Goal: Task Accomplishment & Management: Use online tool/utility

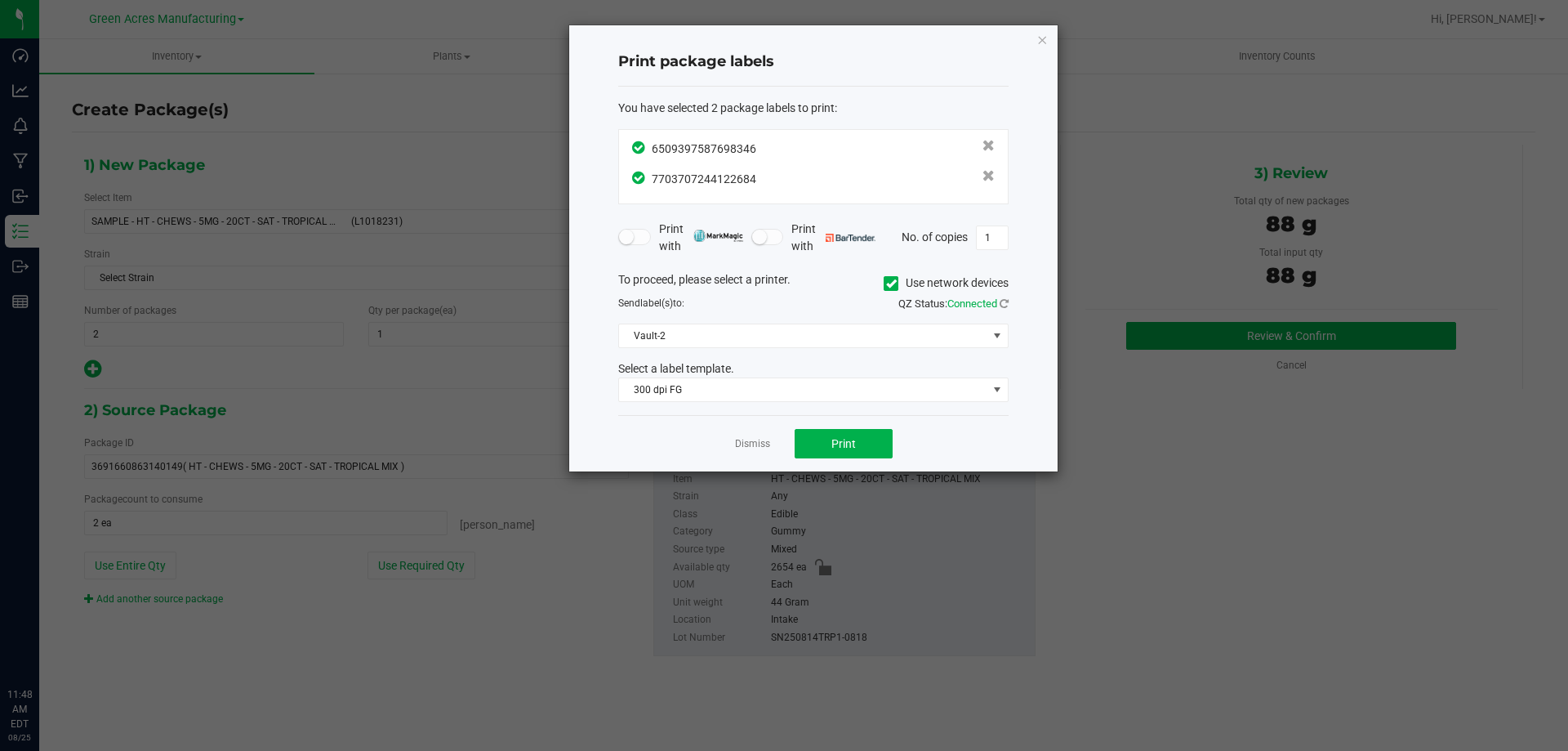
click at [749, 442] on link "Dismiss" at bounding box center [752, 444] width 35 height 14
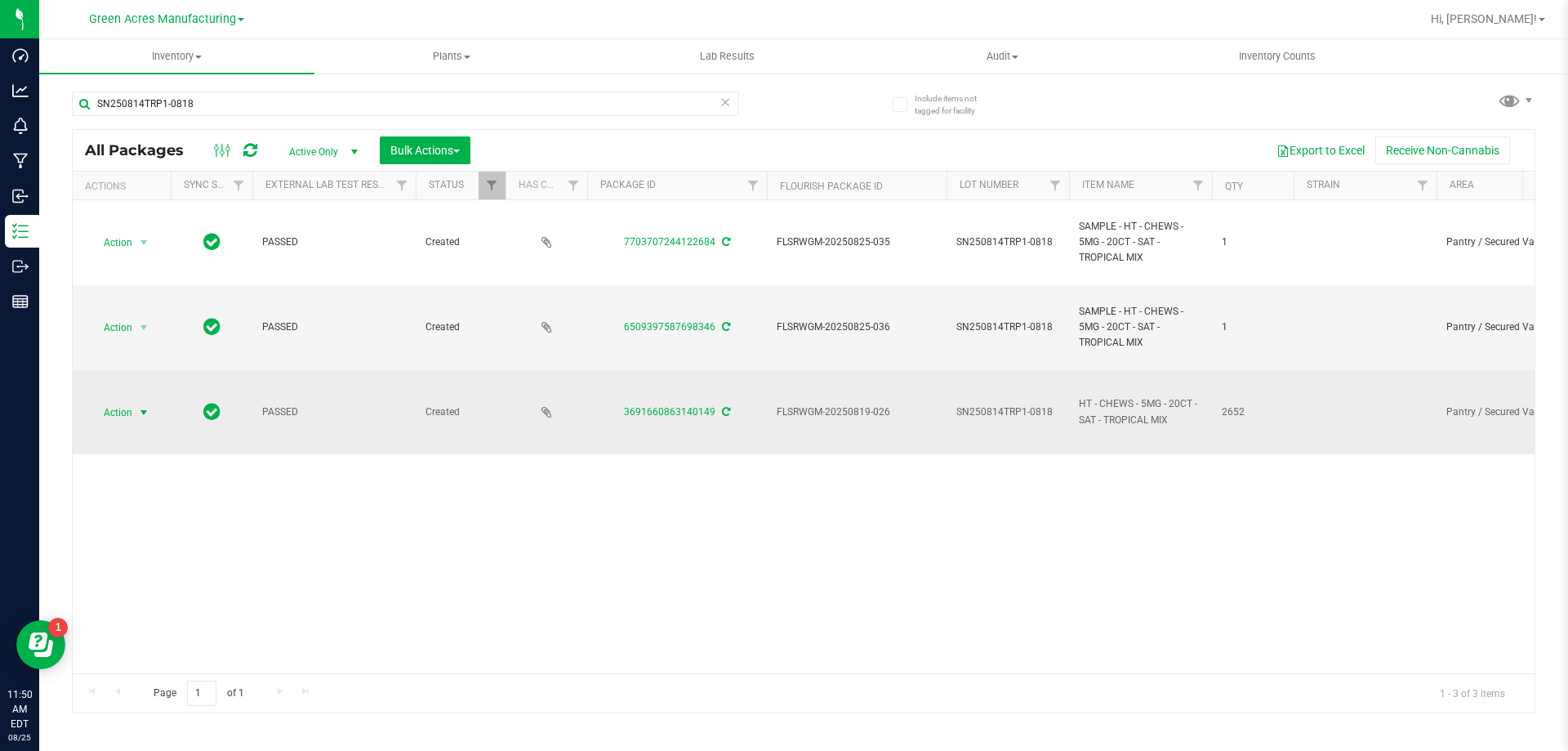
click at [130, 408] on span "Action" at bounding box center [111, 413] width 44 height 23
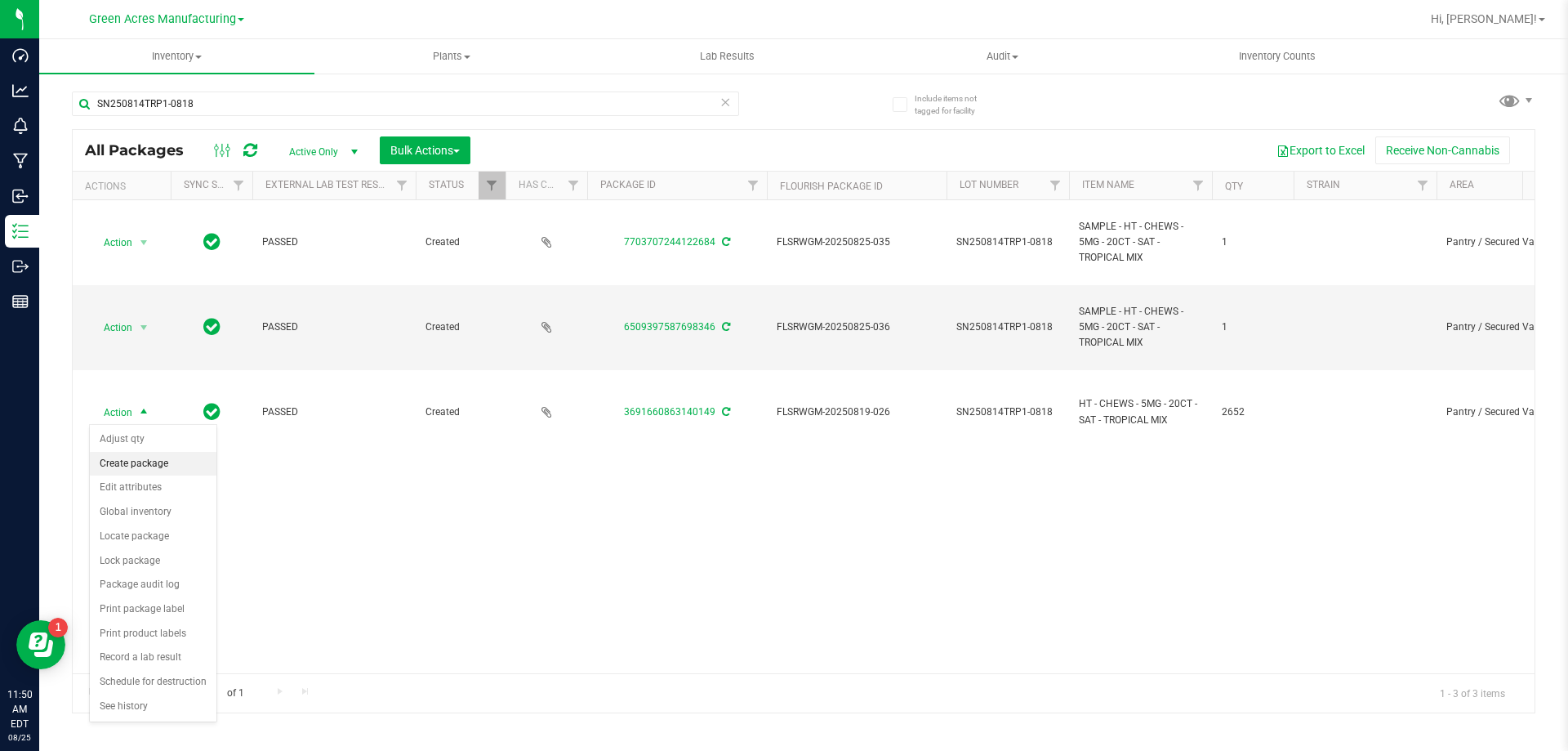
click at [150, 455] on li "Create package" at bounding box center [153, 464] width 126 height 25
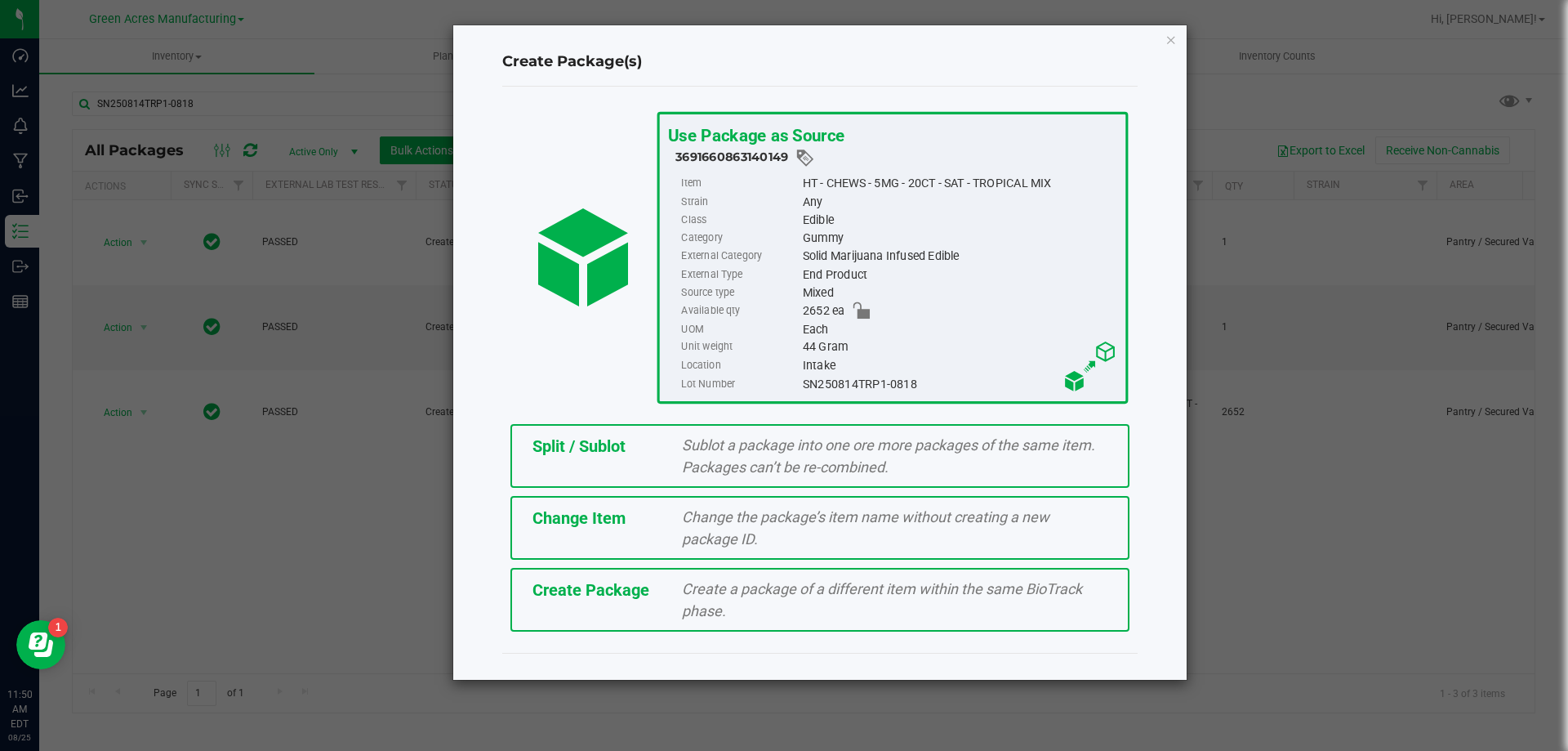
click at [611, 450] on span "Split / Sublot" at bounding box center [578, 446] width 93 height 20
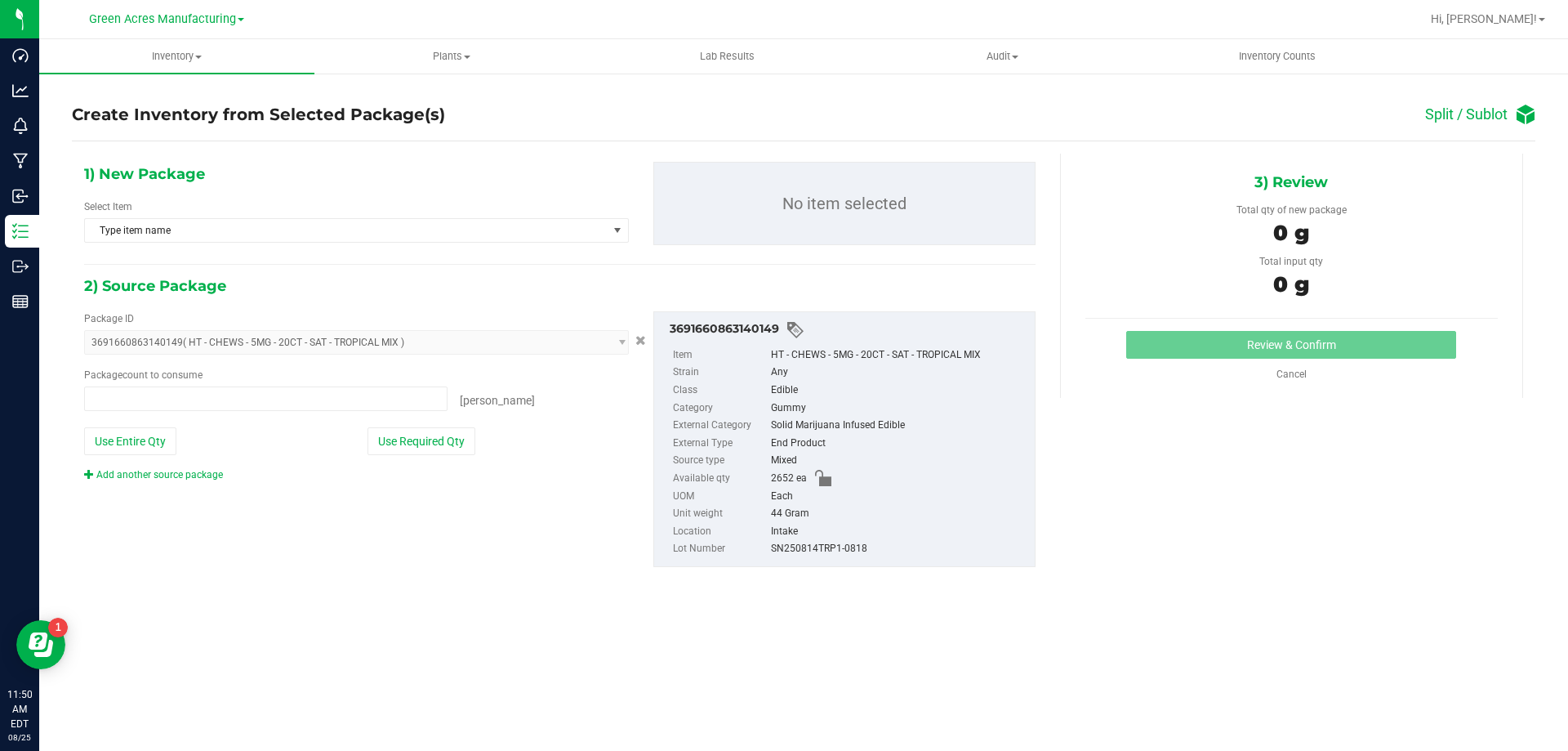
type input "0 ea"
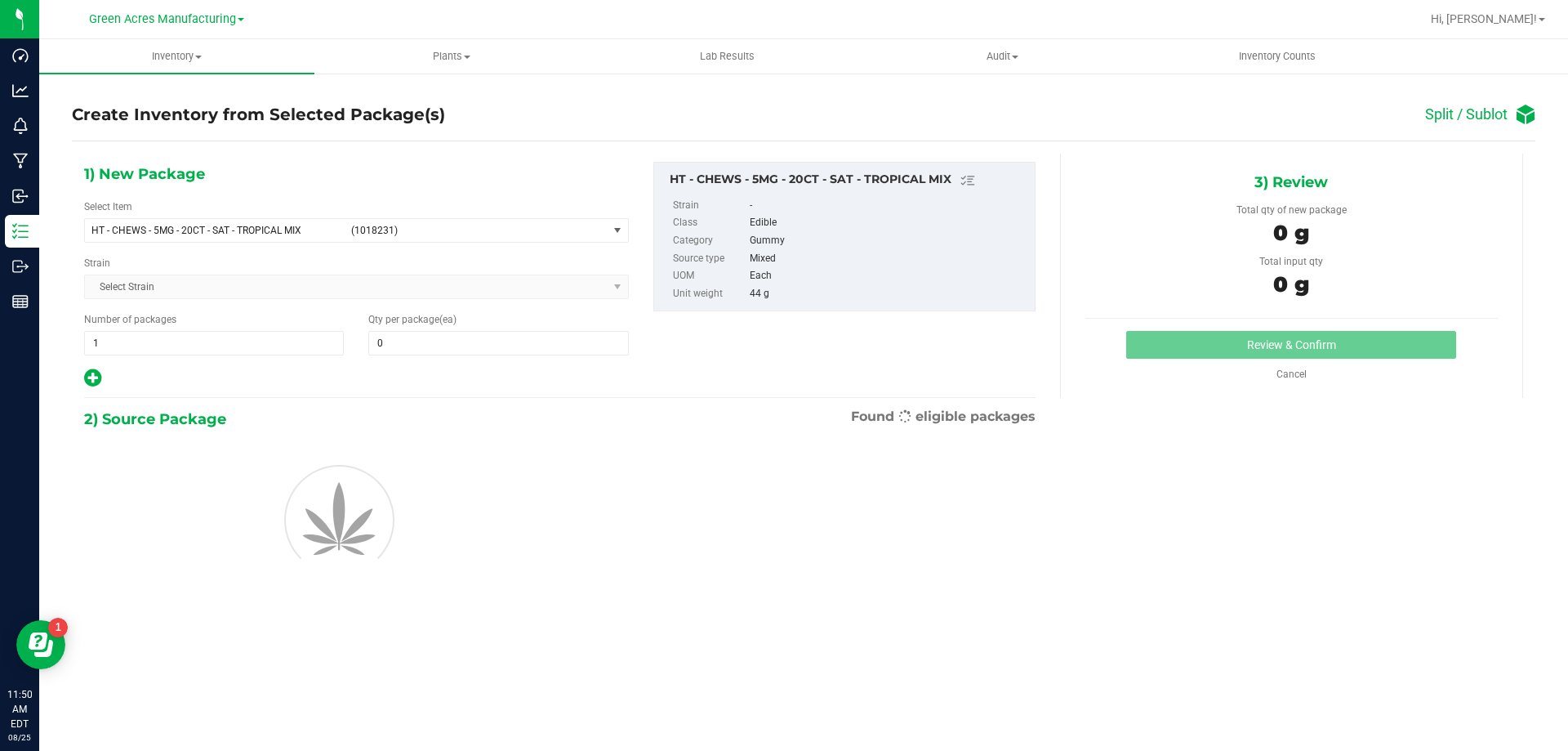
type input "0"
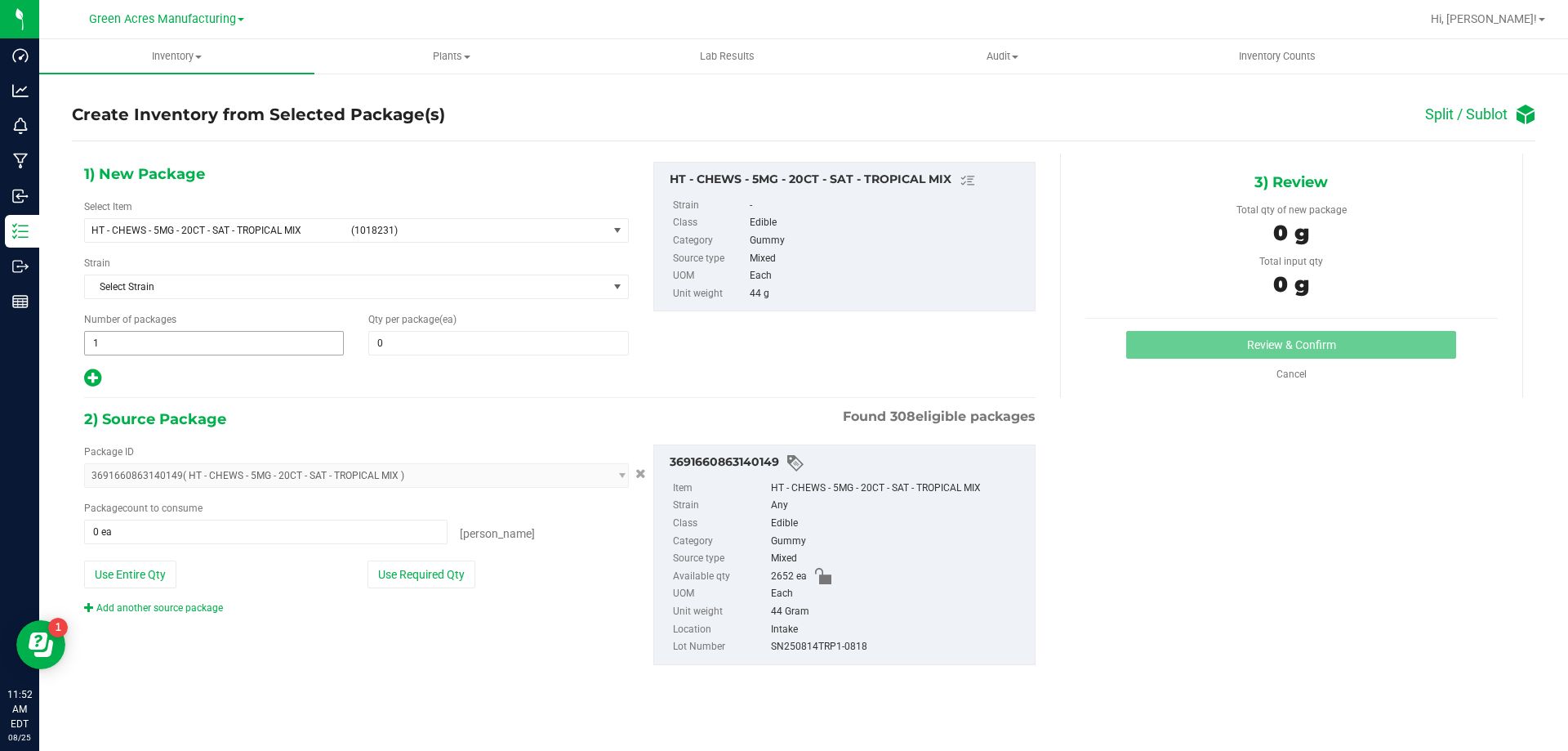
click at [204, 338] on span "1 1" at bounding box center [214, 343] width 260 height 25
type input "106"
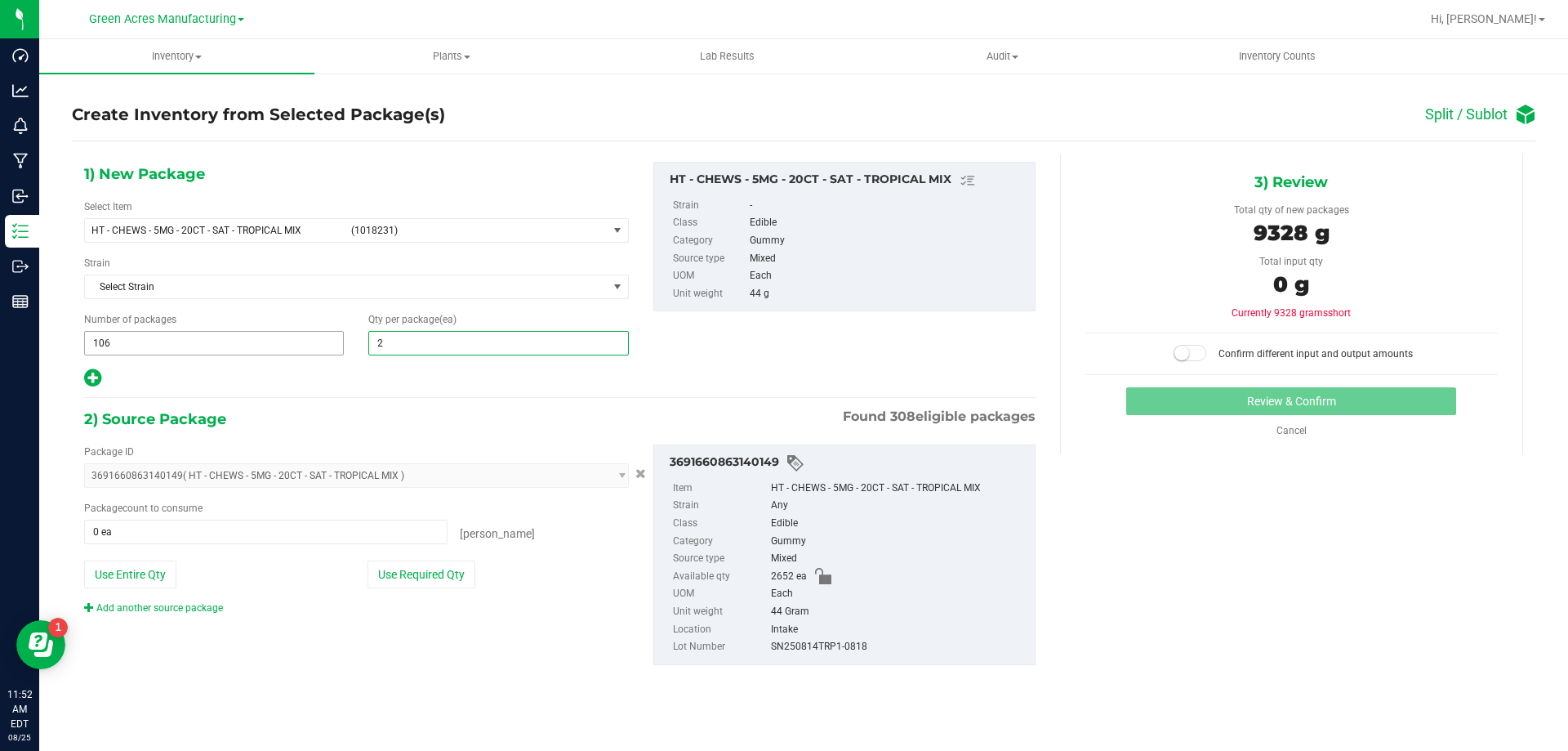
type input "25"
click at [90, 385] on icon at bounding box center [93, 377] width 17 height 20
type input "25"
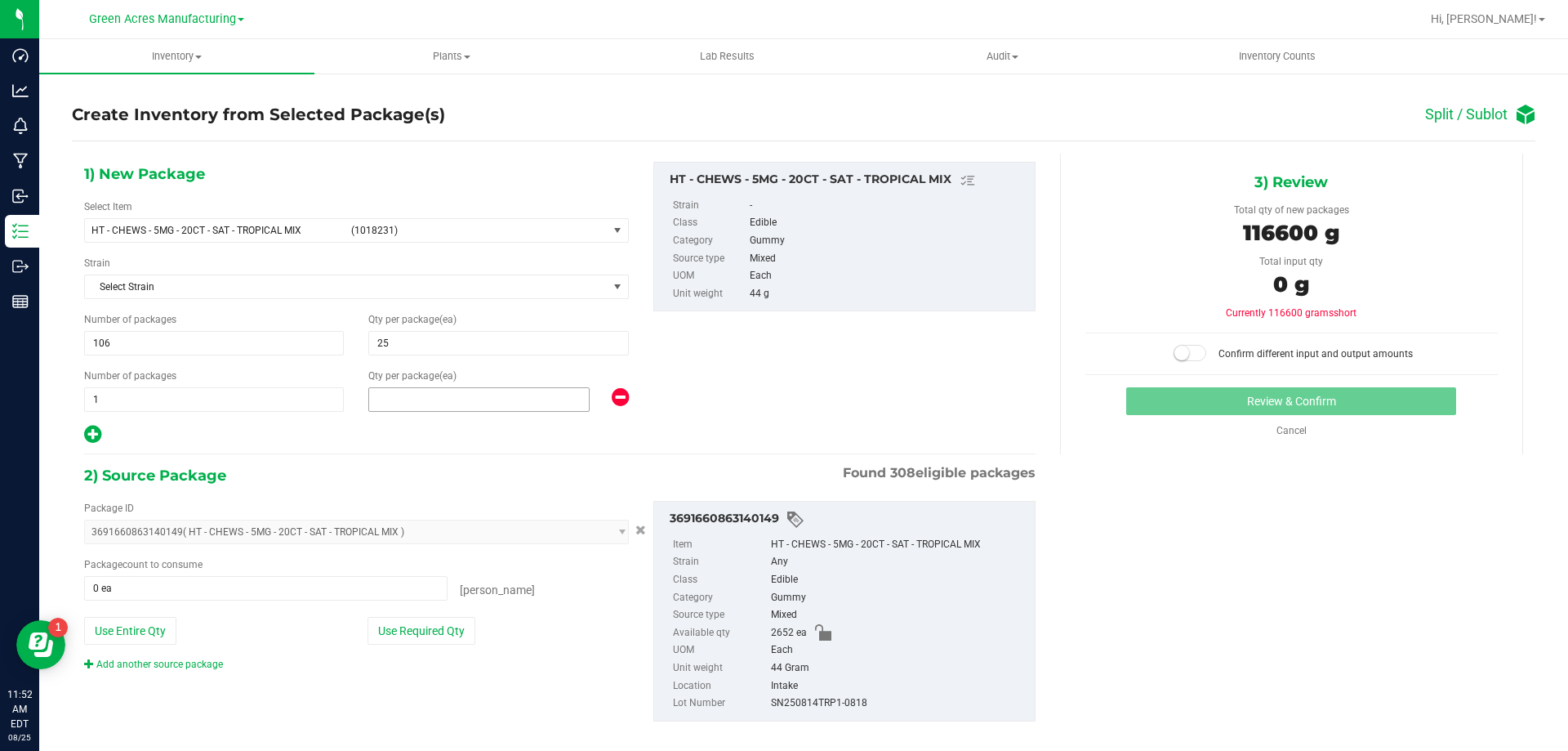
click at [384, 398] on span at bounding box center [479, 400] width 222 height 25
type input "2"
click at [390, 624] on button "Use Required Qty" at bounding box center [421, 630] width 108 height 28
type input "2652 ea"
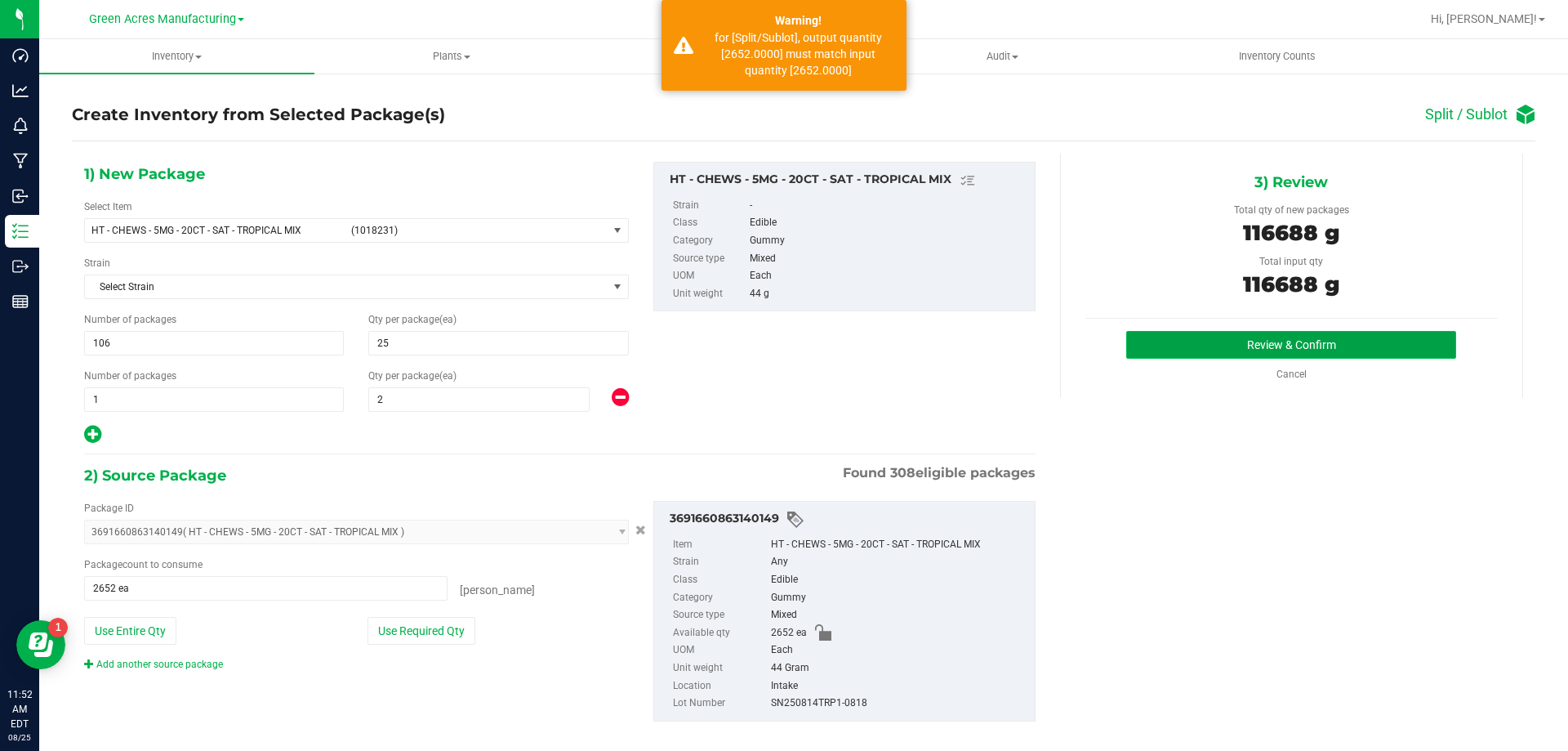
click at [1378, 346] on button "Review & Confirm" at bounding box center [1291, 344] width 330 height 28
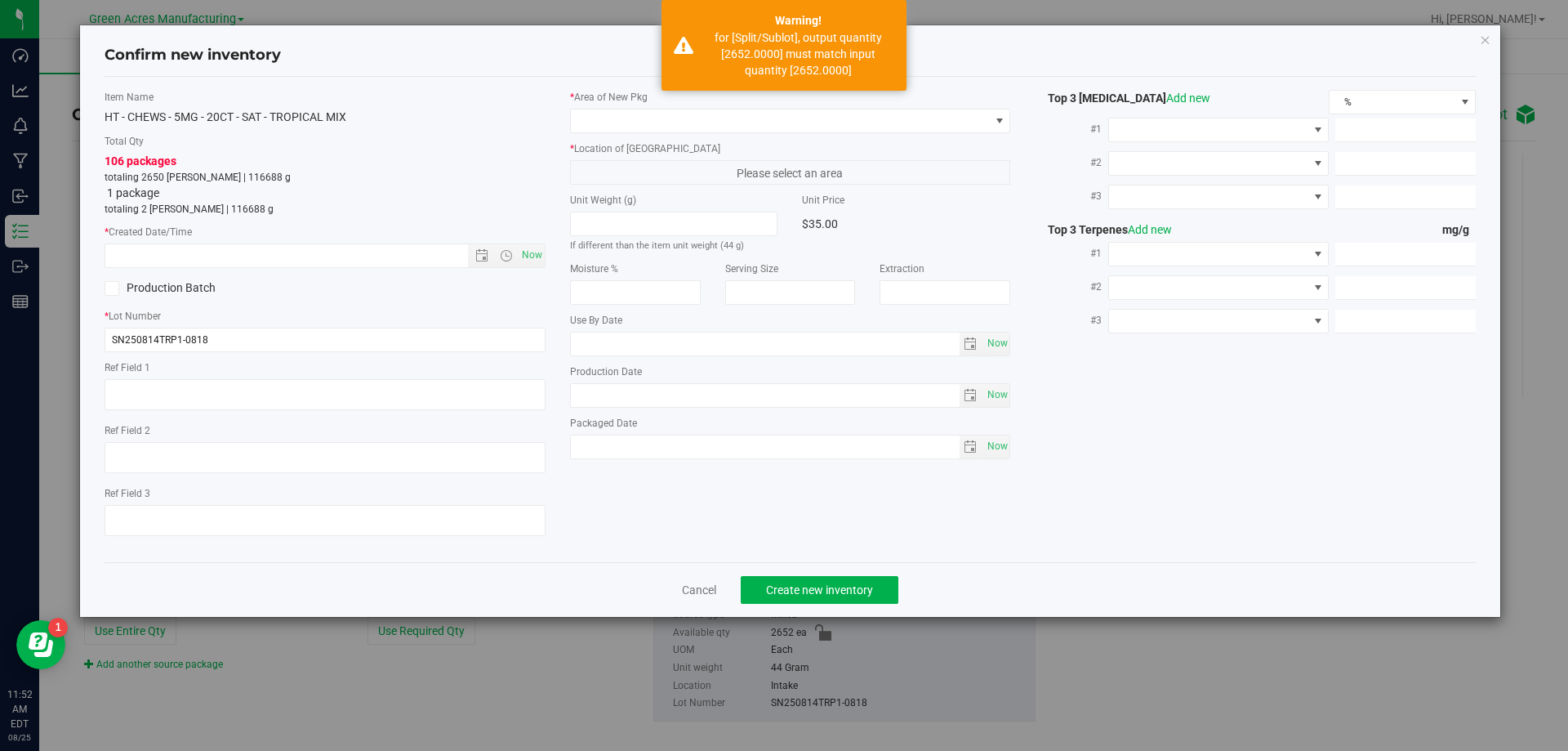
type input "2026-02-24"
click at [531, 261] on span "Now" at bounding box center [532, 255] width 28 height 24
type input "8/25/2025 11:52 AM"
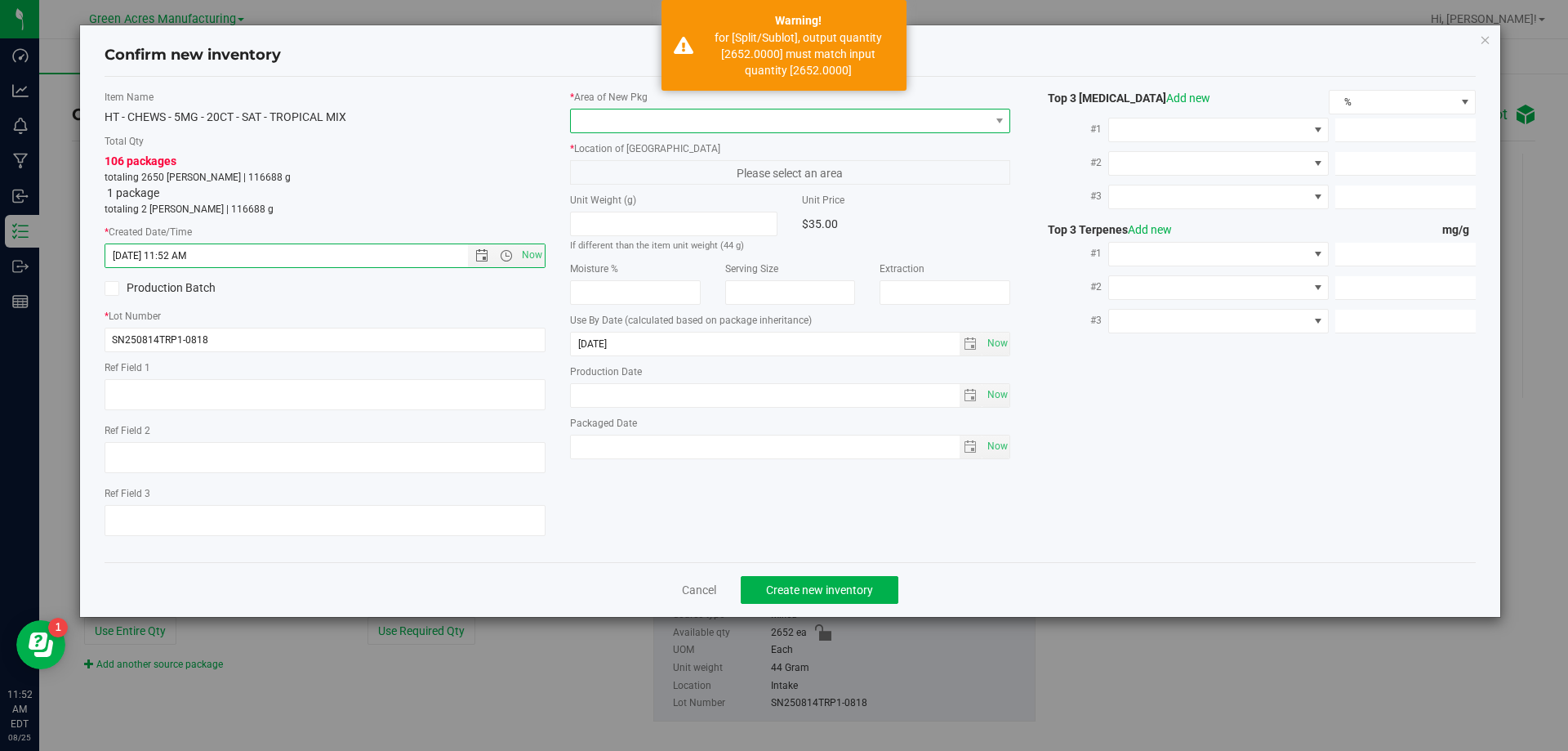
click at [676, 122] on span at bounding box center [780, 121] width 419 height 23
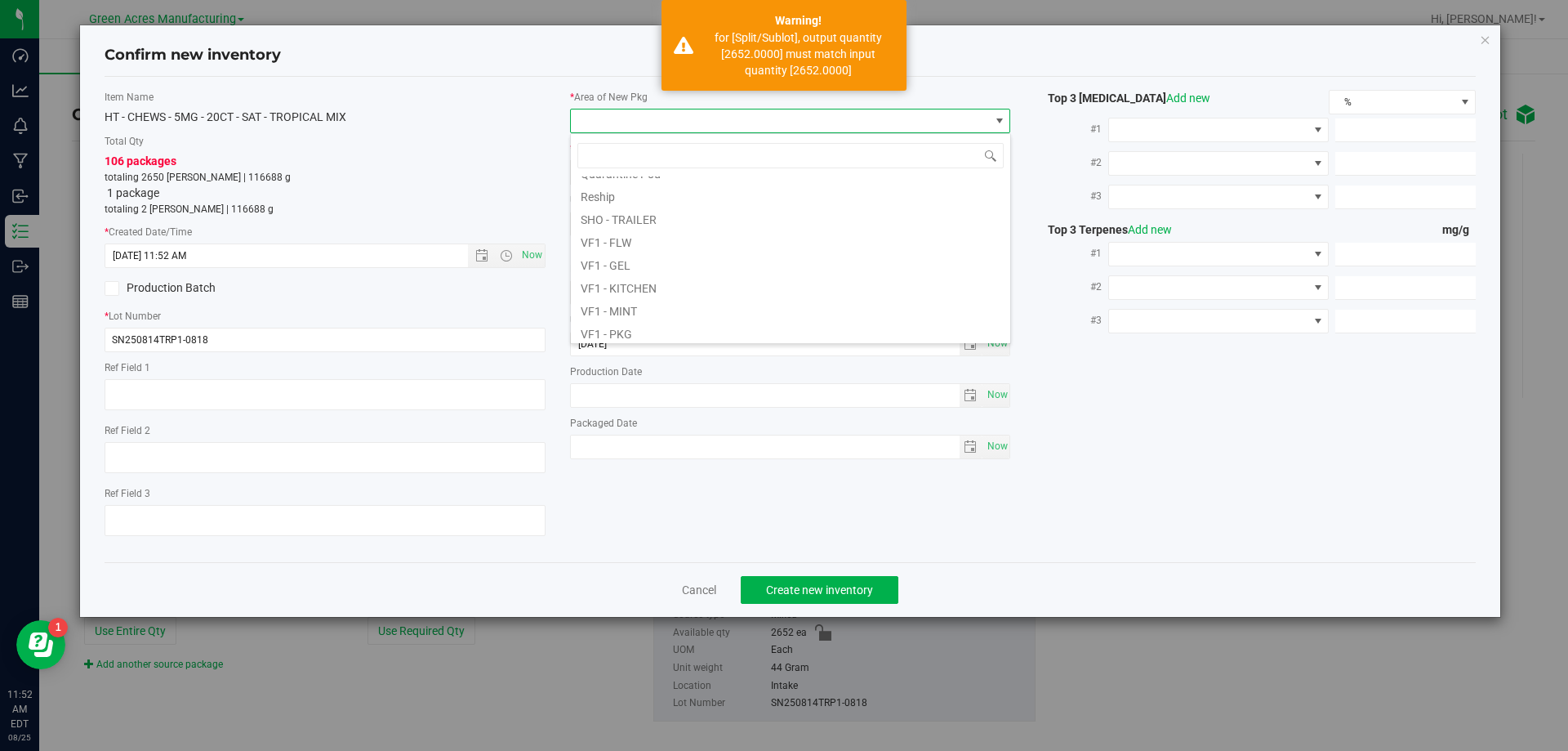
scroll to position [821, 0]
click at [645, 312] on li "VF2 - WHS" at bounding box center [791, 306] width 440 height 23
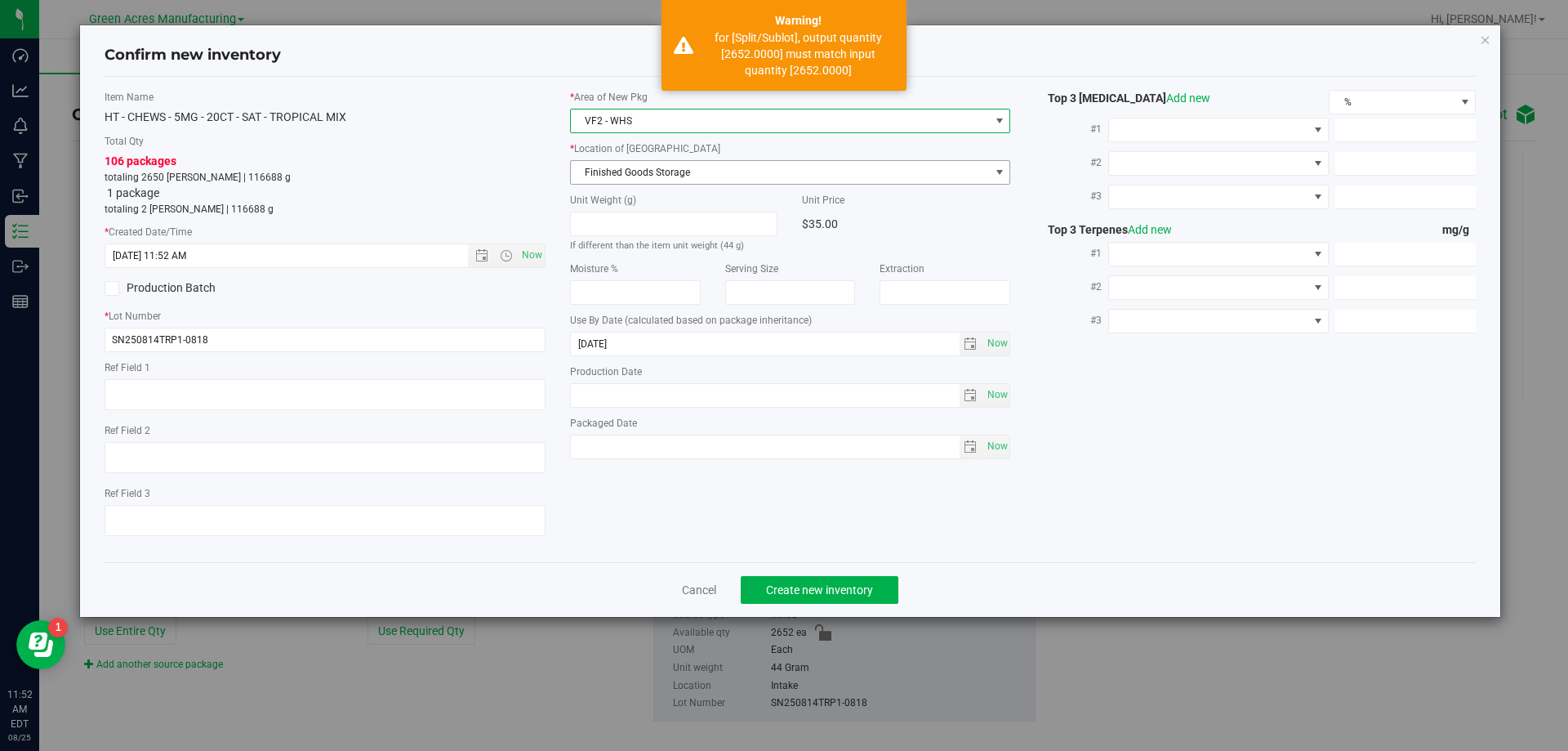
click at [682, 170] on span "Finished Goods Storage" at bounding box center [780, 172] width 419 height 23
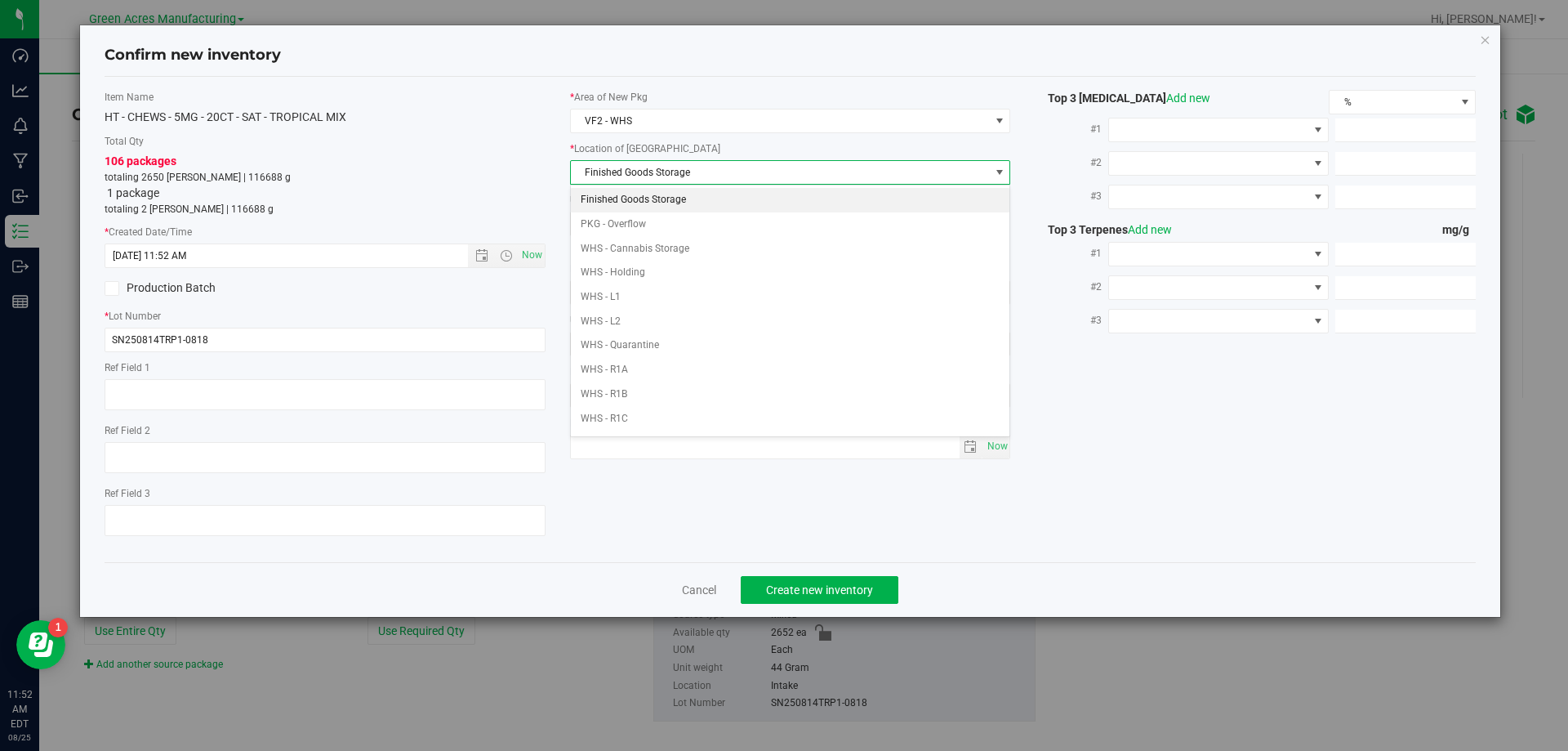
click at [683, 193] on li "Finished Goods Storage" at bounding box center [791, 201] width 440 height 25
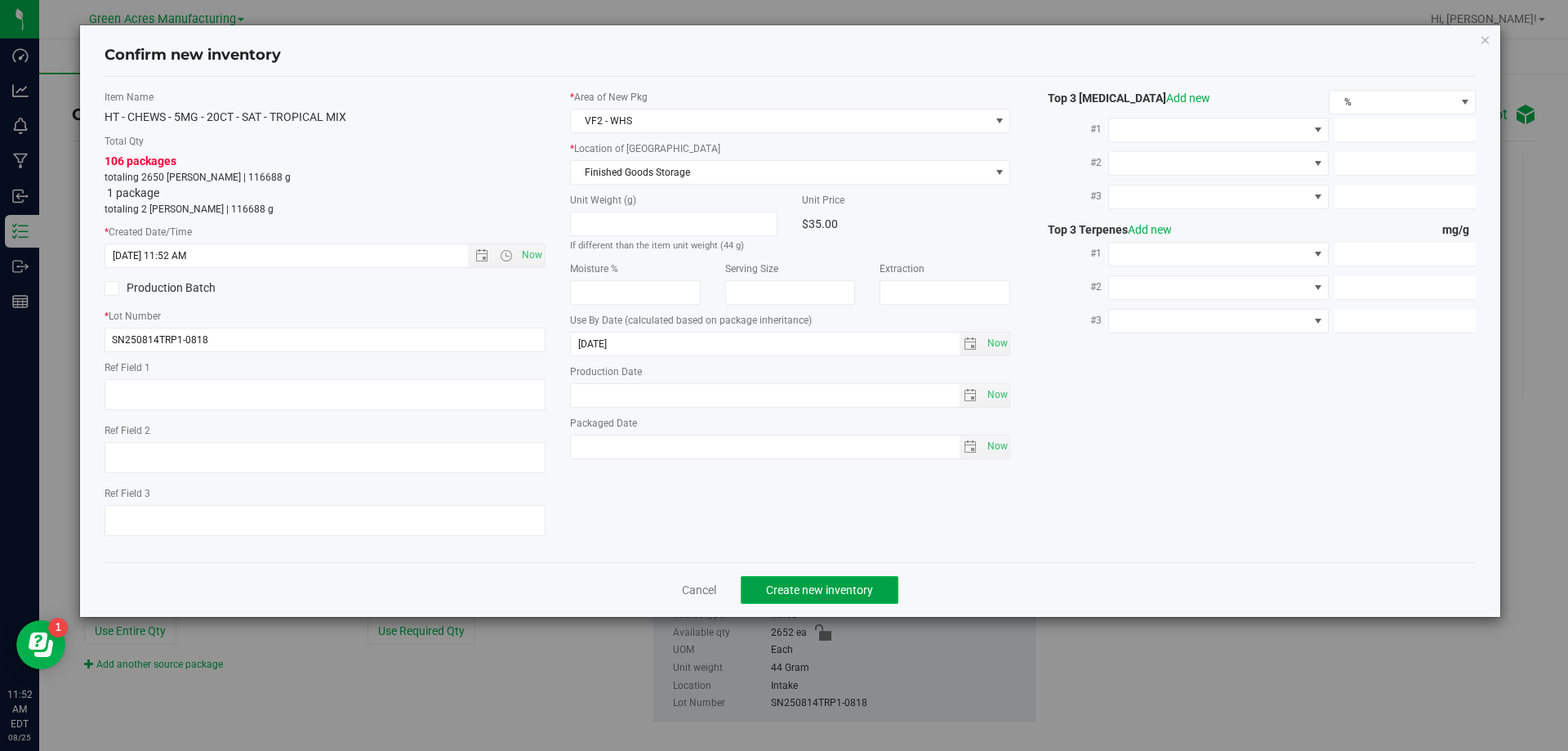
click at [817, 585] on span "Create new inventory" at bounding box center [819, 590] width 107 height 13
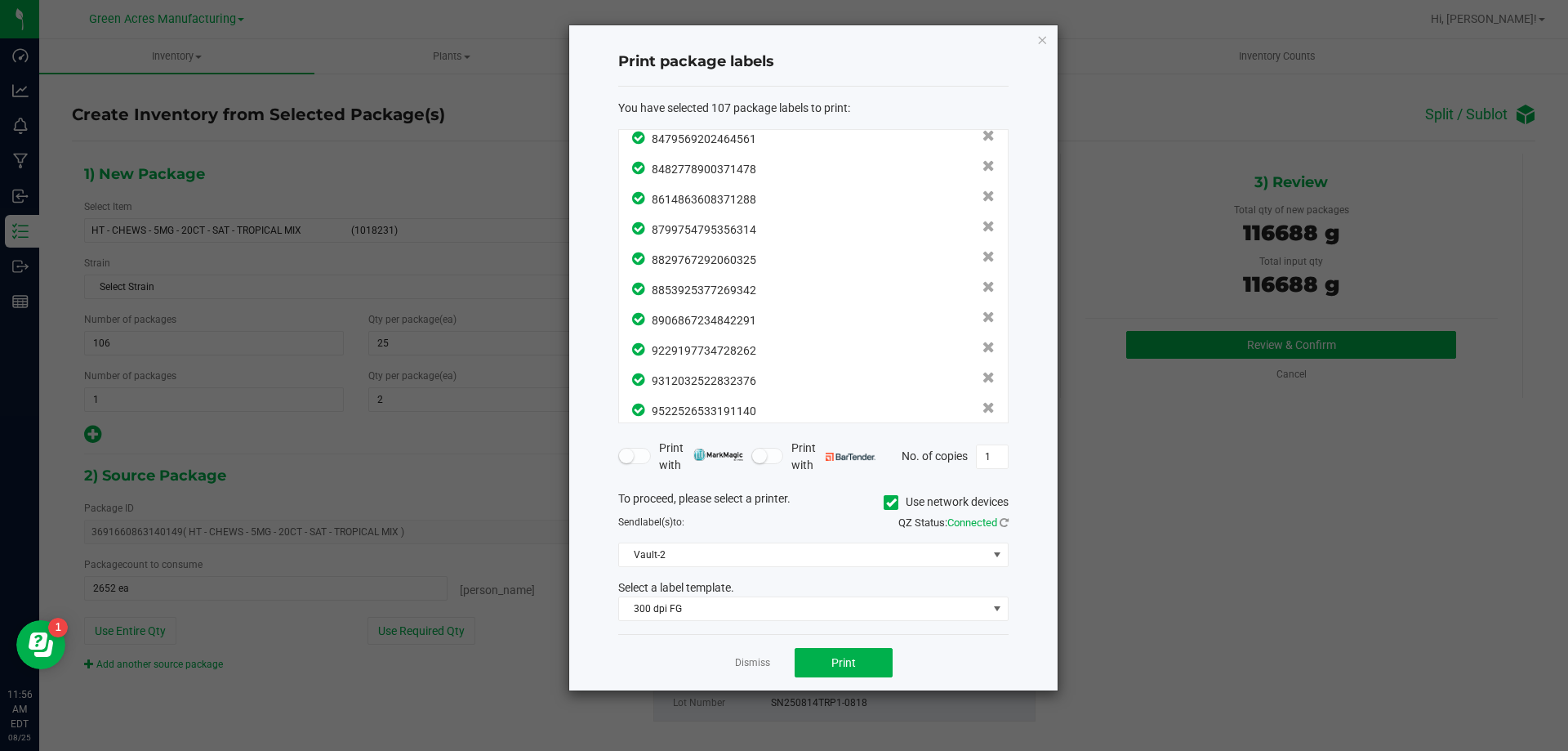
scroll to position [2956, 0]
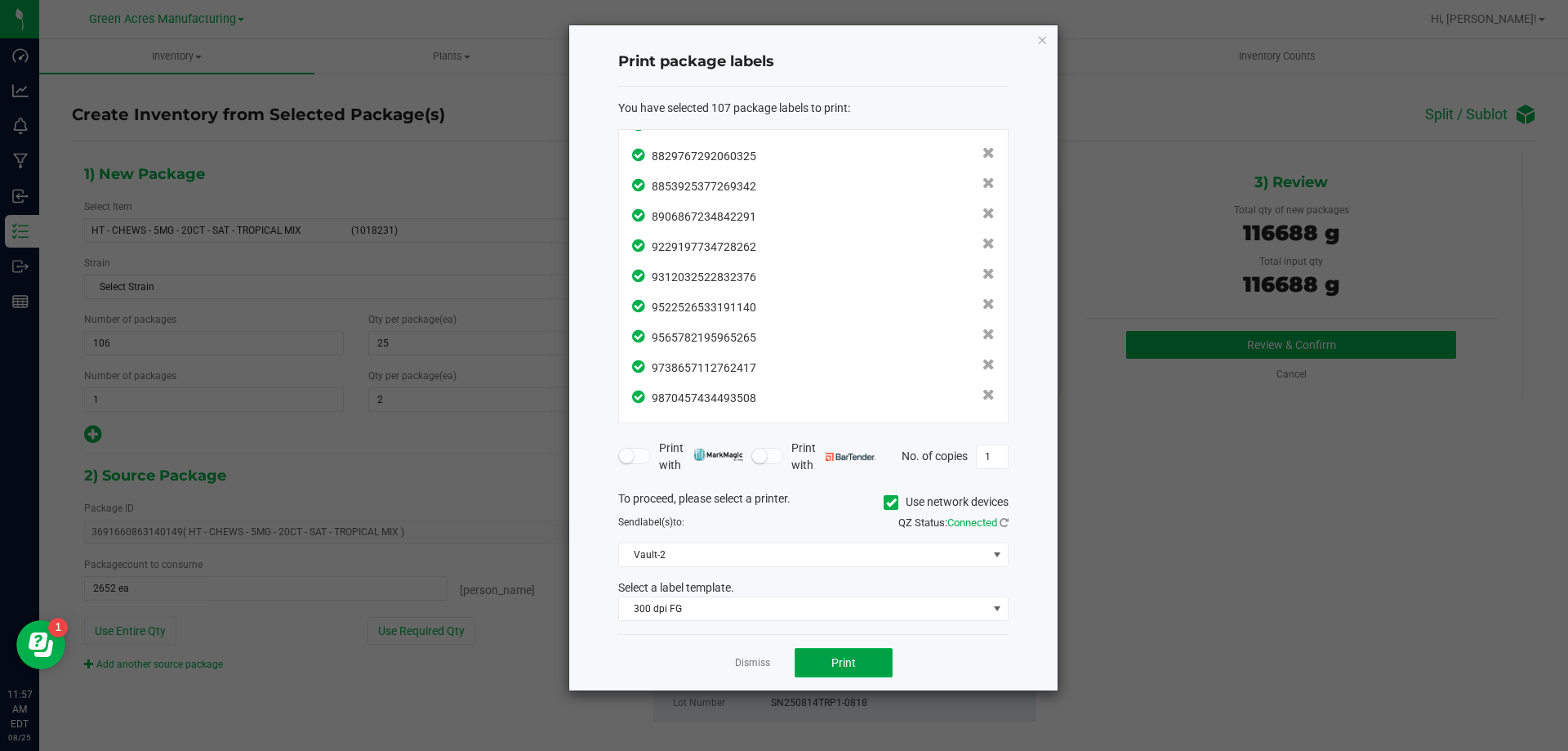
click at [867, 670] on button "Print" at bounding box center [843, 663] width 98 height 30
click at [754, 669] on link "Dismiss" at bounding box center [752, 663] width 35 height 14
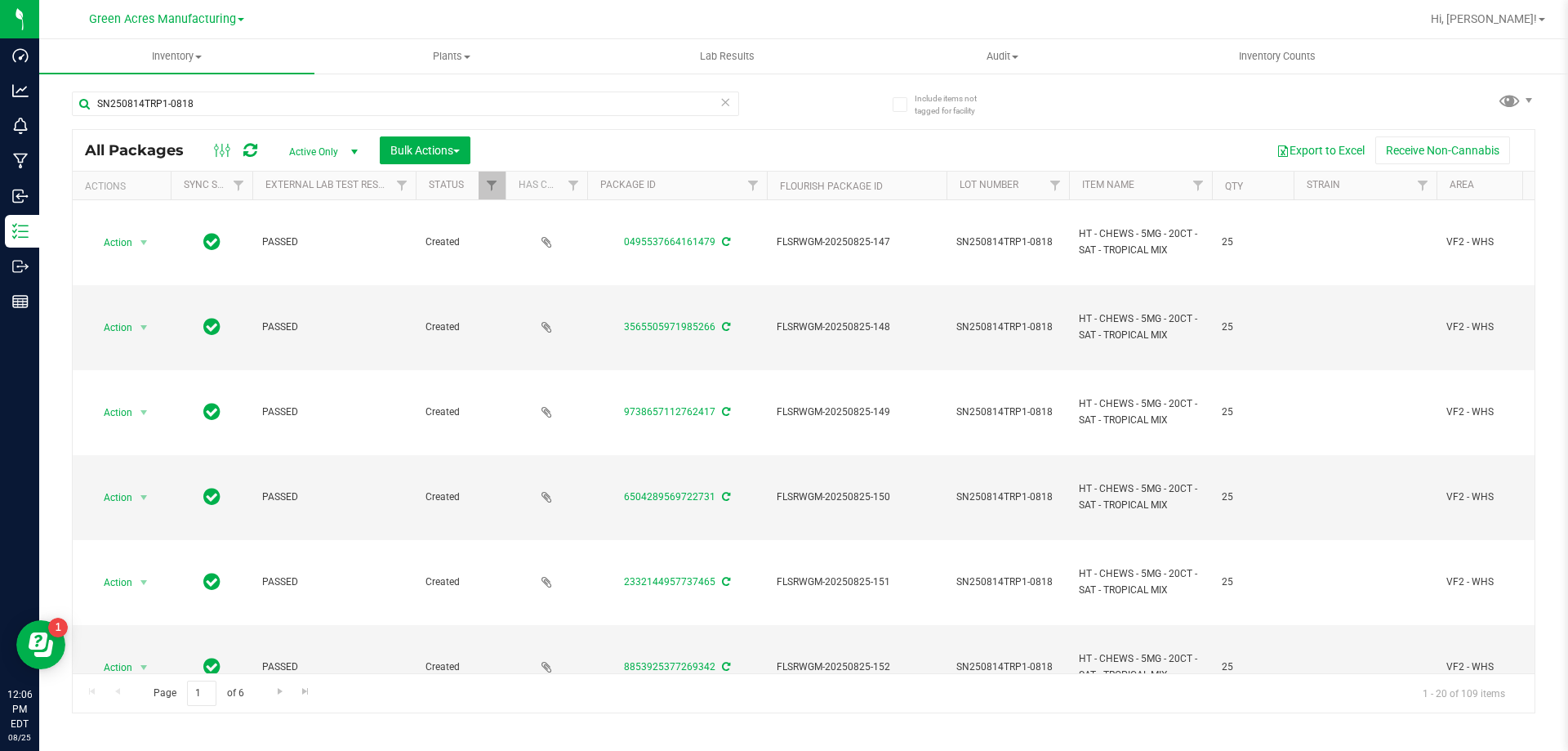
click at [729, 102] on icon at bounding box center [726, 101] width 11 height 20
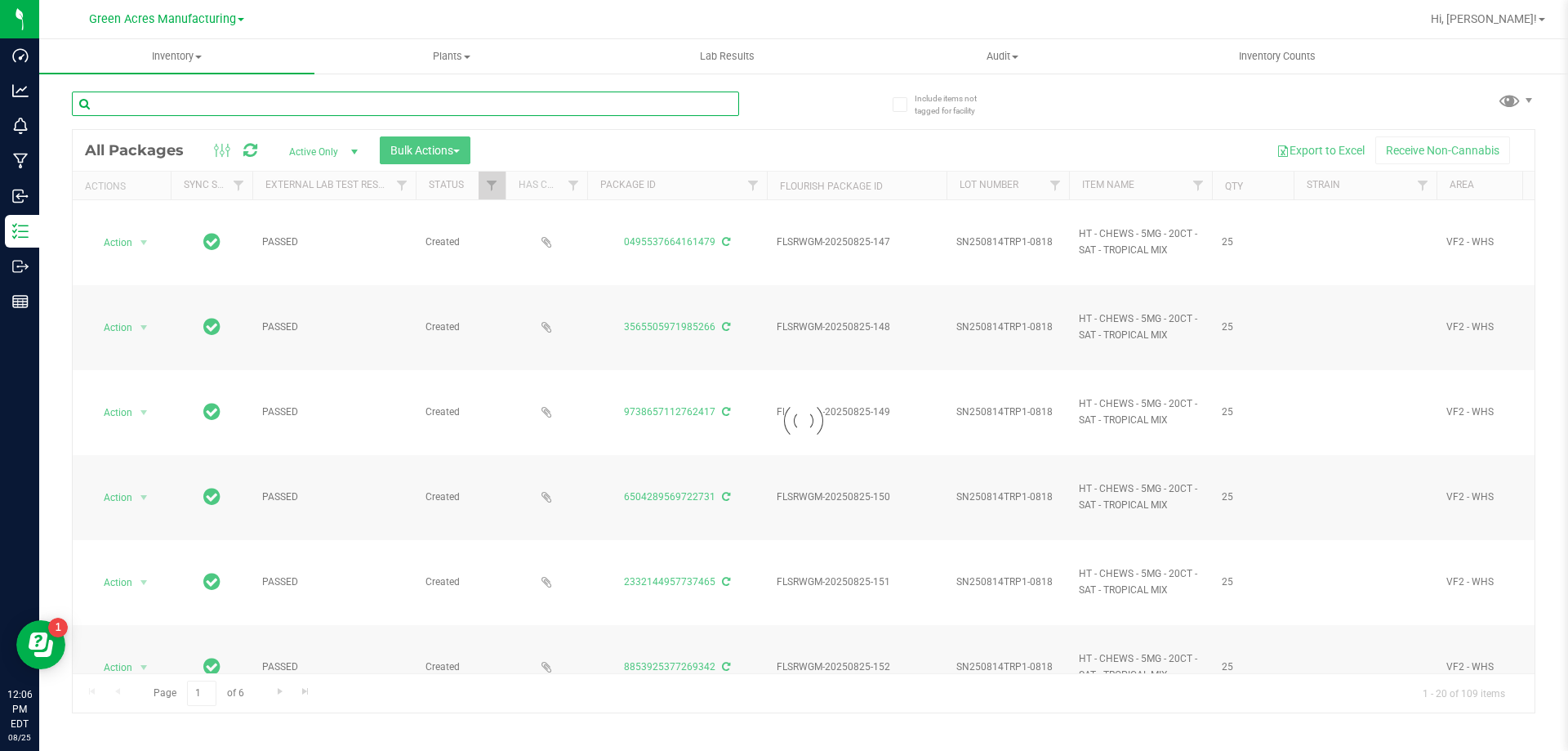
click at [639, 106] on input "text" at bounding box center [405, 104] width 667 height 25
paste input "W-AUG25T1903-0818"
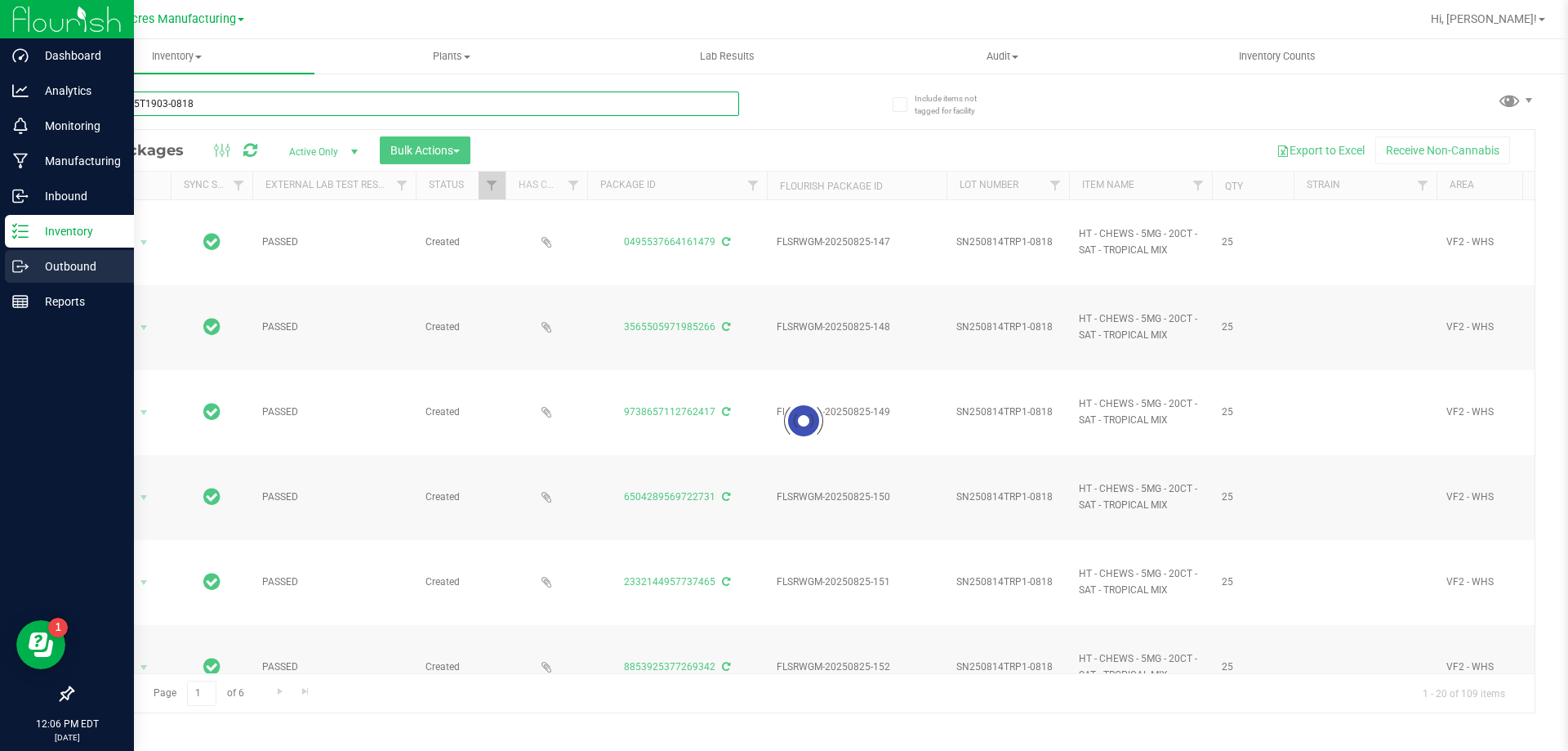
type input "W-AUG25T1903-0818"
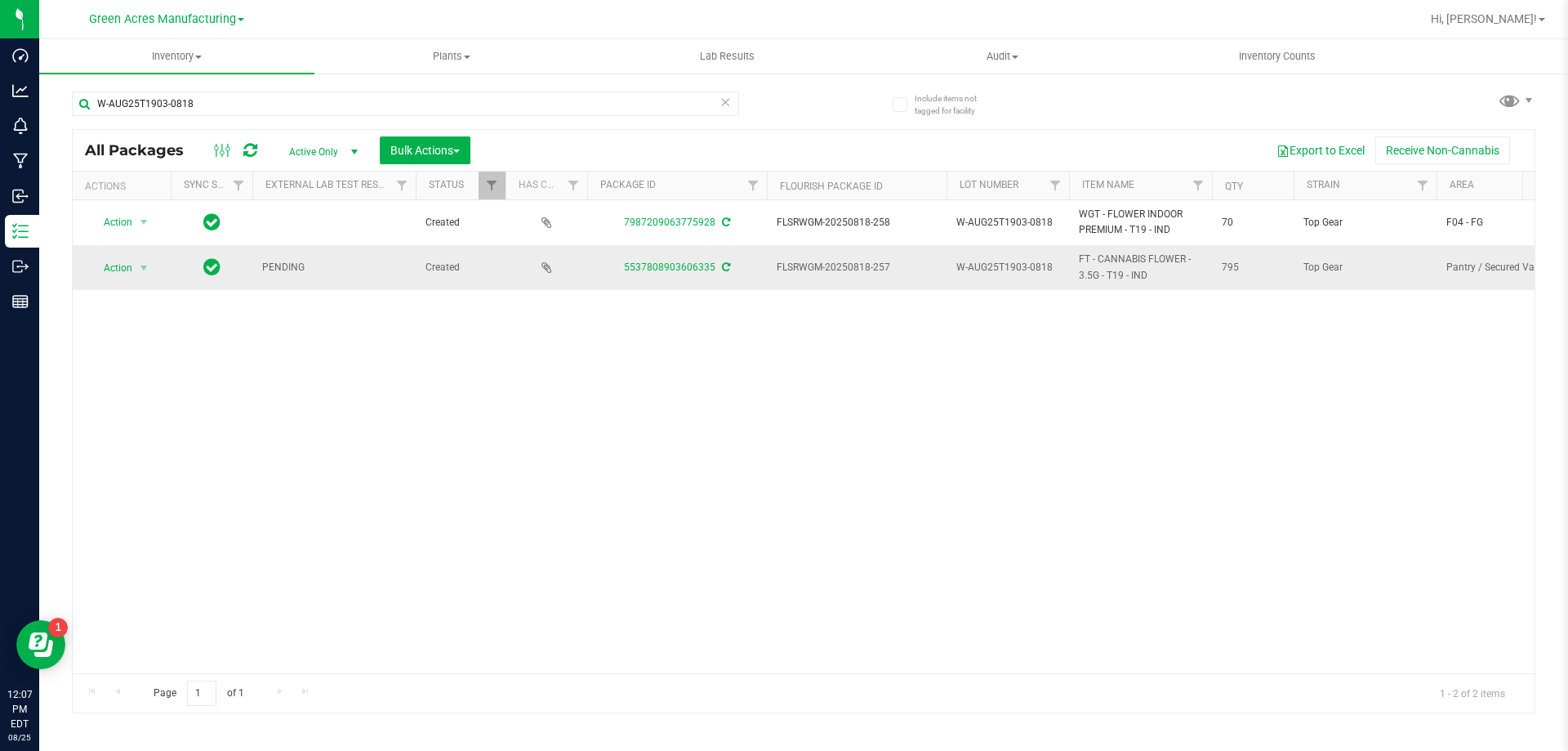
click at [722, 267] on icon at bounding box center [726, 267] width 9 height 10
click at [141, 264] on span "select" at bounding box center [144, 268] width 13 height 13
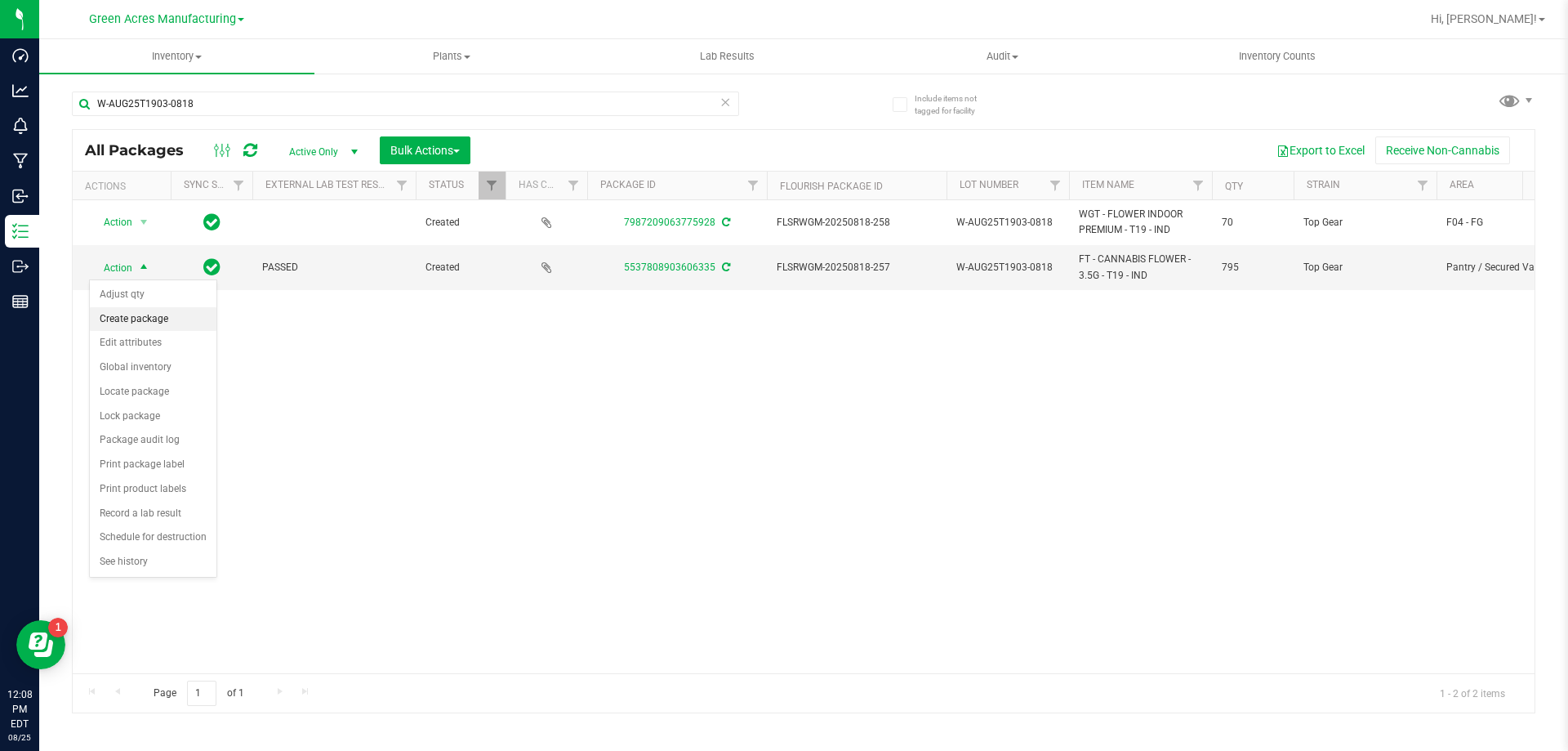
click at [166, 321] on li "Create package" at bounding box center [153, 320] width 126 height 25
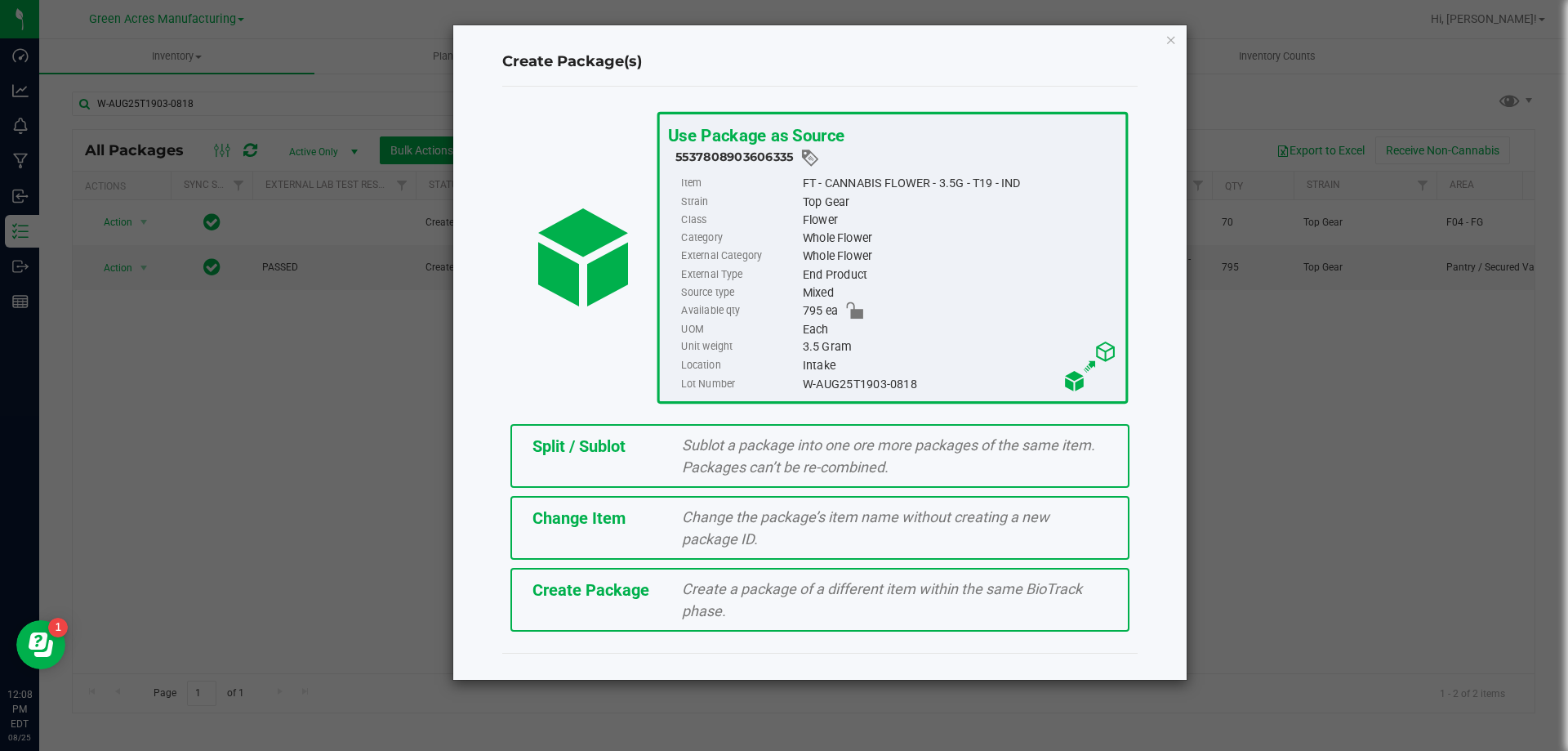
click at [588, 617] on div "Create Package Create a package of a different item within the same BioTrack ph…" at bounding box center [820, 600] width 620 height 64
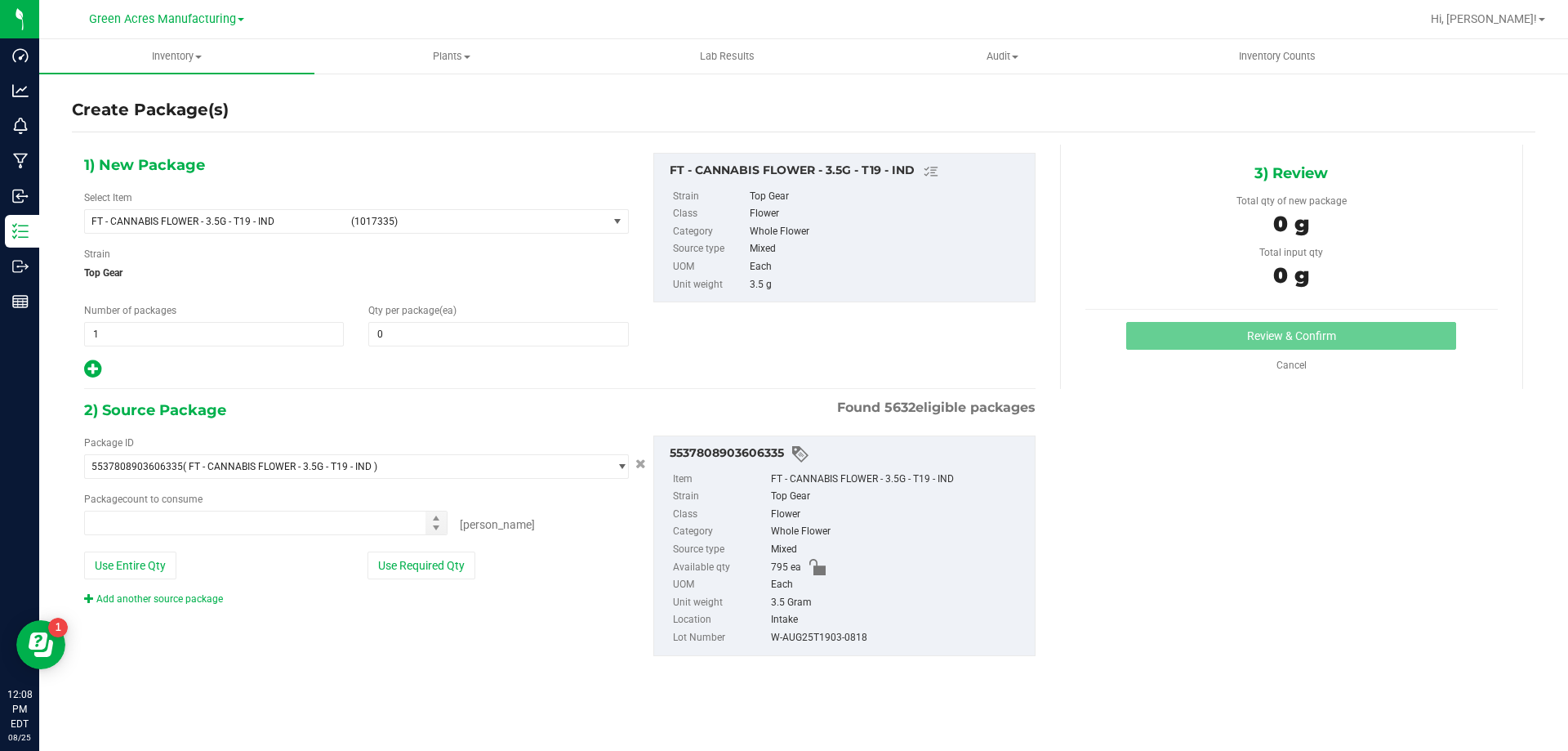
type input "0"
type input "0 ea"
click at [442, 221] on span "(1017335)" at bounding box center [475, 222] width 250 height 11
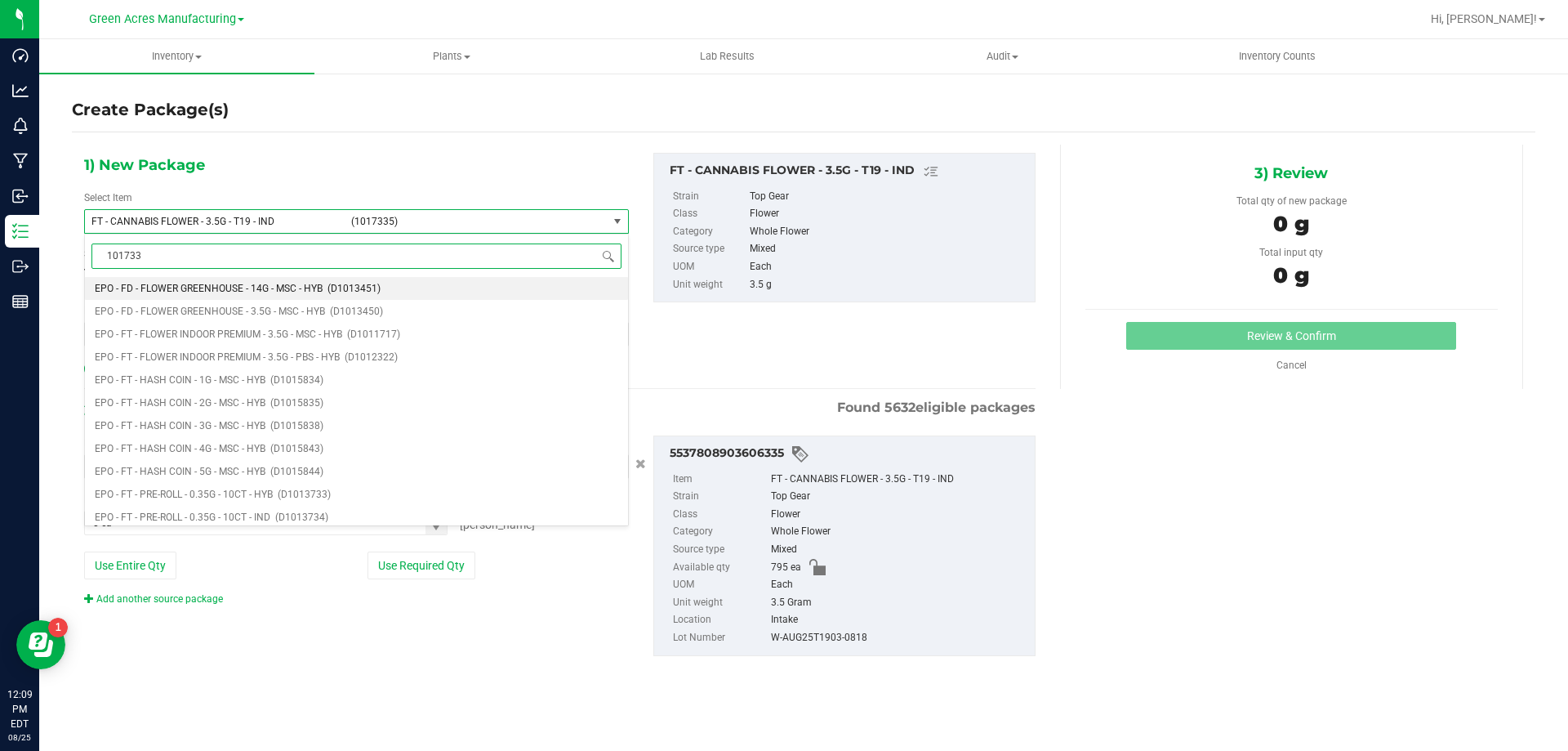
type input "1017335"
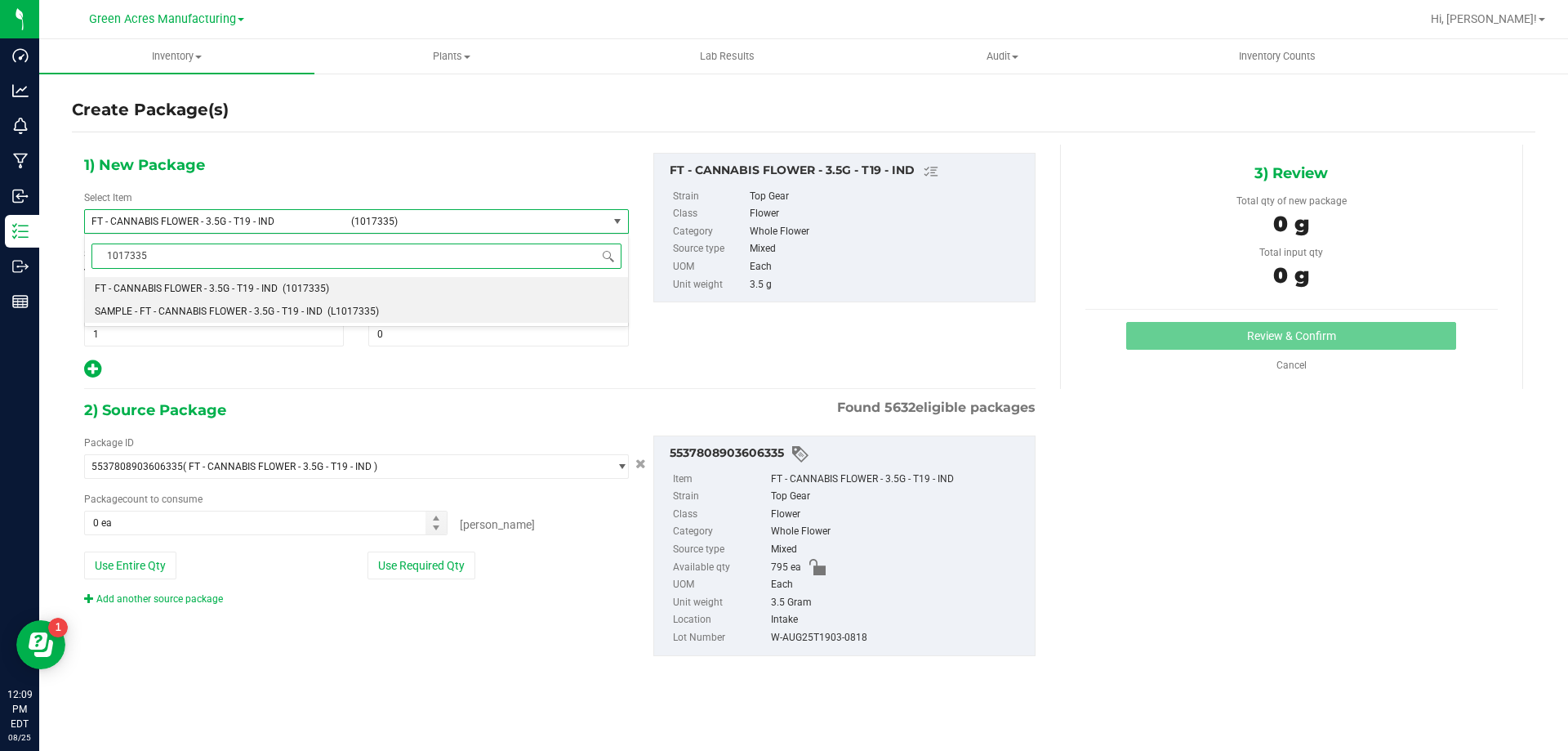
click at [375, 312] on span "(L1017335)" at bounding box center [354, 312] width 52 height 11
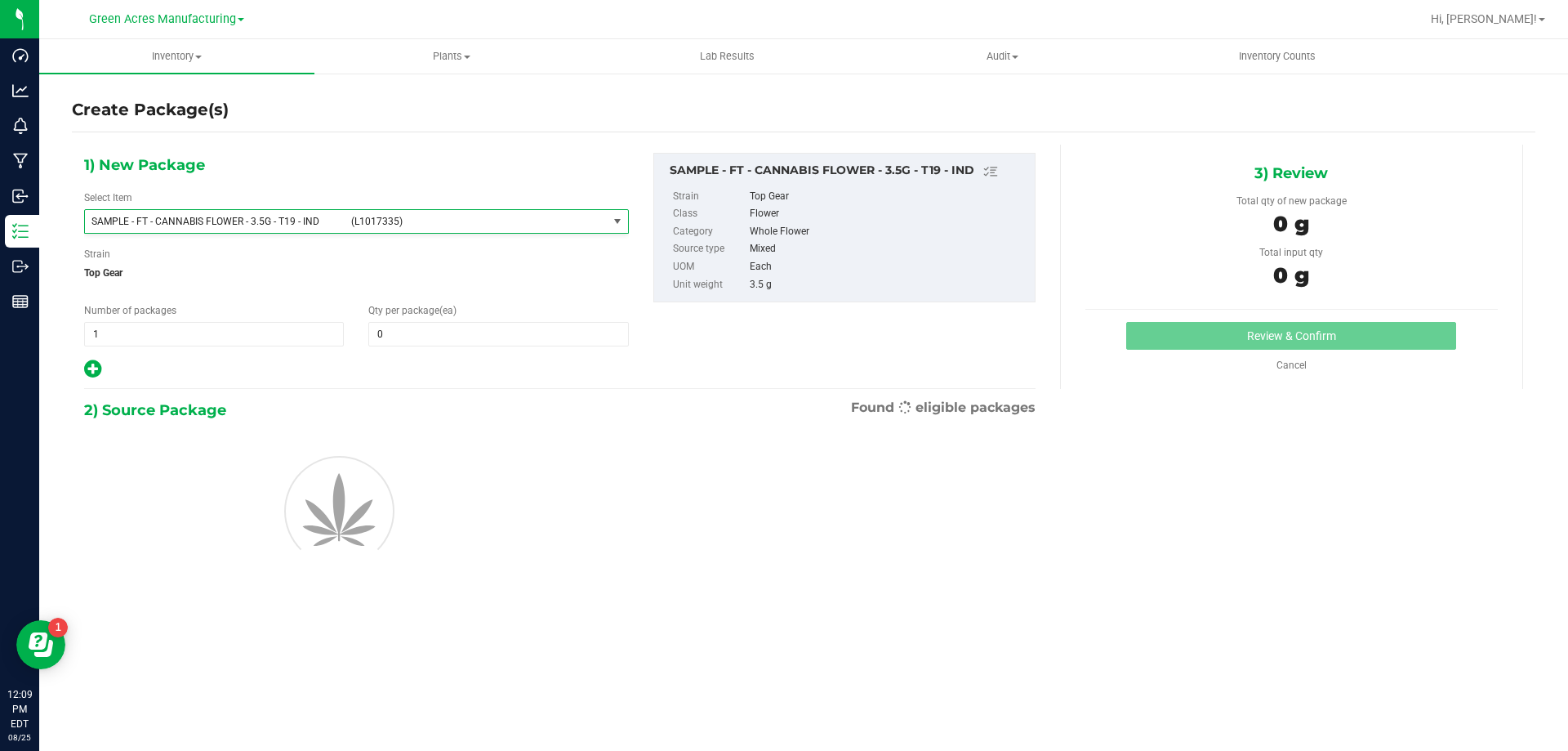
type input "0"
click at [196, 334] on span "1 1" at bounding box center [214, 335] width 260 height 25
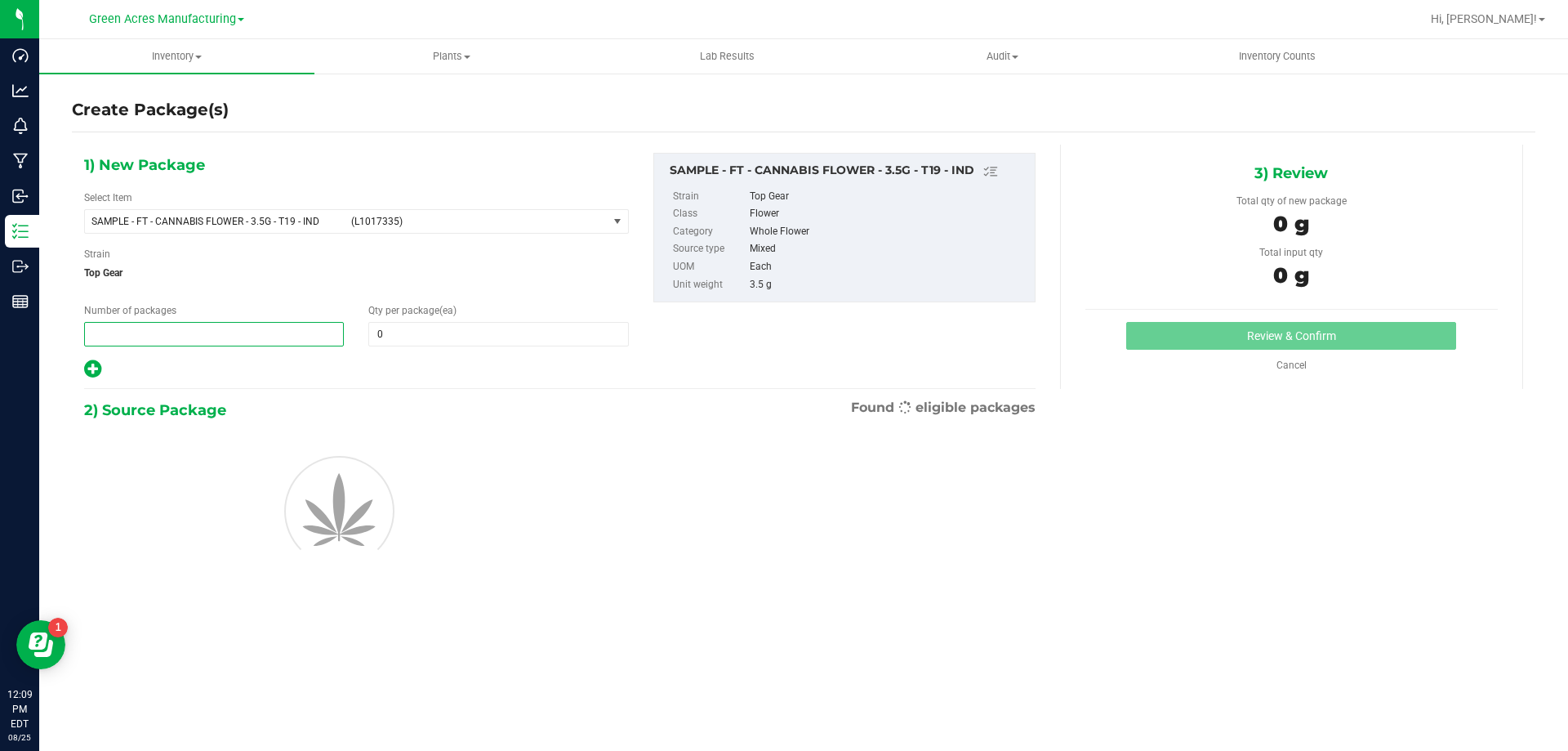
type input "2"
type input "1"
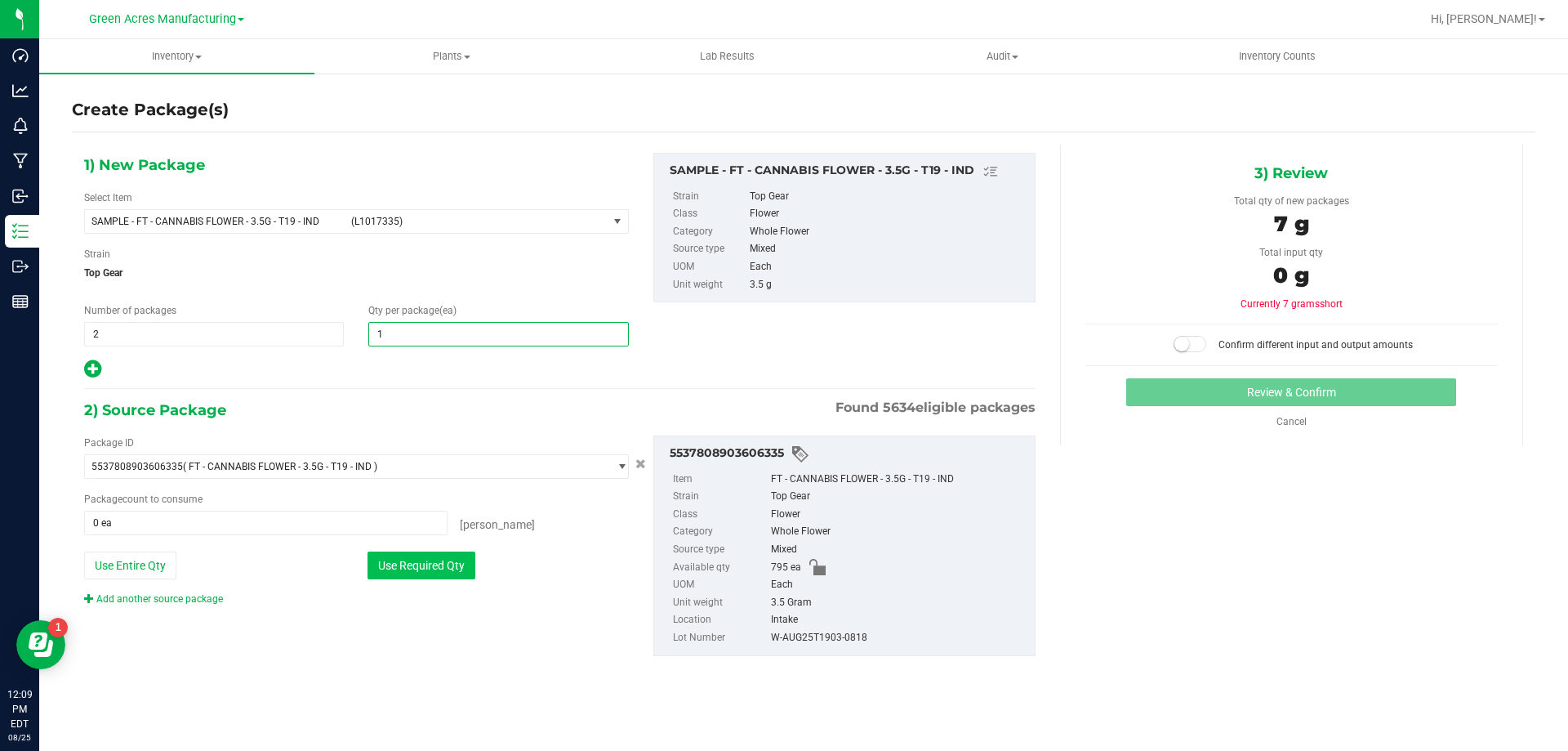
type input "1"
click at [438, 571] on button "Use Required Qty" at bounding box center [421, 565] width 108 height 28
type input "2 ea"
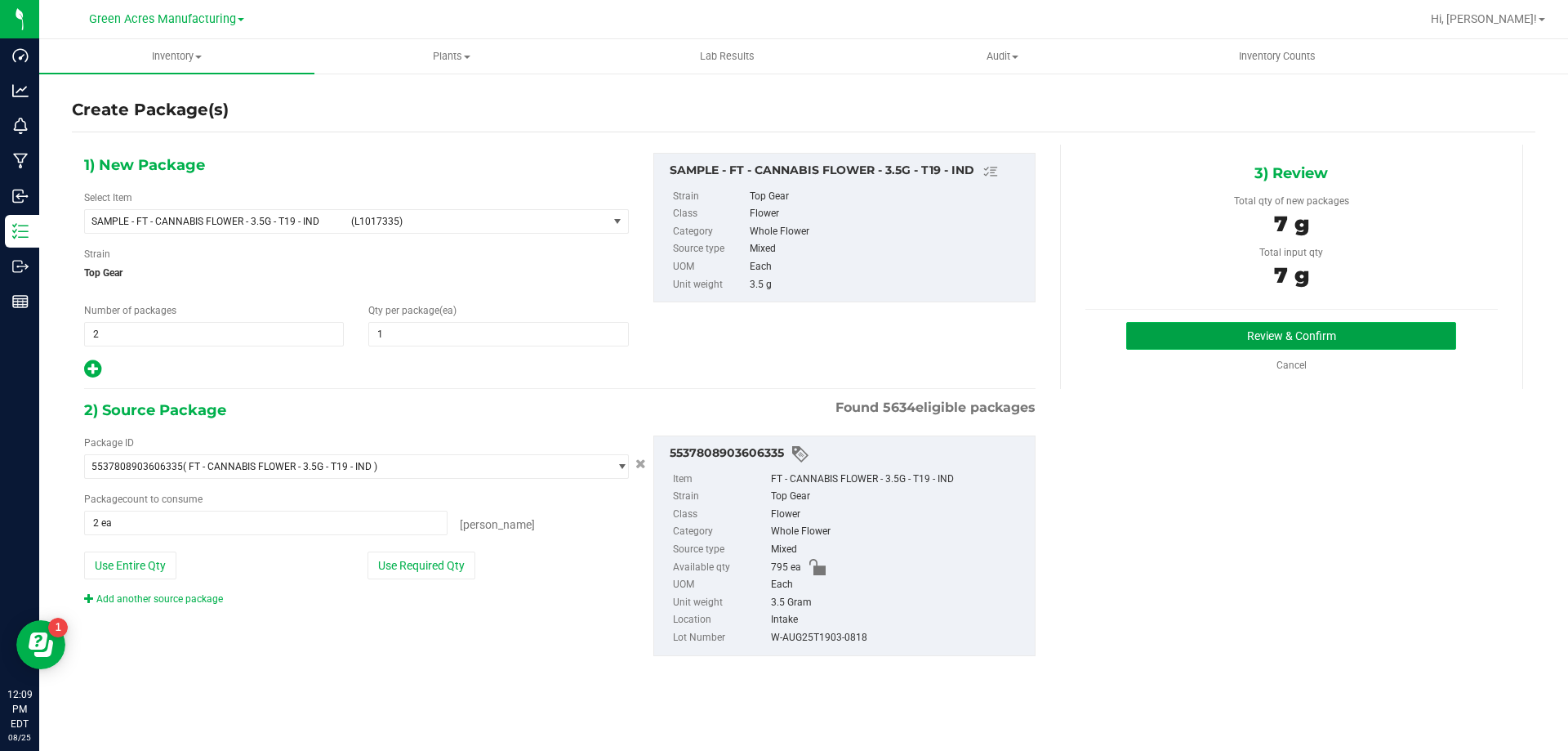
click at [1318, 340] on button "Review & Confirm" at bounding box center [1291, 336] width 330 height 28
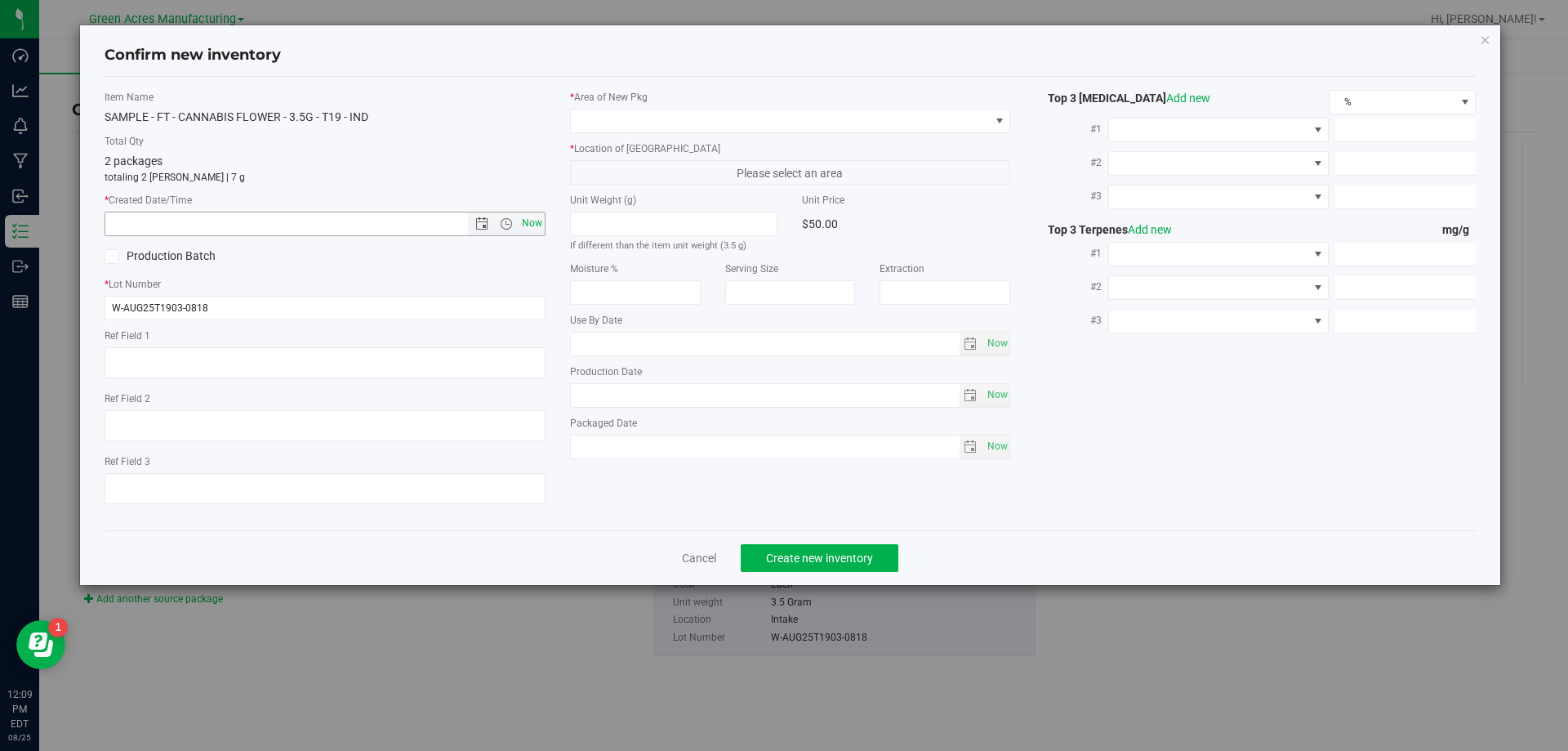
click at [529, 226] on span "Now" at bounding box center [532, 223] width 28 height 24
type input "8/25/2025 12:09 PM"
click at [691, 117] on span at bounding box center [780, 121] width 419 height 23
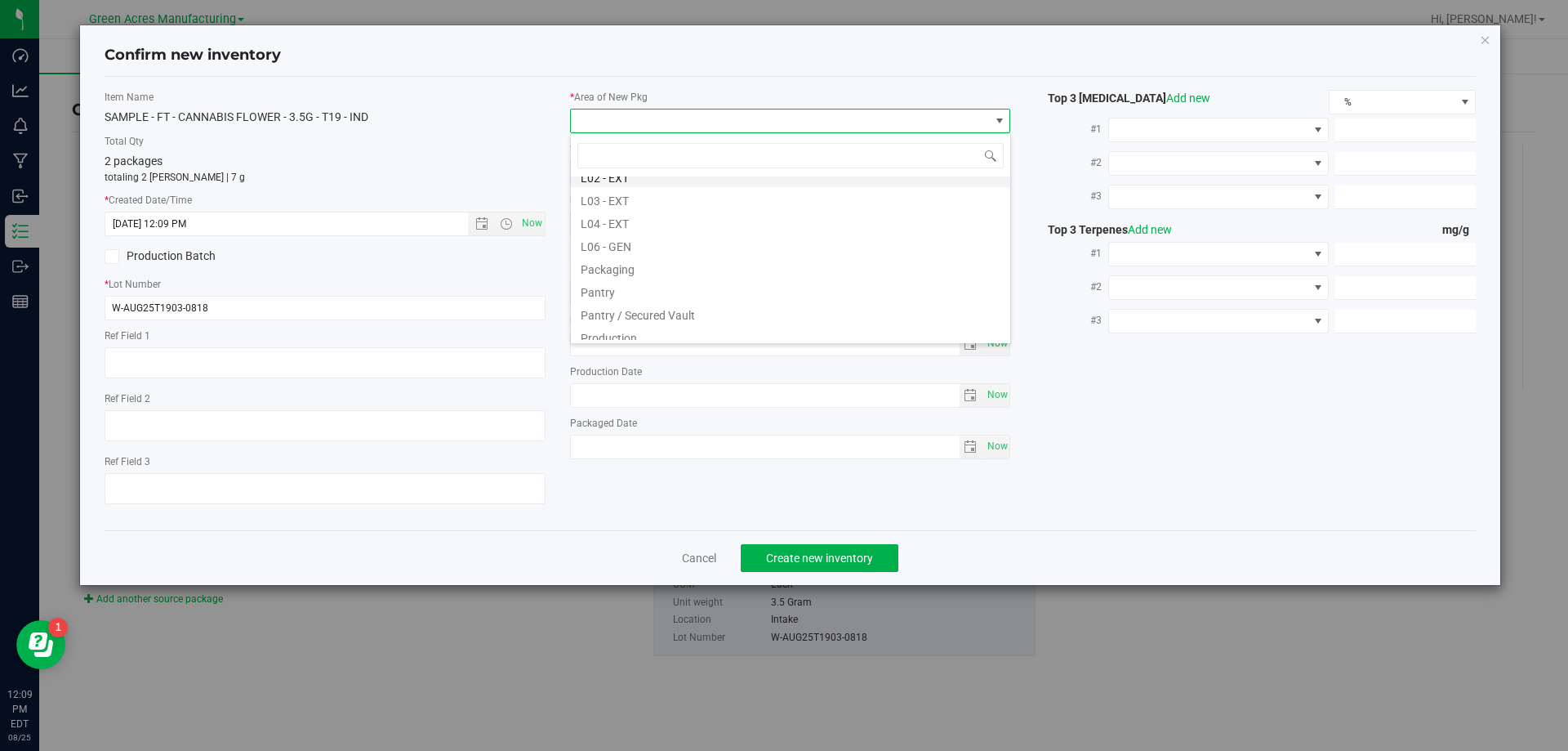
scroll to position [491, 0]
click at [681, 185] on li "Pantry / Secured Vault" at bounding box center [791, 178] width 440 height 23
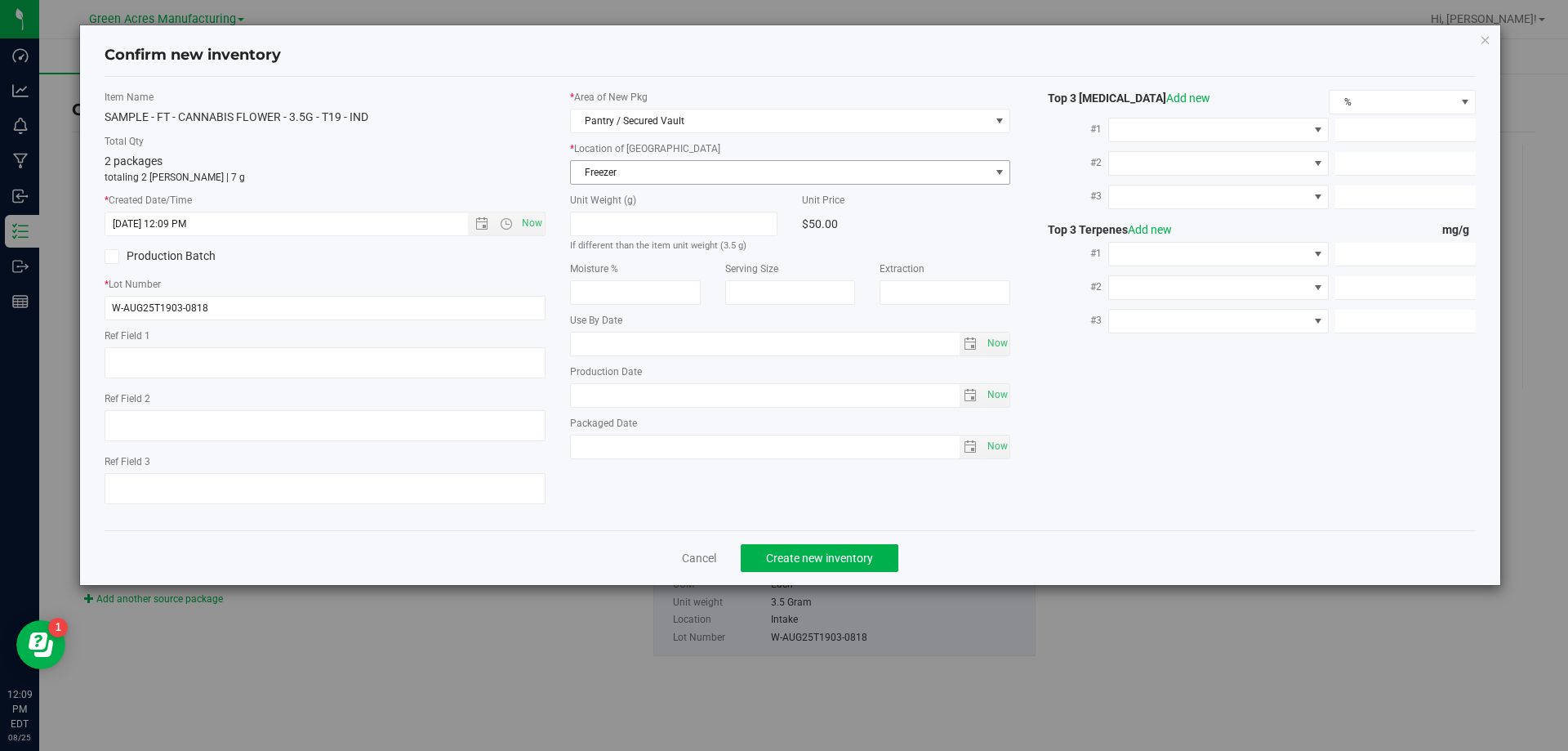
click at [680, 180] on span "Freezer" at bounding box center [780, 172] width 419 height 23
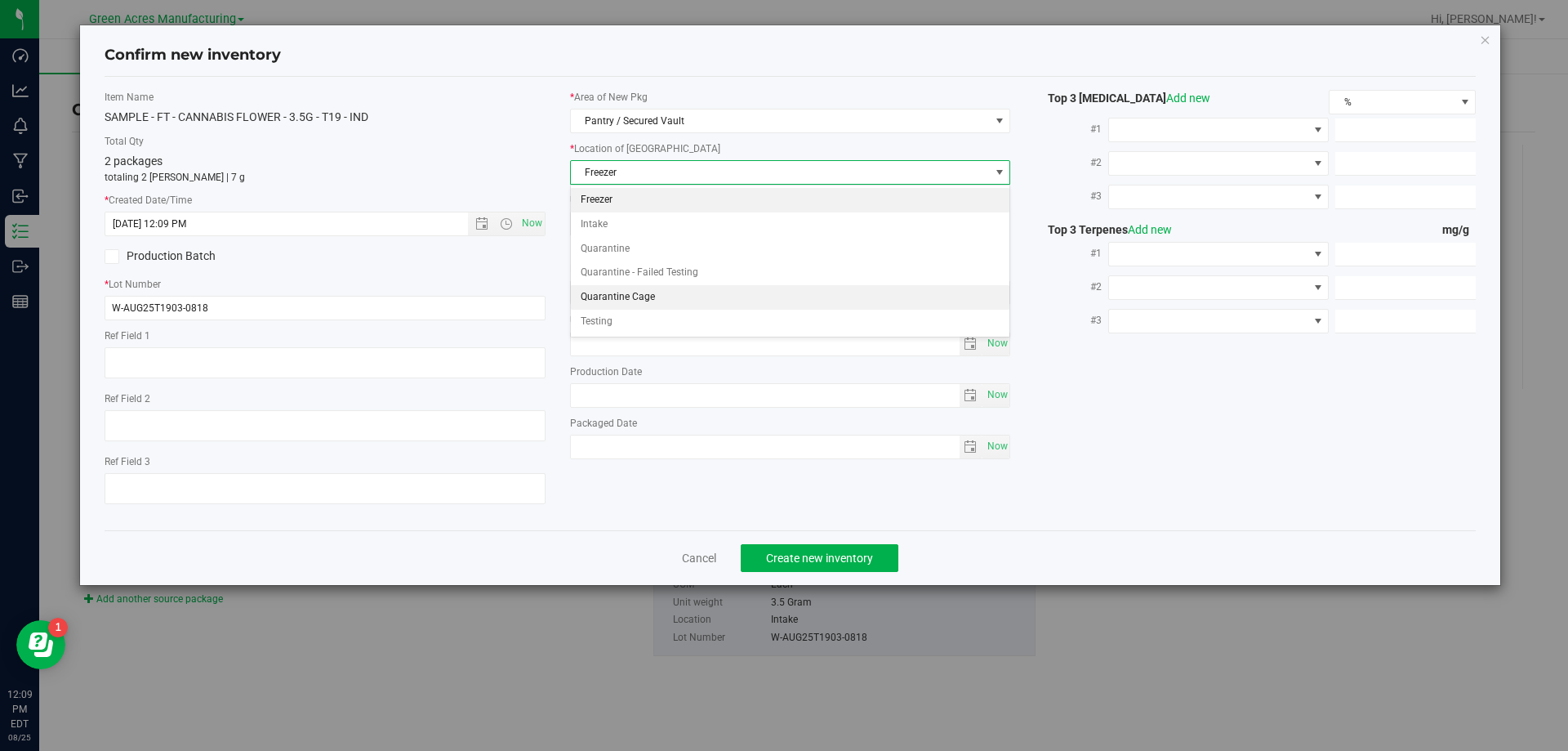
click at [650, 298] on li "Quarantine Cage" at bounding box center [791, 298] width 440 height 25
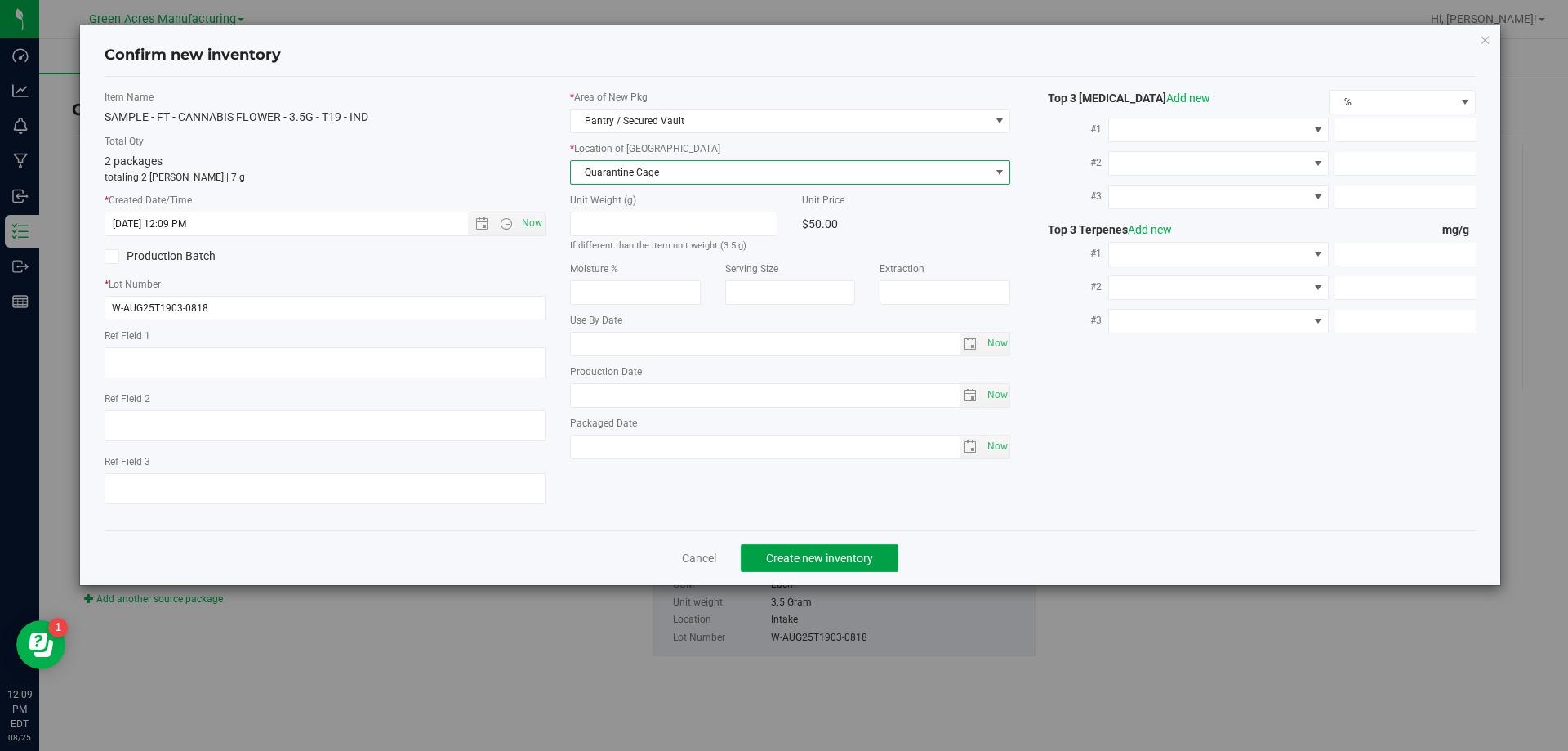
click at [862, 557] on span "Create new inventory" at bounding box center [819, 559] width 107 height 13
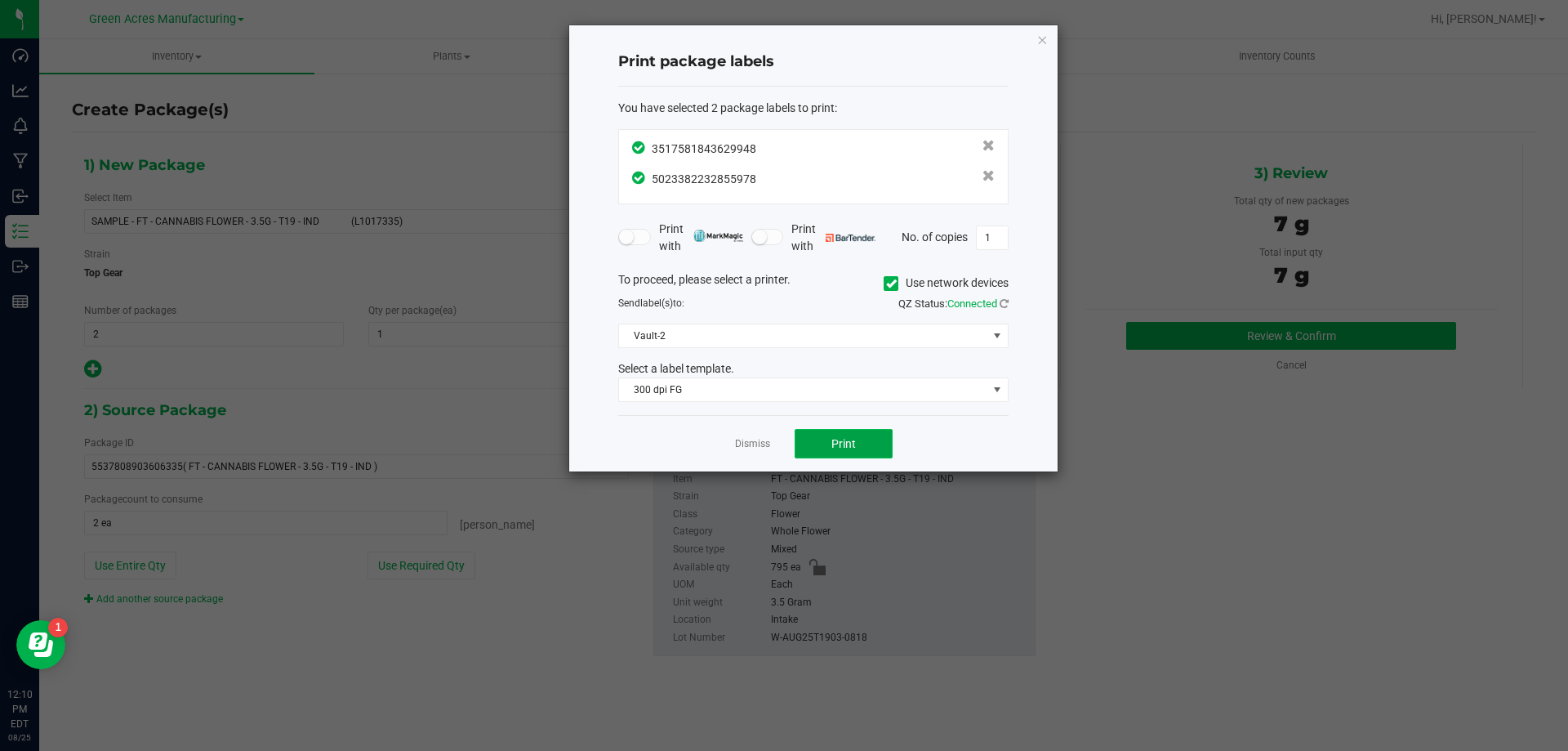
click at [842, 444] on span "Print" at bounding box center [844, 444] width 25 height 13
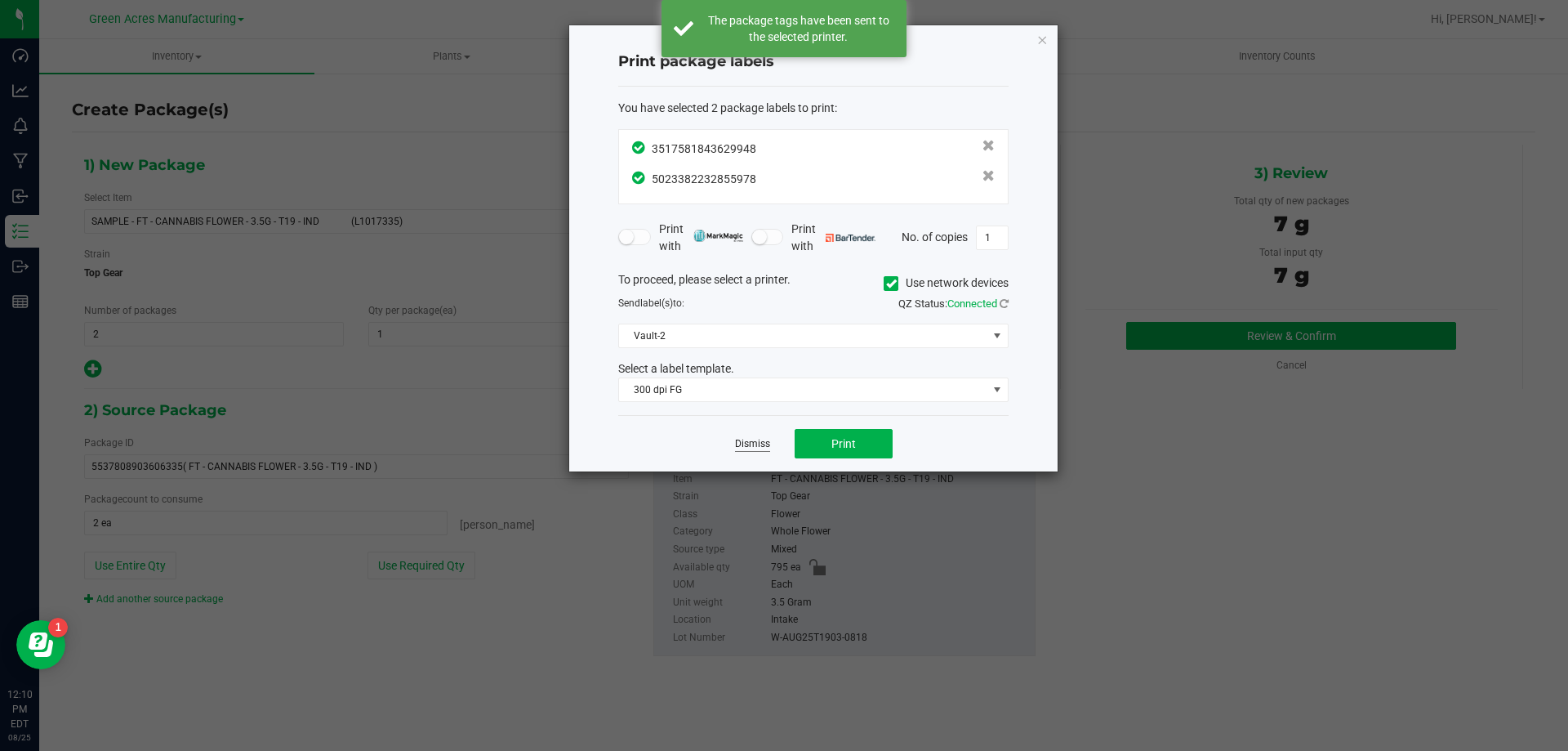
click at [759, 446] on link "Dismiss" at bounding box center [752, 444] width 35 height 14
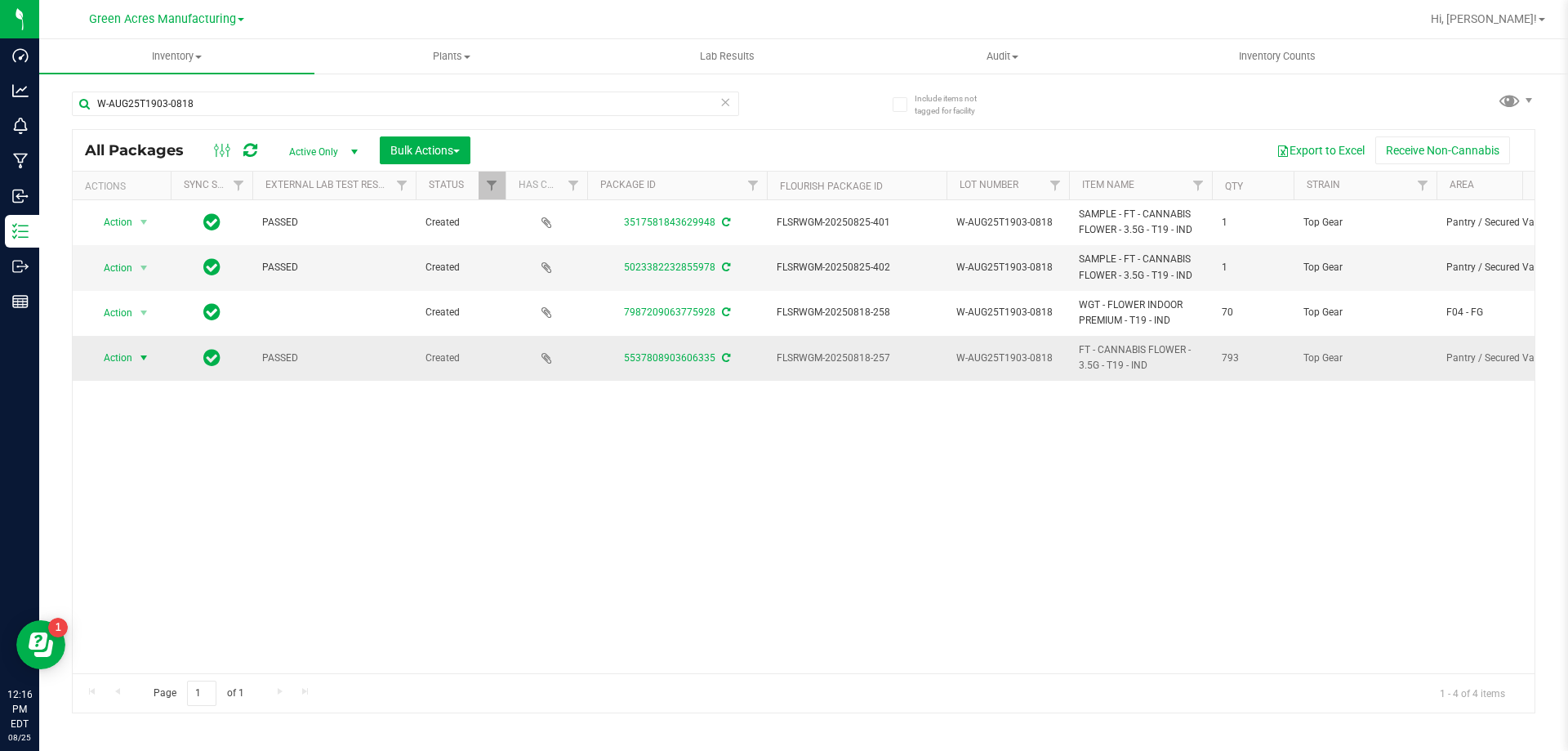
click at [111, 357] on span "Action" at bounding box center [111, 358] width 44 height 23
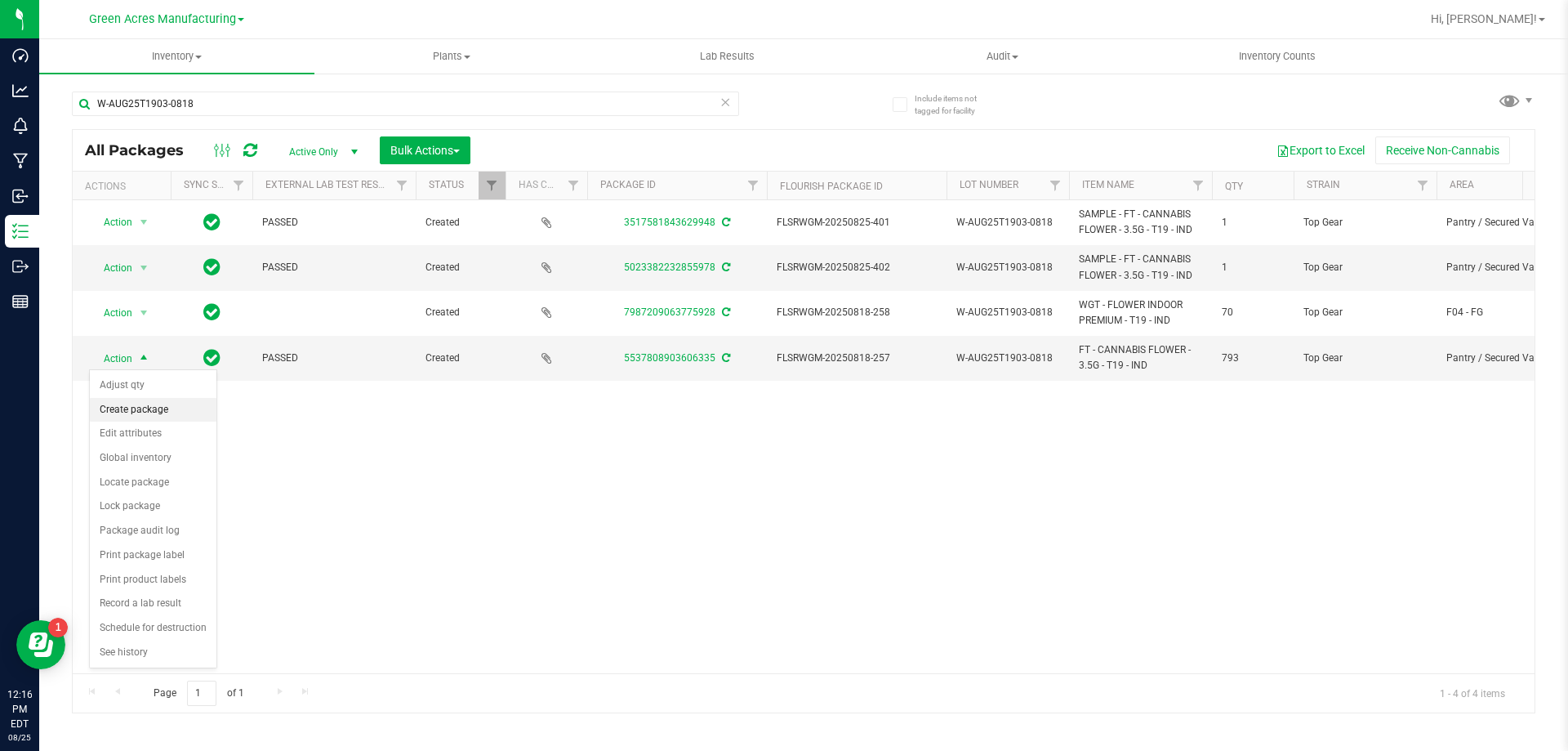
click at [132, 407] on li "Create package" at bounding box center [153, 410] width 126 height 25
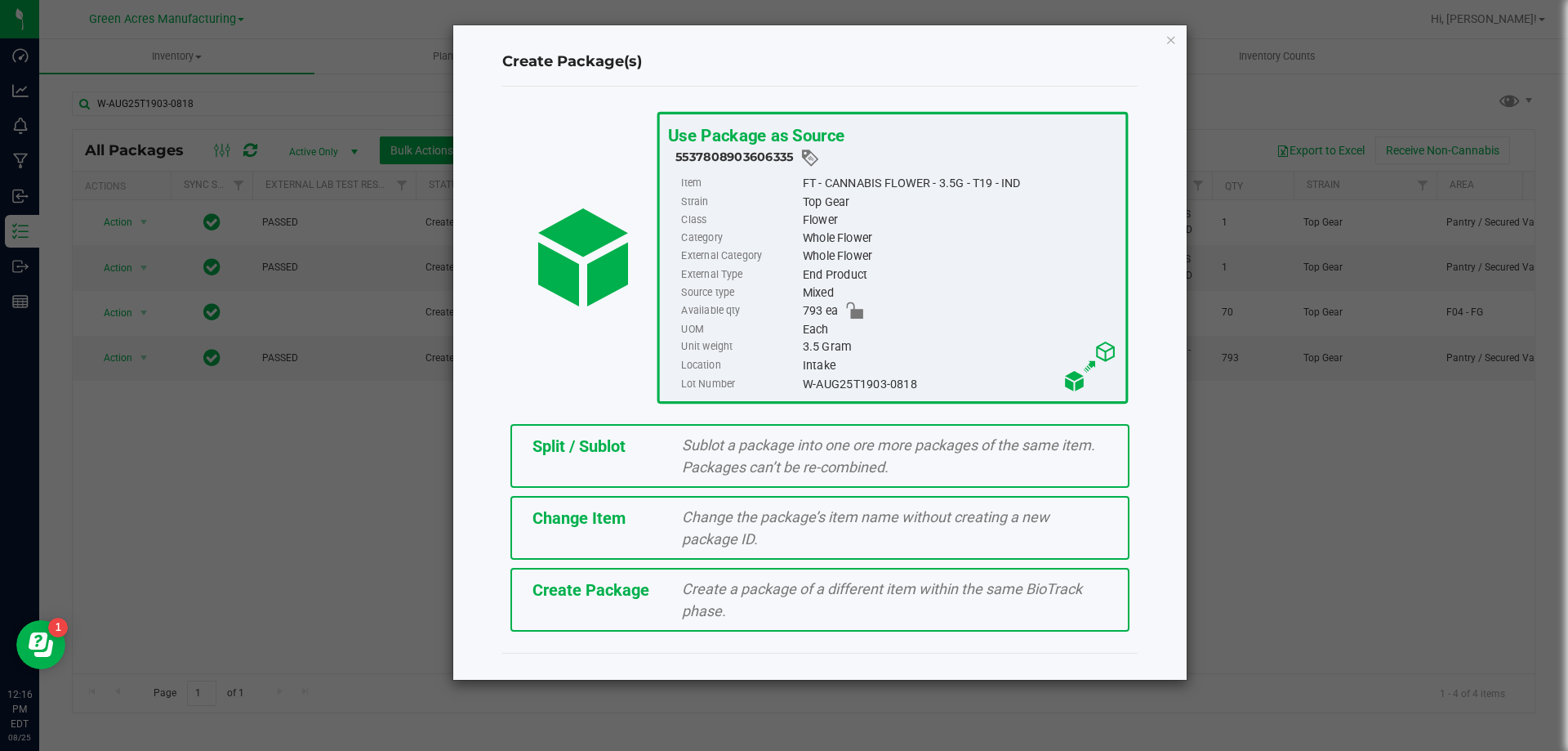
click at [644, 446] on div "Split / Sublot" at bounding box center [595, 447] width 150 height 25
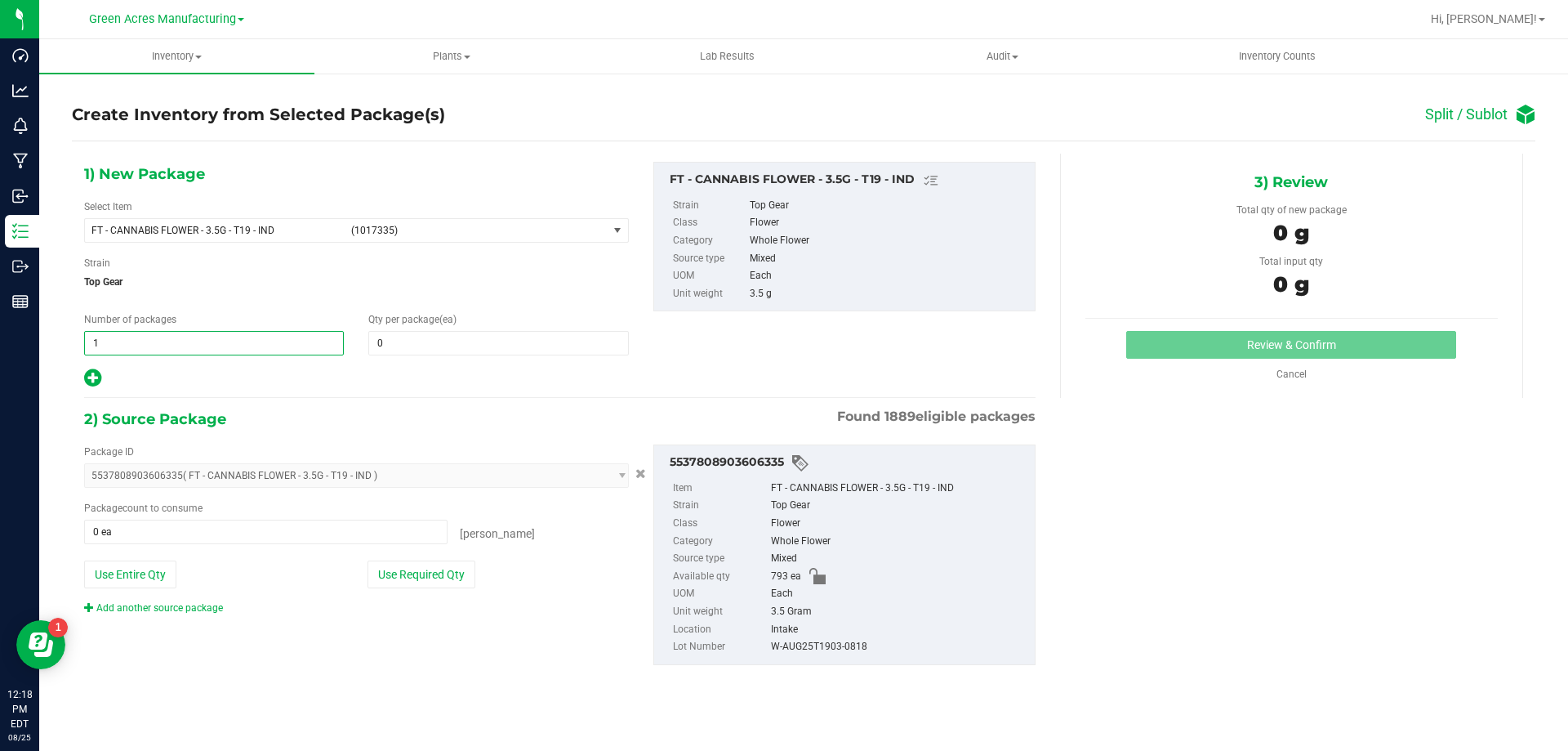
click at [146, 352] on span "1 1" at bounding box center [214, 343] width 260 height 25
type input "39"
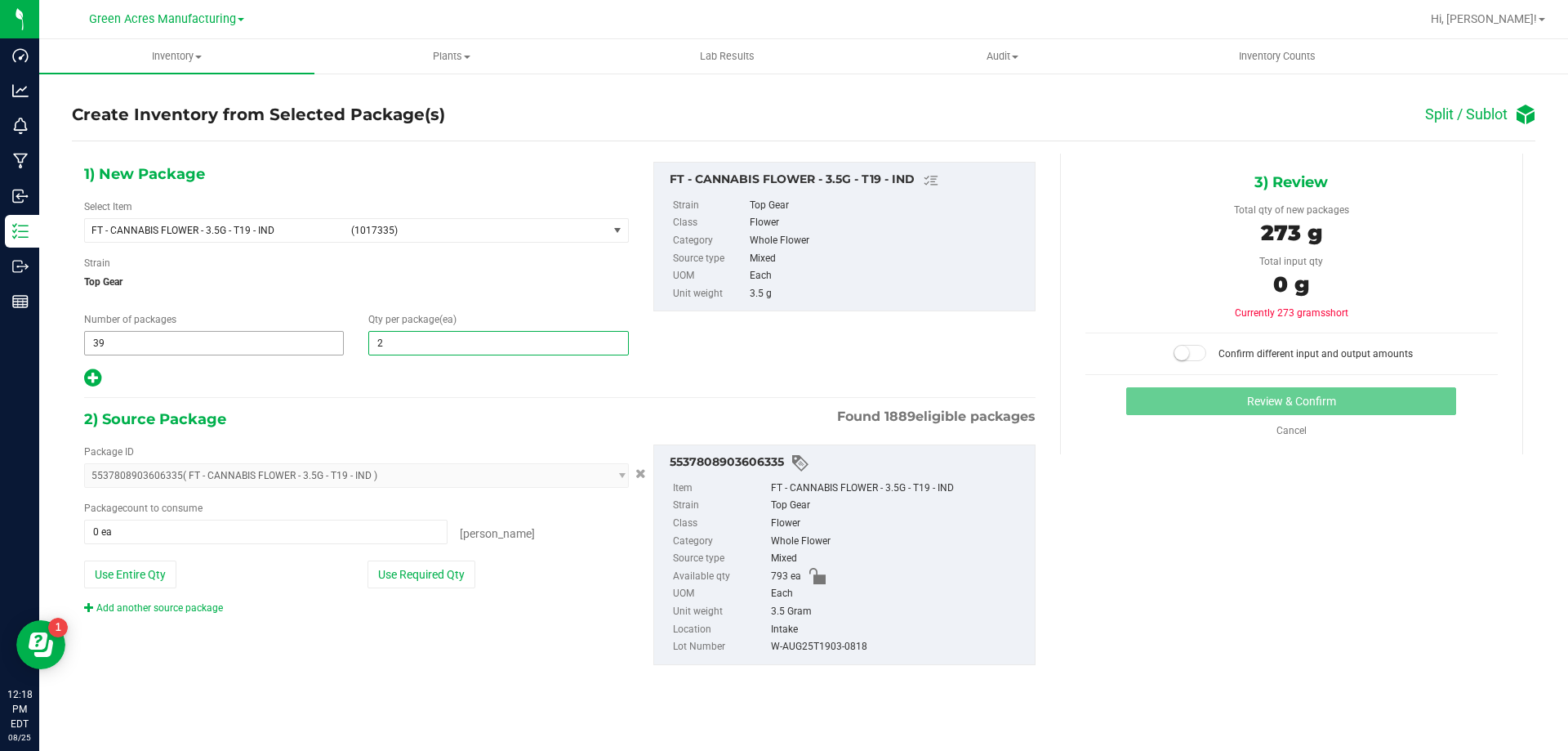
type input "20"
click at [82, 378] on div "1) New Package Select Item FT - CANNABIS FLOWER - 3.5G - T19 - IND (1017335) FT…" at bounding box center [357, 276] width 570 height 228
click at [91, 383] on icon at bounding box center [93, 377] width 17 height 20
type input "20"
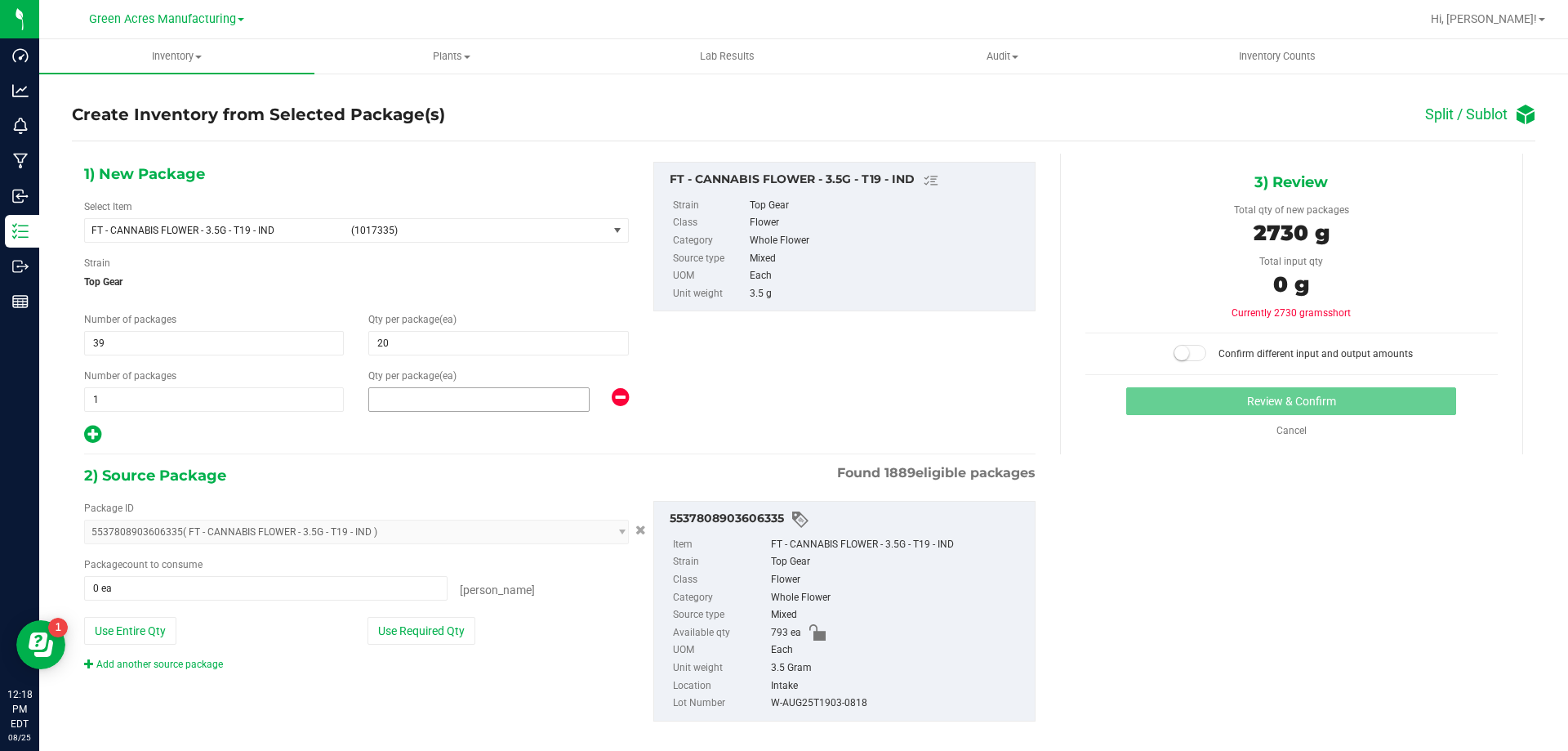
click at [451, 397] on span at bounding box center [479, 400] width 222 height 25
type input "13"
click at [453, 636] on button "Use Required Qty" at bounding box center [421, 630] width 108 height 28
type input "793 ea"
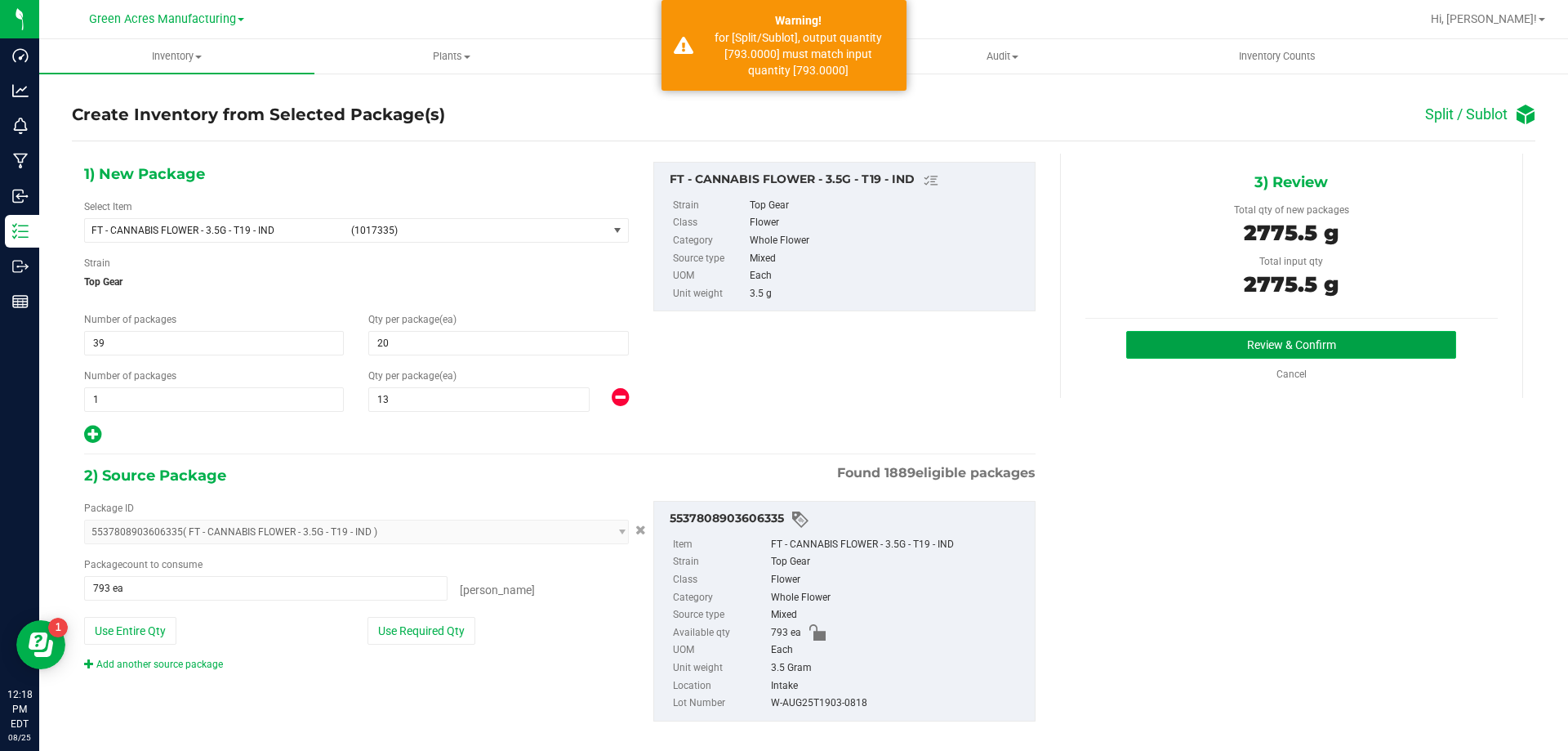
click at [1349, 355] on button "Review & Confirm" at bounding box center [1291, 344] width 330 height 28
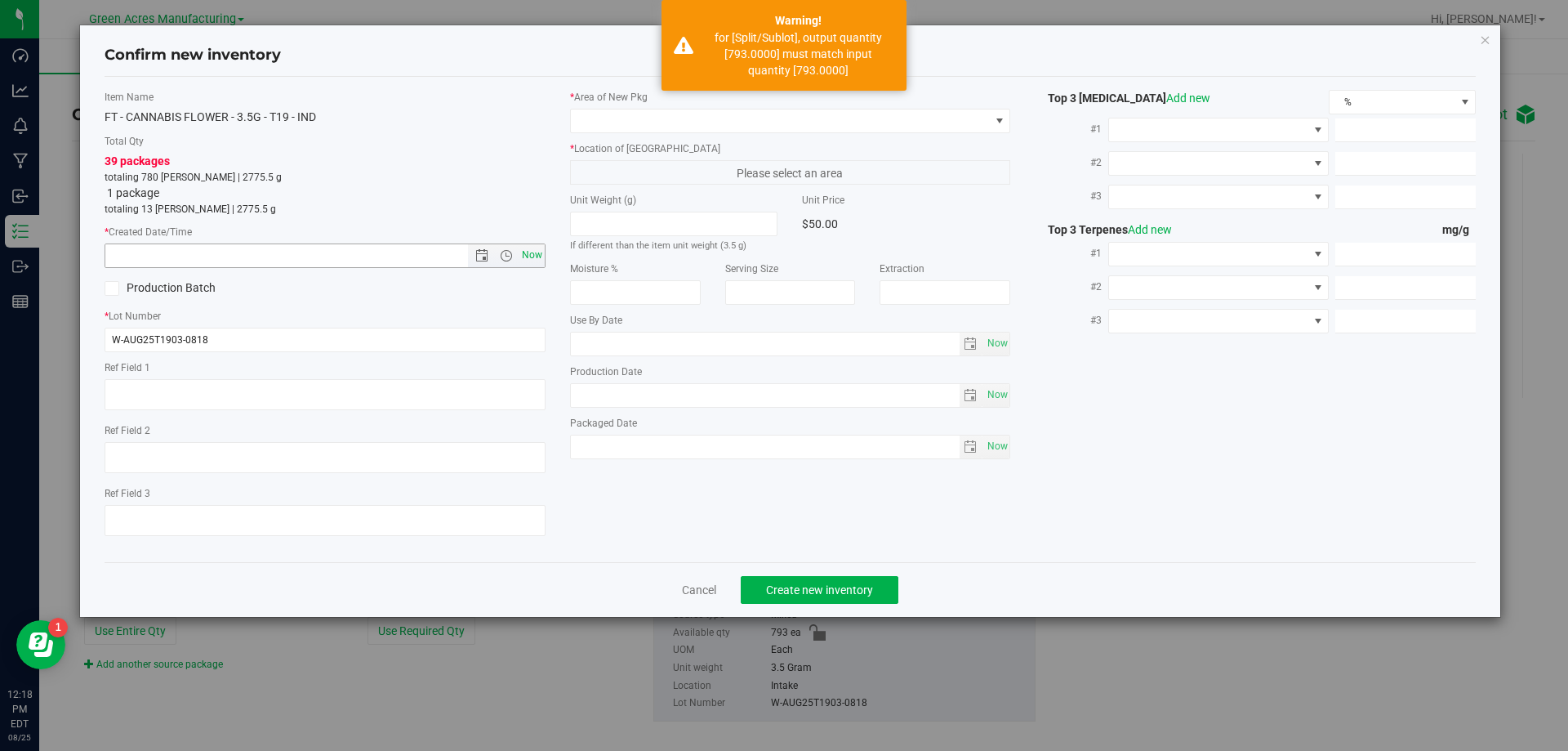
click at [538, 256] on span "Now" at bounding box center [532, 255] width 28 height 24
type input "8/25/2025 12:18 PM"
click at [675, 128] on span at bounding box center [780, 121] width 419 height 23
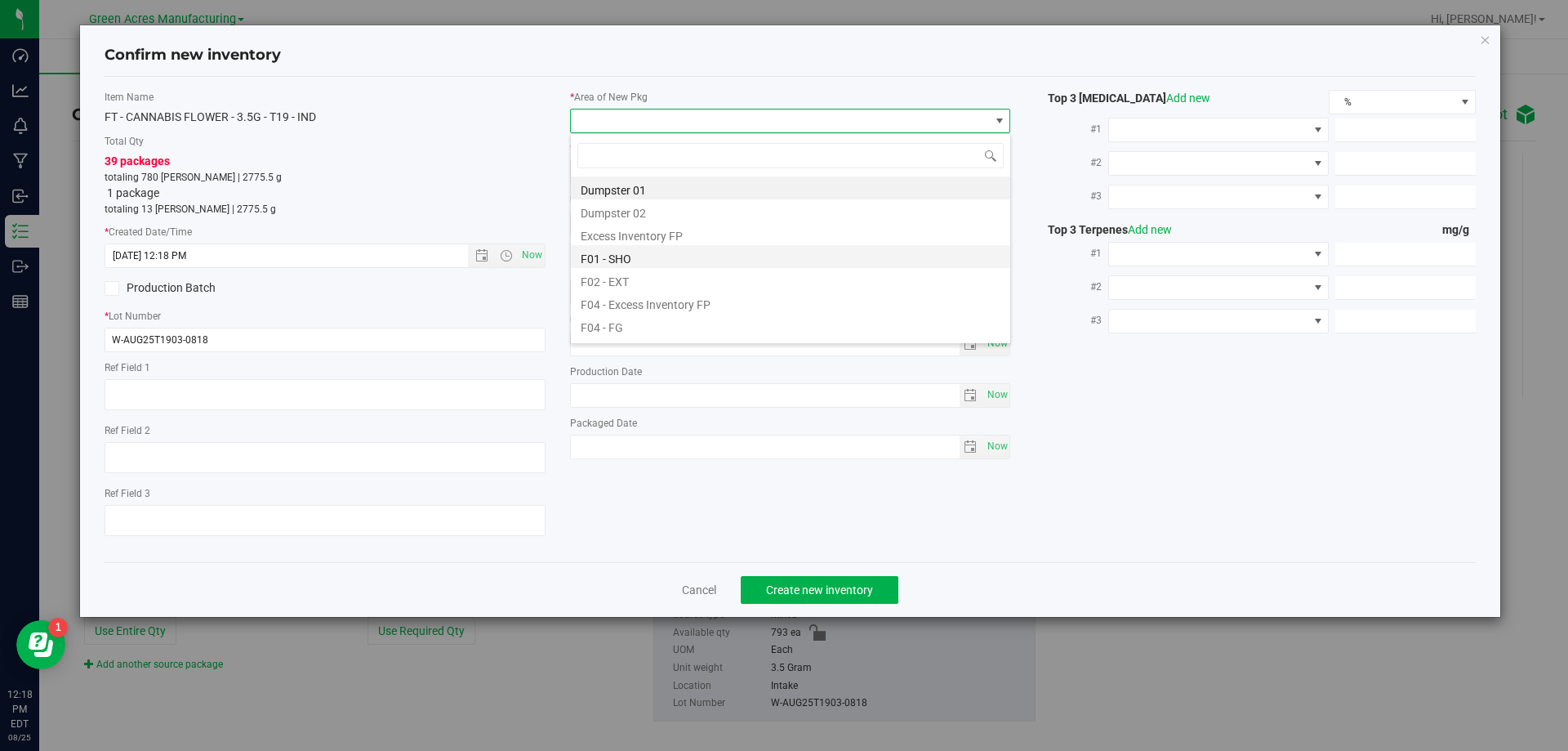
scroll to position [821, 0]
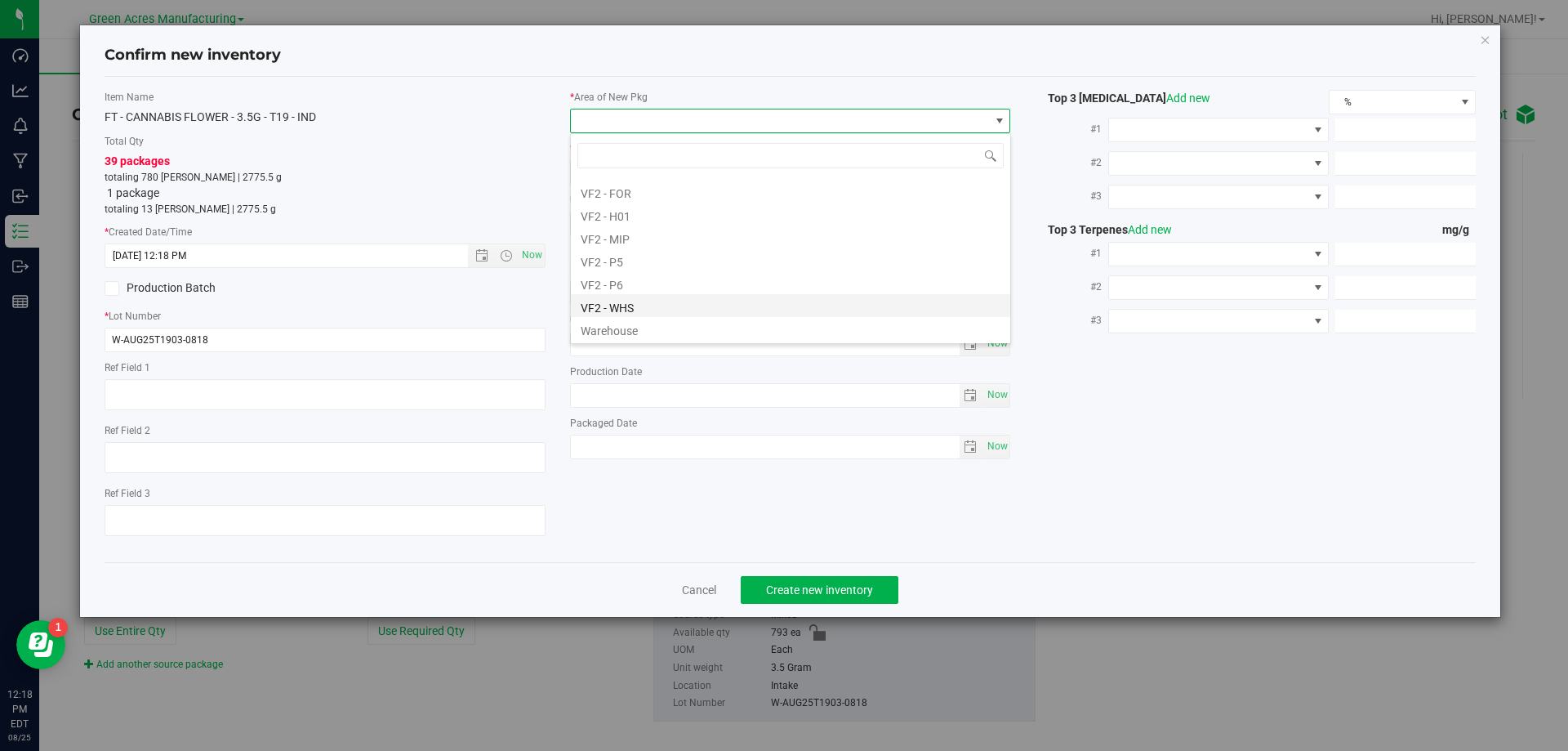
click at [642, 301] on li "VF2 - WHS" at bounding box center [791, 306] width 440 height 23
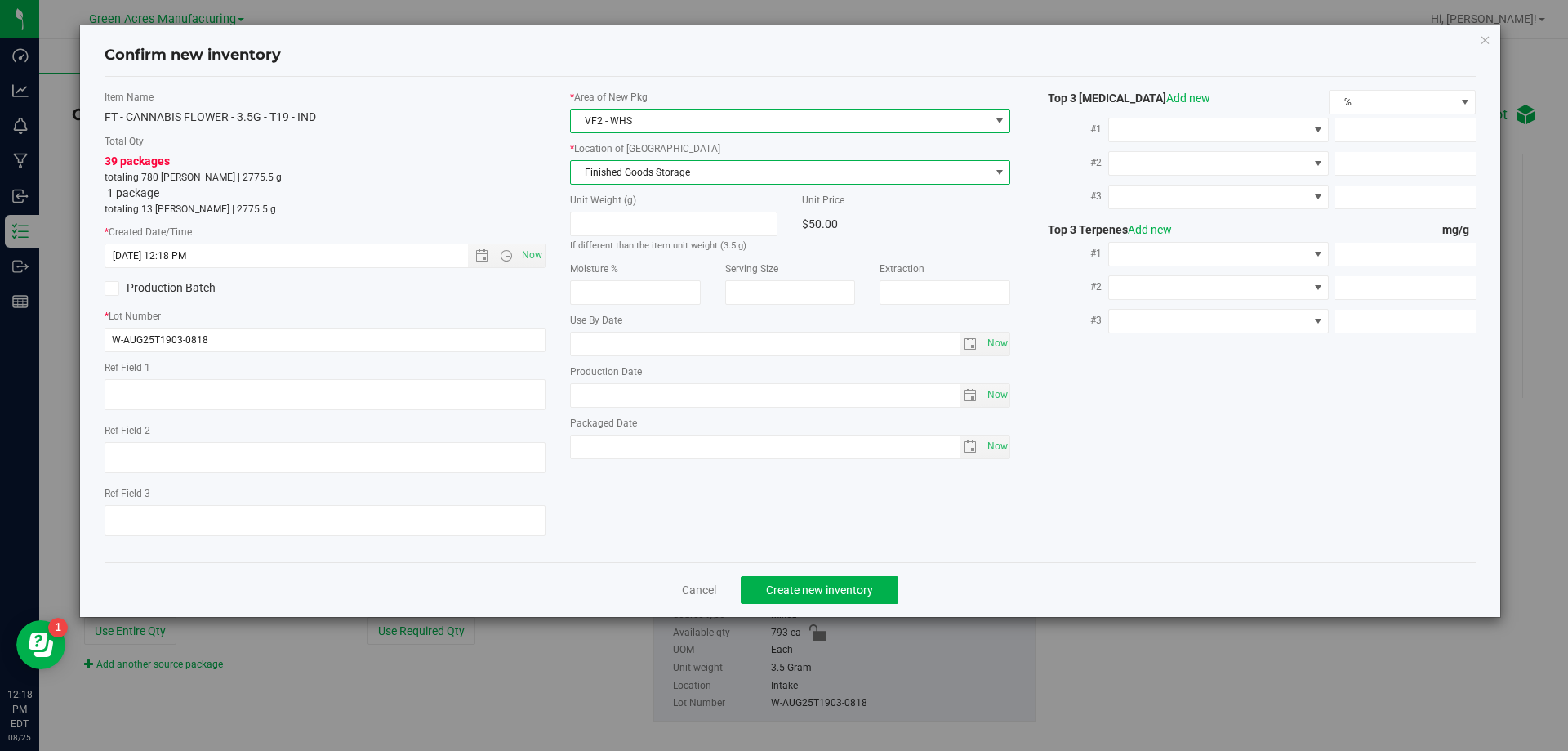
click at [672, 175] on span "Finished Goods Storage" at bounding box center [780, 172] width 419 height 23
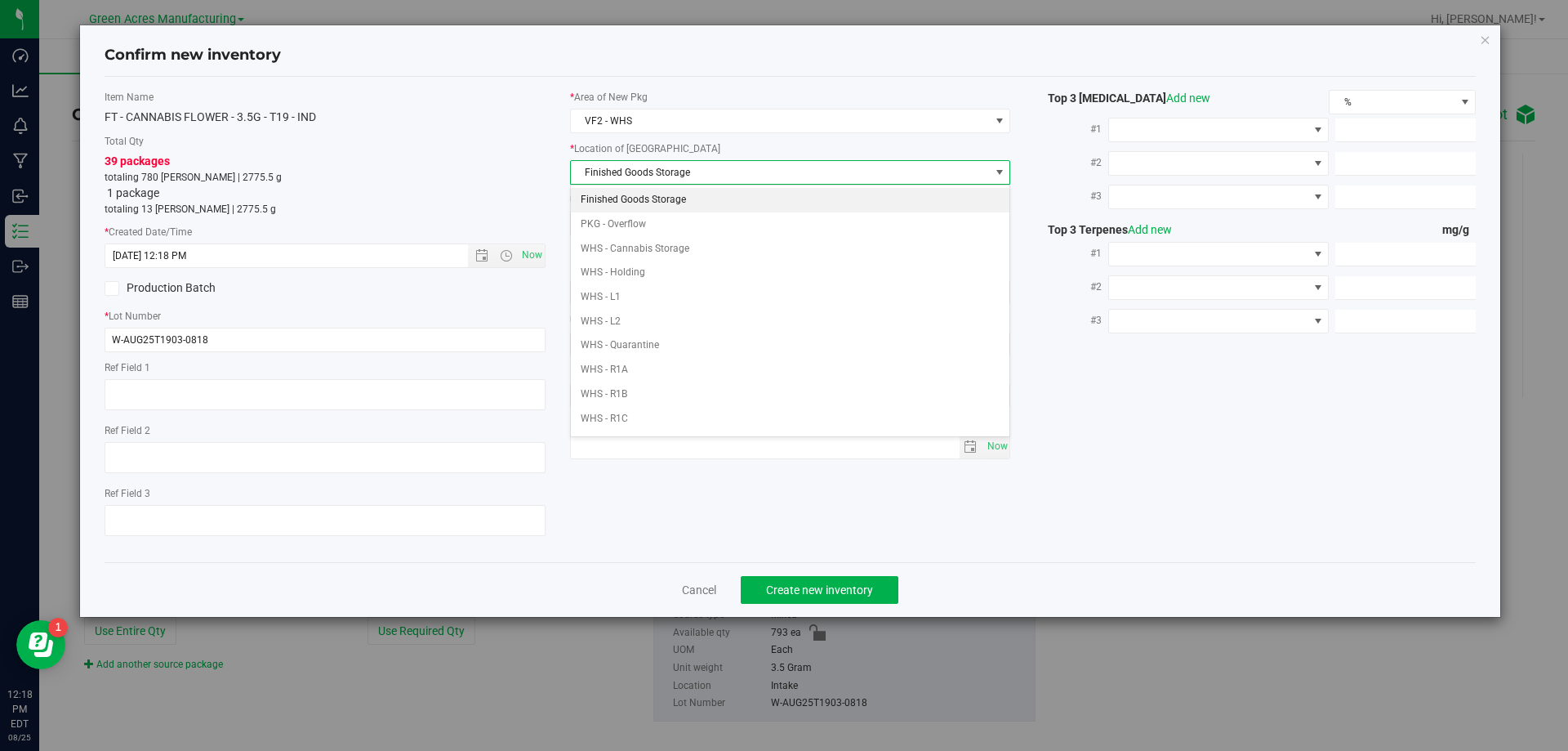
click at [672, 194] on li "Finished Goods Storage" at bounding box center [791, 201] width 440 height 25
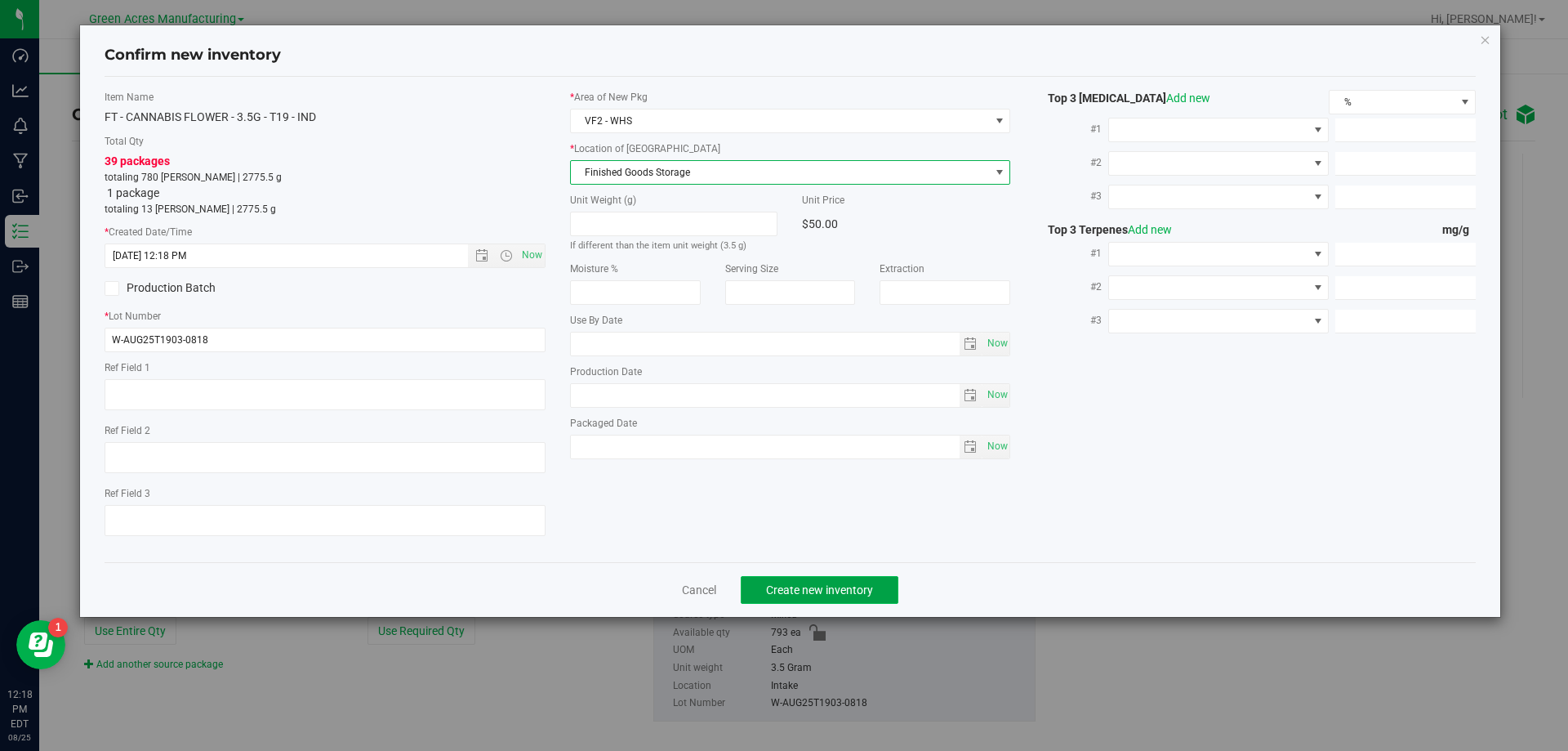
click at [845, 581] on button "Create new inventory" at bounding box center [819, 589] width 158 height 28
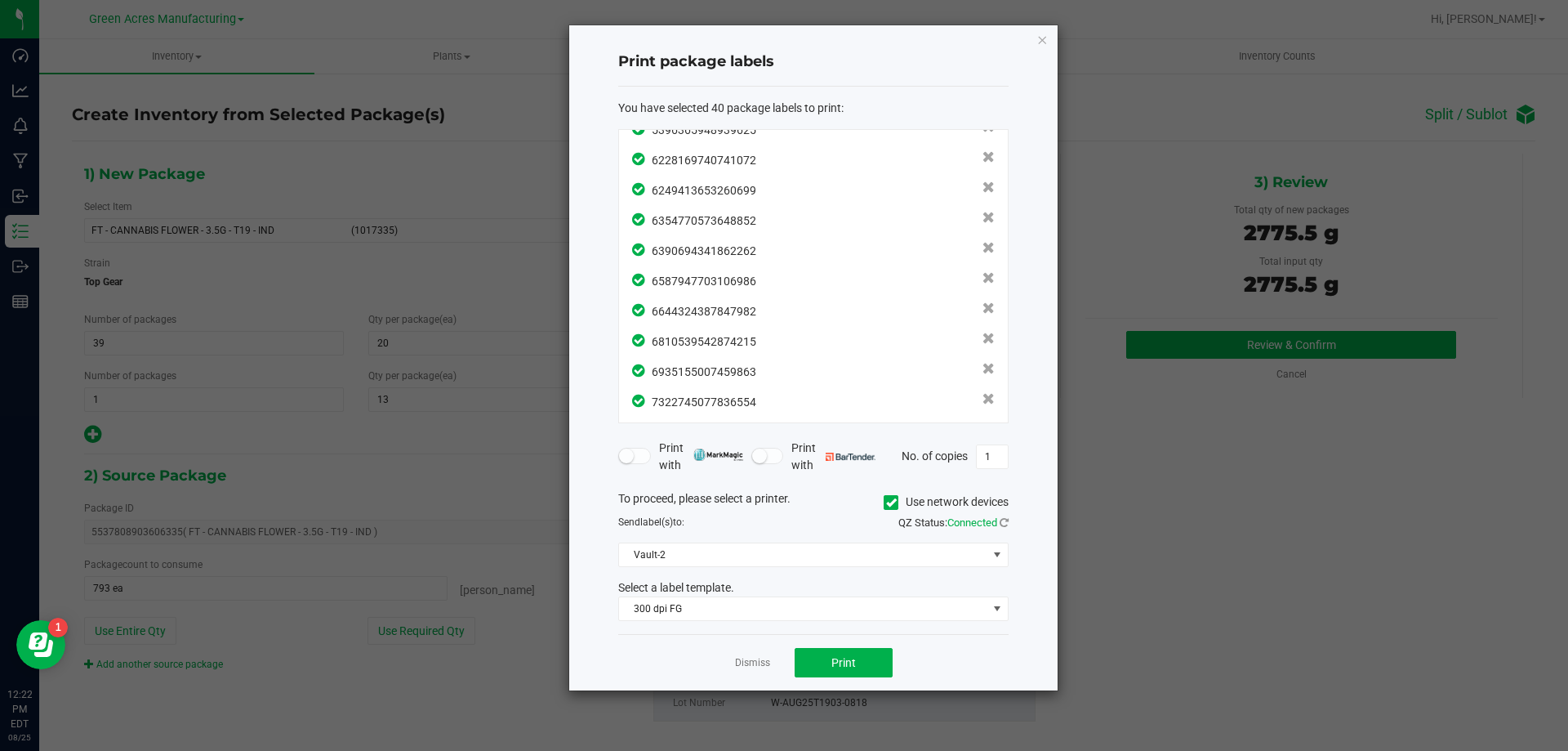
scroll to position [930, 0]
click at [868, 659] on button "Print" at bounding box center [843, 663] width 98 height 30
click at [756, 665] on link "Dismiss" at bounding box center [752, 663] width 35 height 14
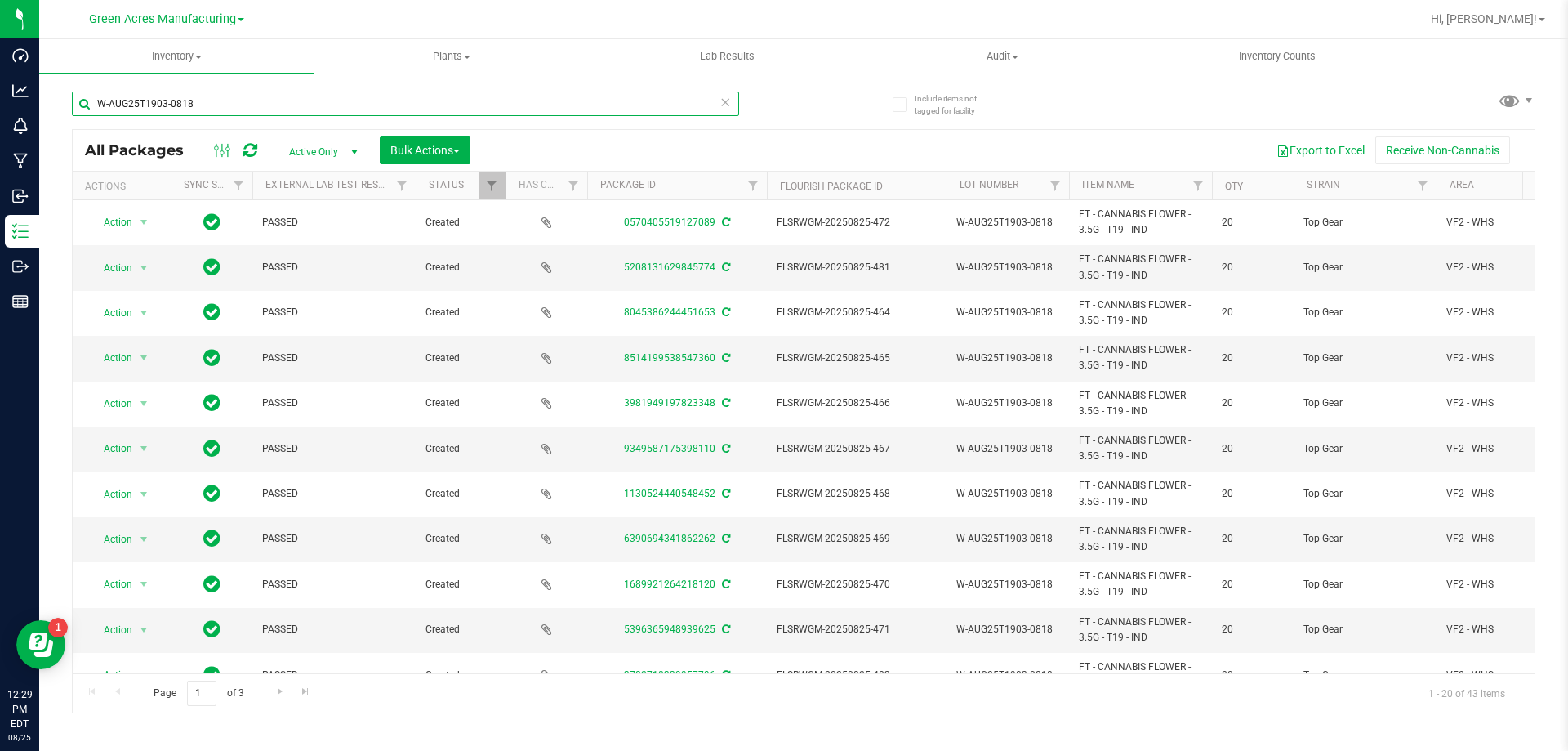
click at [432, 102] on input "W-AUG25T1903-0818" at bounding box center [405, 104] width 667 height 25
click at [730, 103] on icon at bounding box center [726, 101] width 11 height 20
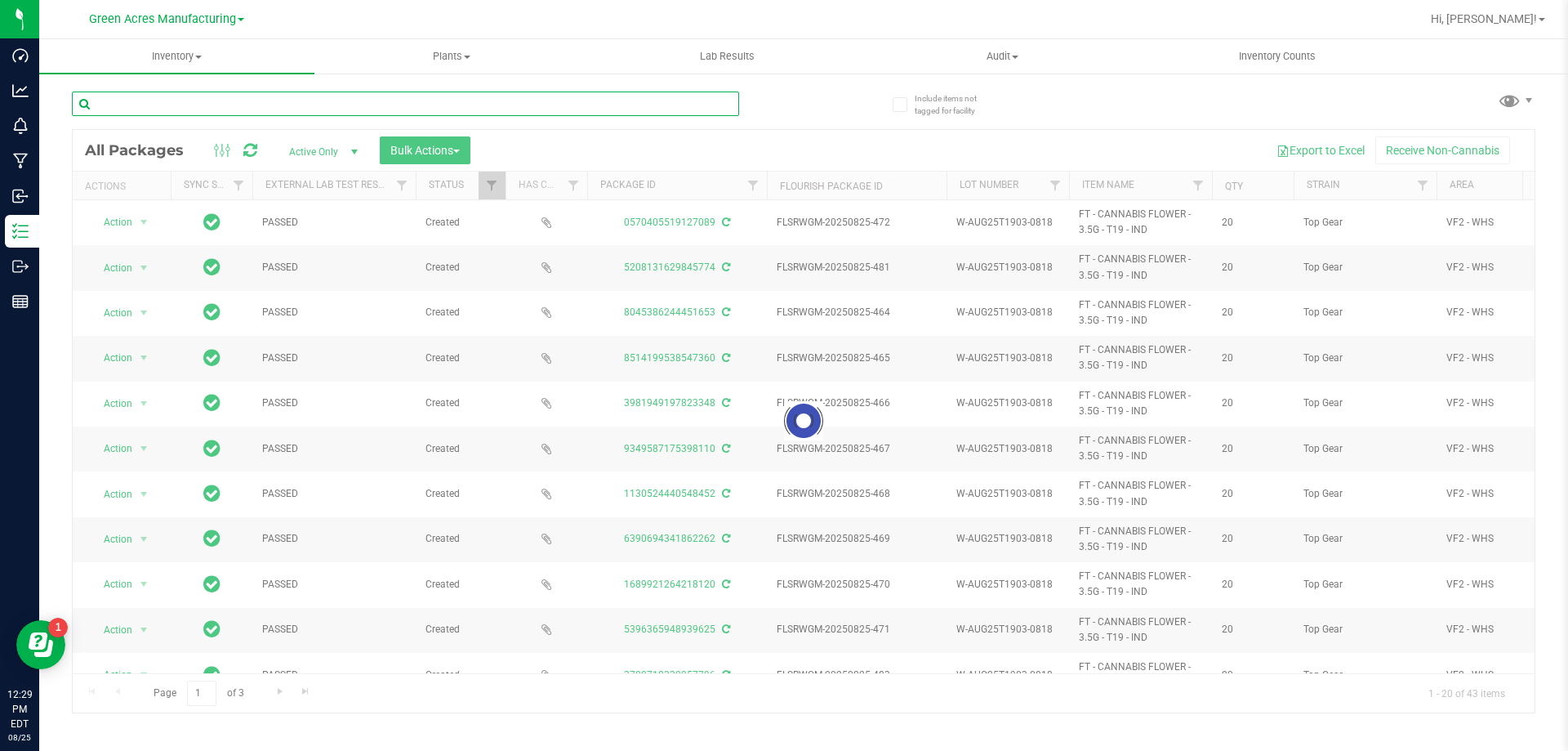
click at [670, 105] on input "text" at bounding box center [405, 104] width 667 height 25
paste input "10-MAY25IND03-0818"
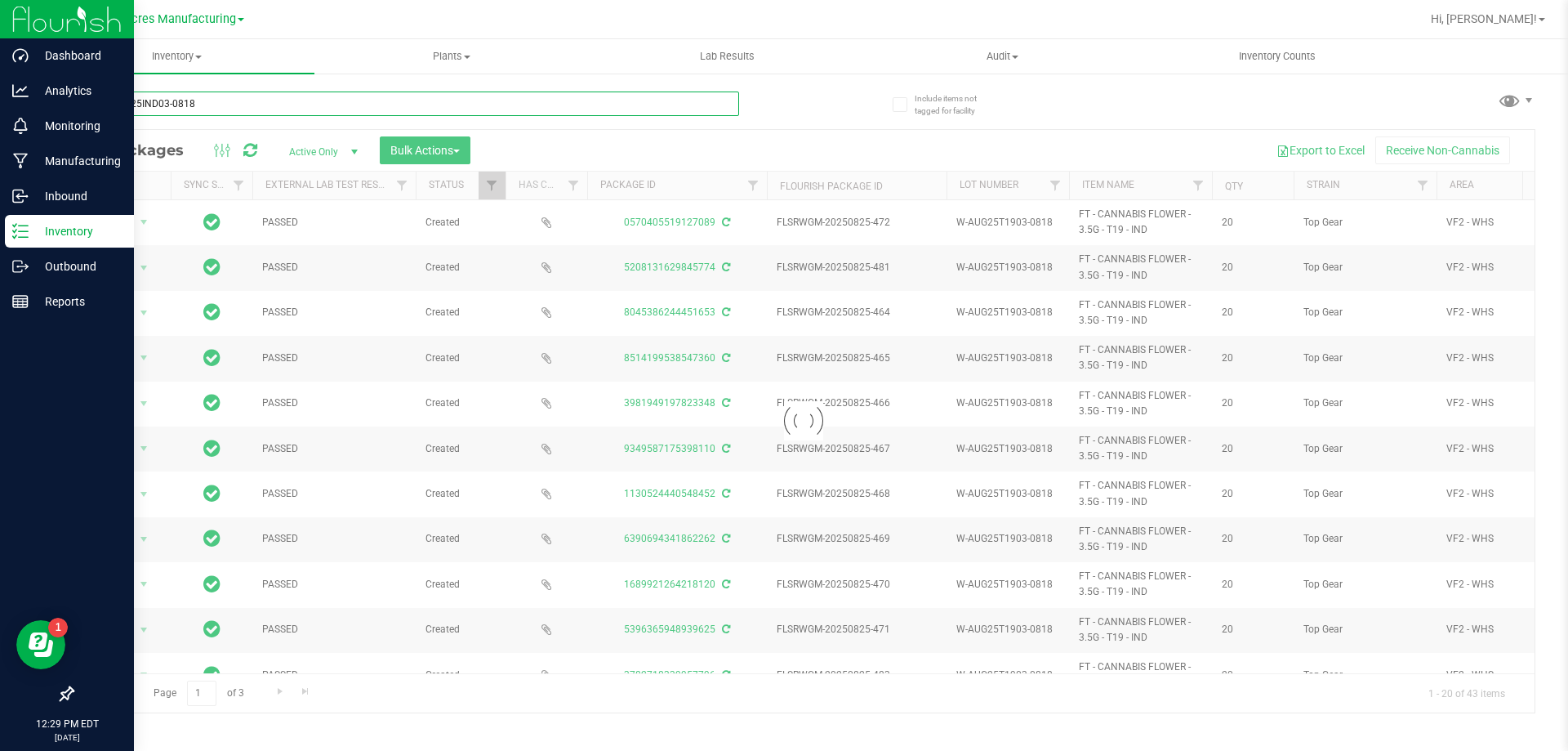
type input "10-MAY25IND03-0818"
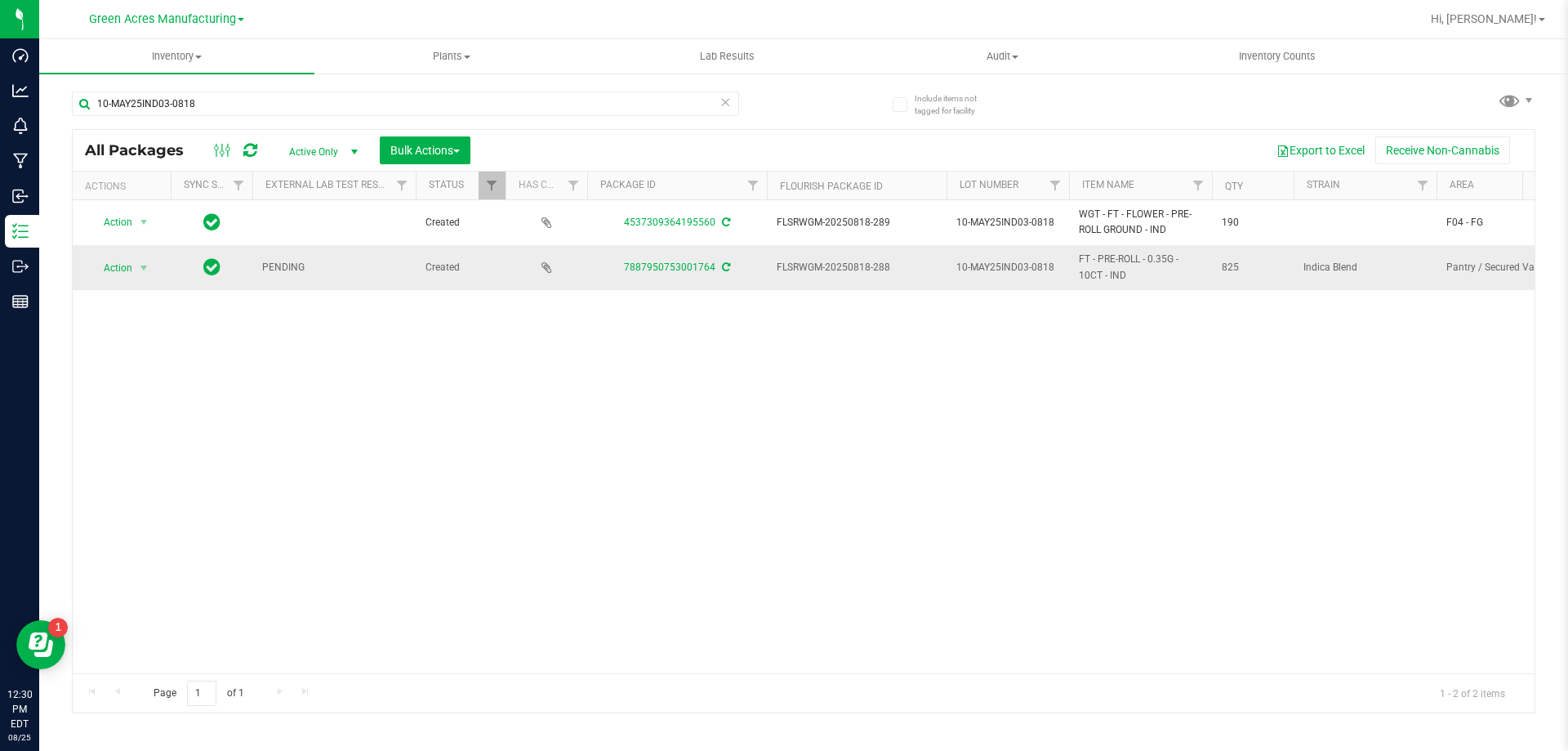
click at [726, 267] on icon at bounding box center [726, 267] width 9 height 10
click at [123, 269] on span "Action" at bounding box center [111, 268] width 44 height 23
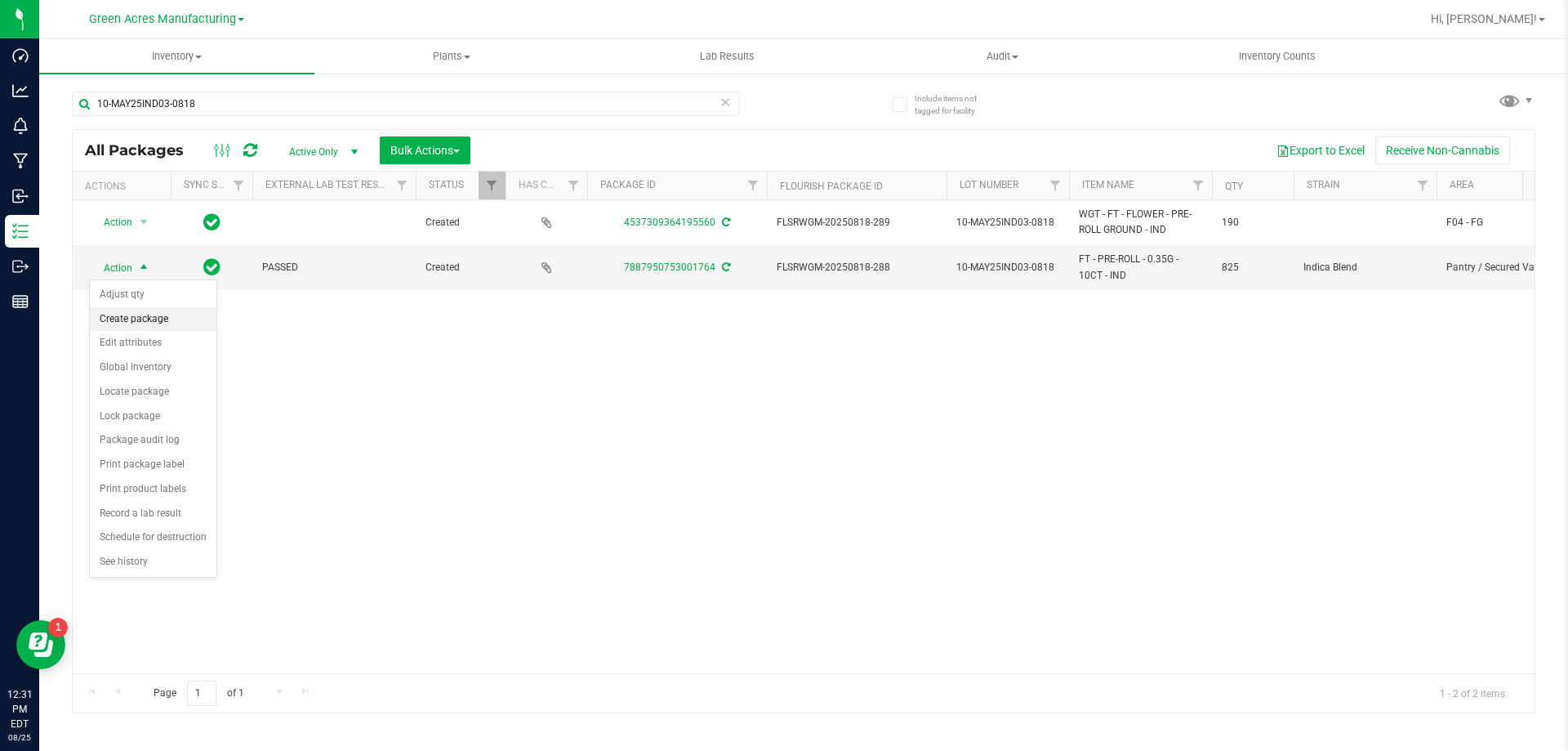
click at [160, 315] on li "Create package" at bounding box center [153, 320] width 126 height 25
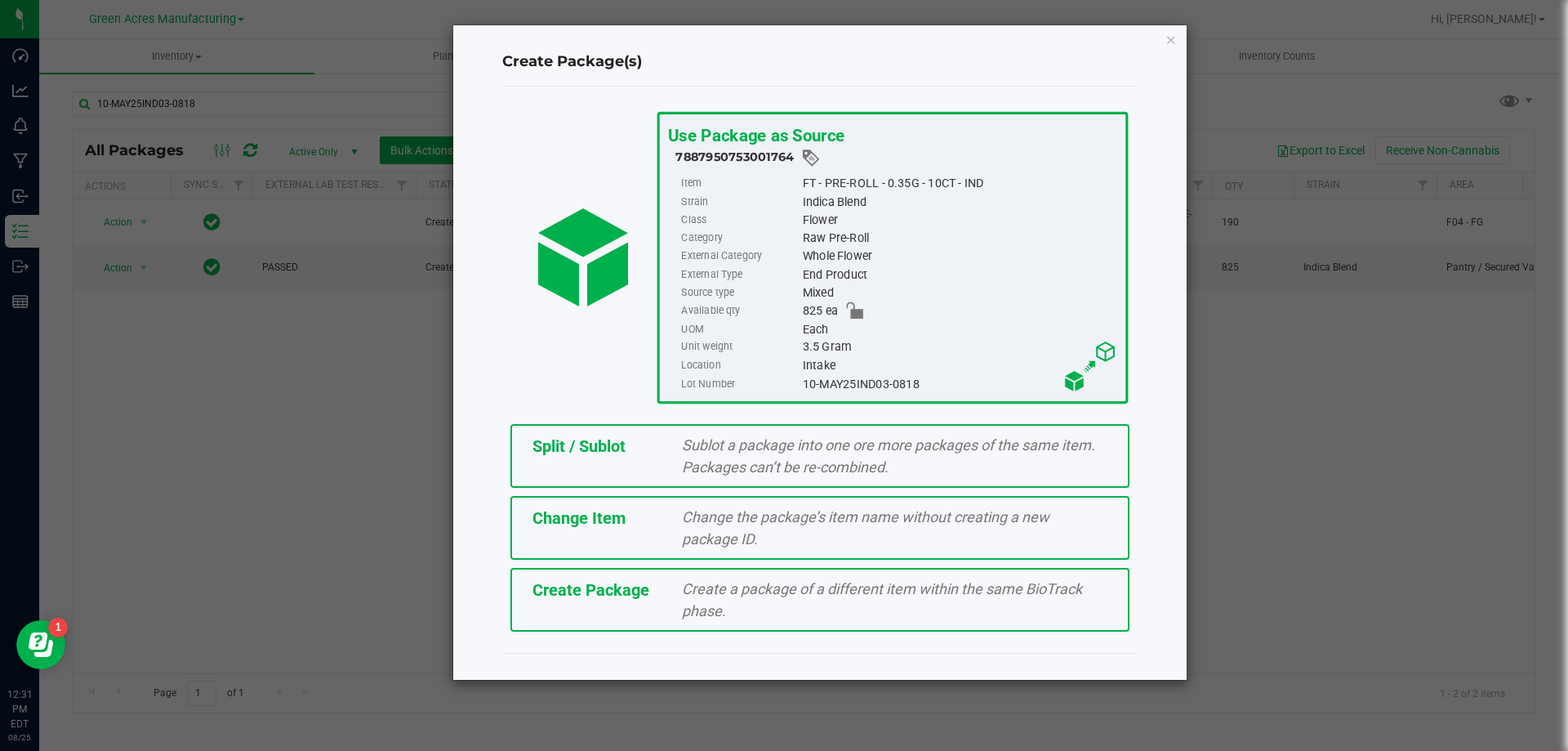
click at [598, 595] on span "Create Package" at bounding box center [591, 590] width 117 height 20
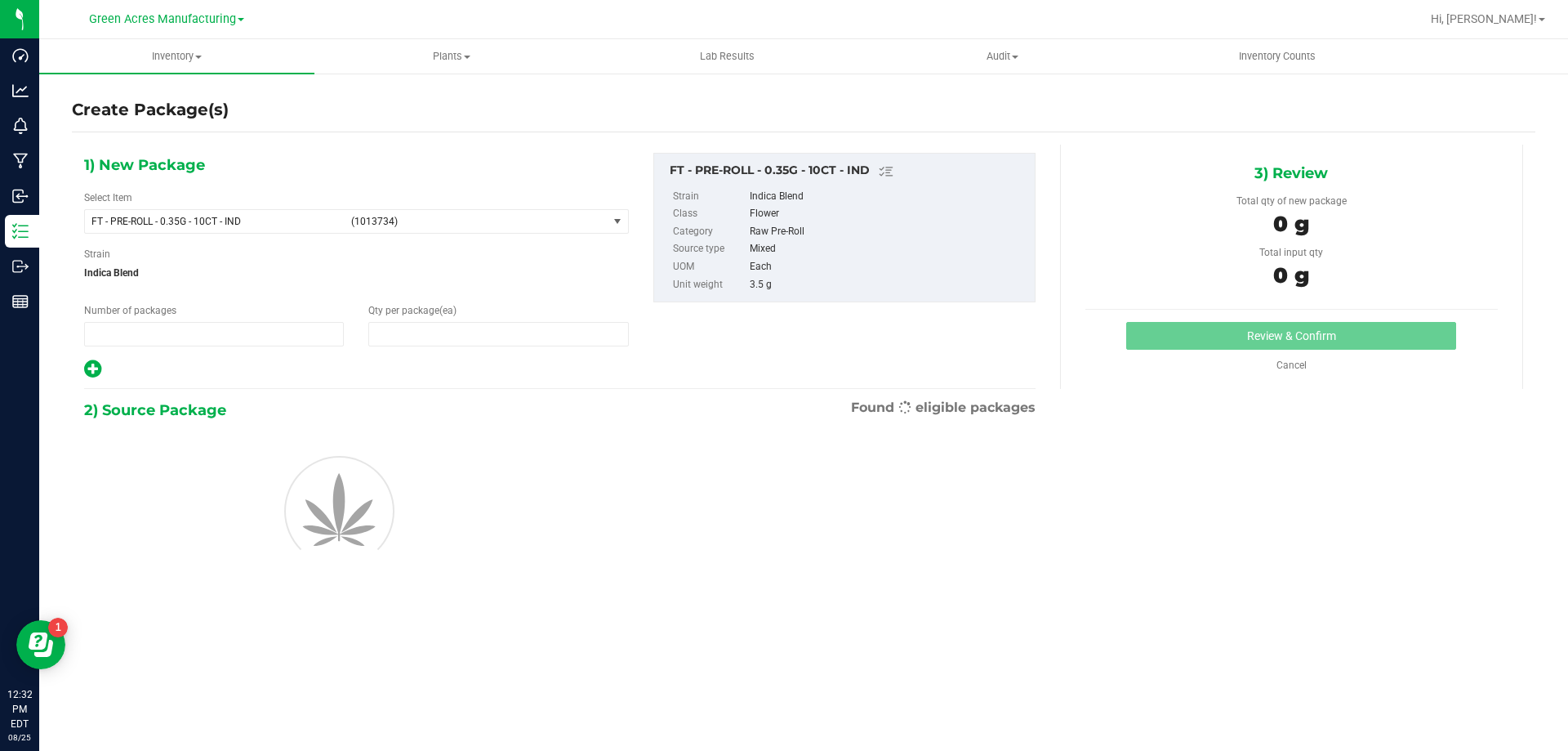
type input "1"
type input "0"
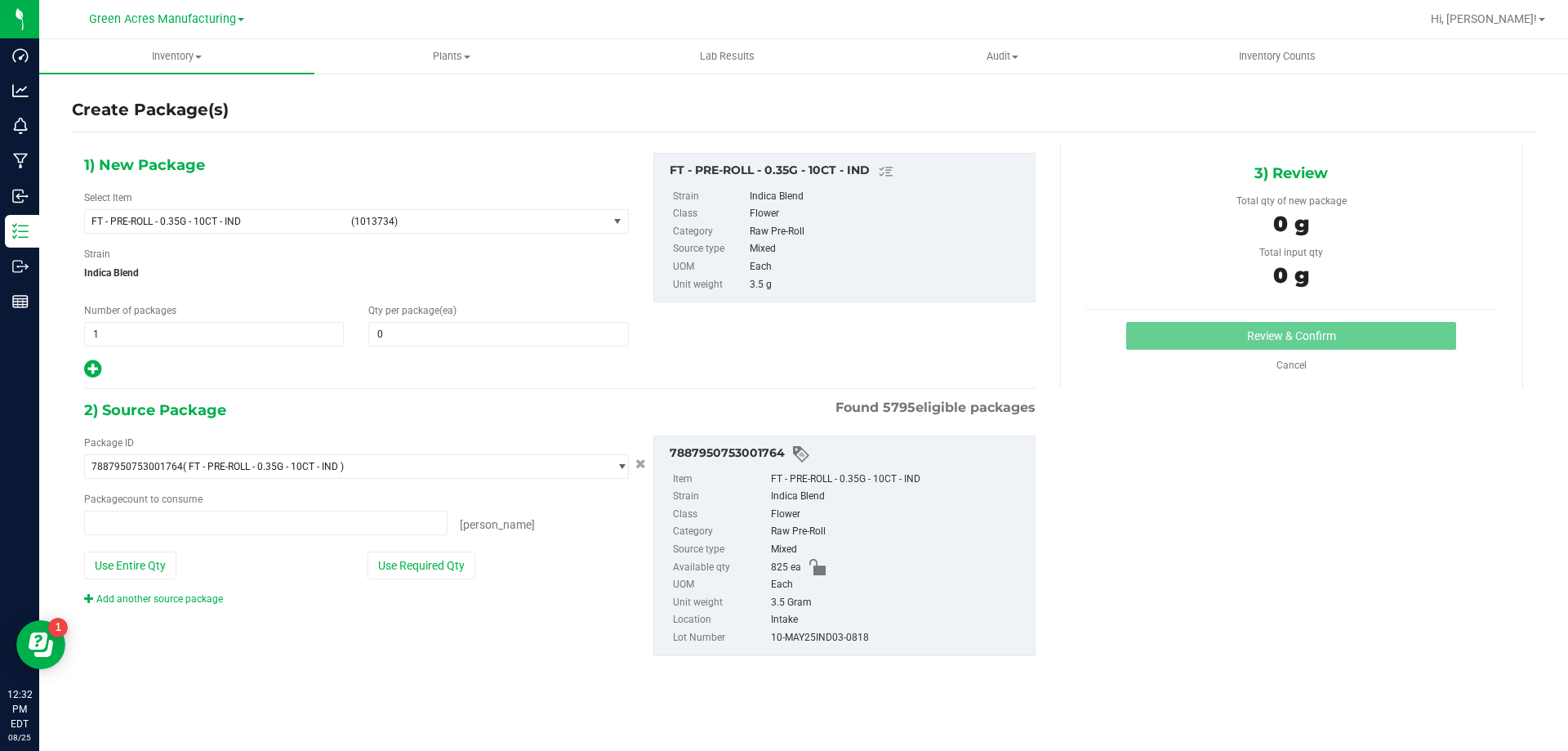
type input "0 ea"
click at [403, 232] on span "FT - PRE-ROLL - 0.35G - 10CT - IND (1013734)" at bounding box center [346, 222] width 523 height 23
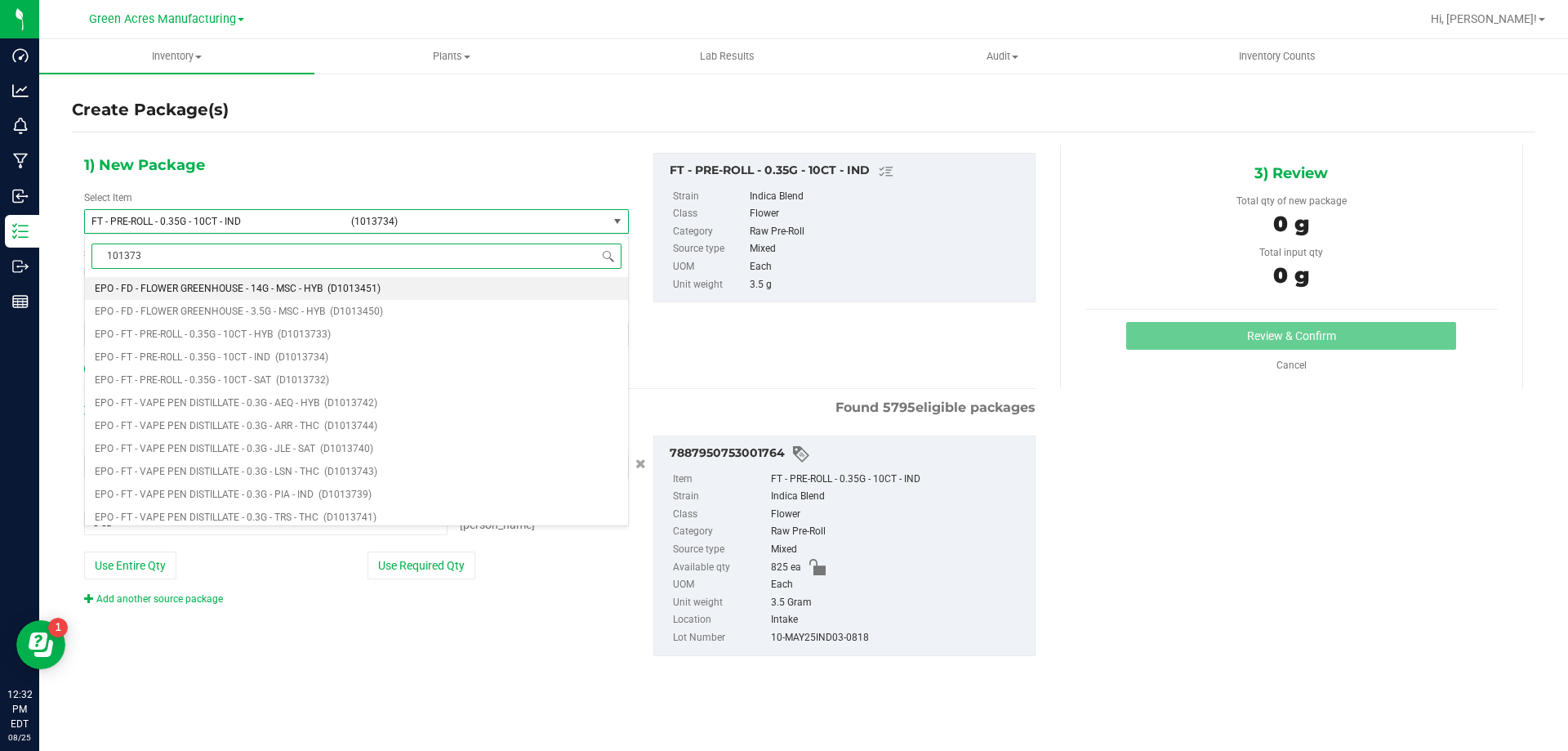
type input "1013734"
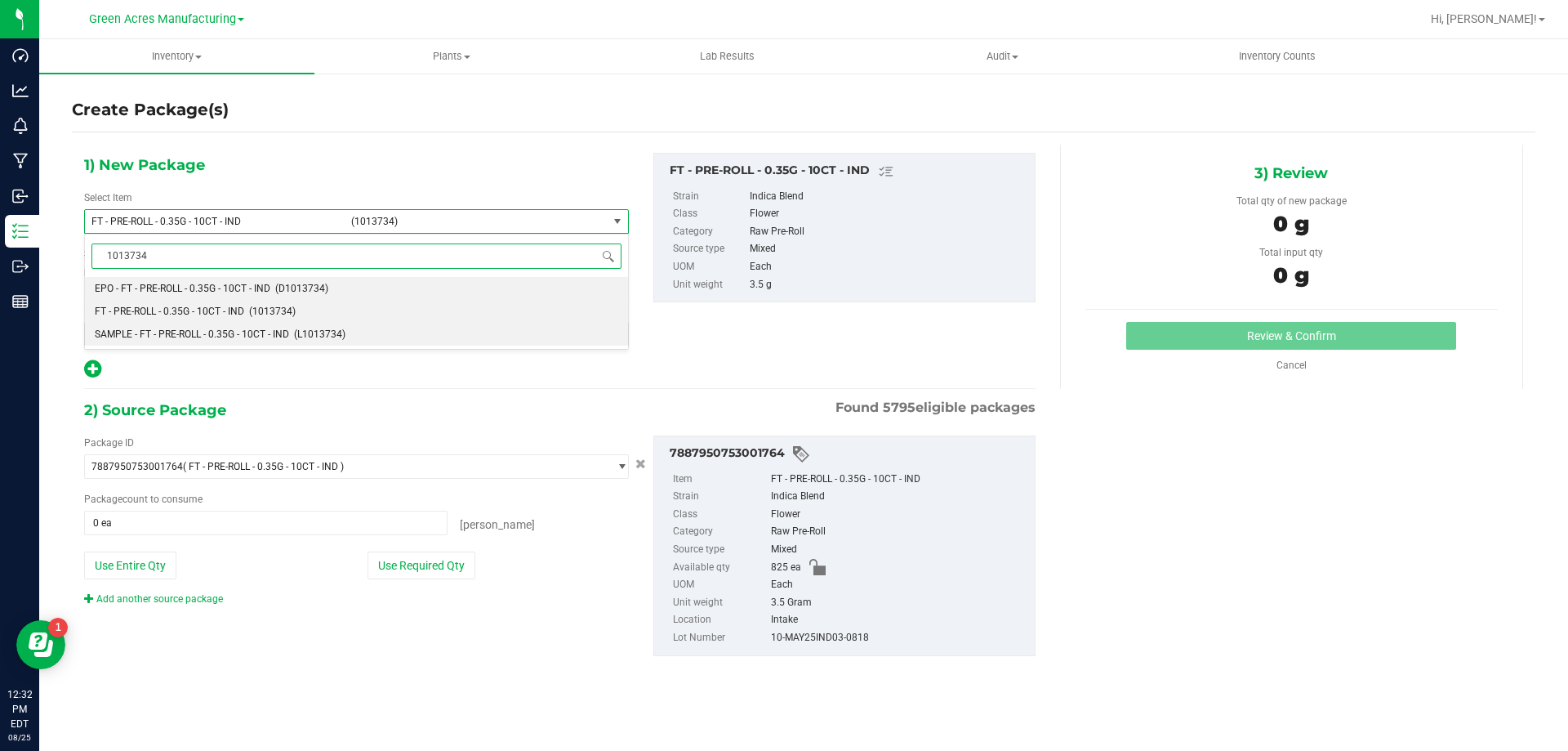
click at [190, 334] on span "SAMPLE - FT - PRE-ROLL - 0.35G - 10CT - IND" at bounding box center [191, 334] width 194 height 11
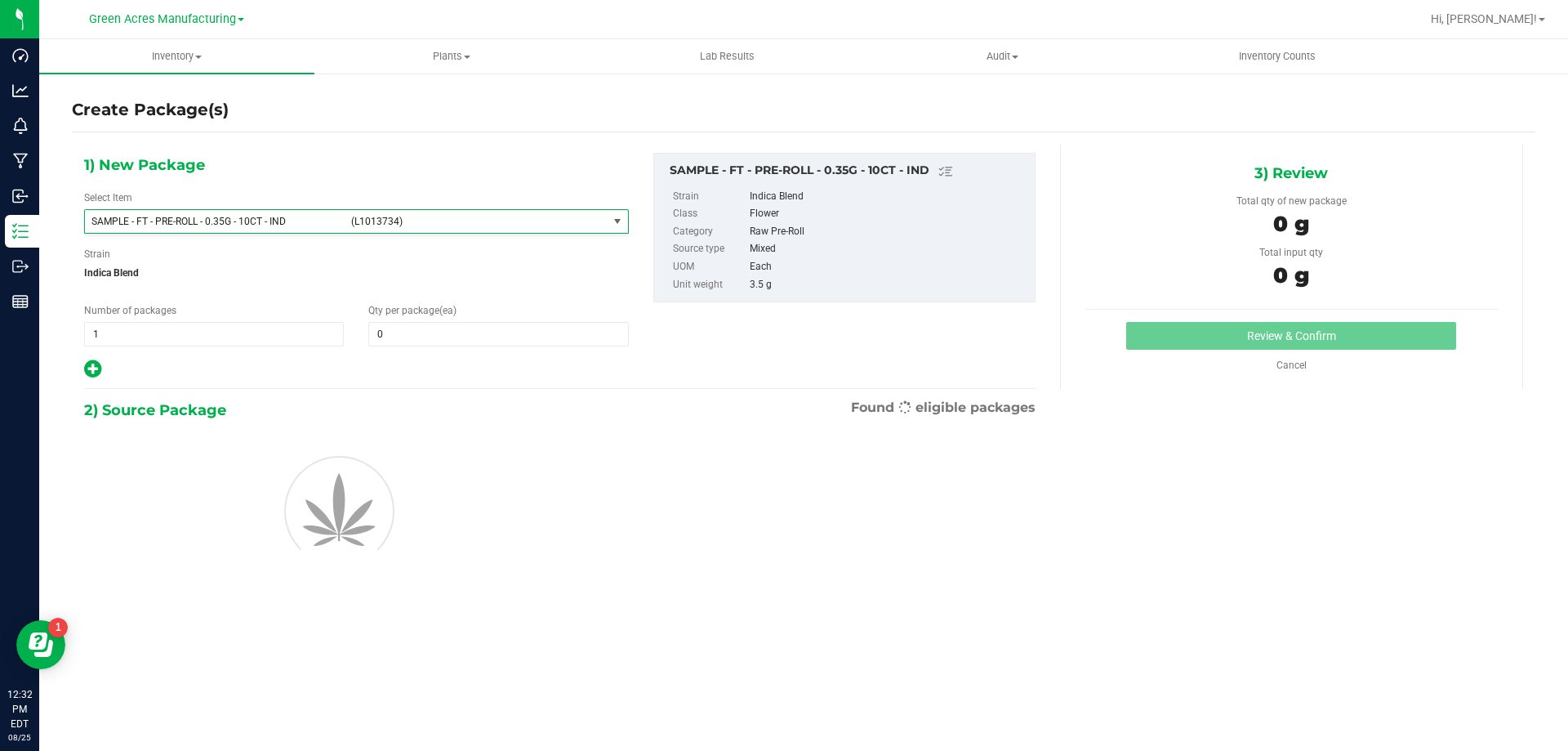
type input "0"
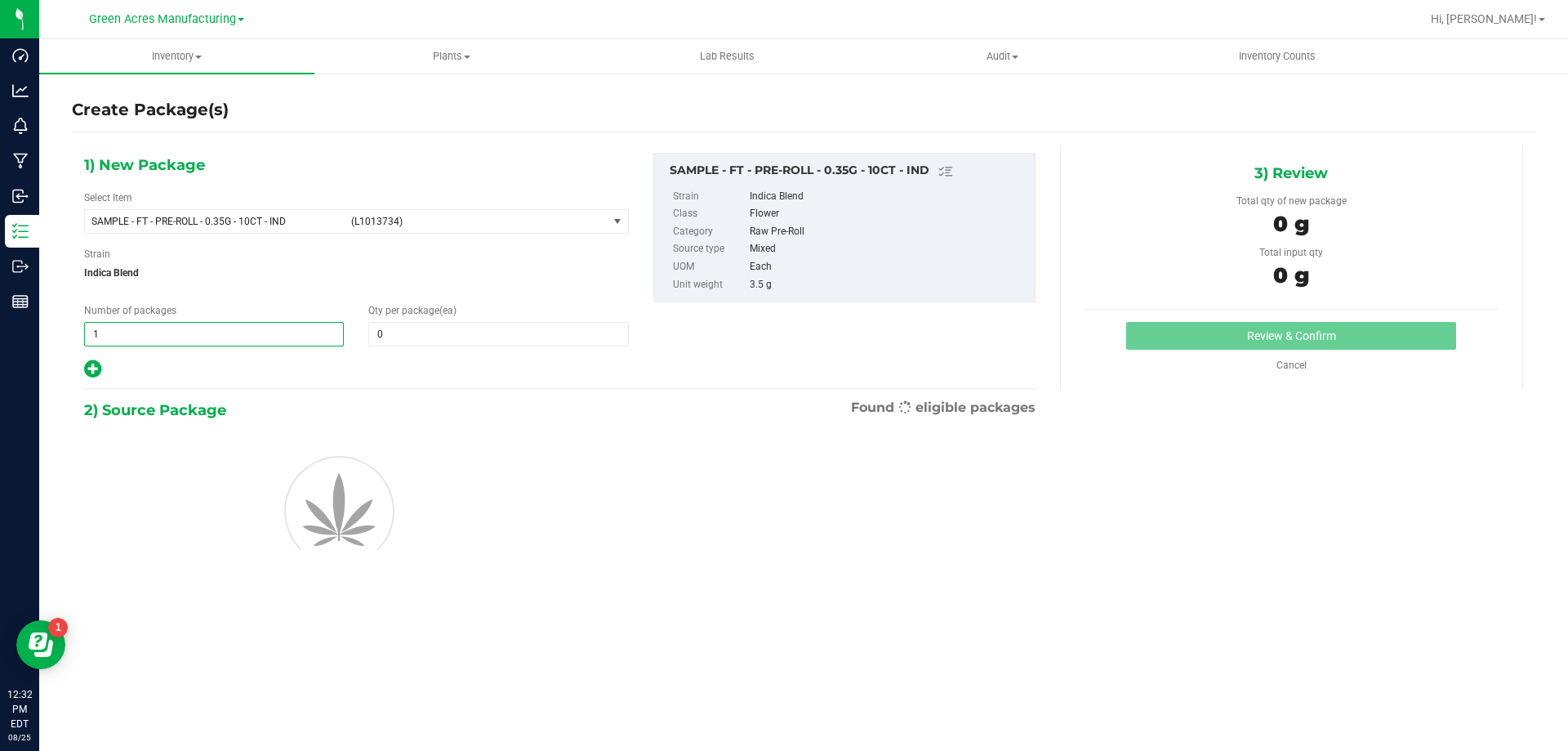
click at [183, 332] on span "1 1" at bounding box center [214, 335] width 260 height 25
type input "2"
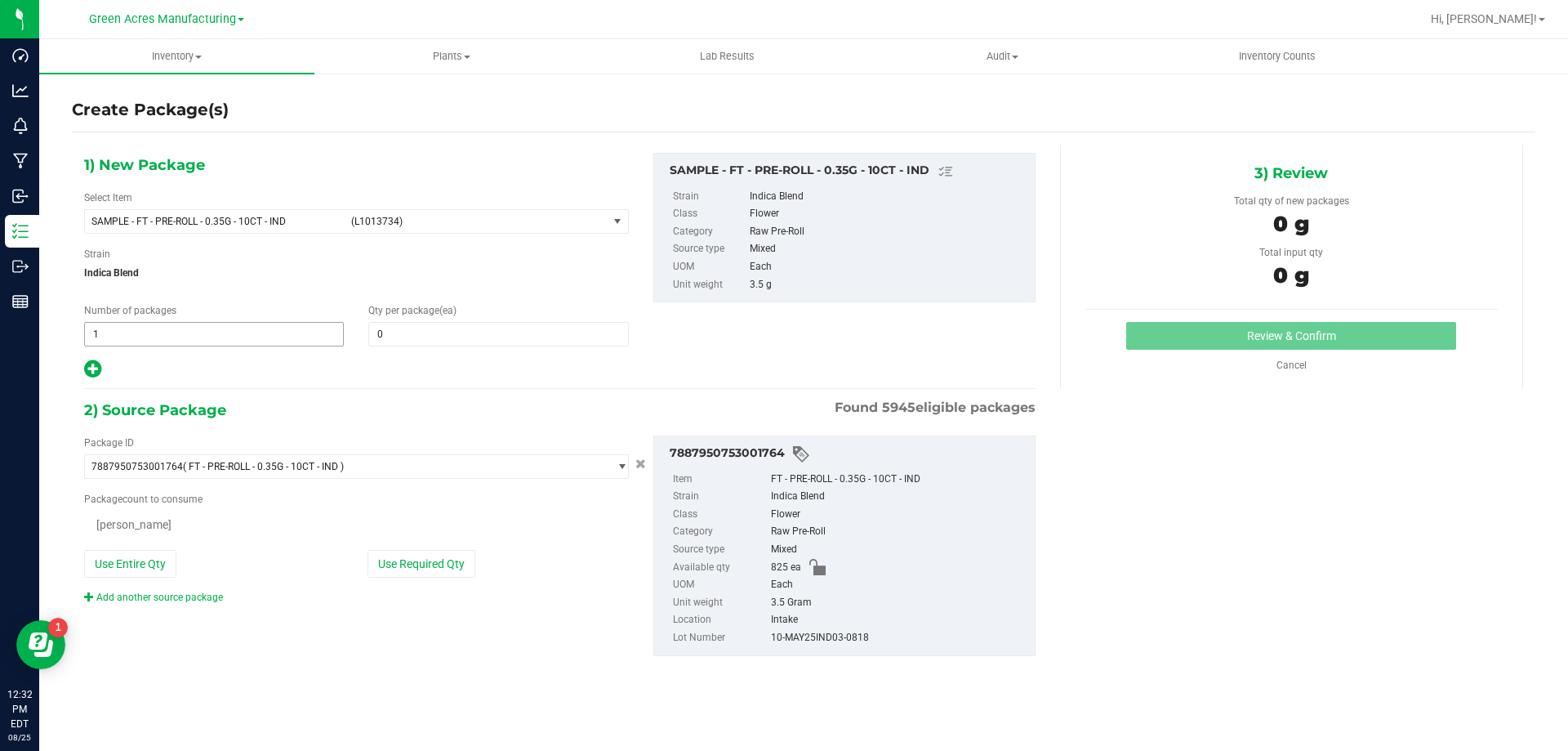
type input "2"
type input "1"
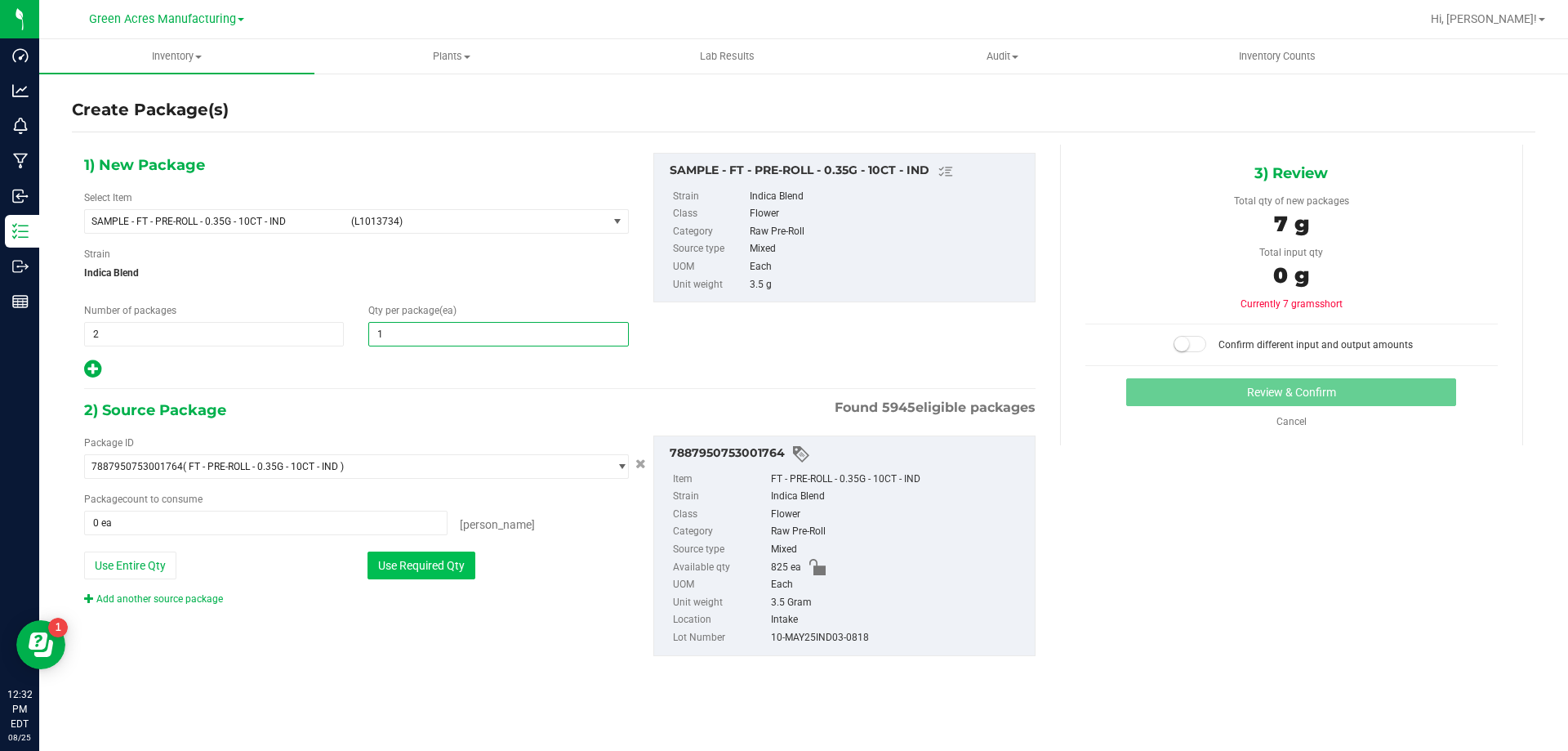
type input "1"
click at [423, 563] on button "Use Required Qty" at bounding box center [421, 565] width 108 height 28
type input "2 ea"
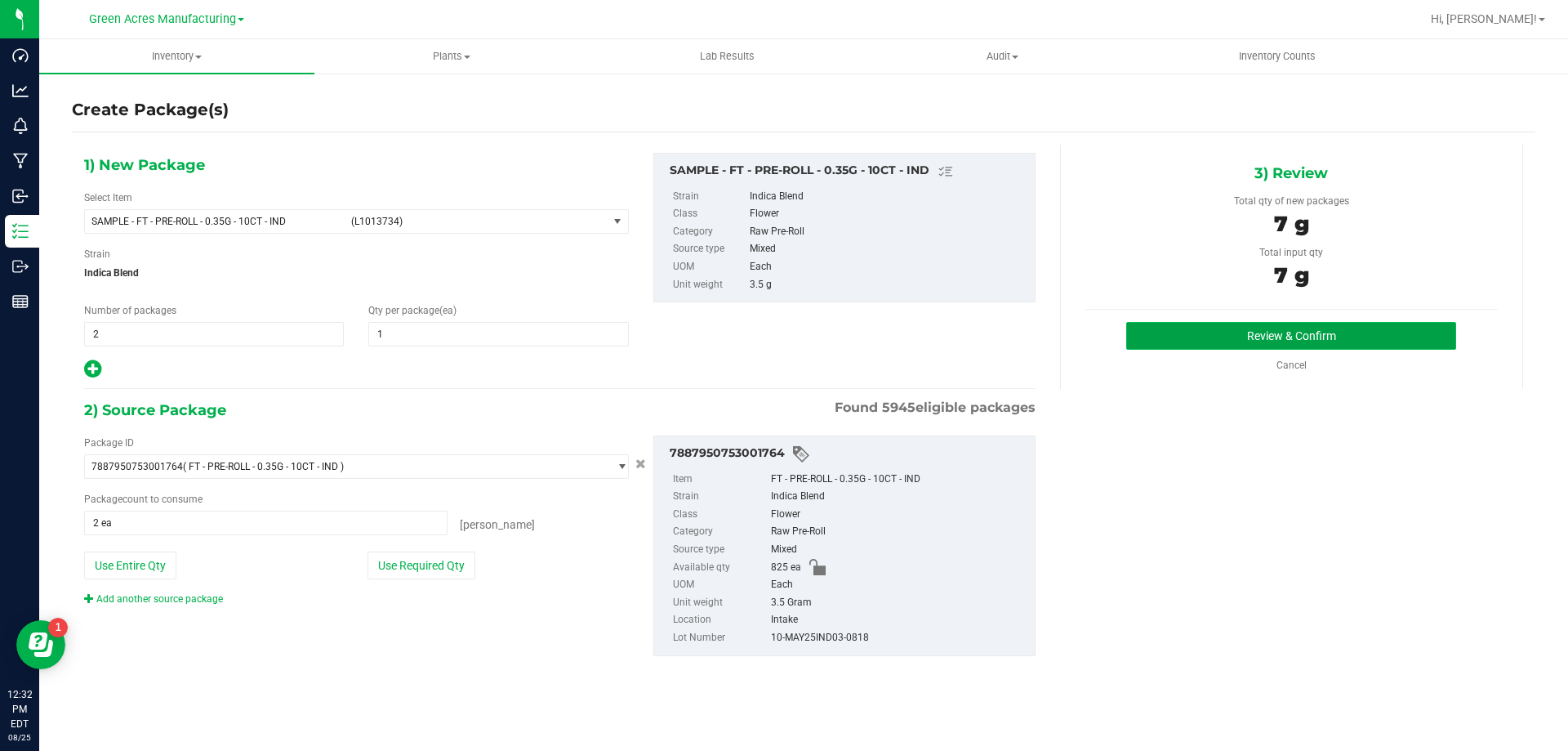
click at [1169, 338] on button "Review & Confirm" at bounding box center [1291, 336] width 330 height 28
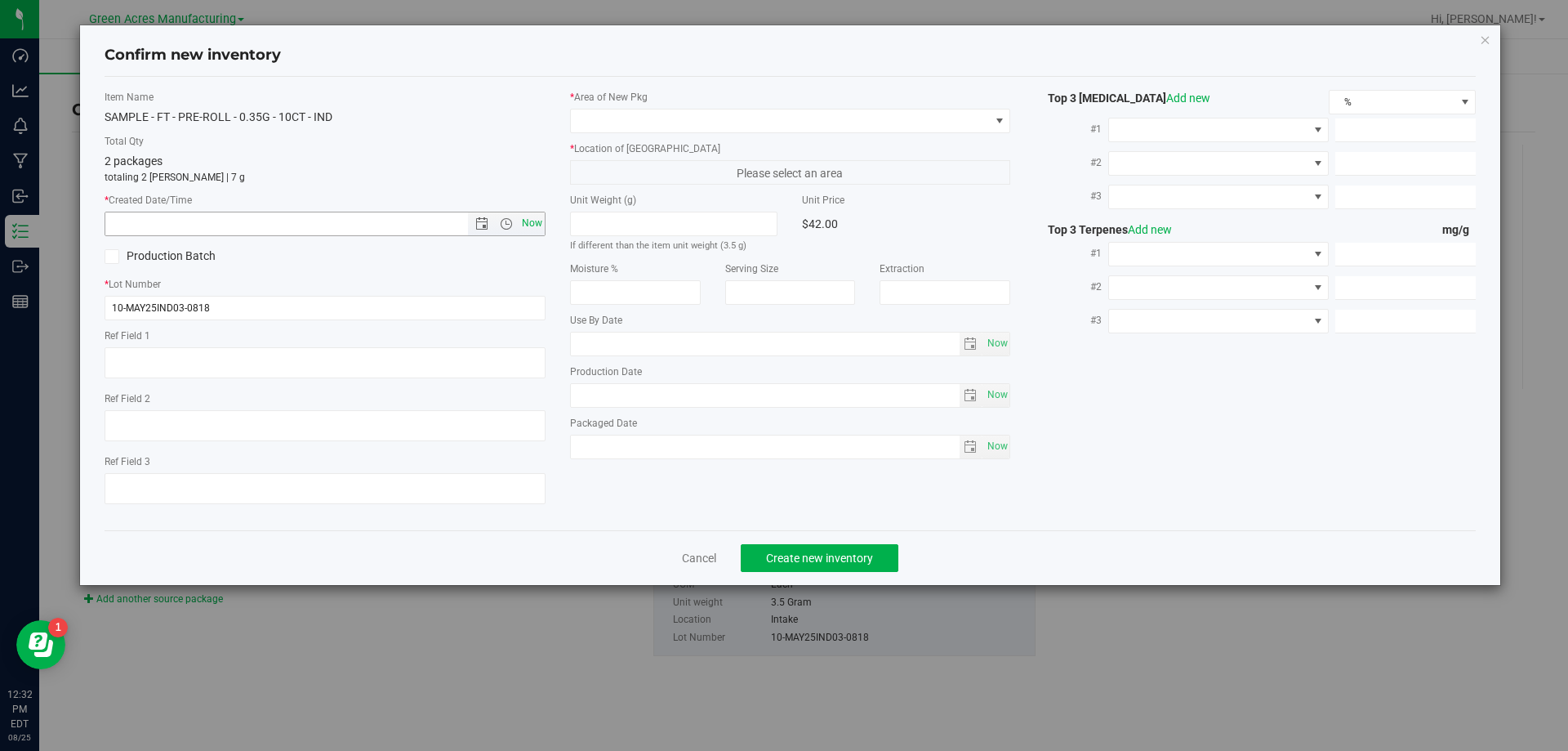
click at [534, 225] on span "Now" at bounding box center [532, 223] width 28 height 24
type input "8/25/2025 12:32 PM"
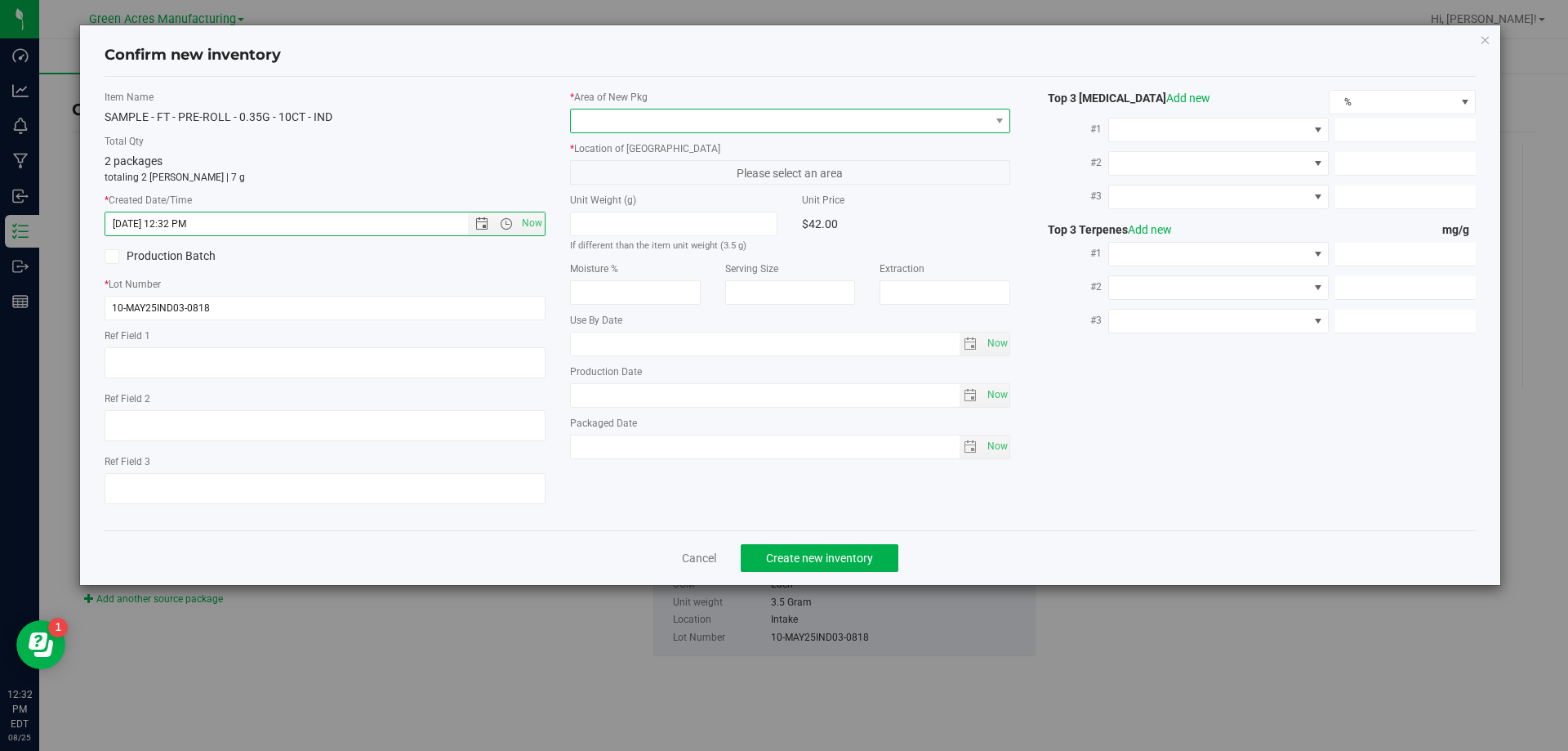
click at [683, 126] on span at bounding box center [780, 121] width 419 height 23
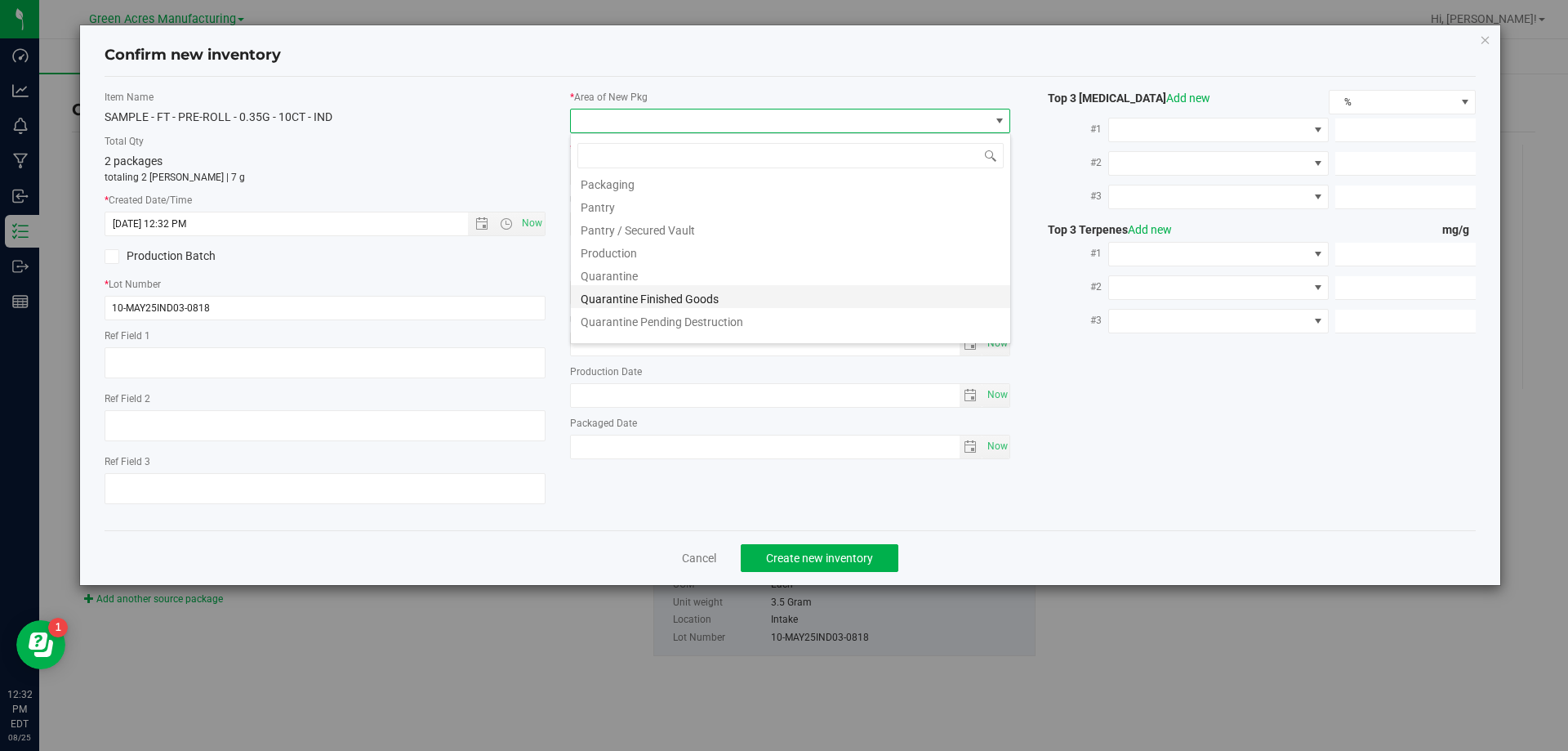
scroll to position [412, 0]
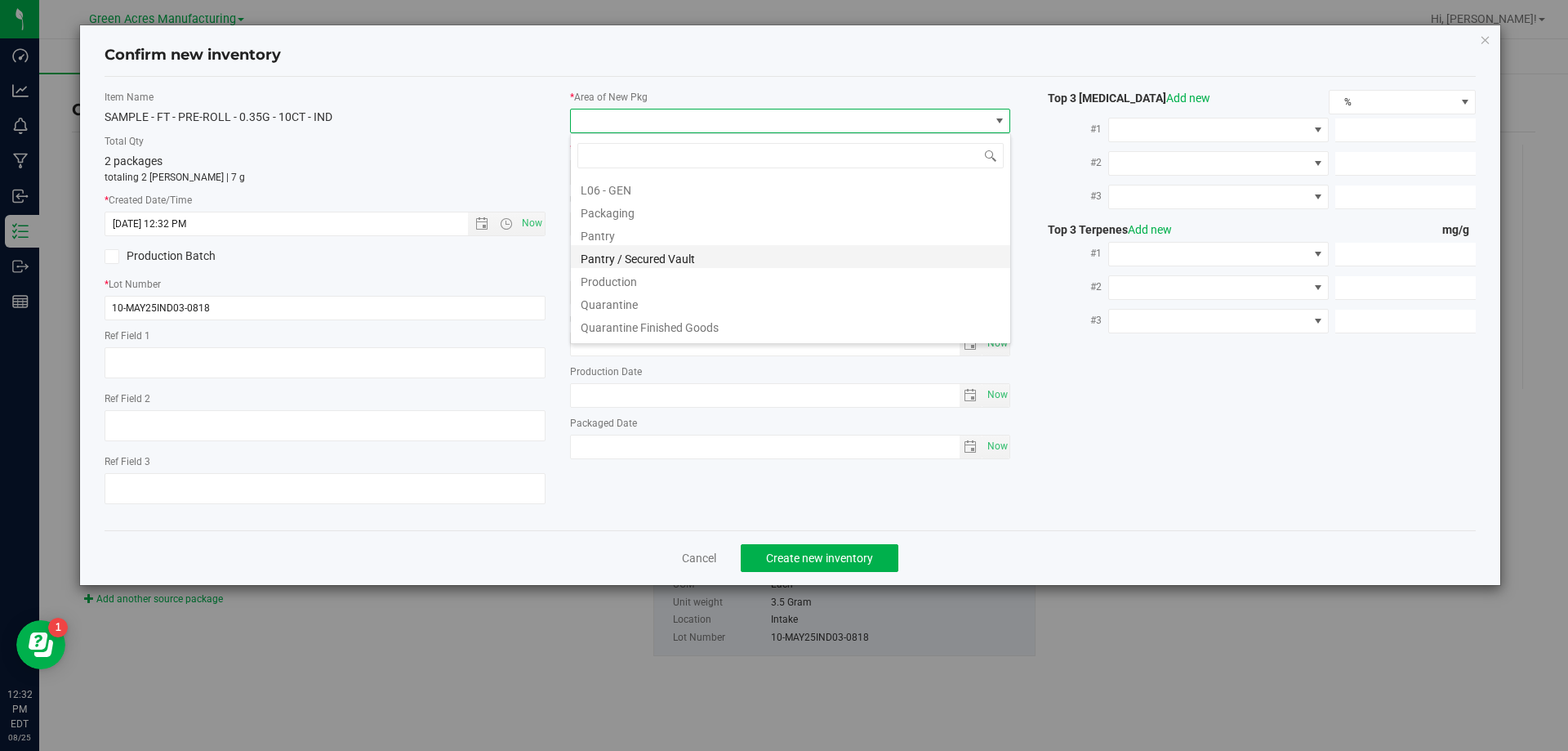
click at [667, 261] on li "Pantry / Secured Vault" at bounding box center [791, 256] width 440 height 23
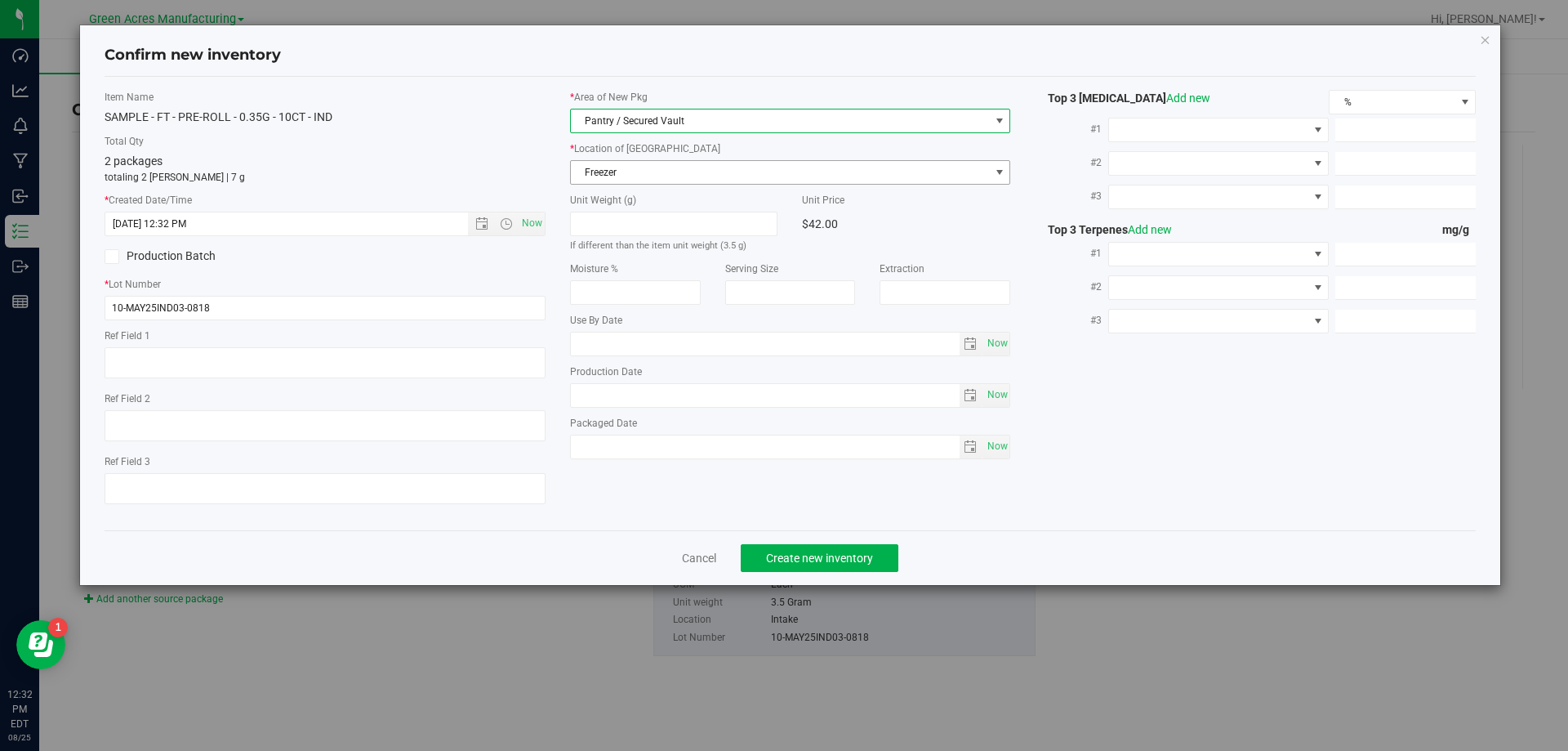
click at [685, 173] on span "Freezer" at bounding box center [780, 172] width 419 height 23
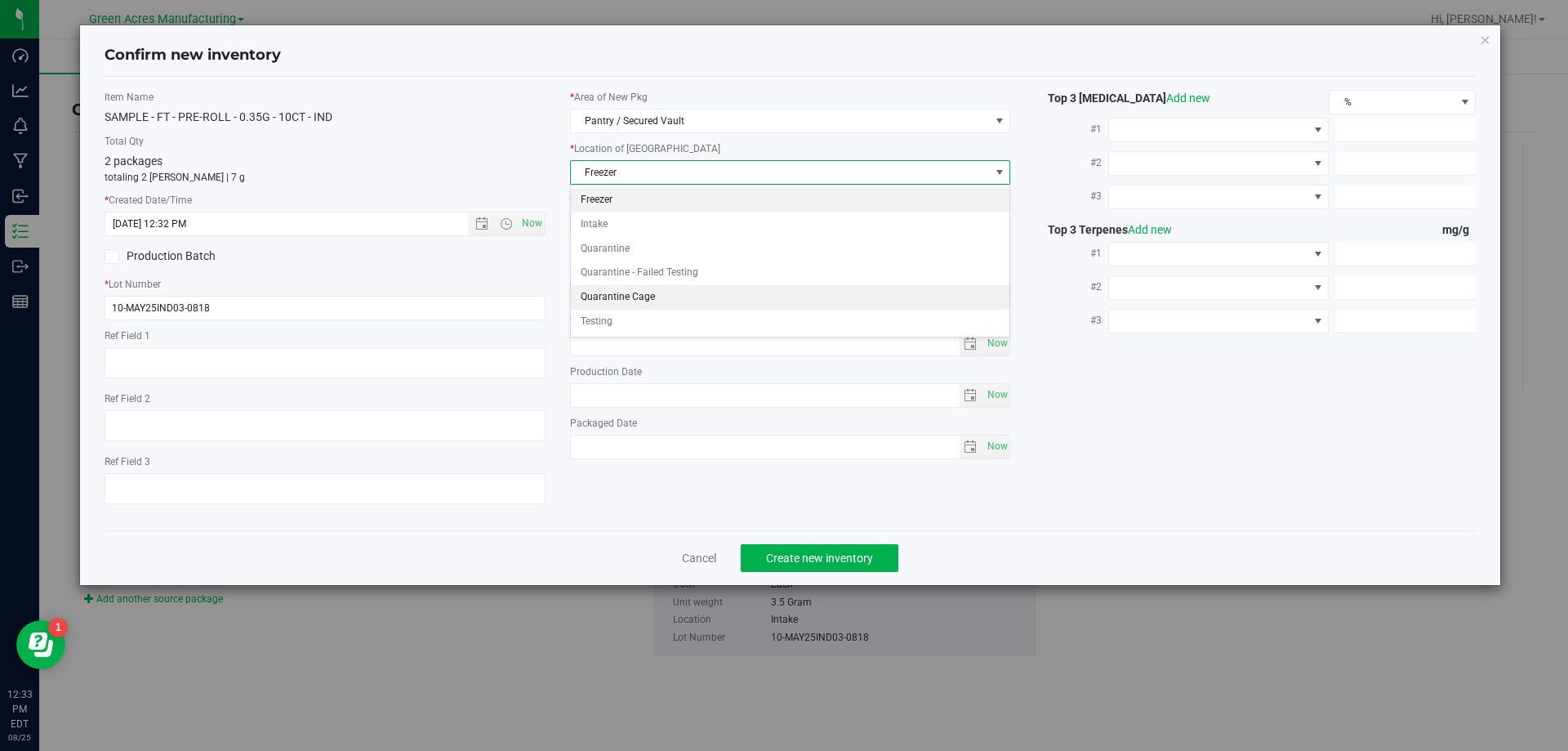
click at [665, 288] on li "Quarantine Cage" at bounding box center [791, 298] width 440 height 25
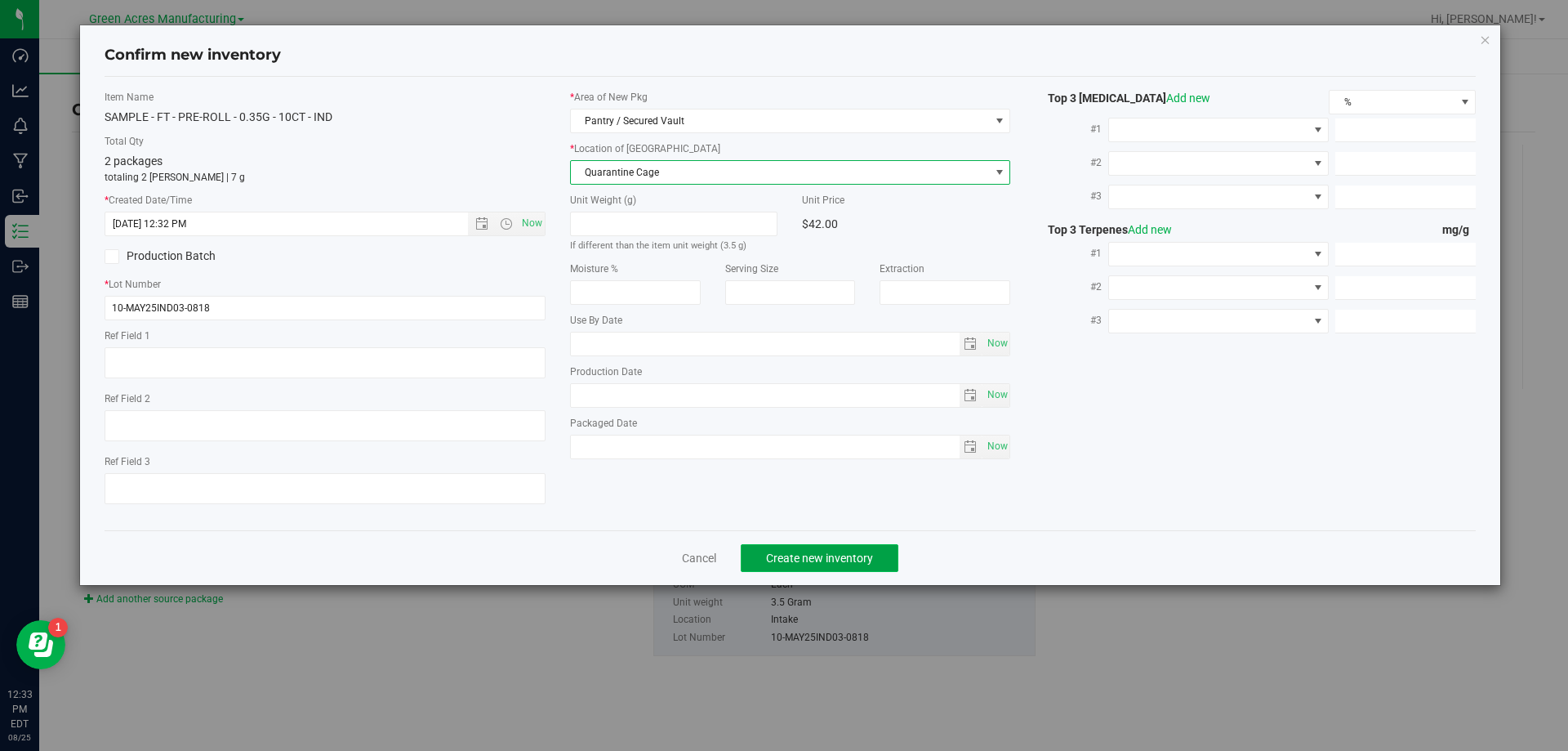
click at [799, 556] on span "Create new inventory" at bounding box center [819, 559] width 107 height 13
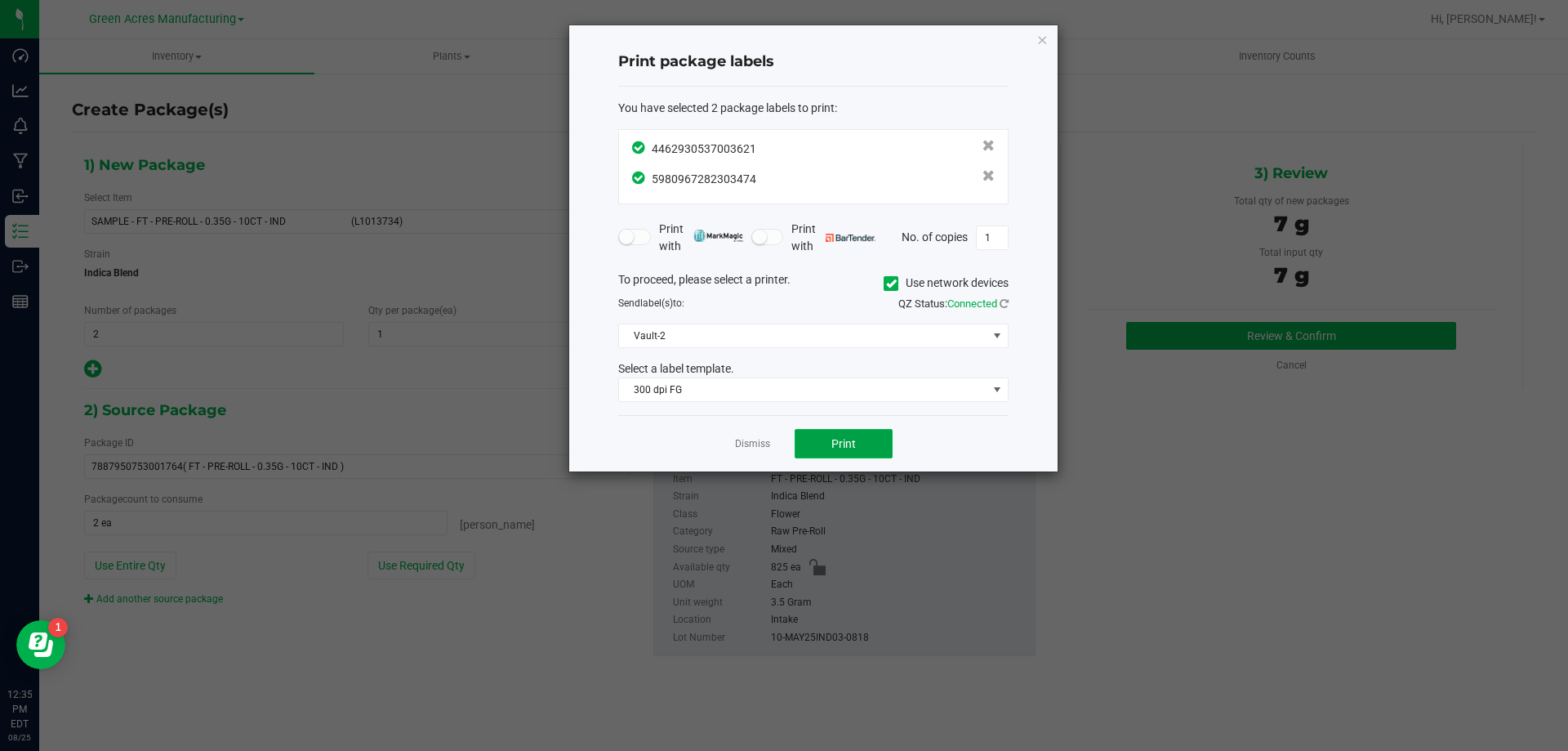
click at [861, 445] on button "Print" at bounding box center [843, 444] width 98 height 30
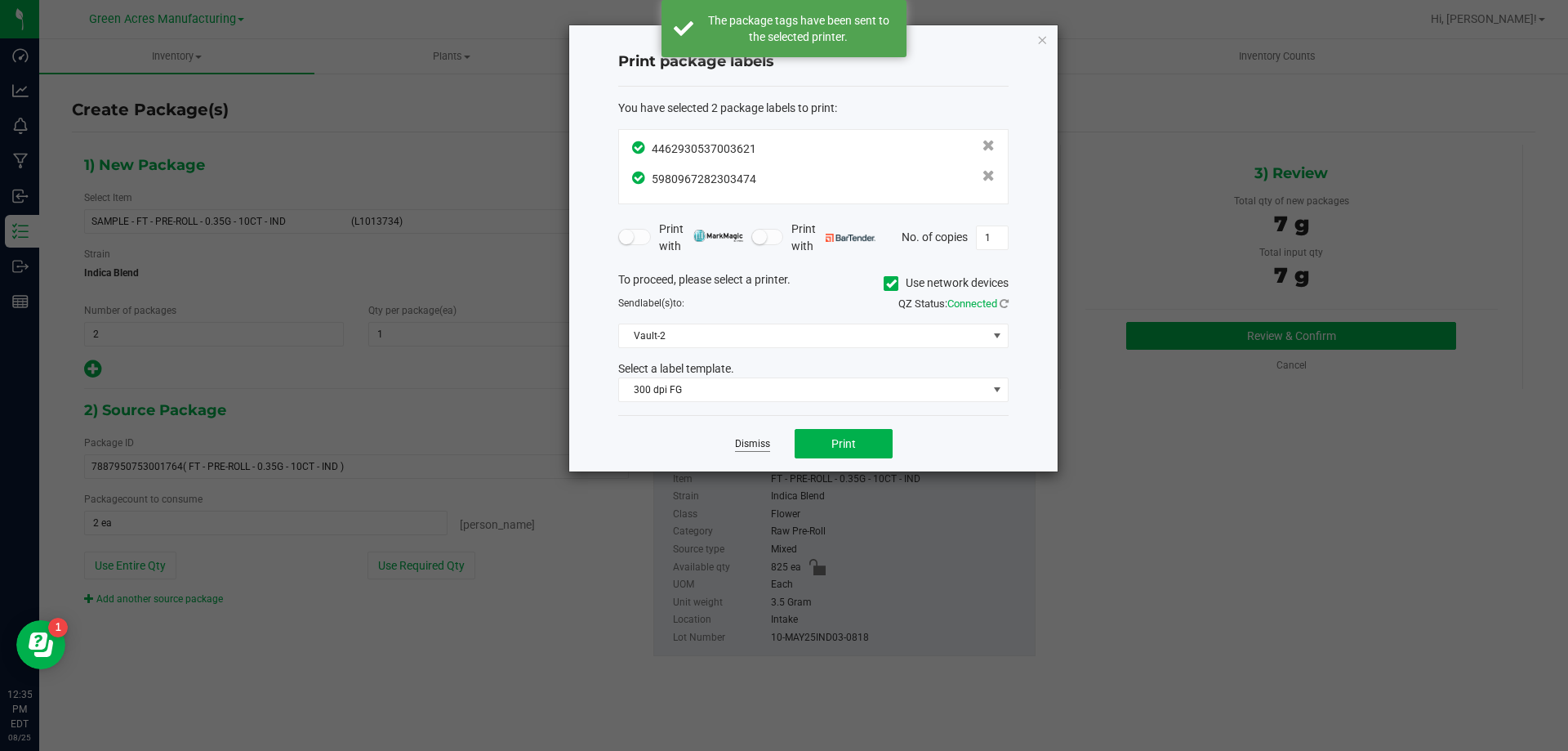
click at [751, 448] on link "Dismiss" at bounding box center [752, 444] width 35 height 14
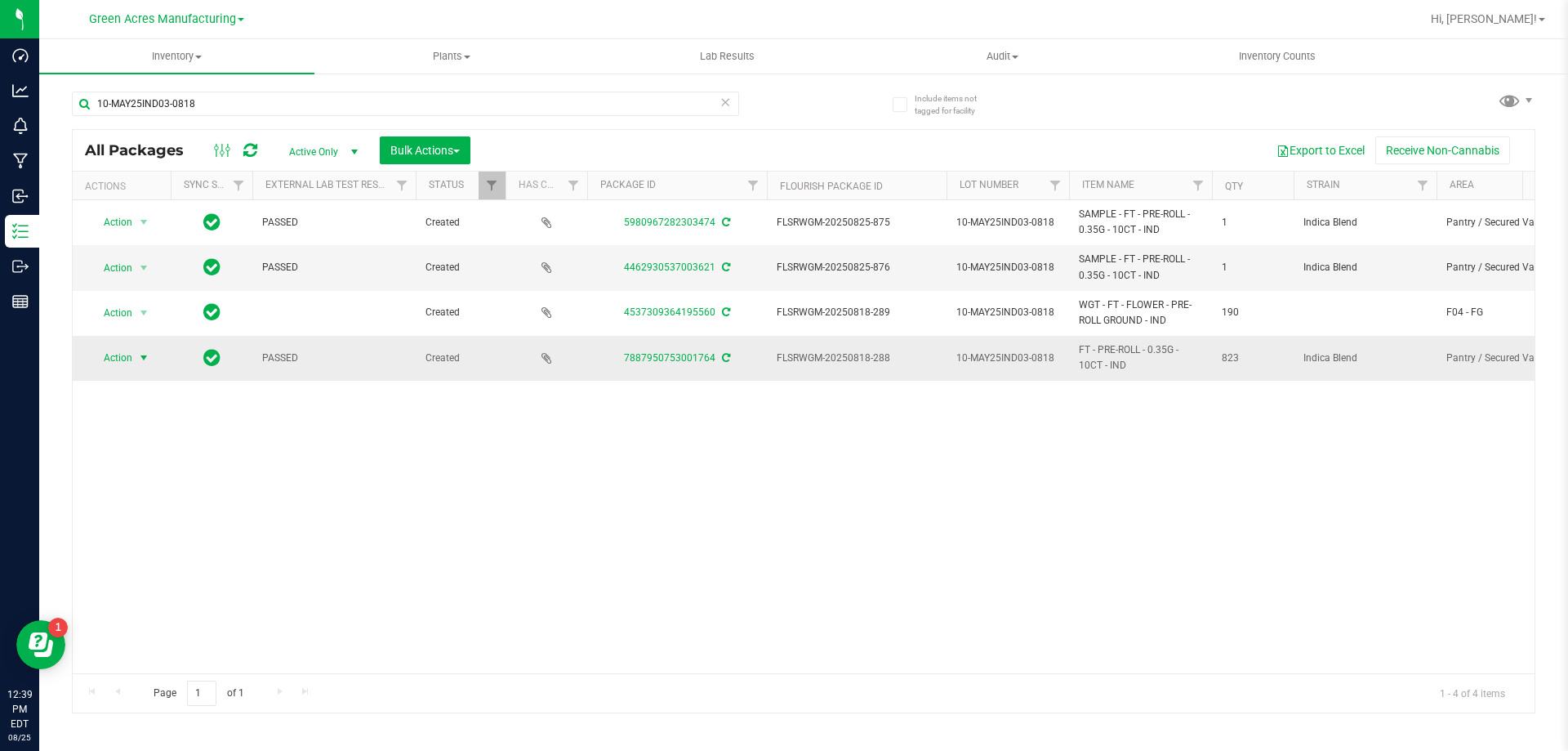
click at [132, 364] on span "Action" at bounding box center [111, 358] width 44 height 23
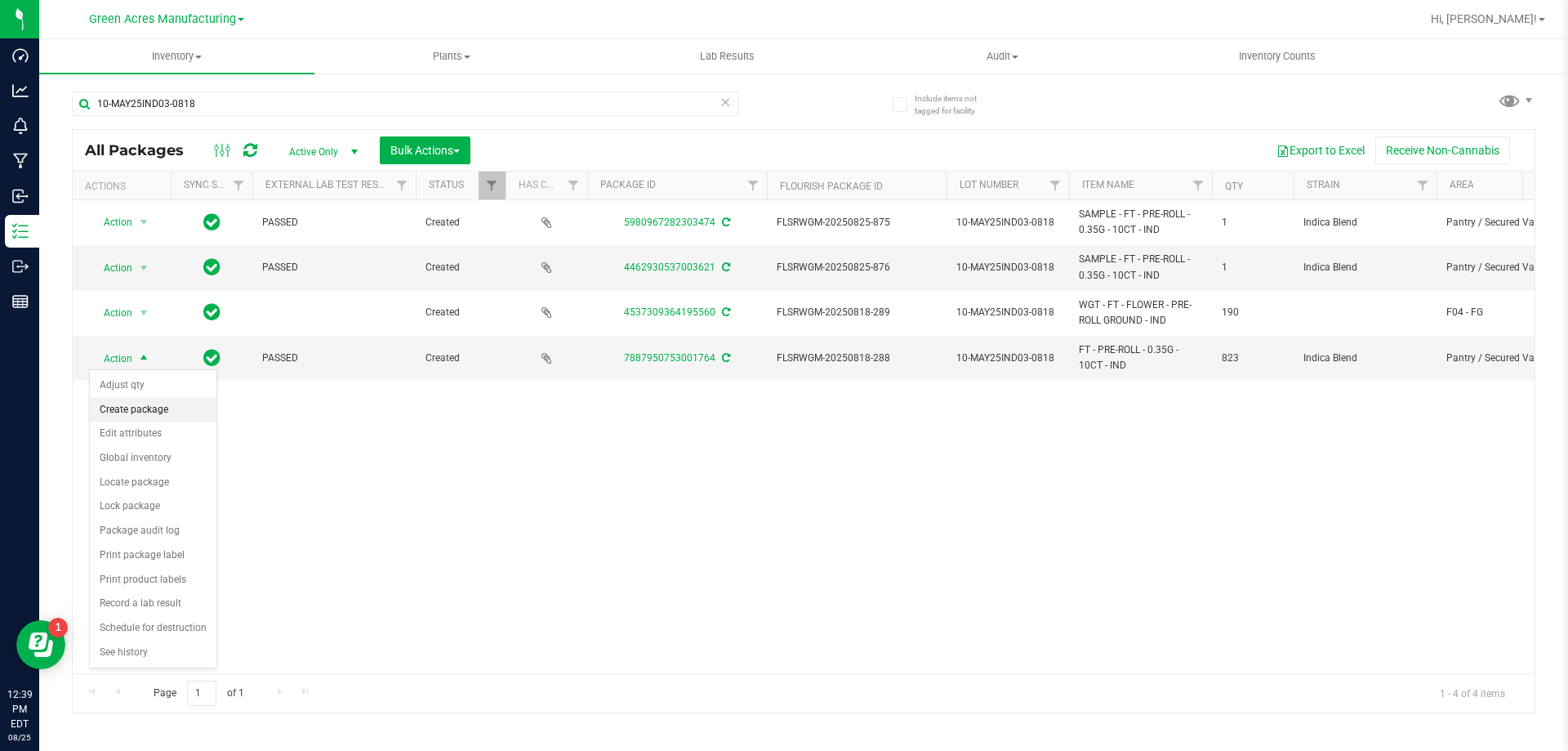
click at [149, 405] on li "Create package" at bounding box center [153, 410] width 126 height 25
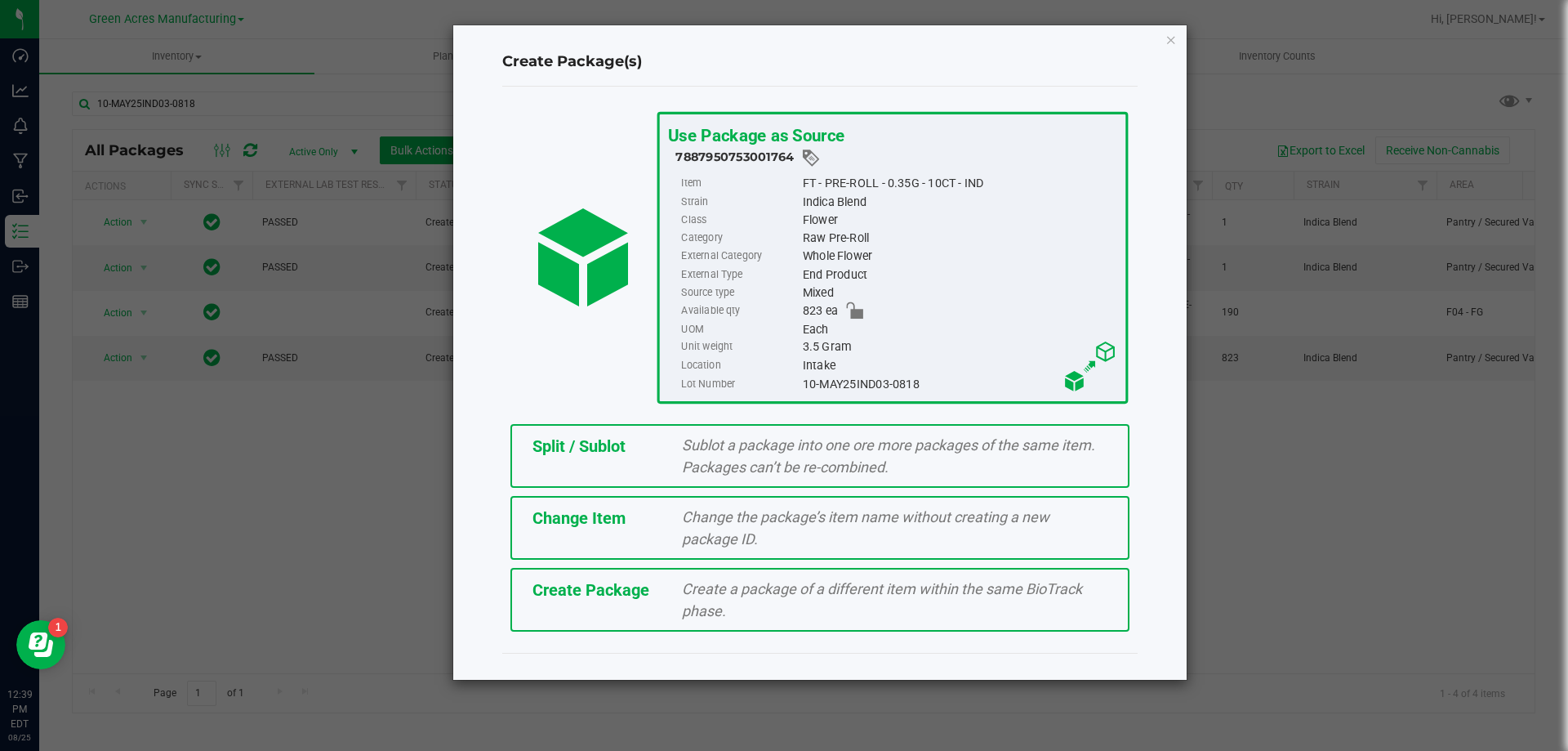
click at [628, 449] on div "Split / Sublot" at bounding box center [595, 447] width 150 height 25
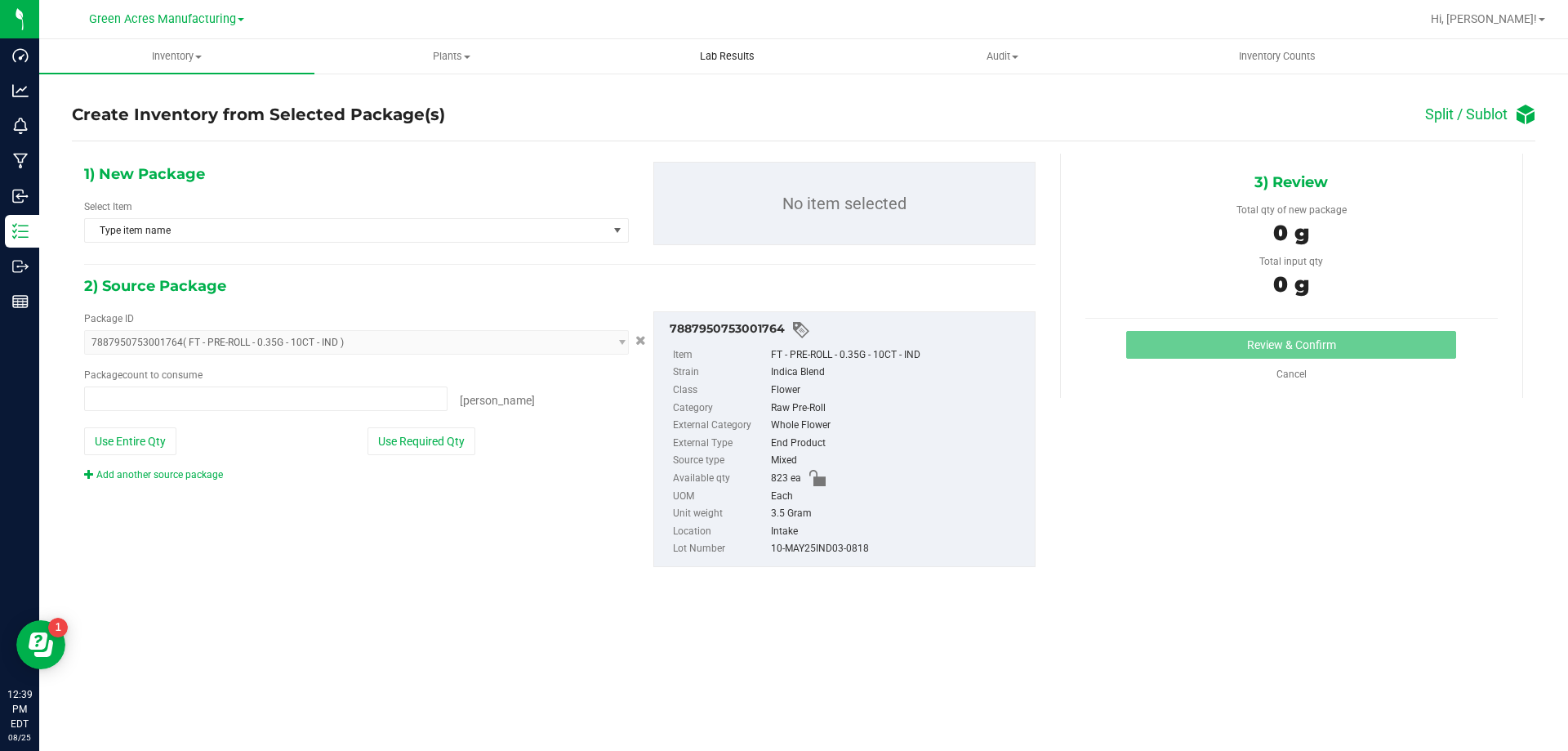
type input "0 ea"
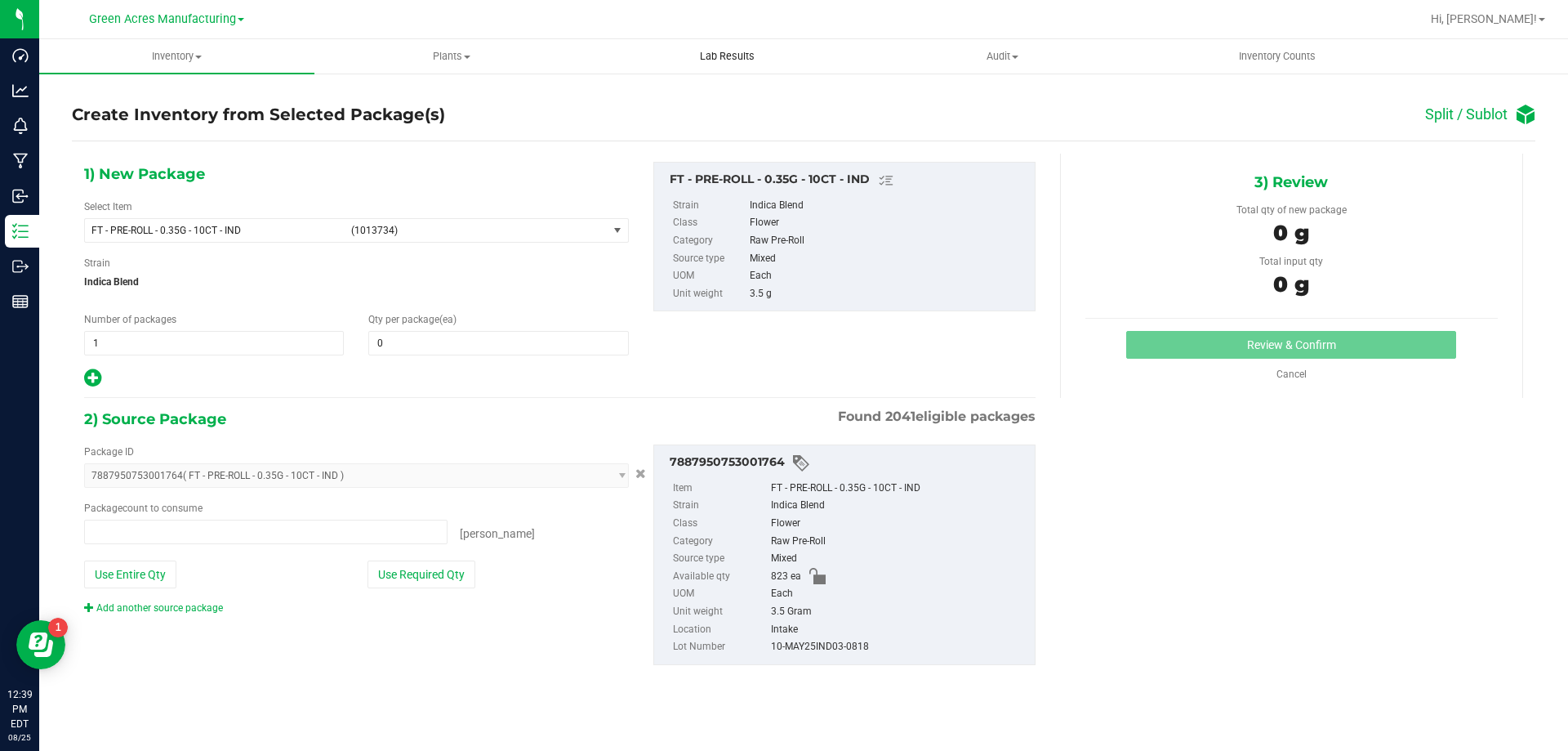
type input "0 ea"
click at [284, 335] on span "1 1" at bounding box center [214, 343] width 260 height 25
type input "41"
type input "20"
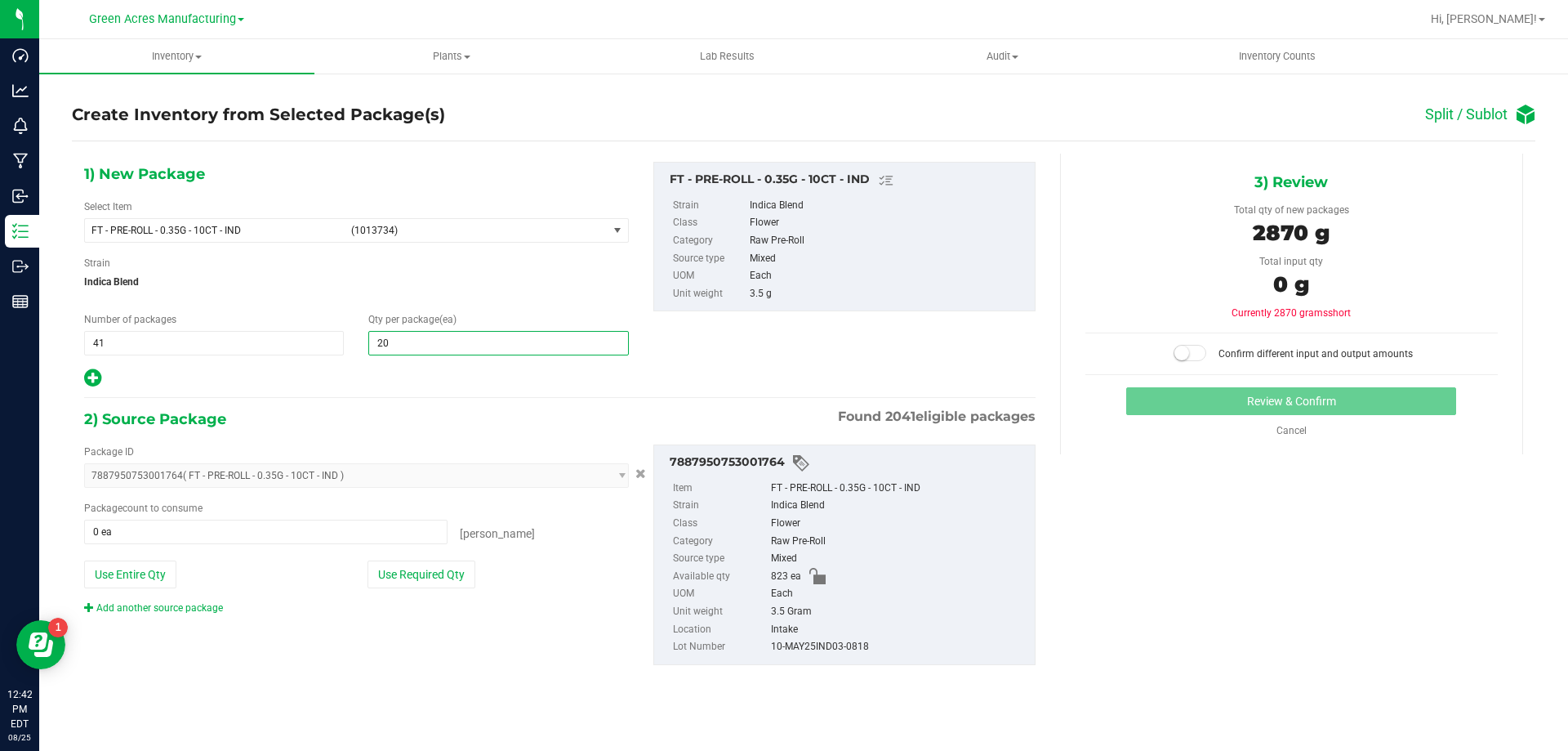
click at [93, 376] on icon at bounding box center [93, 377] width 17 height 20
type input "20"
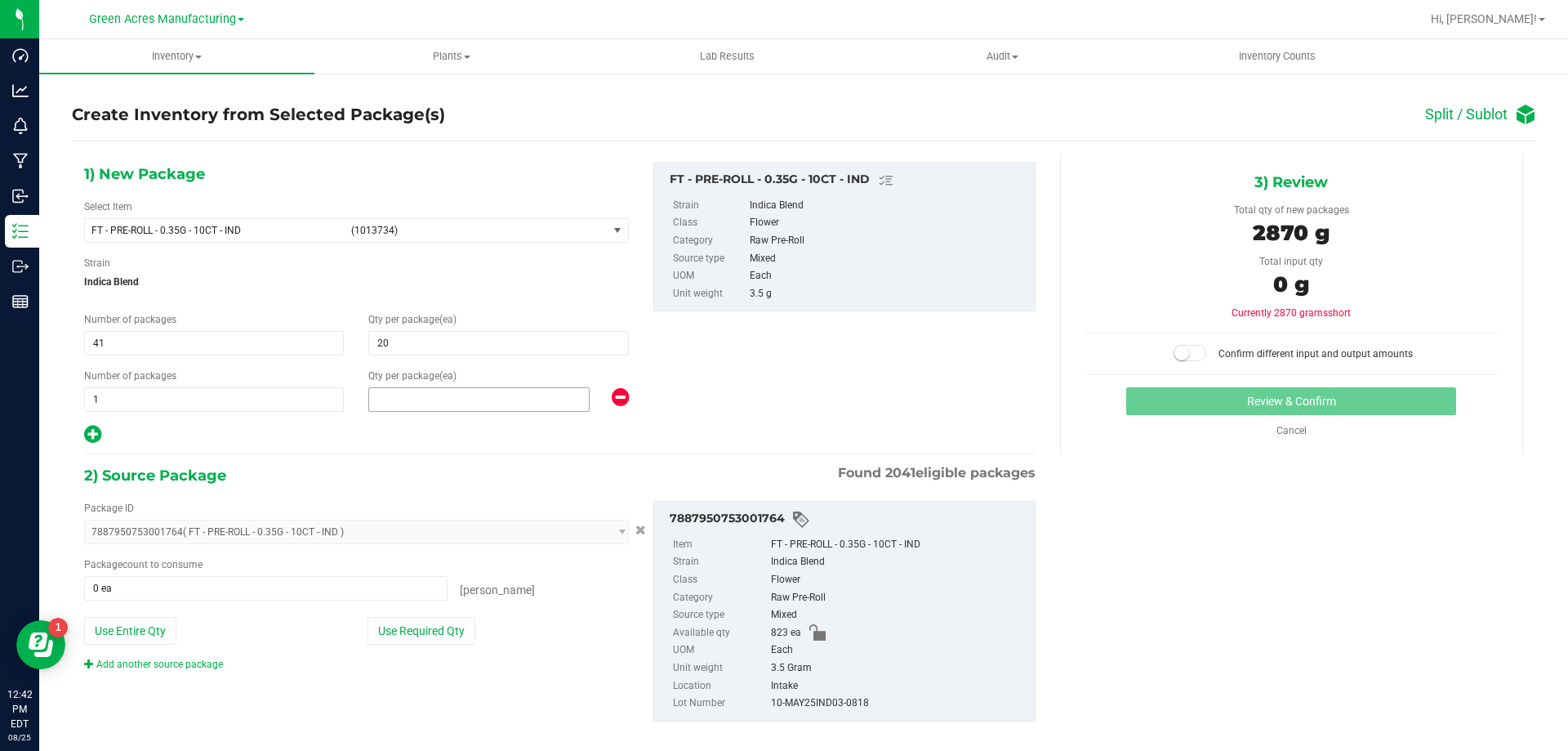
click at [394, 390] on span at bounding box center [479, 400] width 222 height 25
type input "3"
click at [446, 628] on button "Use Required Qty" at bounding box center [421, 630] width 108 height 28
type input "823 ea"
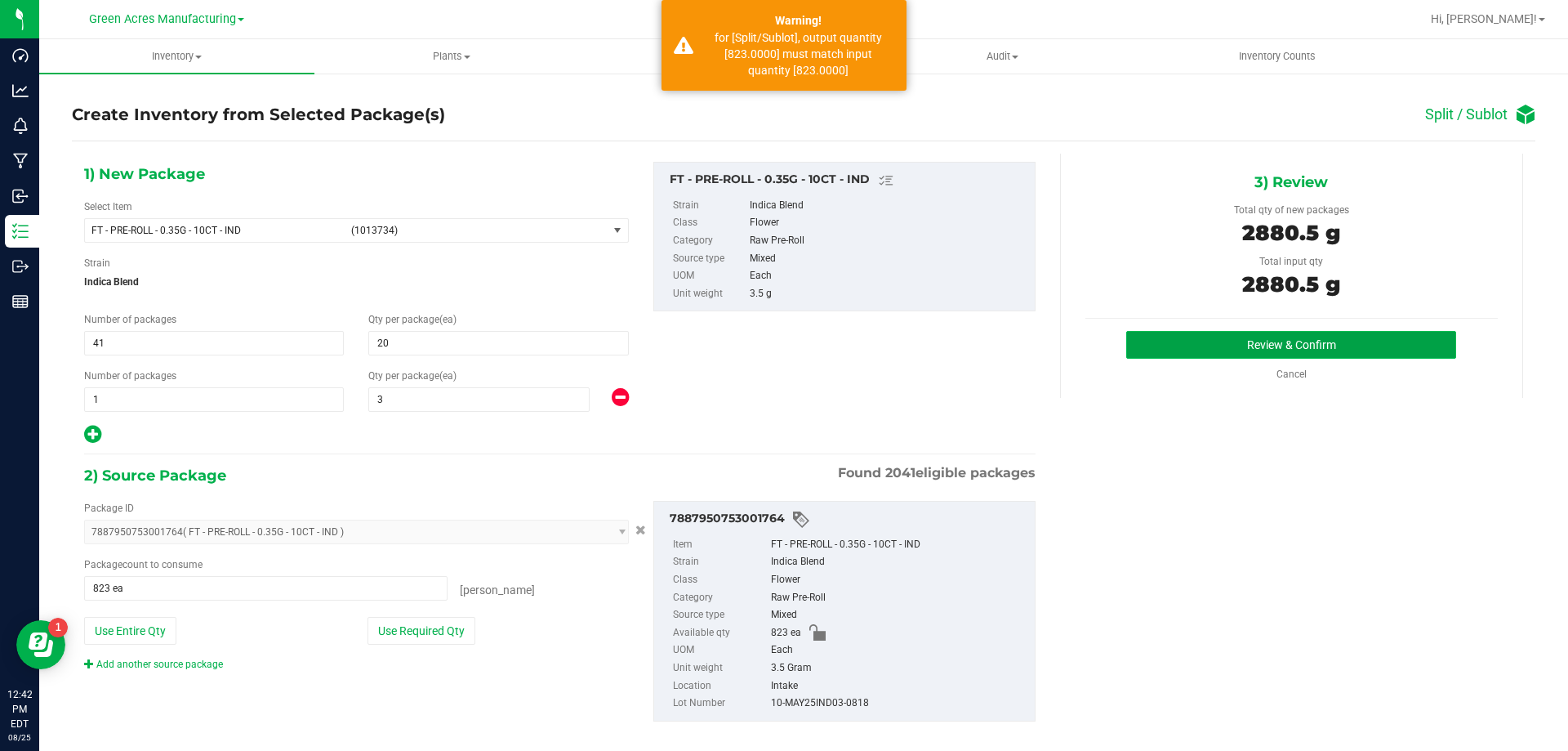
click at [1203, 345] on button "Review & Confirm" at bounding box center [1291, 344] width 330 height 28
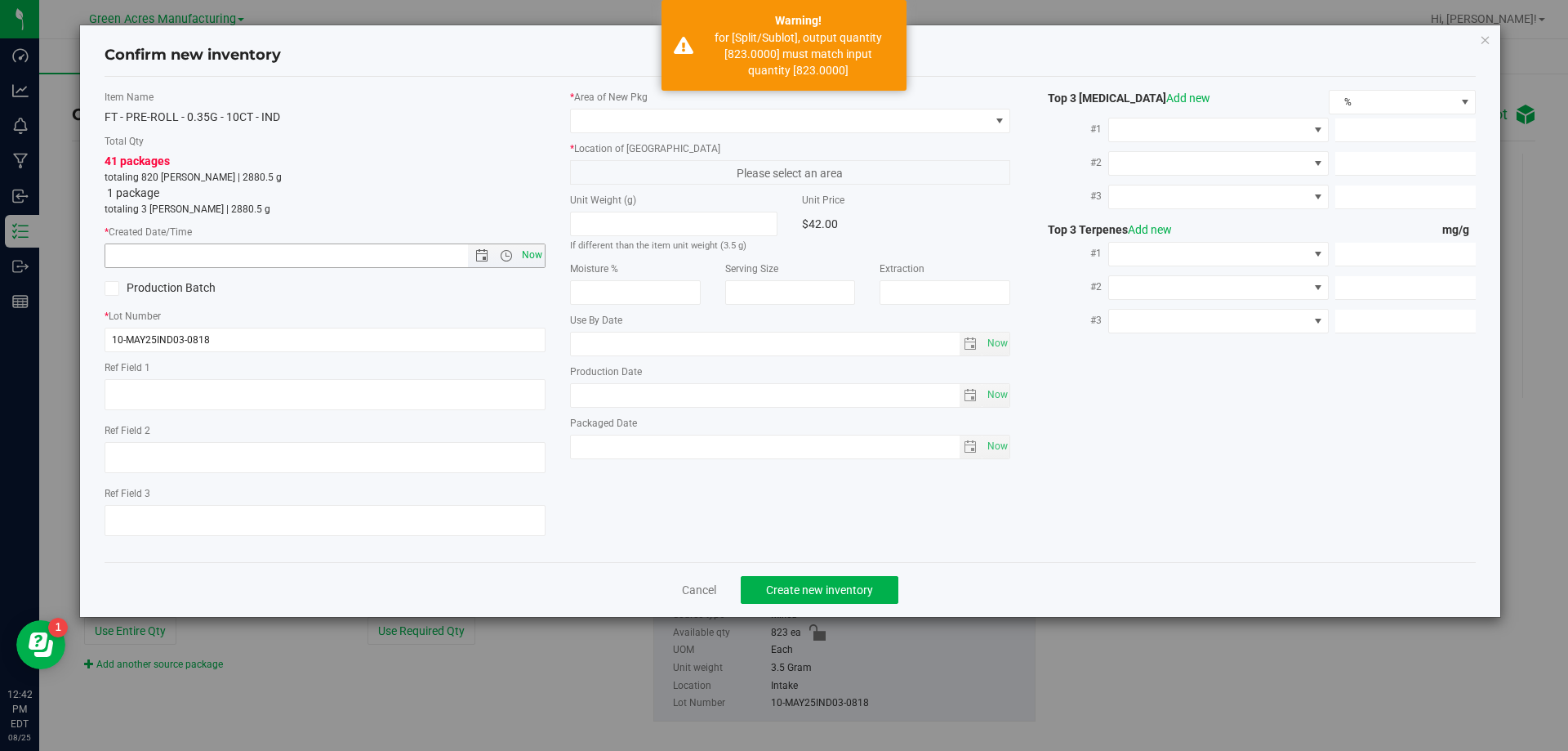
click at [519, 254] on span "Now" at bounding box center [532, 255] width 28 height 24
type input "8/25/2025 12:42 PM"
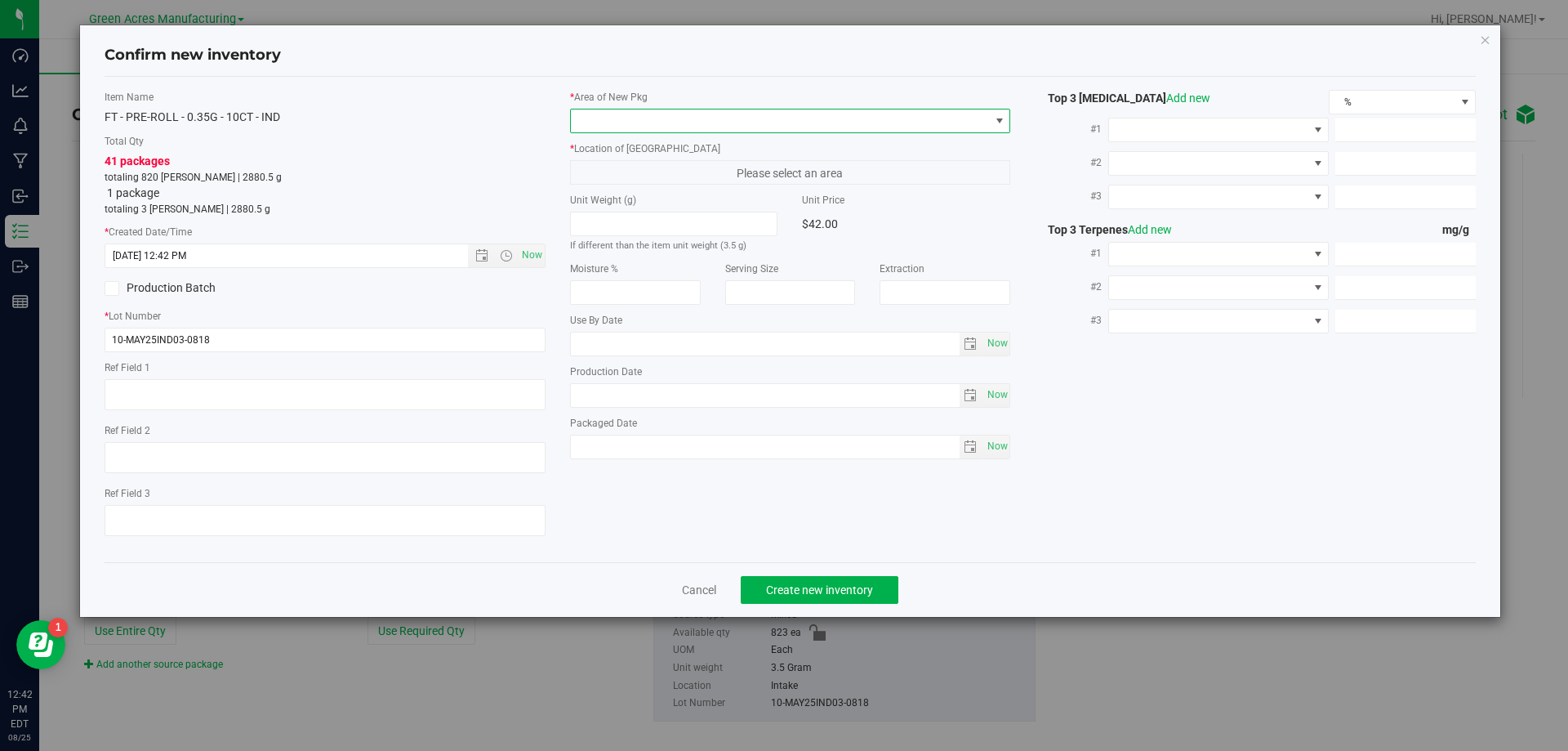
click at [677, 128] on span at bounding box center [780, 121] width 419 height 23
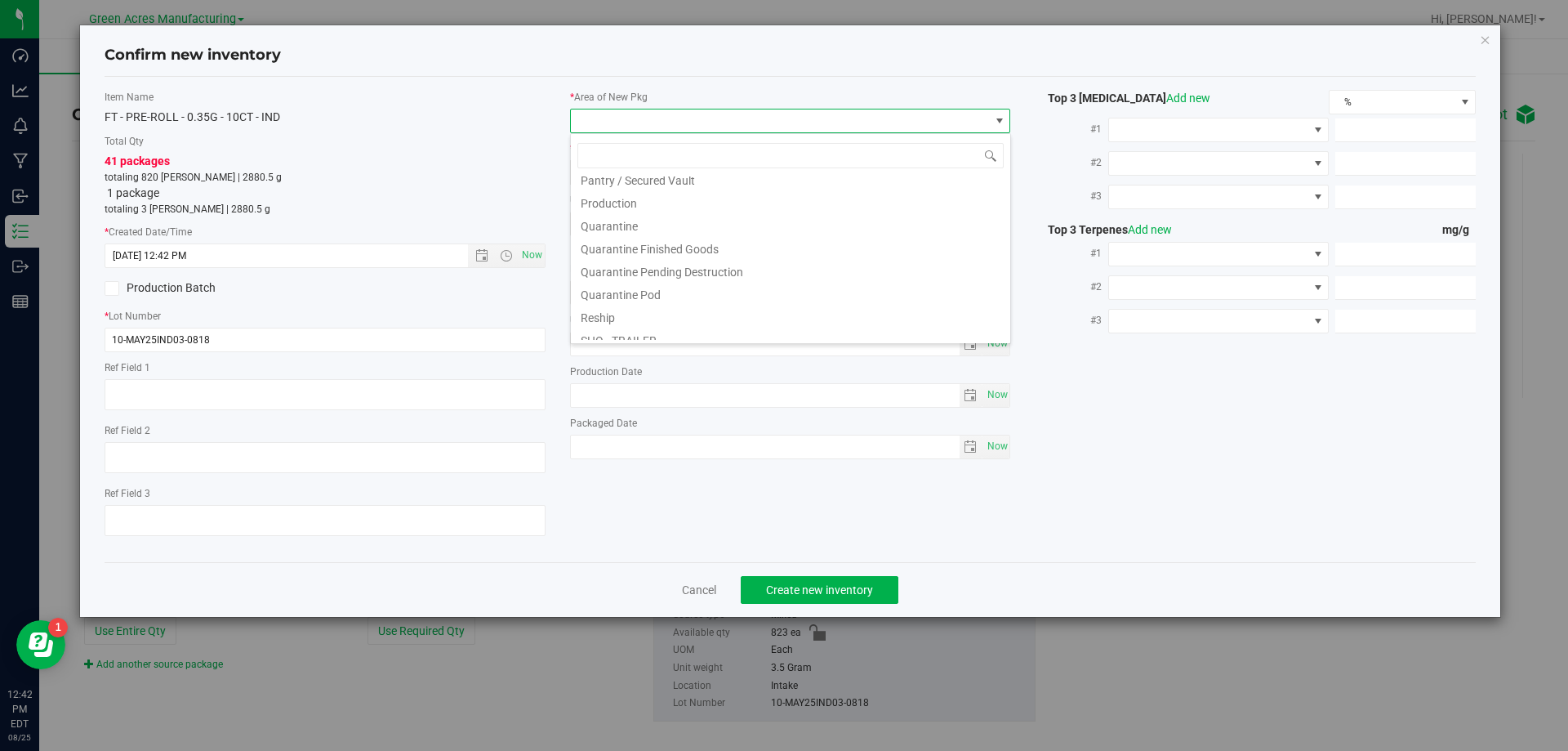
scroll to position [821, 0]
click at [637, 310] on li "VF2 - WHS" at bounding box center [791, 306] width 440 height 23
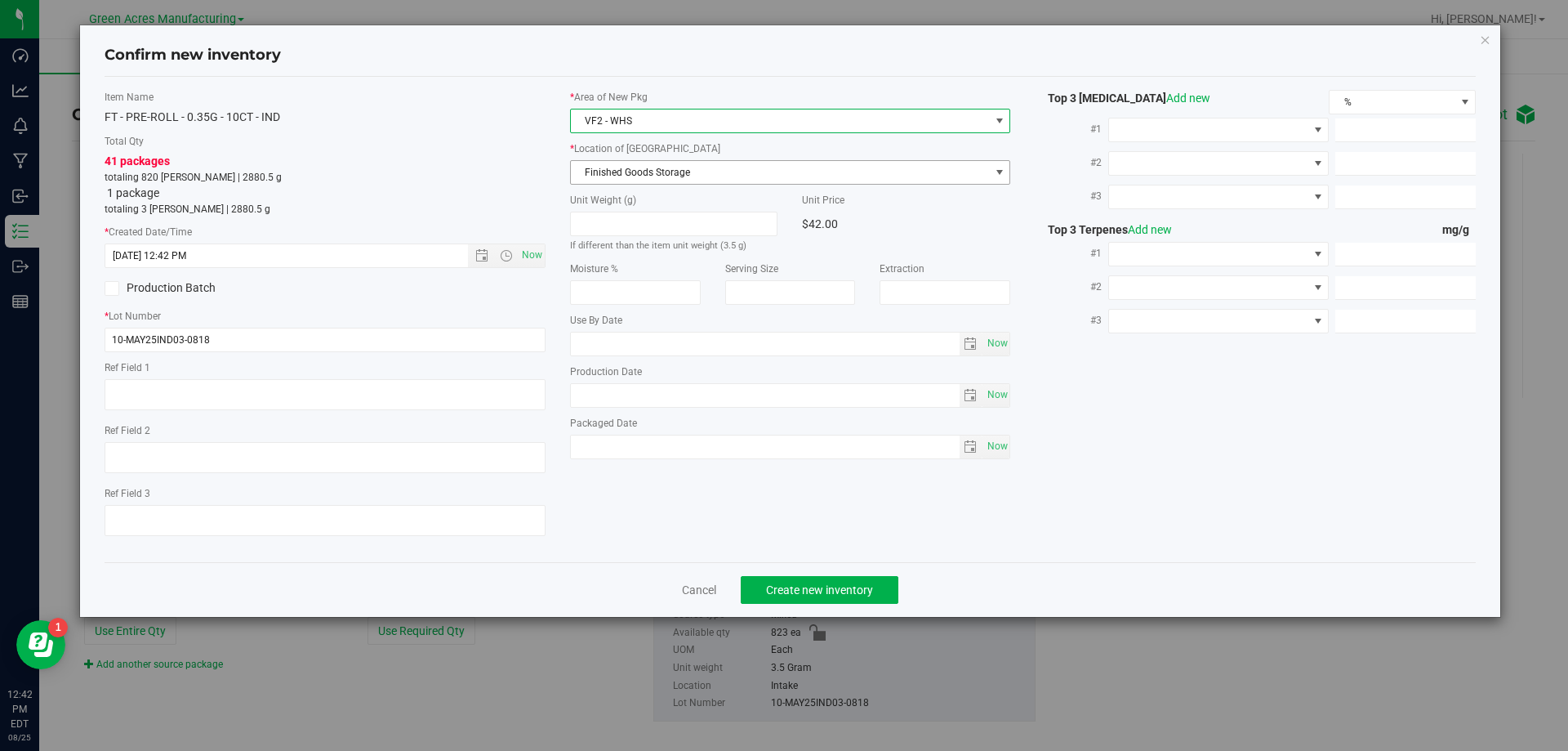
click at [675, 163] on span "Finished Goods Storage" at bounding box center [780, 172] width 419 height 23
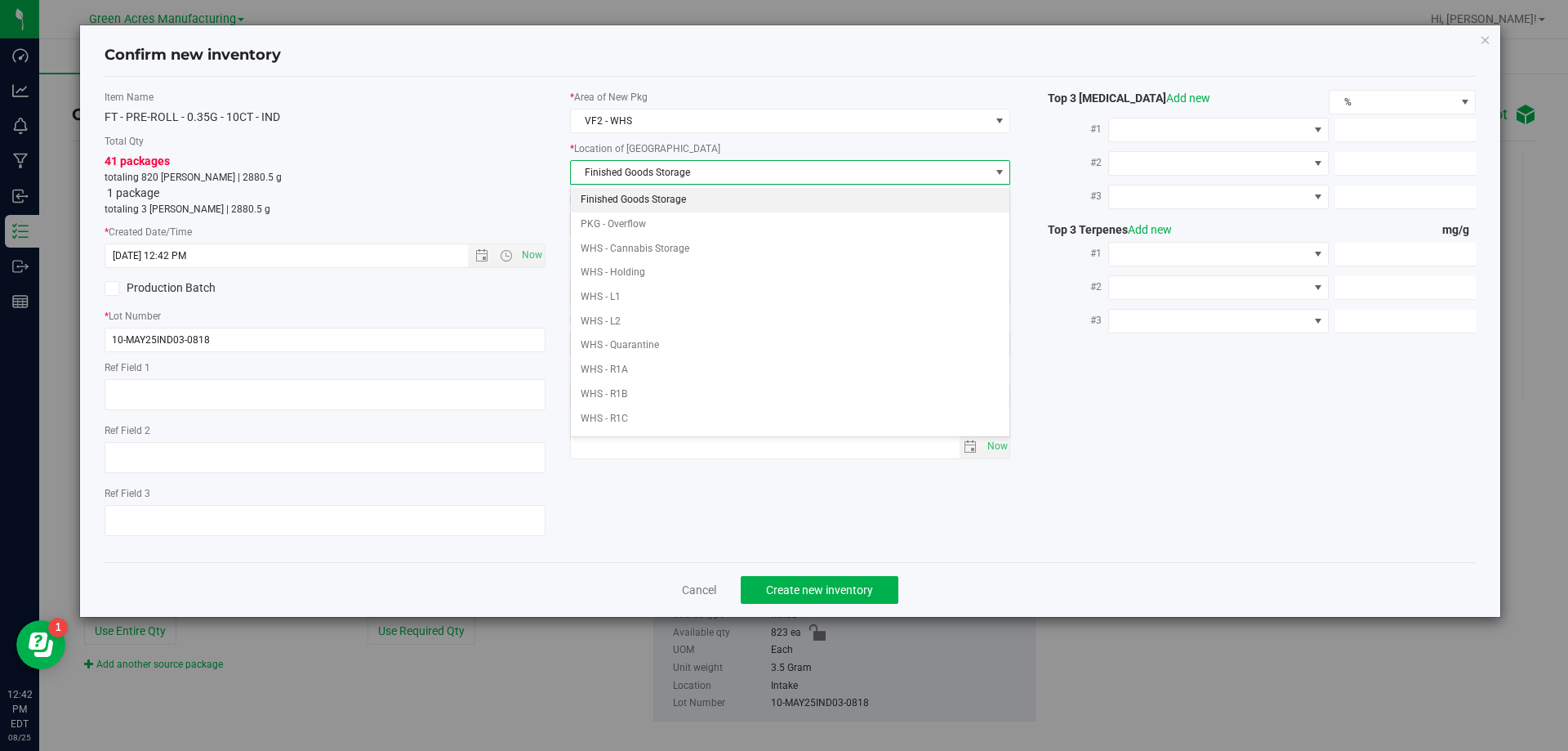
click at [671, 206] on li "Finished Goods Storage" at bounding box center [791, 201] width 440 height 25
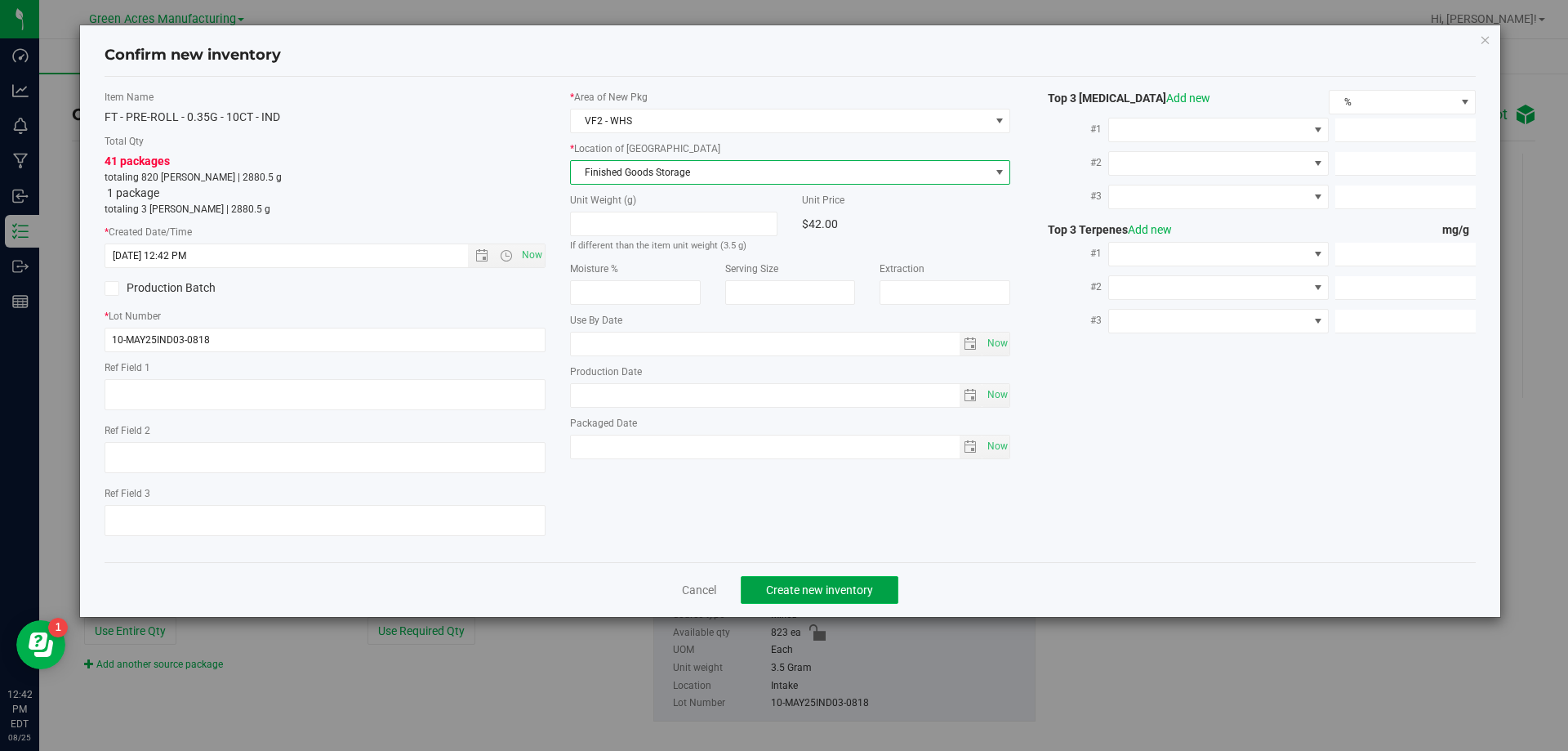
click at [828, 586] on span "Create new inventory" at bounding box center [819, 590] width 107 height 13
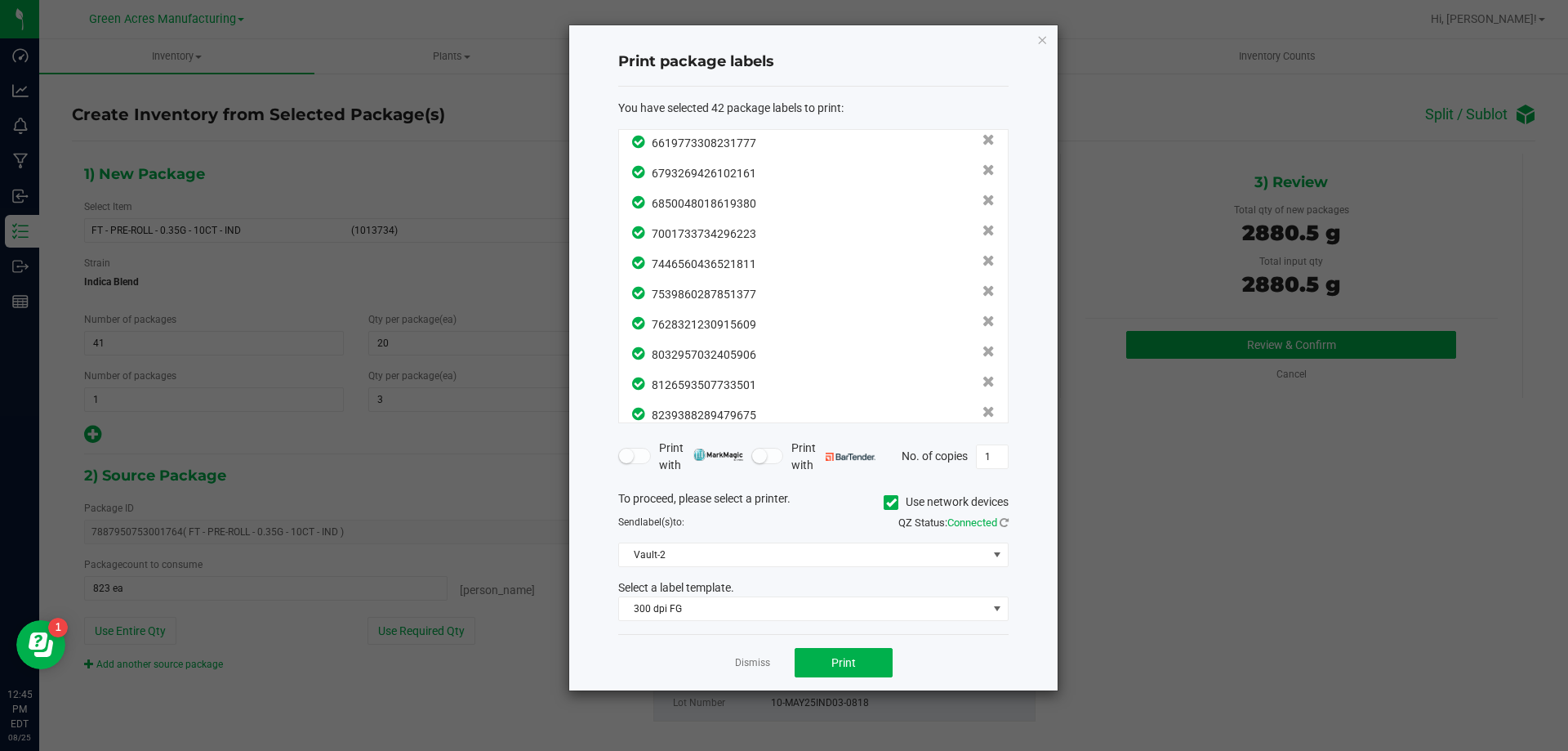
scroll to position [991, 0]
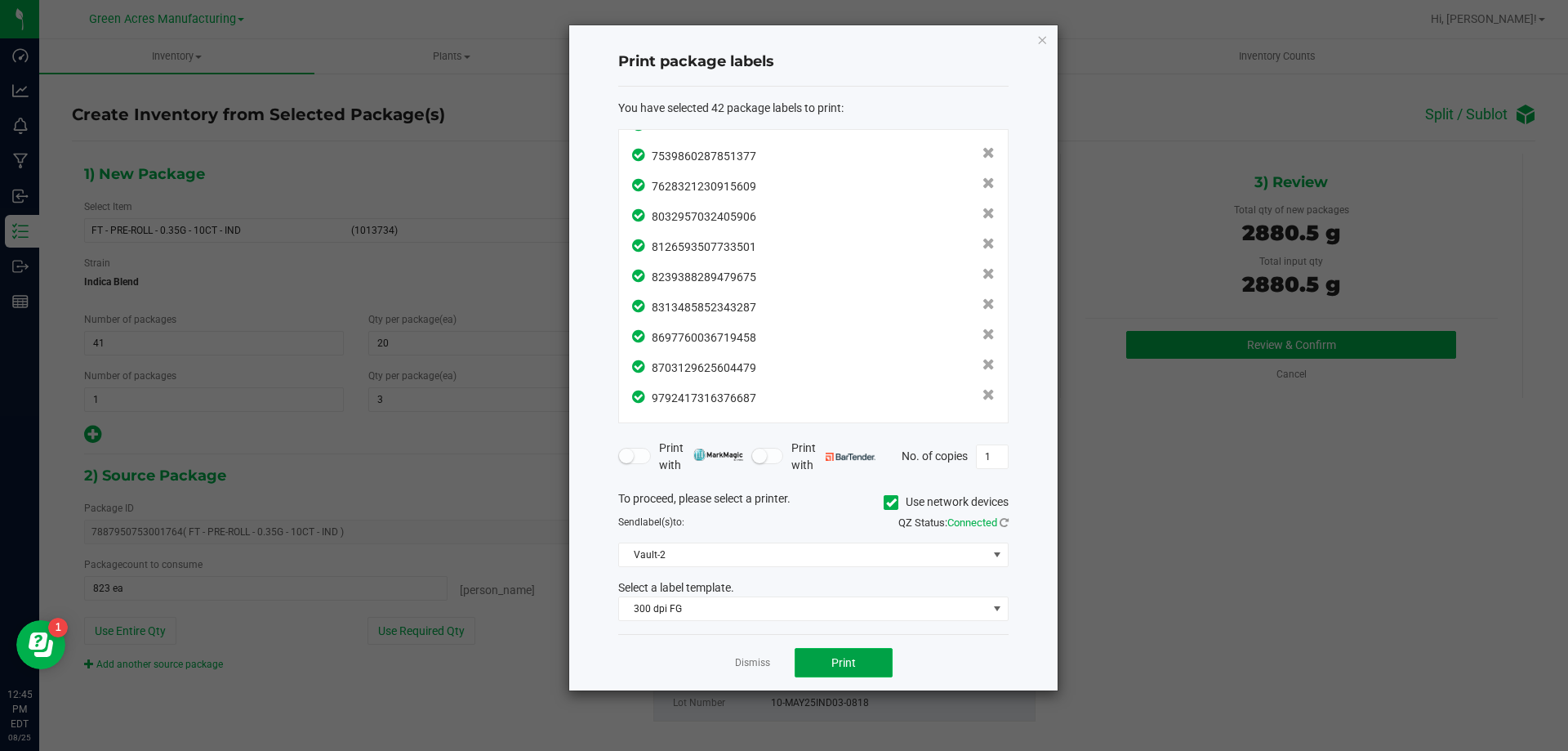
click at [876, 651] on button "Print" at bounding box center [843, 663] width 98 height 30
click at [741, 669] on link "Dismiss" at bounding box center [752, 663] width 35 height 14
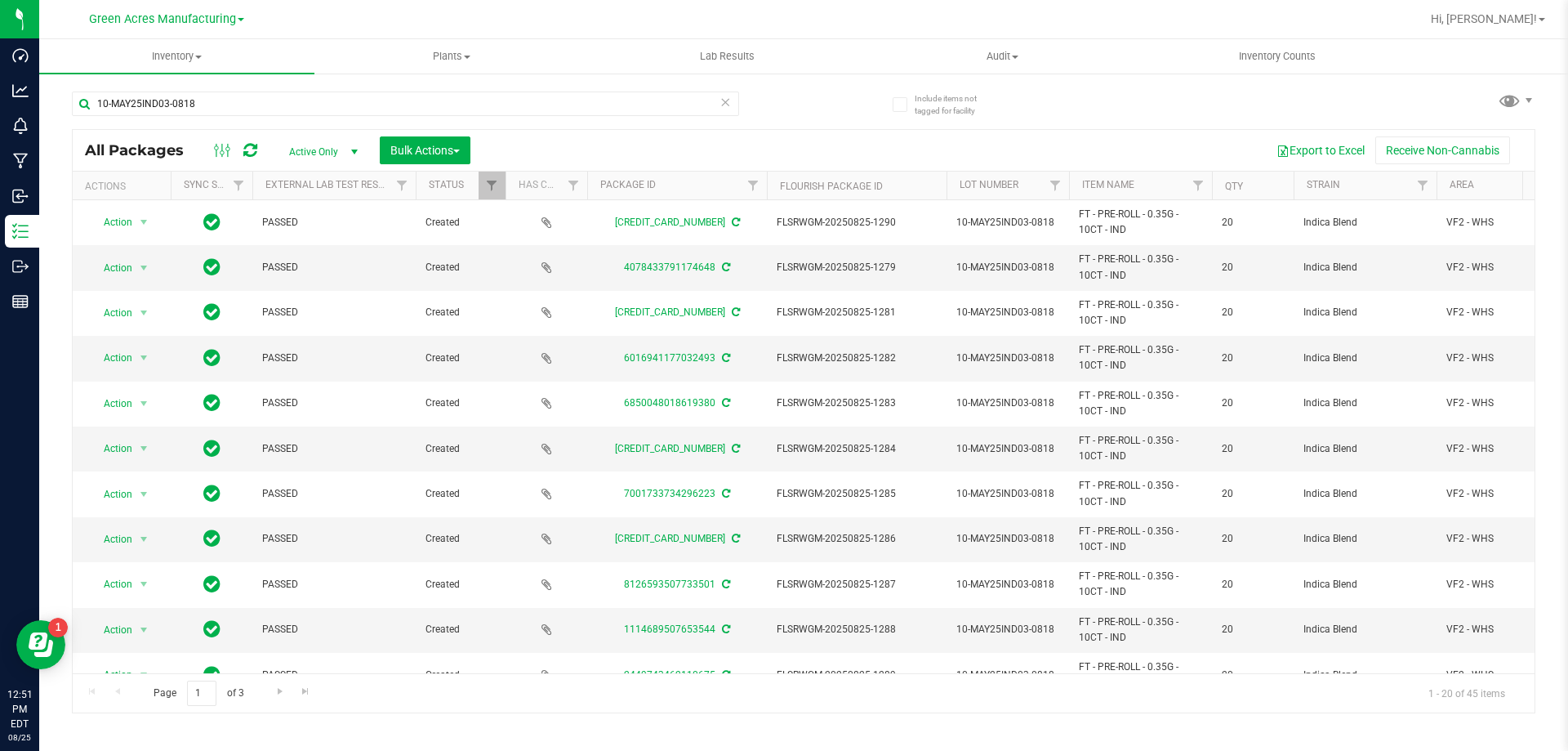
click at [726, 99] on icon at bounding box center [726, 101] width 11 height 20
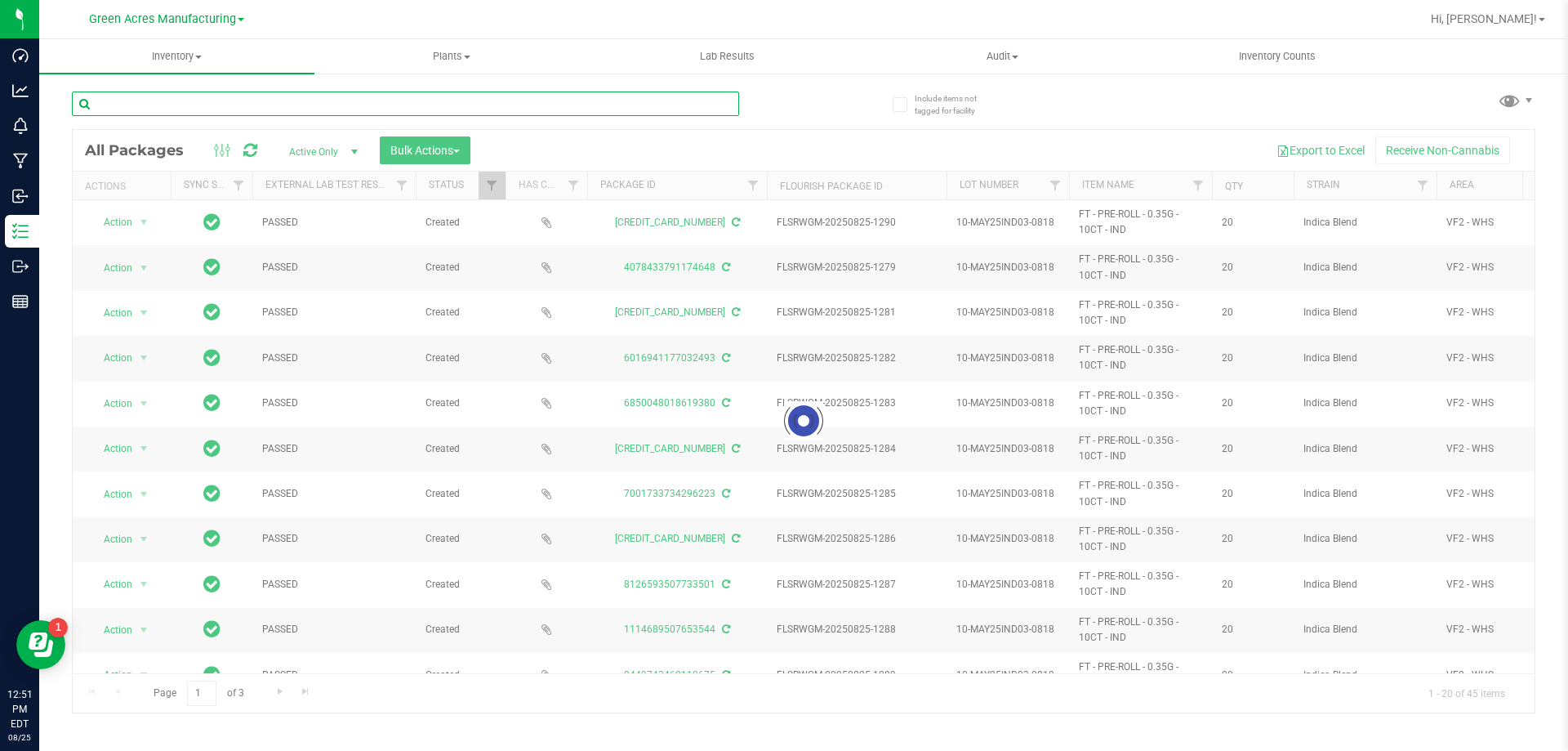
click at [643, 101] on input "text" at bounding box center [405, 104] width 667 height 25
paste input "W-AUG25MFU01-0819"
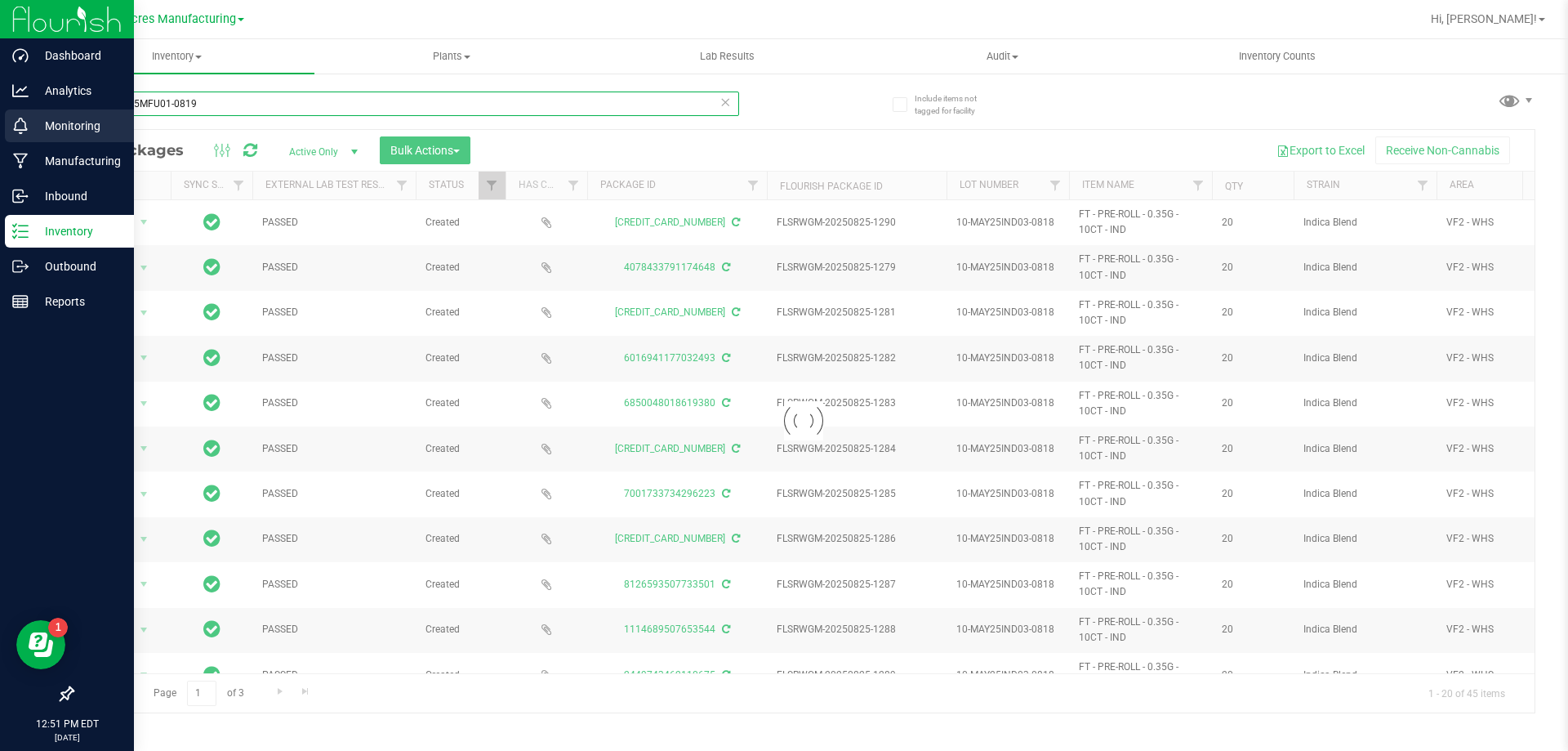
type input "W-AUG25MFU01-0819"
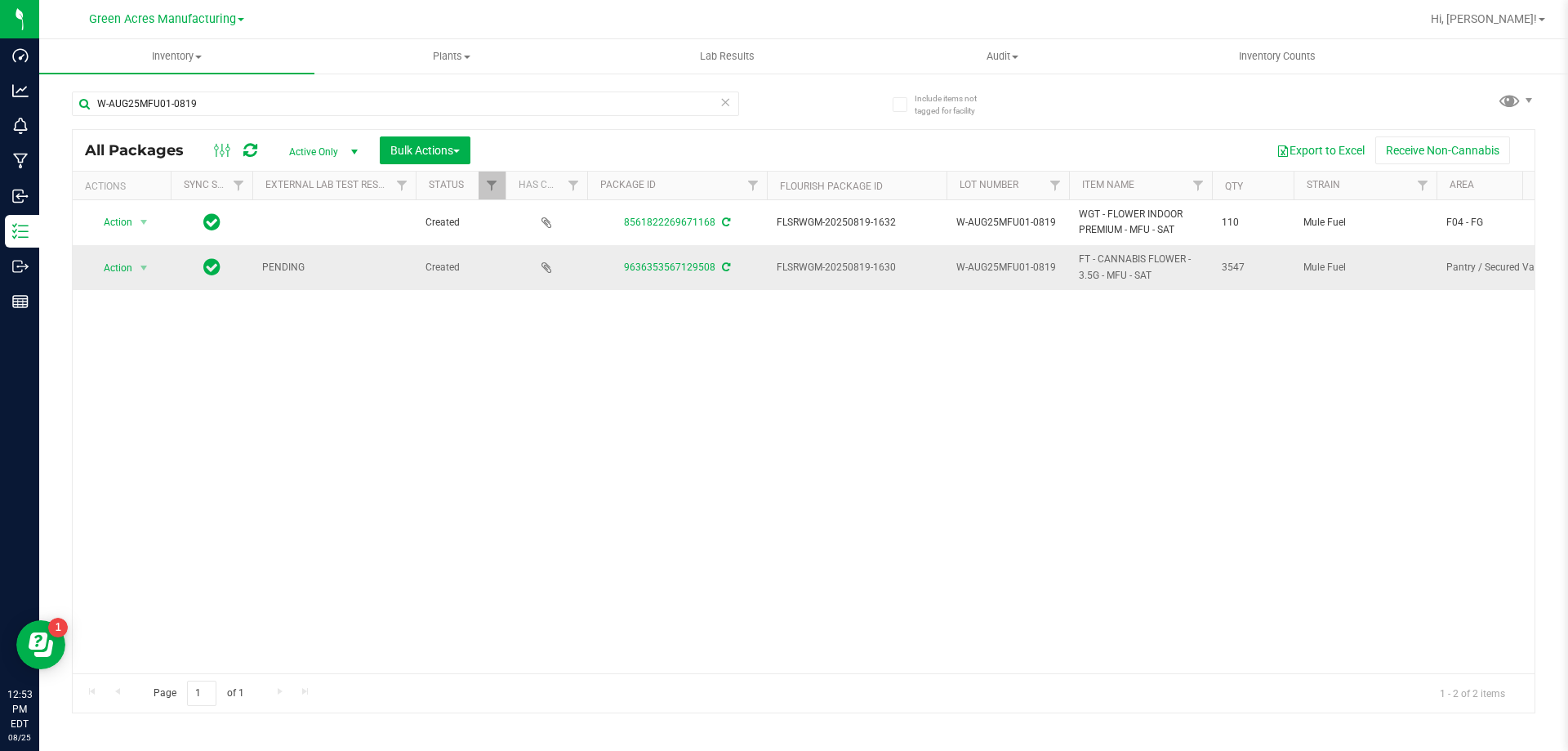
click at [727, 270] on icon at bounding box center [726, 267] width 9 height 10
click at [118, 276] on span "Action" at bounding box center [111, 268] width 44 height 23
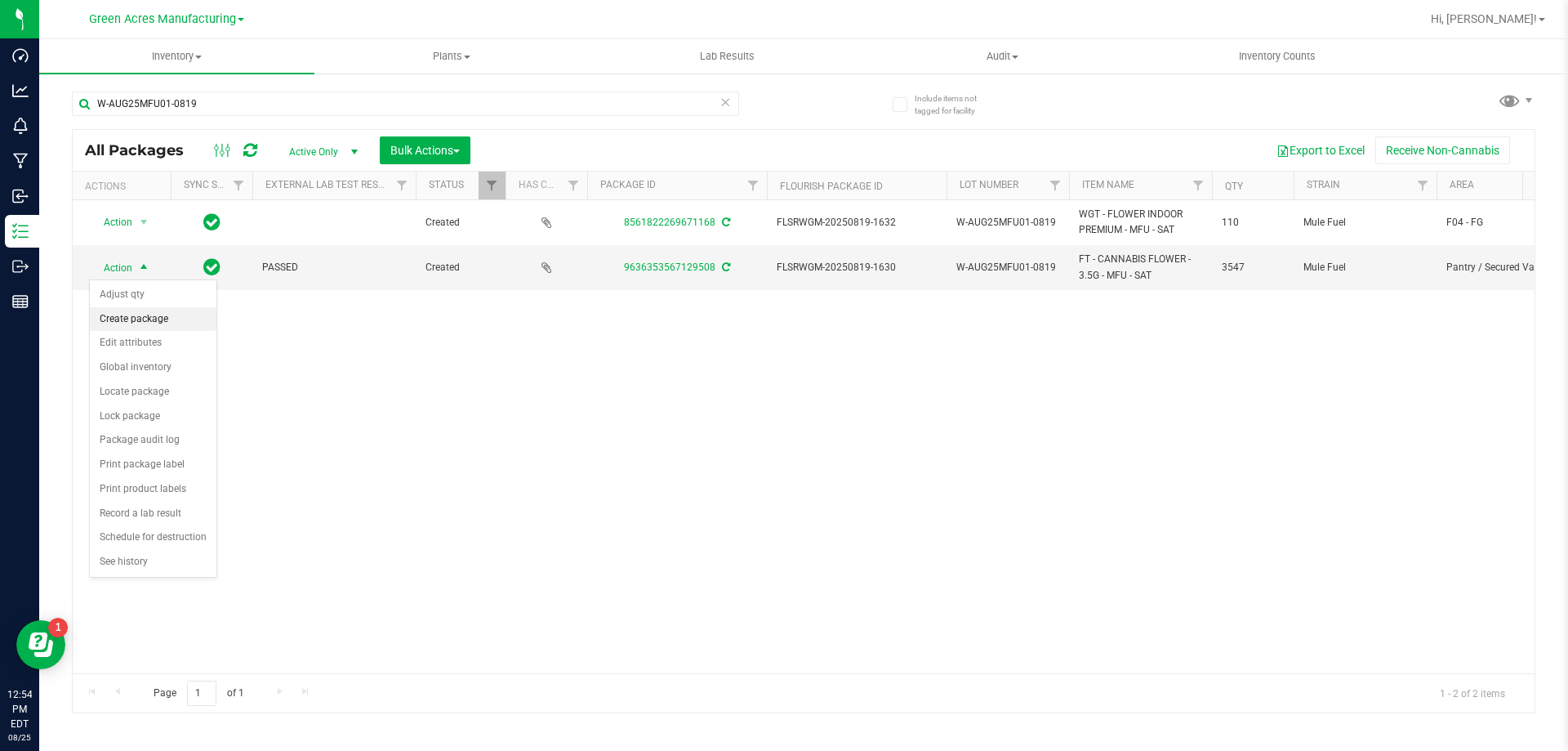
click at [147, 316] on li "Create package" at bounding box center [153, 320] width 126 height 25
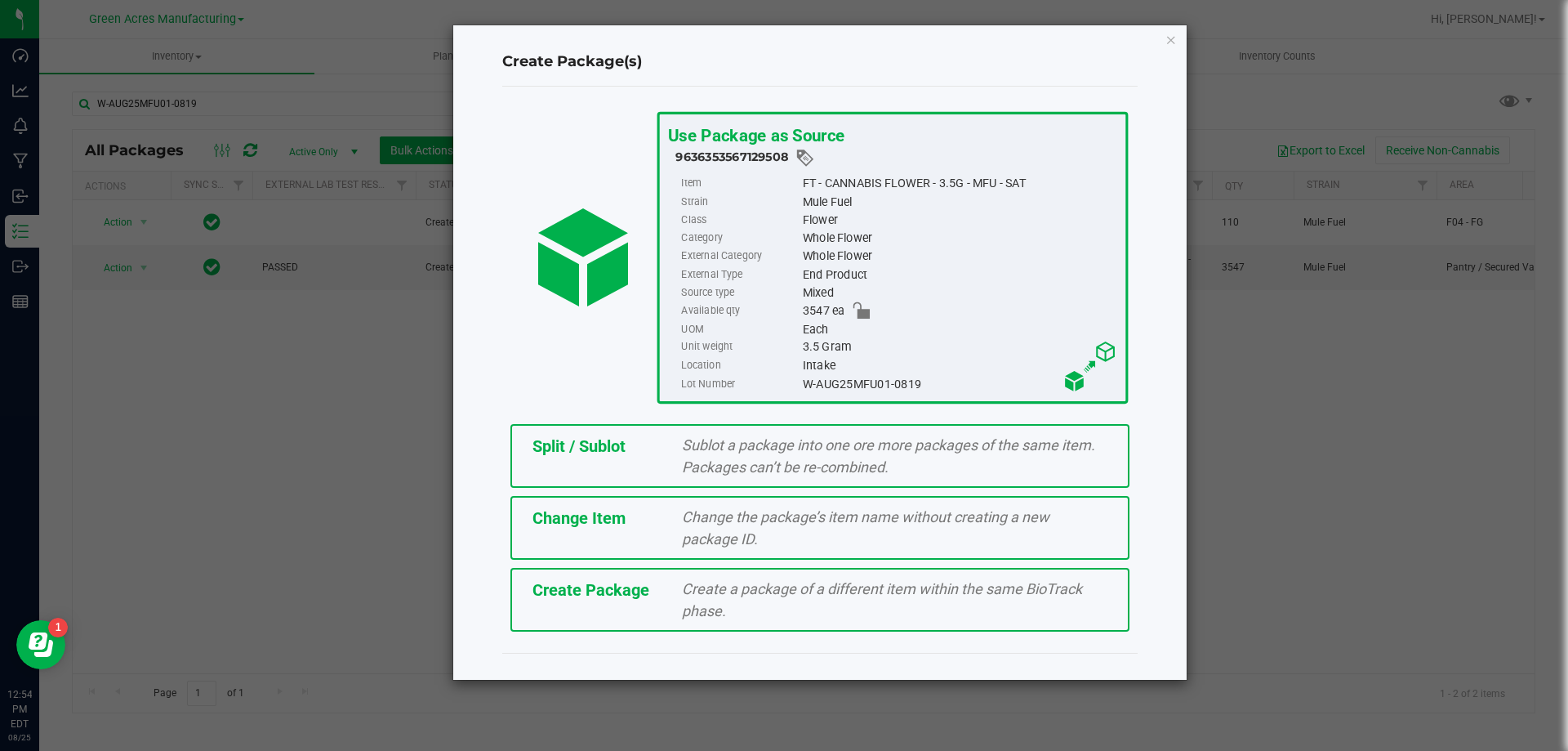
click at [587, 586] on span "Create Package" at bounding box center [591, 590] width 117 height 20
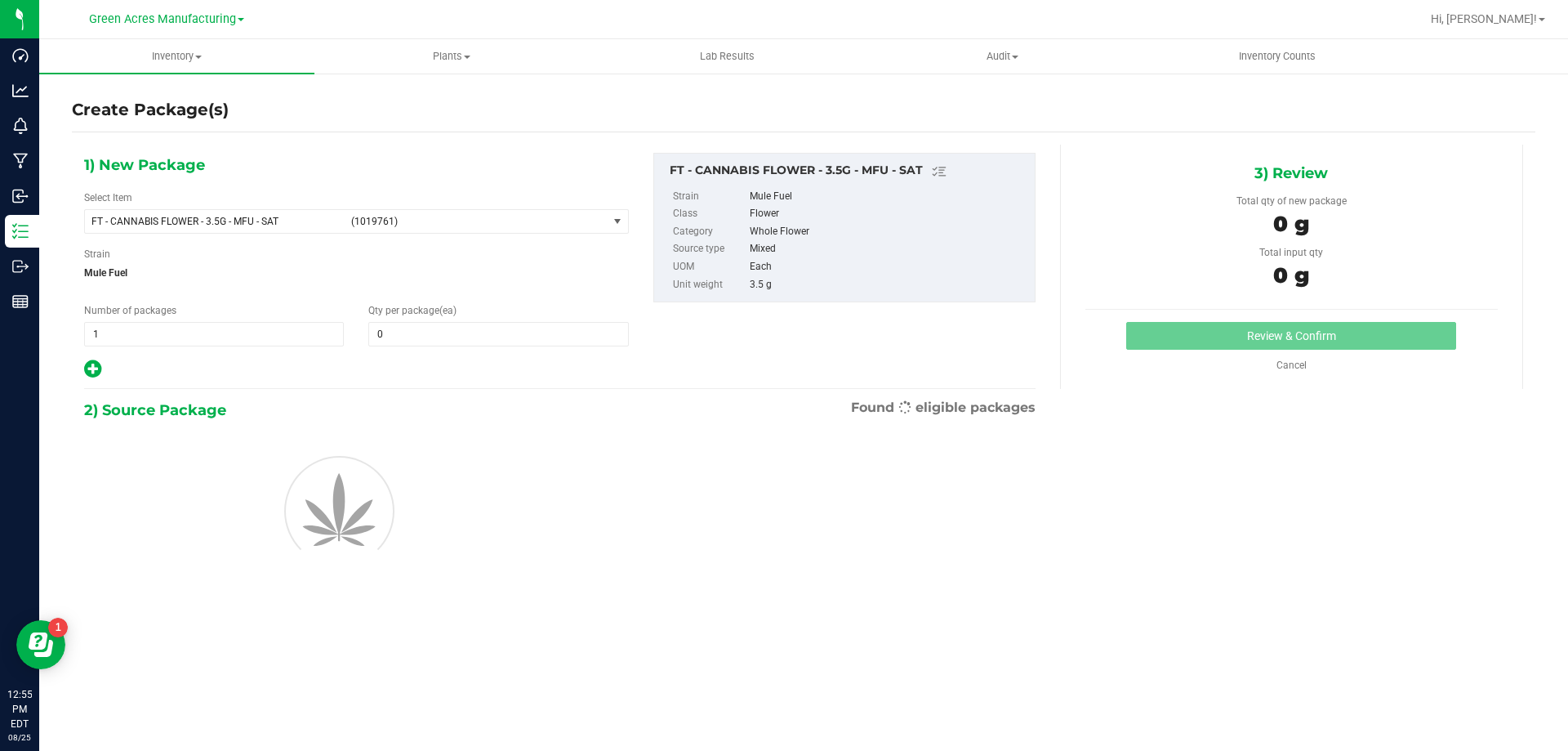
type input "0"
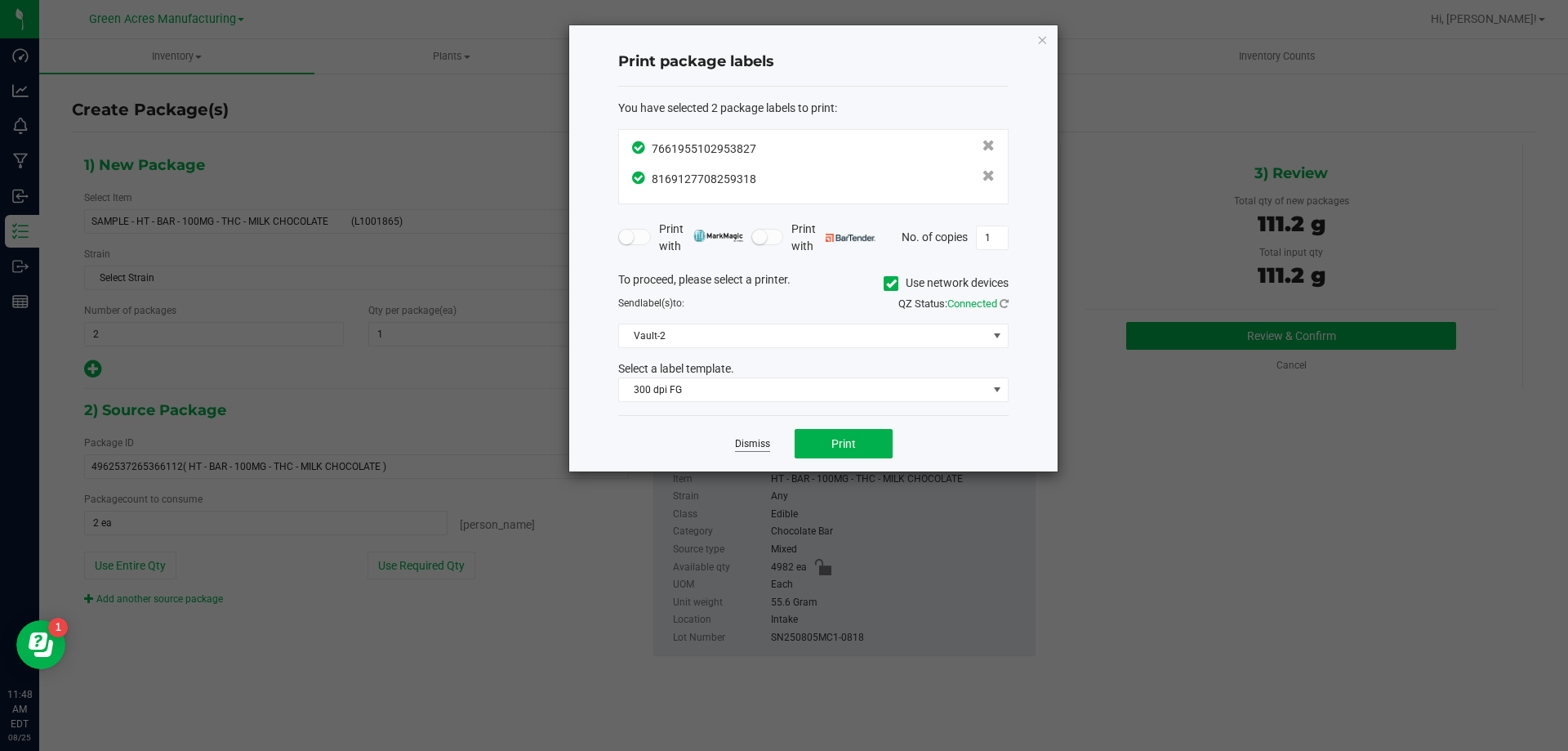
click at [747, 438] on link "Dismiss" at bounding box center [752, 444] width 35 height 14
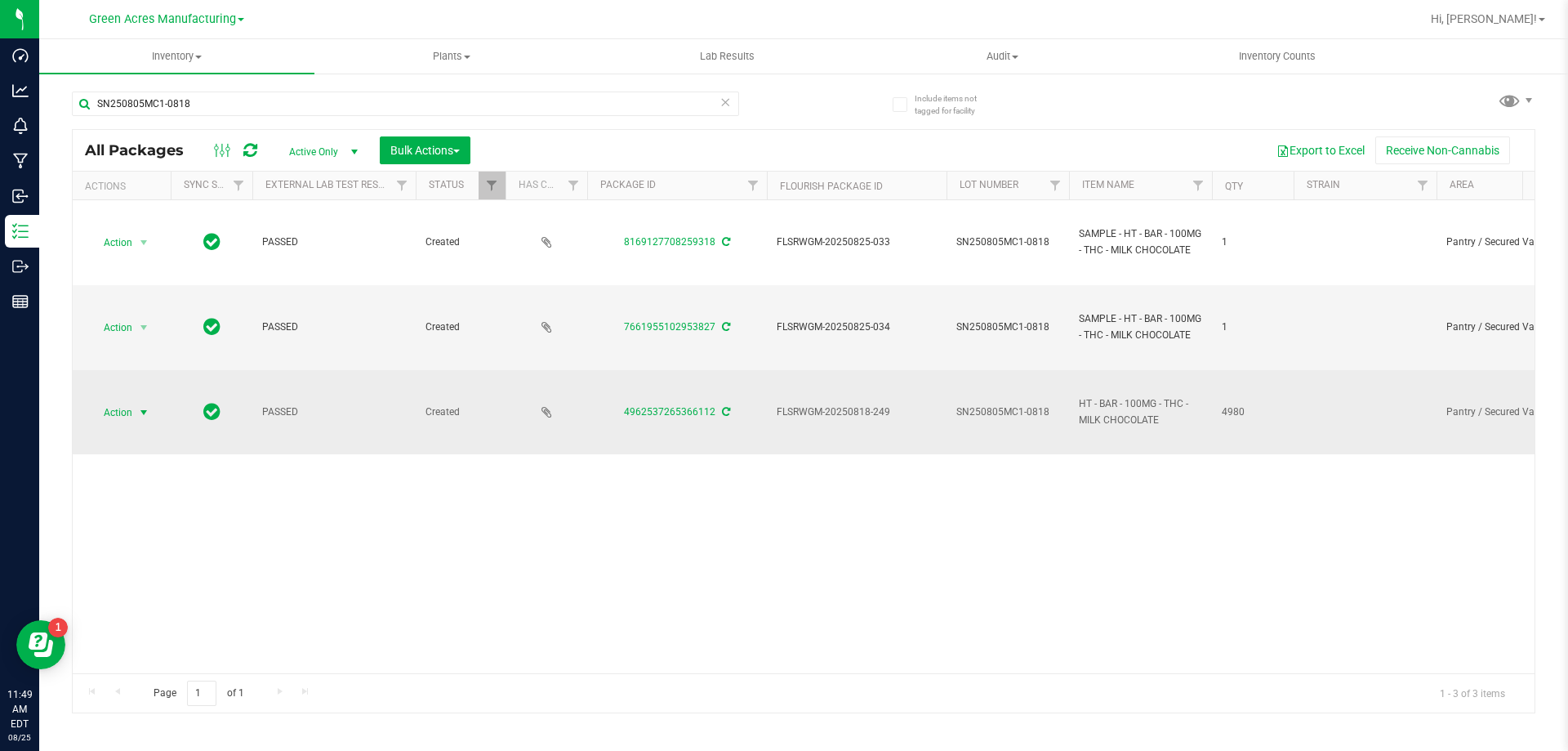
click at [141, 418] on span "select" at bounding box center [144, 413] width 13 height 13
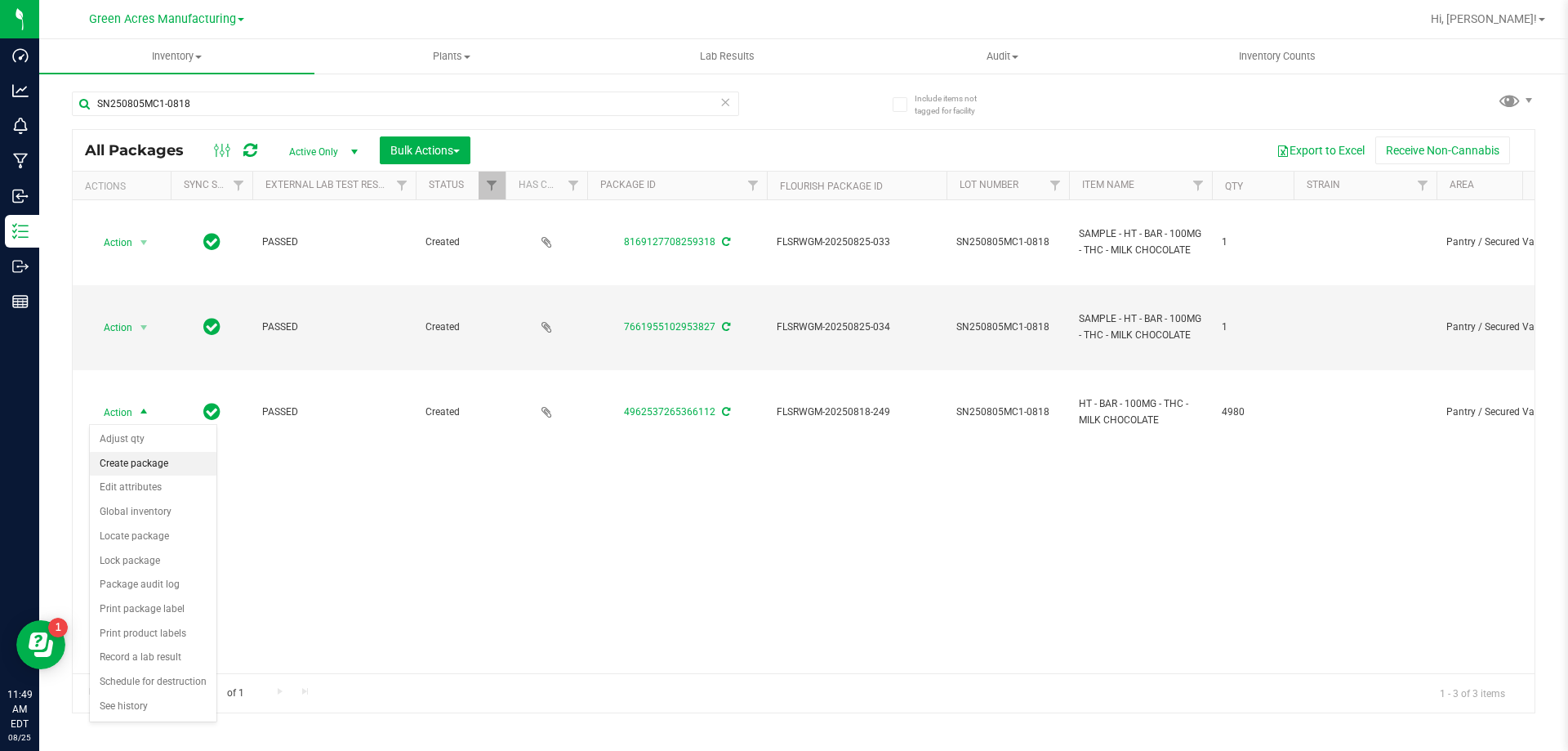
click at [127, 466] on li "Create package" at bounding box center [153, 464] width 126 height 25
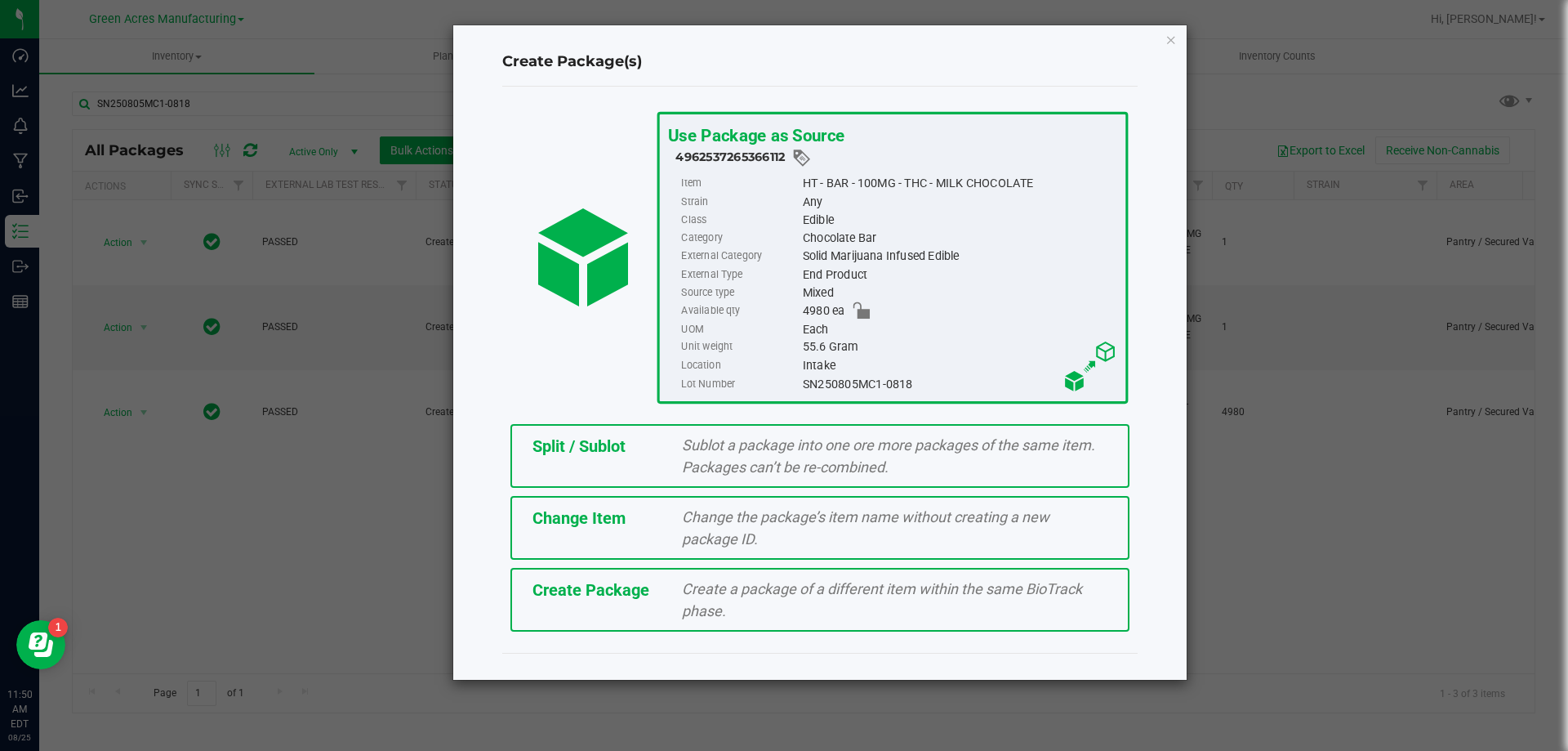
click at [536, 467] on div "Split / Sublot Sublot a package into one ore more packages of the same item. Pa…" at bounding box center [820, 455] width 620 height 64
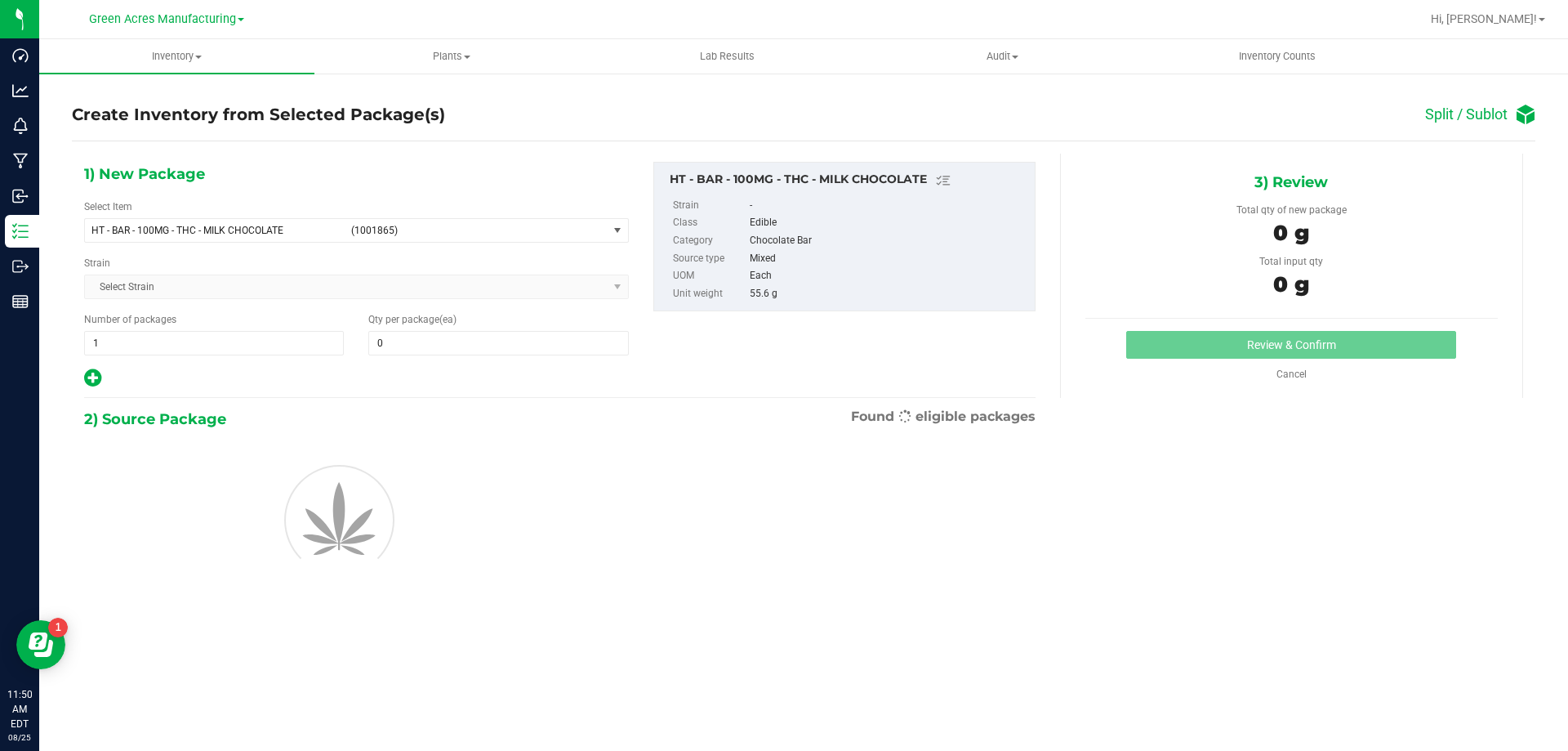
type input "0"
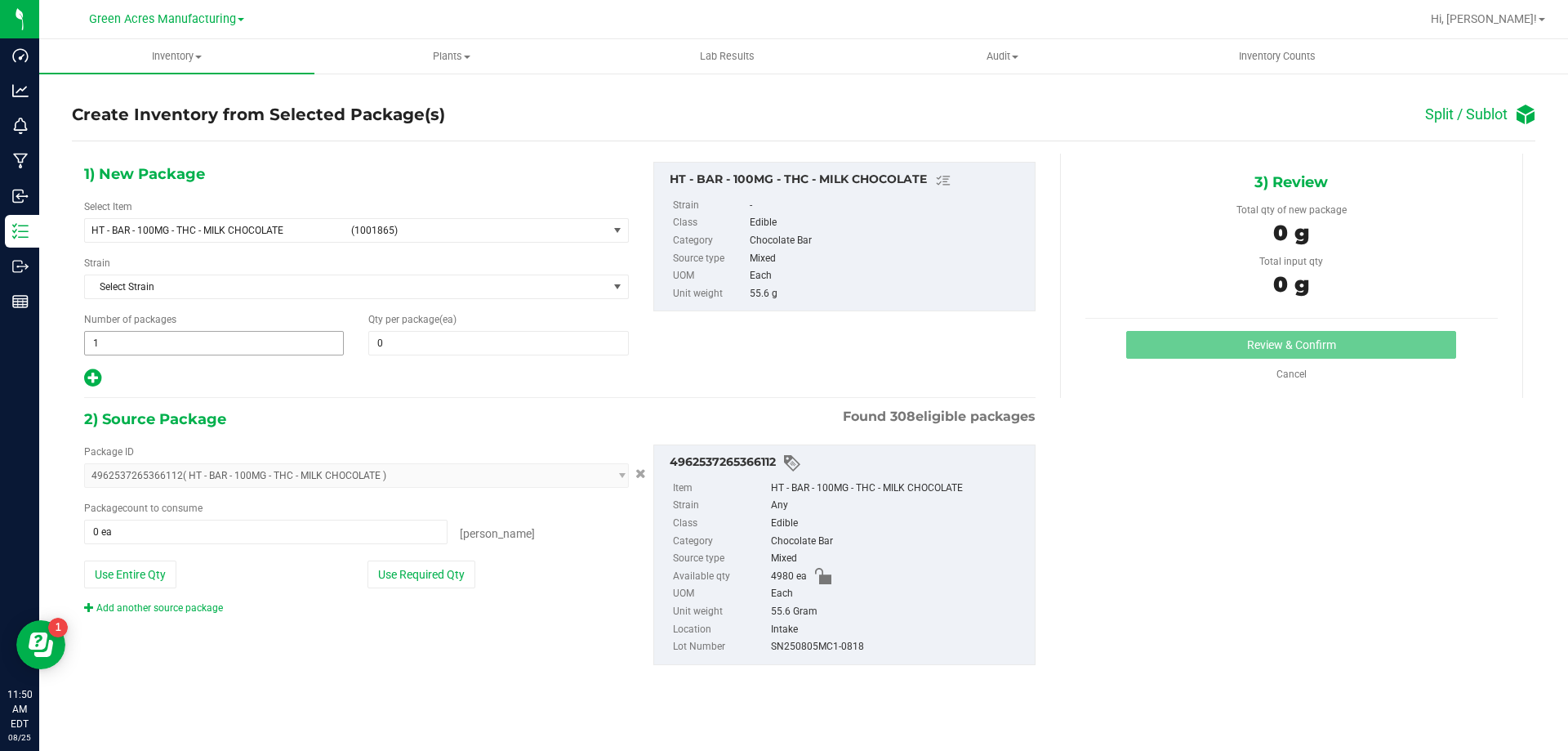
click at [180, 343] on span "1 1" at bounding box center [214, 343] width 260 height 25
click at [188, 354] on span "1 1" at bounding box center [214, 343] width 260 height 25
type input "99"
type input "50"
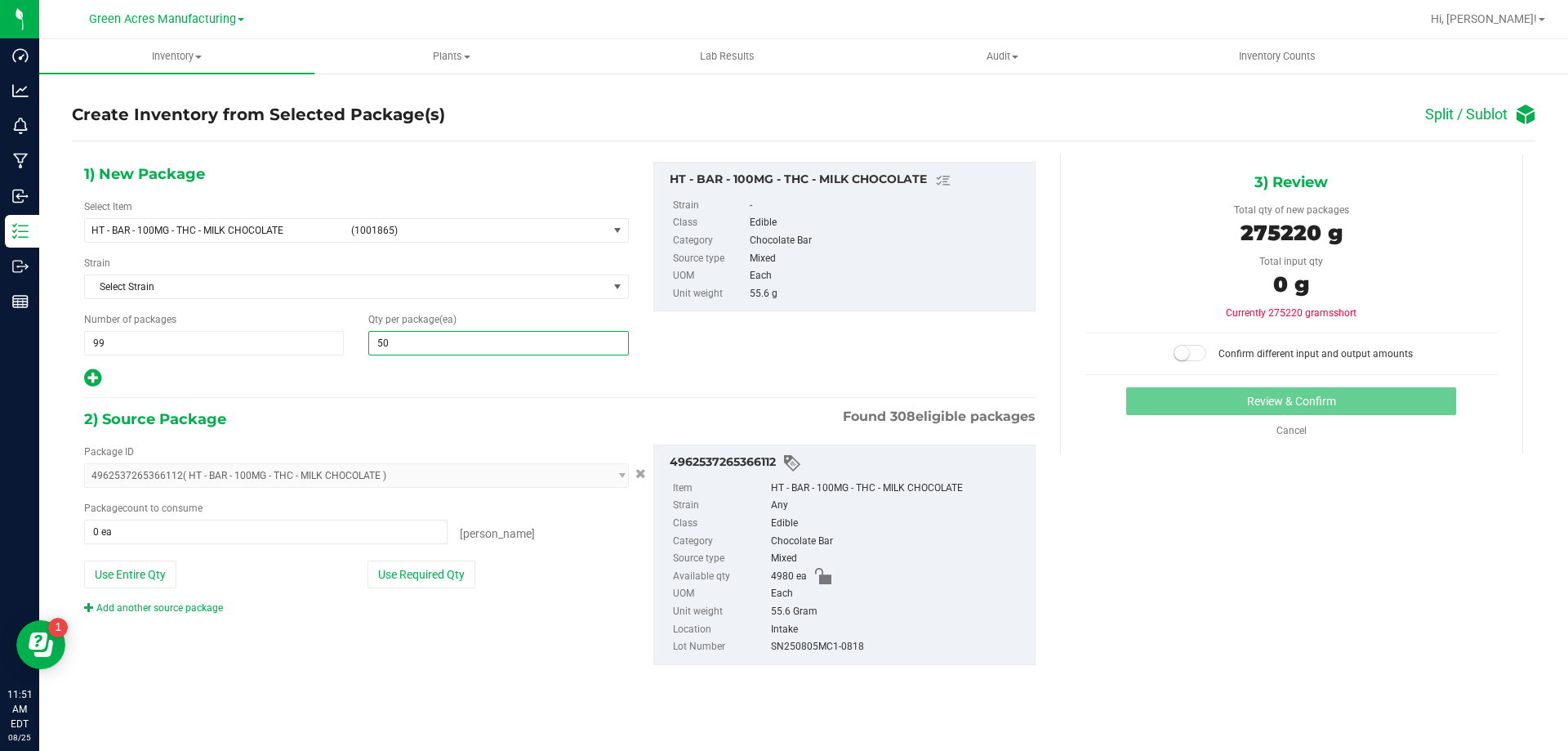
click at [87, 371] on icon at bounding box center [93, 377] width 17 height 20
type input "50"
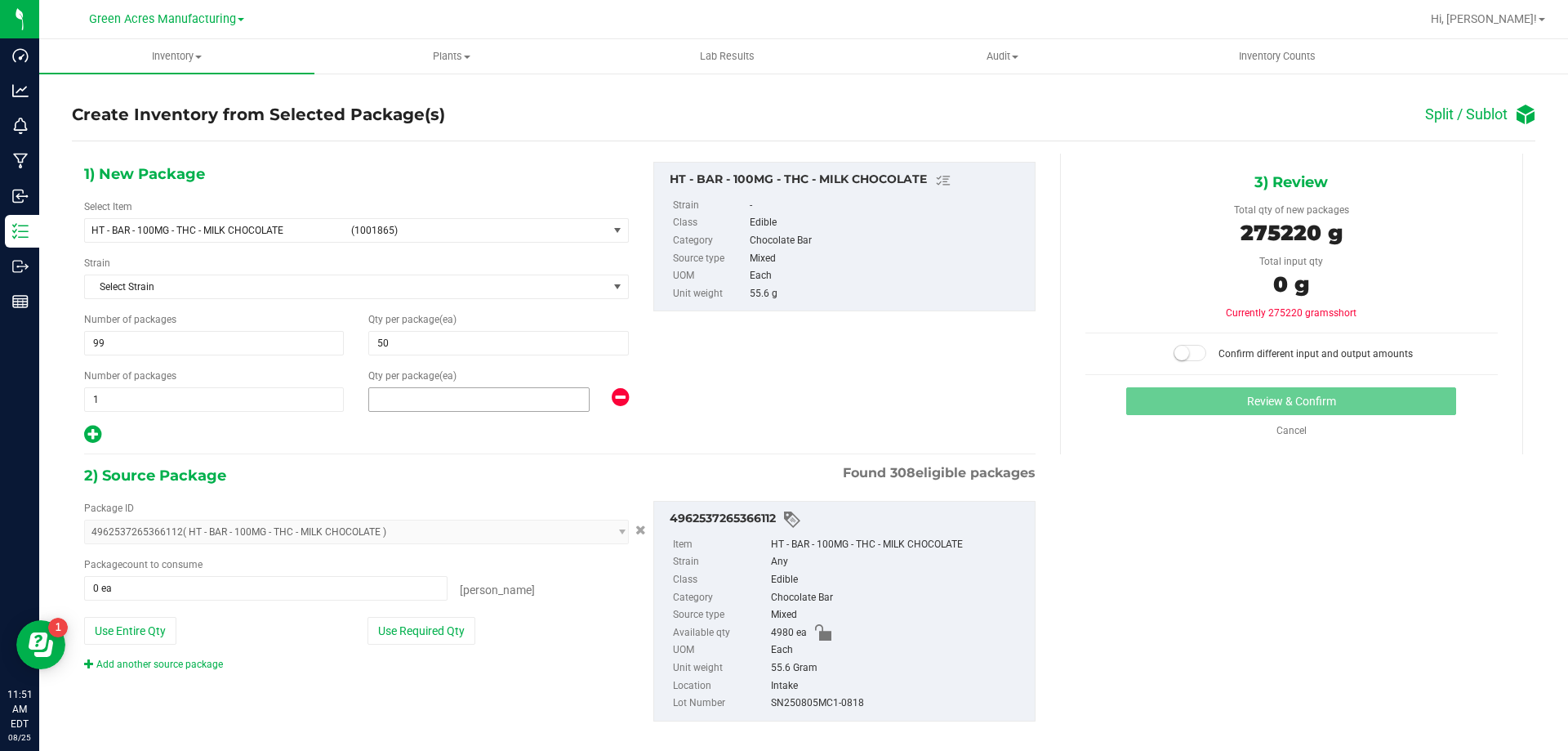
click at [463, 403] on span at bounding box center [479, 400] width 222 height 25
type input "30"
click at [422, 626] on button "Use Required Qty" at bounding box center [421, 630] width 108 height 28
type input "4980 ea"
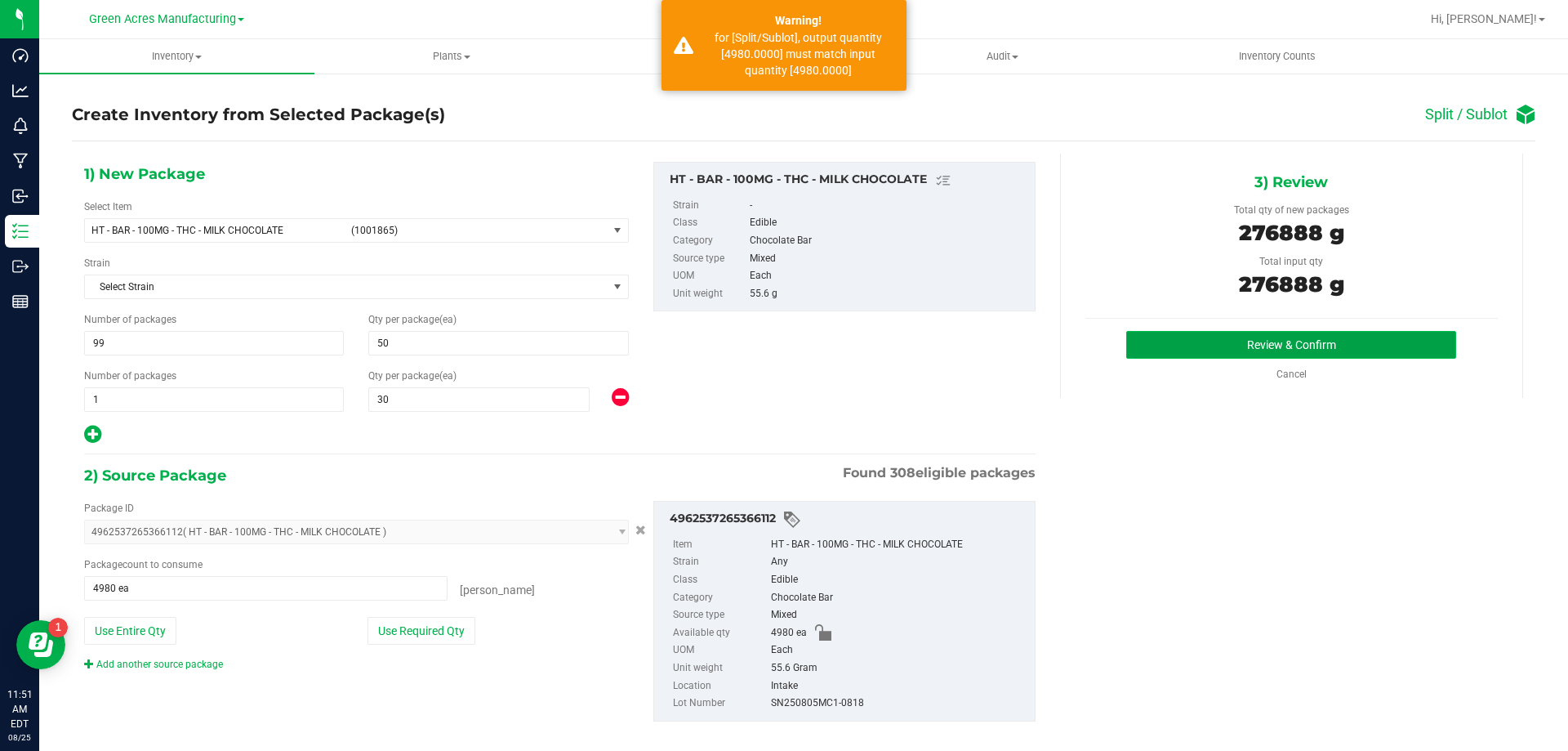
click at [1378, 335] on button "Review & Confirm" at bounding box center [1291, 344] width 330 height 28
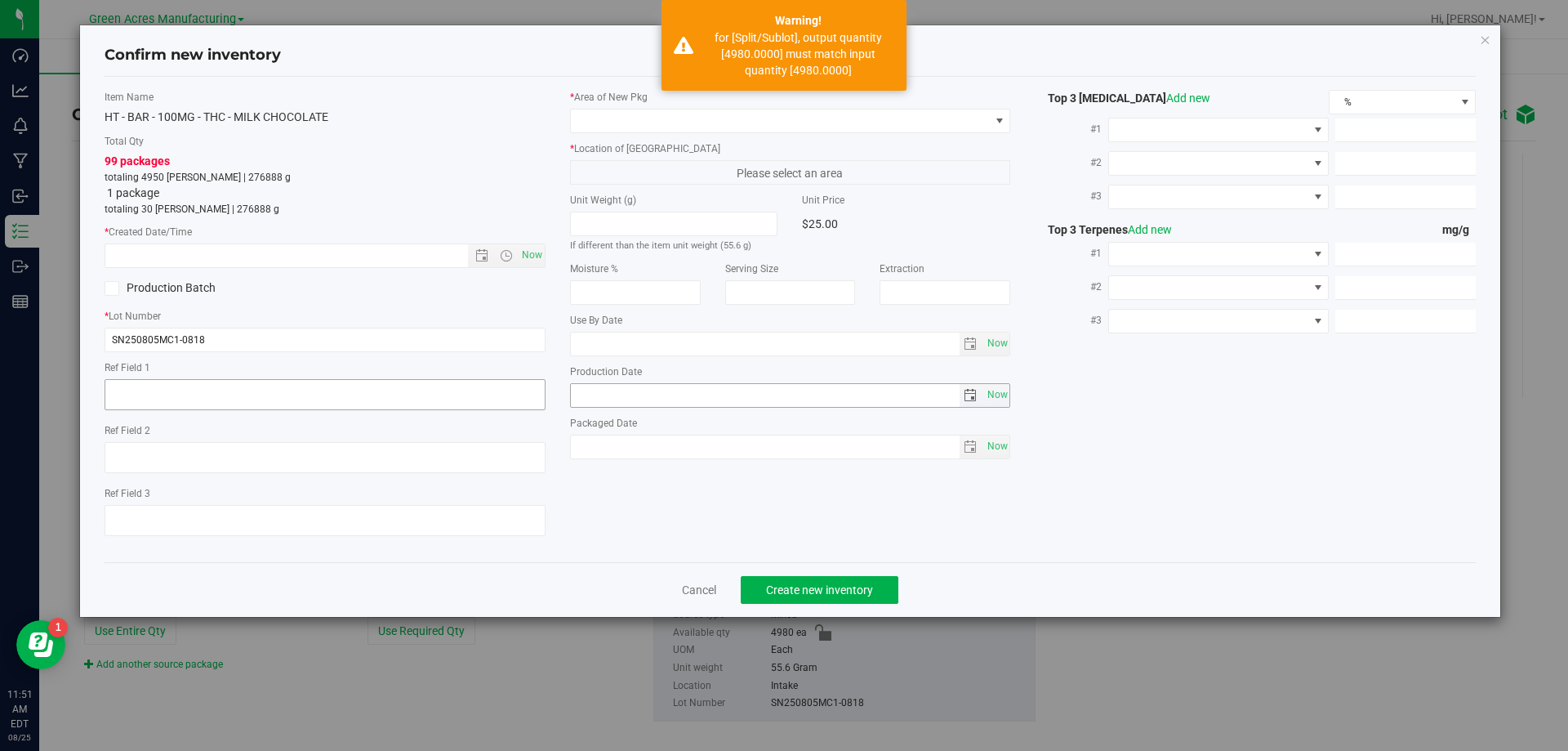
type input "2026-02-15"
click at [526, 257] on span "Now" at bounding box center [532, 255] width 28 height 24
type input "8/25/2025 11:51 AM"
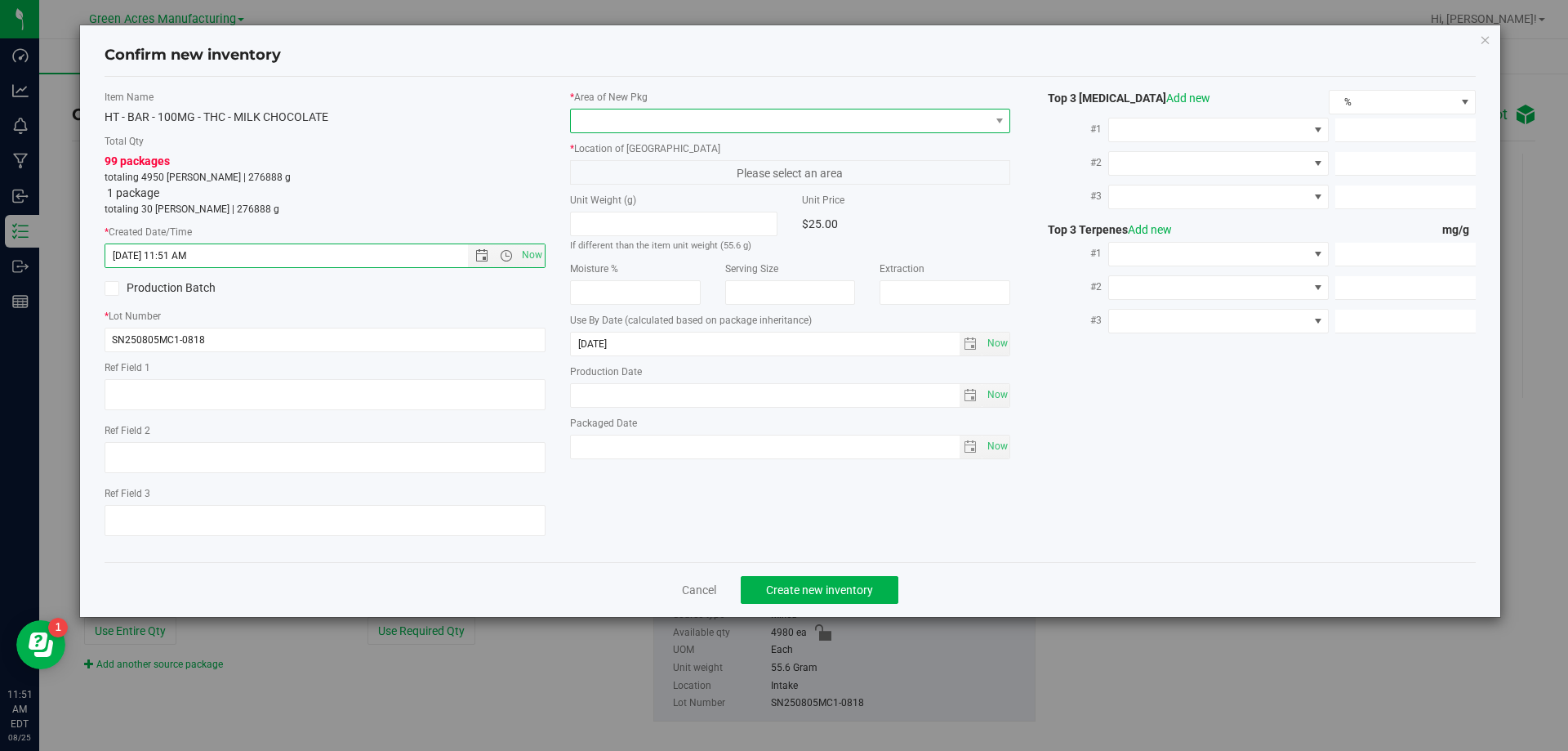
click at [621, 120] on span at bounding box center [780, 121] width 419 height 23
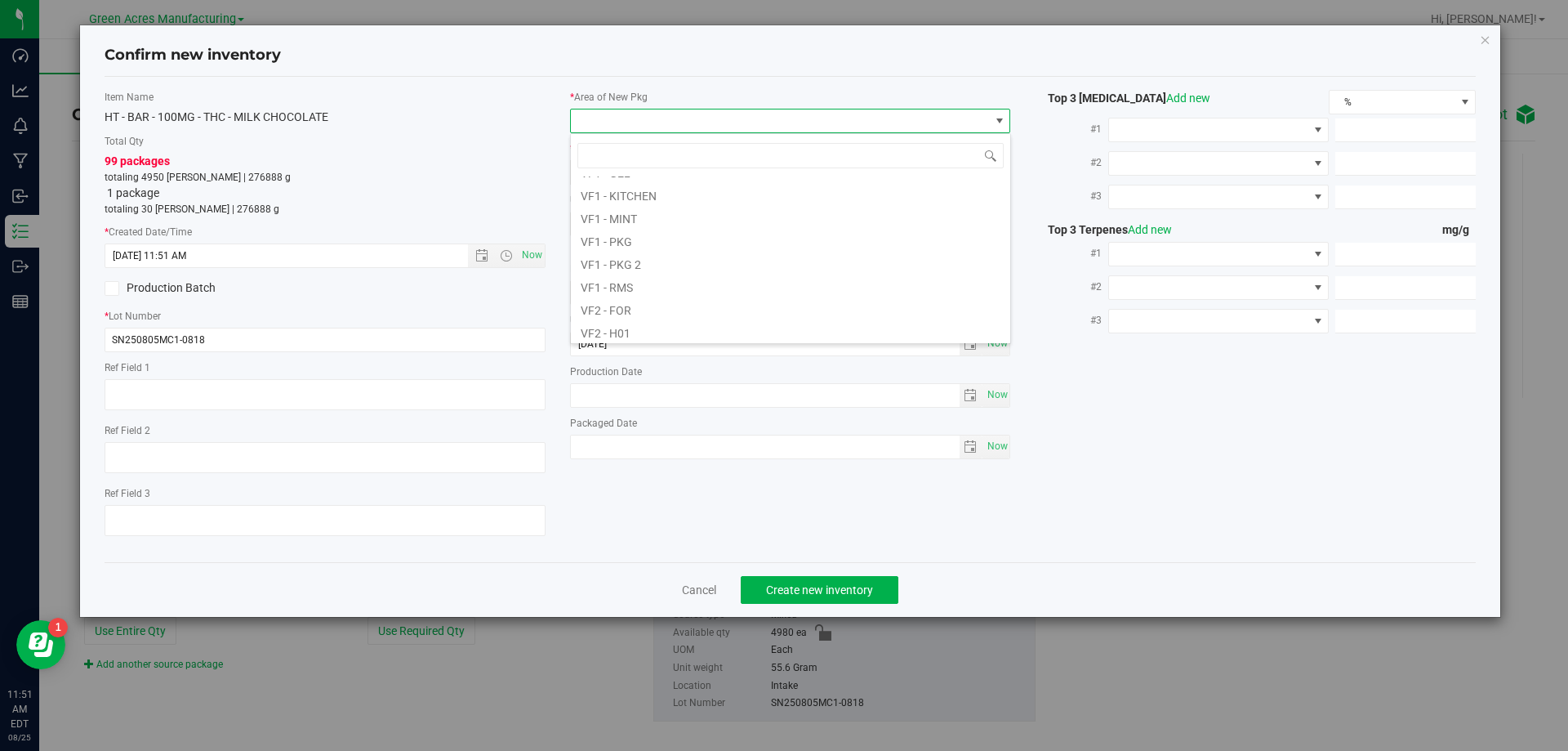
scroll to position [821, 0]
click at [694, 303] on li "VF2 - WHS" at bounding box center [791, 306] width 440 height 23
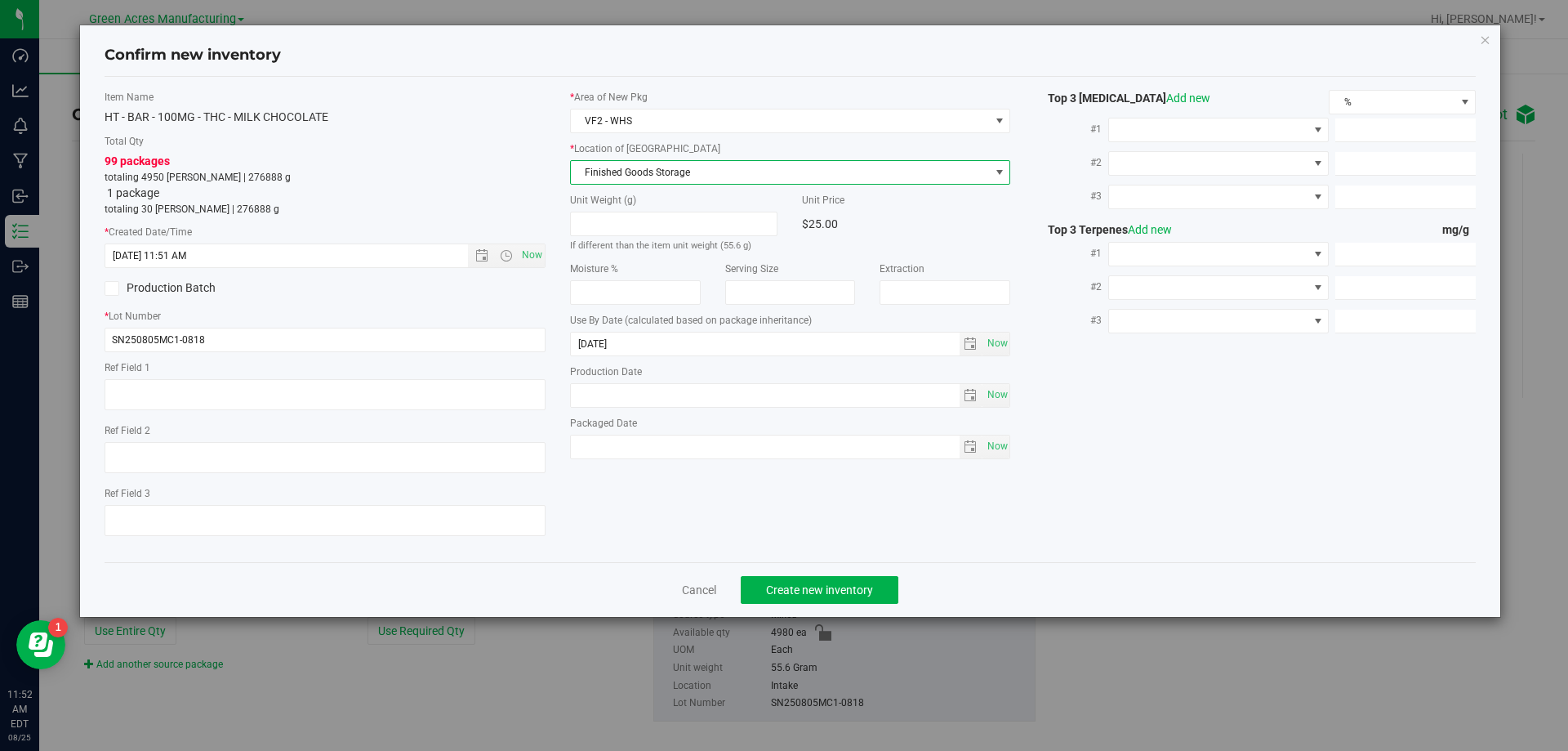
click at [693, 177] on span "Finished Goods Storage" at bounding box center [780, 172] width 419 height 23
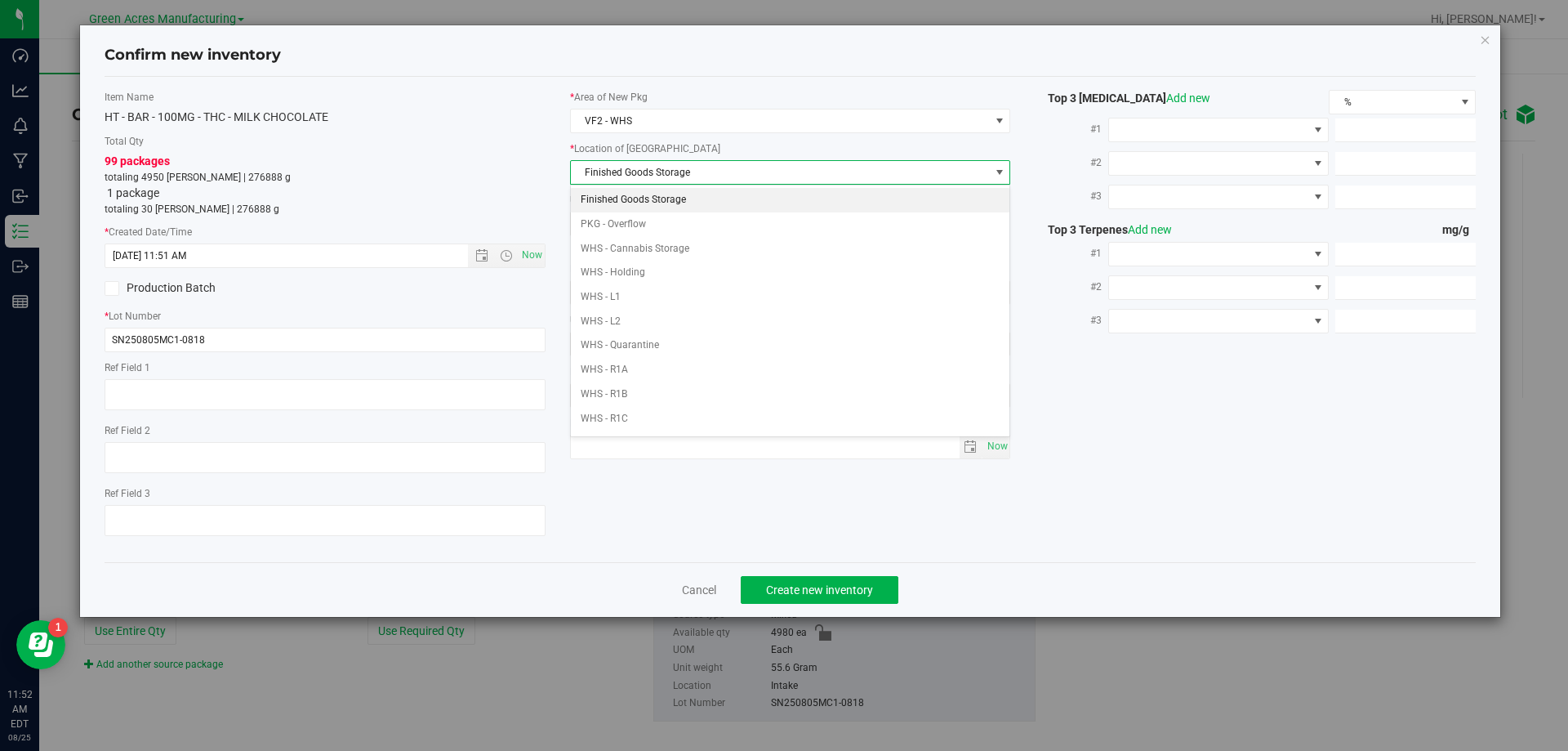
click at [693, 198] on li "Finished Goods Storage" at bounding box center [791, 201] width 440 height 25
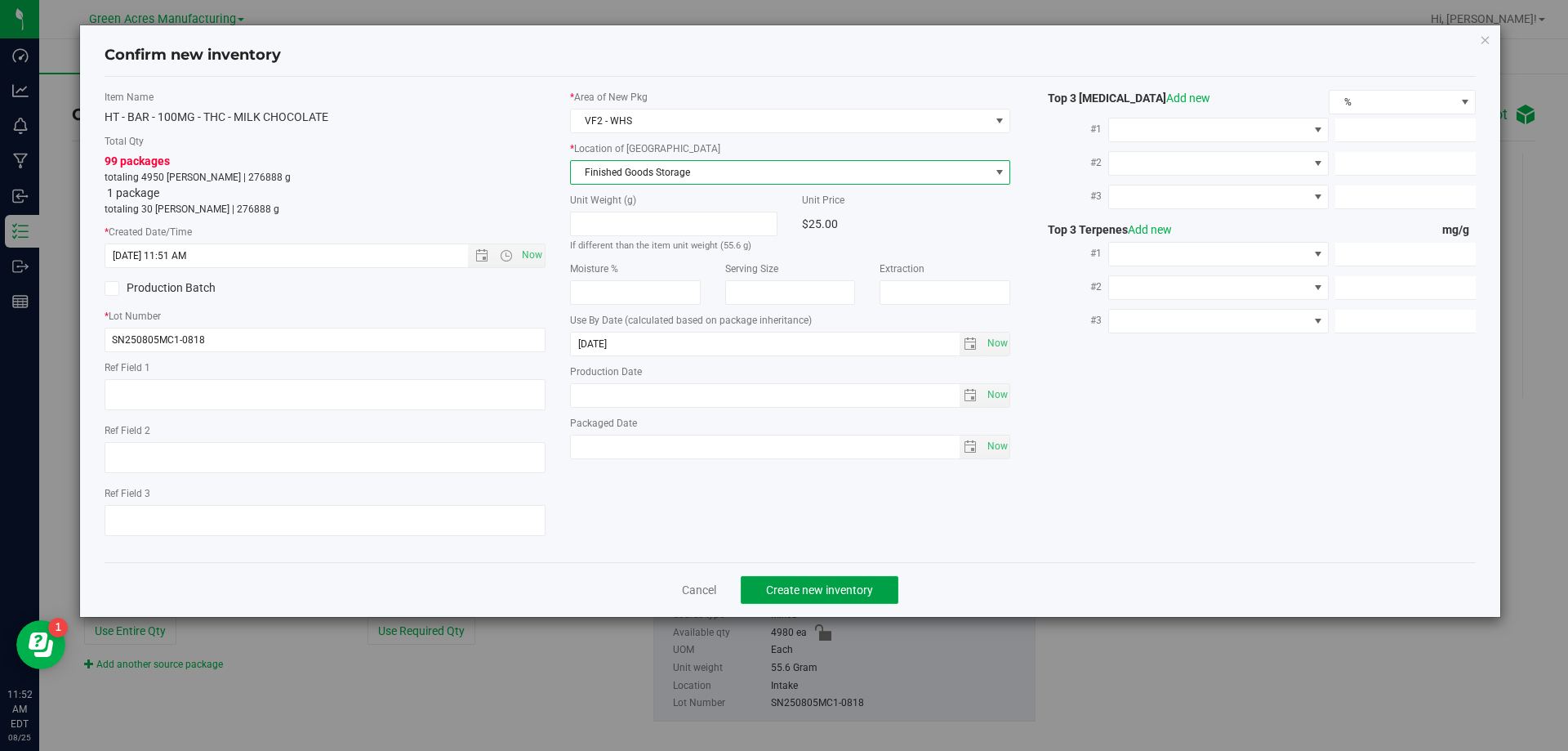
click at [787, 586] on span "Create new inventory" at bounding box center [819, 590] width 107 height 13
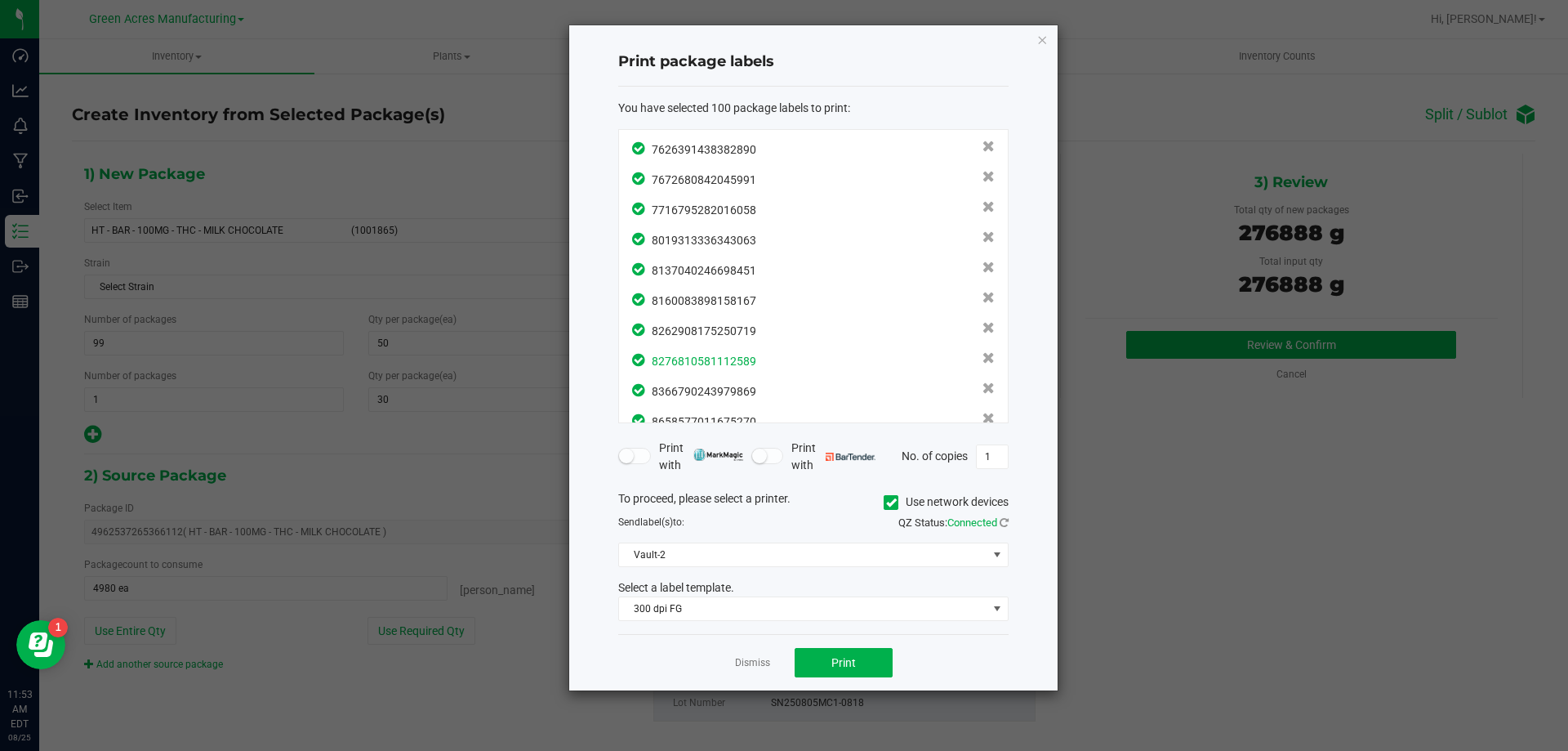
scroll to position [2745, 0]
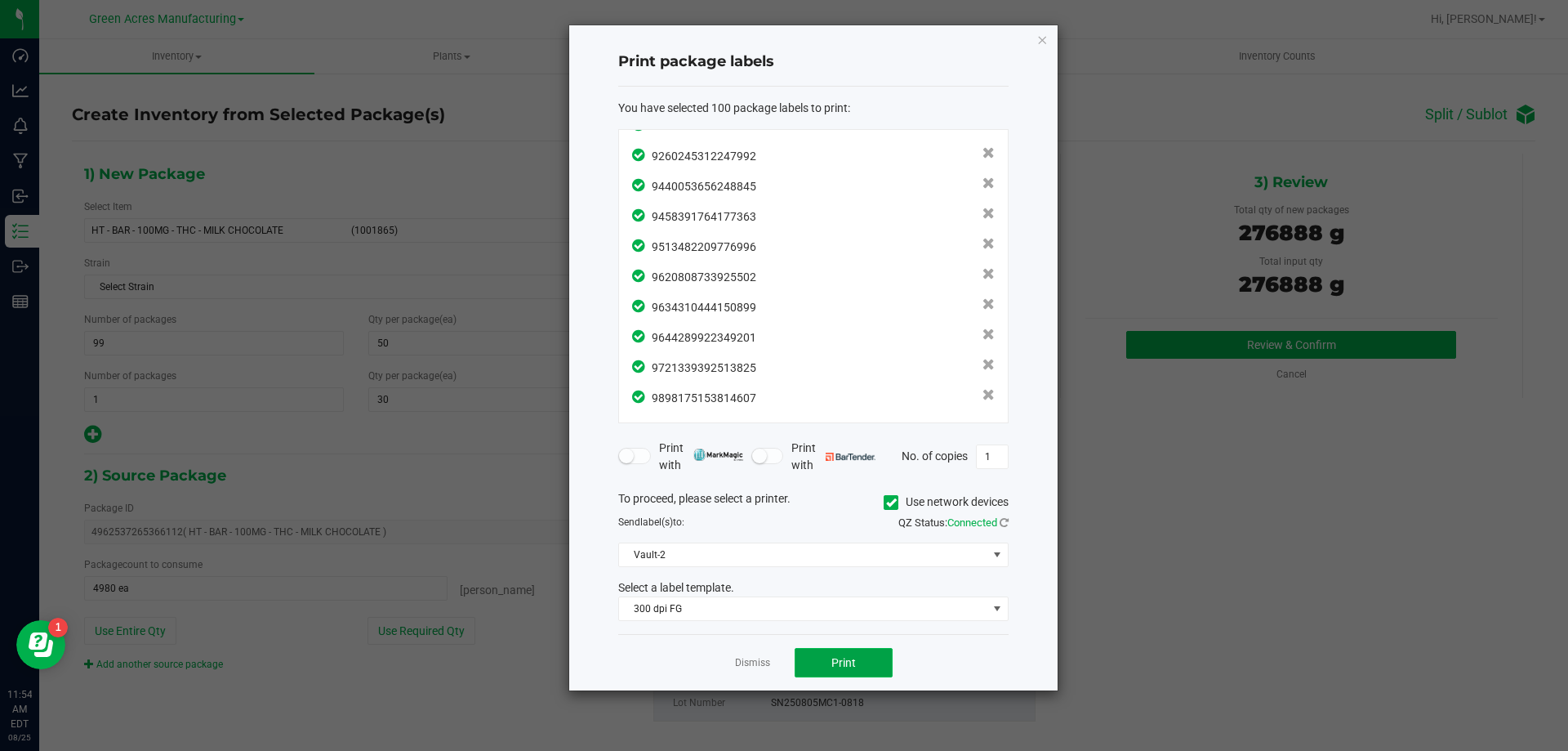
click at [829, 660] on button "Print" at bounding box center [843, 663] width 98 height 30
click at [756, 663] on link "Dismiss" at bounding box center [752, 663] width 35 height 14
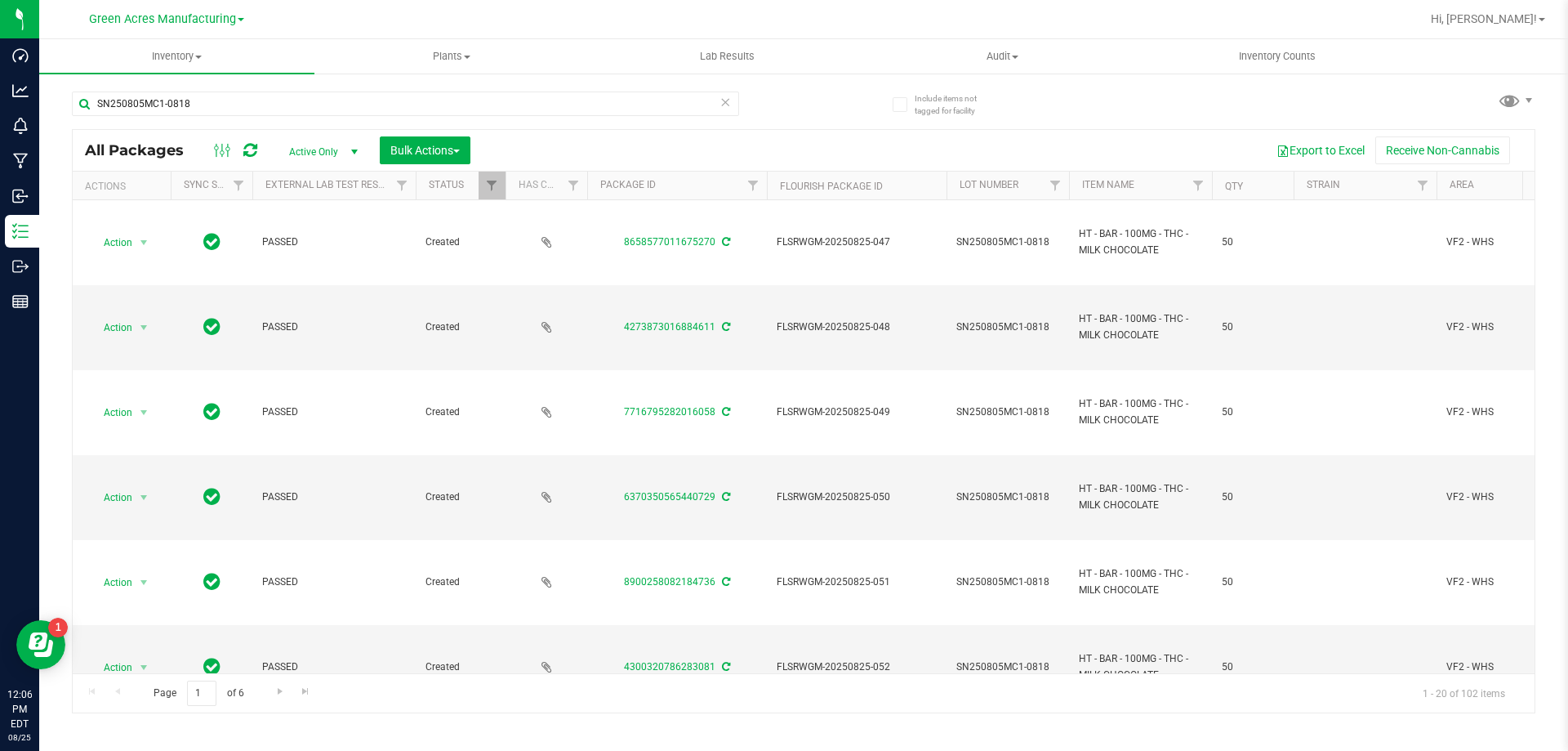
click at [728, 103] on icon at bounding box center [726, 101] width 11 height 20
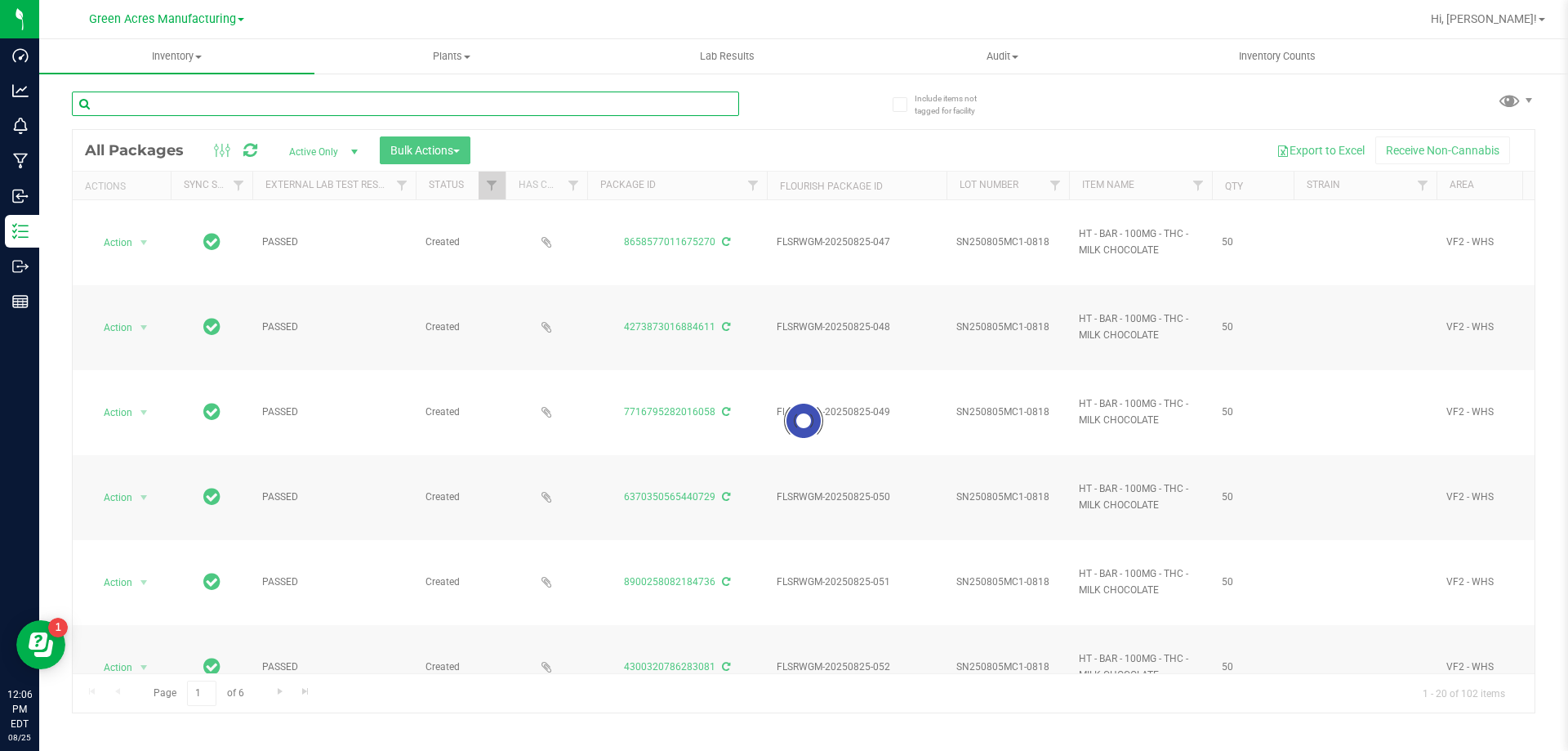
click at [294, 103] on input "text" at bounding box center [405, 104] width 667 height 25
paste input "W-AUG25STW01-0818"
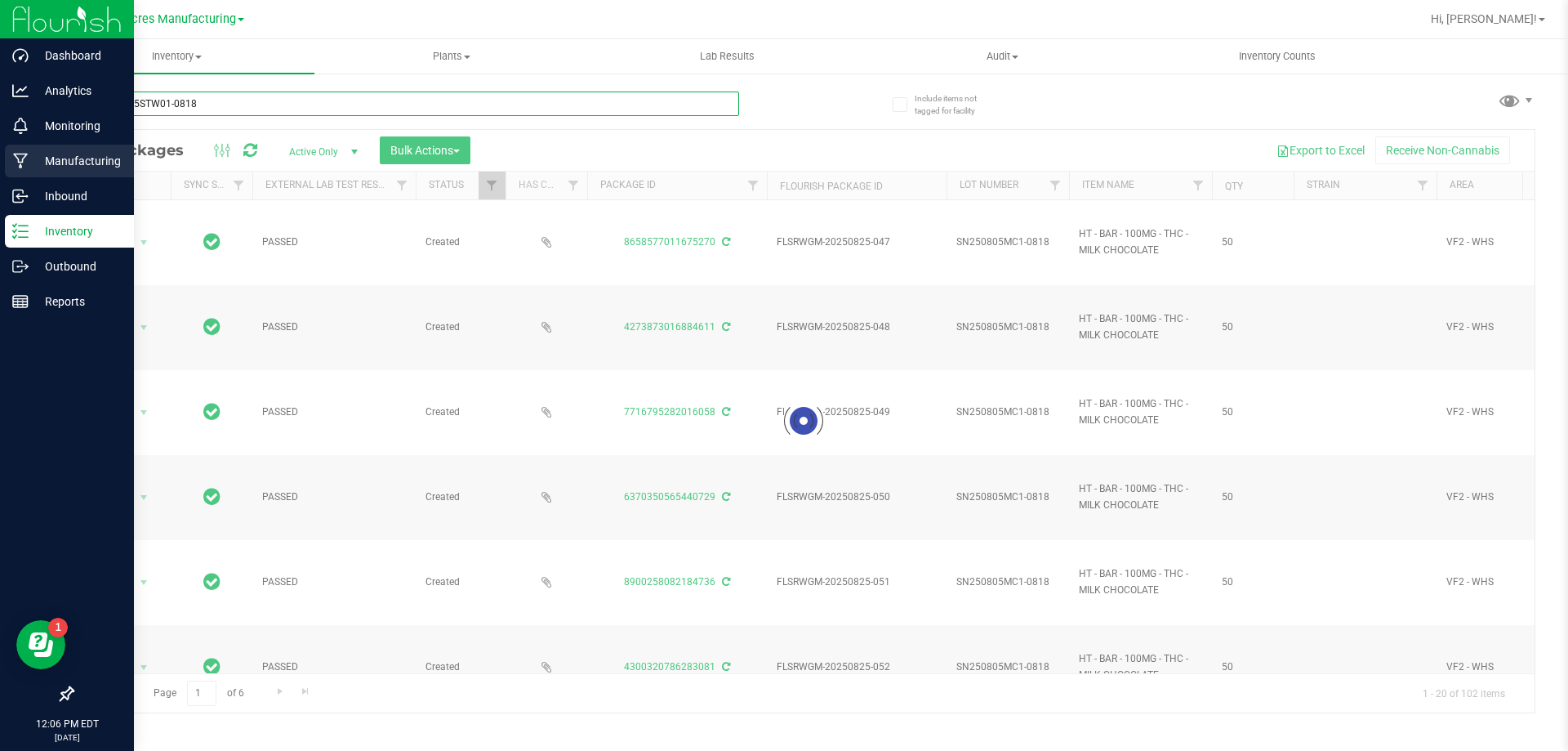
type input "W-AUG25STW01-0818"
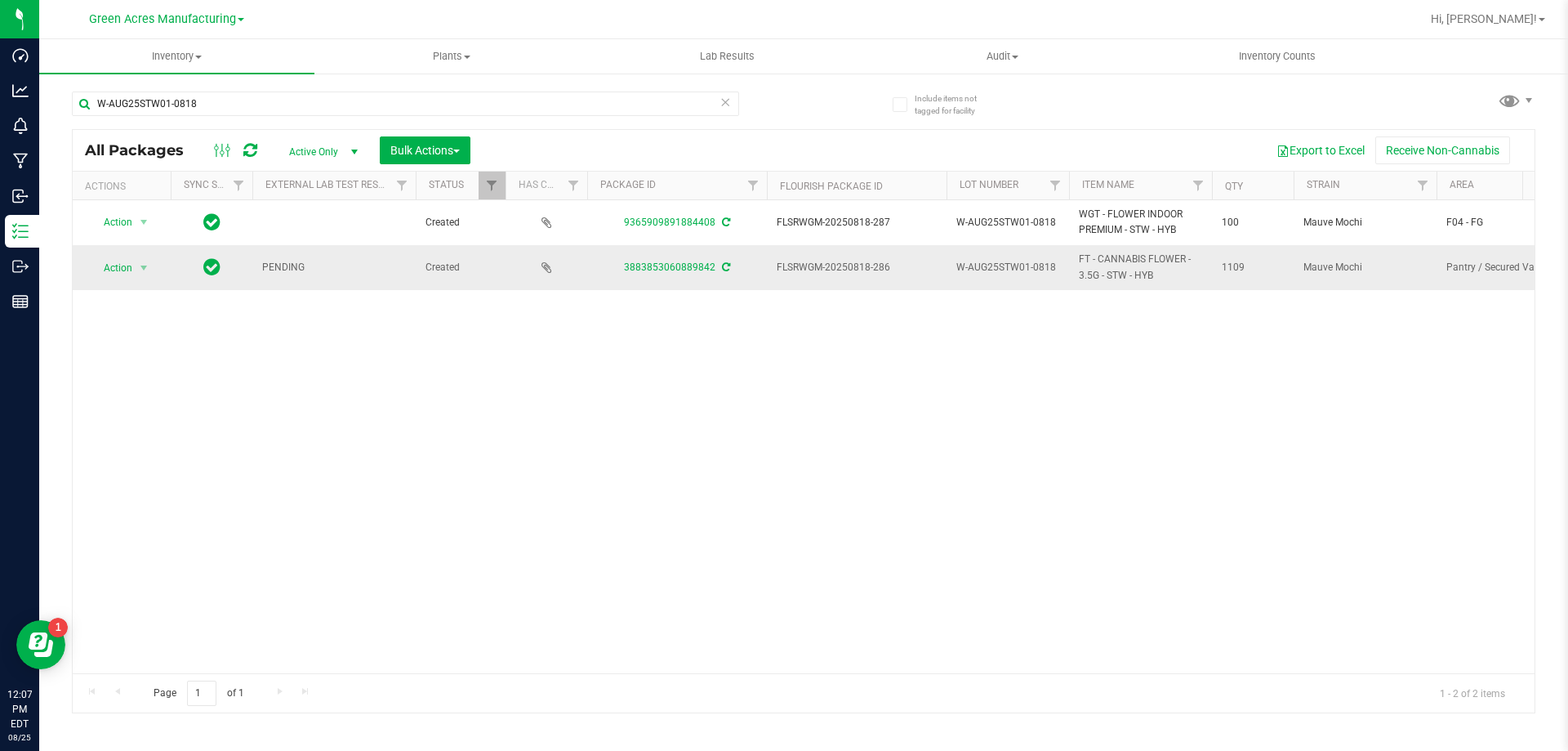
click at [722, 269] on icon at bounding box center [726, 267] width 9 height 10
click at [115, 269] on span "Action" at bounding box center [111, 268] width 44 height 23
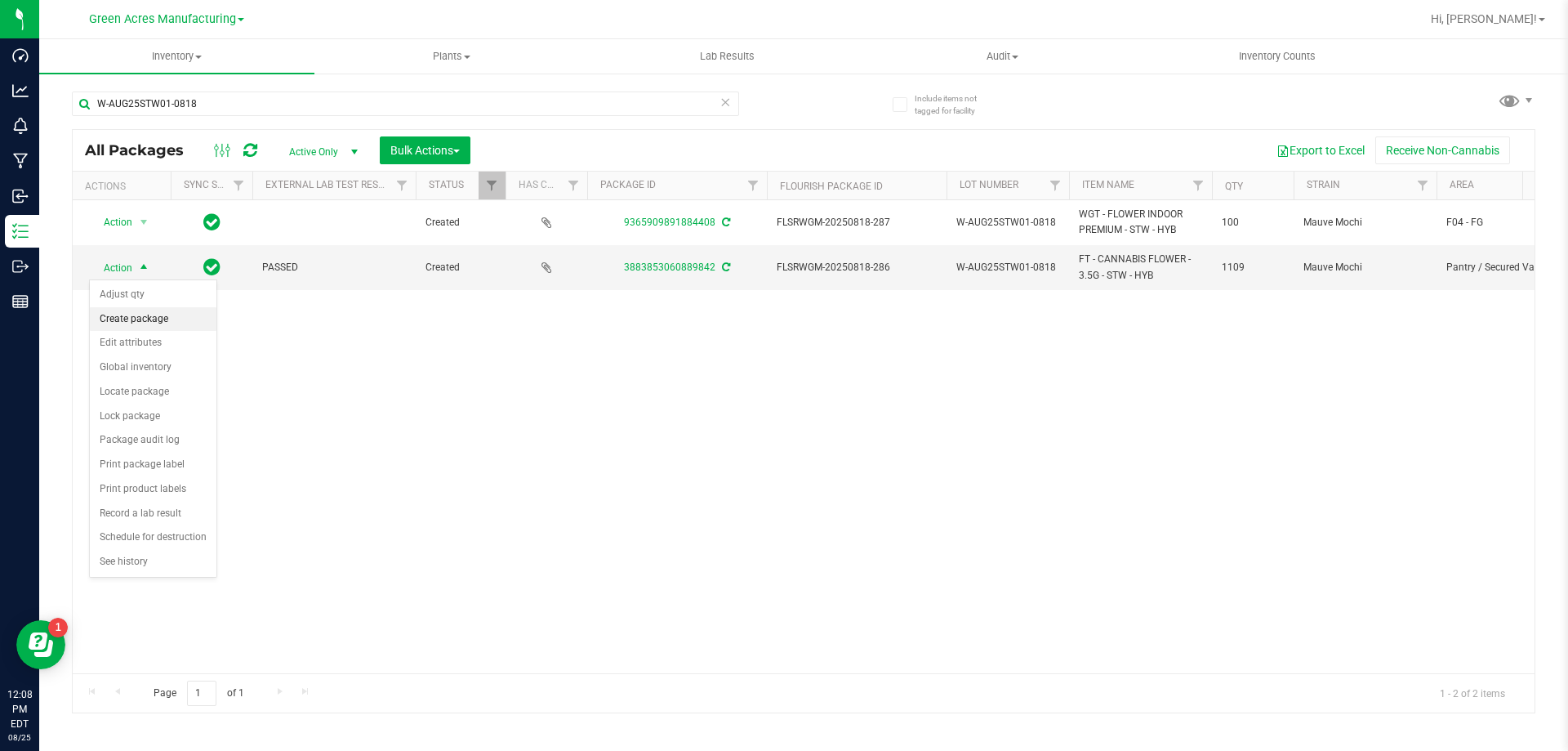
click at [151, 320] on li "Create package" at bounding box center [153, 320] width 126 height 25
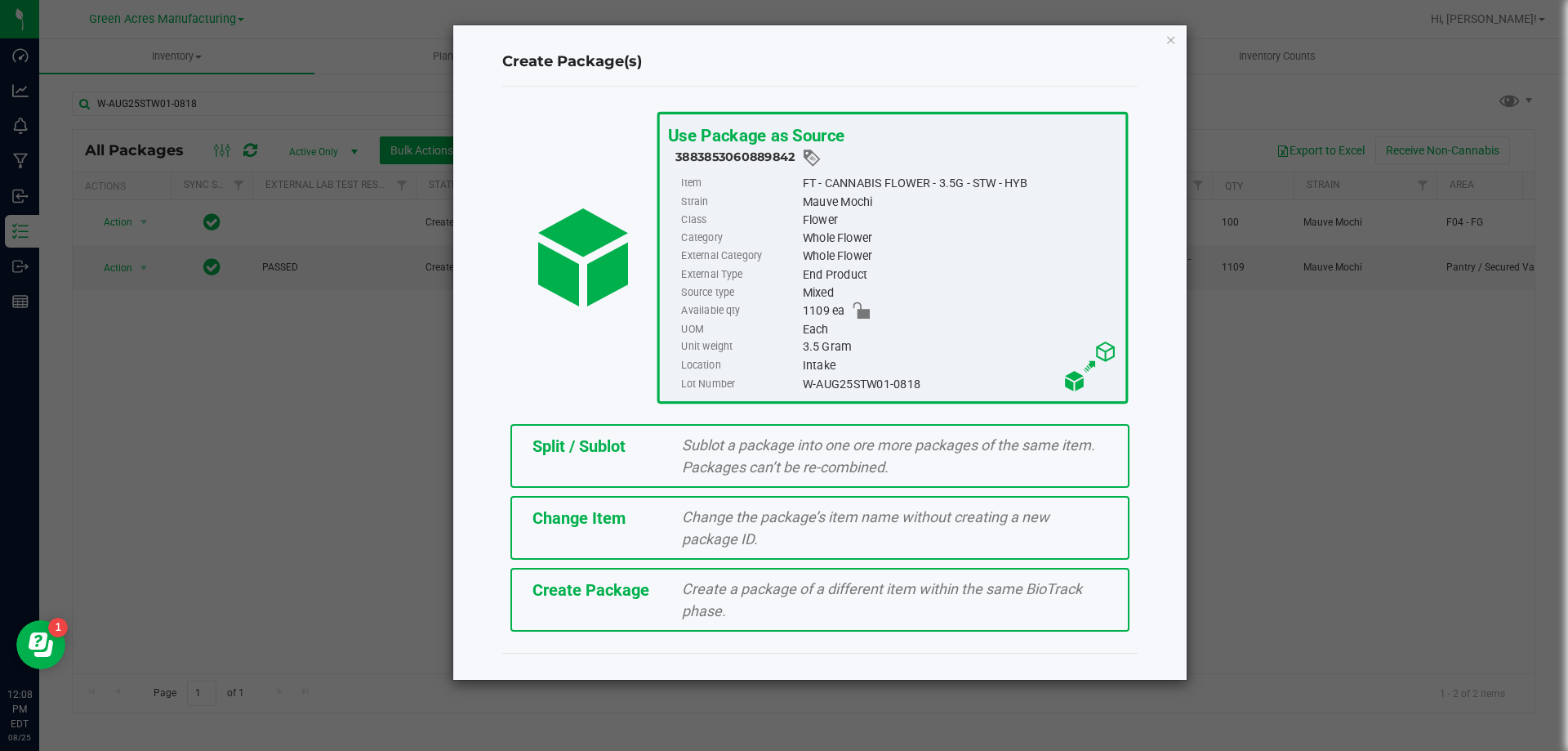
click at [533, 579] on div "Create Package" at bounding box center [595, 590] width 150 height 25
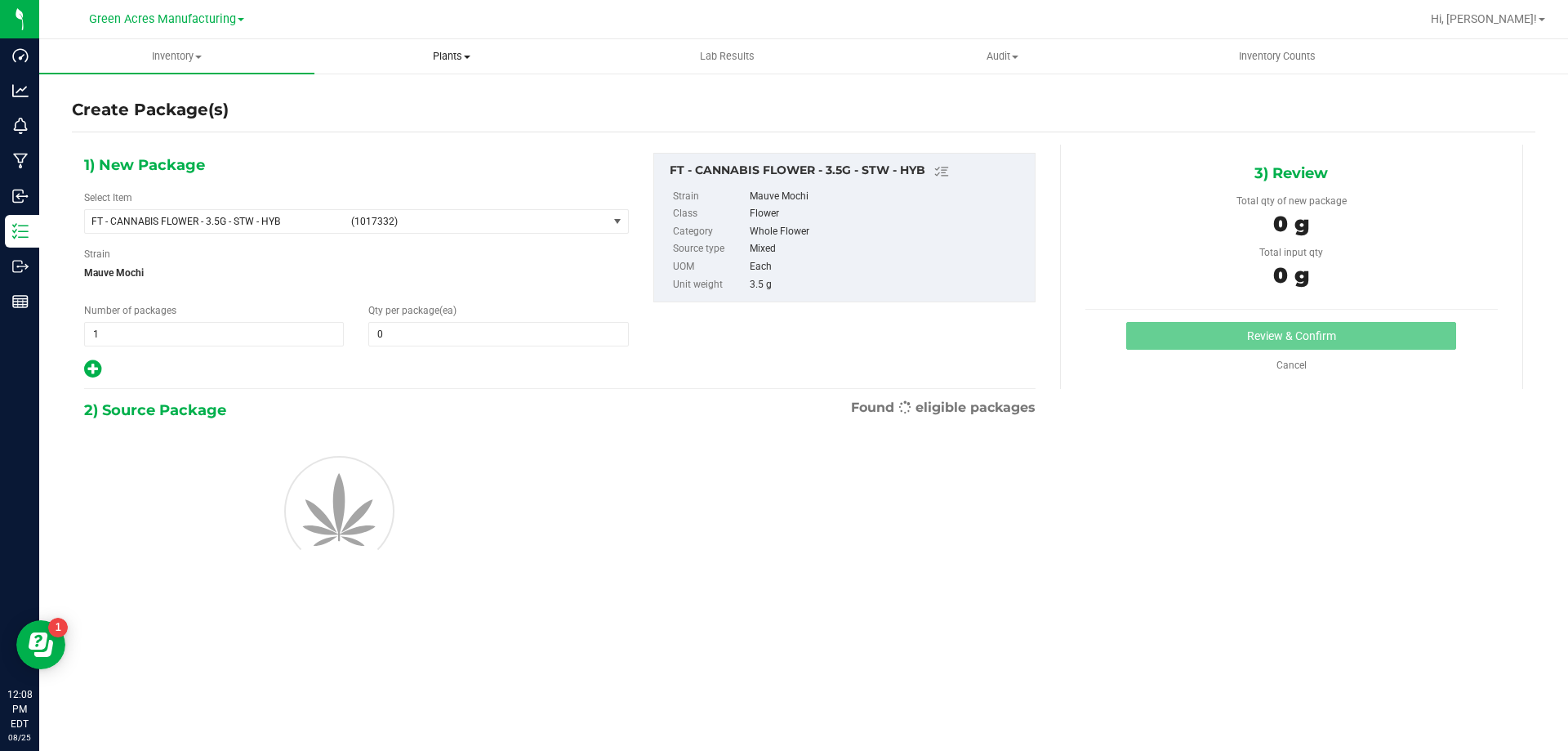
type input "0"
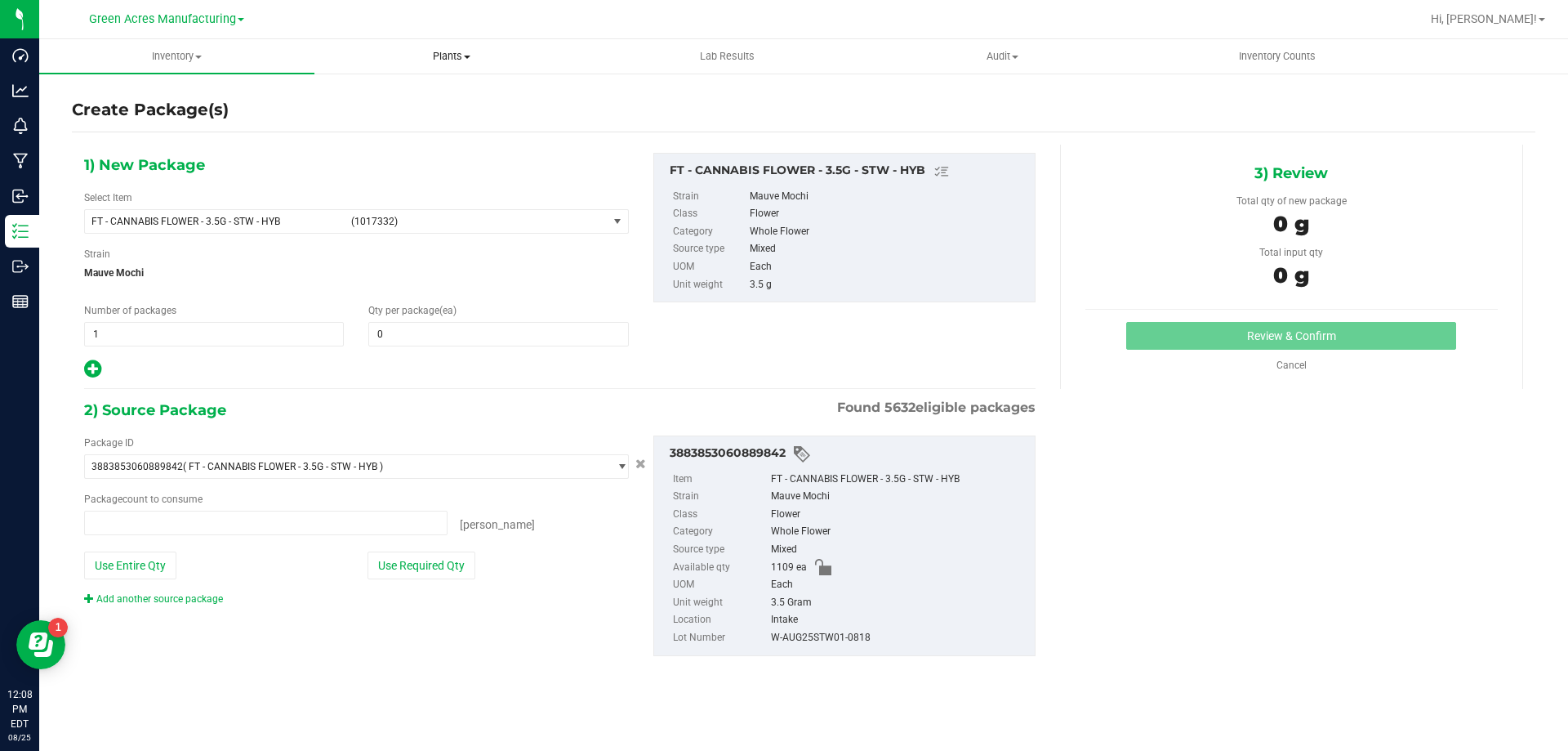
type input "0 ea"
click at [379, 210] on span "FT - CANNABIS FLOWER - 3.5G - STW - HYB (1017332)" at bounding box center [346, 222] width 523 height 23
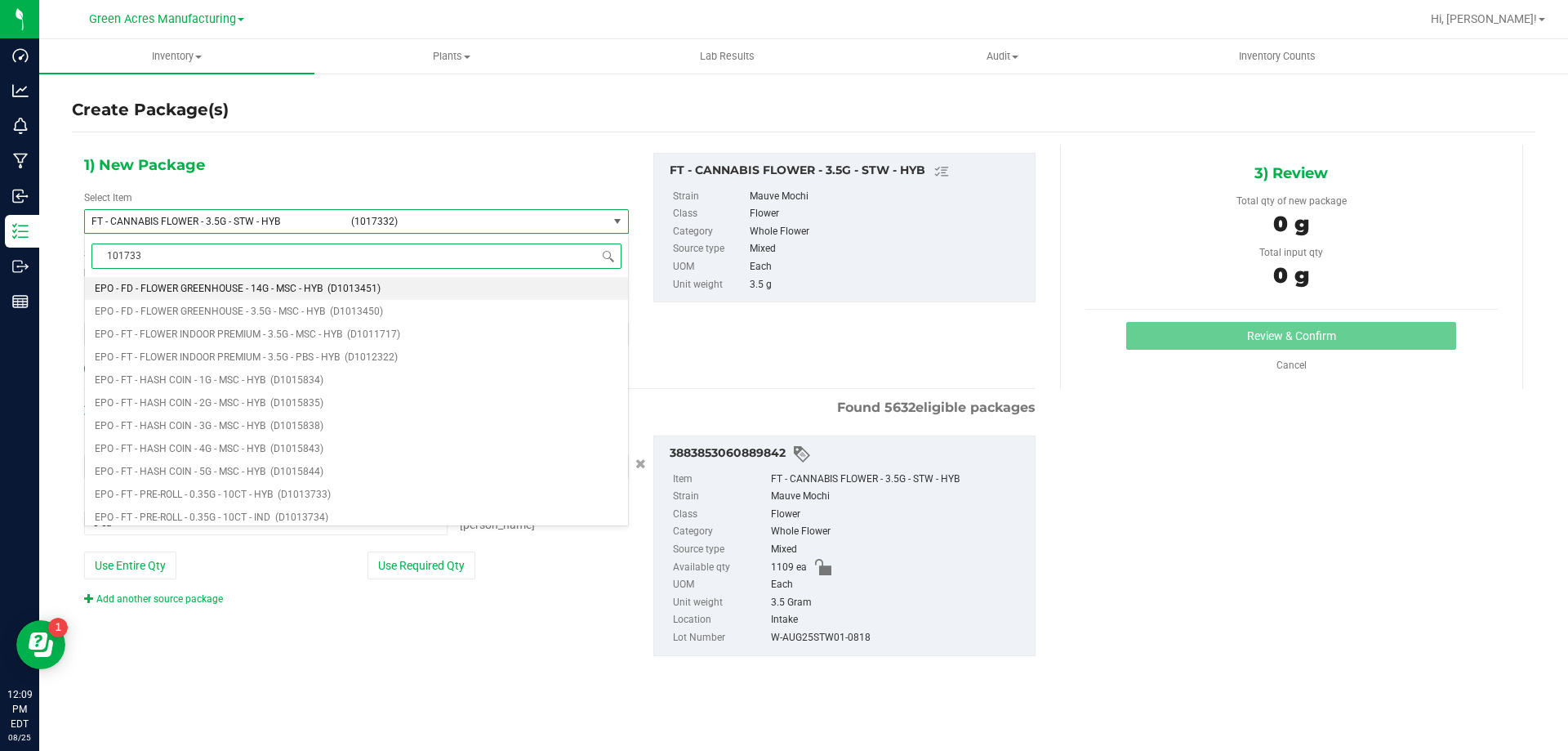
type input "1017332"
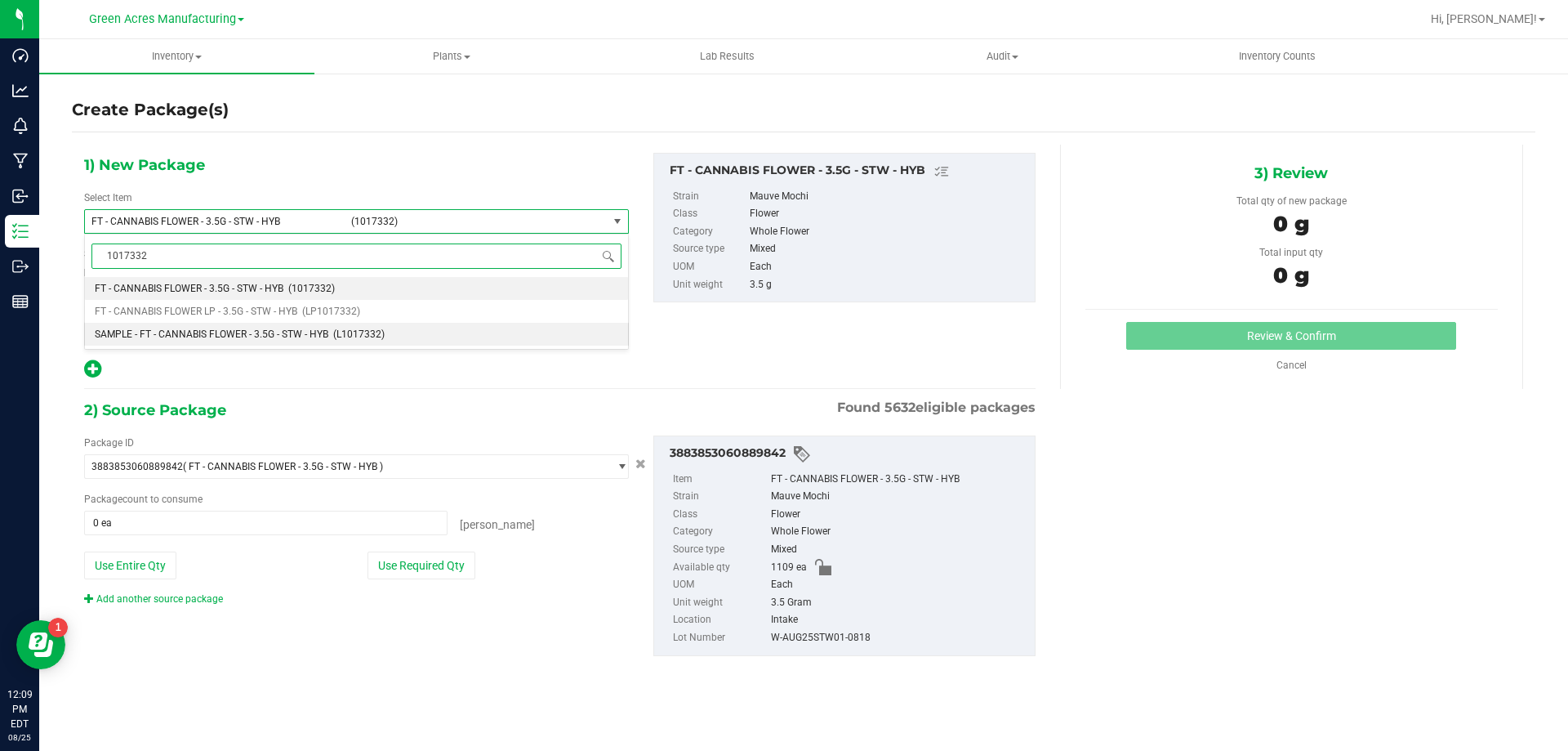
click at [254, 336] on span "SAMPLE - FT - CANNABIS FLOWER - 3.5G - STW - HYB" at bounding box center [211, 334] width 233 height 11
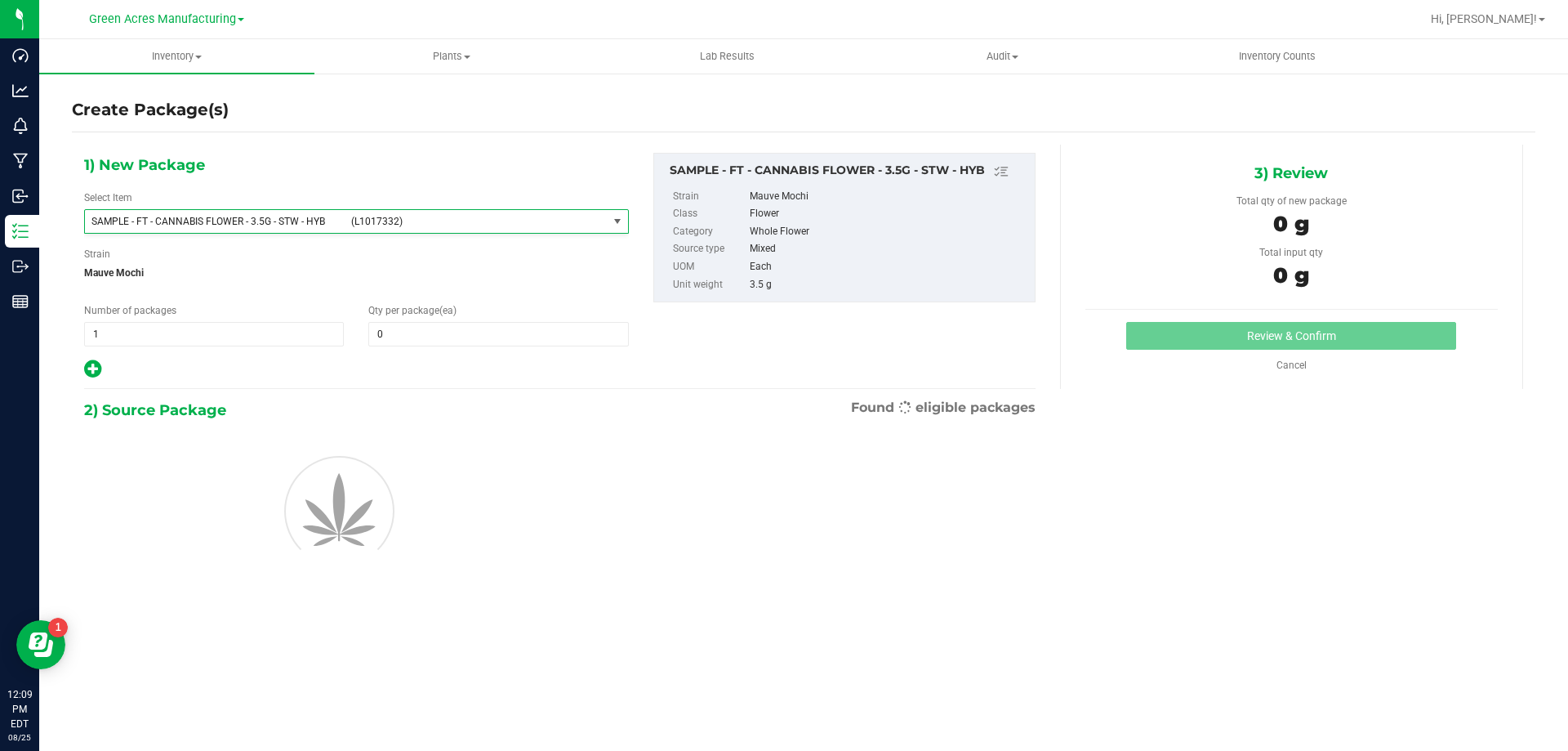
type input "0"
click at [248, 345] on span "1 1" at bounding box center [214, 335] width 260 height 25
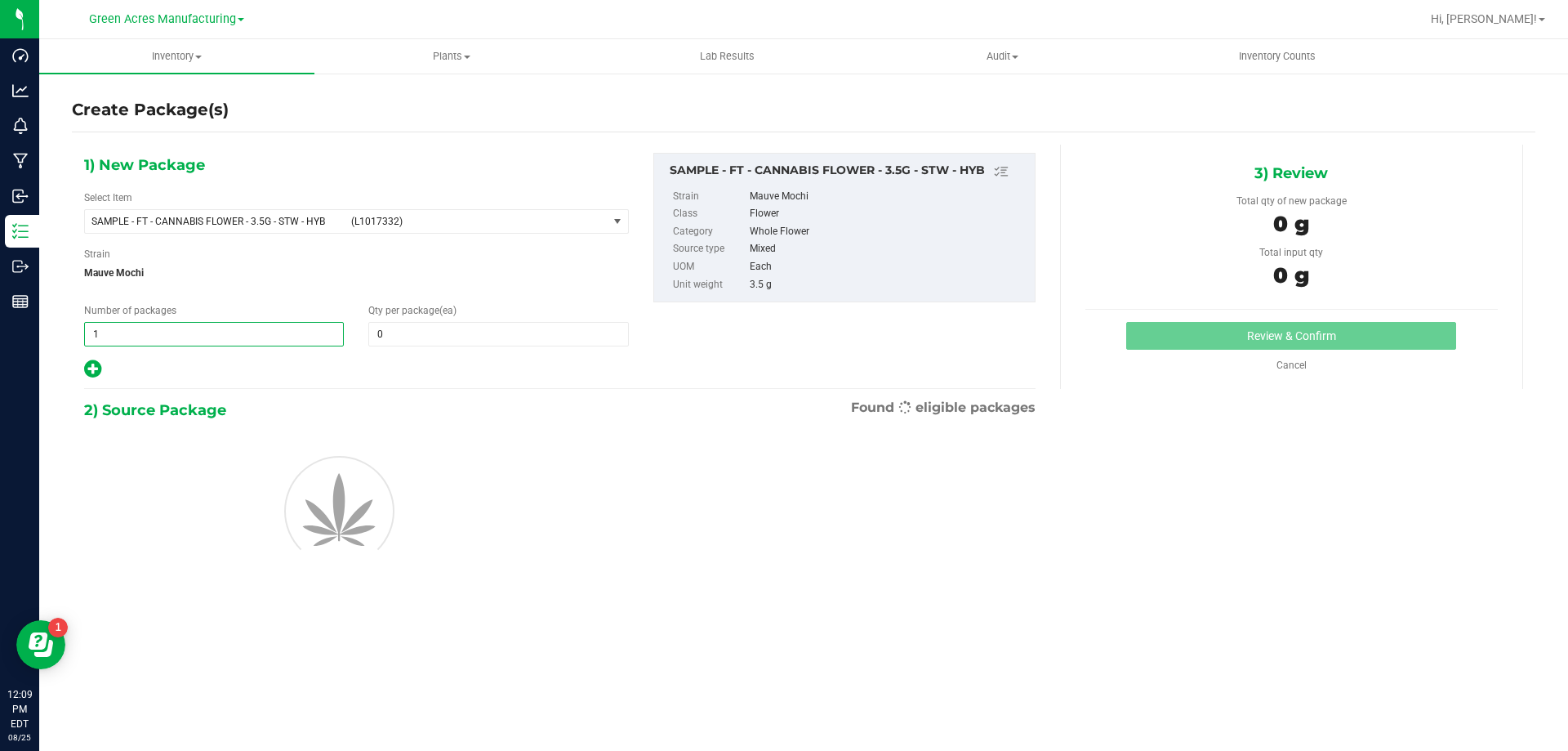
click at [248, 340] on span "1 1" at bounding box center [214, 335] width 260 height 25
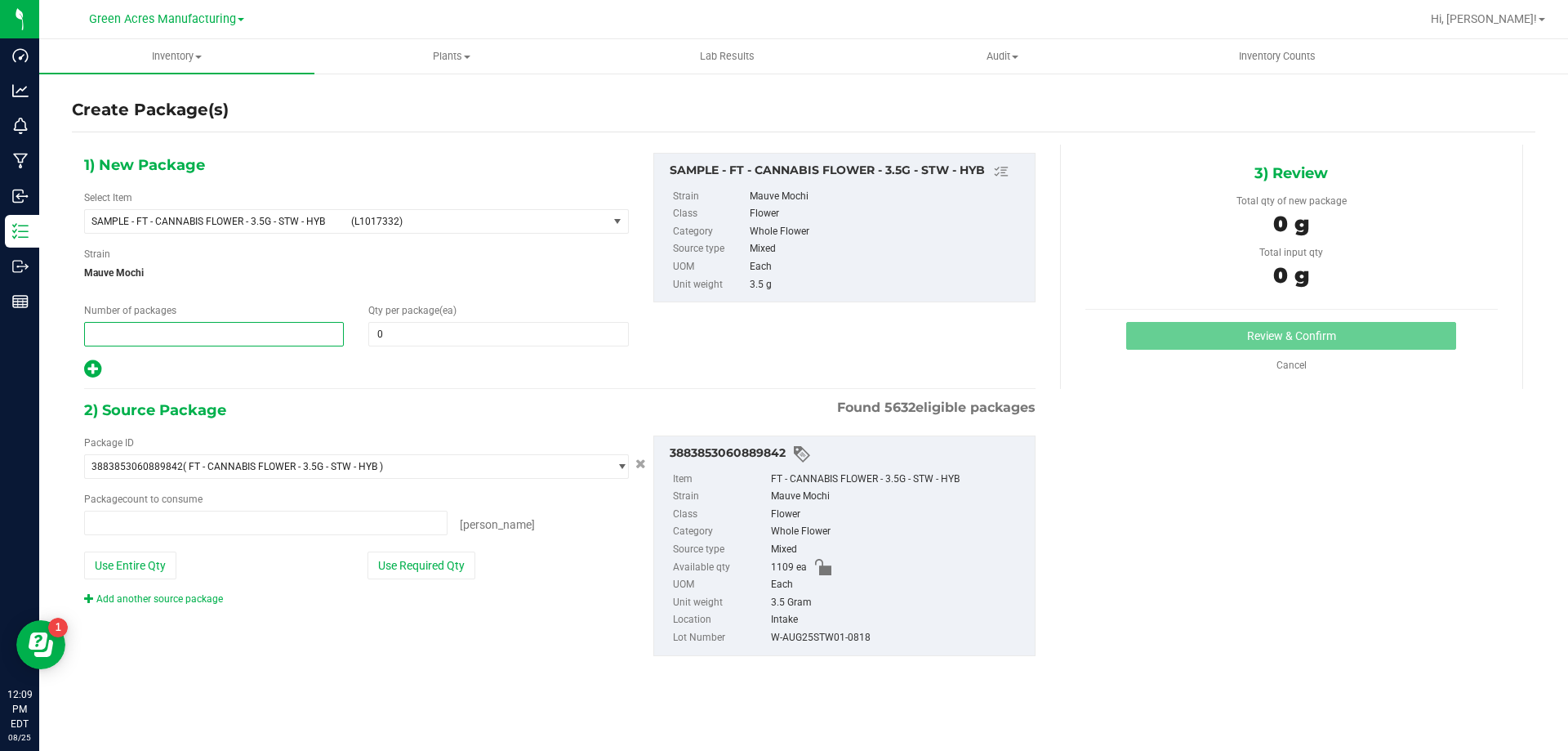
type input "2"
type input "0 ea"
type input "2"
type input "1"
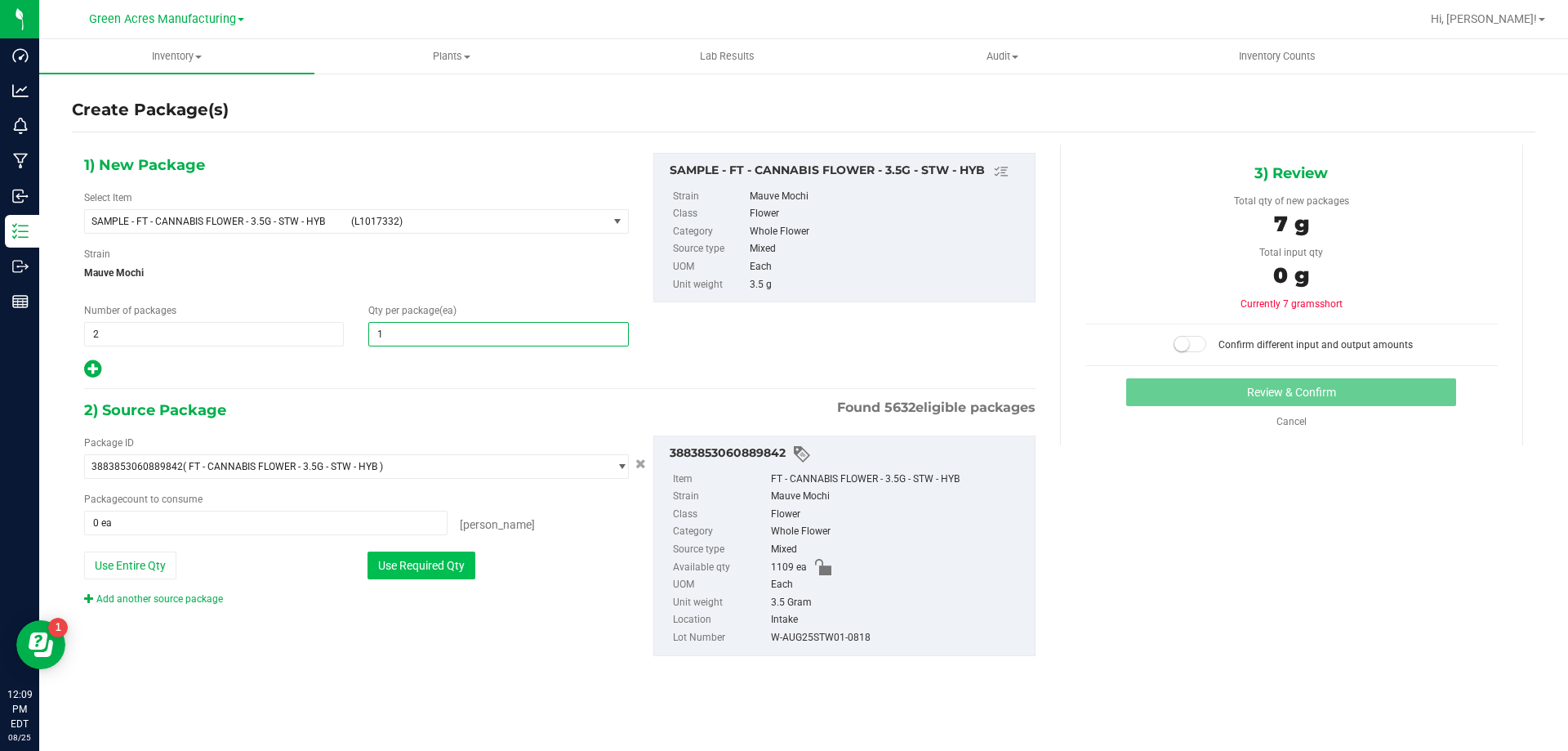
type input "1"
click at [429, 568] on button "Use Required Qty" at bounding box center [421, 565] width 108 height 28
type input "2 ea"
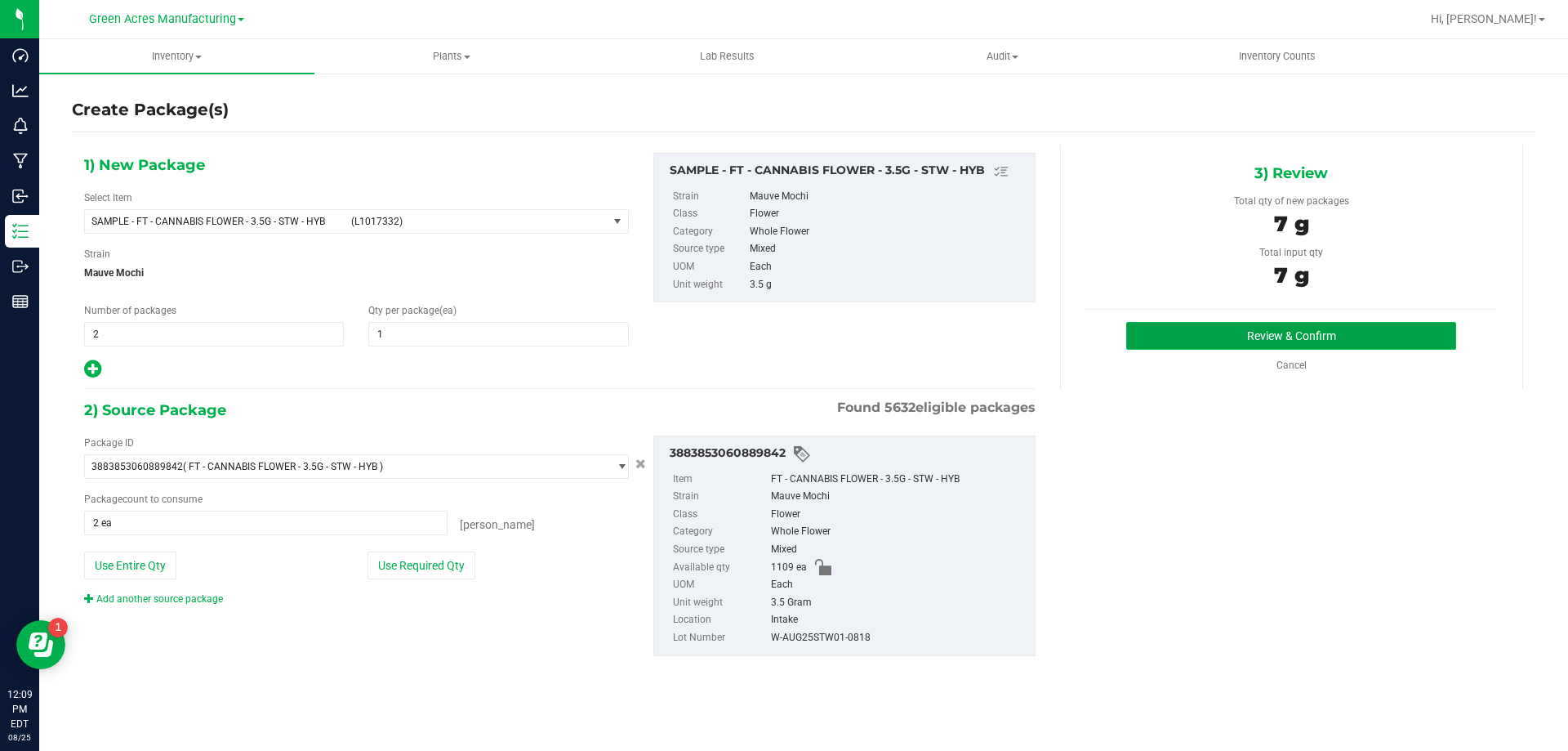
click at [1243, 323] on button "Review & Confirm" at bounding box center [1291, 336] width 330 height 28
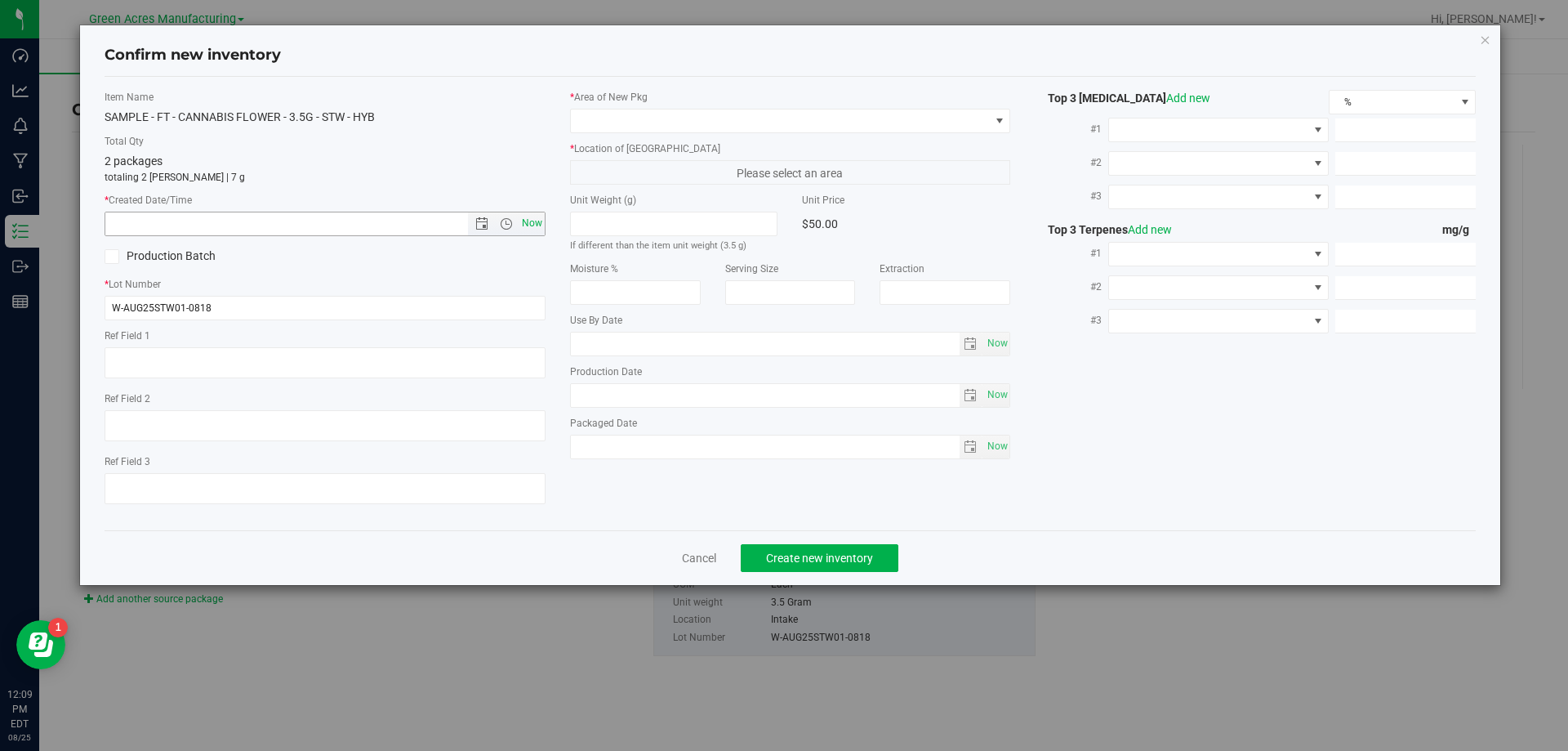
click at [522, 214] on span "Now" at bounding box center [532, 223] width 28 height 24
type input "8/25/2025 12:09 PM"
click at [591, 110] on span at bounding box center [780, 121] width 419 height 23
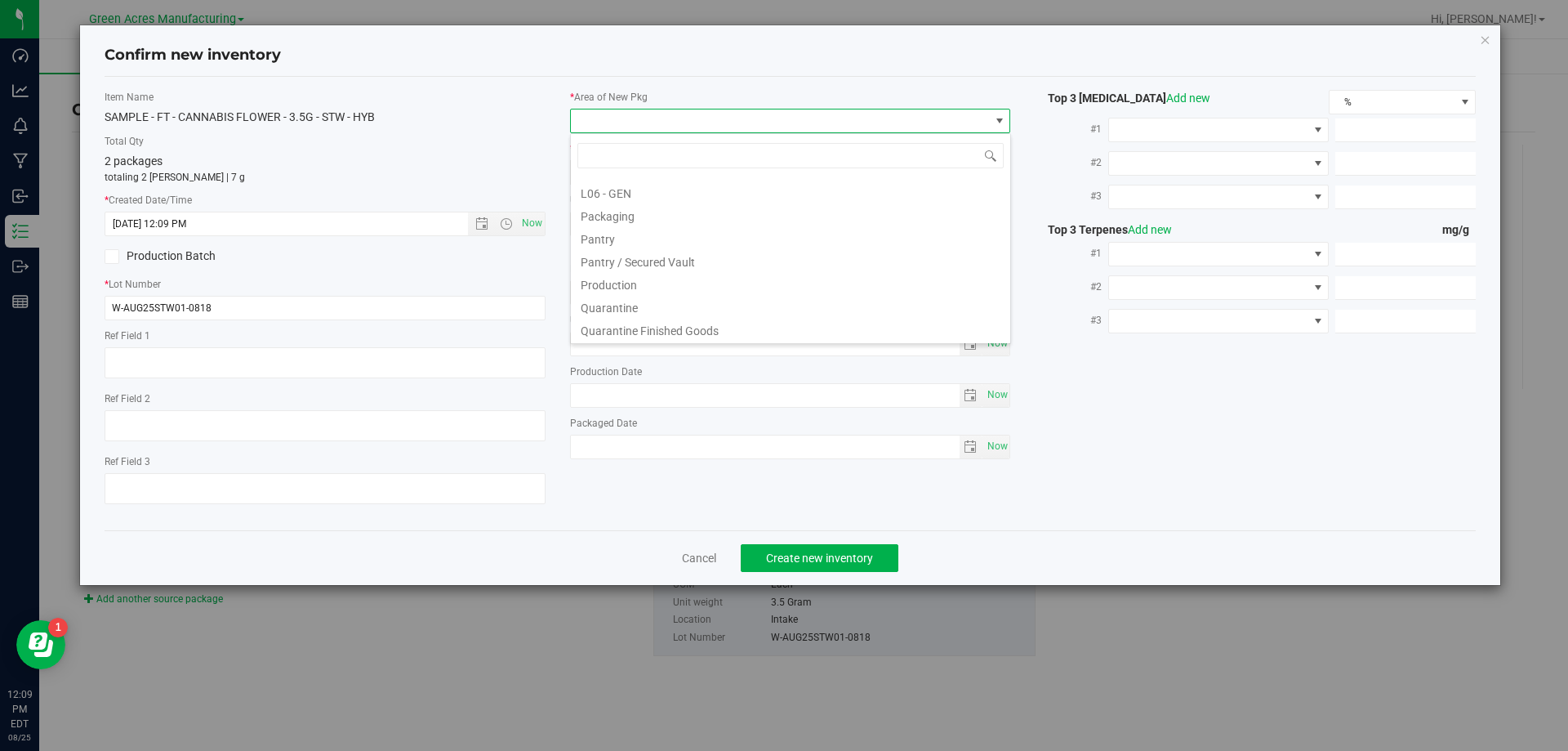
scroll to position [491, 0]
click at [630, 175] on span at bounding box center [791, 156] width 440 height 38
click at [631, 176] on div "Dumpster 01 Dumpster 02 Excess Inventory FP F01 - SHO F02 - EXT F04 - Excess In…" at bounding box center [790, 238] width 441 height 210
click at [634, 181] on li "Pantry / Secured Vault" at bounding box center [791, 178] width 440 height 23
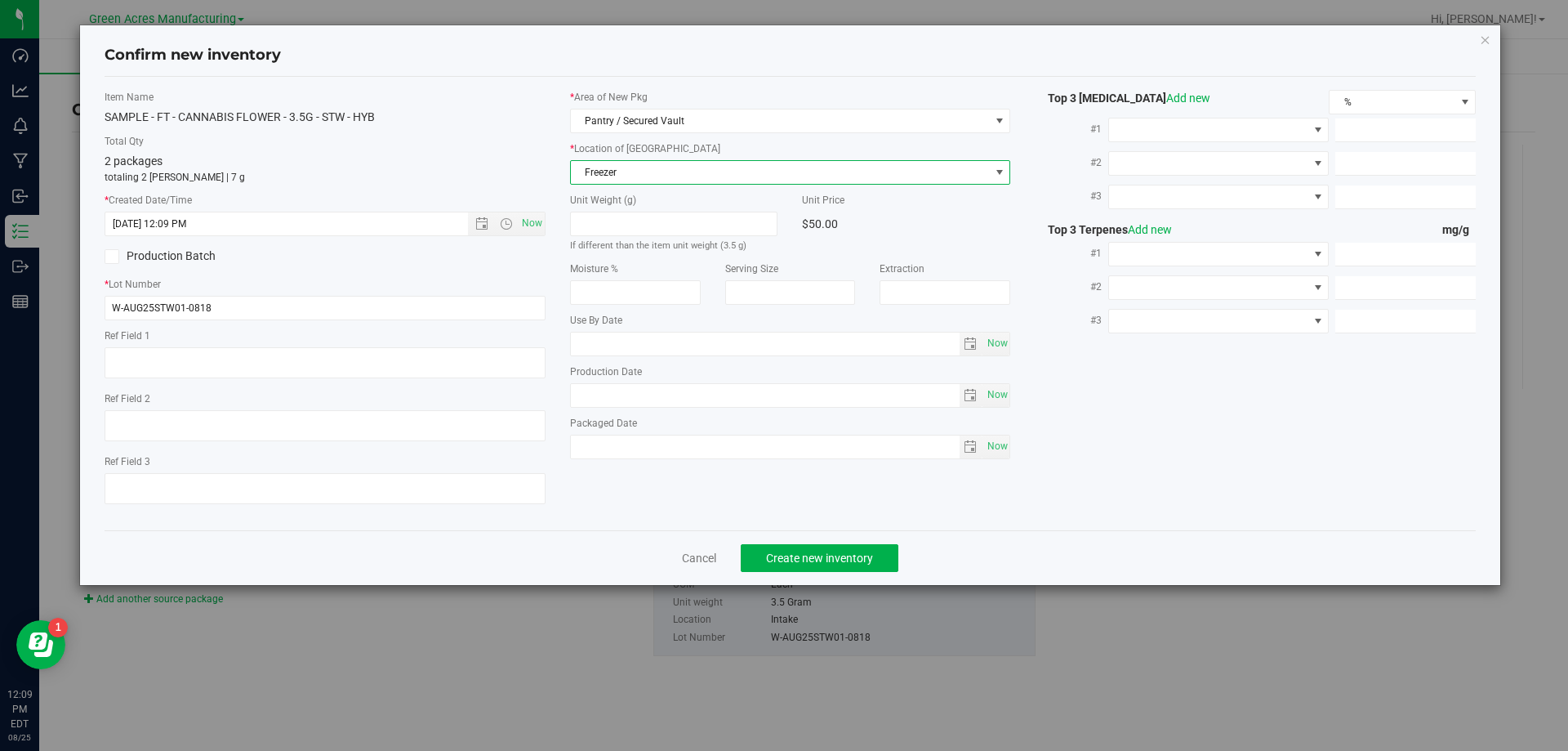
click at [631, 178] on span "Freezer" at bounding box center [780, 172] width 419 height 23
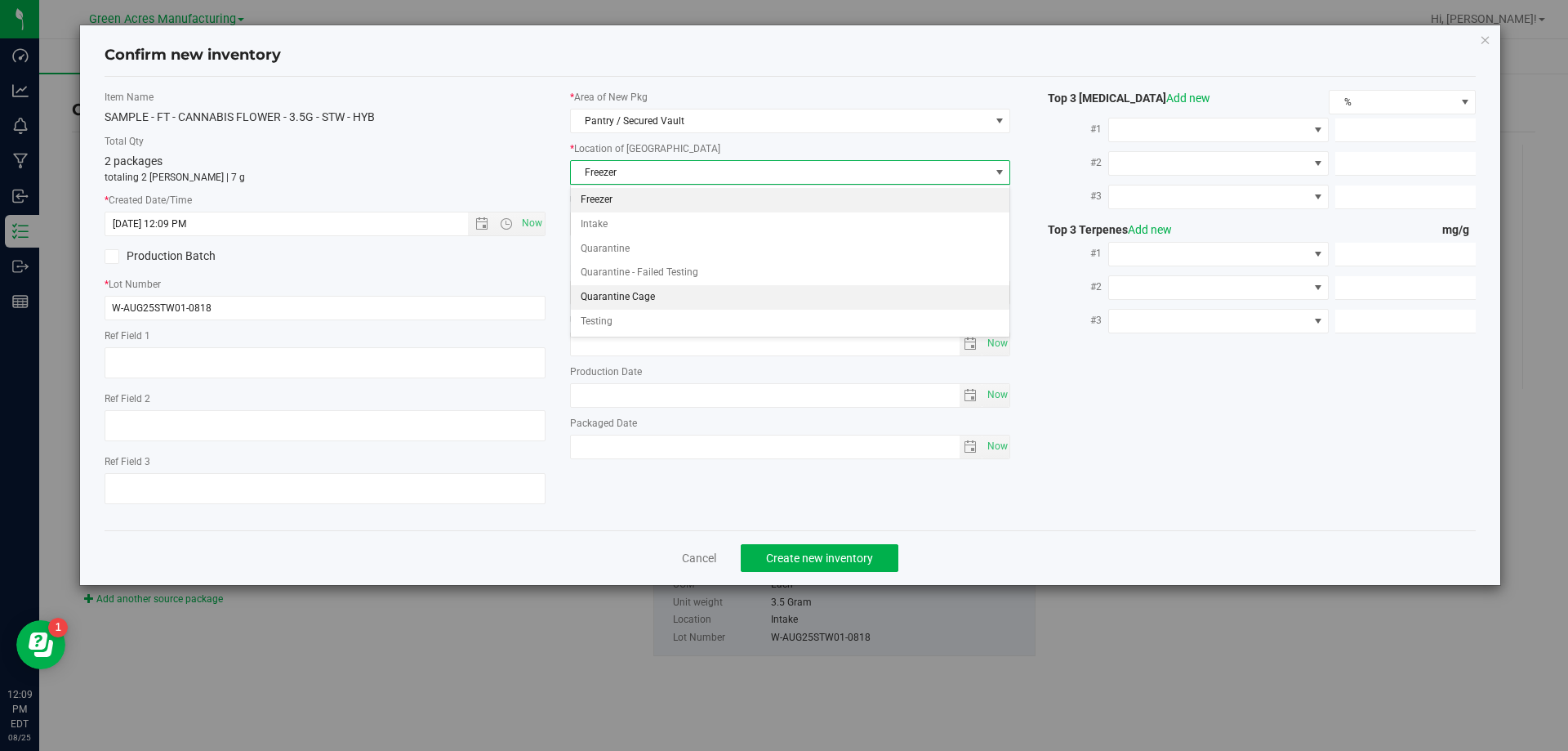
click at [661, 297] on li "Quarantine Cage" at bounding box center [791, 298] width 440 height 25
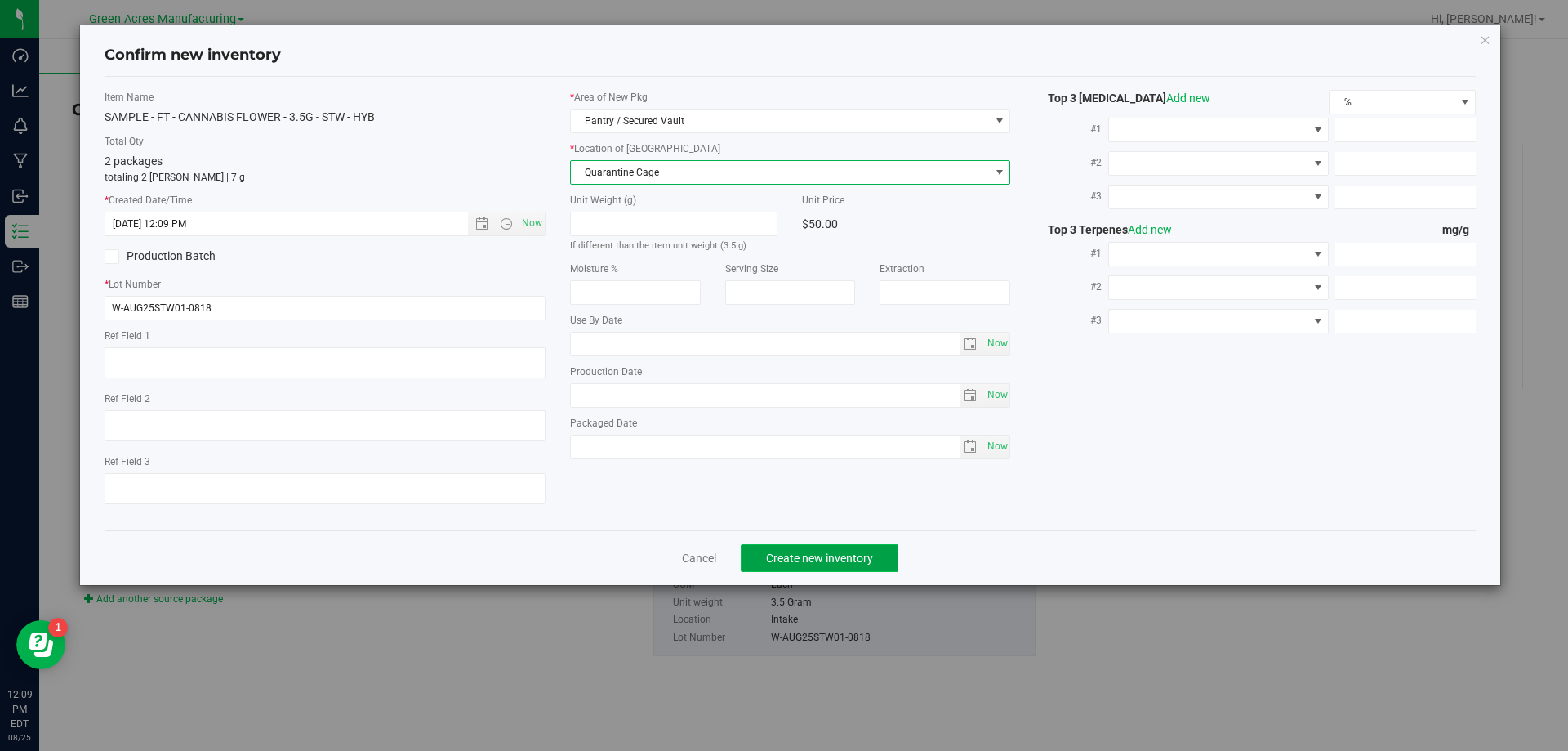
click at [827, 547] on button "Create new inventory" at bounding box center [819, 558] width 158 height 28
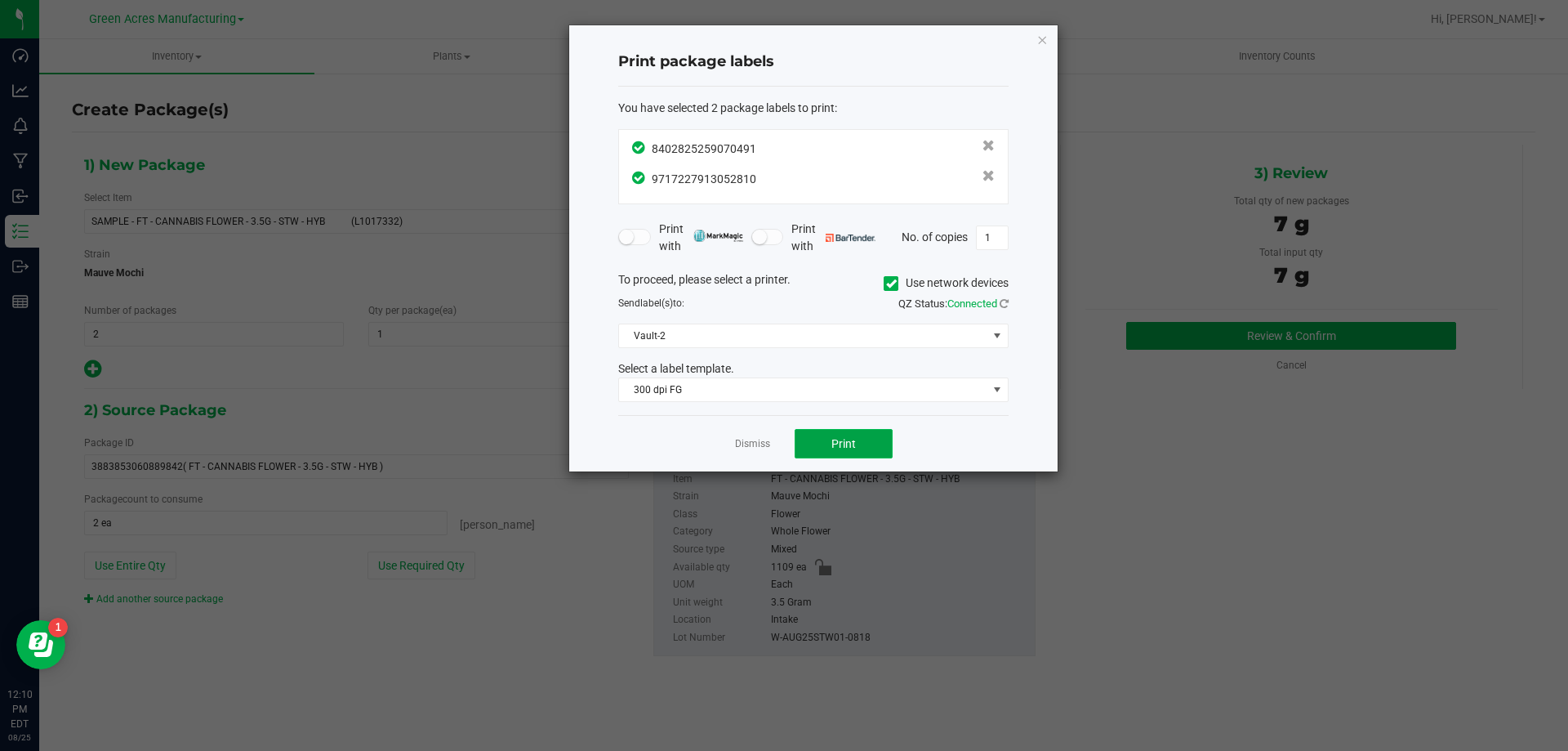
click at [850, 444] on span "Print" at bounding box center [844, 444] width 25 height 13
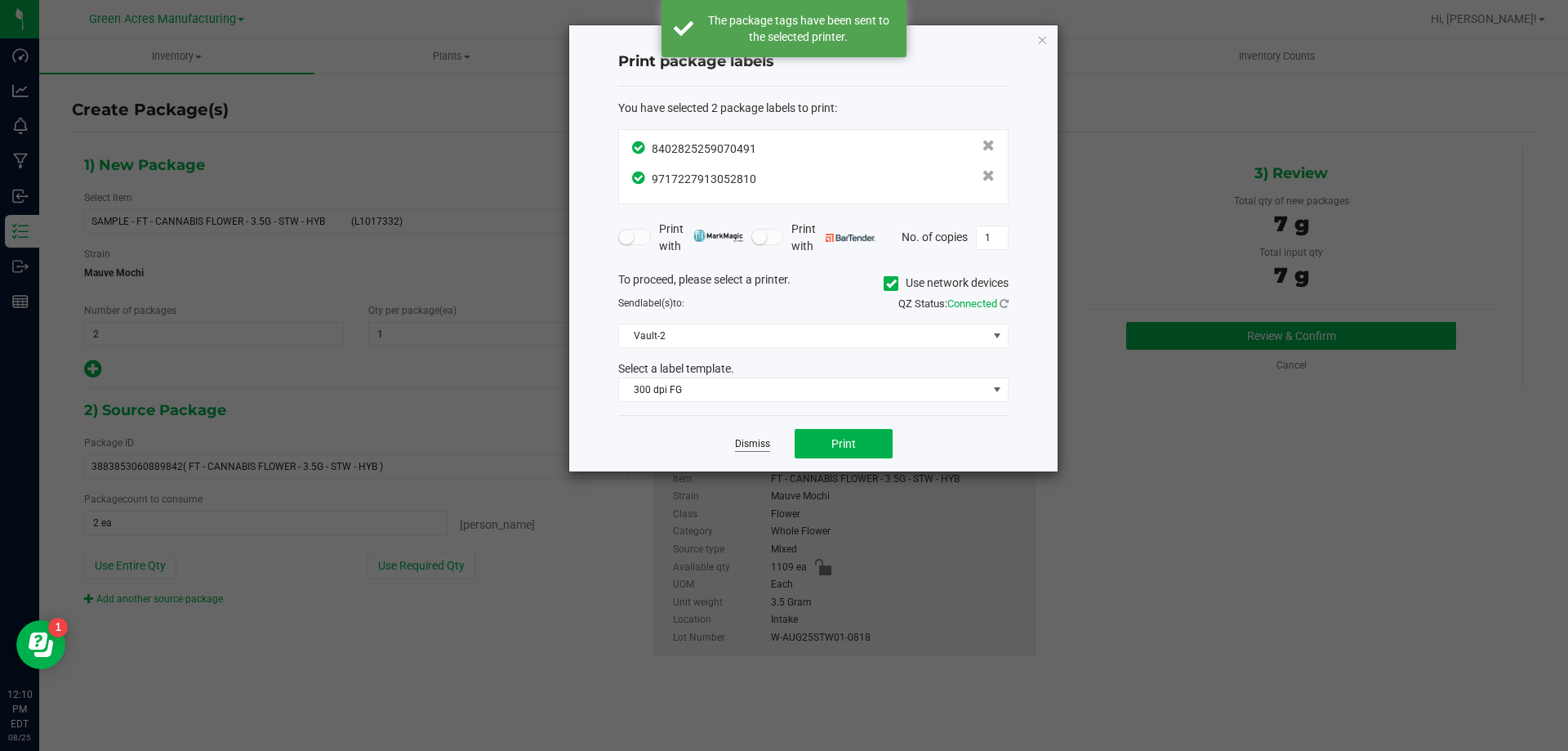
click at [754, 447] on link "Dismiss" at bounding box center [752, 444] width 35 height 14
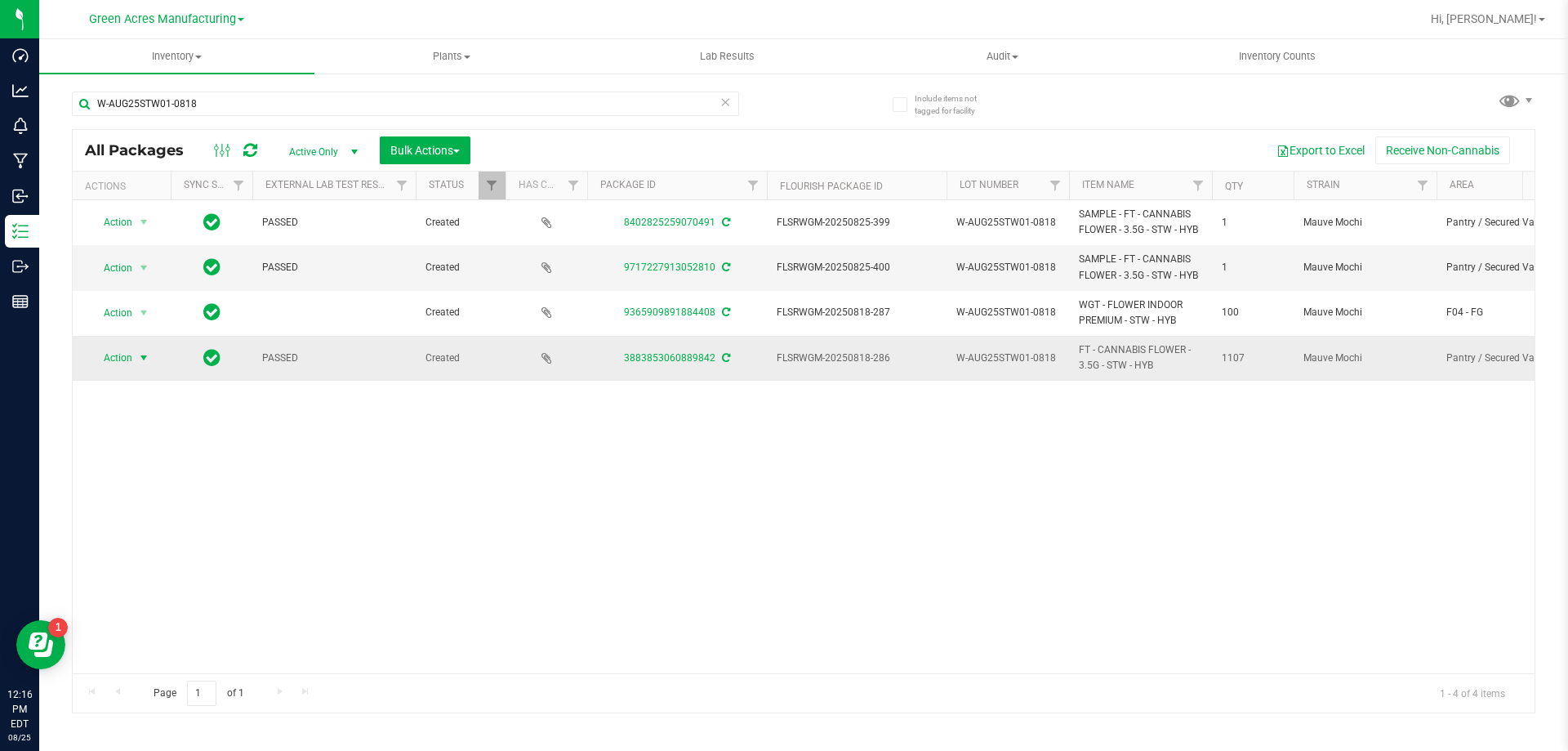
click at [127, 357] on span "Action" at bounding box center [111, 358] width 44 height 23
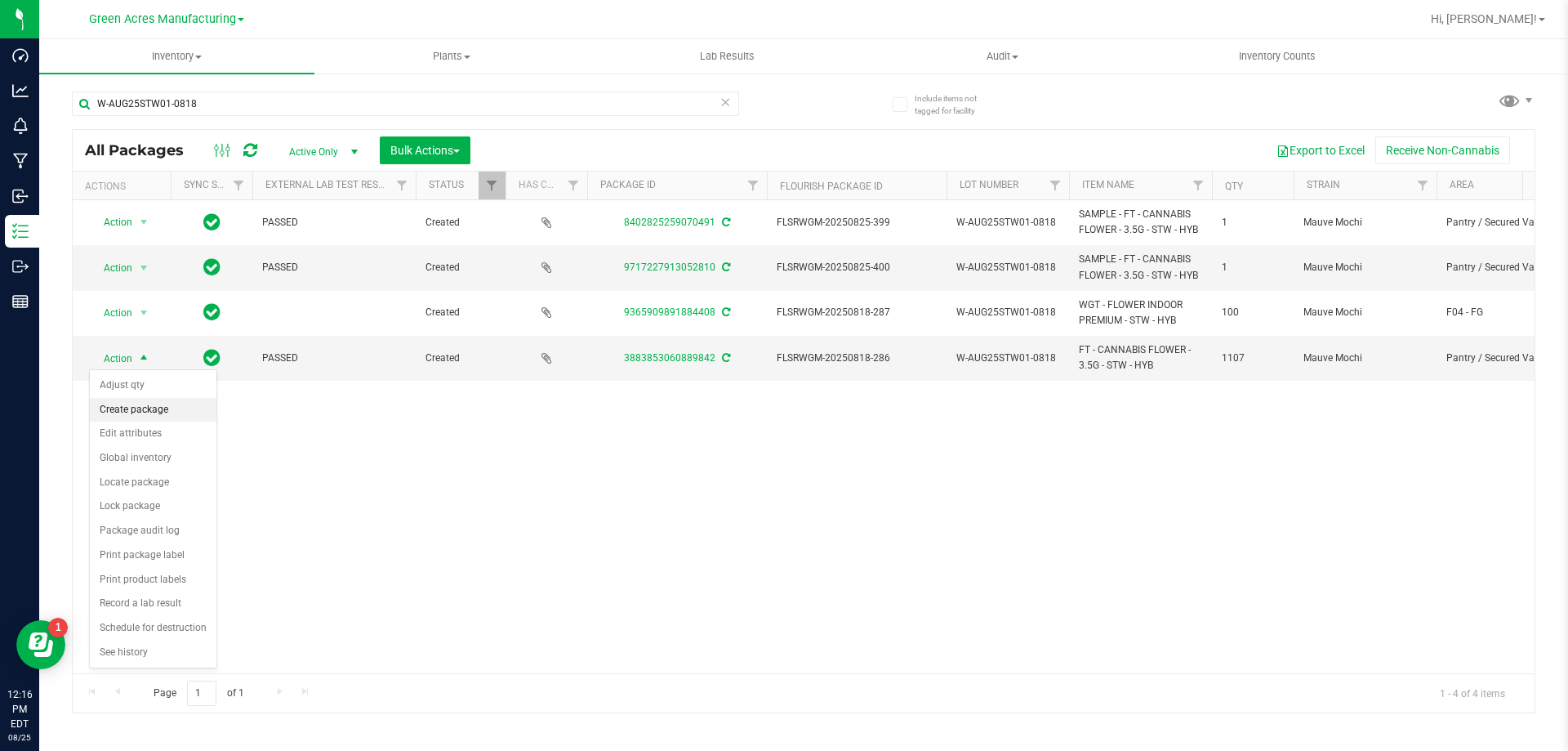
click at [134, 403] on li "Create package" at bounding box center [153, 410] width 126 height 25
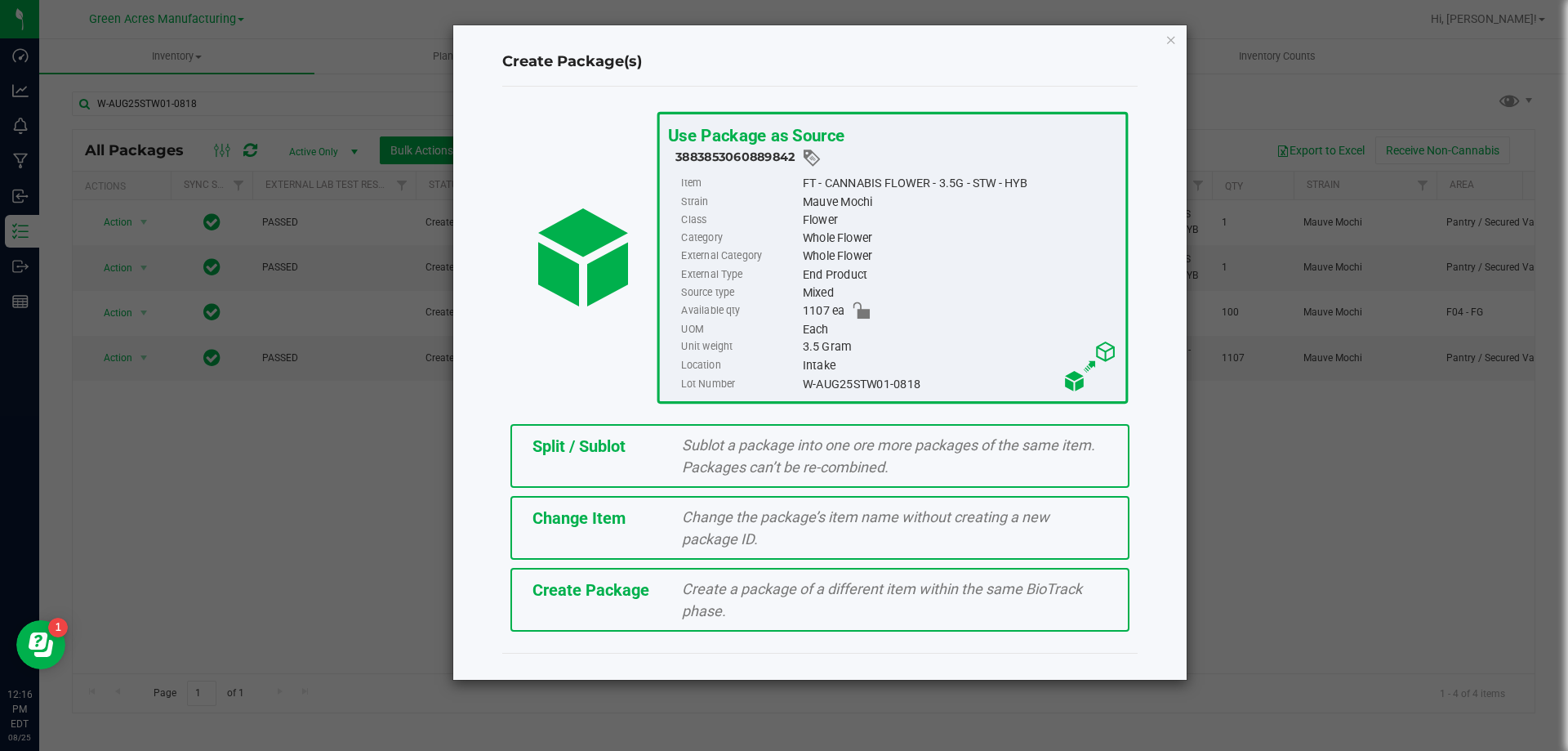
click at [611, 447] on span "Split / Sublot" at bounding box center [578, 446] width 93 height 20
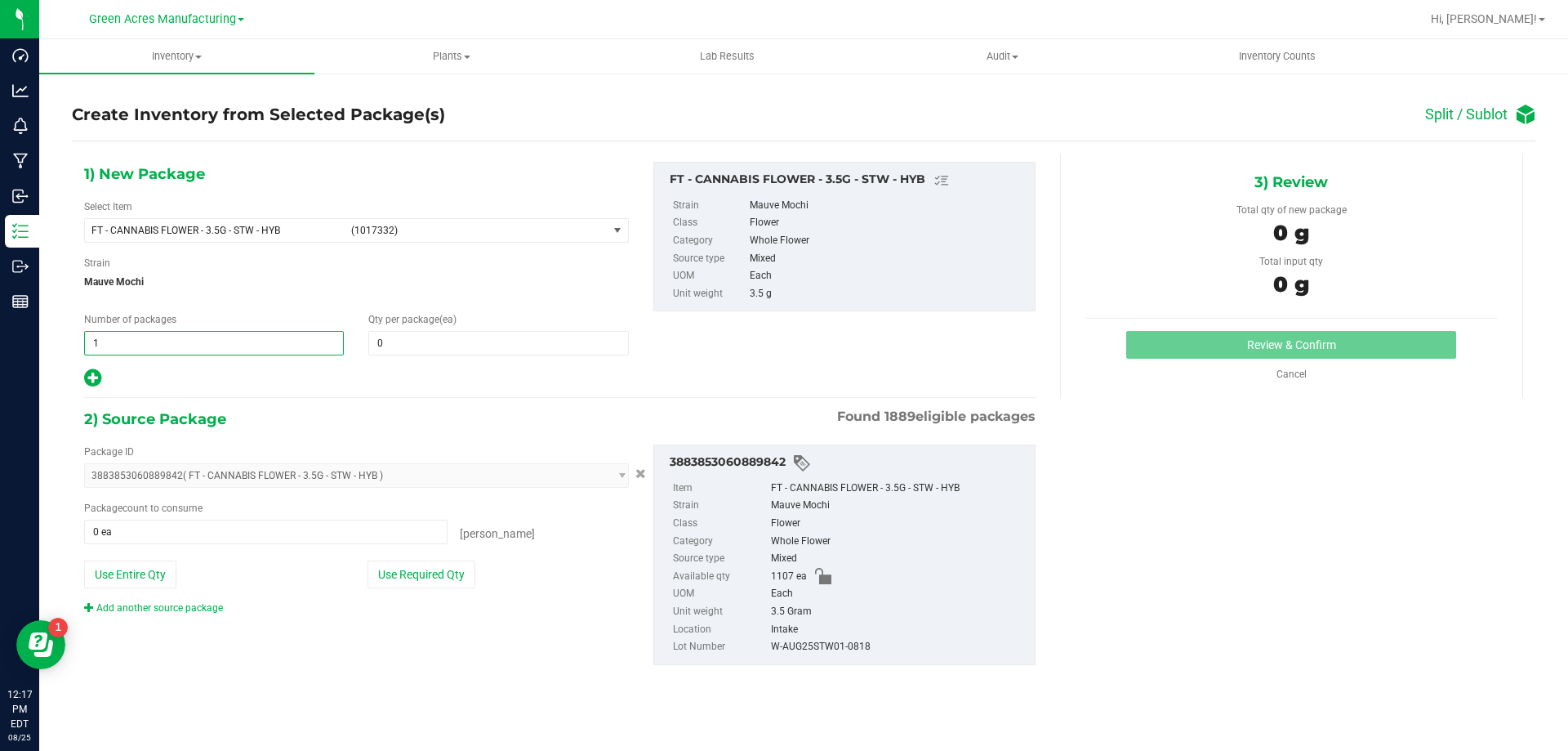
click at [175, 334] on span "1 1" at bounding box center [214, 343] width 260 height 25
type input "55"
type input "20"
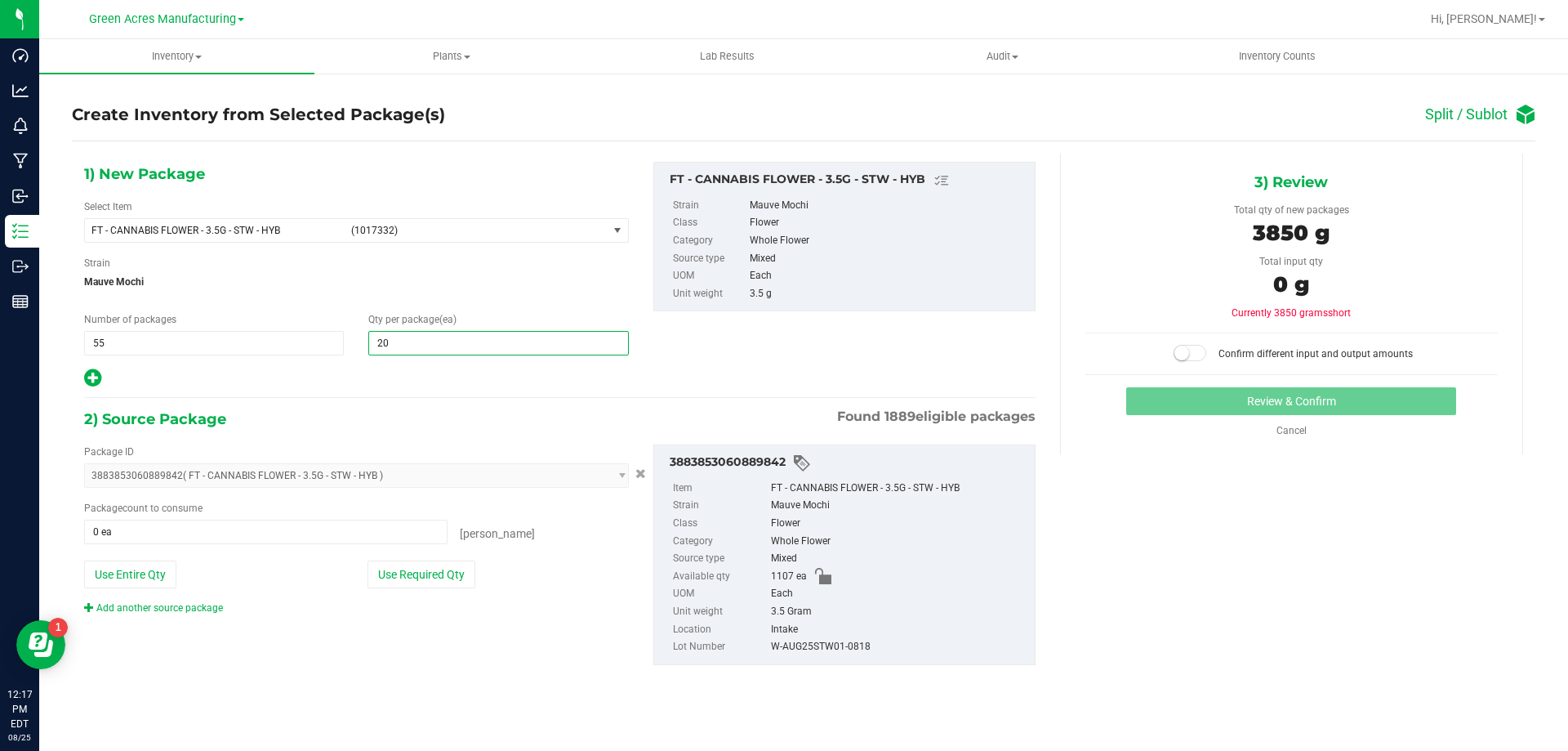
click at [90, 385] on icon at bounding box center [93, 377] width 17 height 20
type input "20"
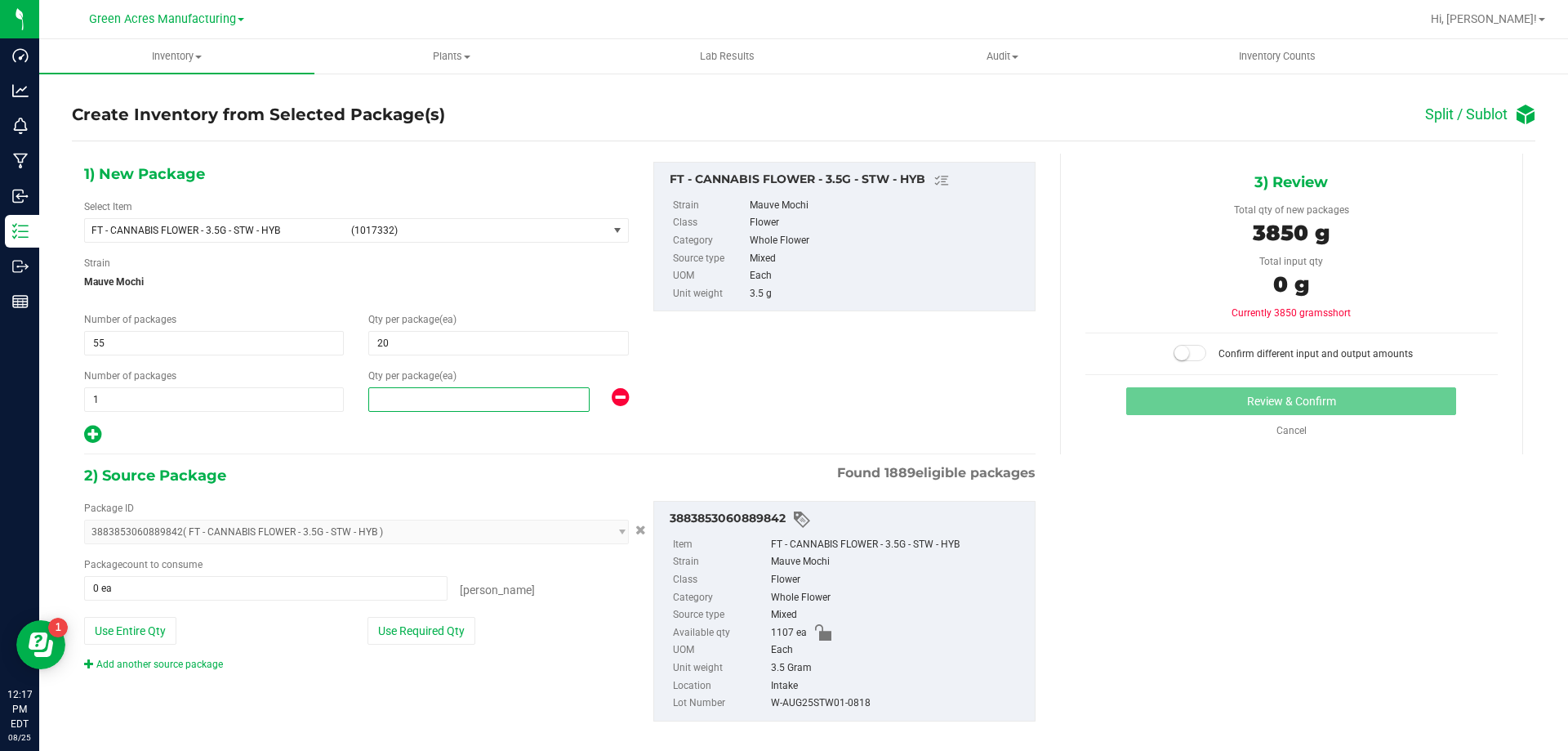
click at [390, 400] on span at bounding box center [479, 400] width 222 height 25
type input "7"
click at [393, 620] on button "Use Required Qty" at bounding box center [421, 630] width 108 height 28
type input "1107 ea"
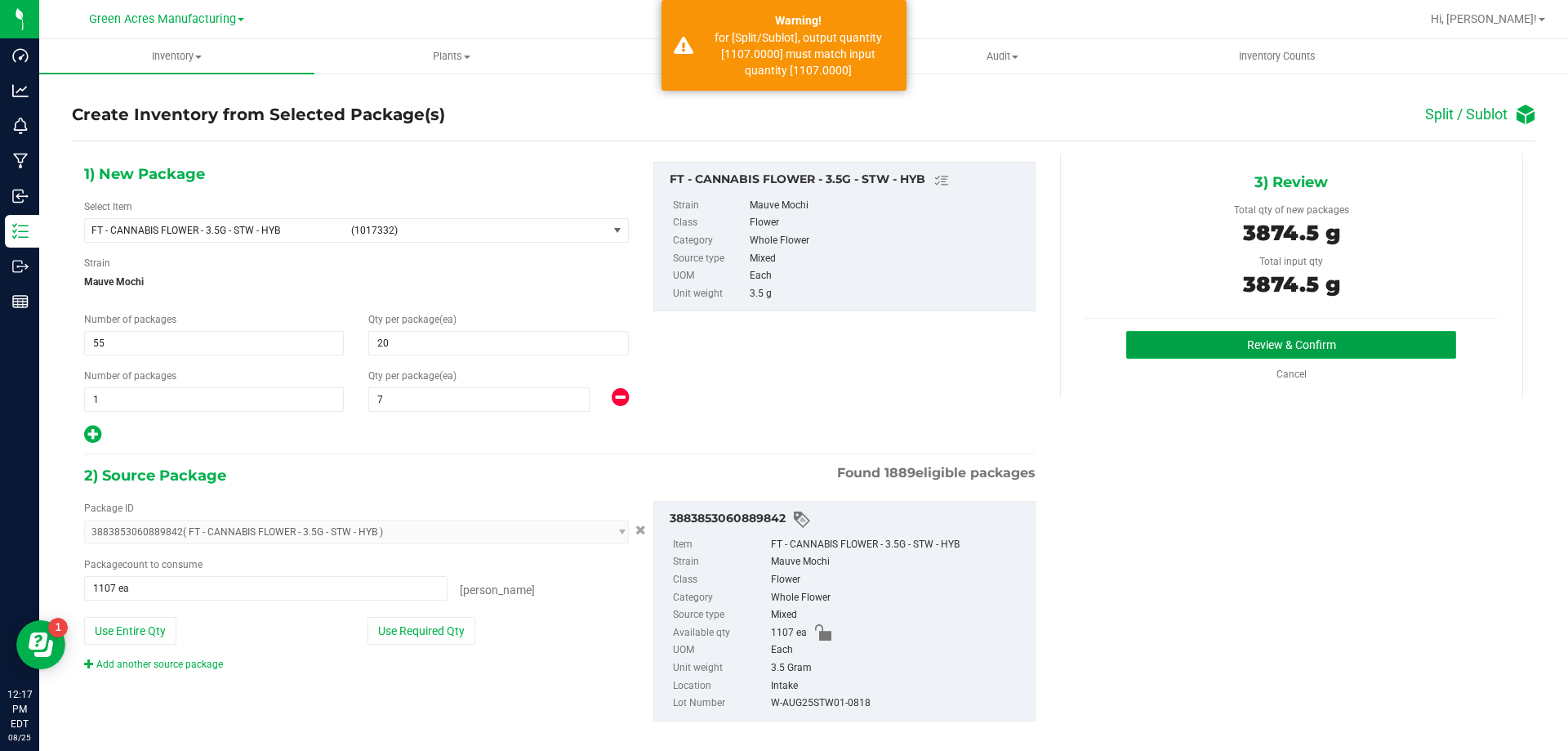
click at [1270, 341] on button "Review & Confirm" at bounding box center [1291, 344] width 330 height 28
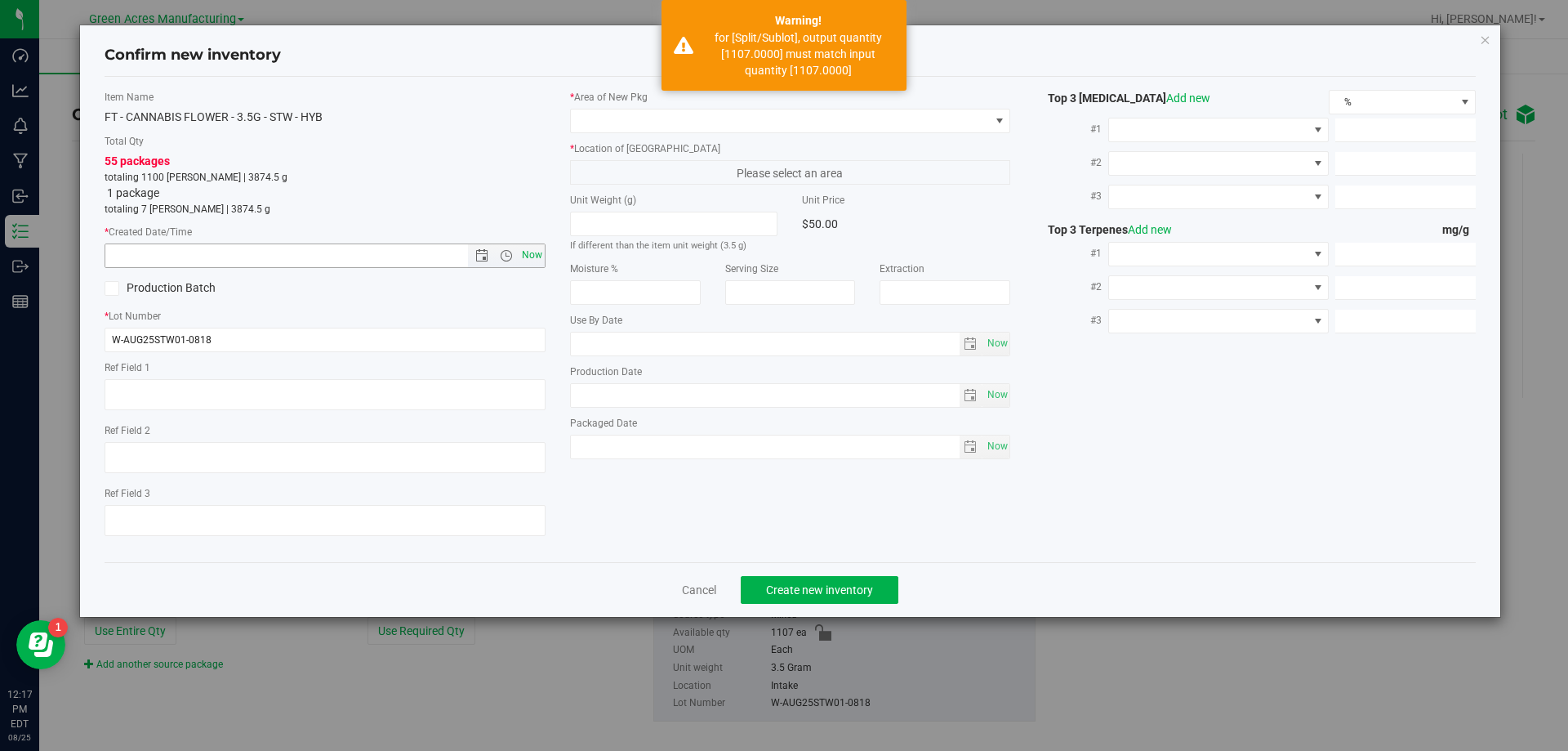
click at [534, 254] on span "Now" at bounding box center [532, 255] width 28 height 24
type input "8/25/2025 12:17 PM"
click at [766, 115] on span at bounding box center [780, 121] width 419 height 23
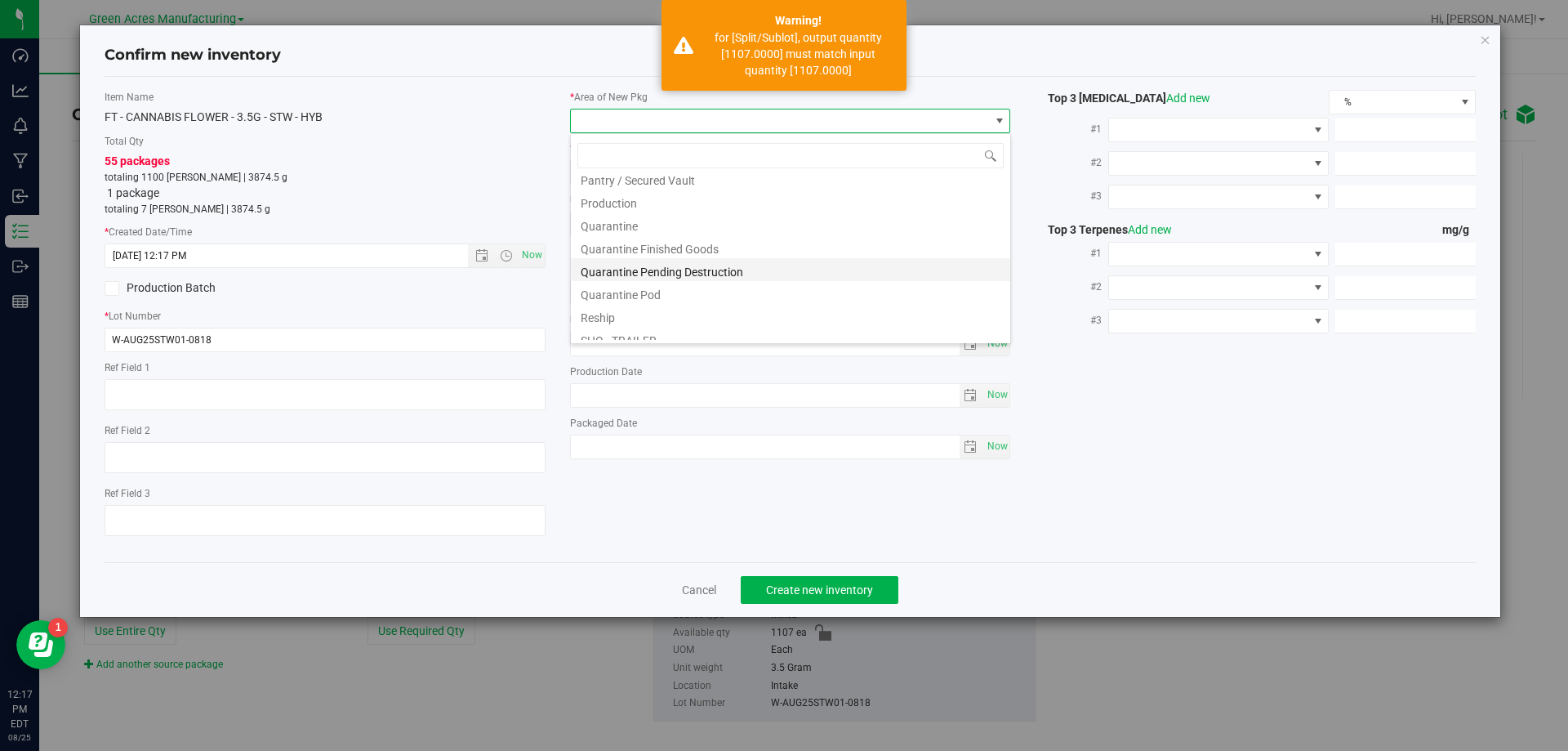
scroll to position [821, 0]
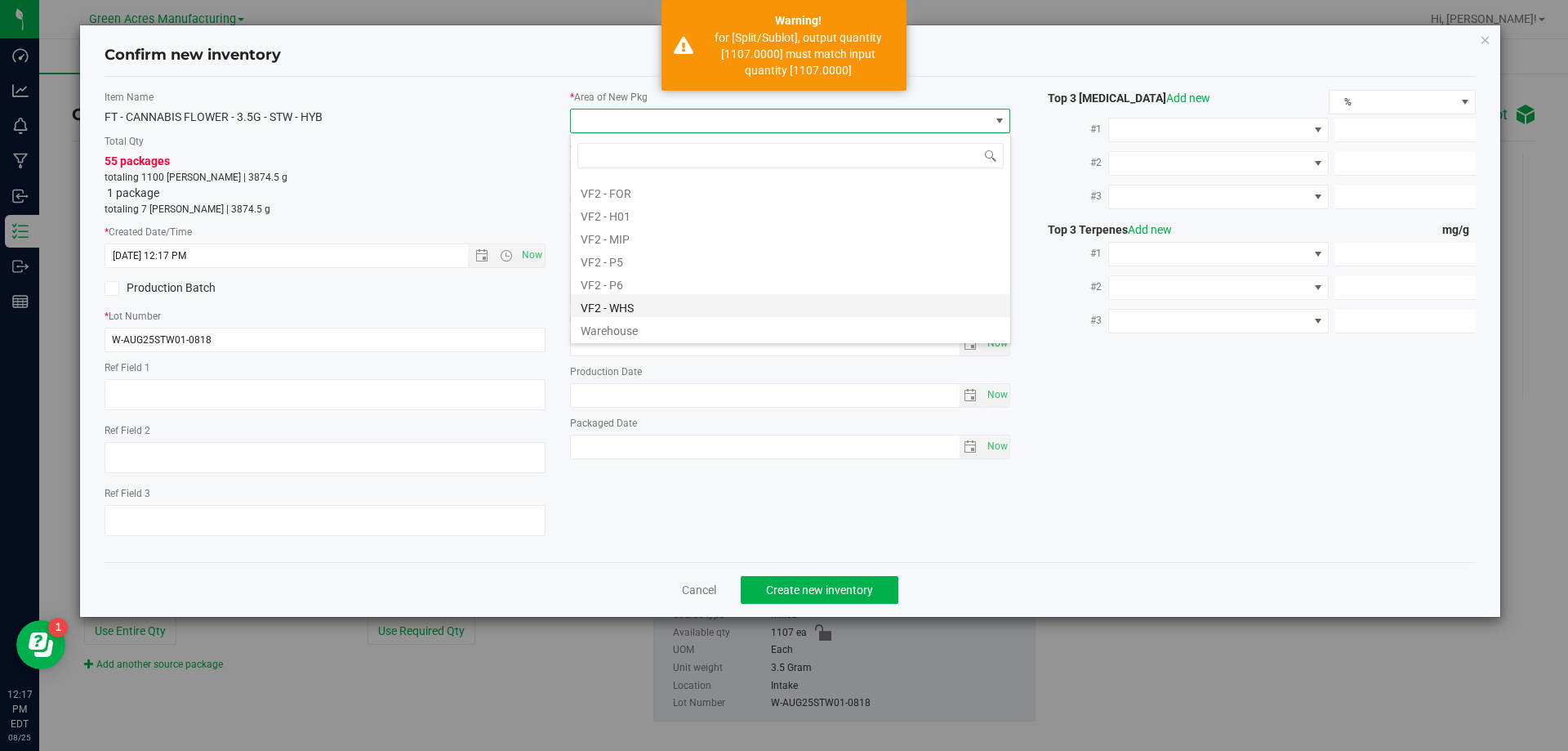
click at [657, 307] on li "VF2 - WHS" at bounding box center [791, 306] width 440 height 23
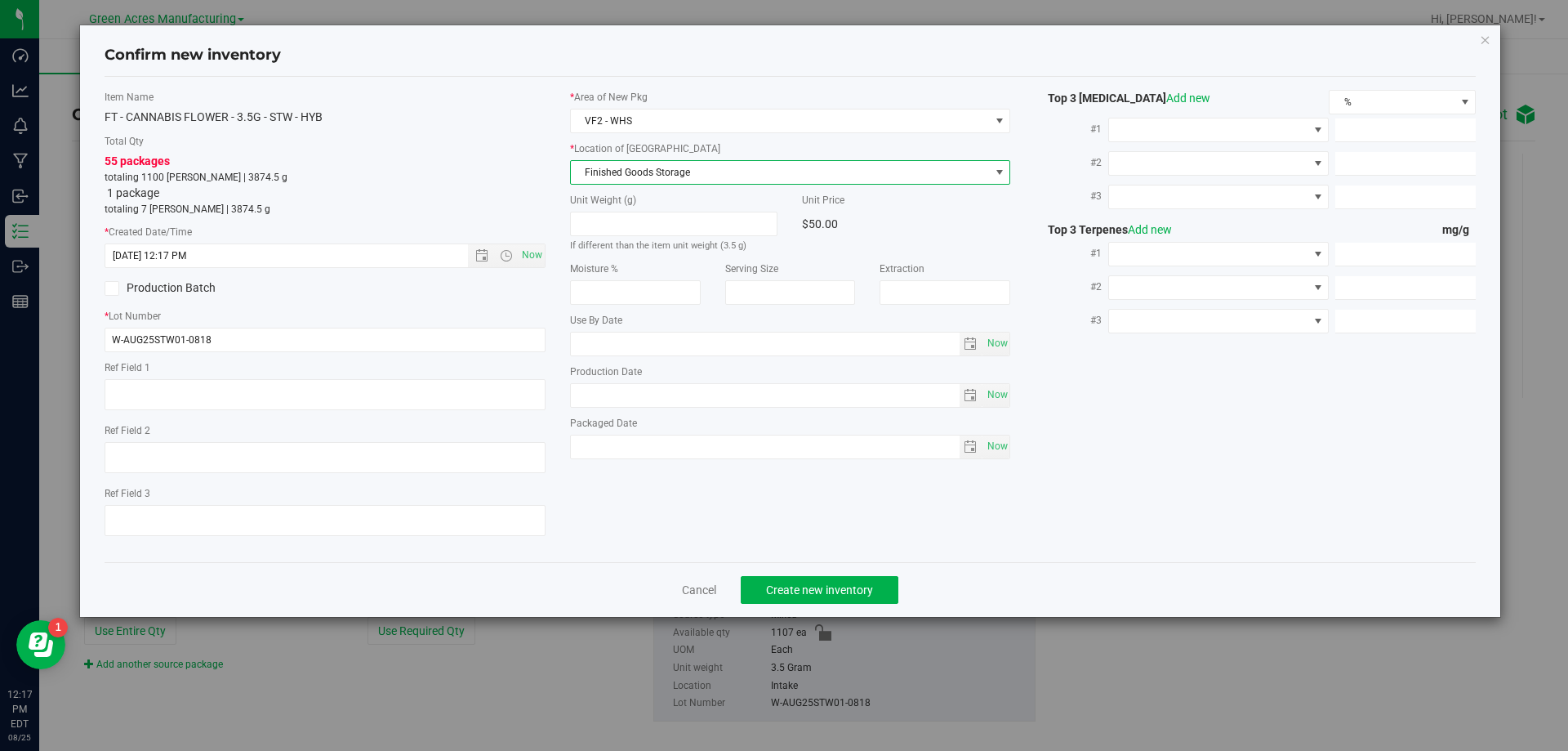
click at [681, 165] on span "Finished Goods Storage" at bounding box center [780, 172] width 419 height 23
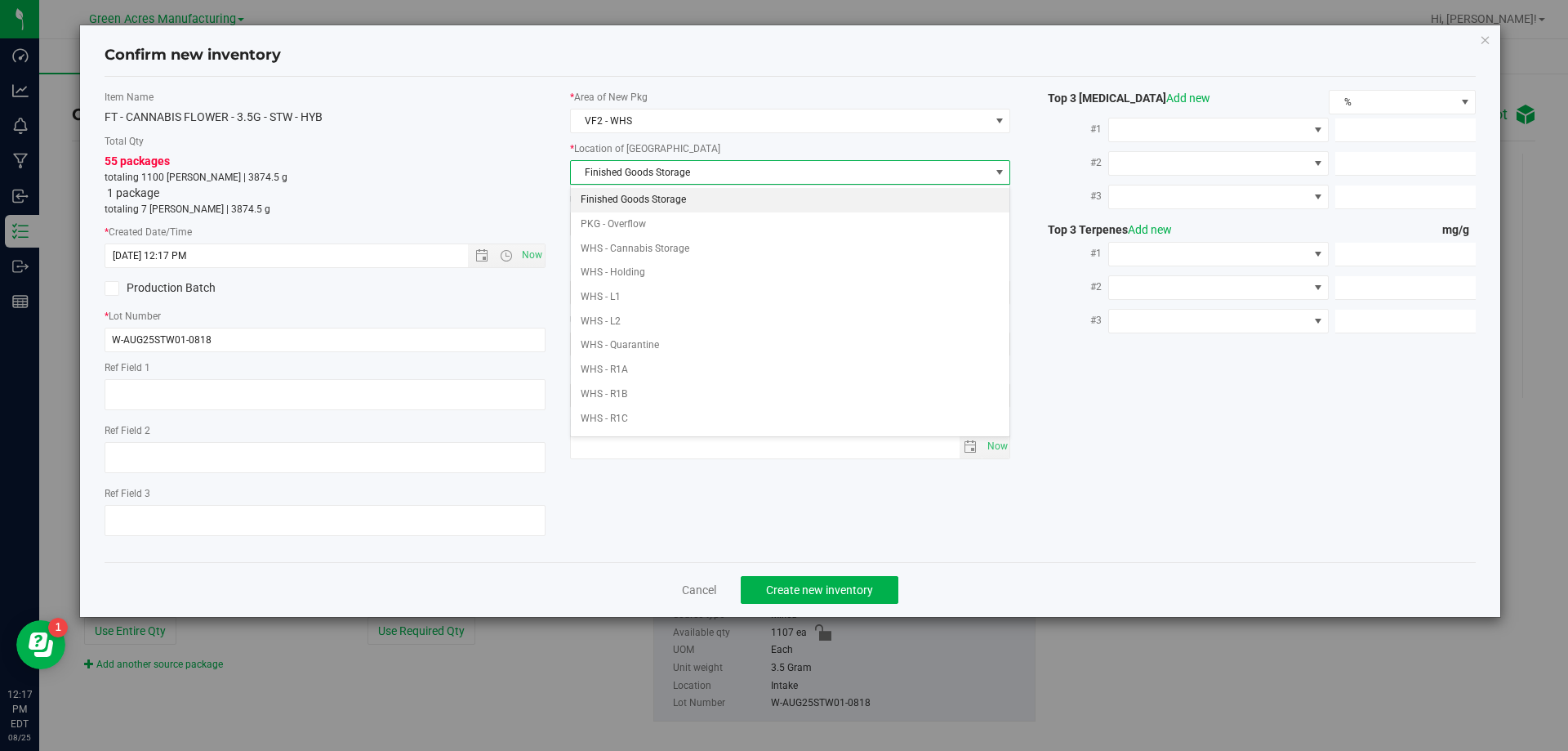
click at [681, 205] on li "Finished Goods Storage" at bounding box center [791, 201] width 440 height 25
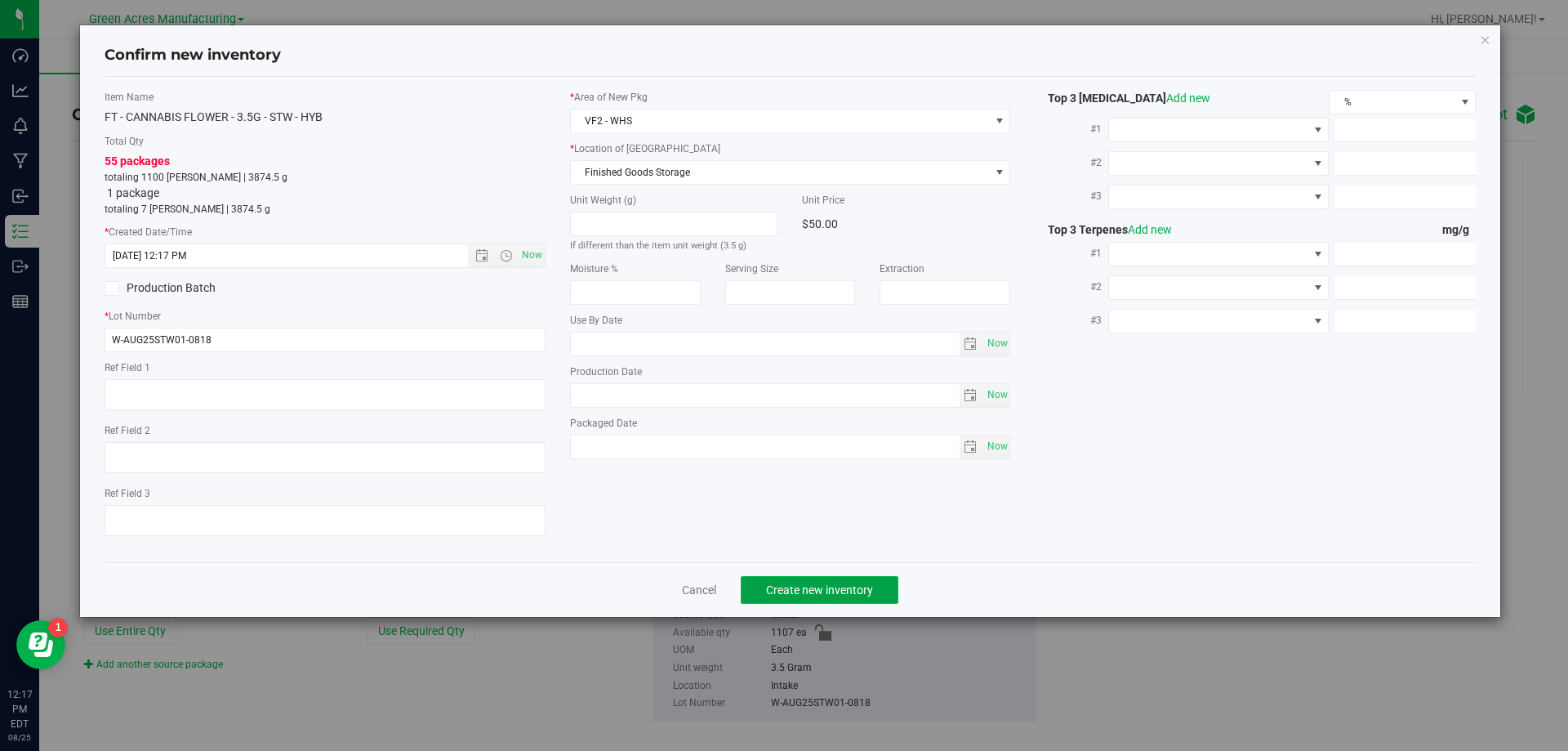
click at [817, 589] on span "Create new inventory" at bounding box center [819, 590] width 107 height 13
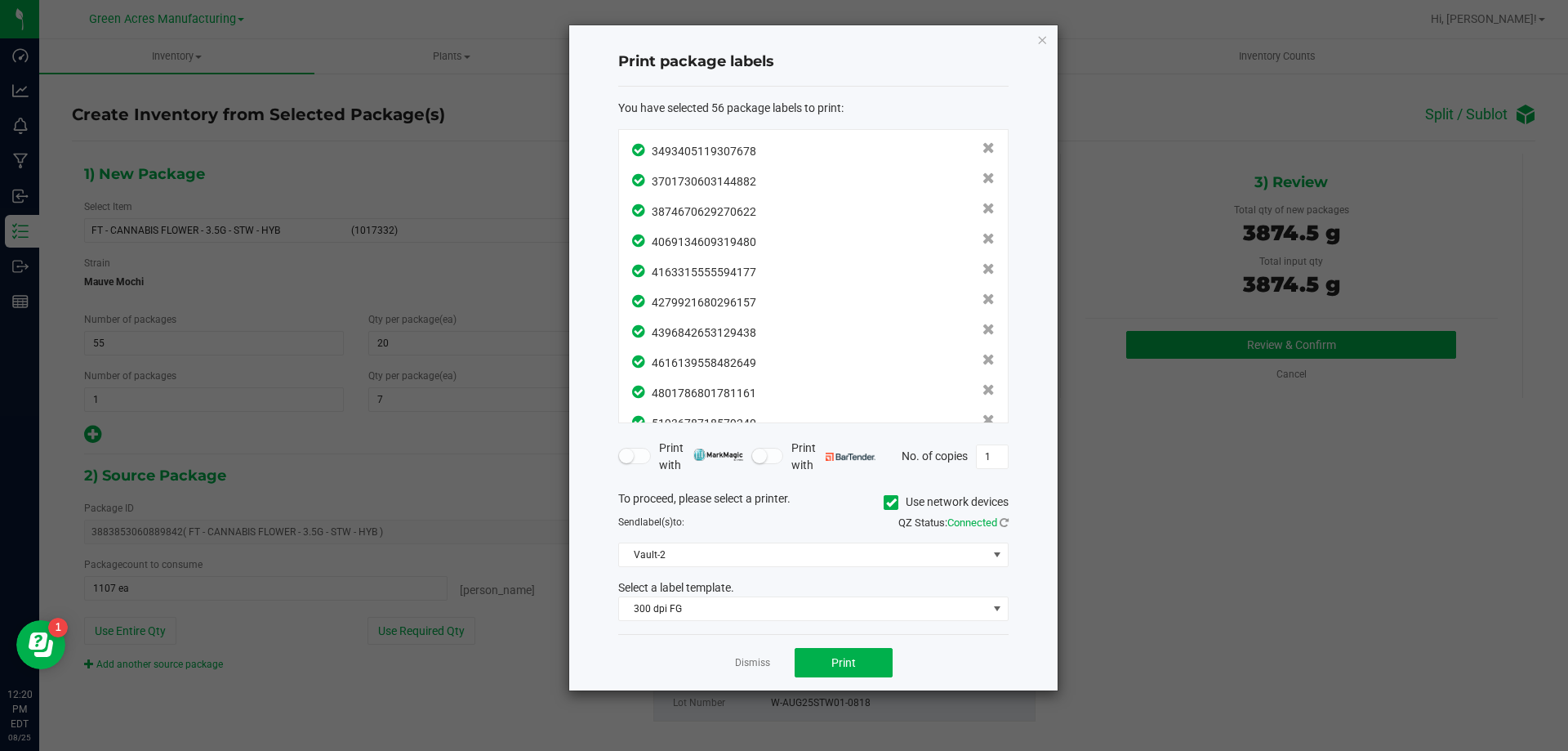
scroll to position [1226, 0]
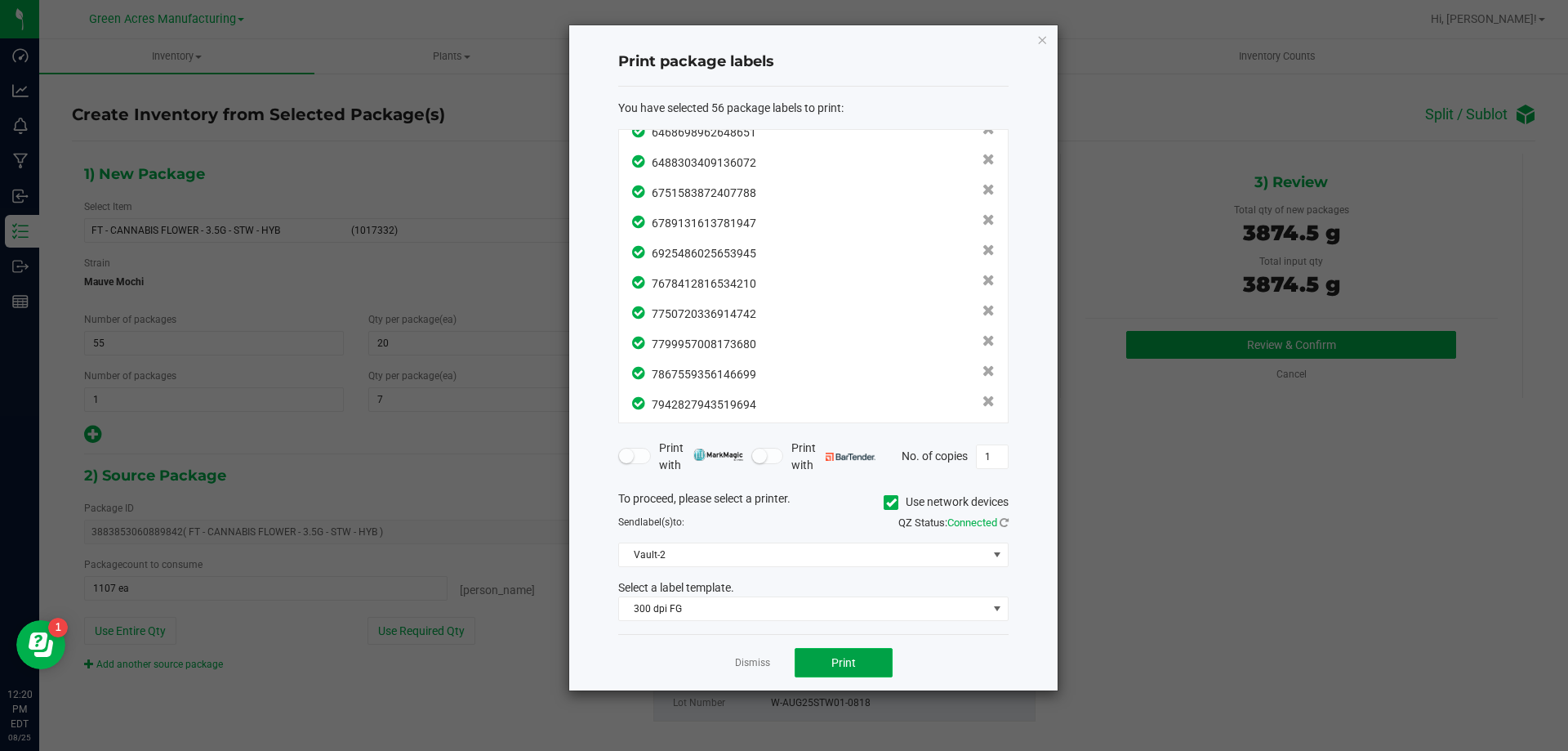
click at [827, 665] on button "Print" at bounding box center [843, 663] width 98 height 30
click at [753, 659] on link "Dismiss" at bounding box center [752, 663] width 35 height 14
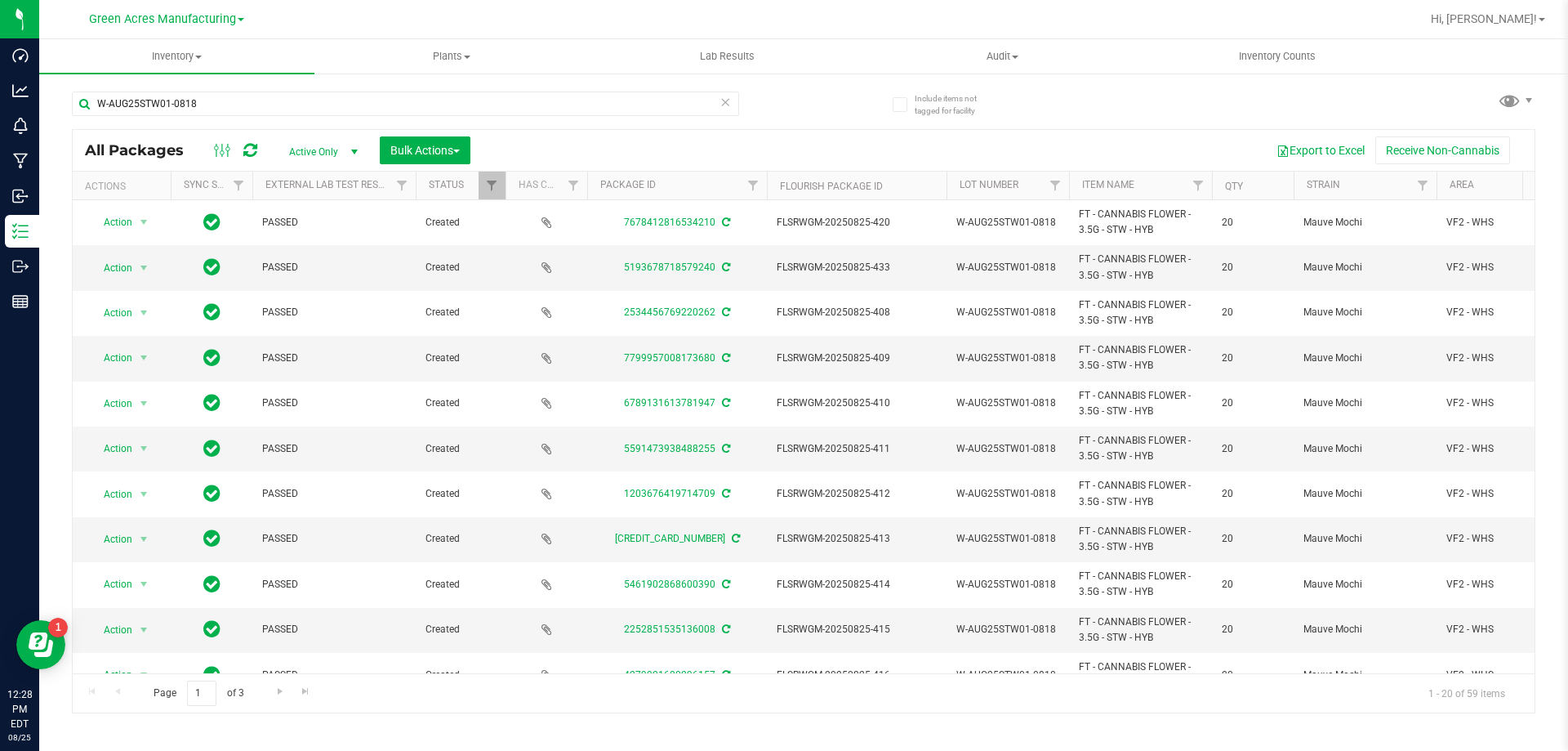
click at [730, 108] on icon at bounding box center [726, 101] width 11 height 20
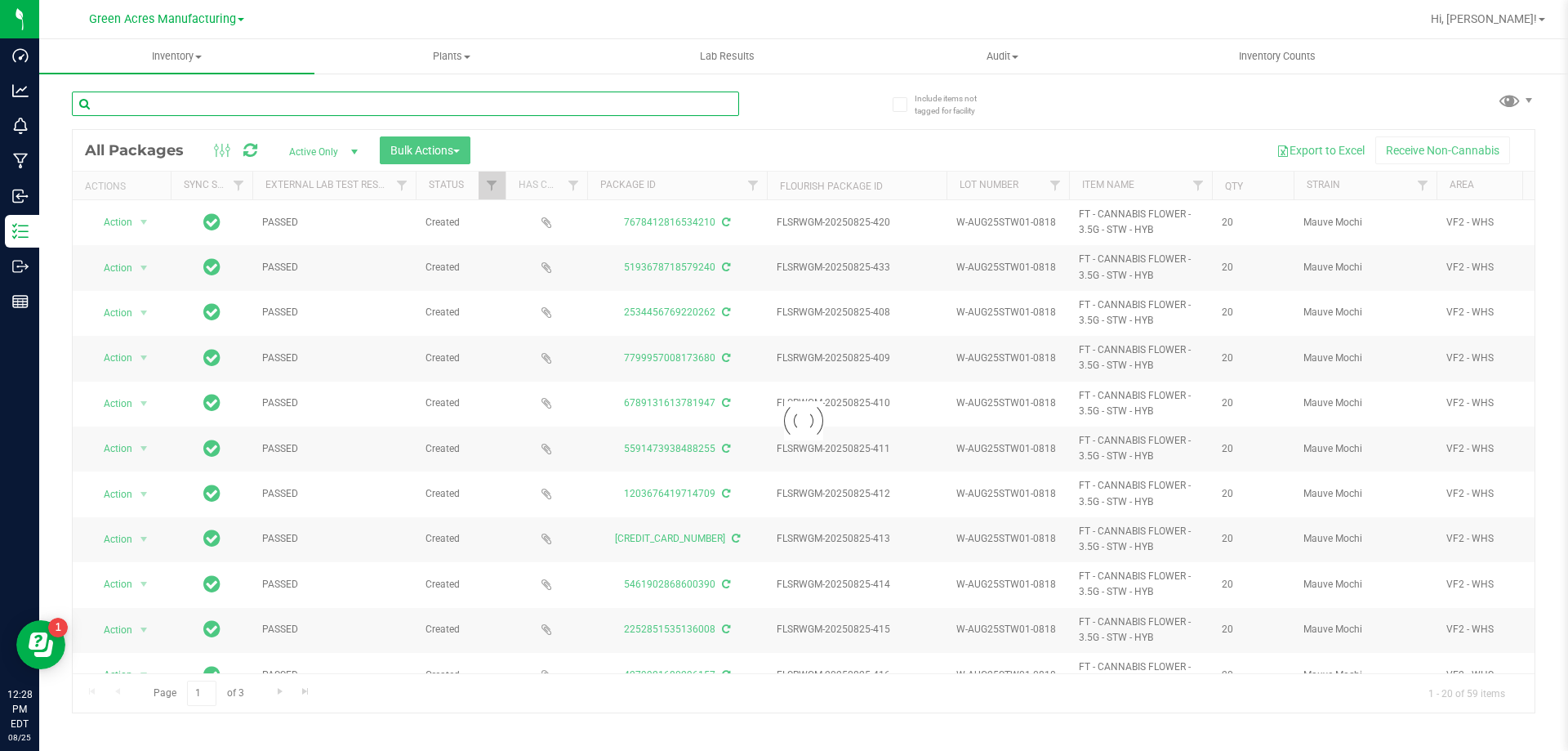
click at [709, 107] on input "text" at bounding box center [405, 104] width 667 height 25
paste input "W-AUG25T1902-0818"
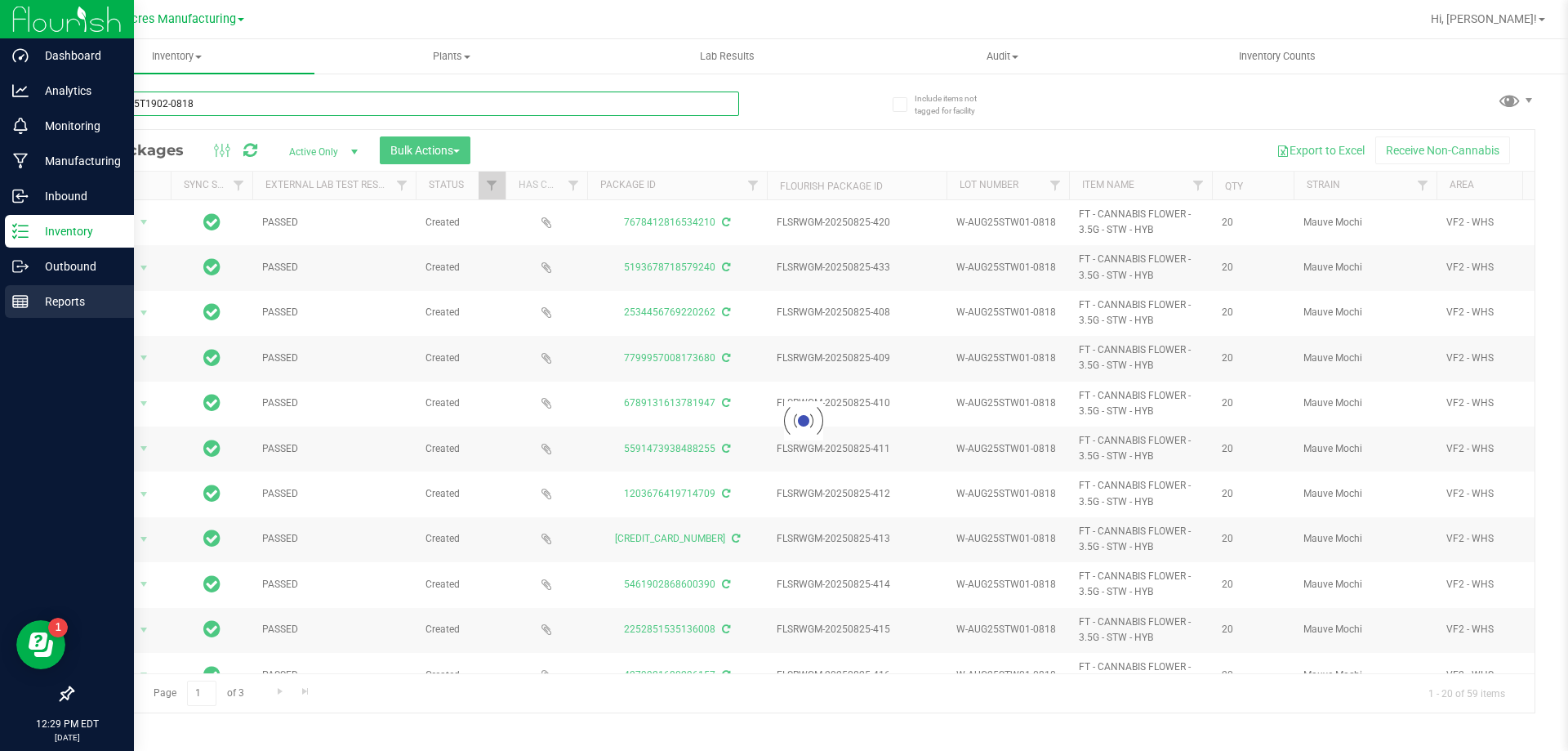
type input "W-AUG25T1902-0818"
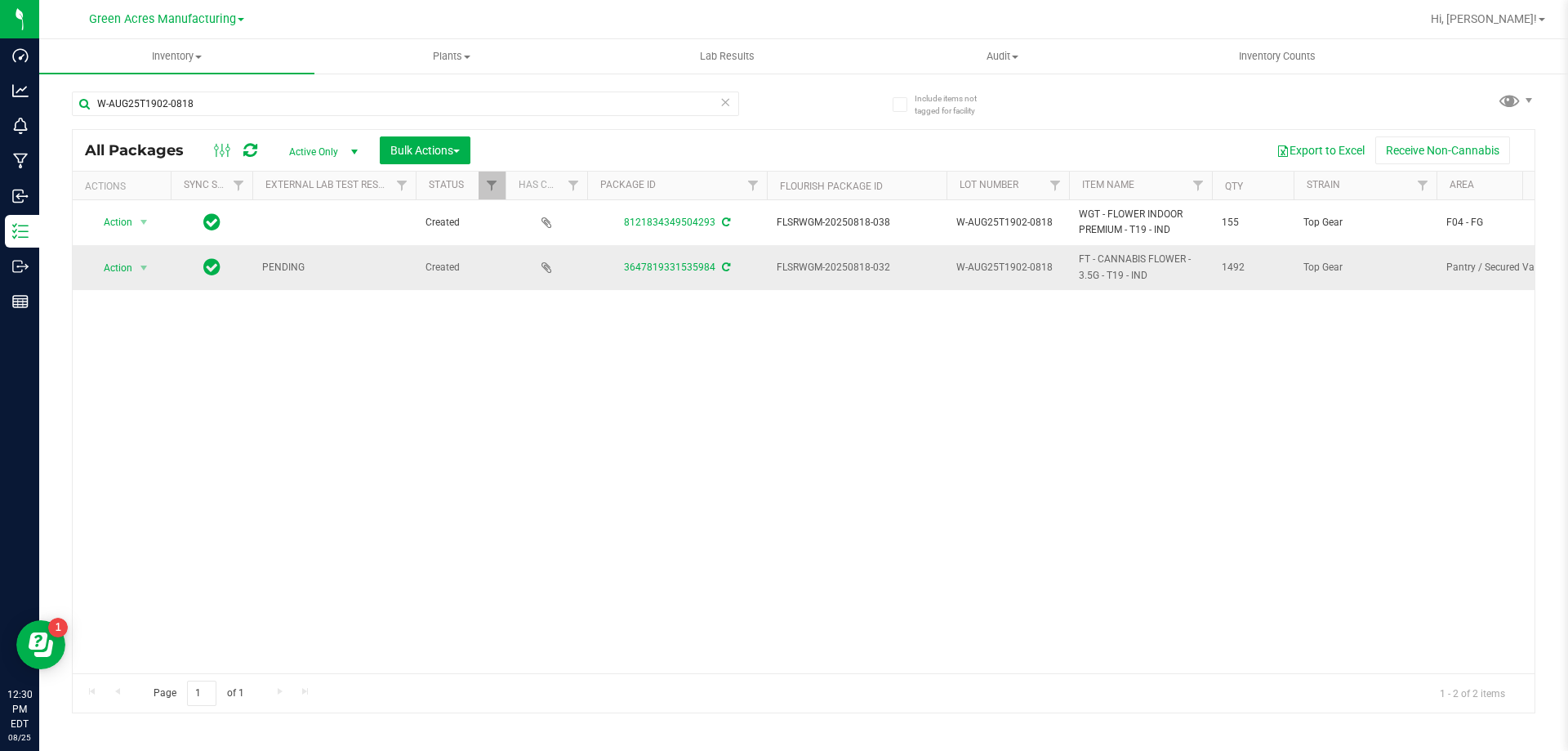
click at [724, 267] on icon at bounding box center [726, 267] width 9 height 10
click at [142, 267] on span "select" at bounding box center [144, 268] width 13 height 13
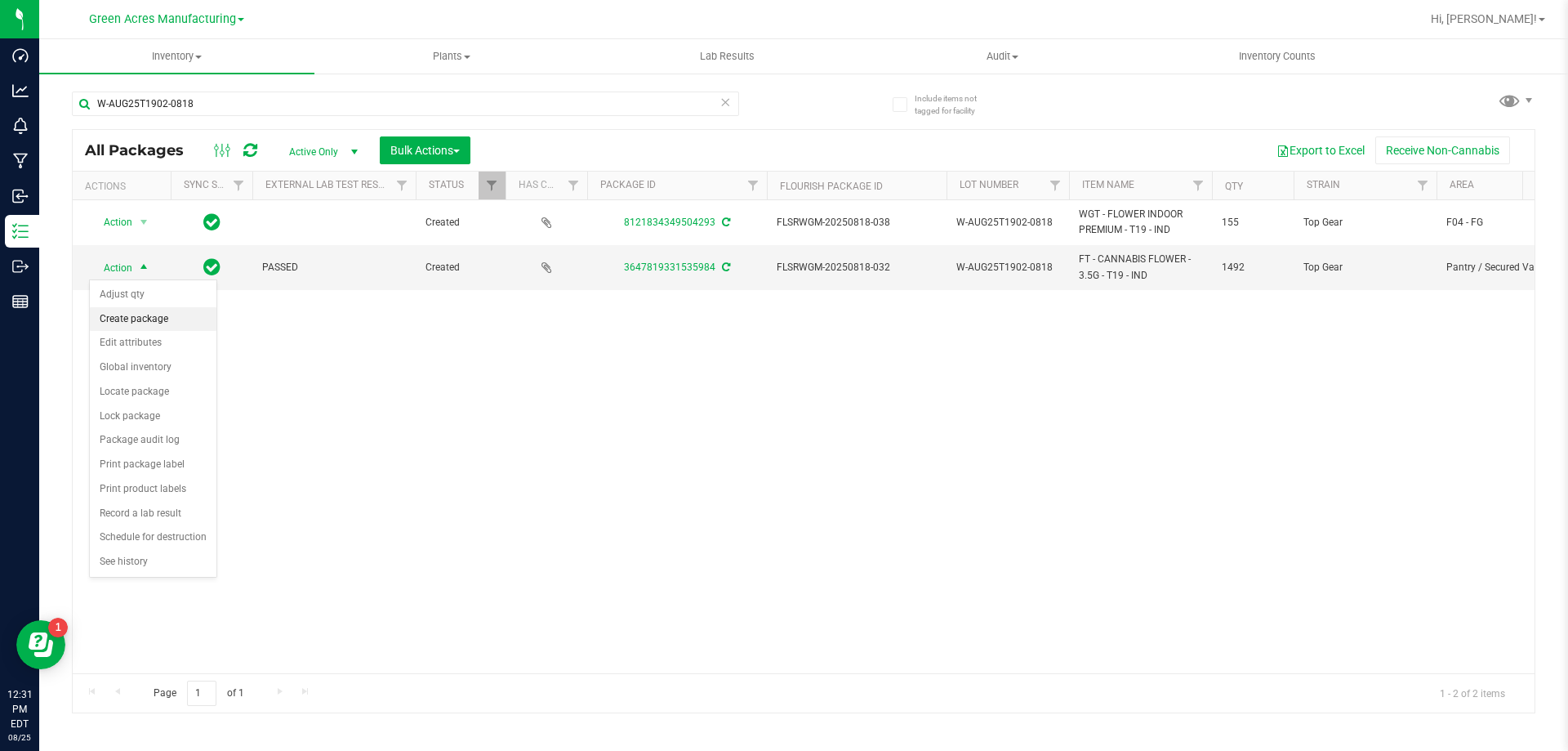
click at [182, 322] on li "Create package" at bounding box center [153, 320] width 126 height 25
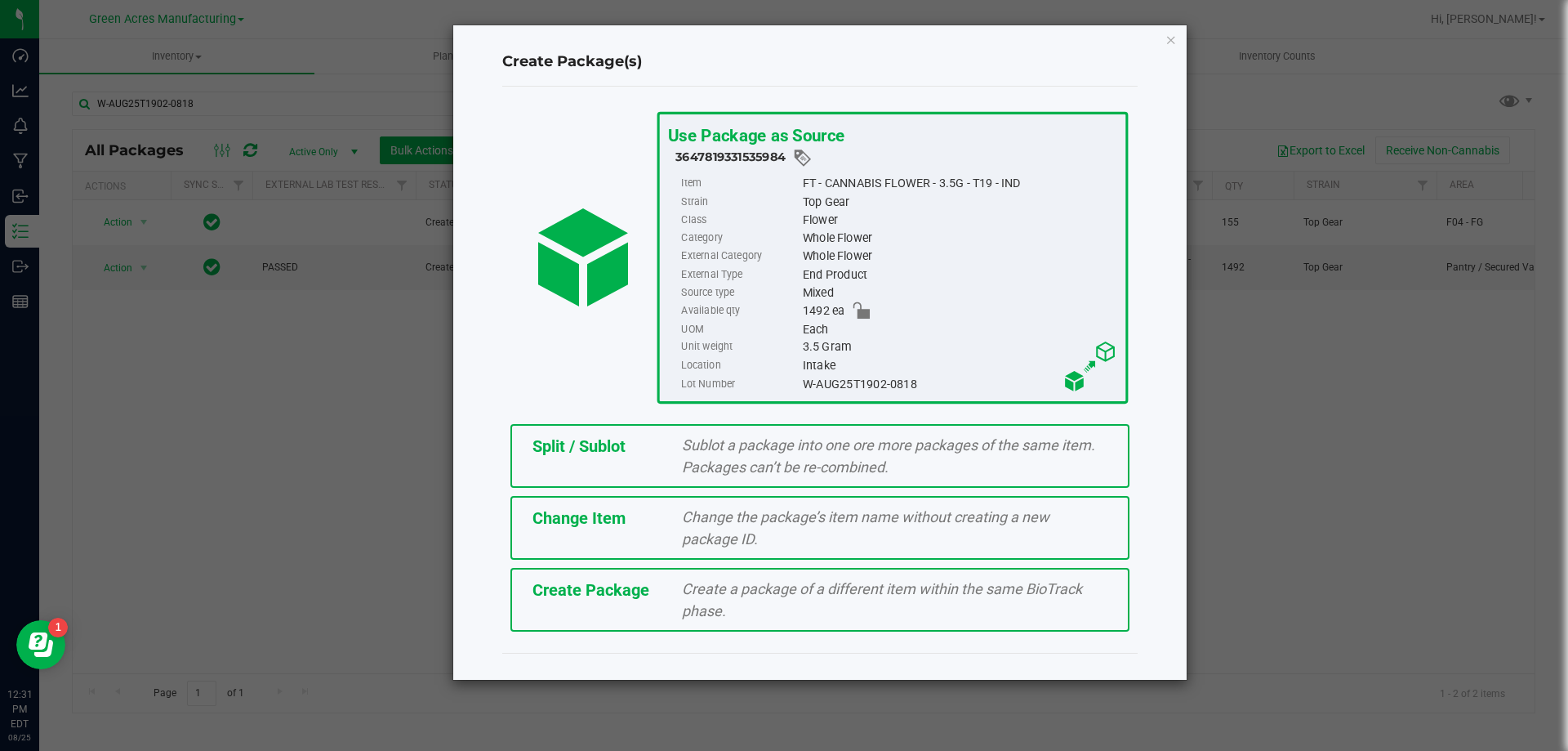
click at [625, 606] on div "Create Package Create a package of a different item within the same BioTrack ph…" at bounding box center [820, 600] width 620 height 64
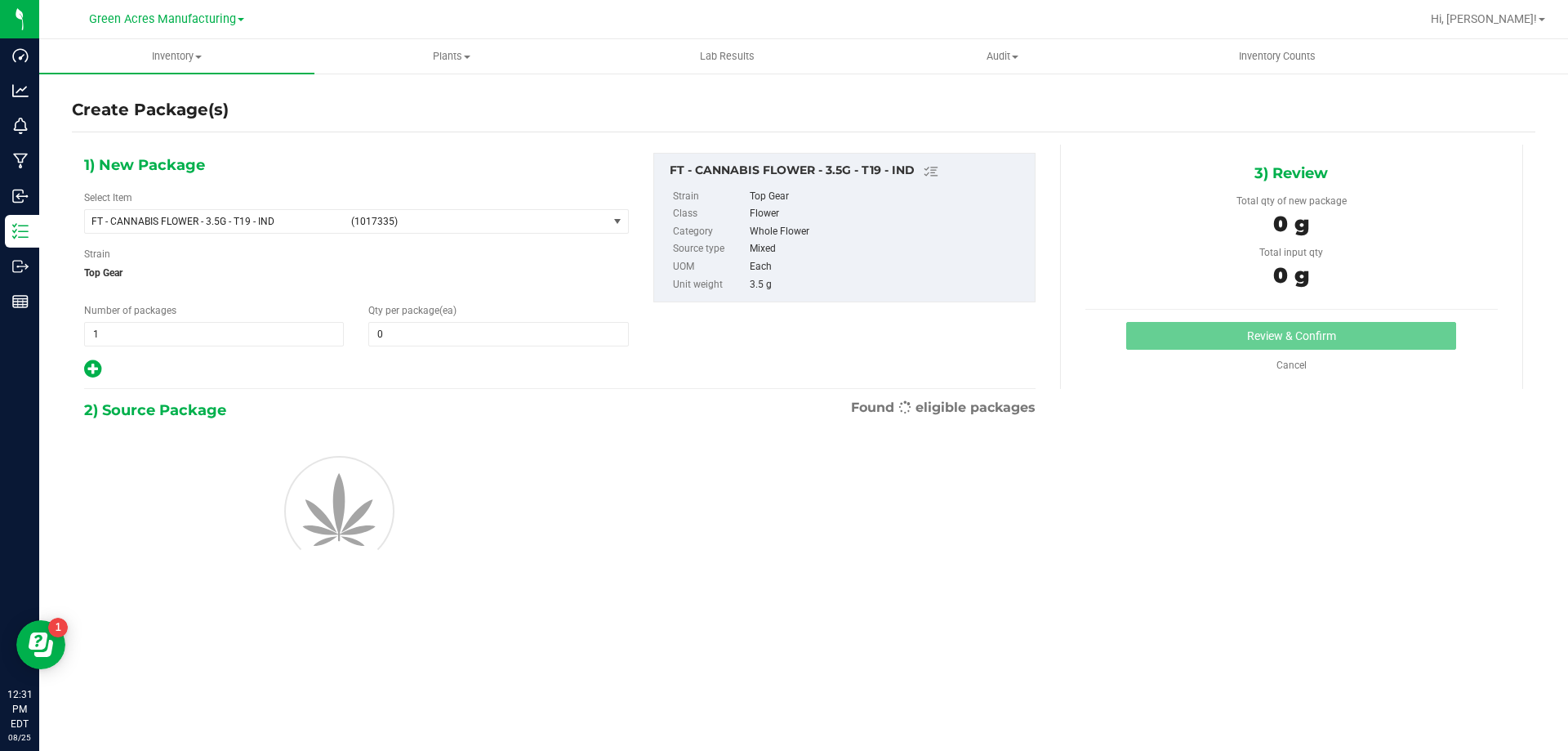
type input "0"
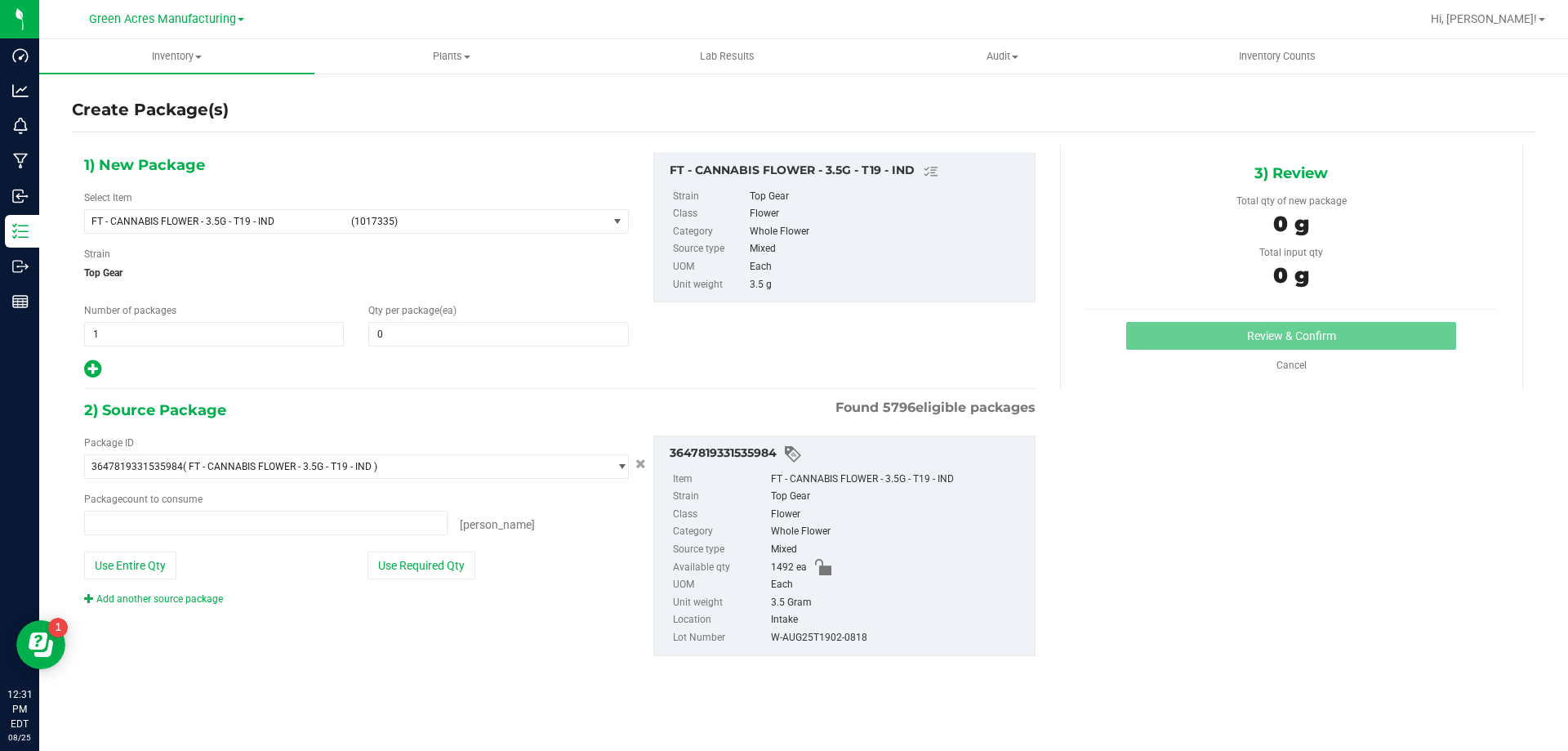
type input "0 ea"
click at [211, 228] on span "FT - CANNABIS FLOWER - 3.5G - T19 - IND (1017335)" at bounding box center [346, 222] width 523 height 23
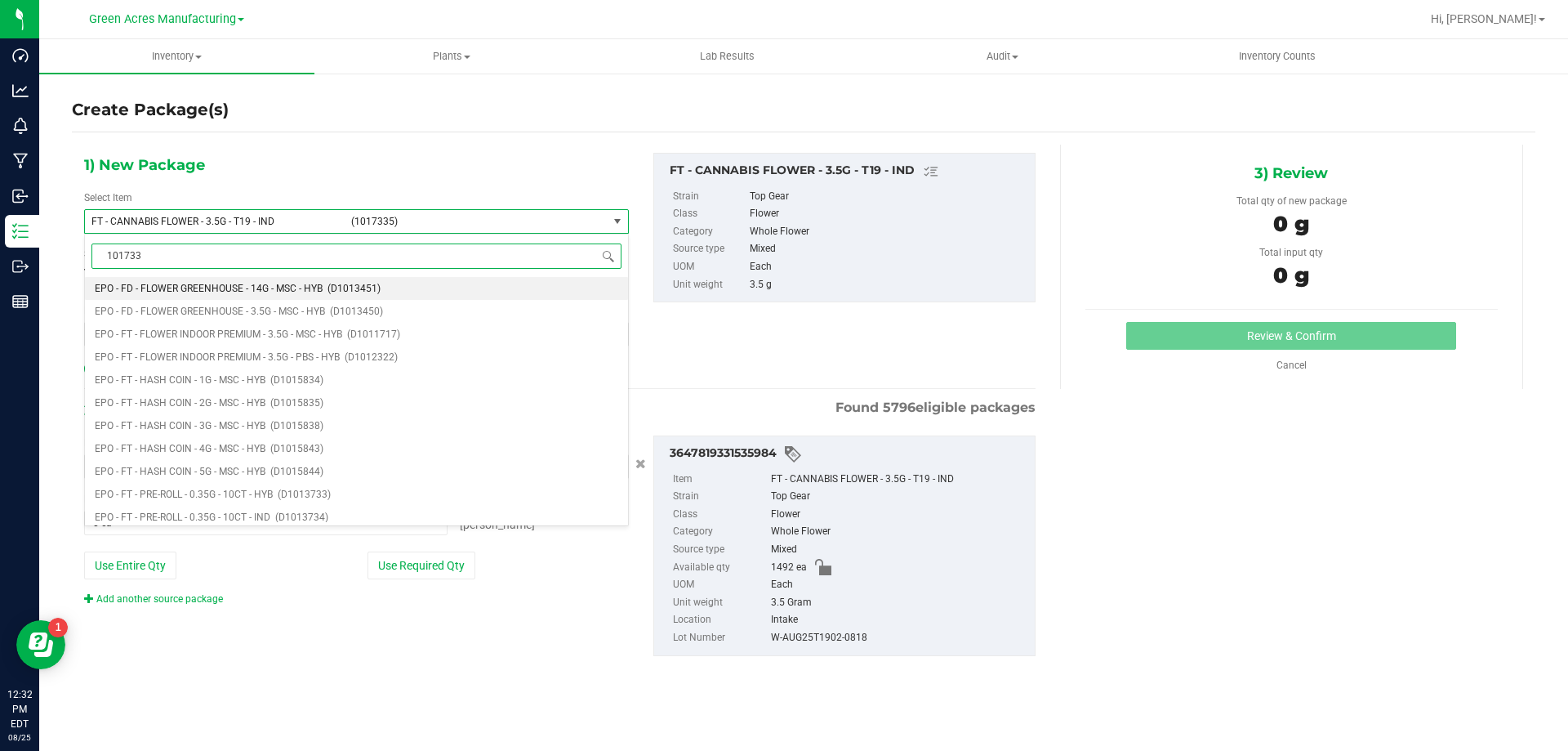
type input "1017335"
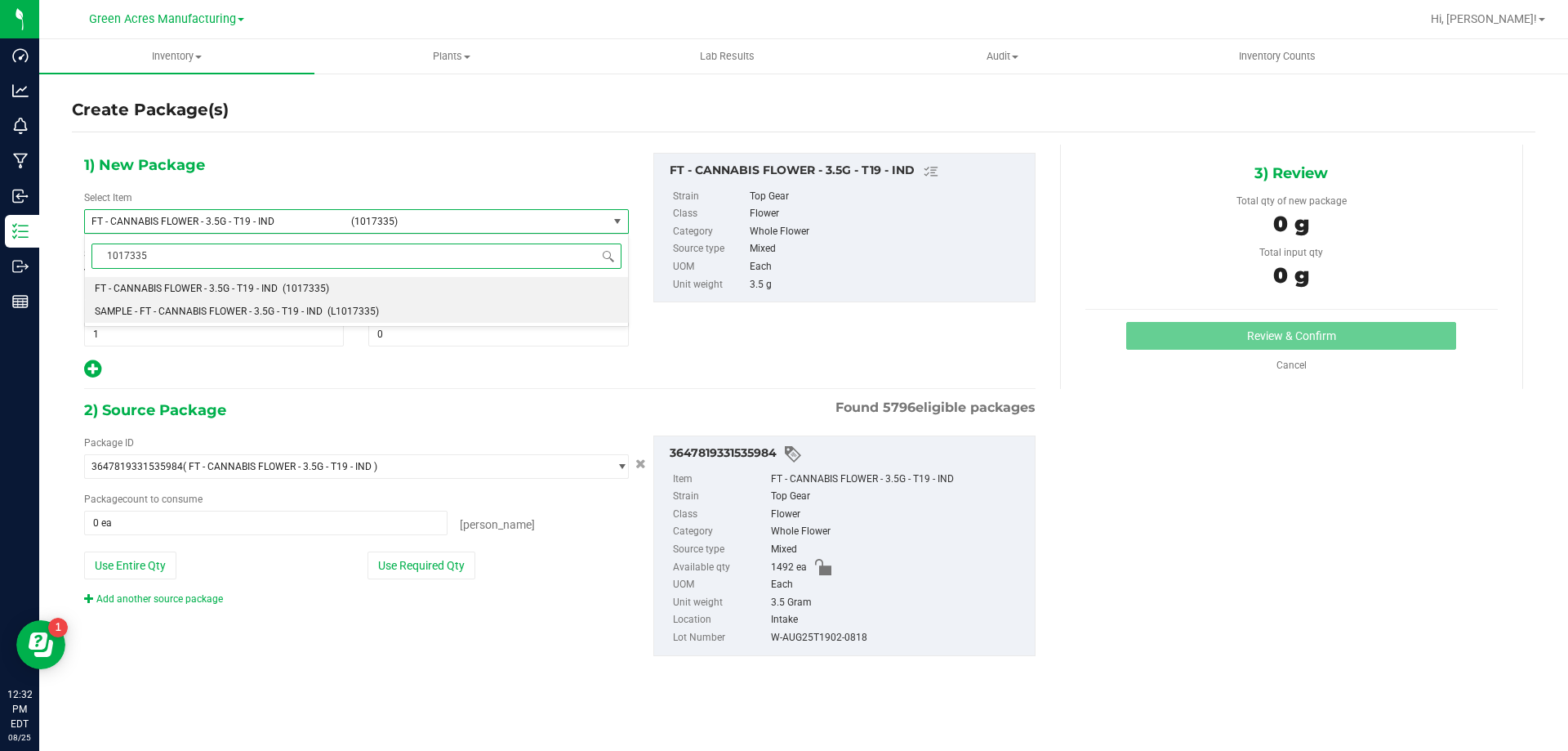
click at [197, 306] on span "SAMPLE - FT - CANNABIS FLOWER - 3.5G - T19 - IND" at bounding box center [208, 312] width 228 height 11
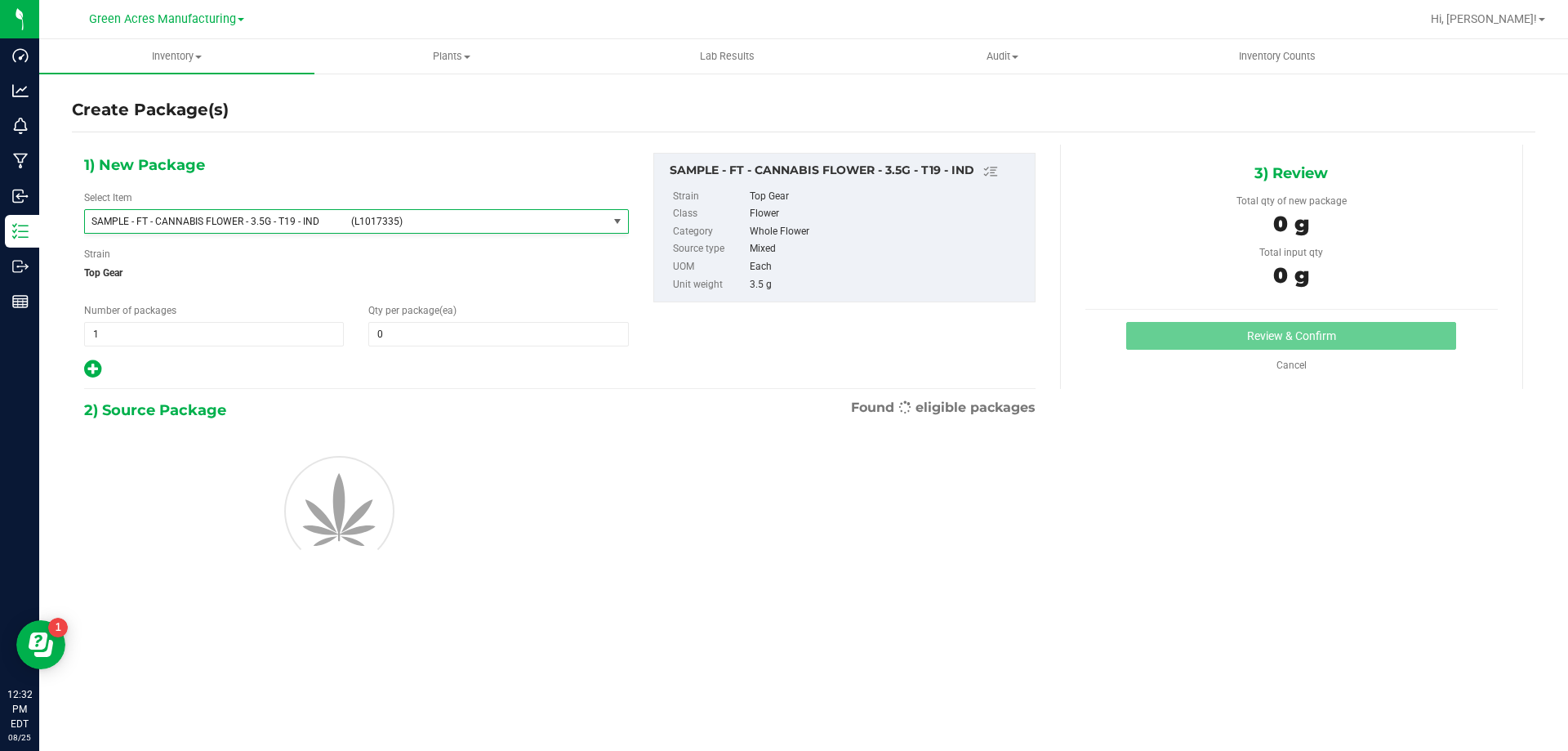
type input "0"
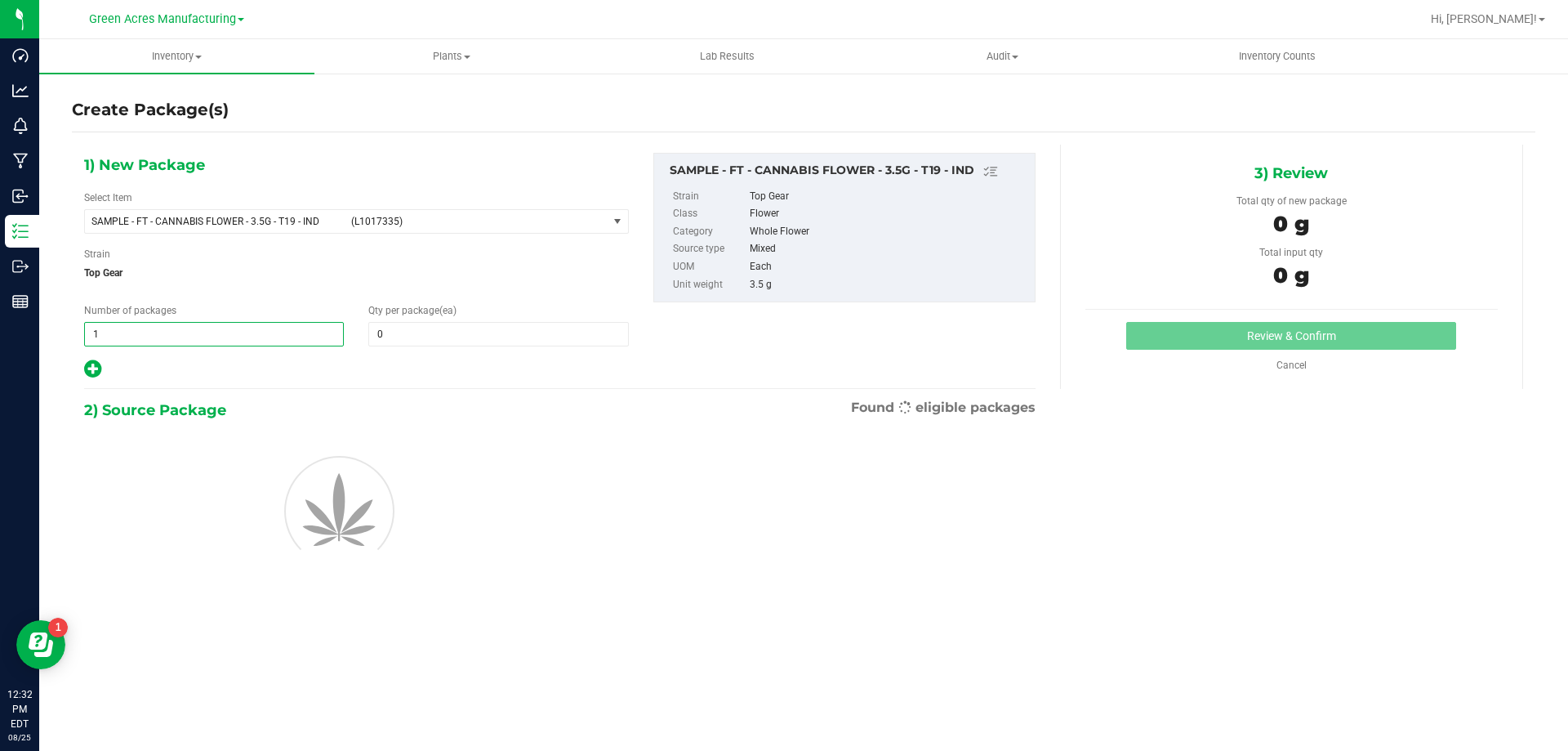
click at [163, 338] on span "1 1" at bounding box center [214, 335] width 260 height 25
type input "2"
type input "1"
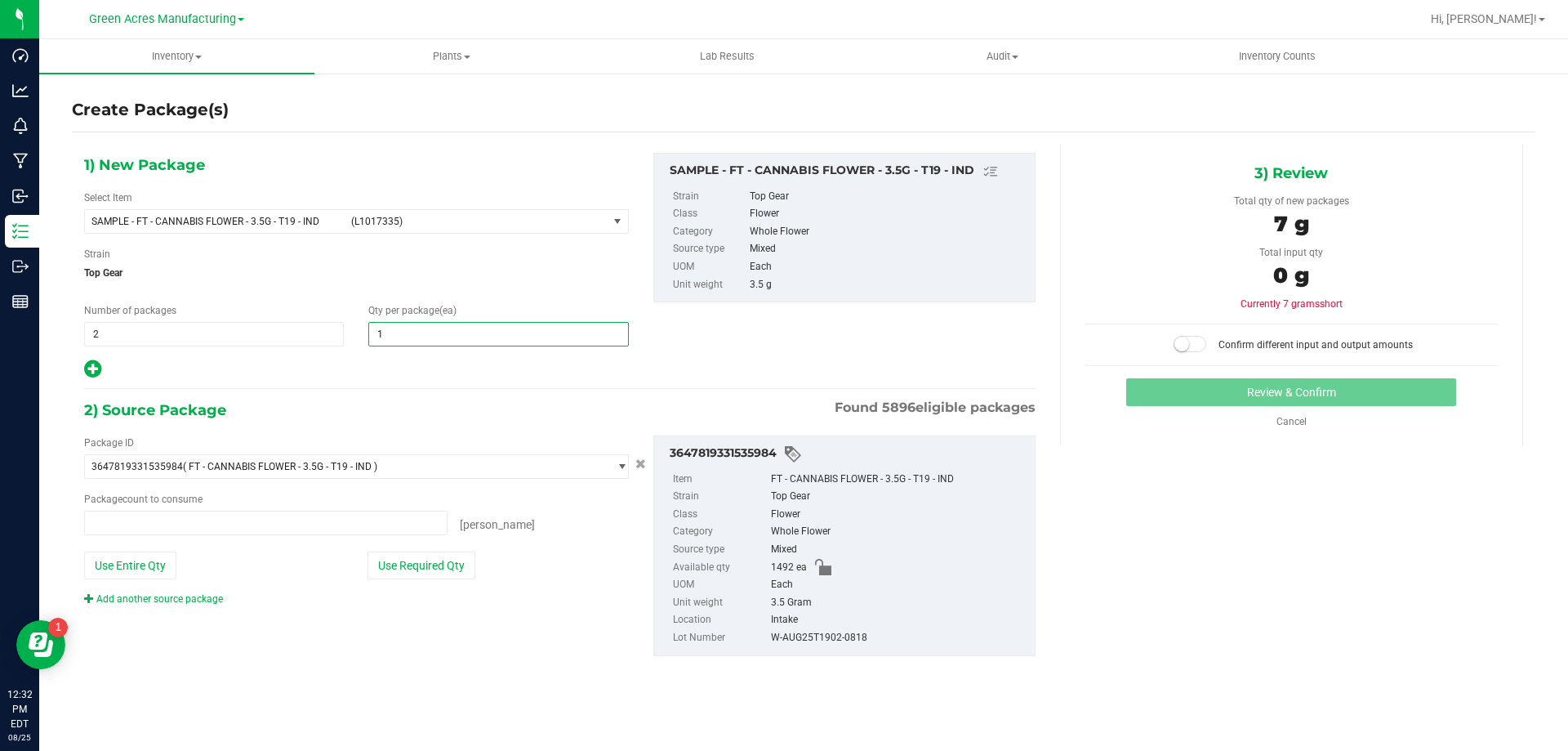
type input "0 ea"
type input "1"
click at [412, 560] on button "Use Required Qty" at bounding box center [421, 565] width 108 height 28
type input "2 ea"
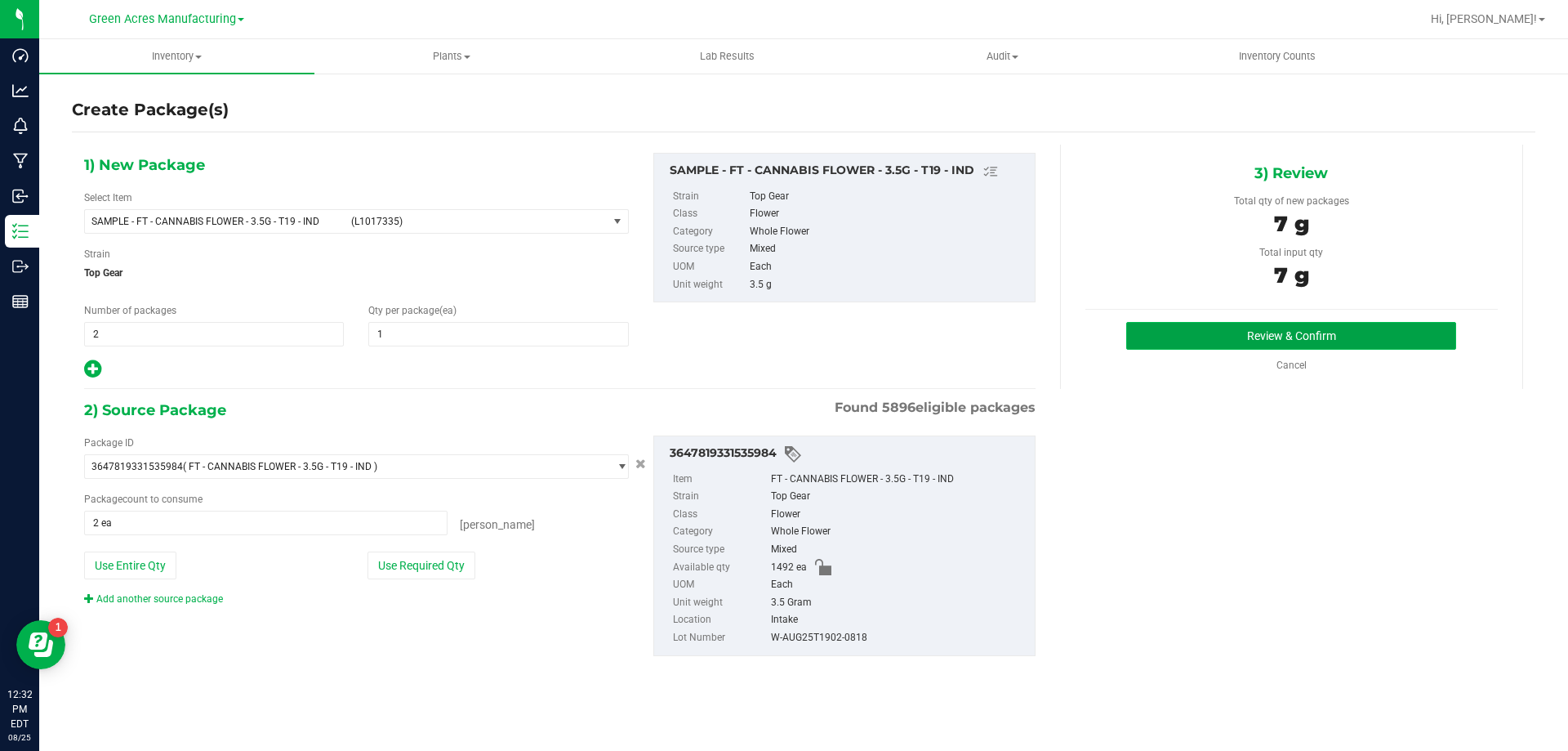
click at [1249, 325] on button "Review & Confirm" at bounding box center [1291, 336] width 330 height 28
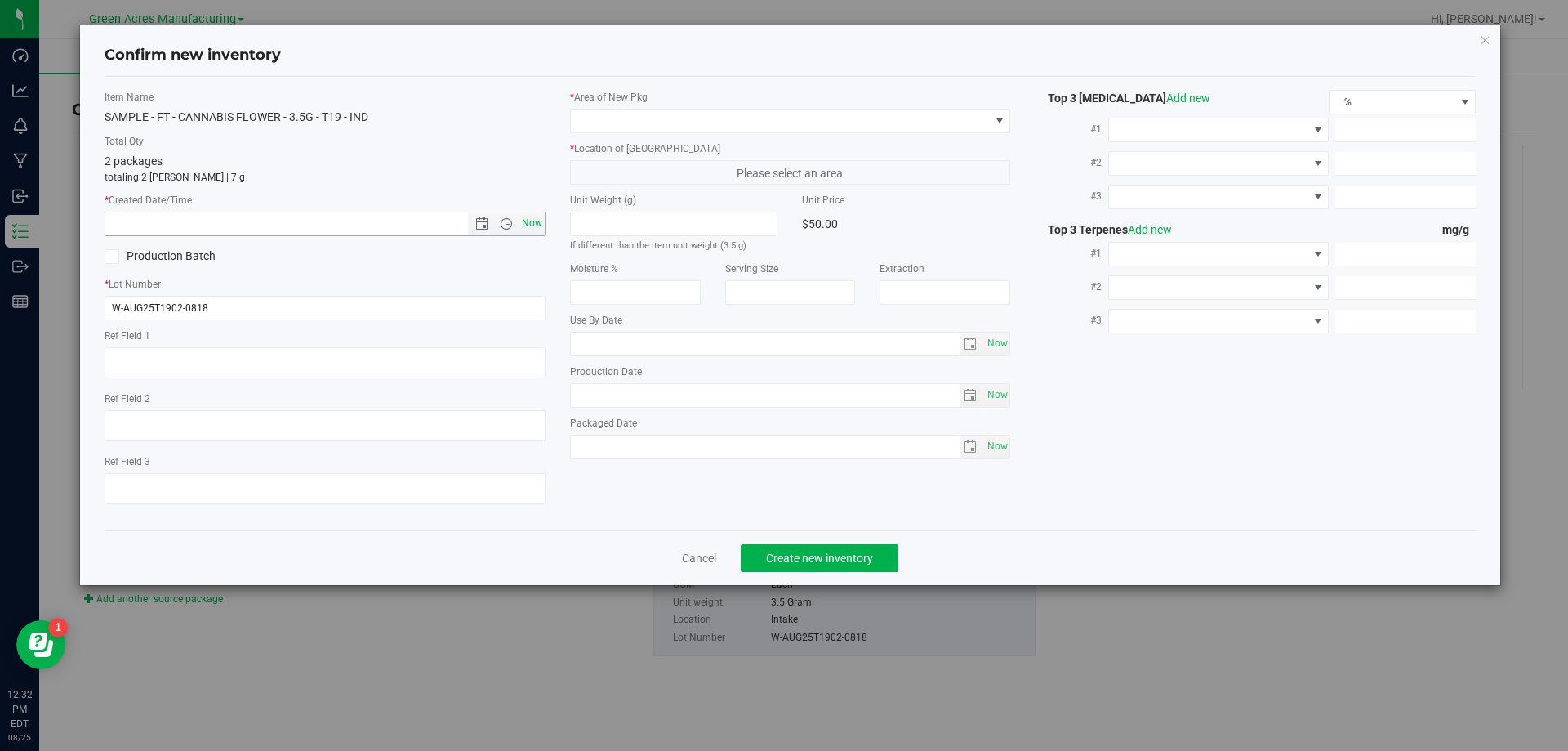
click at [528, 216] on span "Now" at bounding box center [532, 223] width 28 height 24
type input "8/25/2025 12:32 PM"
click at [730, 115] on span at bounding box center [780, 121] width 419 height 23
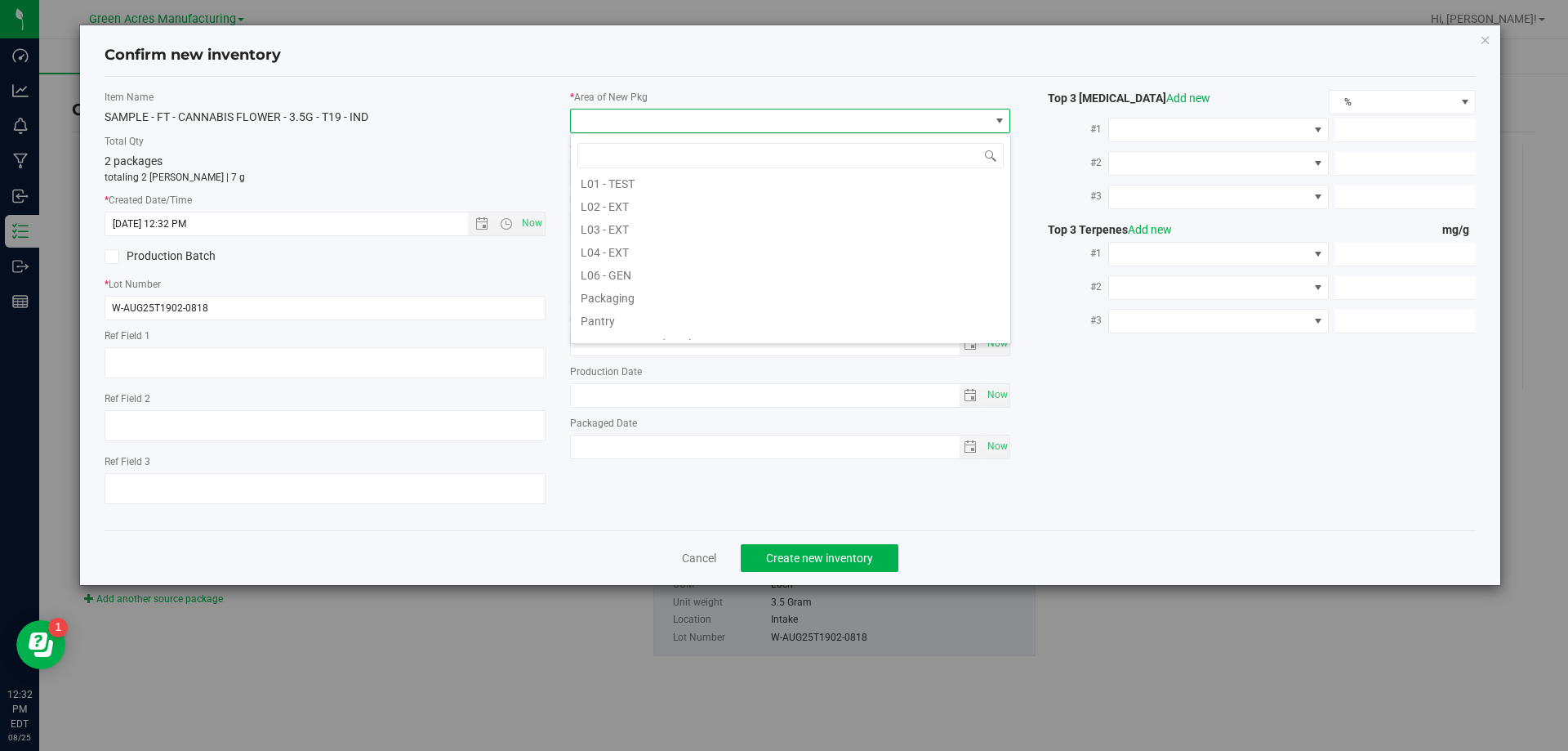
scroll to position [409, 0]
click at [696, 260] on li "Pantry / Secured Vault" at bounding box center [791, 260] width 440 height 23
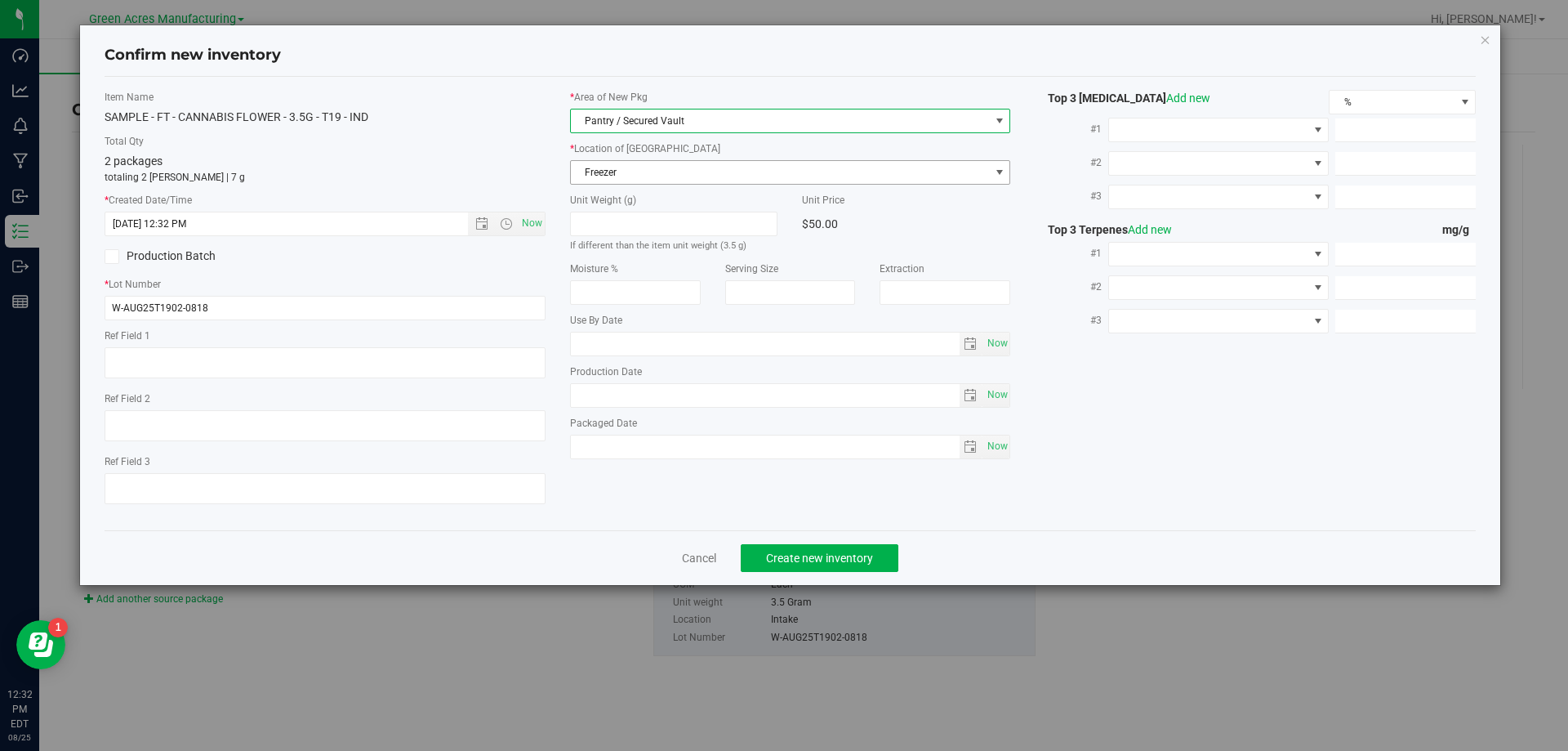
click at [693, 171] on span "Freezer" at bounding box center [780, 172] width 419 height 23
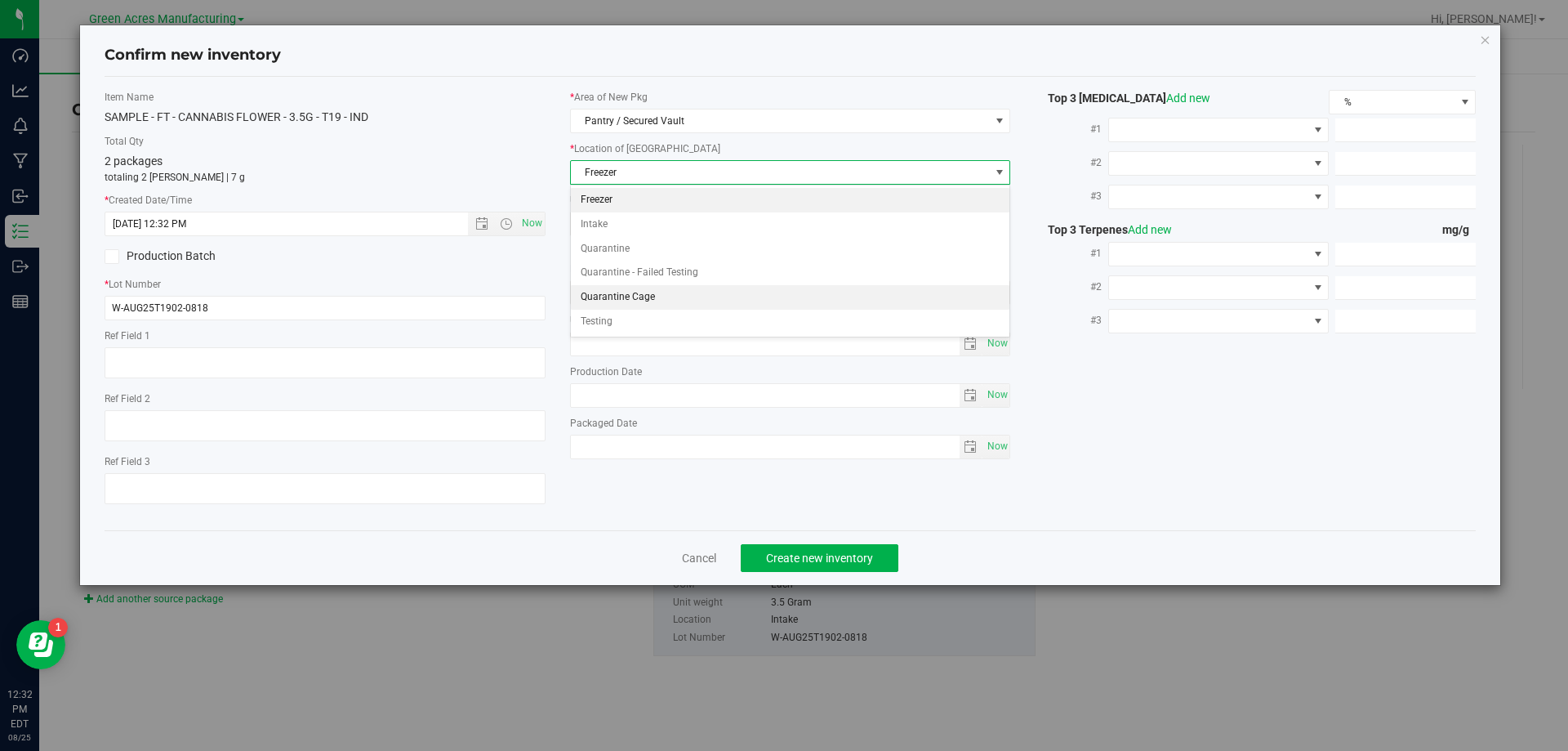
click at [654, 295] on li "Quarantine Cage" at bounding box center [791, 298] width 440 height 25
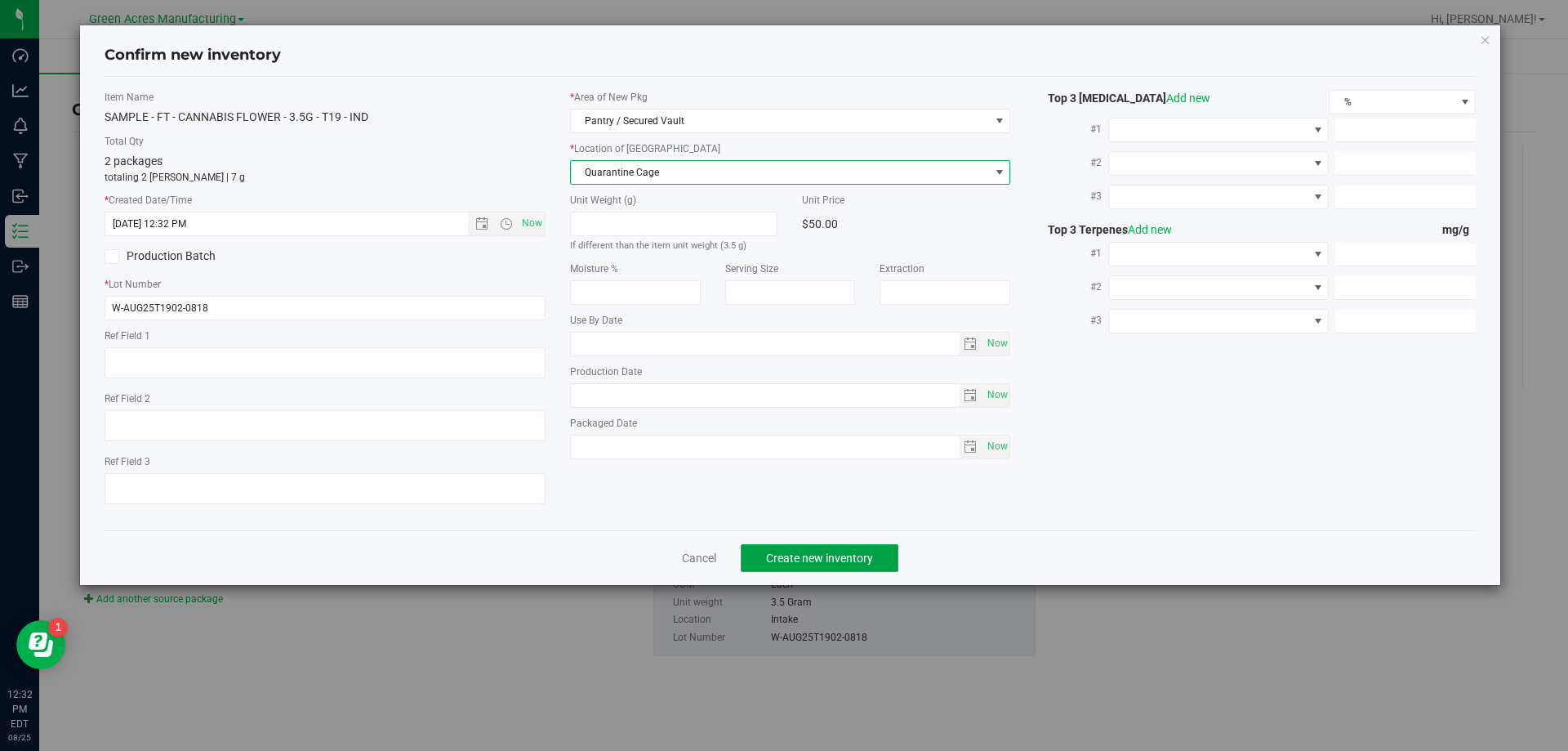
click at [790, 544] on button "Create new inventory" at bounding box center [819, 558] width 158 height 28
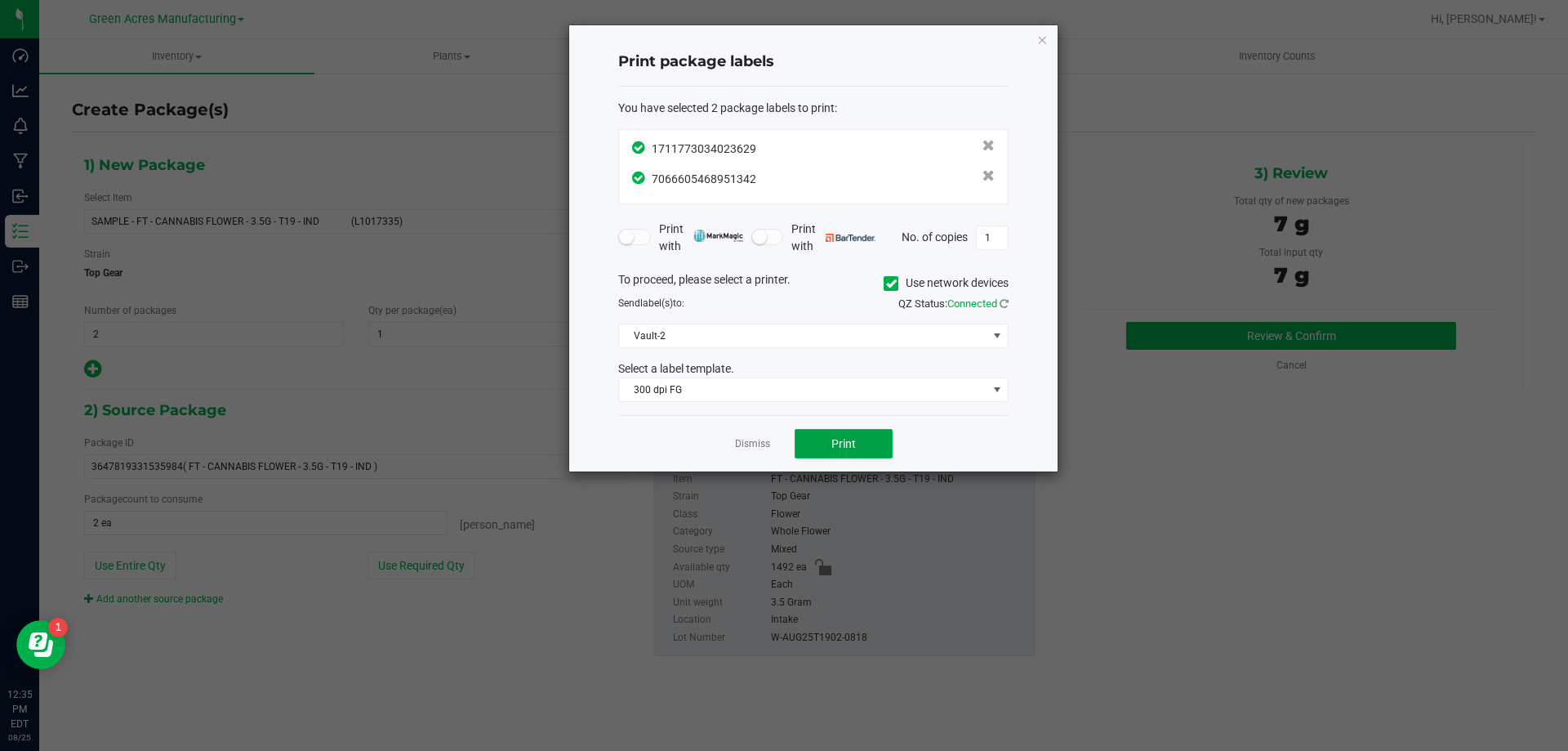
click at [847, 443] on span "Print" at bounding box center [844, 444] width 25 height 13
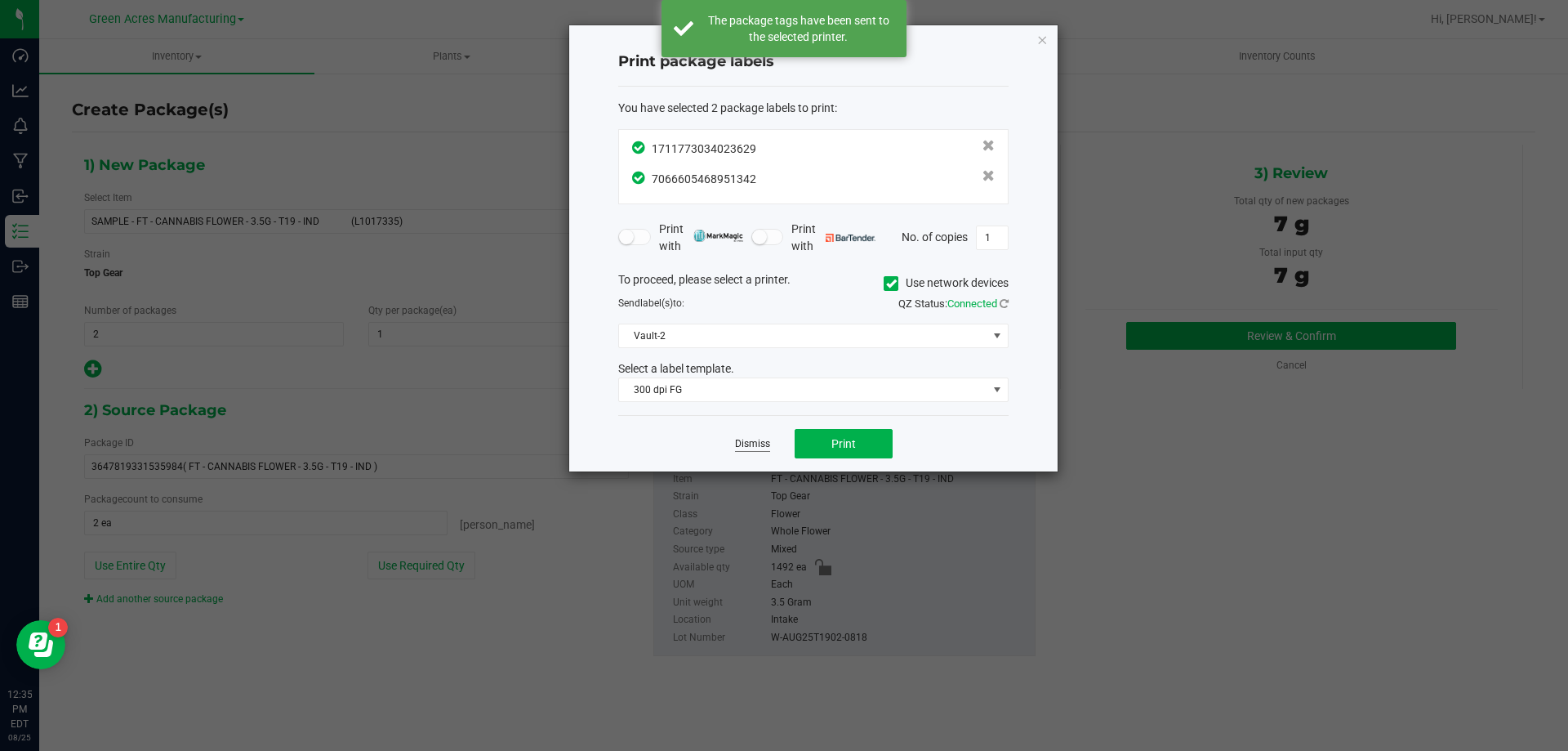
click at [766, 439] on link "Dismiss" at bounding box center [752, 444] width 35 height 14
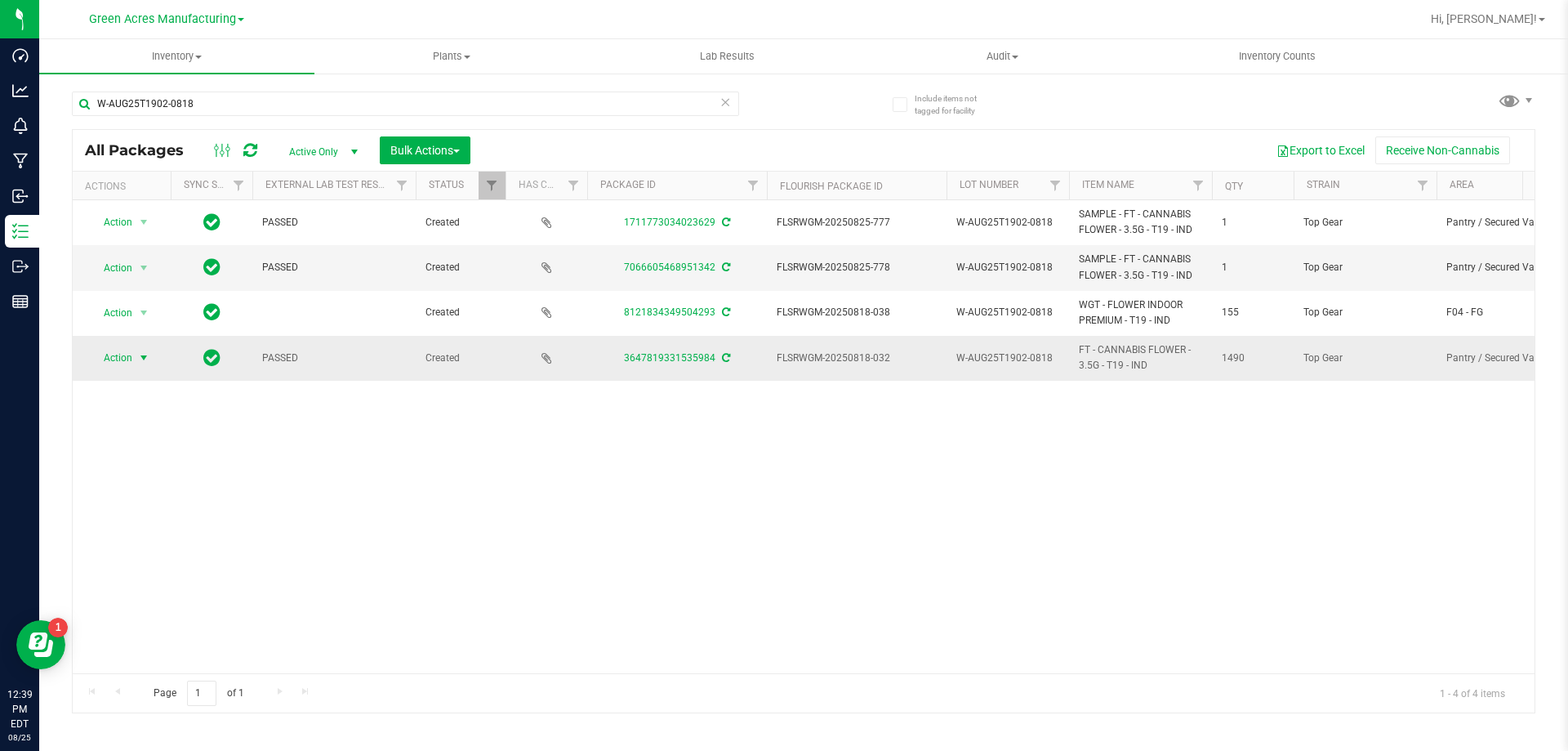
click at [123, 364] on span "Action" at bounding box center [111, 358] width 44 height 23
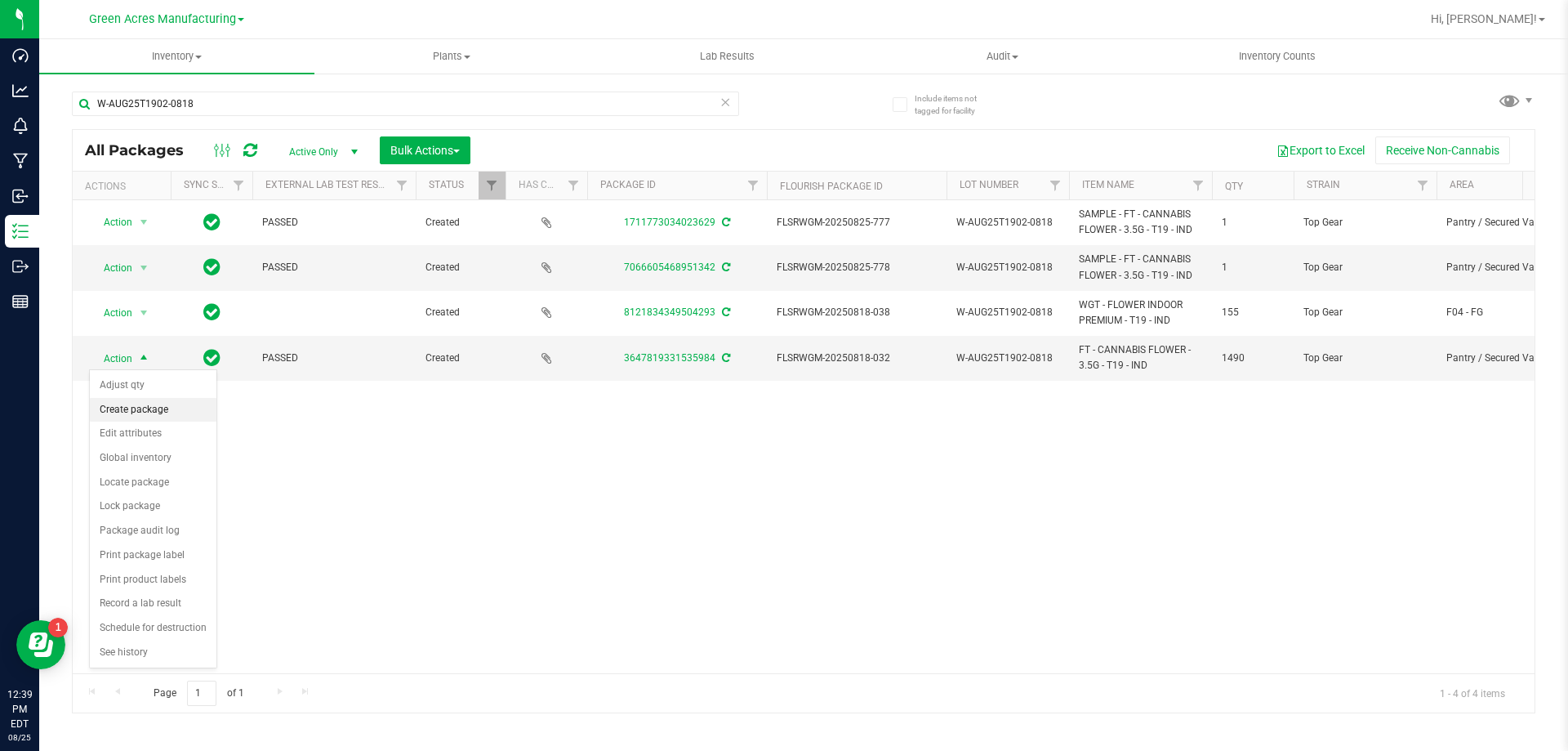
click at [138, 406] on li "Create package" at bounding box center [153, 410] width 126 height 25
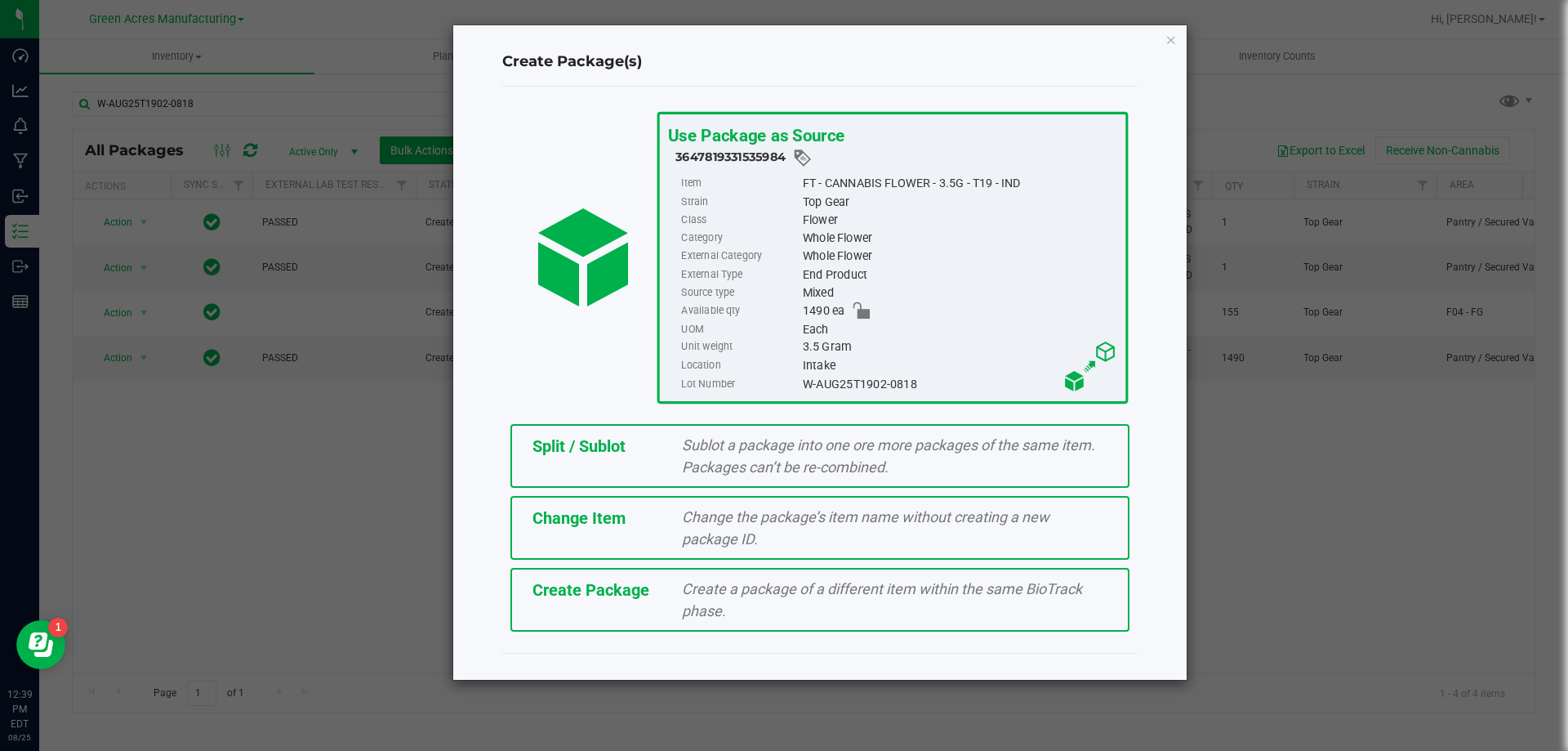
click at [577, 446] on span "Split / Sublot" at bounding box center [578, 446] width 93 height 20
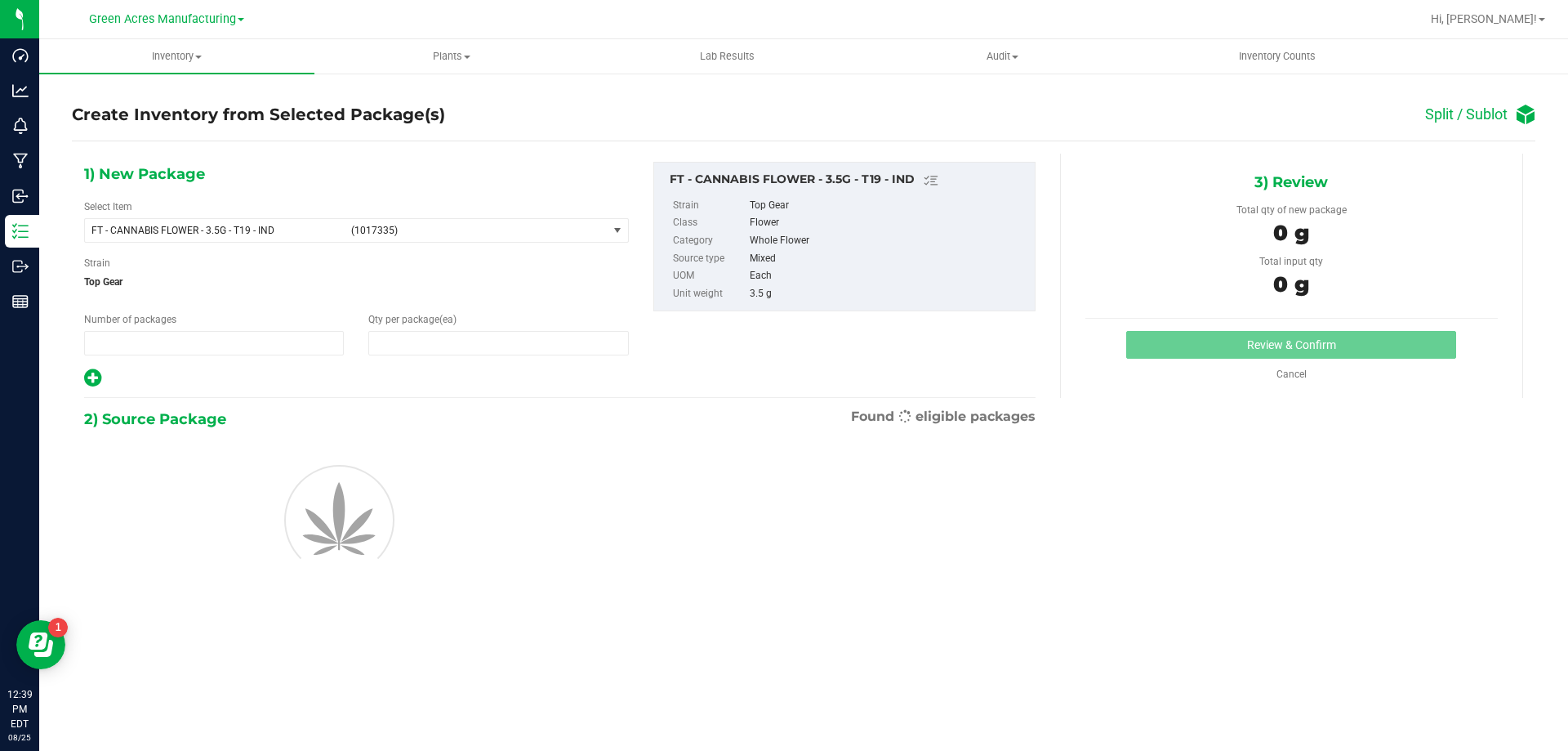
type input "1"
type input "0"
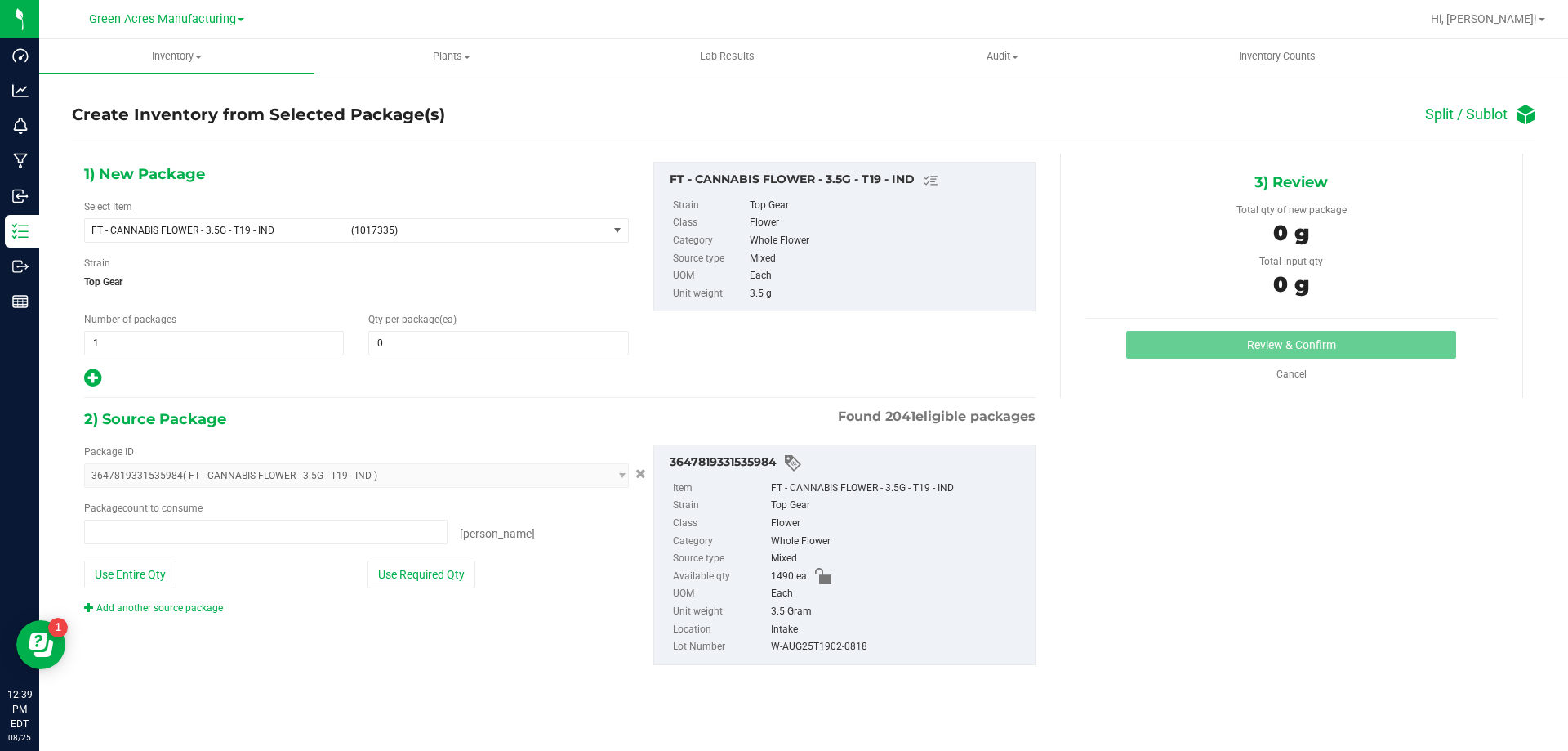
type input "0 ea"
click at [267, 335] on span "1 1" at bounding box center [214, 343] width 260 height 25
type input "74"
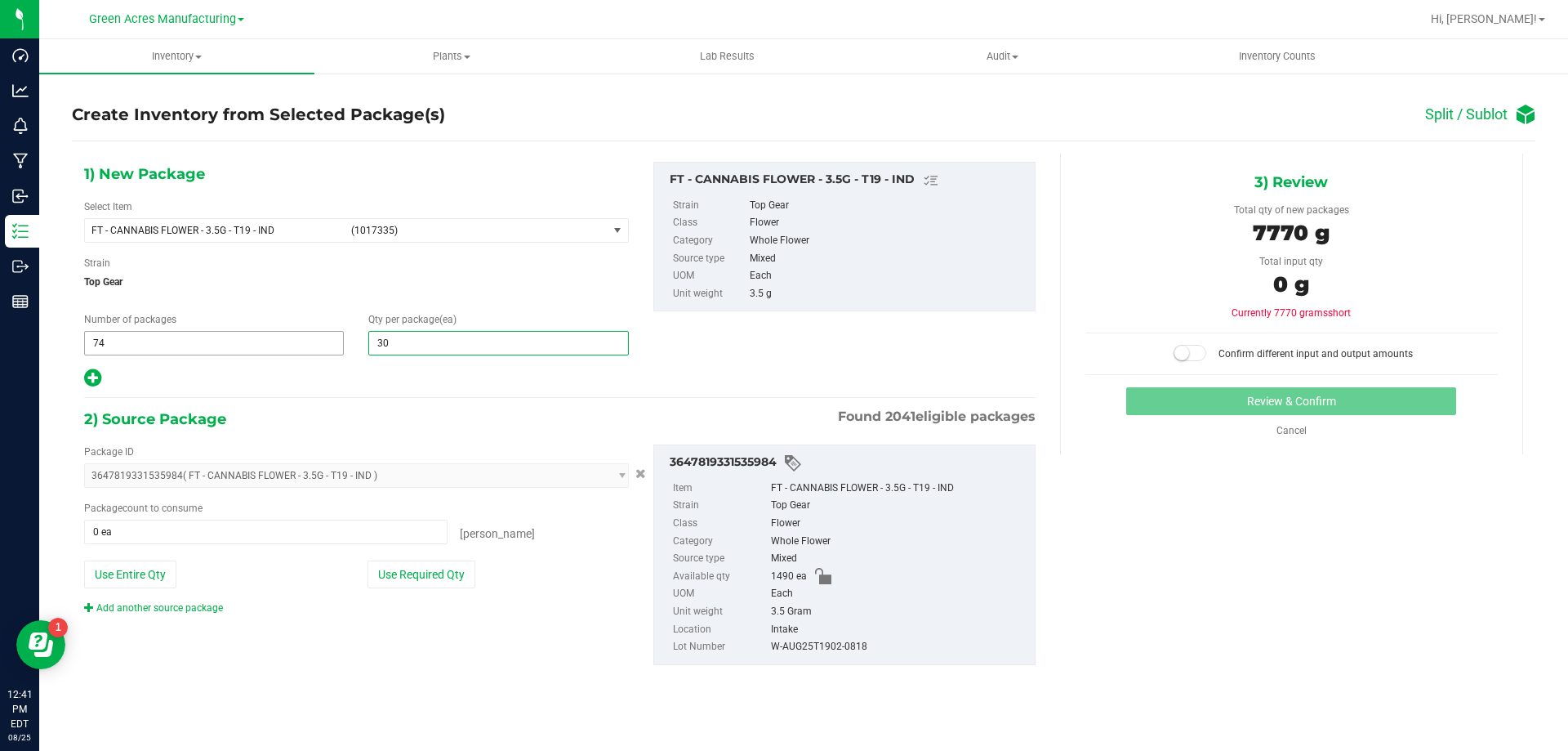
type input "3"
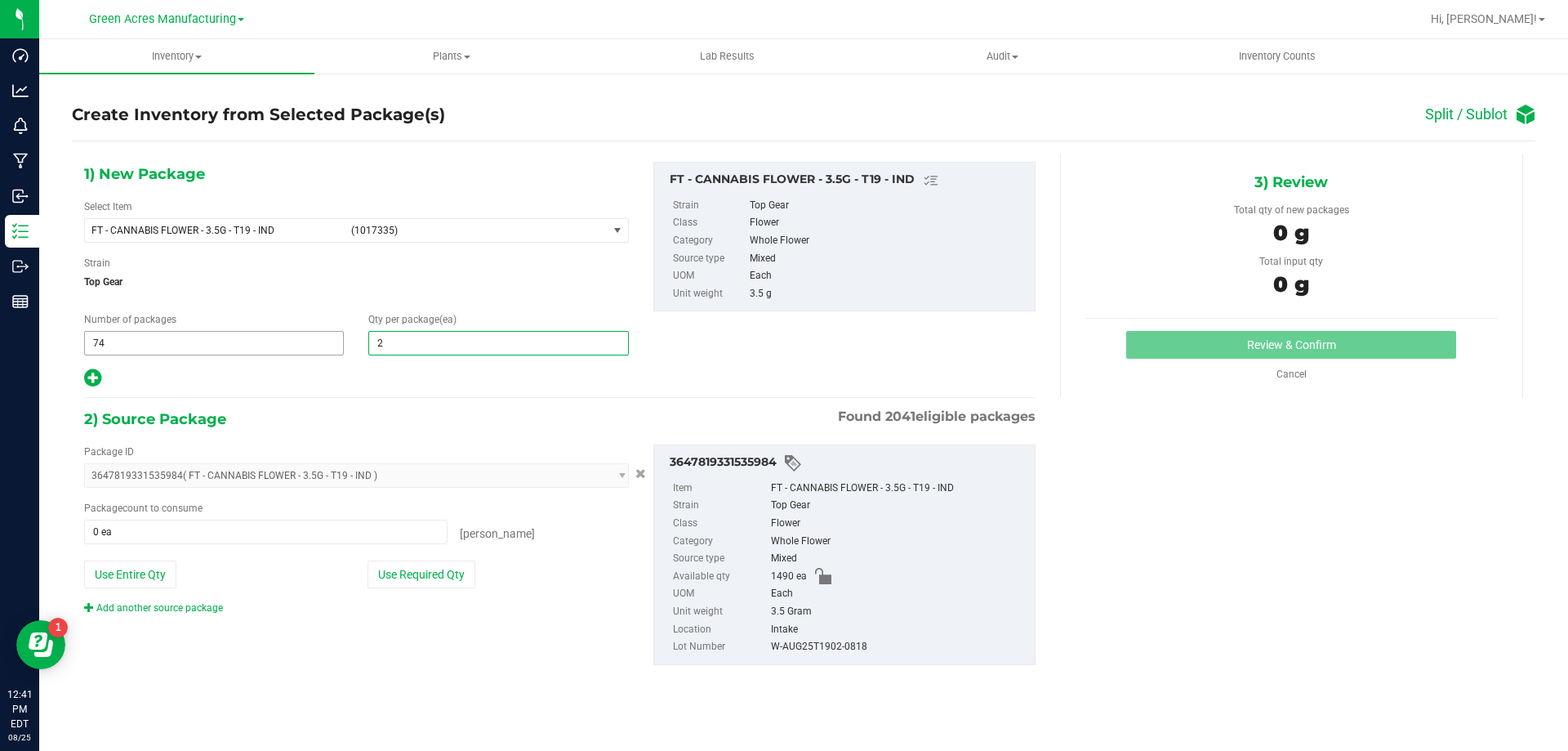
type input "20"
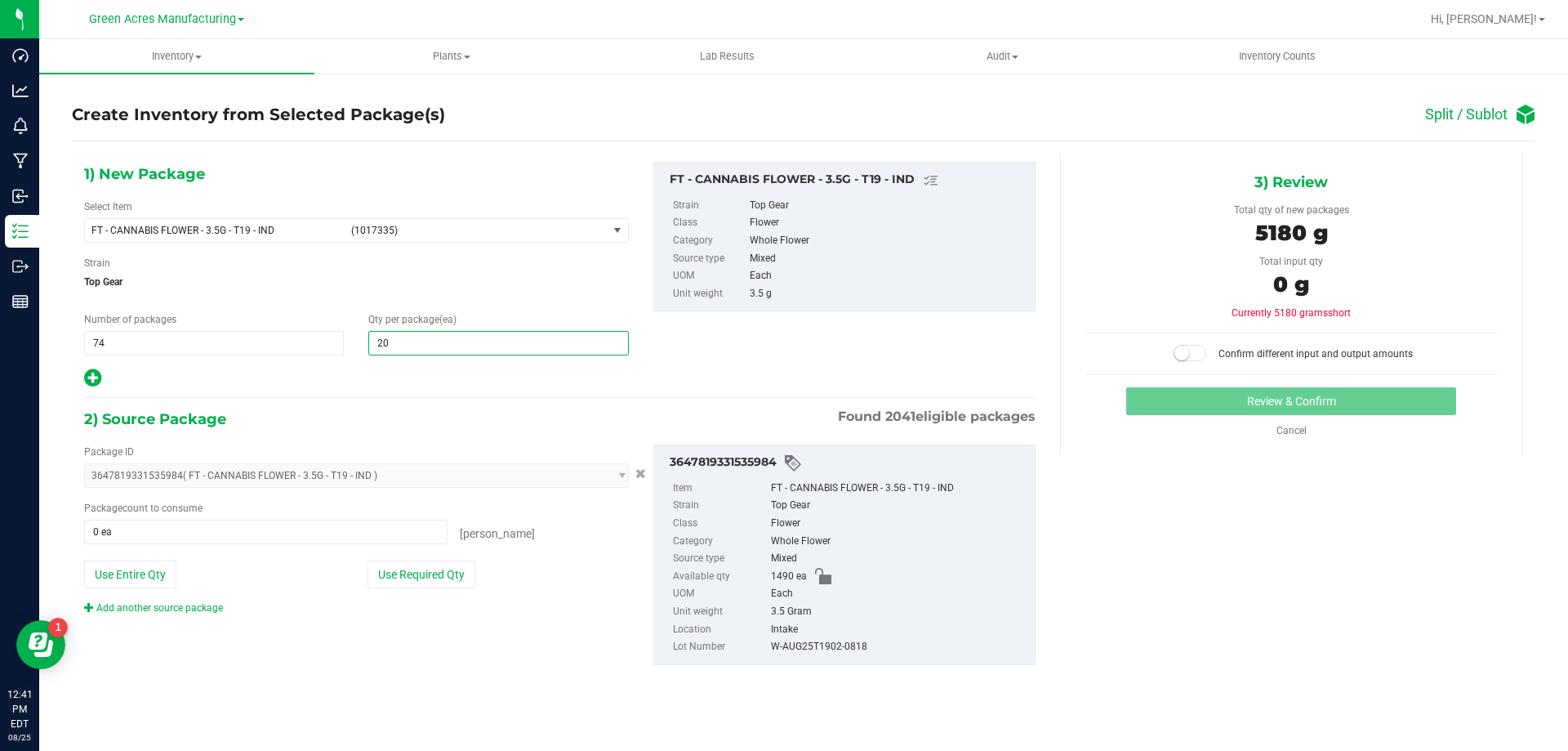
click at [85, 375] on icon at bounding box center [93, 377] width 17 height 20
type input "20"
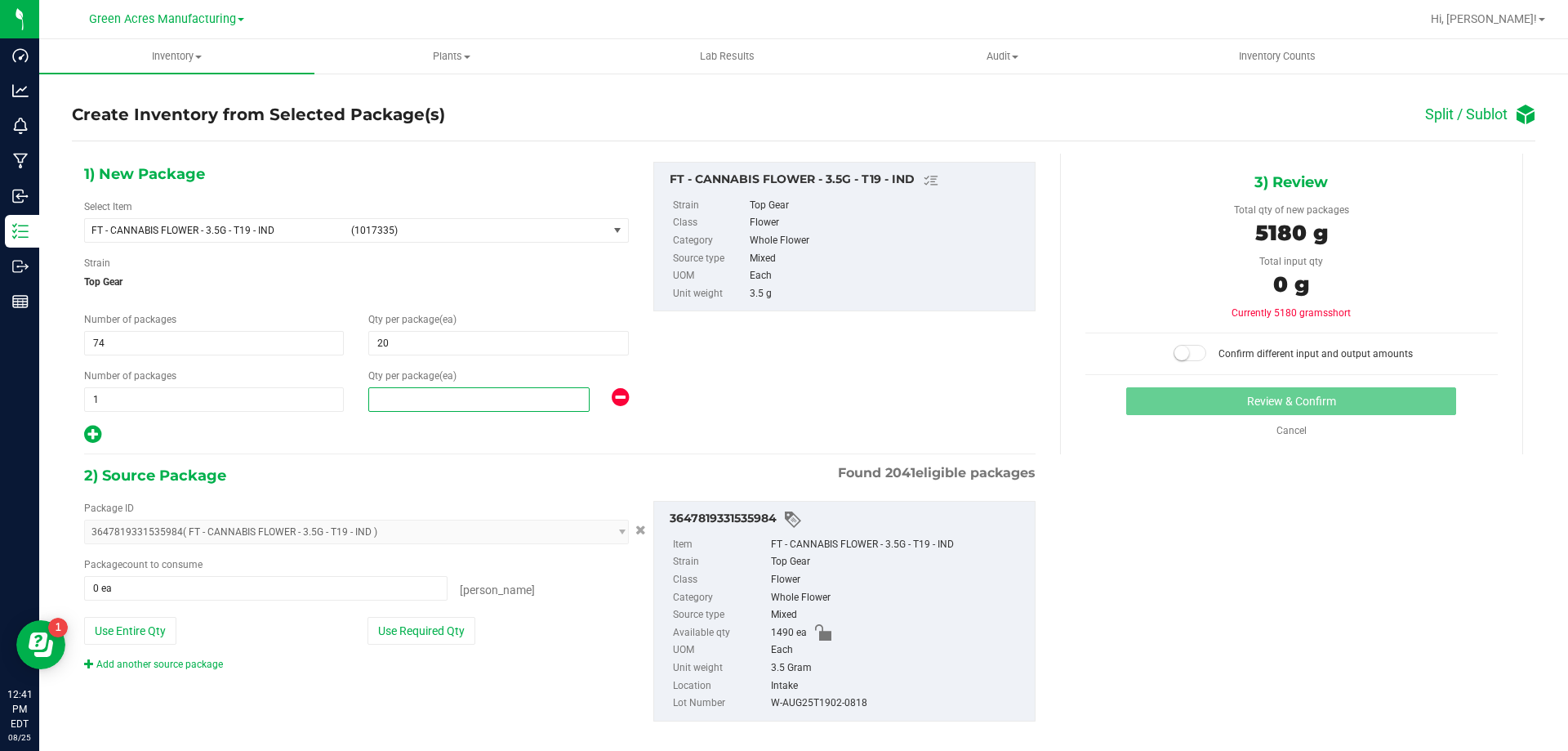
click at [458, 391] on span at bounding box center [479, 400] width 222 height 25
type input "10"
click at [416, 636] on button "Use Required Qty" at bounding box center [421, 630] width 108 height 28
type input "1490 ea"
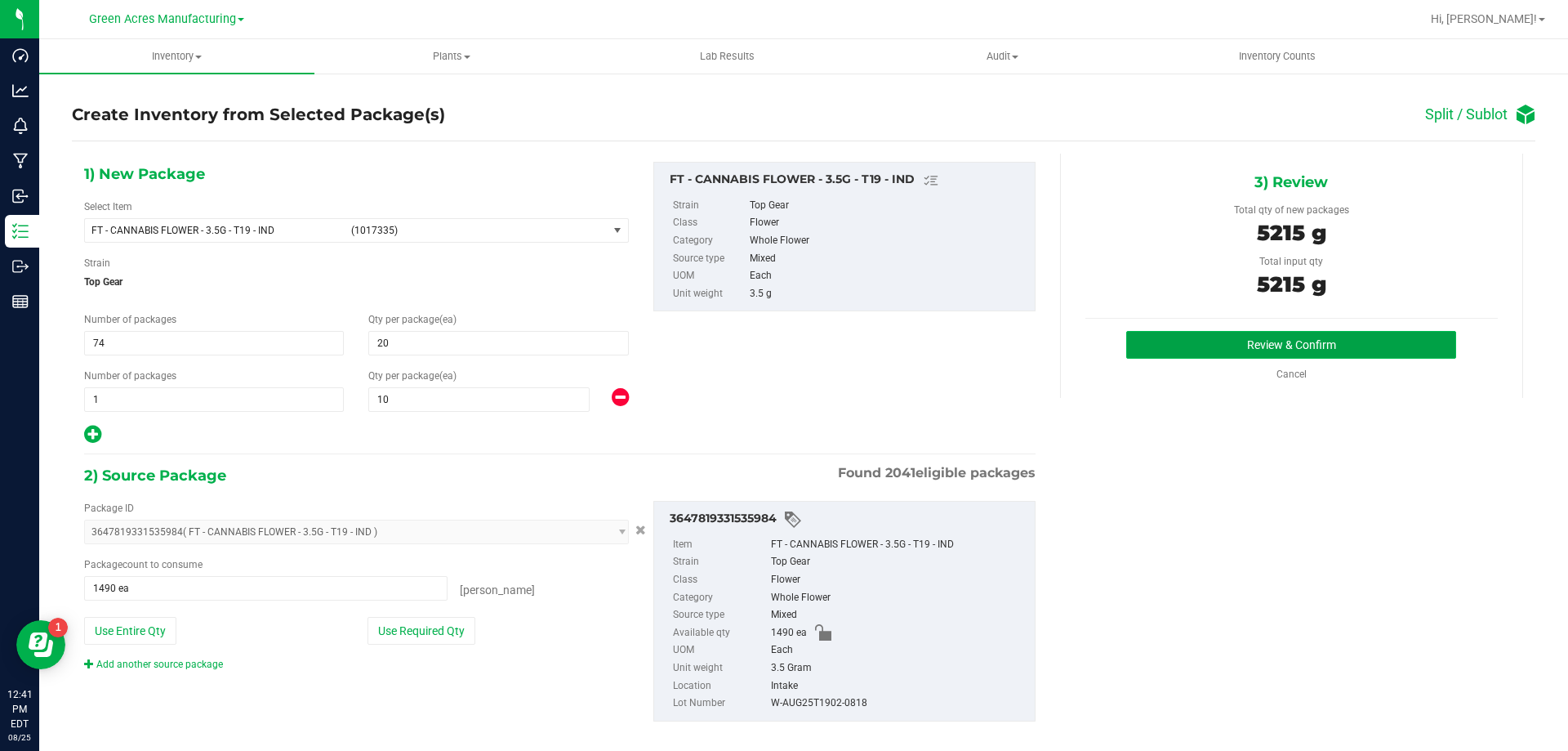
click at [1358, 333] on button "Review & Confirm" at bounding box center [1291, 344] width 330 height 28
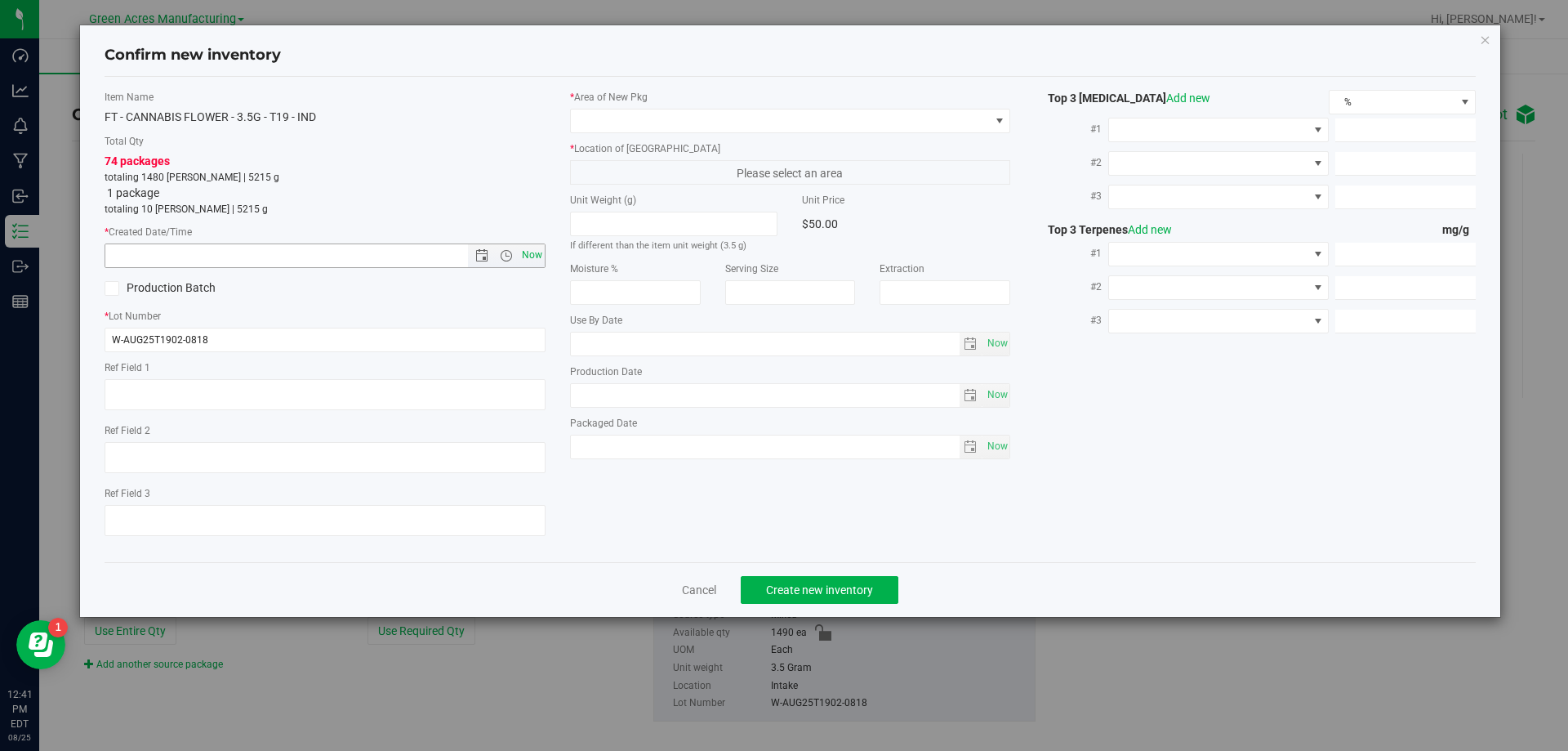
click at [526, 259] on span "Now" at bounding box center [532, 255] width 28 height 24
type input "8/25/2025 12:41 PM"
click at [660, 122] on span at bounding box center [780, 121] width 419 height 23
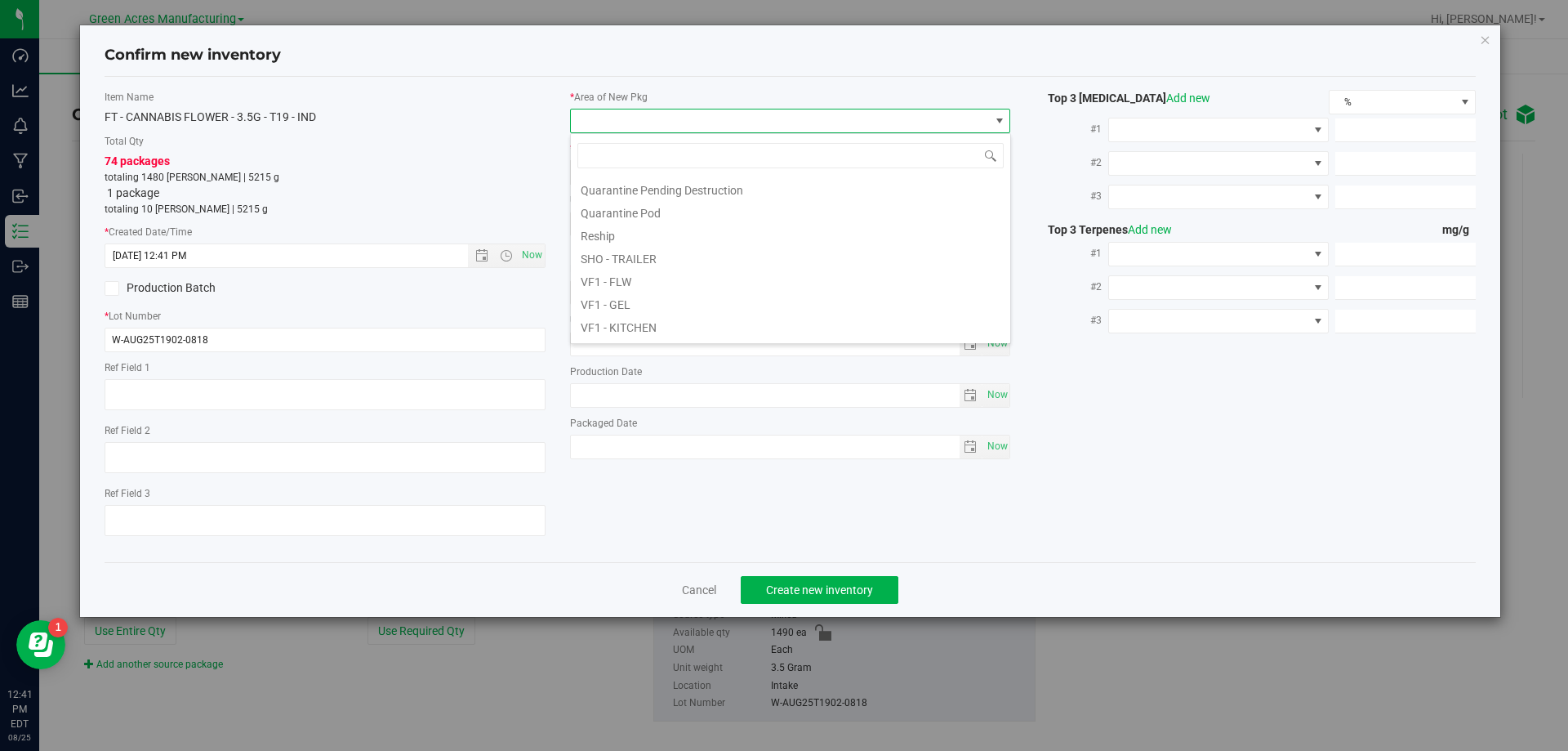
scroll to position [821, 0]
click at [760, 311] on li "VF2 - WHS" at bounding box center [791, 306] width 440 height 23
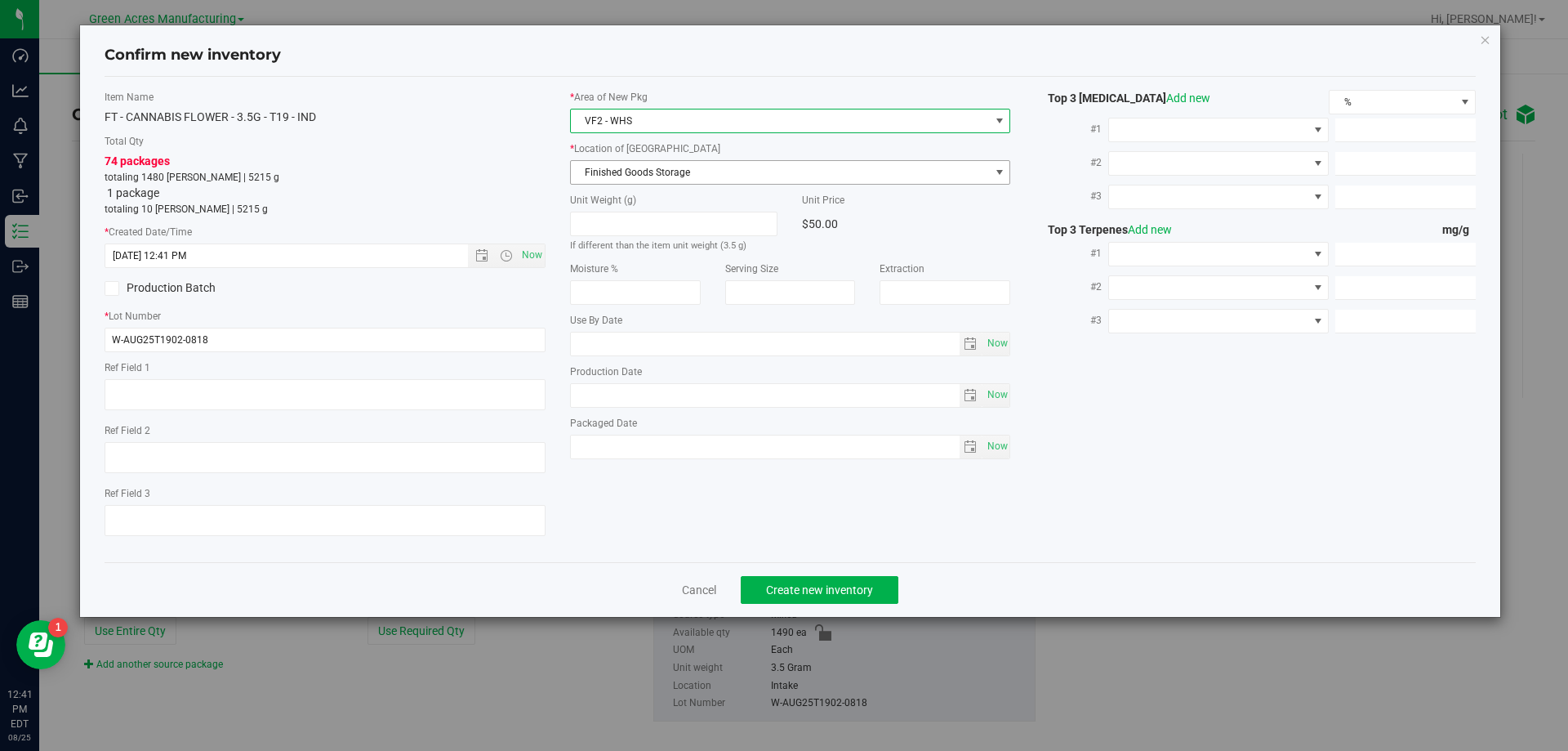
click at [675, 166] on span "Finished Goods Storage" at bounding box center [780, 172] width 419 height 23
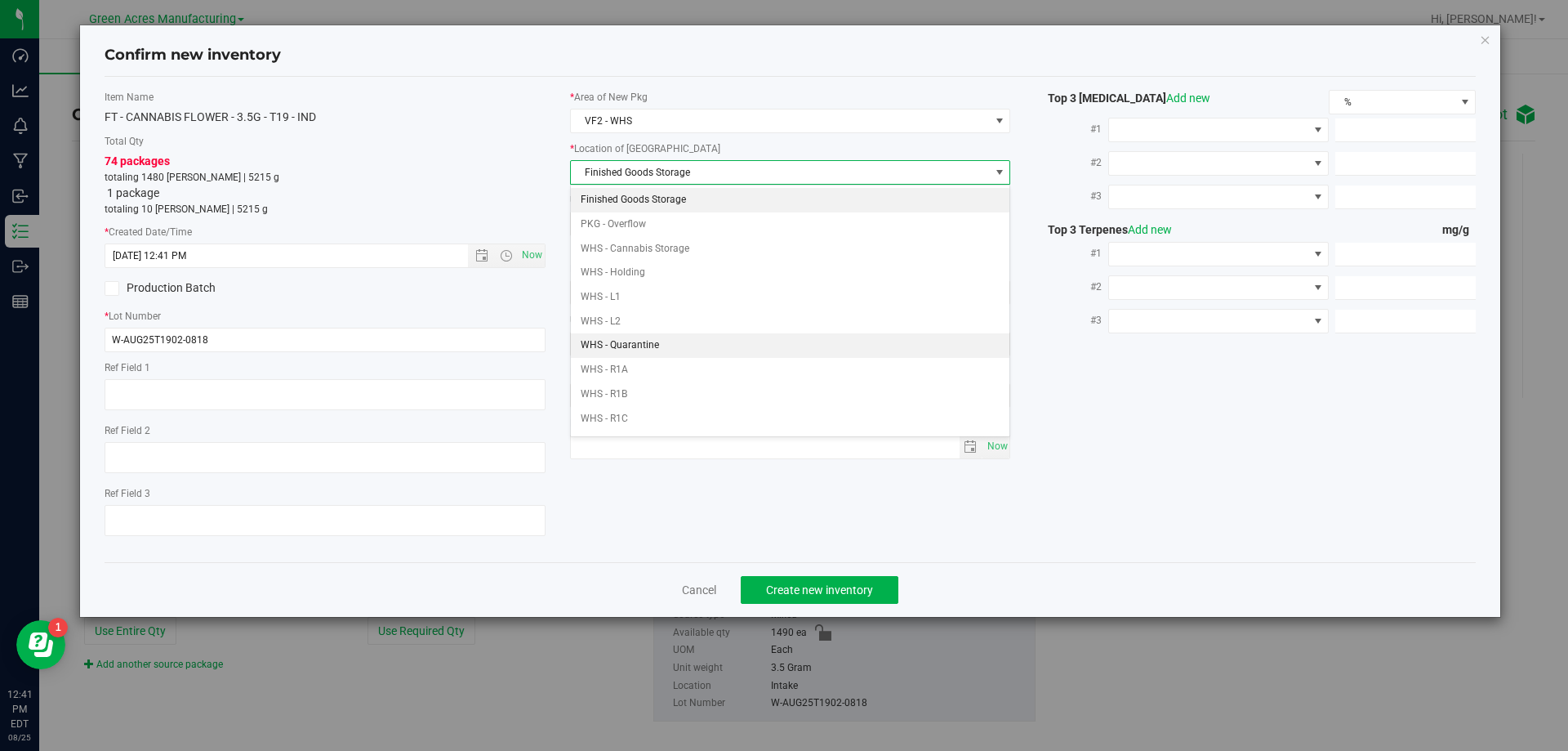
click at [675, 188] on li "Finished Goods Storage" at bounding box center [791, 201] width 440 height 25
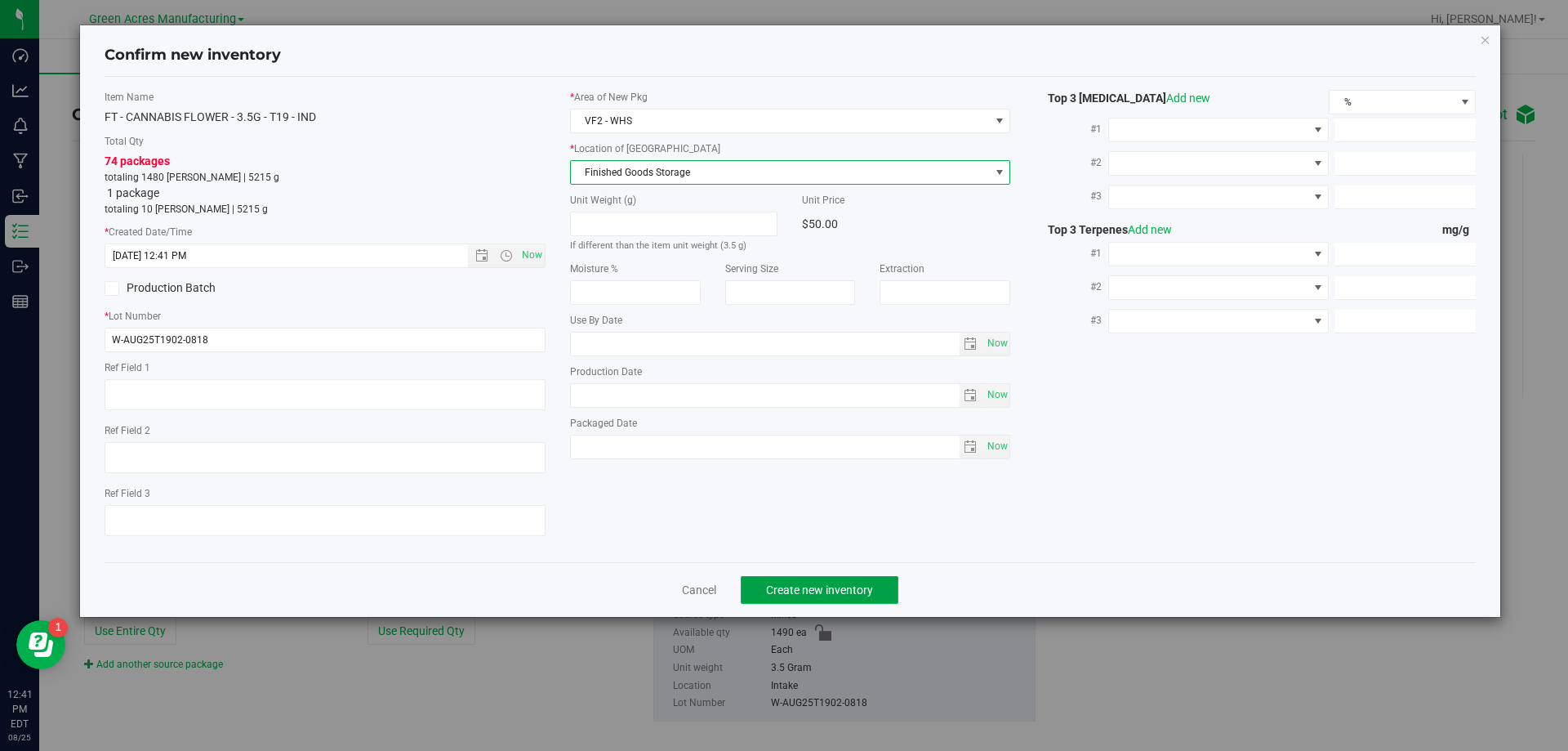
click at [807, 591] on span "Create new inventory" at bounding box center [819, 590] width 107 height 13
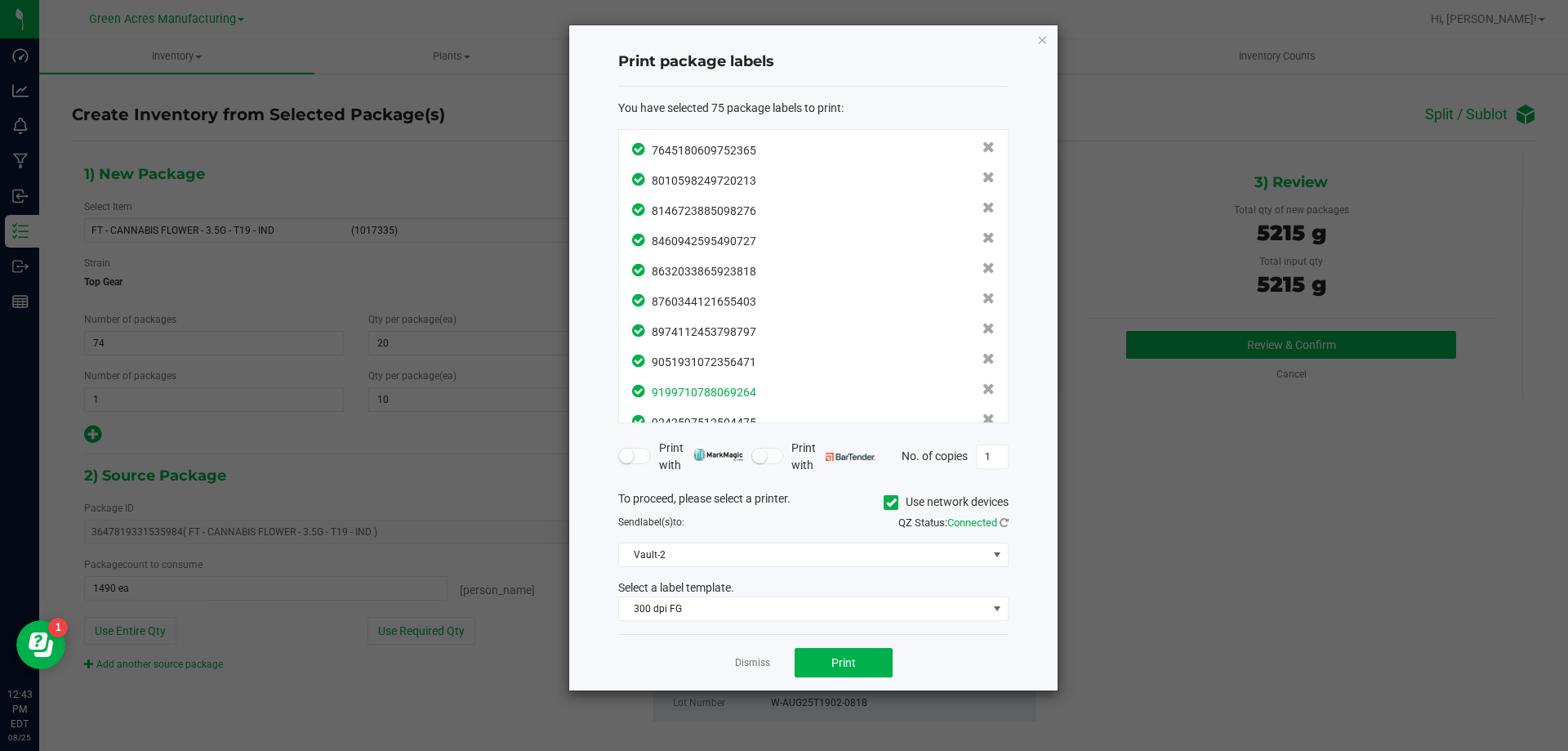
scroll to position [1989, 0]
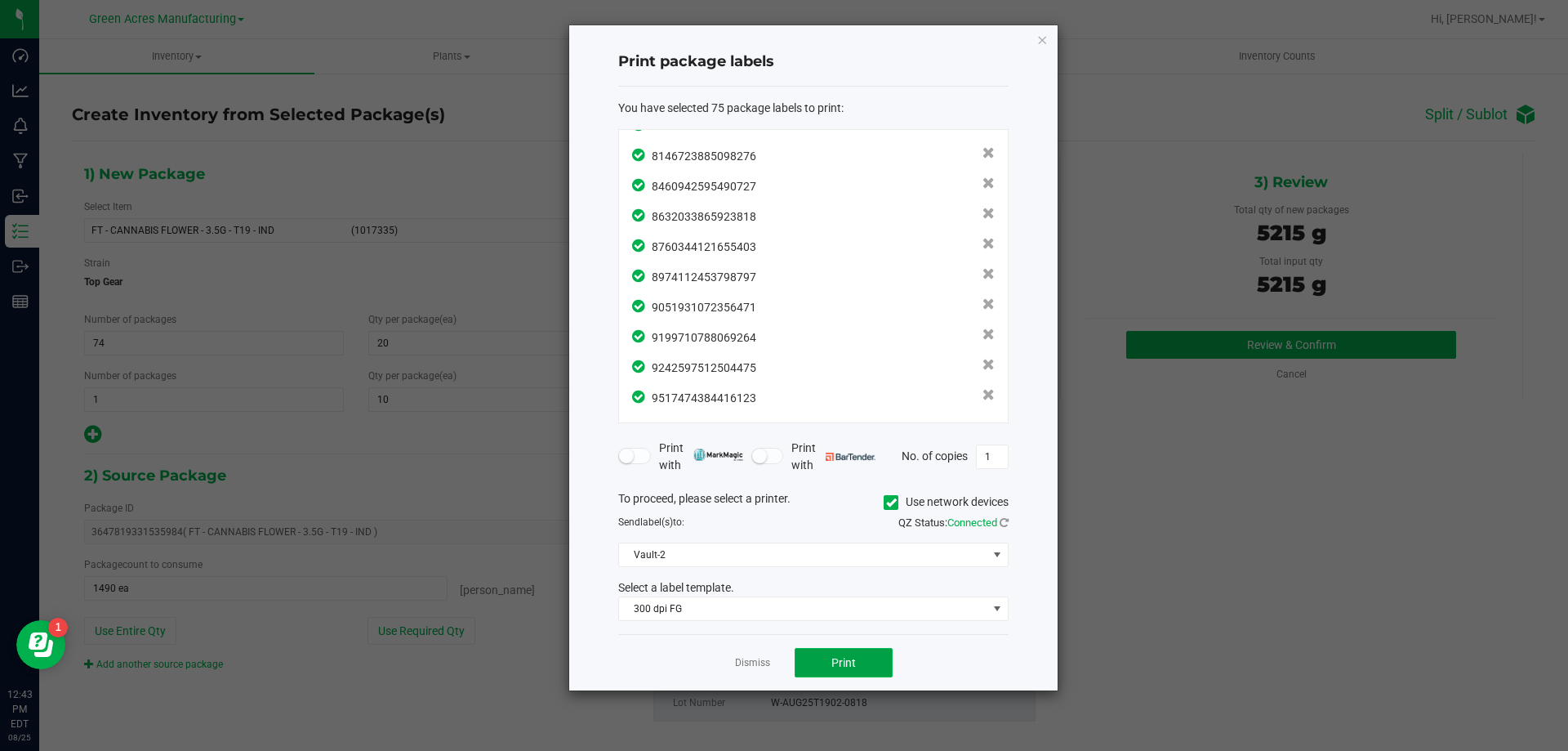
click at [828, 669] on button "Print" at bounding box center [843, 663] width 98 height 30
click at [770, 672] on div "Dismiss Print" at bounding box center [814, 662] width 390 height 56
click at [753, 667] on link "Dismiss" at bounding box center [752, 663] width 35 height 14
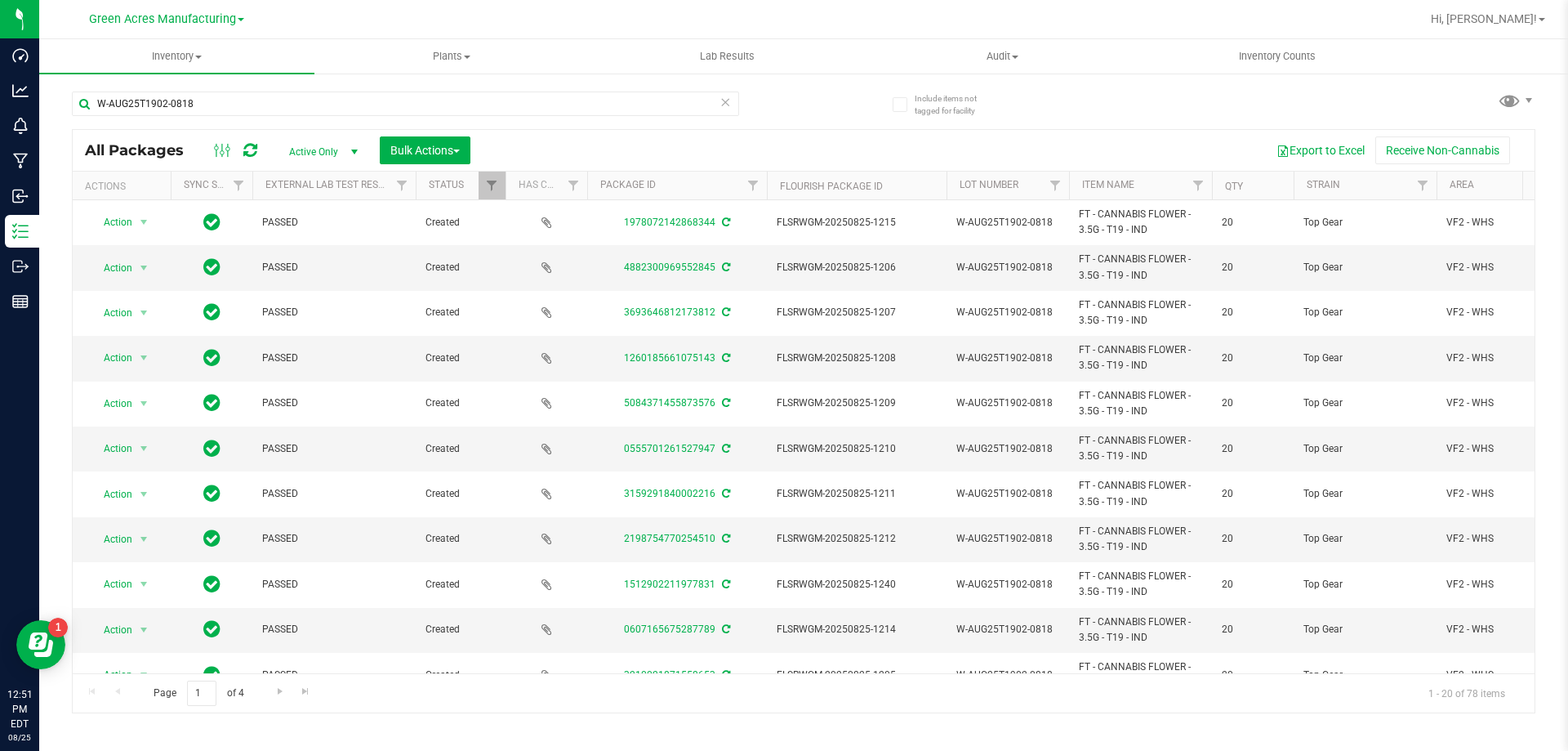
click at [723, 99] on icon at bounding box center [726, 101] width 11 height 20
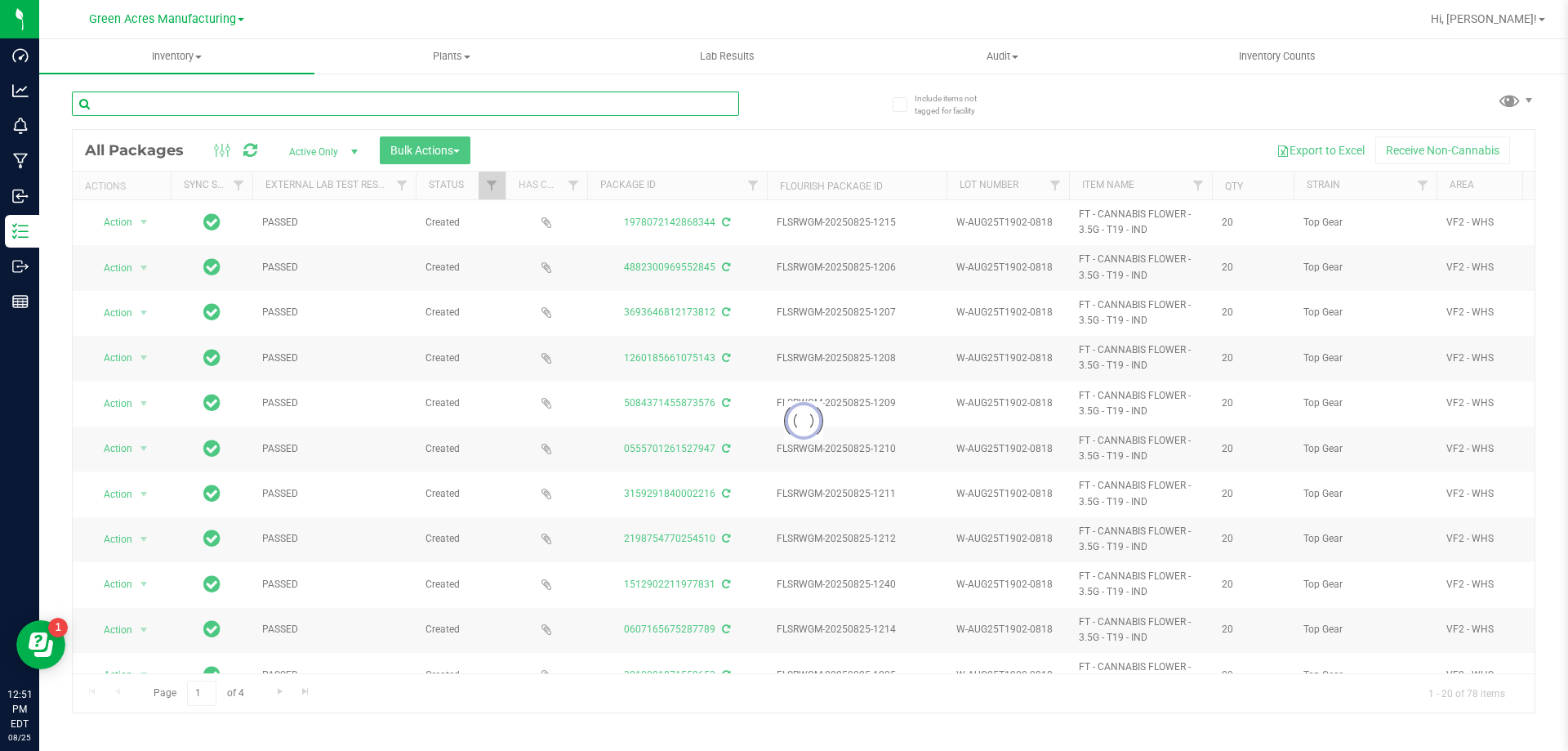
click at [587, 101] on input "text" at bounding box center [405, 104] width 667 height 25
paste input "W-AUG25SRZ02-0819"
type input "W-AUG25SRZ02-0819"
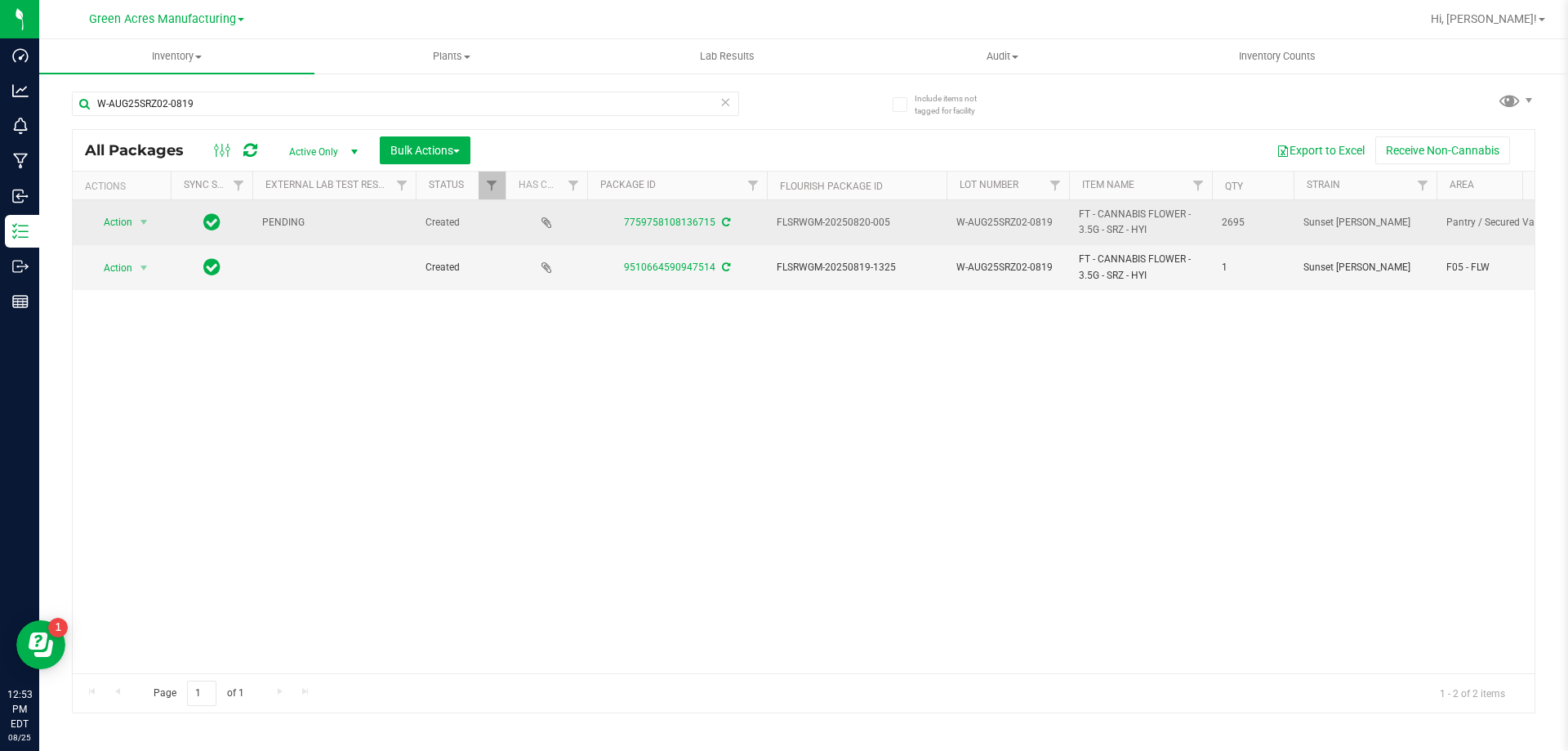
click at [723, 217] on icon at bounding box center [726, 222] width 9 height 10
click at [137, 225] on span "select" at bounding box center [143, 222] width 20 height 23
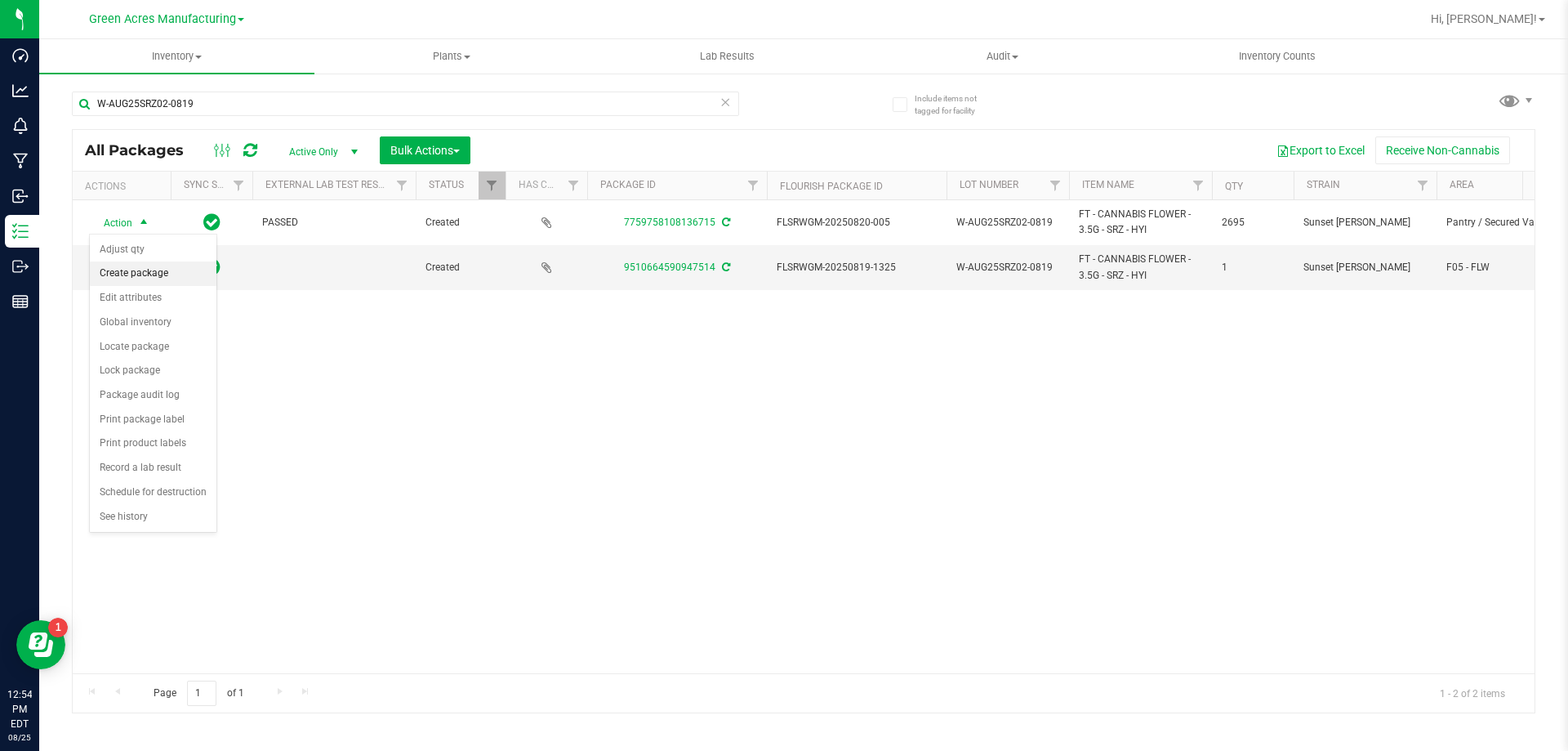
click at [132, 269] on li "Create package" at bounding box center [153, 274] width 126 height 25
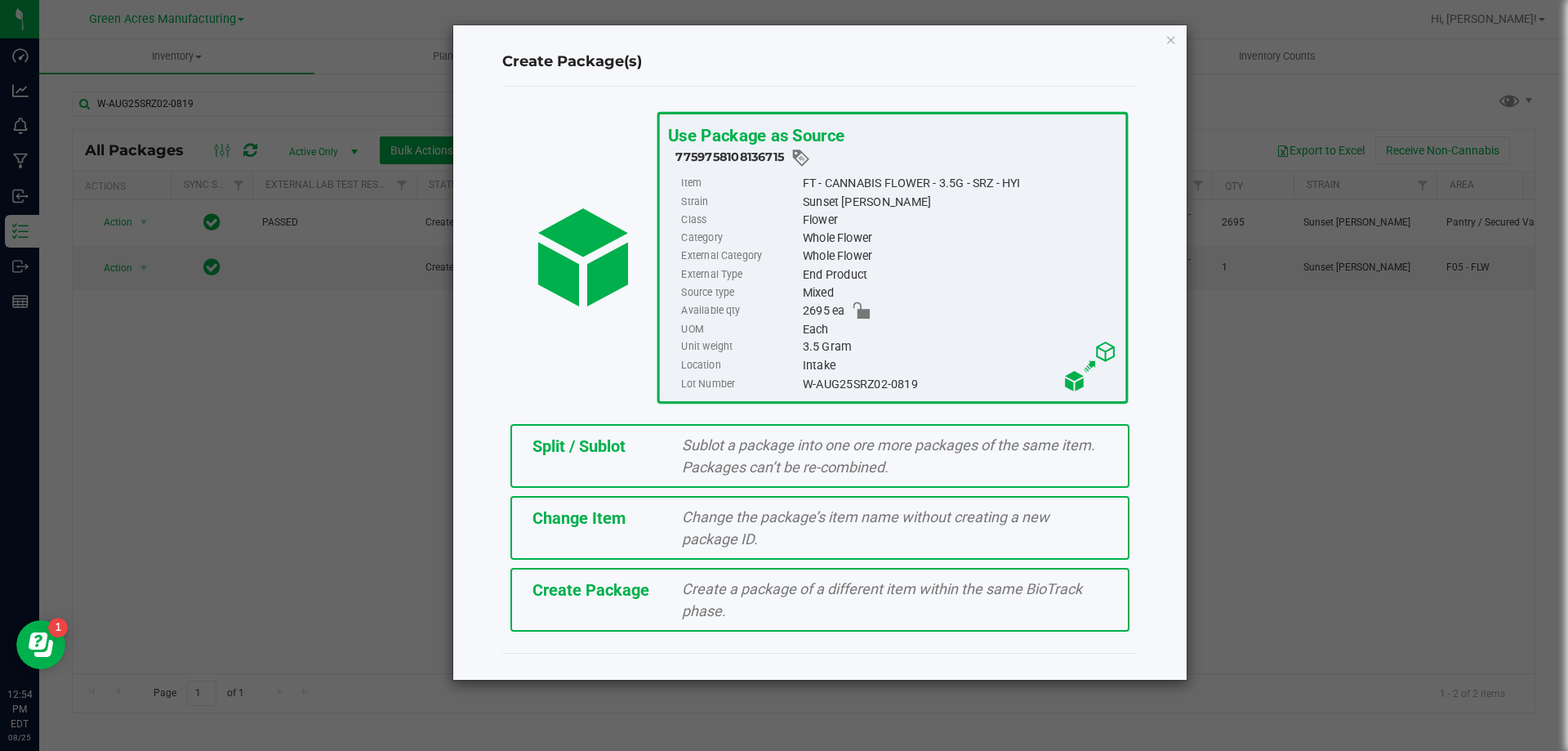
click at [520, 592] on div "Create Package" at bounding box center [595, 590] width 150 height 25
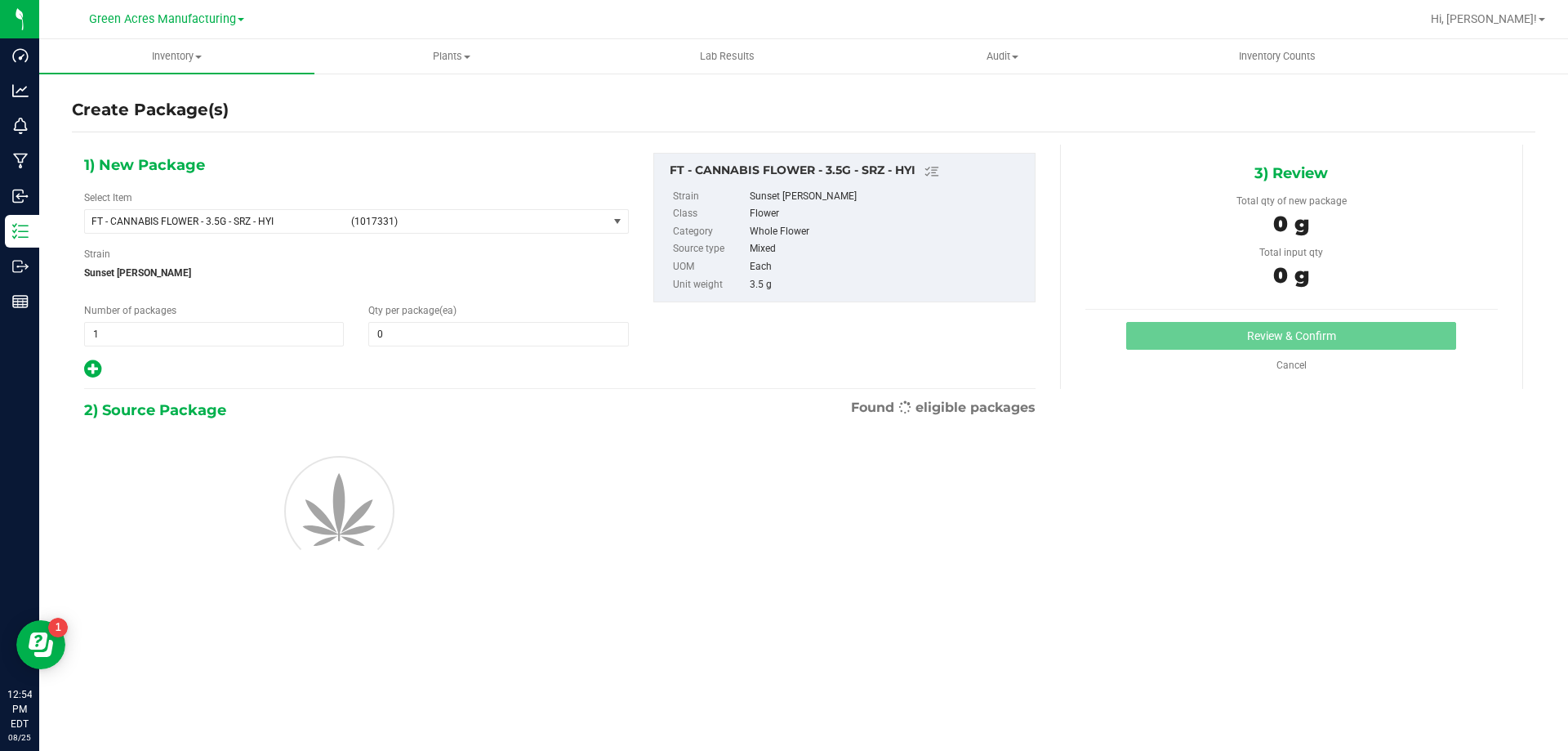
type input "0"
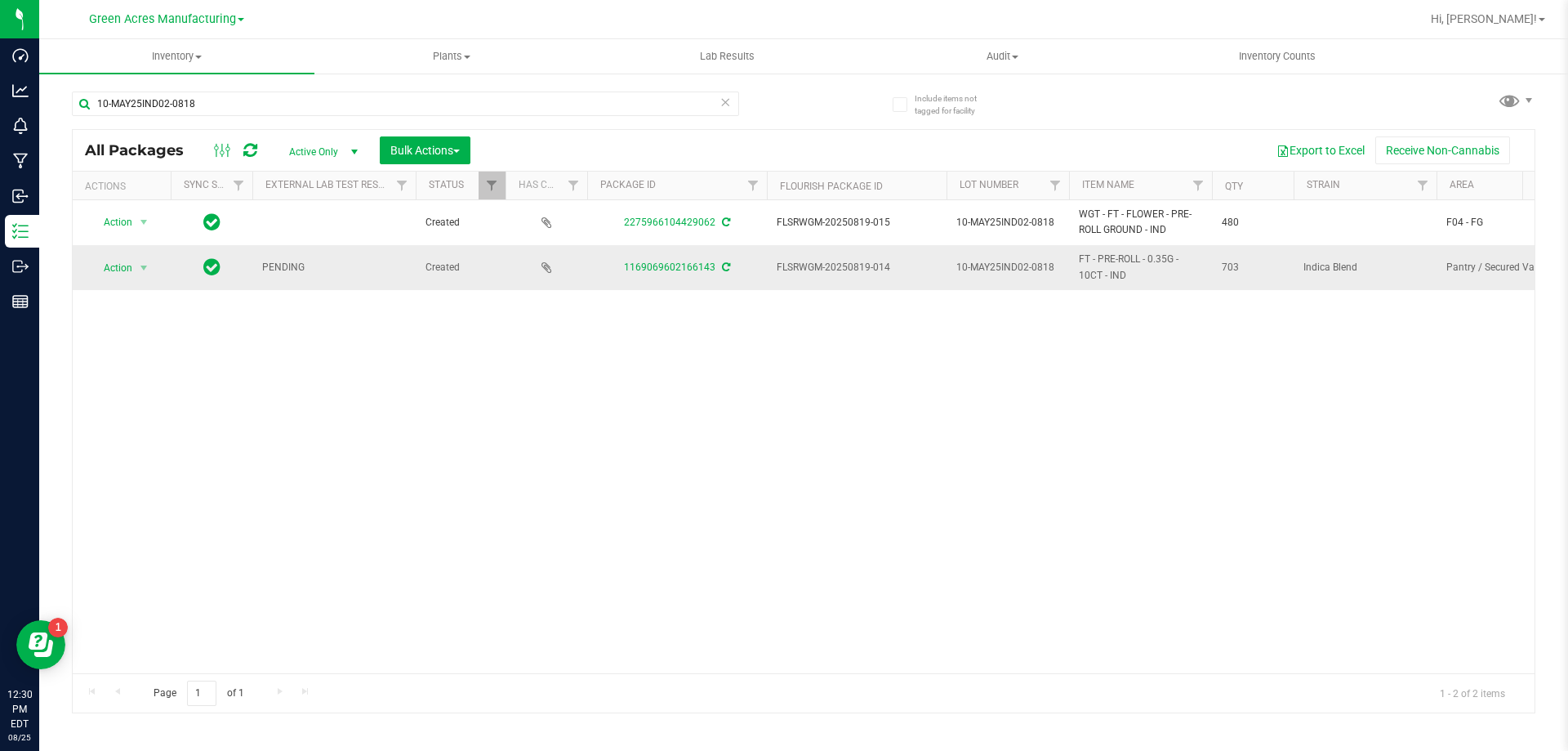
type input "10-MAY25IND02-0818"
click at [721, 261] on div "1169069602166143" at bounding box center [677, 268] width 185 height 15
click at [723, 266] on icon at bounding box center [726, 267] width 9 height 10
click at [126, 259] on span "Action" at bounding box center [111, 268] width 44 height 23
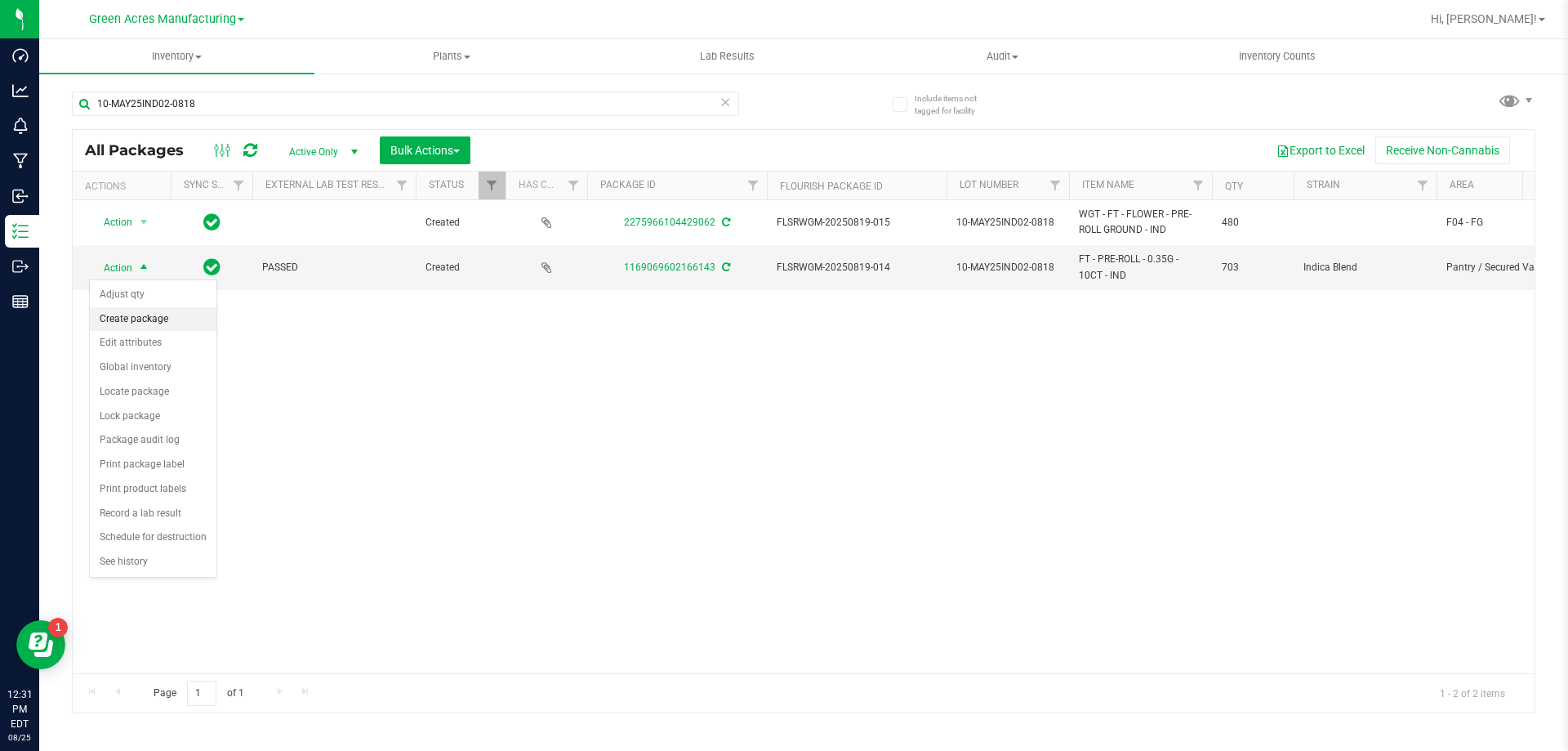
click at [151, 314] on li "Create package" at bounding box center [153, 320] width 126 height 25
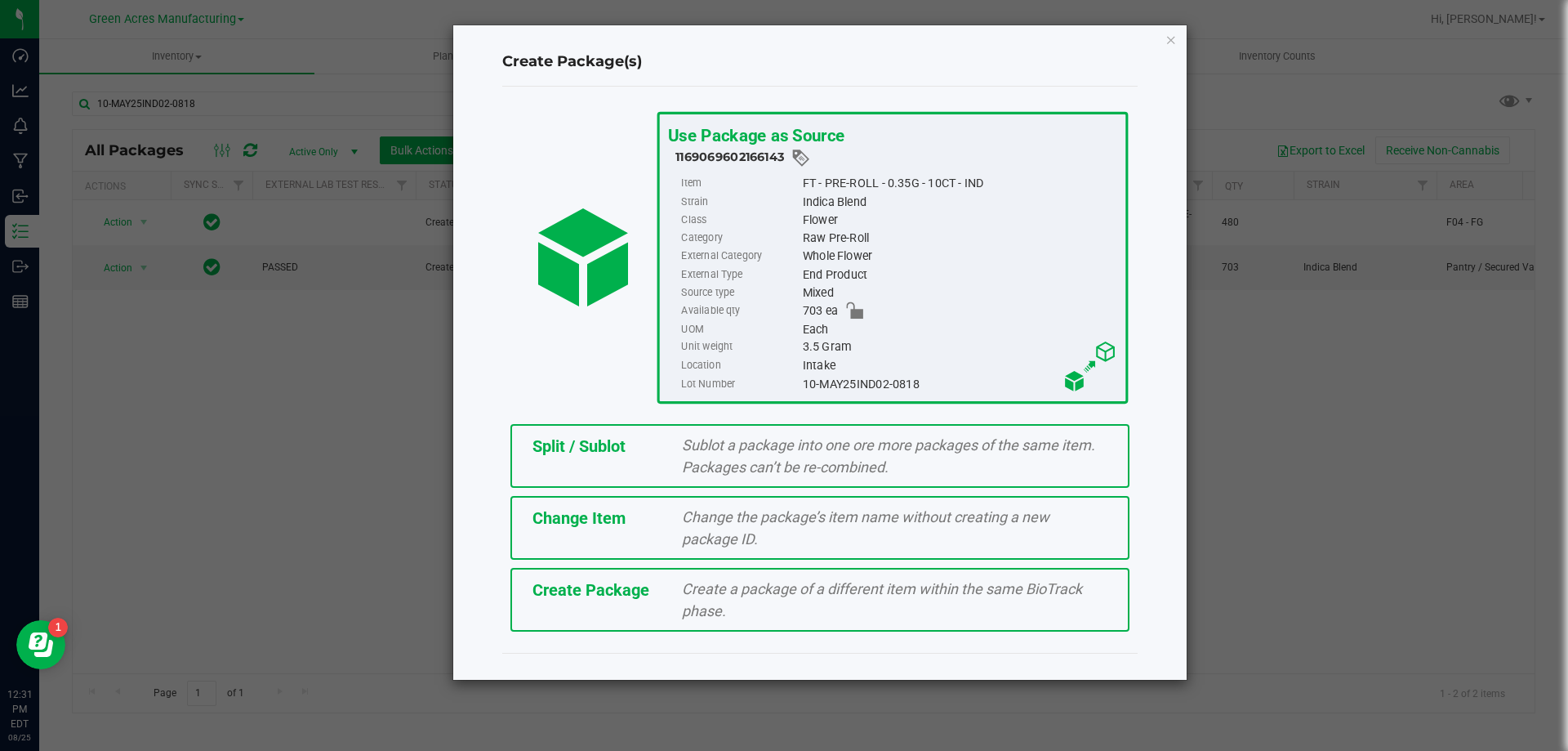
click at [567, 466] on div "Split / Sublot Sublot a package into one ore more packages of the same item. Pa…" at bounding box center [820, 455] width 620 height 64
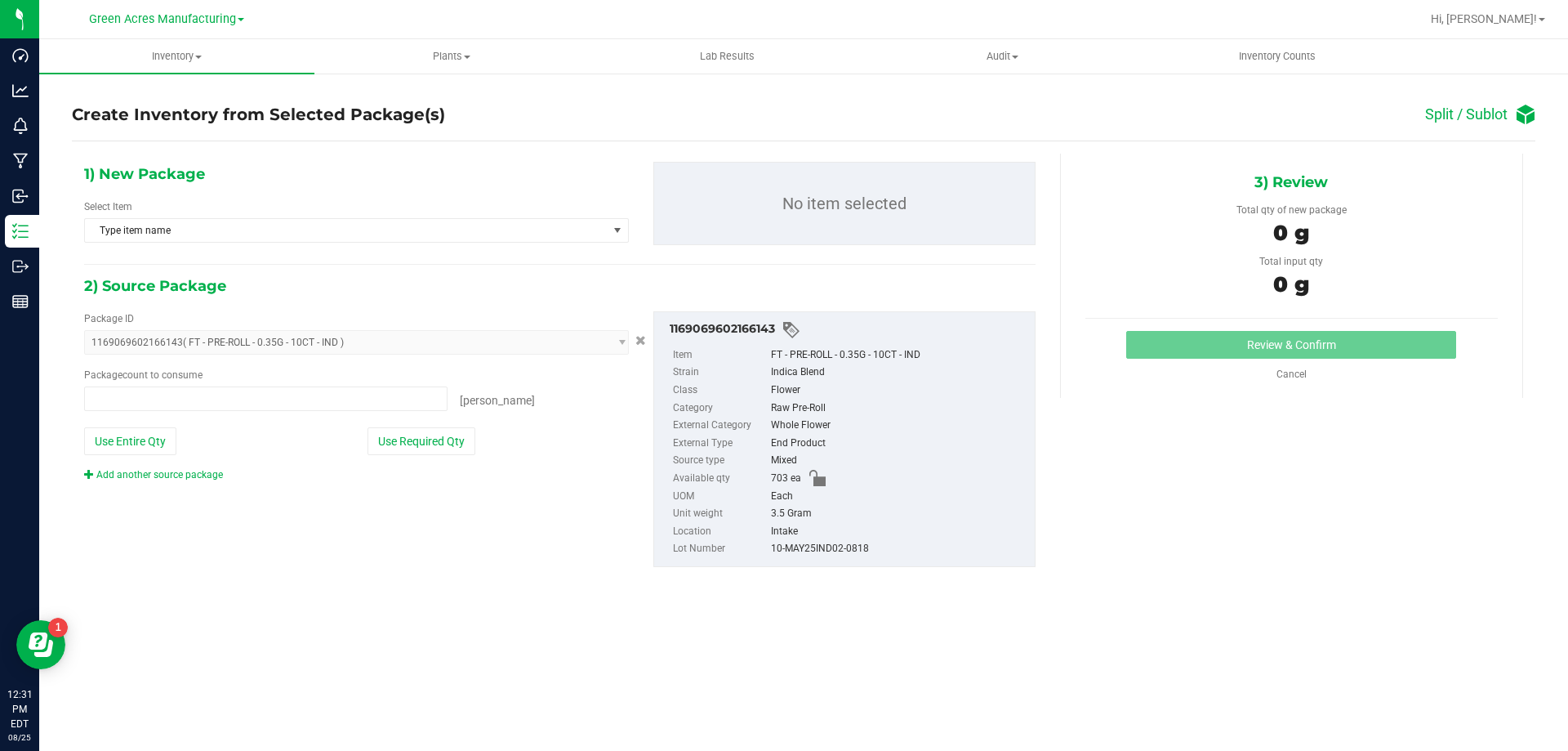
type input "0 ea"
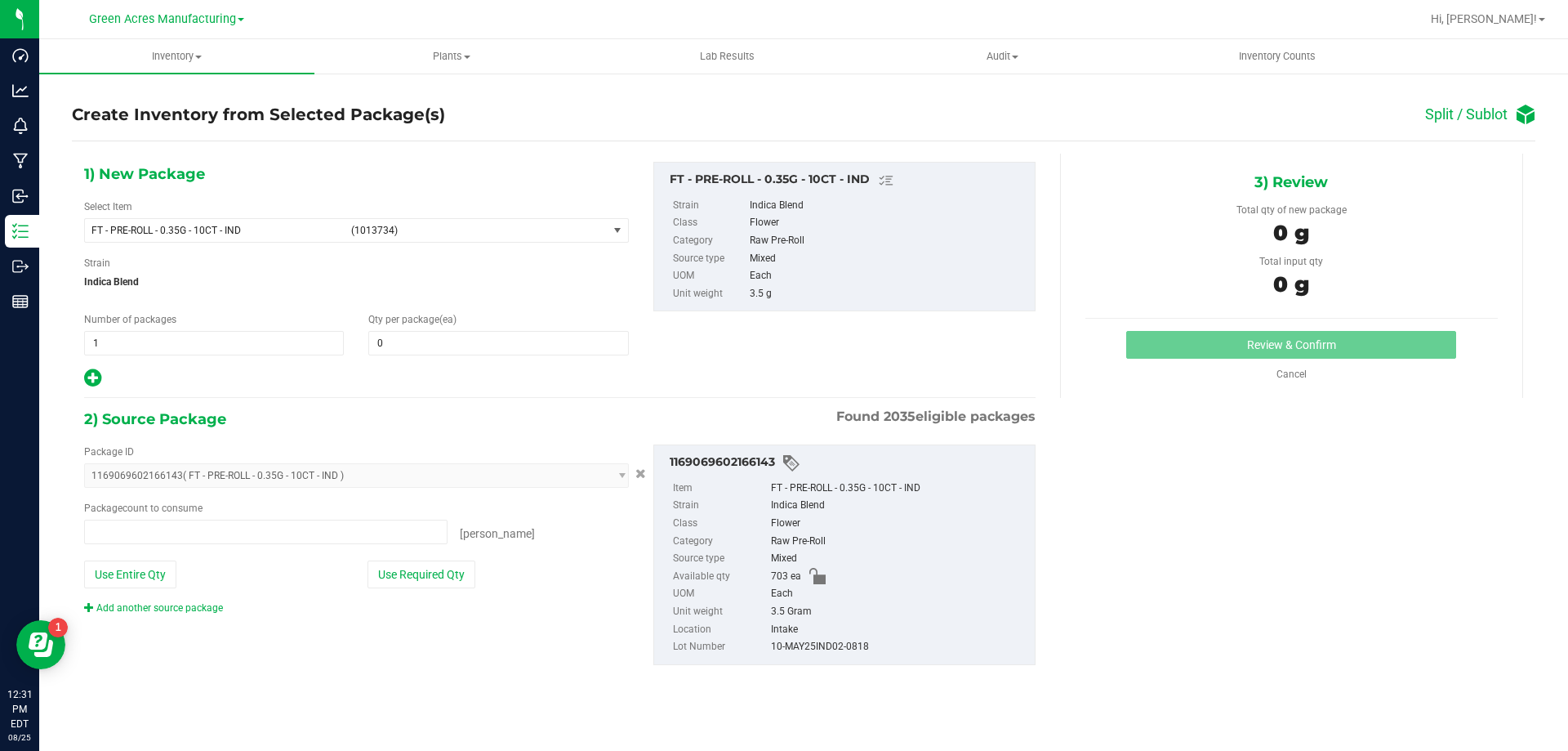
type input "0 ea"
click at [374, 242] on span "FT - PRE-ROLL - 0.35G - 10CT - IND (1013734)" at bounding box center [357, 231] width 545 height 25
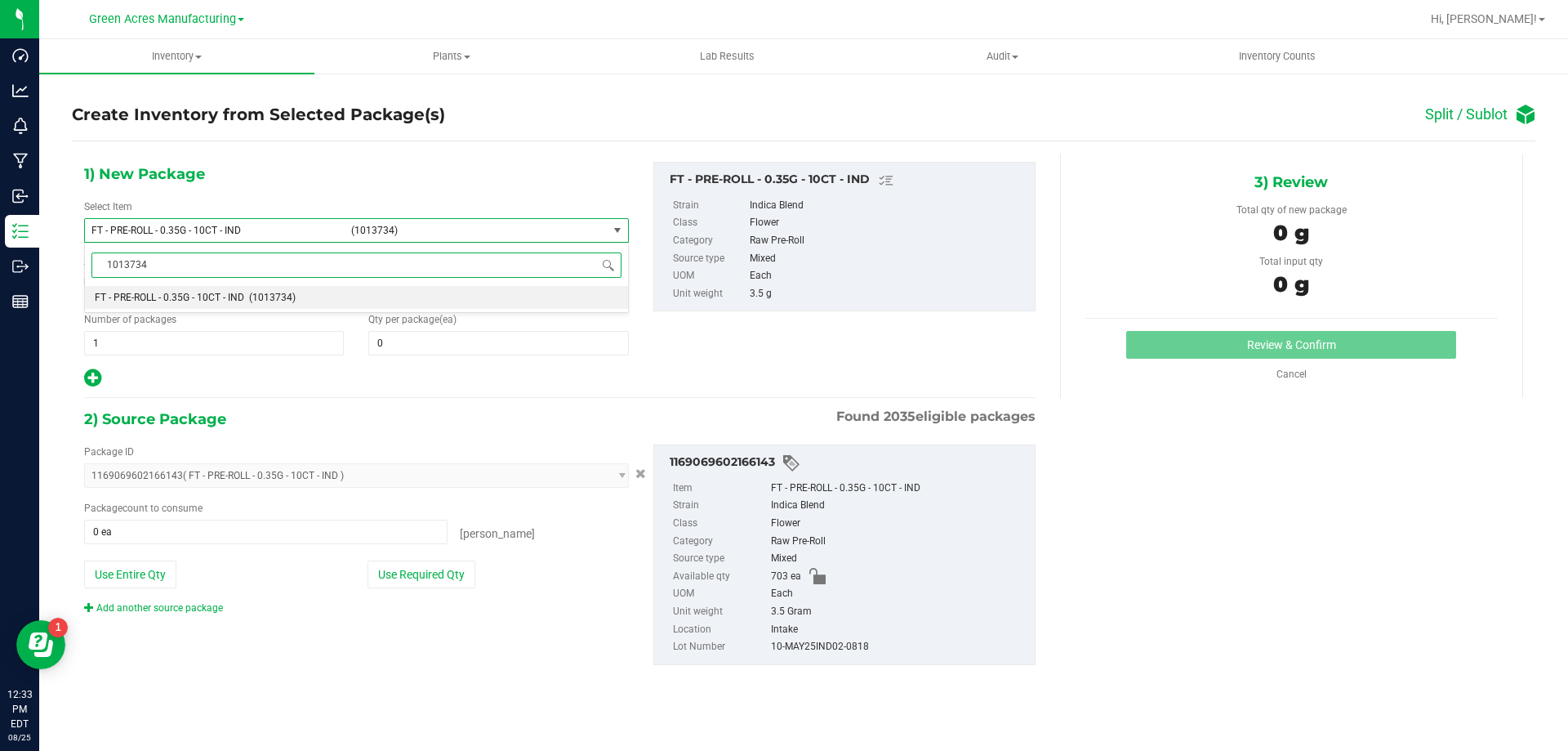
type input "1013734"
click at [374, 471] on span "1169069602166143 ( FT - PRE-ROLL - 0.35G - 10CT - IND ) 0001986067780047 000531…" at bounding box center [357, 475] width 545 height 25
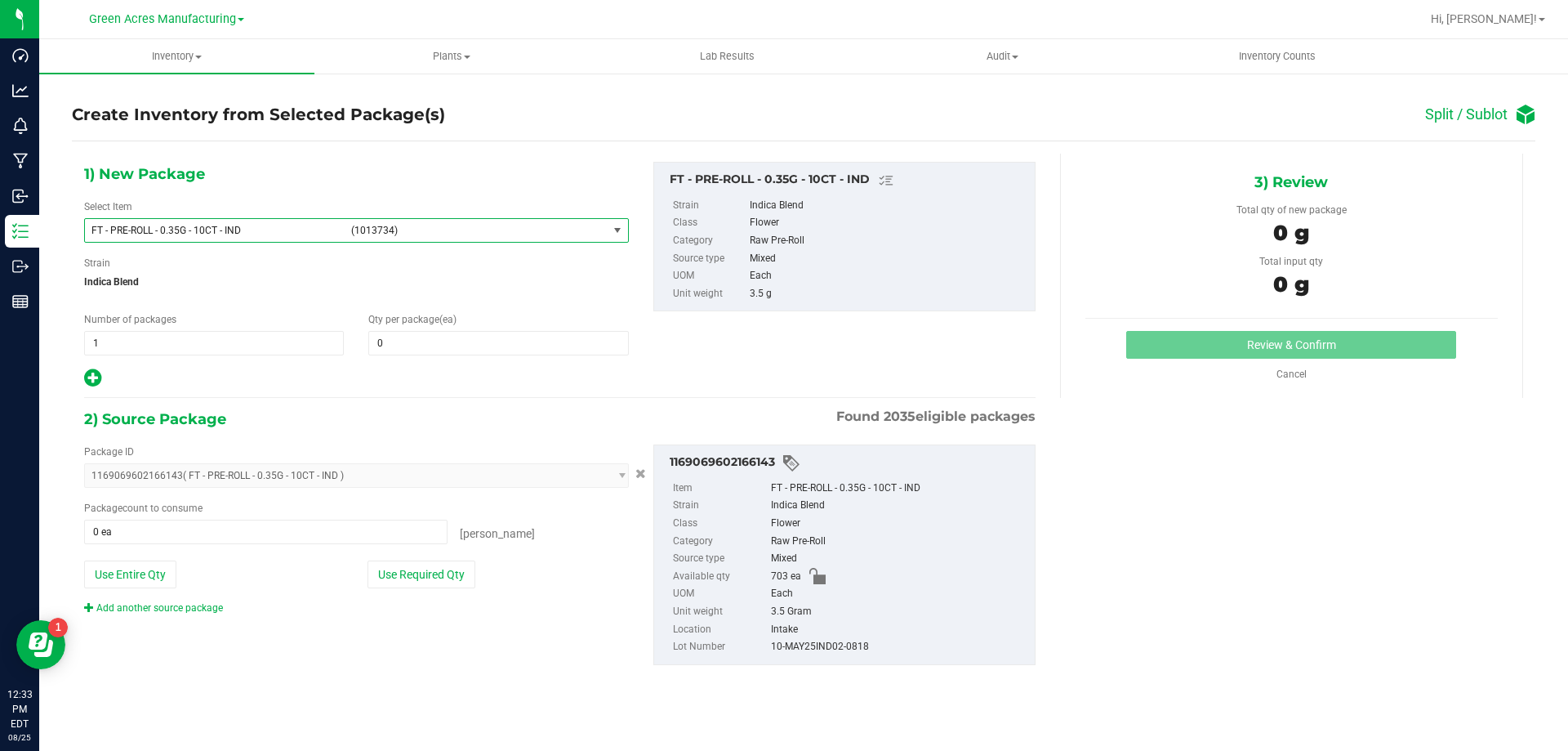
click at [390, 234] on span "(1013734)" at bounding box center [475, 231] width 250 height 11
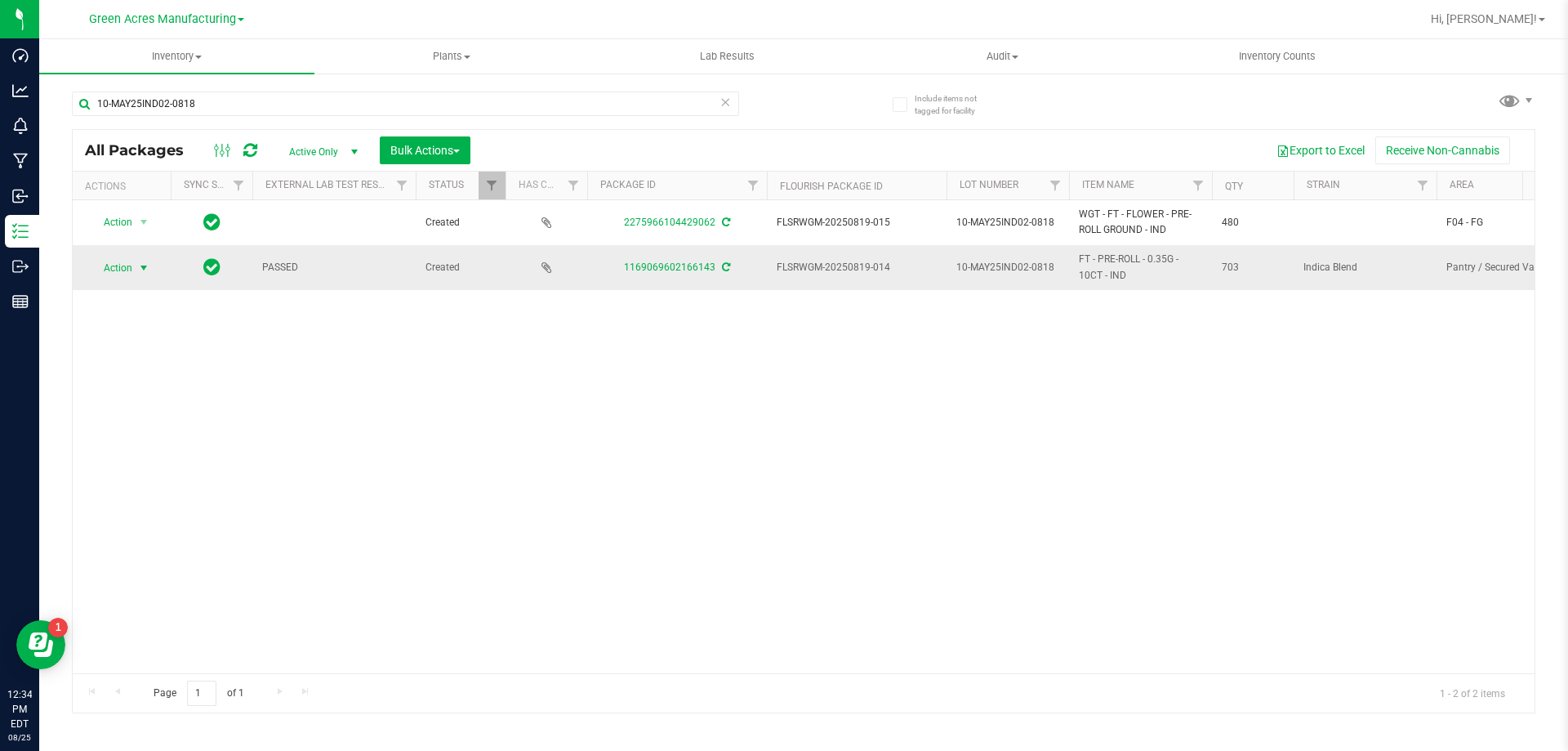
click at [138, 273] on span "select" at bounding box center [144, 268] width 13 height 13
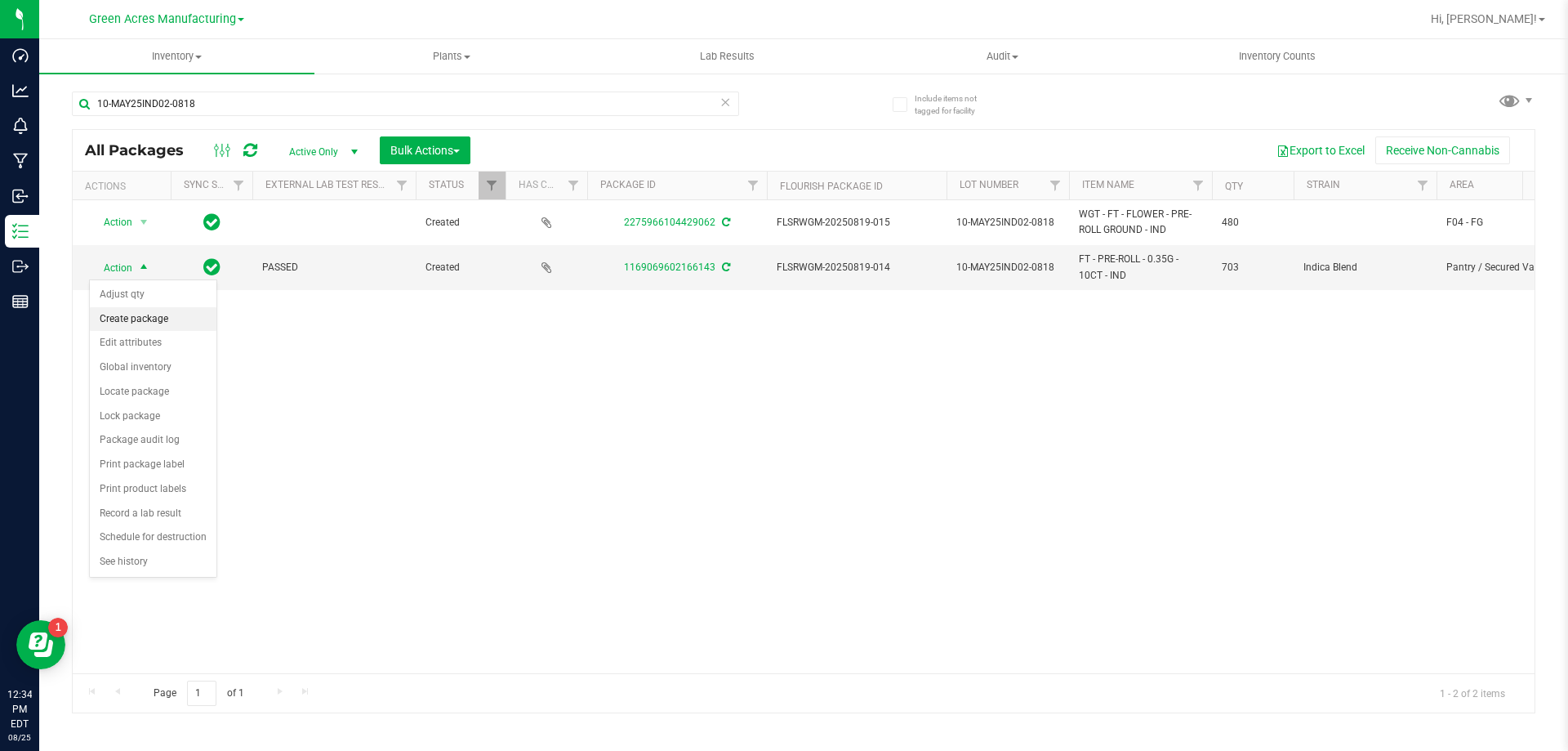
click at [153, 325] on li "Create package" at bounding box center [153, 320] width 126 height 25
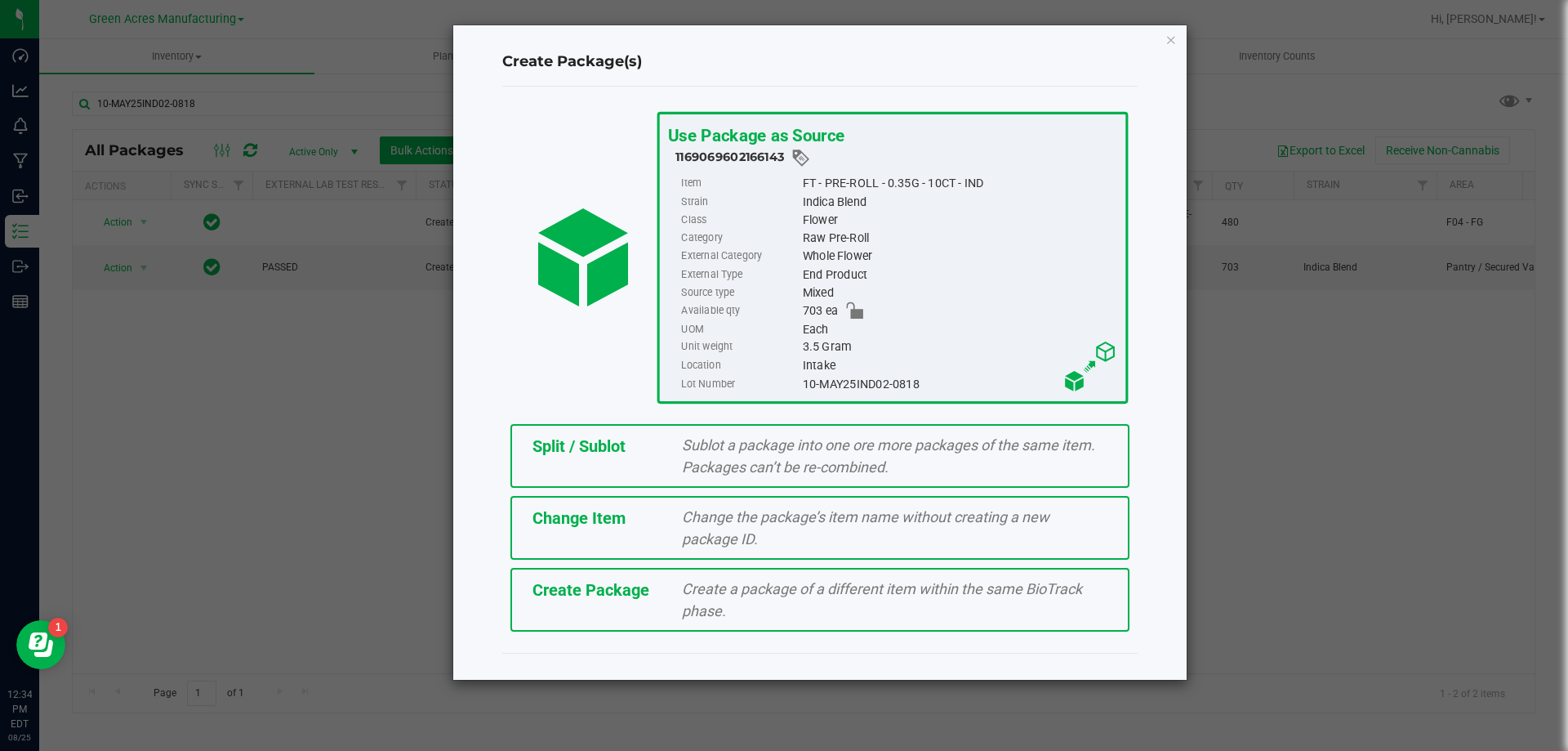
click at [589, 591] on span "Create Package" at bounding box center [591, 590] width 117 height 20
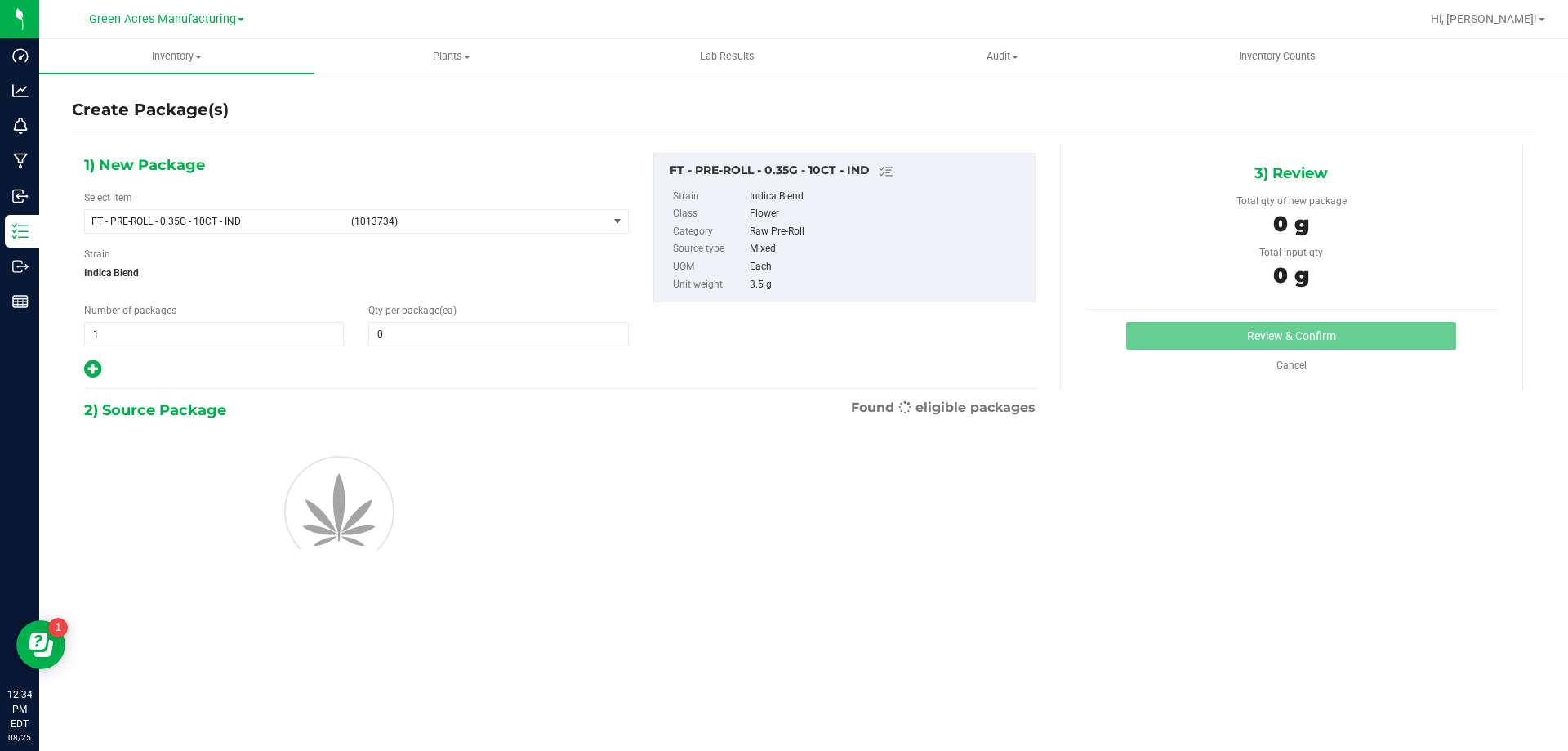
type input "0"
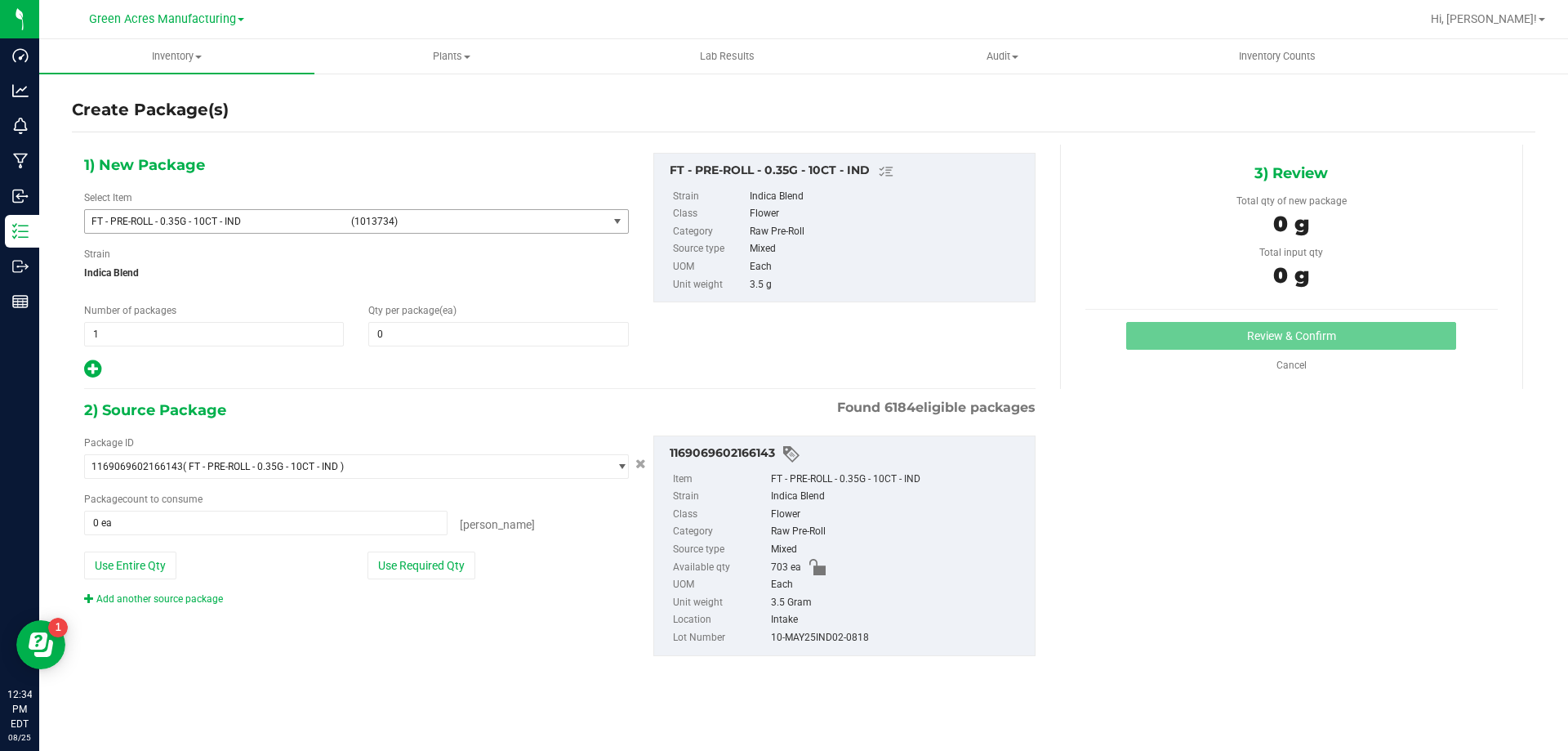
click at [555, 219] on span "(1013734)" at bounding box center [475, 222] width 250 height 11
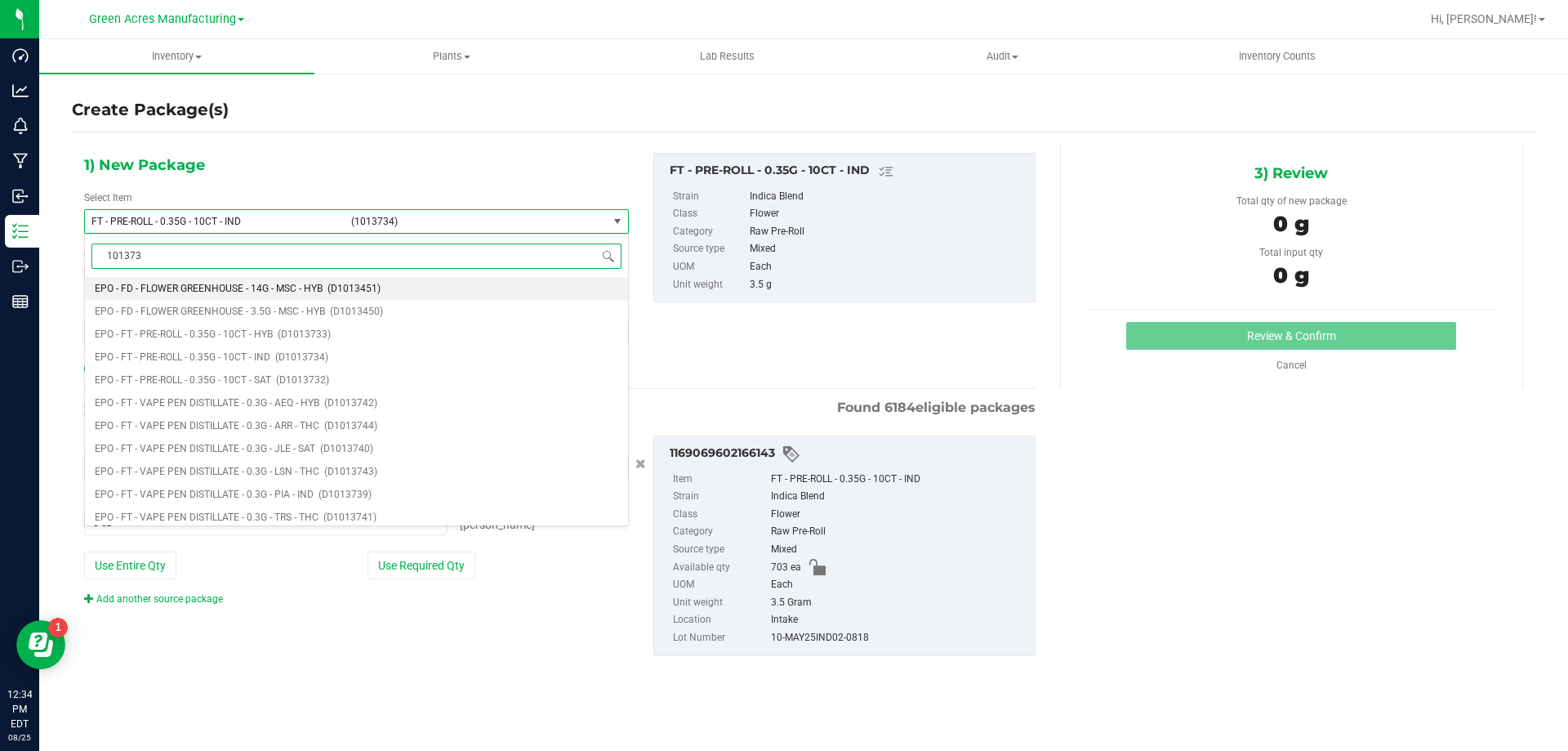
type input "1013734"
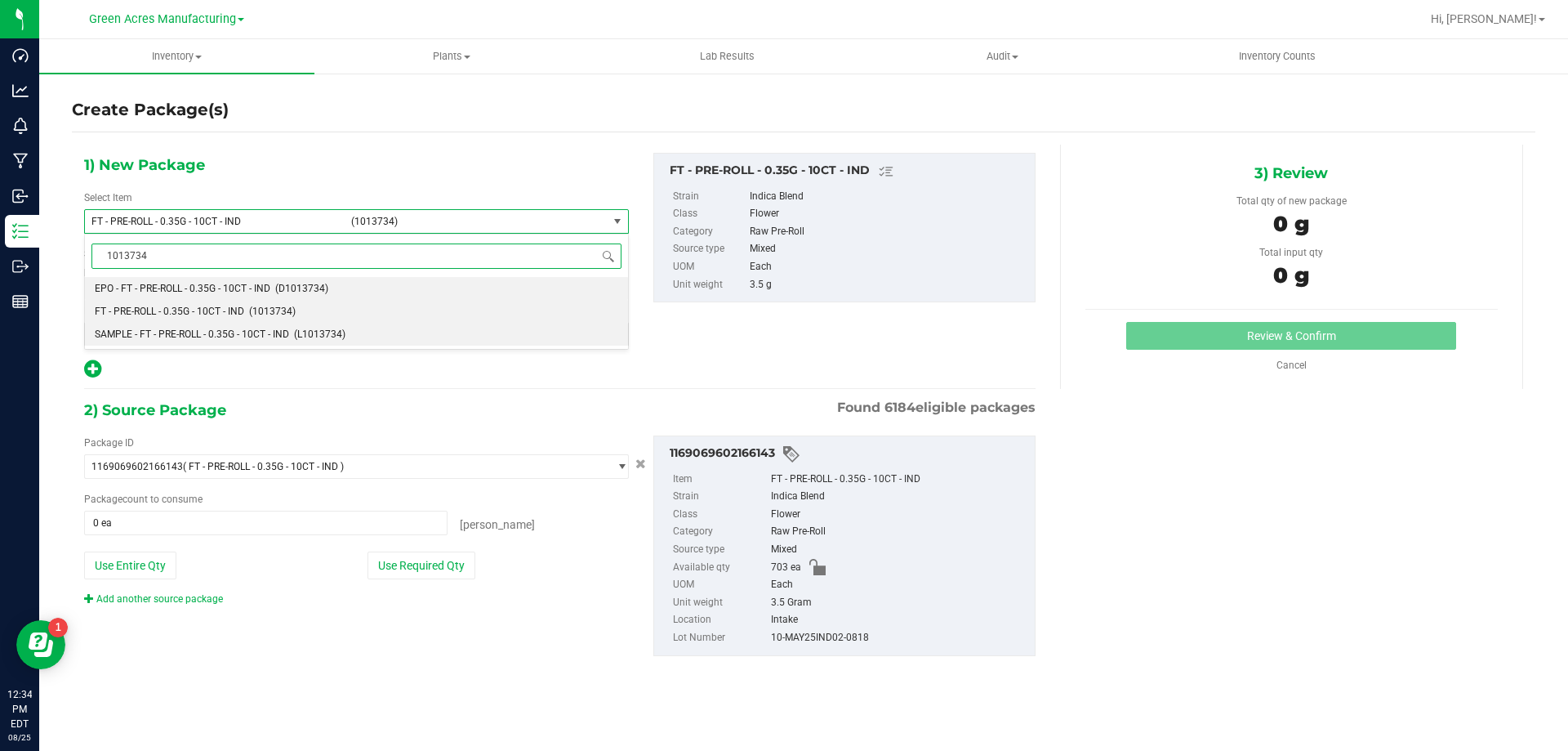
click at [213, 335] on span "SAMPLE - FT - PRE-ROLL - 0.35G - 10CT - IND" at bounding box center [191, 334] width 194 height 11
type input "0"
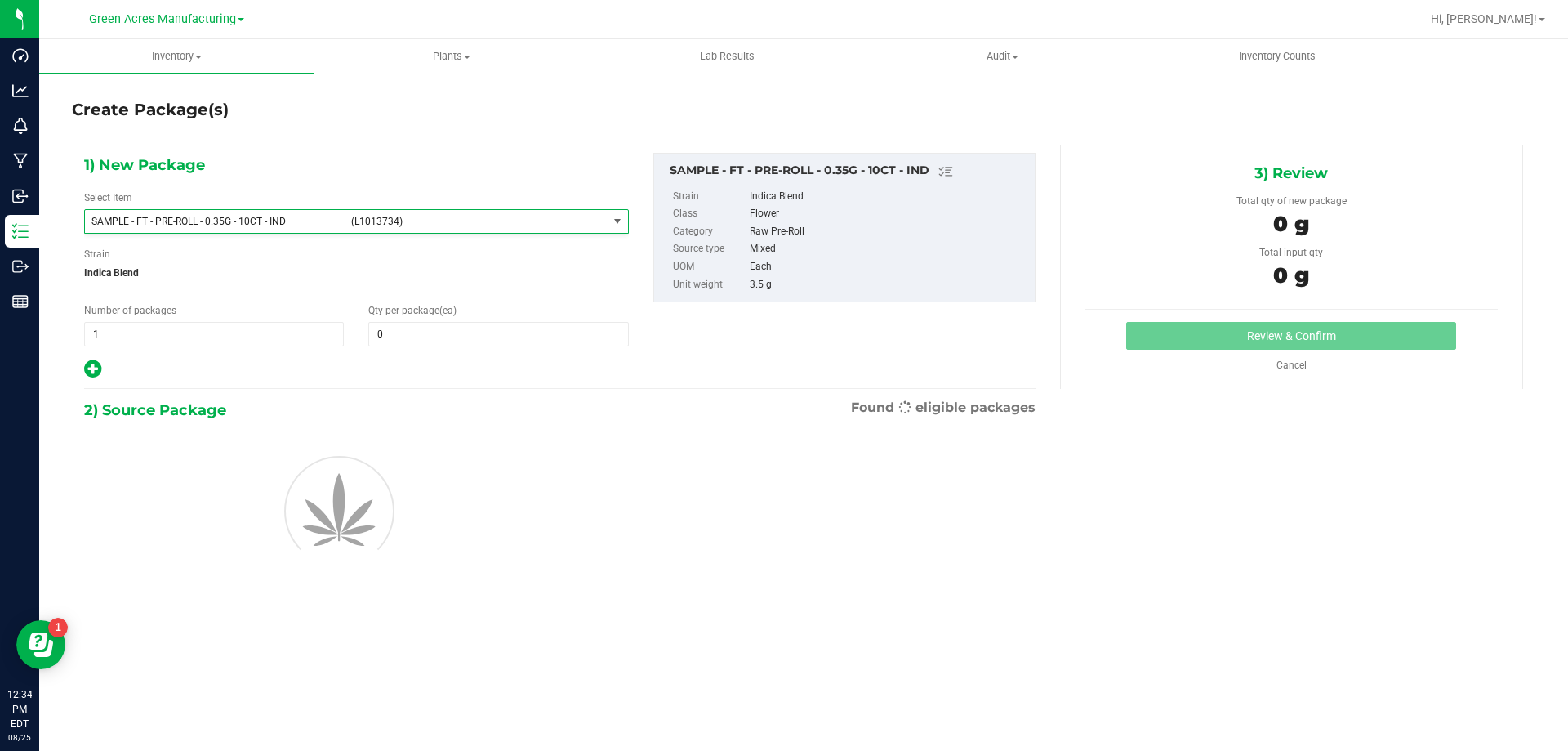
scroll to position [201500, 0]
click at [210, 326] on span "1 1" at bounding box center [214, 335] width 260 height 25
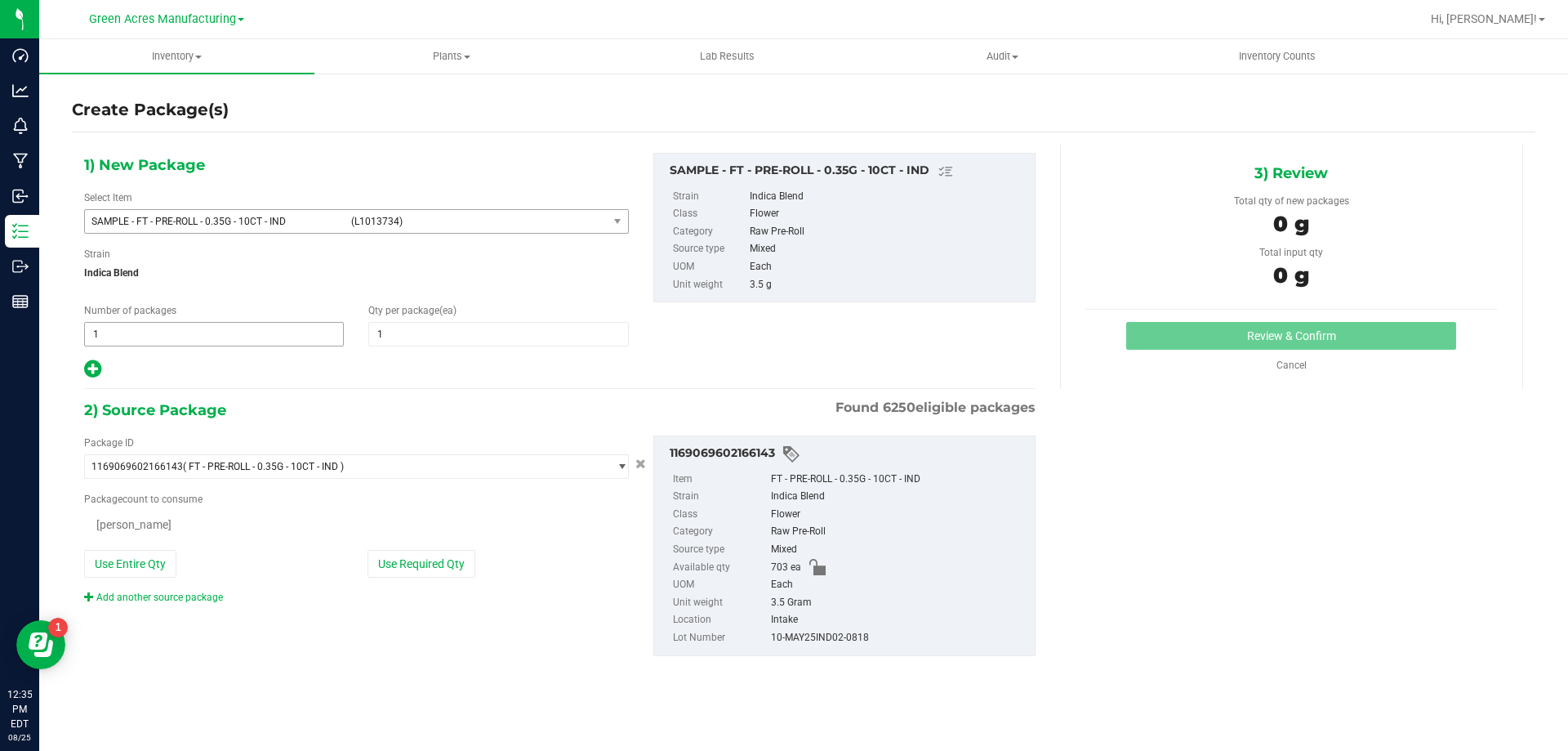
type input "2"
type input "1"
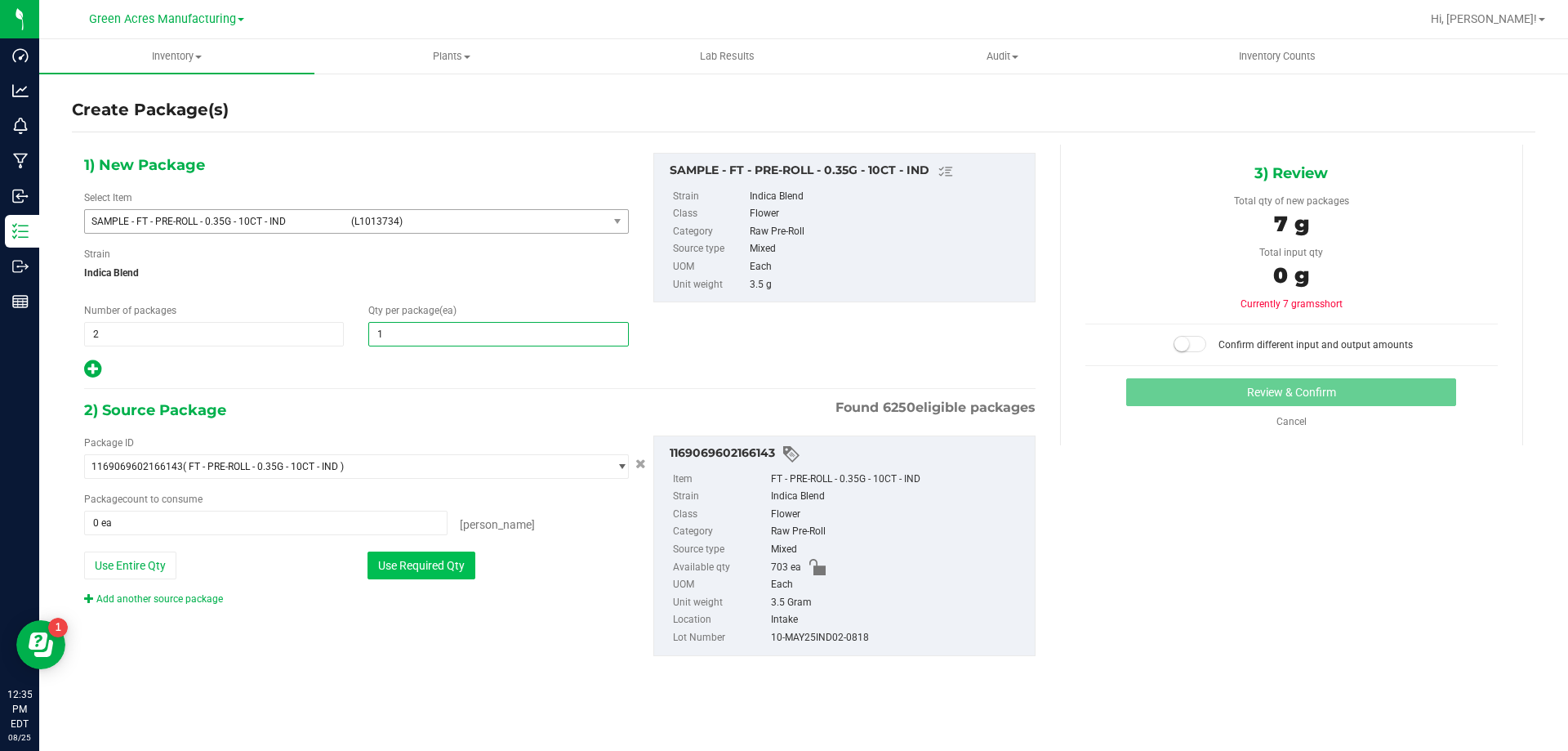
type input "1"
click at [441, 567] on button "Use Required Qty" at bounding box center [421, 565] width 108 height 28
type input "2 ea"
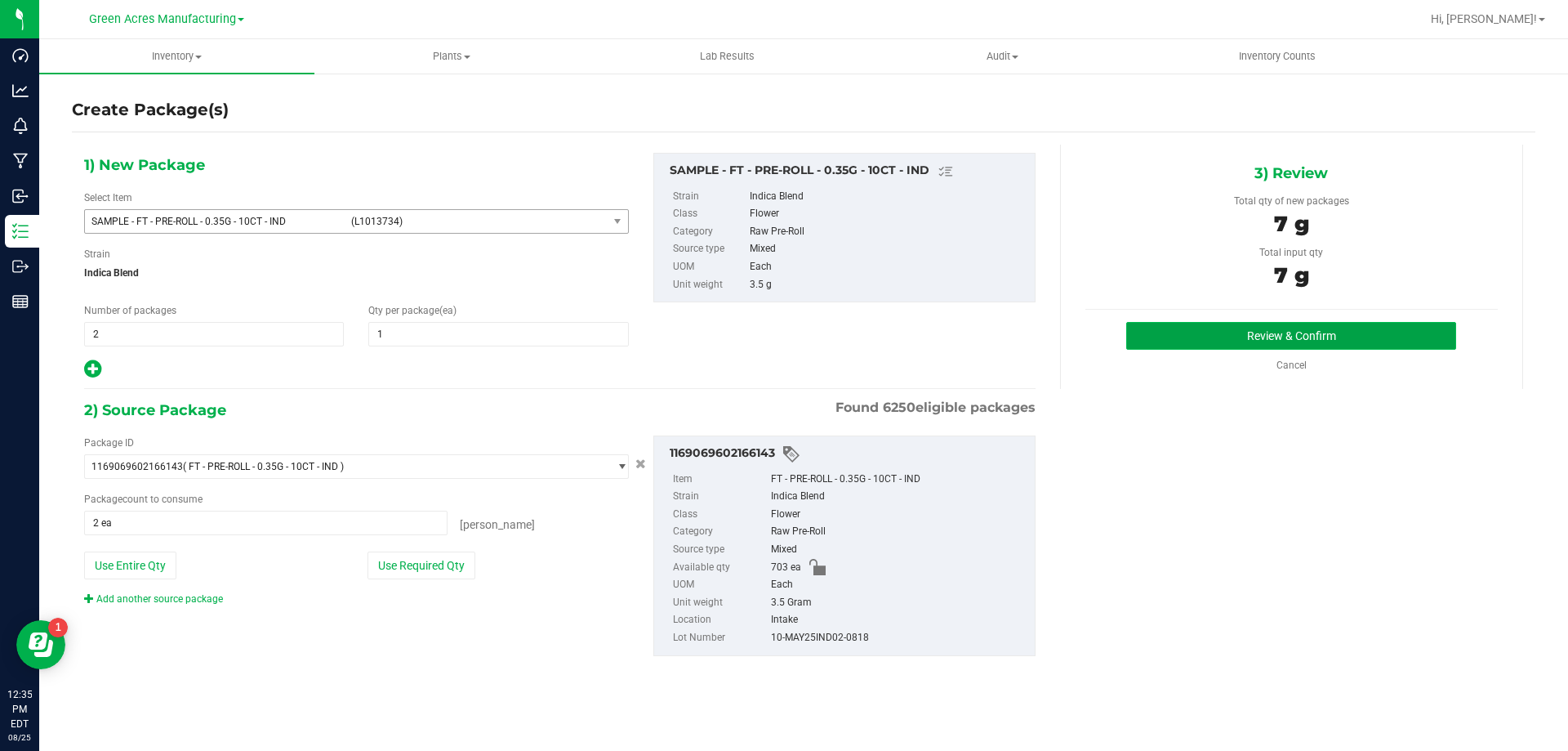
click at [1246, 341] on button "Review & Confirm" at bounding box center [1291, 336] width 330 height 28
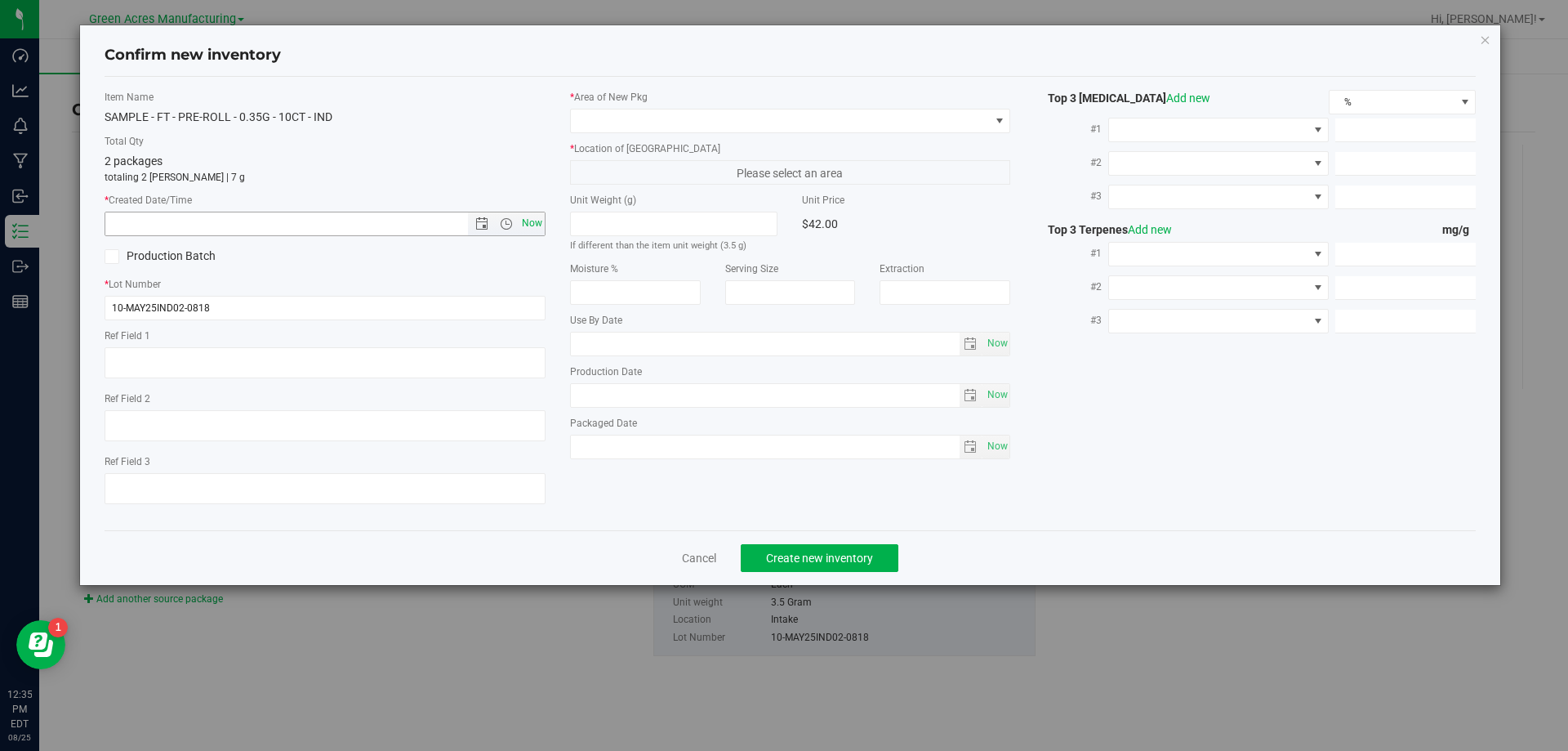
click at [531, 222] on span "Now" at bounding box center [532, 223] width 28 height 24
type input "8/25/2025 12:35 PM"
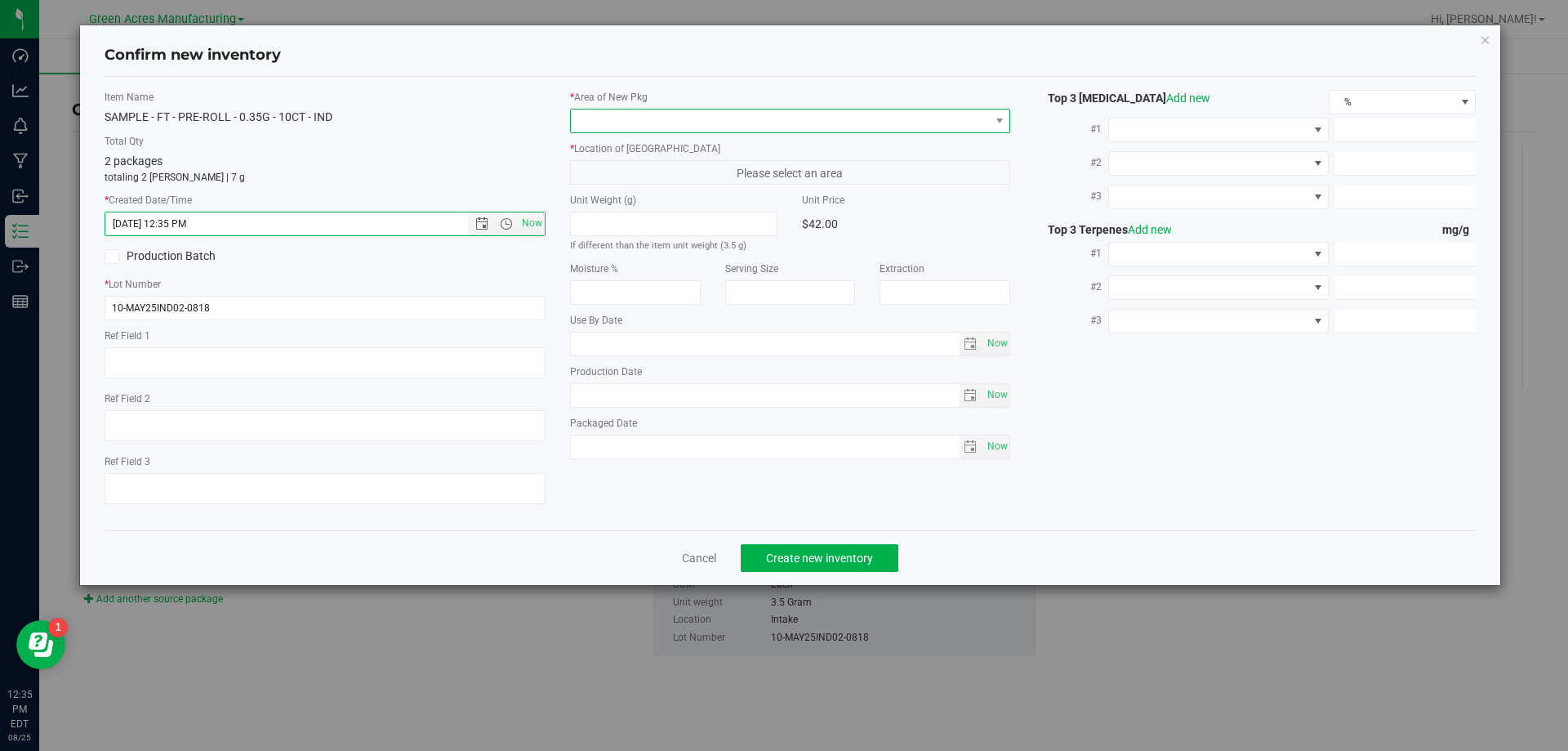
click at [652, 119] on span at bounding box center [780, 121] width 419 height 23
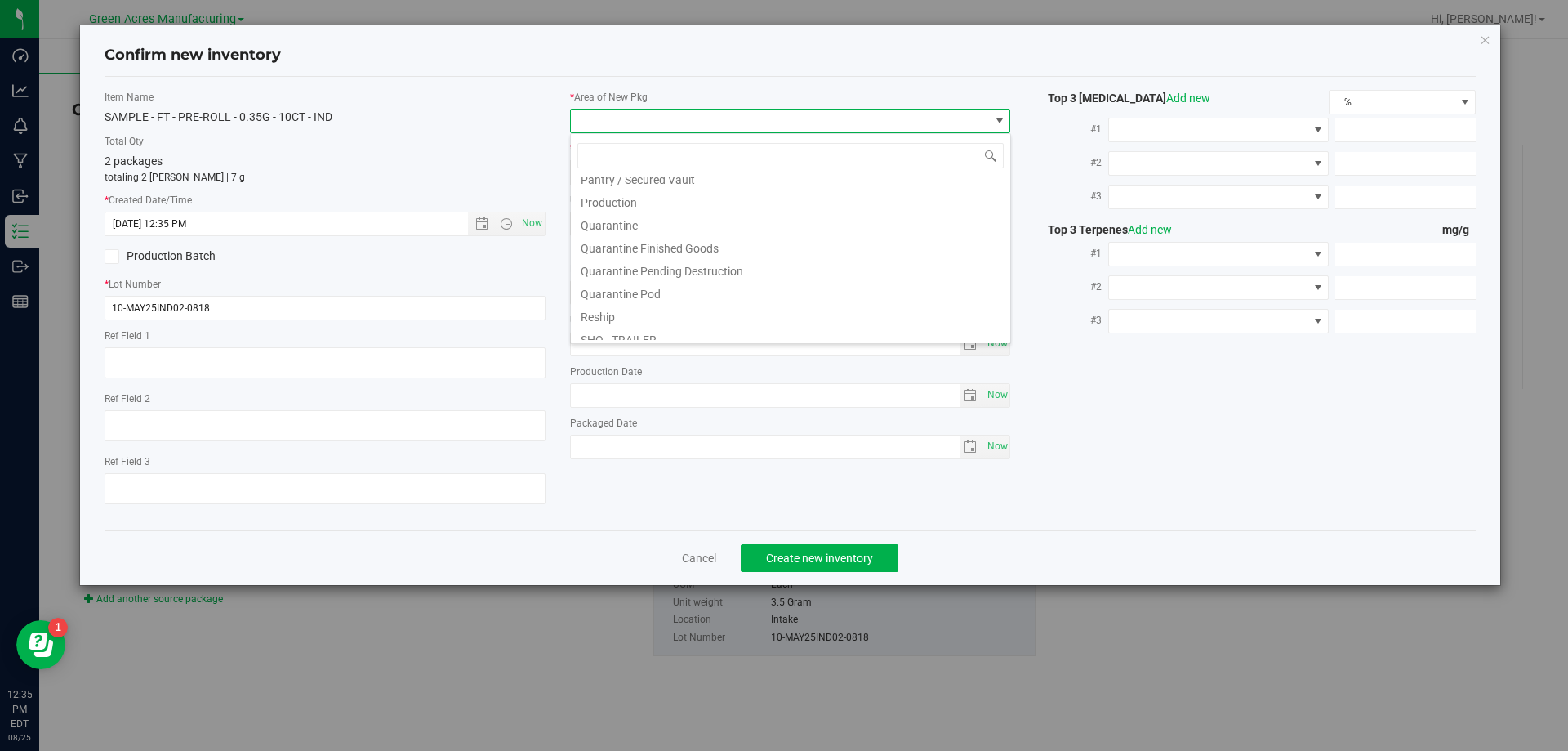
scroll to position [491, 0]
click at [678, 188] on li "Pantry / Secured Vault" at bounding box center [791, 178] width 440 height 23
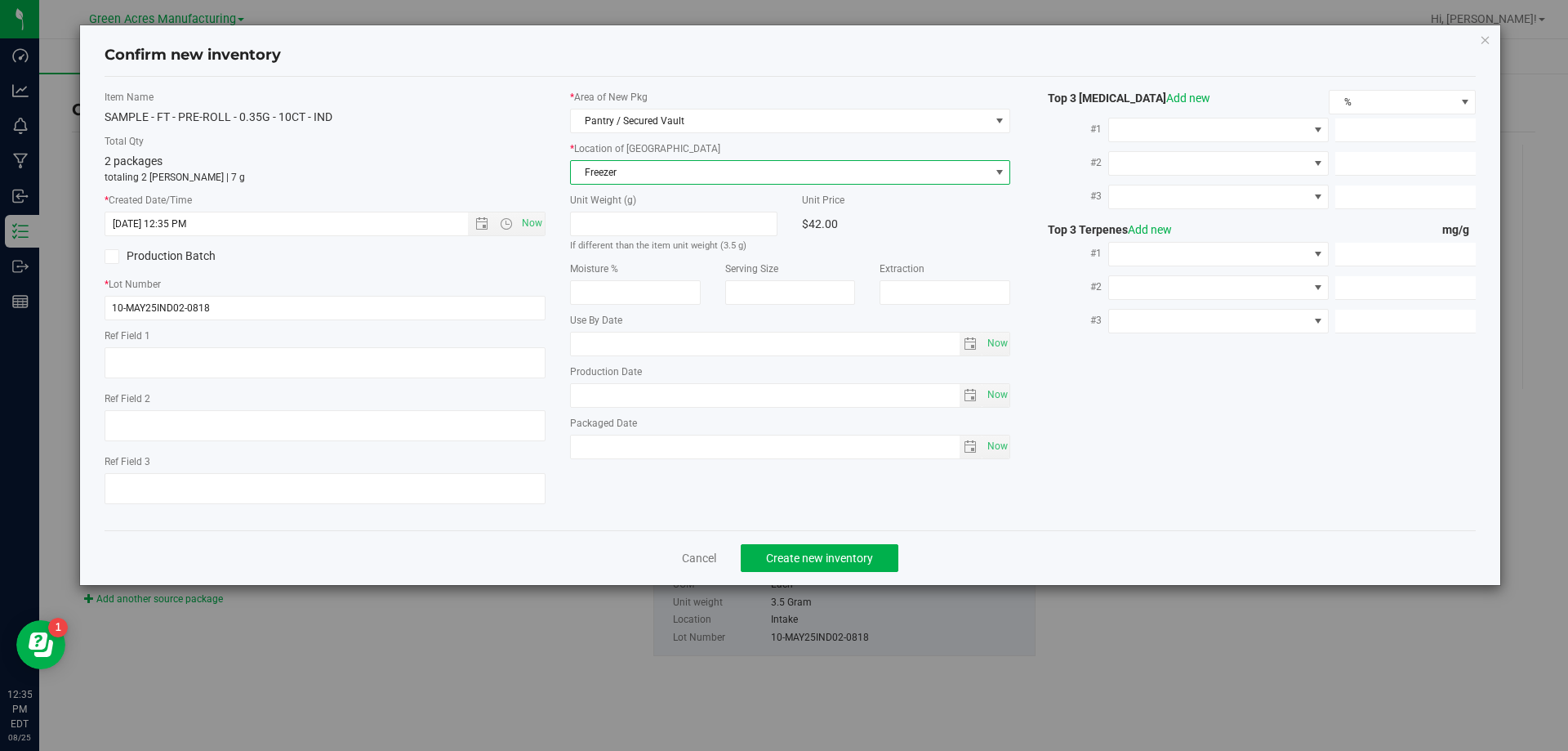
click at [676, 170] on span "Freezer" at bounding box center [780, 172] width 419 height 23
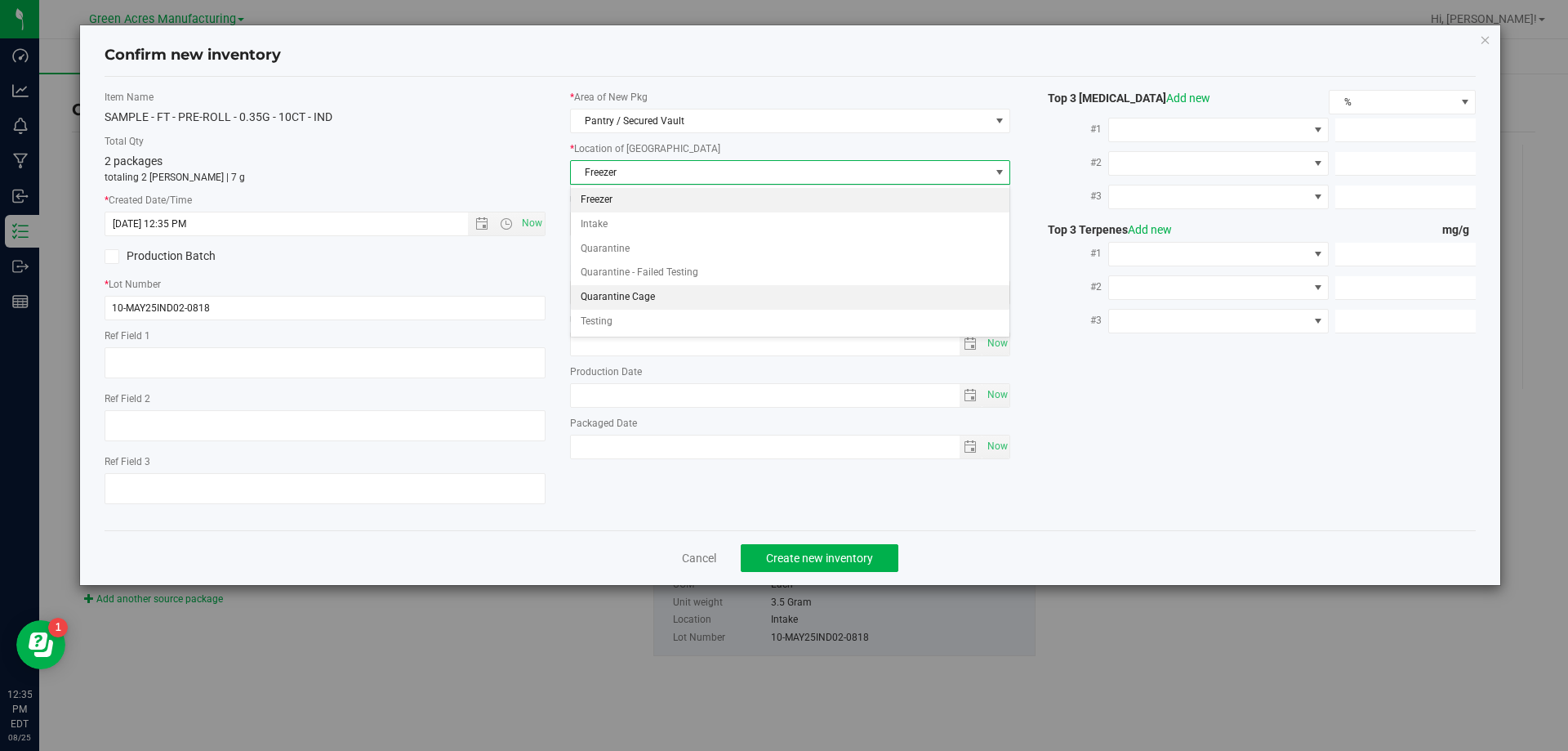
click at [667, 298] on li "Quarantine Cage" at bounding box center [791, 298] width 440 height 25
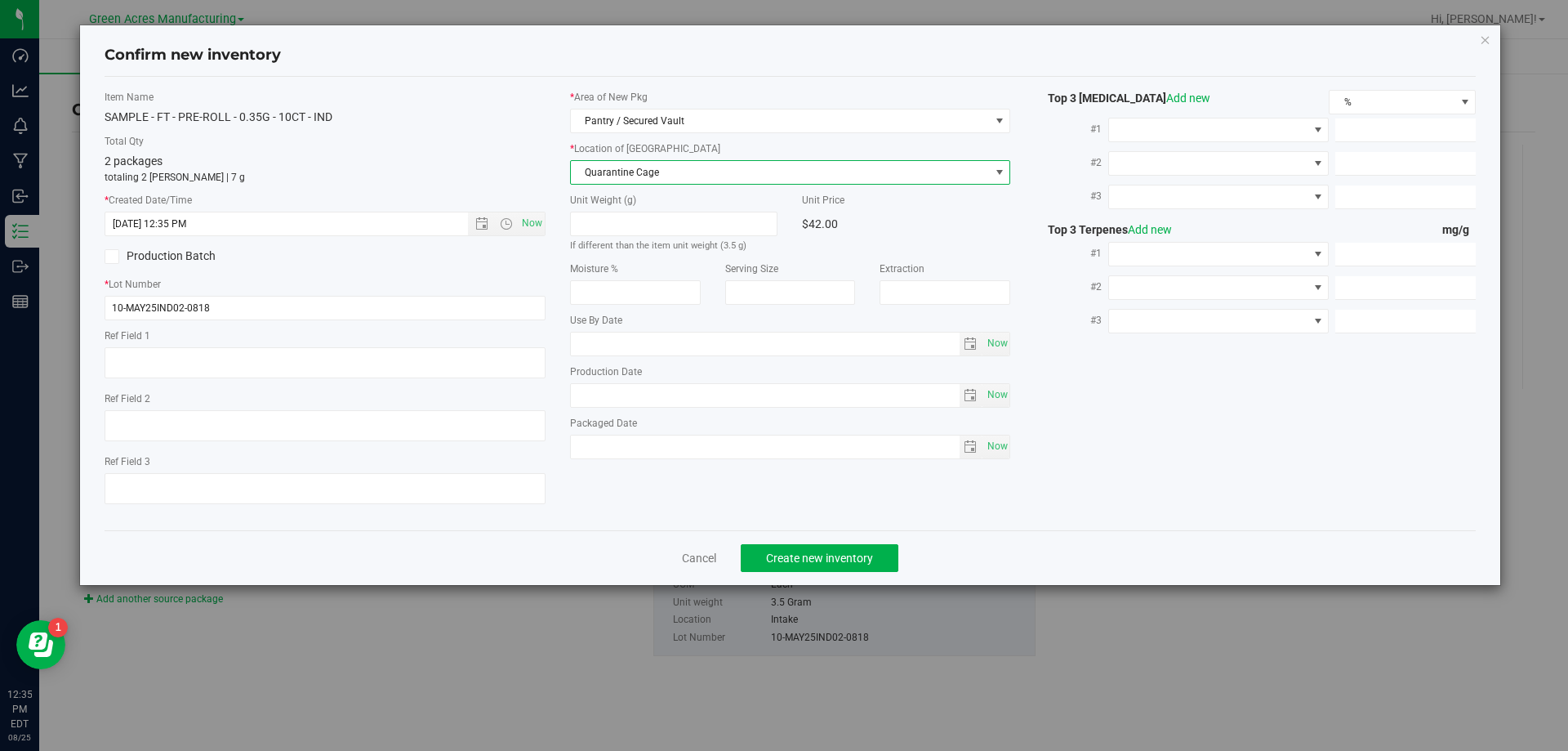
click at [856, 542] on div "Cancel Create new inventory" at bounding box center [790, 558] width 1372 height 55
click at [861, 545] on button "Create new inventory" at bounding box center [819, 558] width 158 height 28
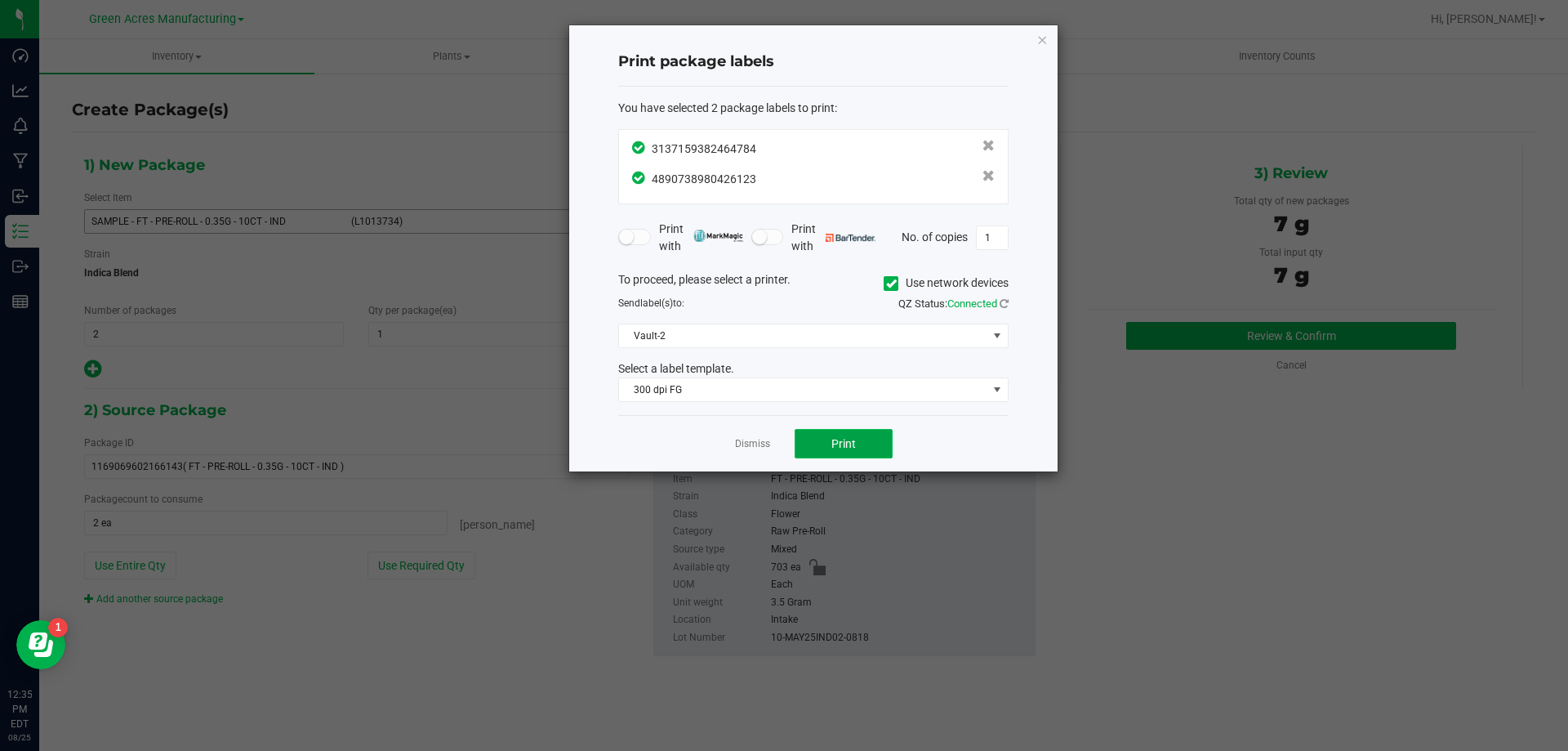
click at [863, 443] on button "Print" at bounding box center [843, 444] width 98 height 30
click at [744, 447] on link "Dismiss" at bounding box center [752, 444] width 35 height 14
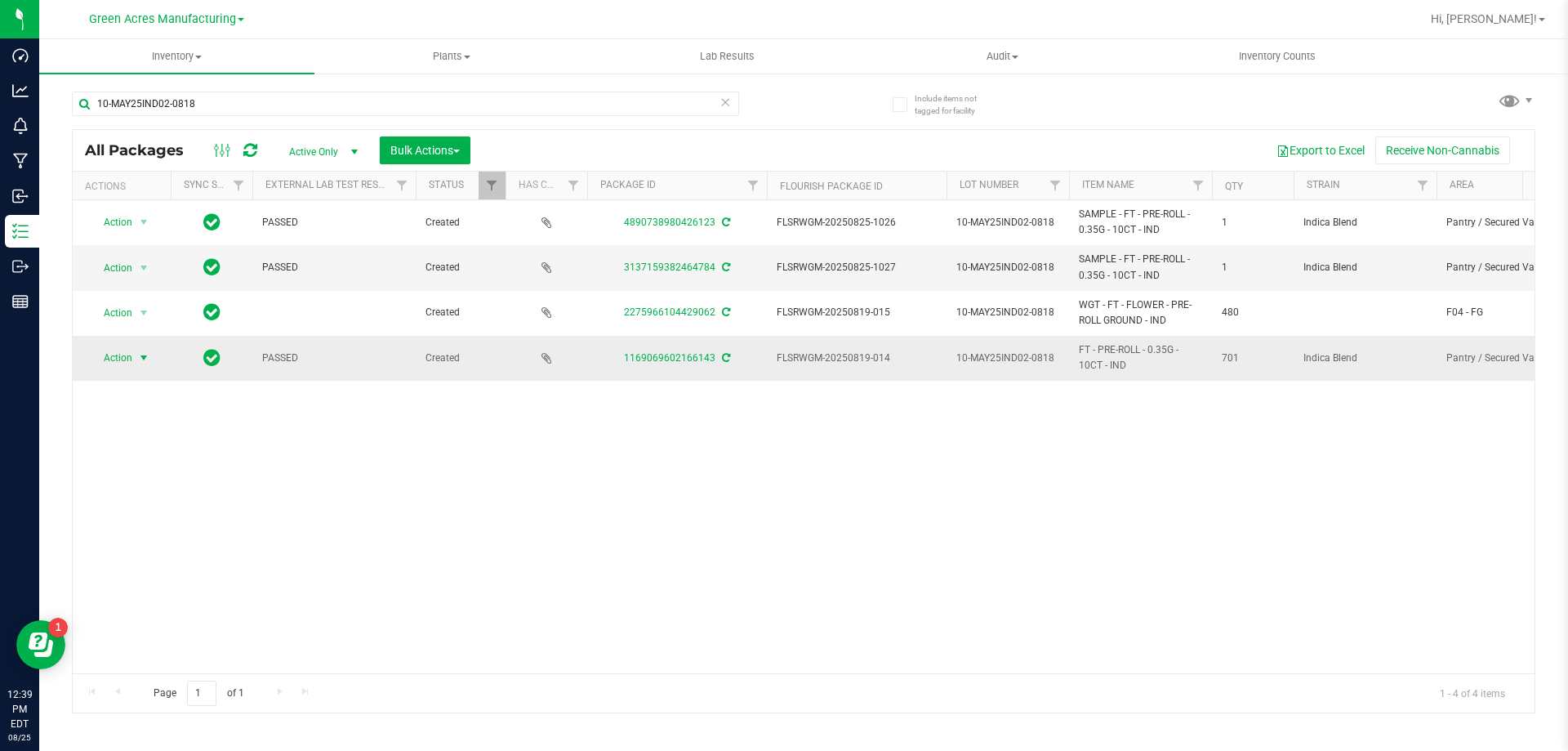
click at [136, 355] on span "select" at bounding box center [143, 358] width 20 height 23
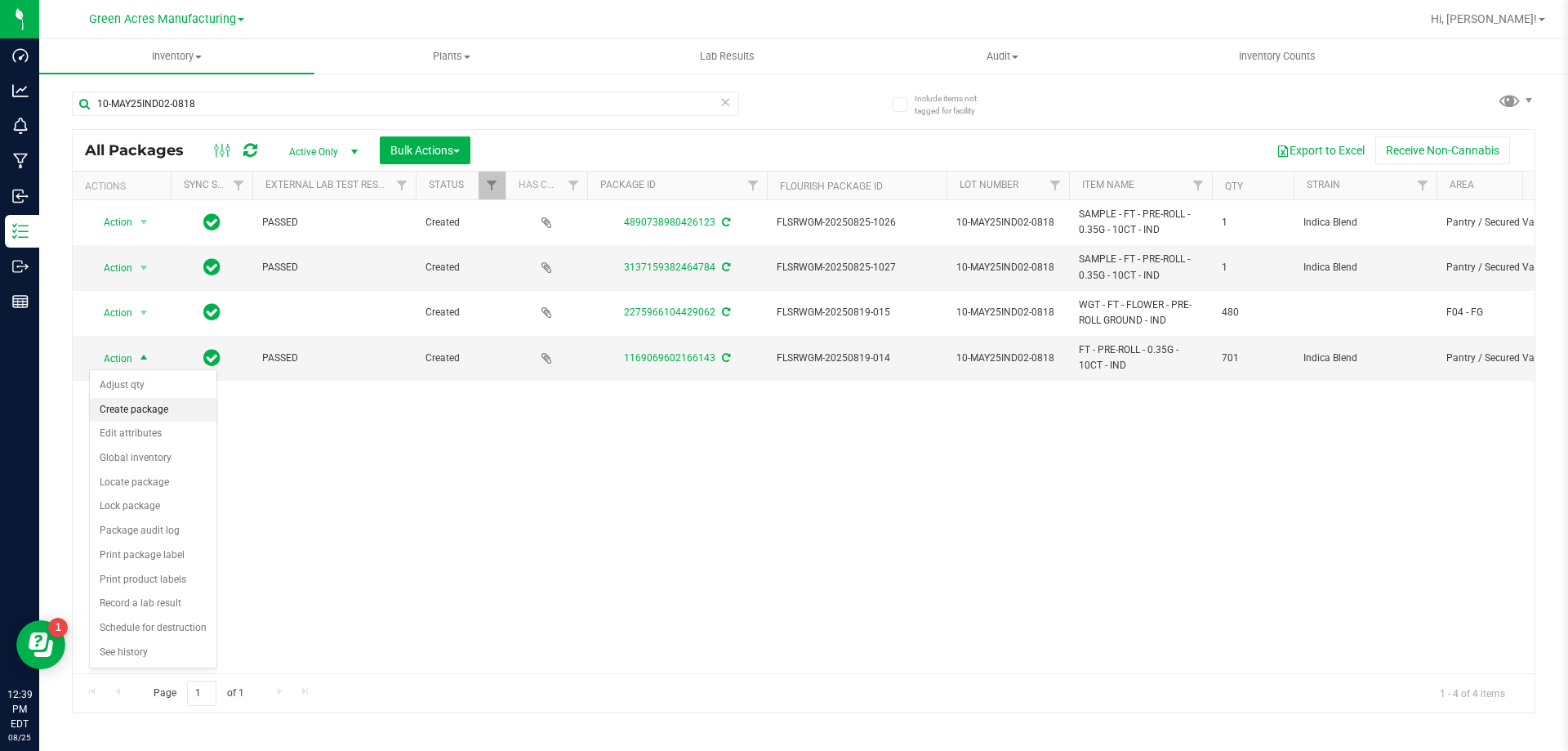
click at [132, 416] on li "Create package" at bounding box center [153, 410] width 126 height 25
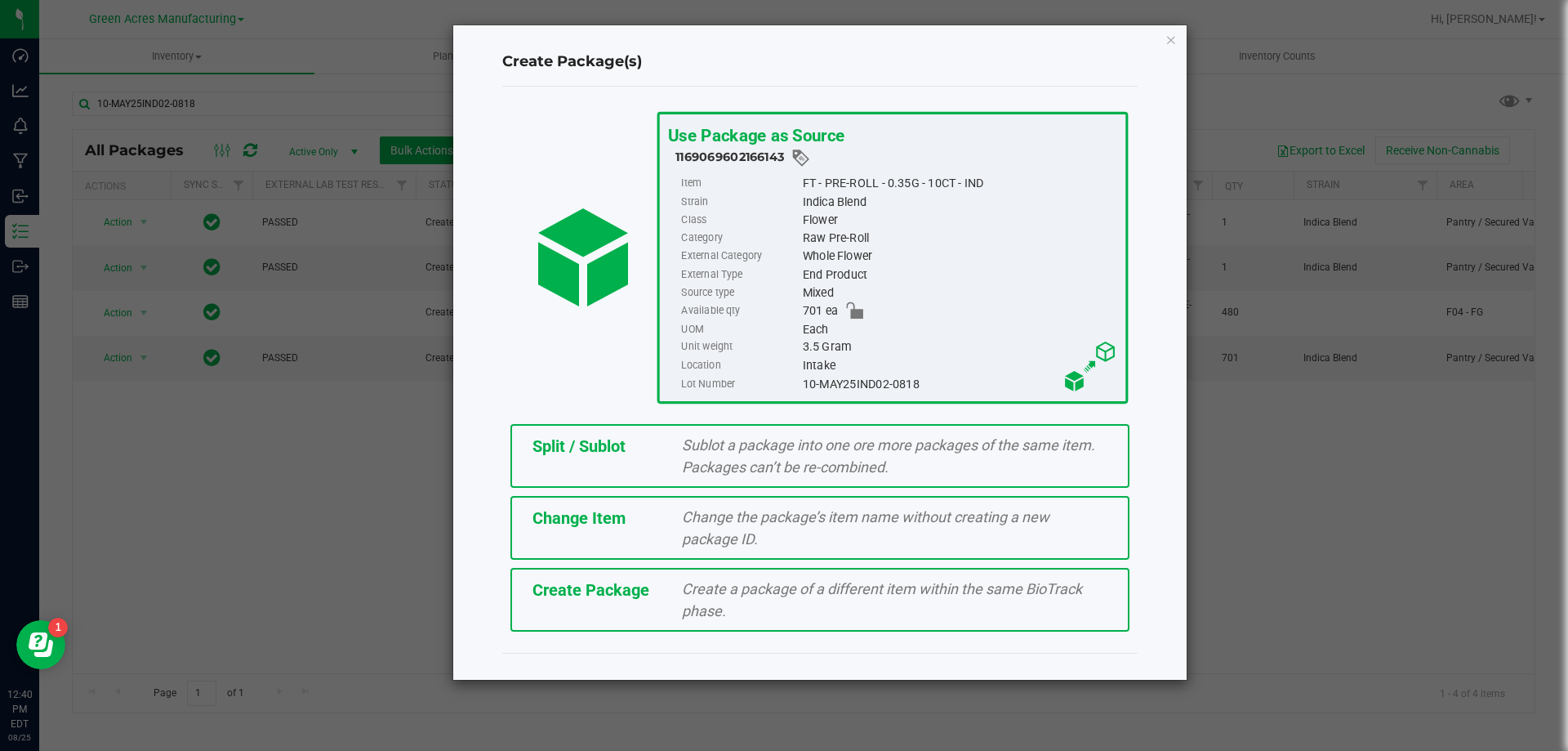
click at [638, 430] on div "Split / Sublot Sublot a package into one ore more packages of the same item. Pa…" at bounding box center [820, 455] width 620 height 64
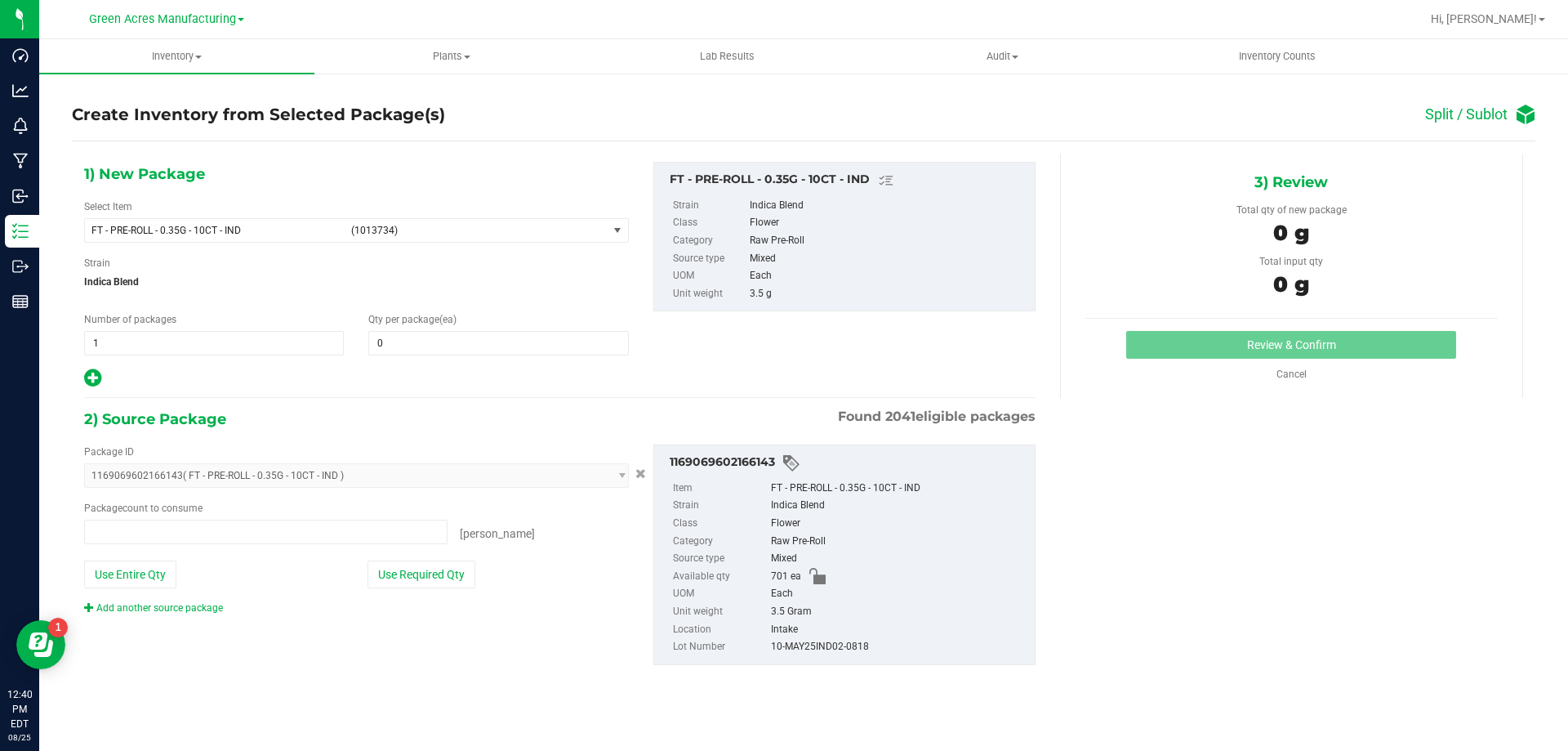
type input "0 ea"
click at [349, 346] on div "Number of packages 1 1" at bounding box center [213, 333] width 284 height 43
click at [339, 343] on span "1 1" at bounding box center [214, 343] width 260 height 25
type input "35"
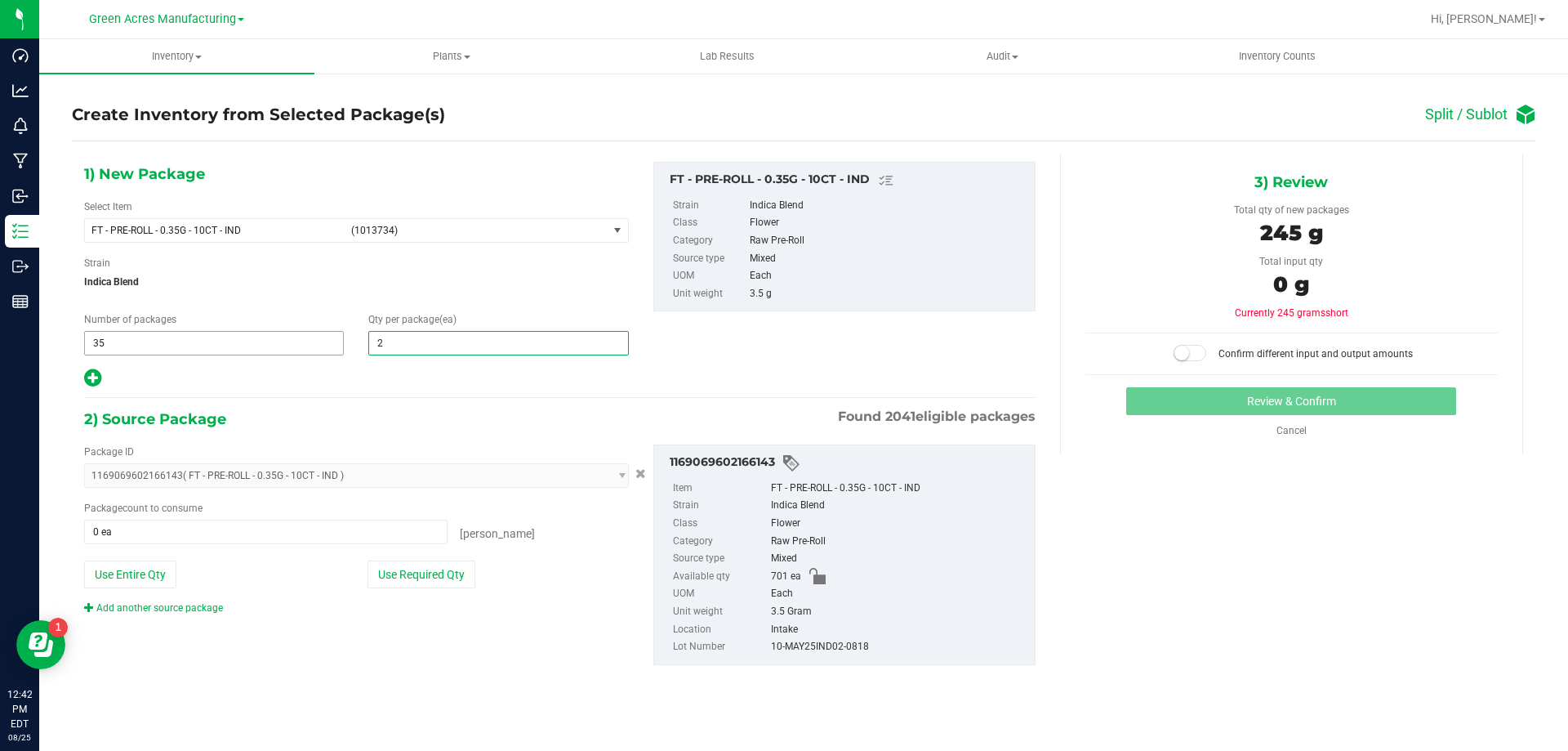
type input "20"
click at [98, 372] on icon at bounding box center [93, 377] width 17 height 20
type input "20"
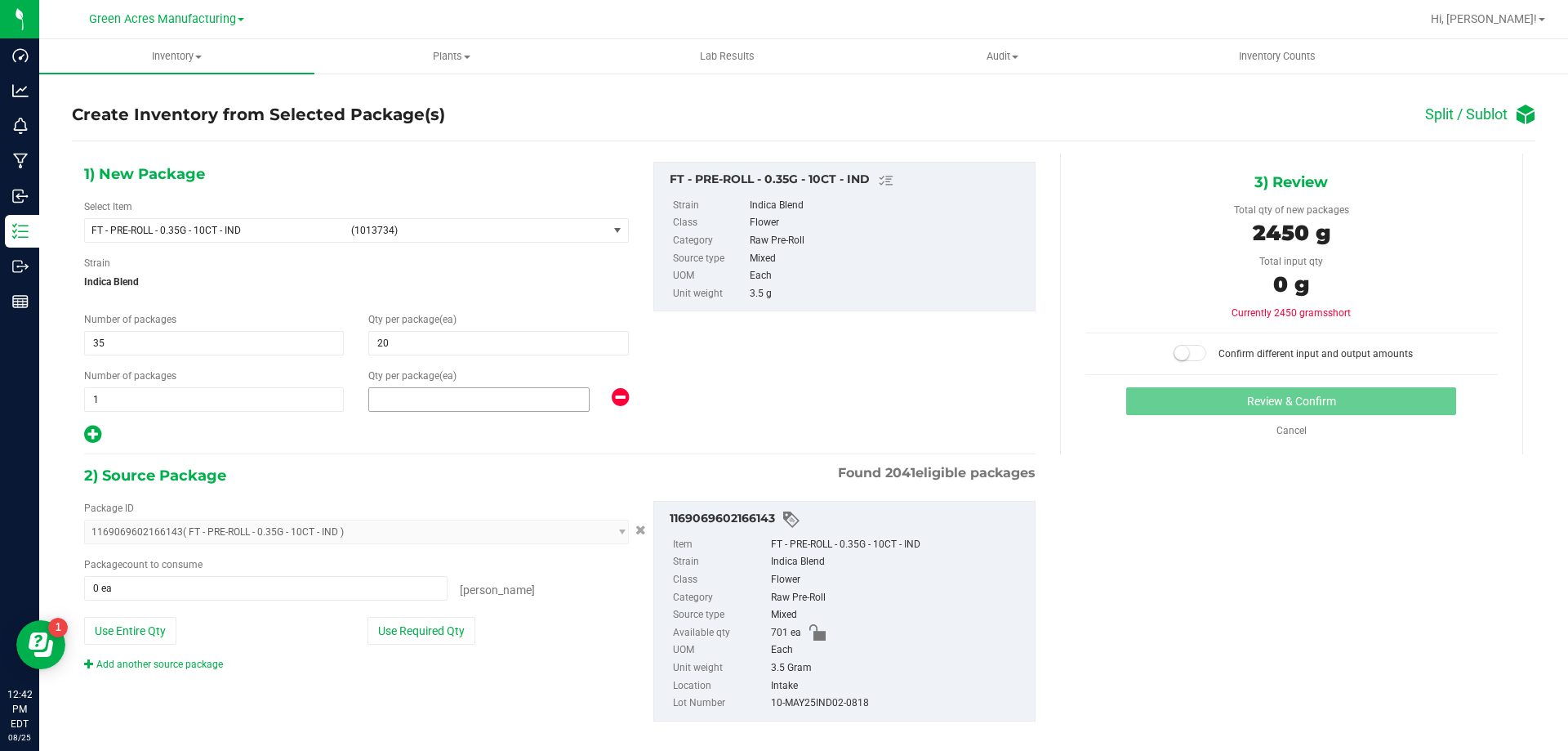
click at [436, 400] on span at bounding box center [479, 400] width 222 height 25
type input "1"
click at [447, 626] on button "Use Required Qty" at bounding box center [421, 630] width 108 height 28
type input "701 ea"
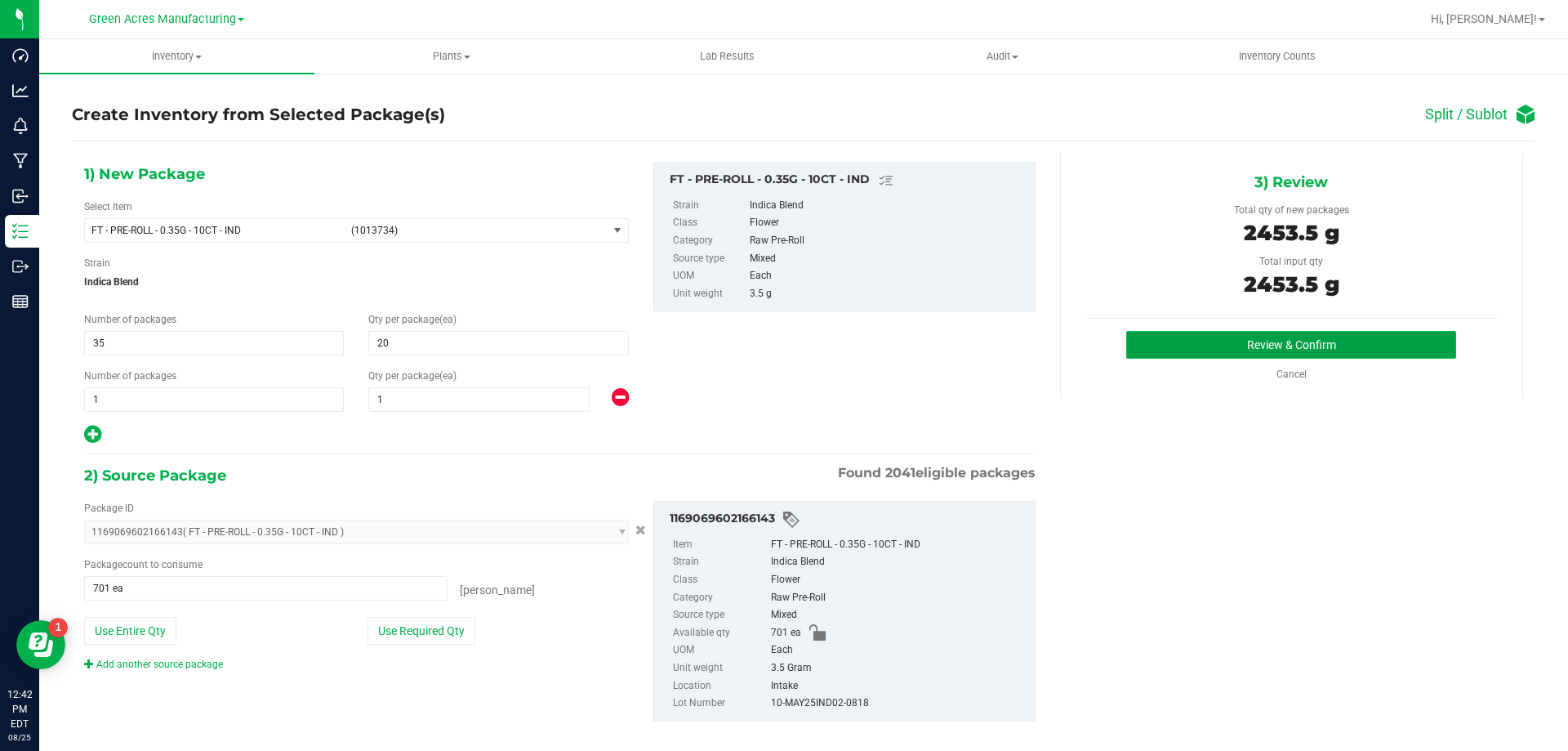
click at [1396, 351] on button "Review & Confirm" at bounding box center [1291, 344] width 330 height 28
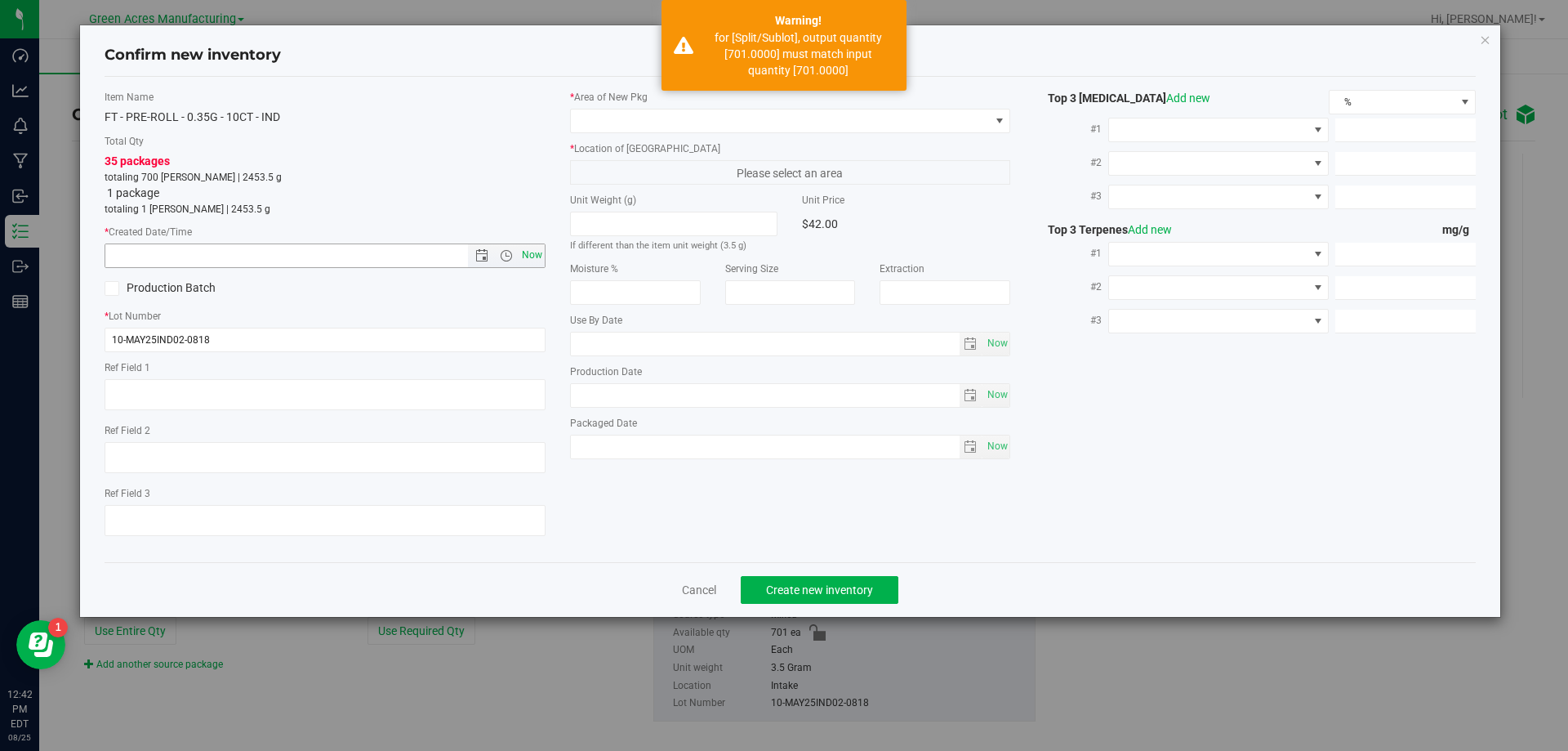
click at [534, 261] on span "Now" at bounding box center [532, 255] width 28 height 24
type input "8/25/2025 12:42 PM"
click at [599, 131] on span at bounding box center [780, 121] width 419 height 23
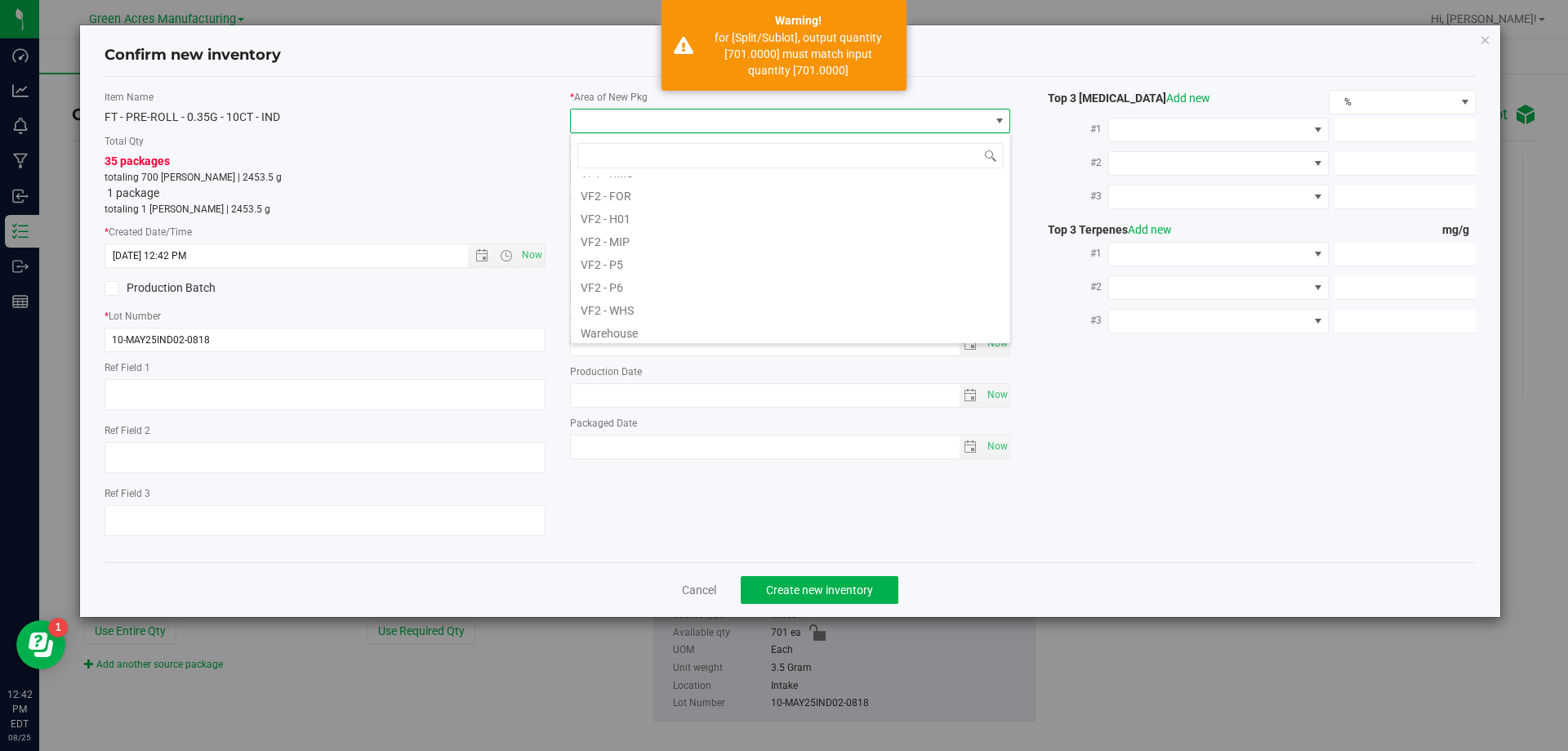
scroll to position [821, 0]
click at [661, 304] on li "VF2 - WHS" at bounding box center [791, 306] width 440 height 23
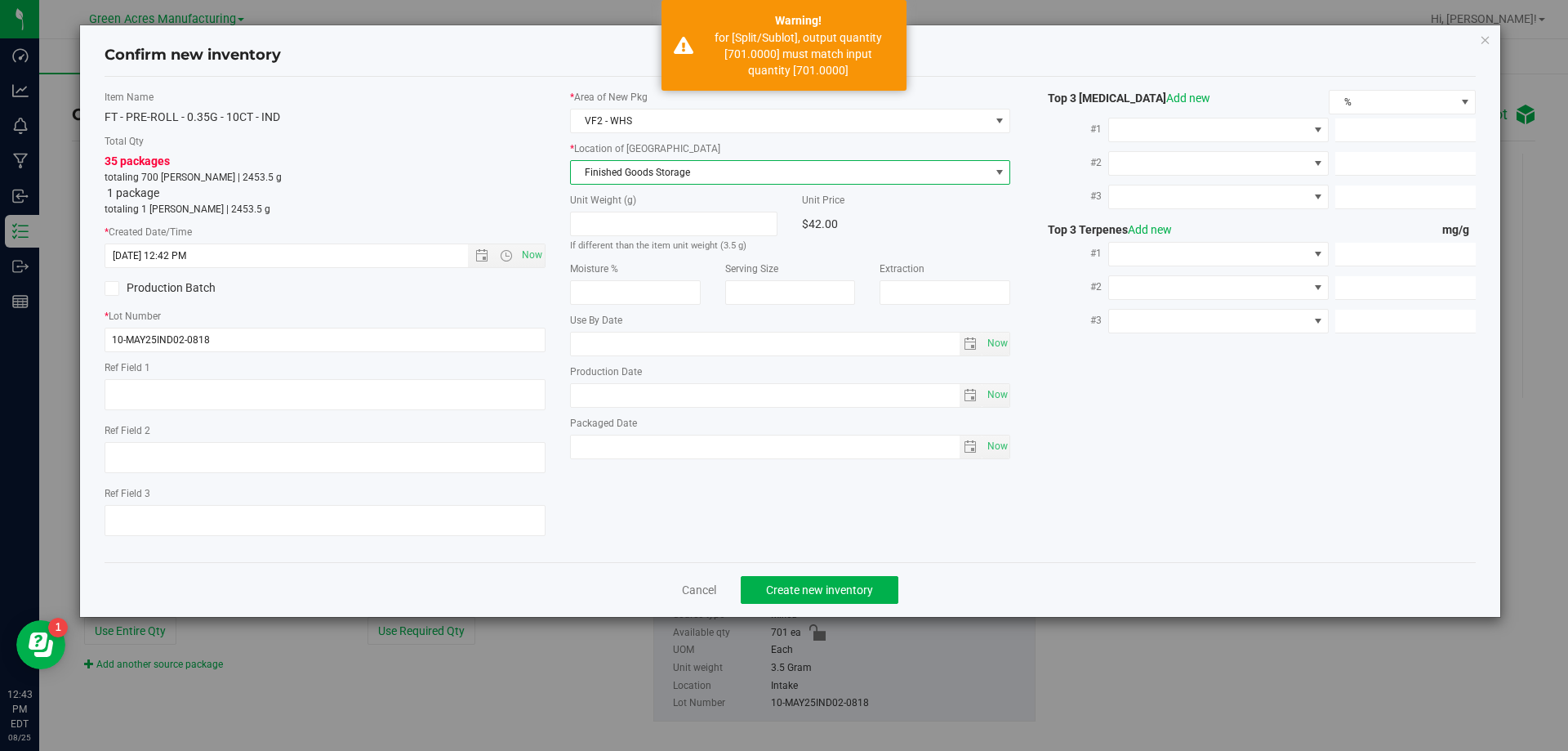
click at [662, 171] on span "Finished Goods Storage" at bounding box center [780, 172] width 419 height 23
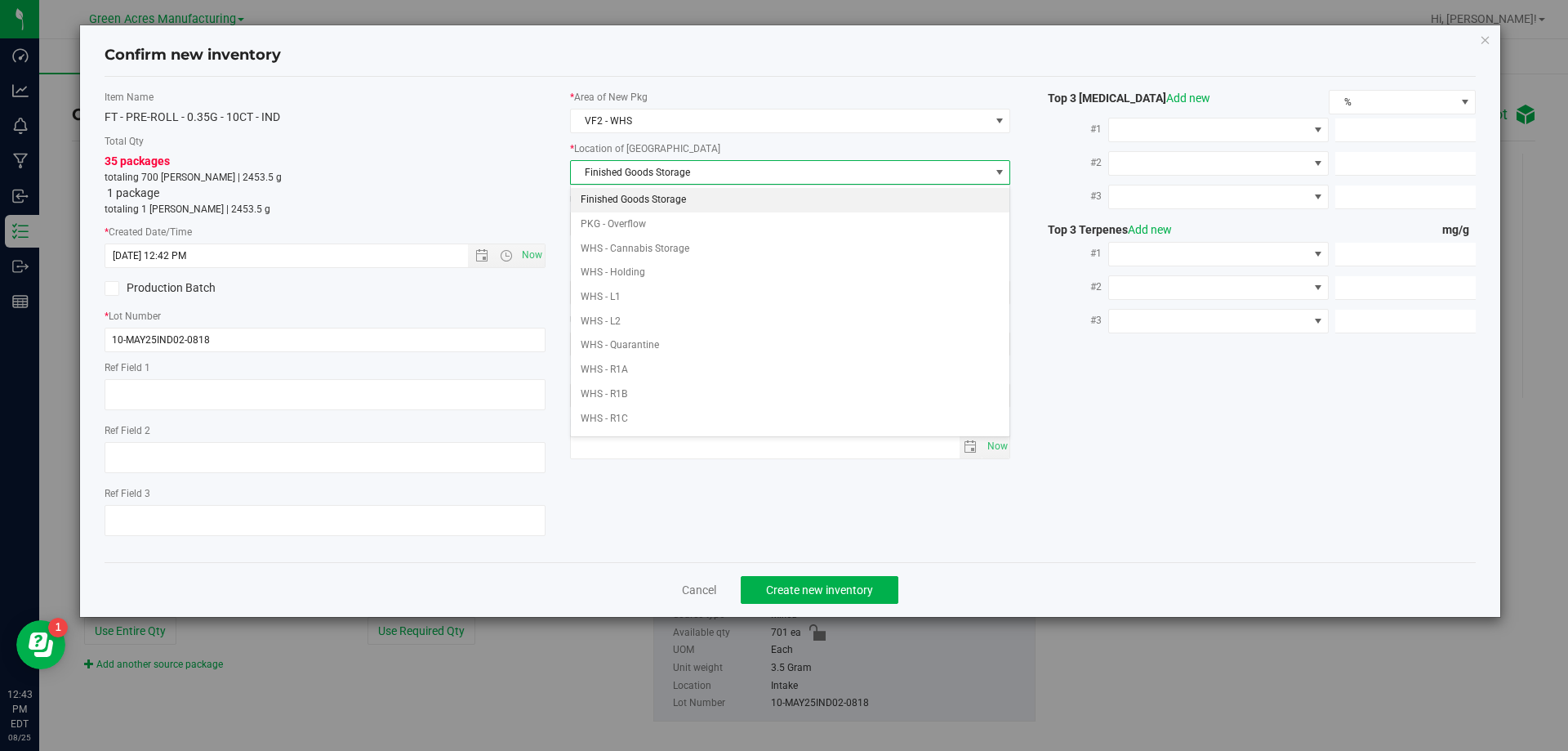
click at [653, 204] on li "Finished Goods Storage" at bounding box center [791, 201] width 440 height 25
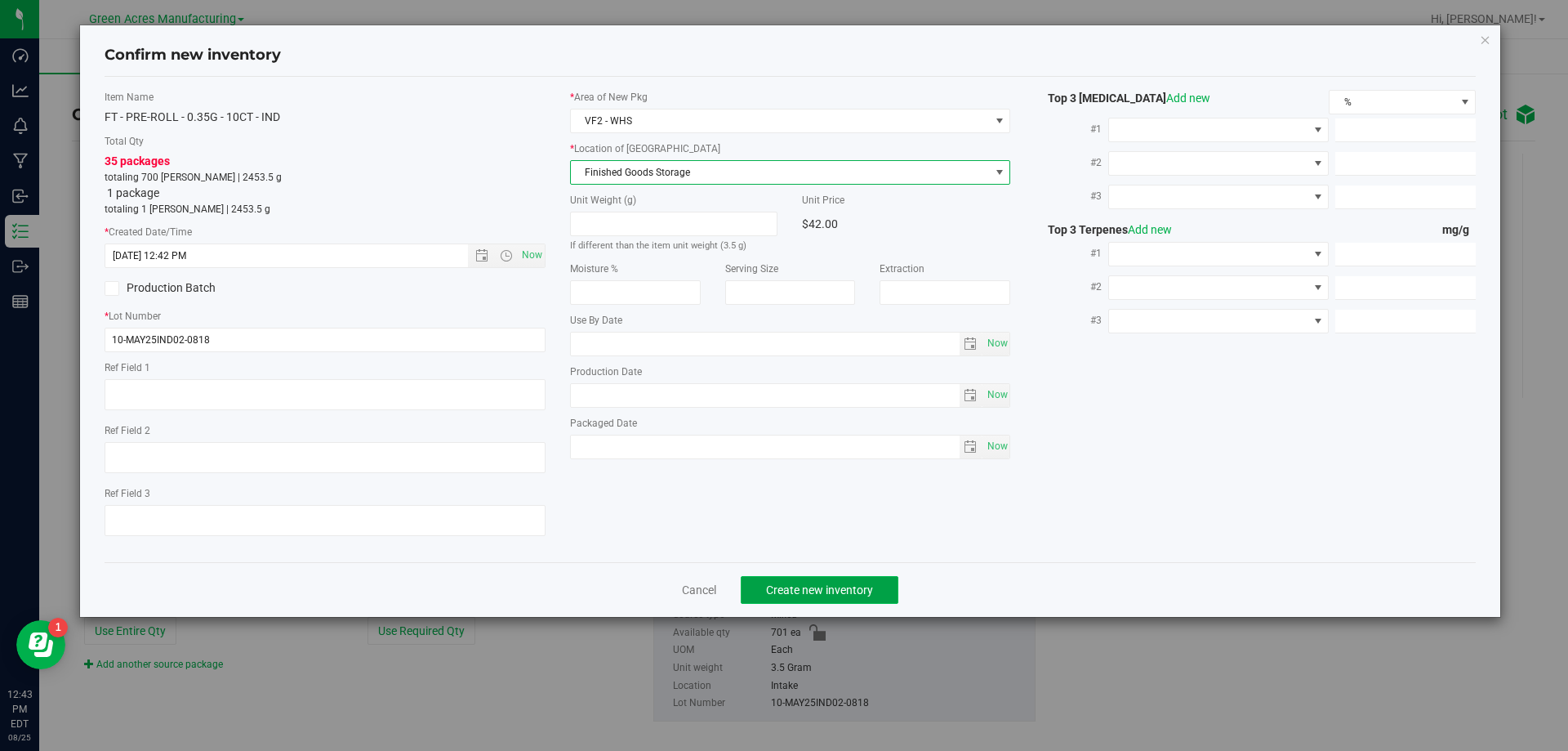
click at [776, 599] on button "Create new inventory" at bounding box center [819, 589] width 158 height 28
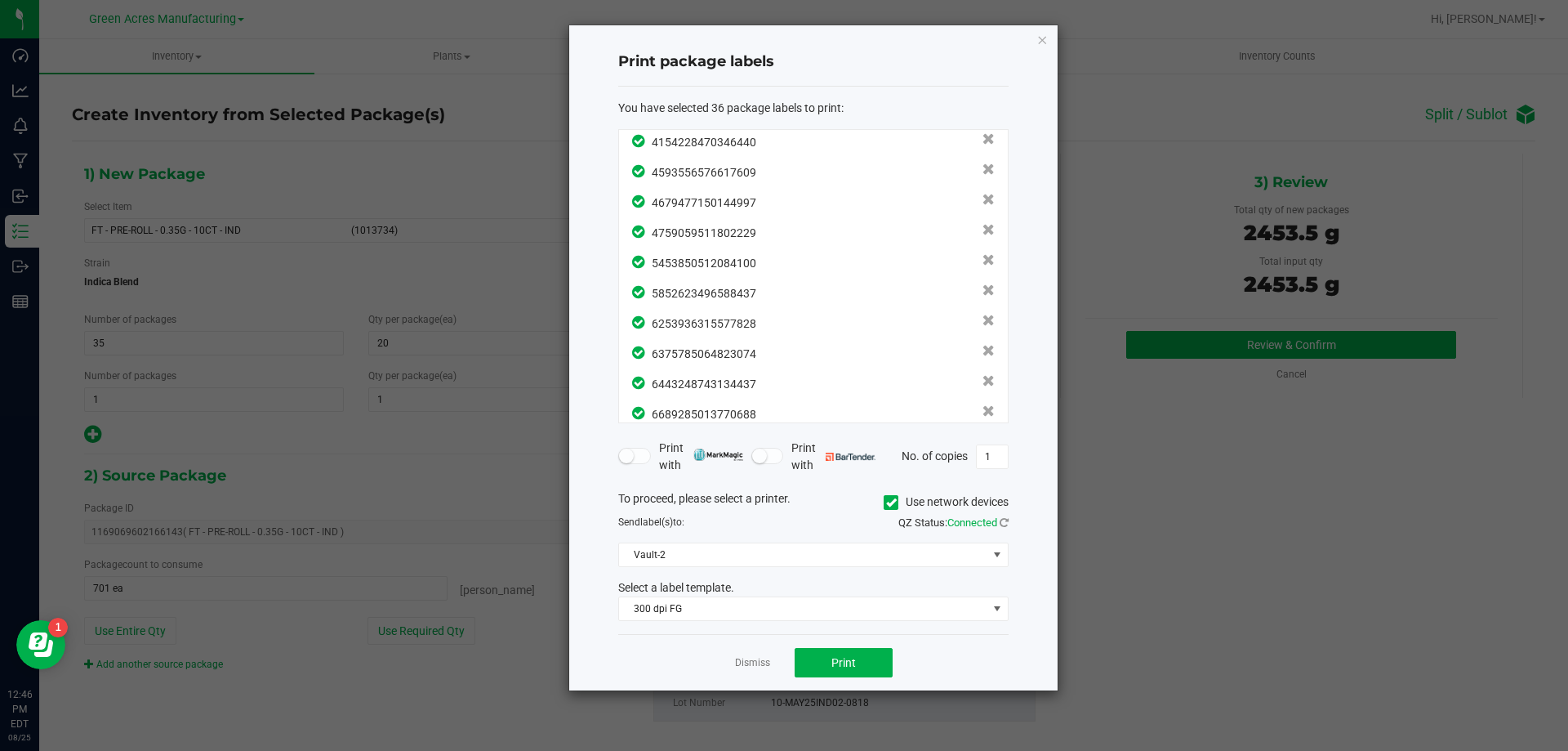
scroll to position [809, 0]
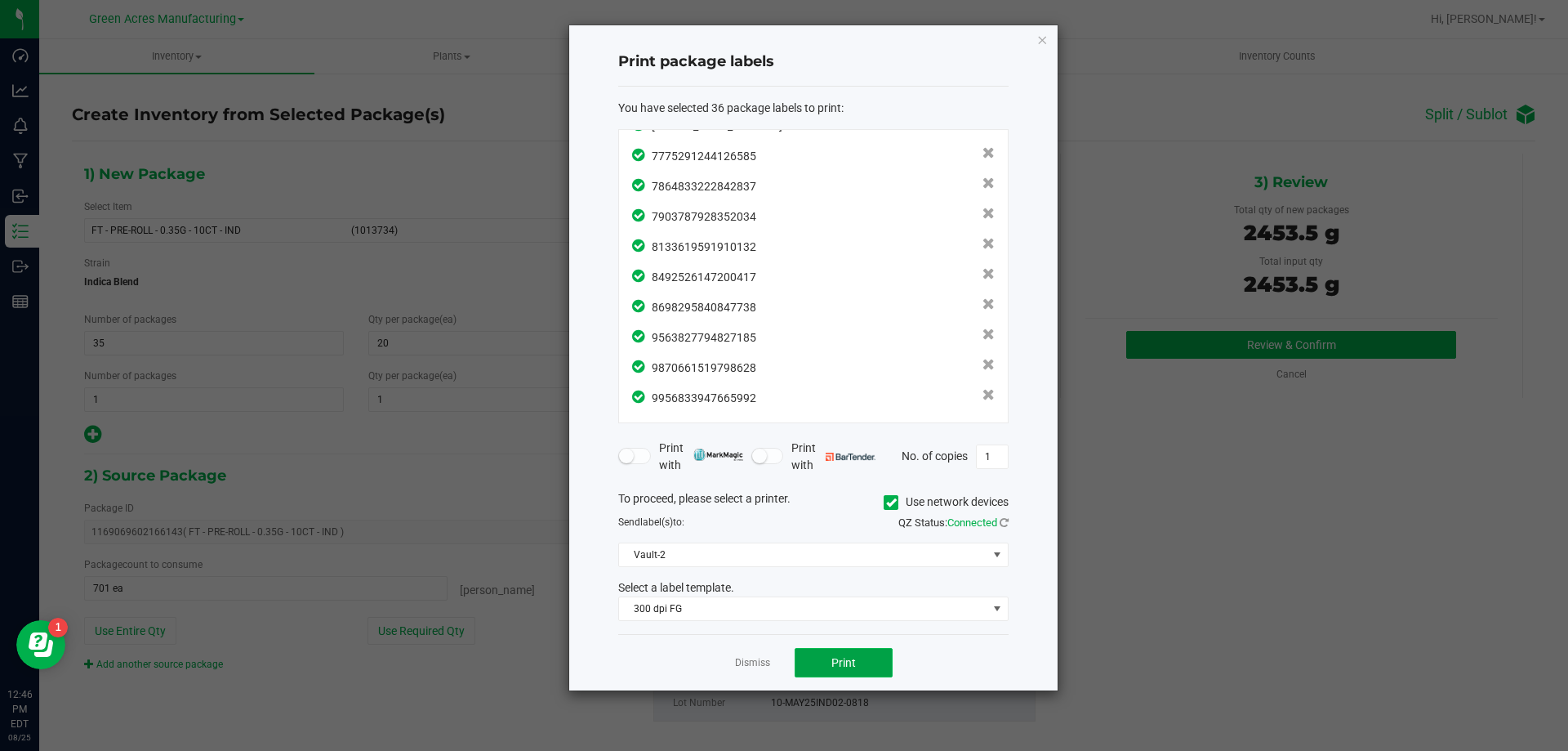
click at [817, 669] on button "Print" at bounding box center [843, 663] width 98 height 30
click at [760, 658] on link "Dismiss" at bounding box center [752, 663] width 35 height 14
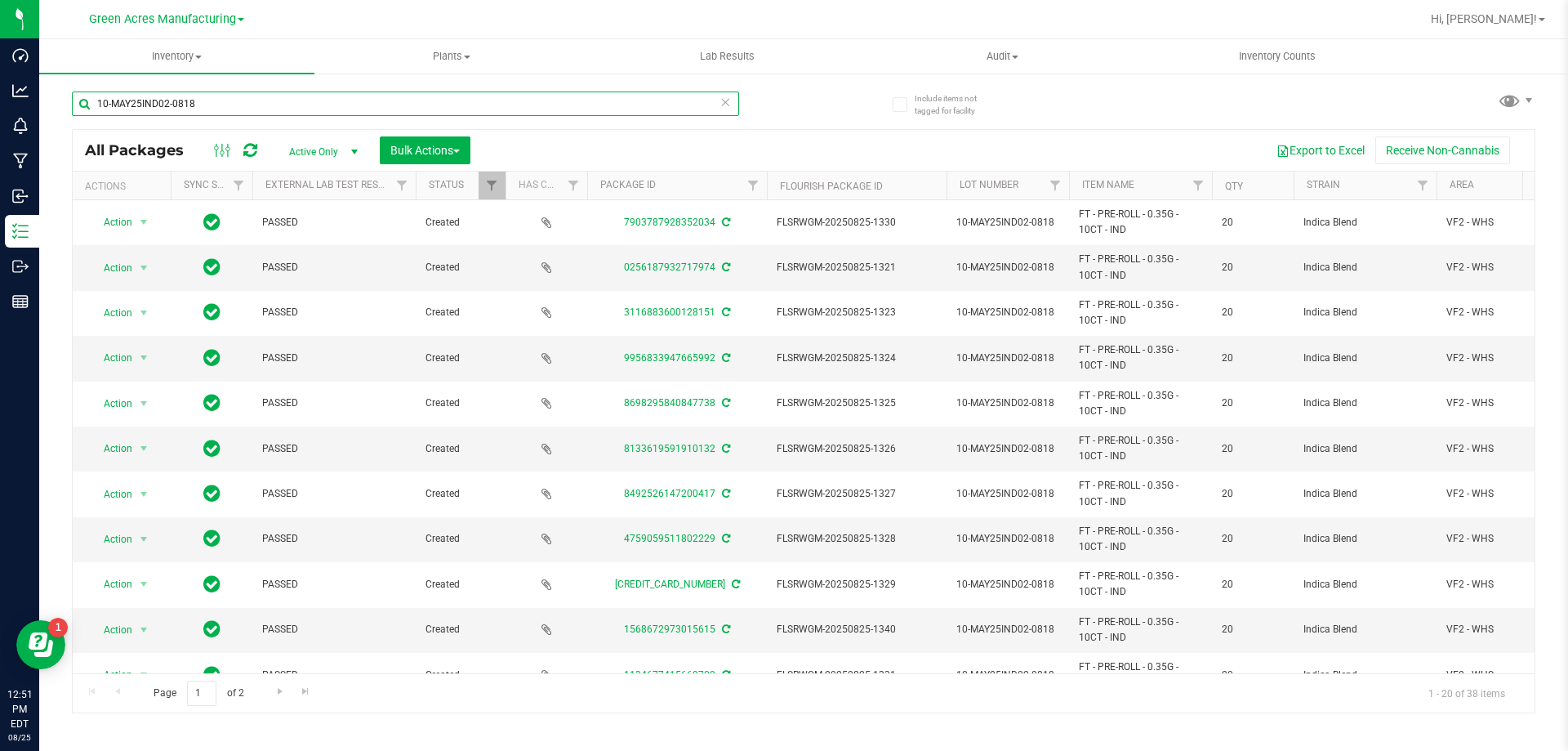
click at [719, 100] on input "10-MAY25IND02-0818" at bounding box center [405, 104] width 667 height 25
click at [720, 100] on icon at bounding box center [726, 101] width 11 height 20
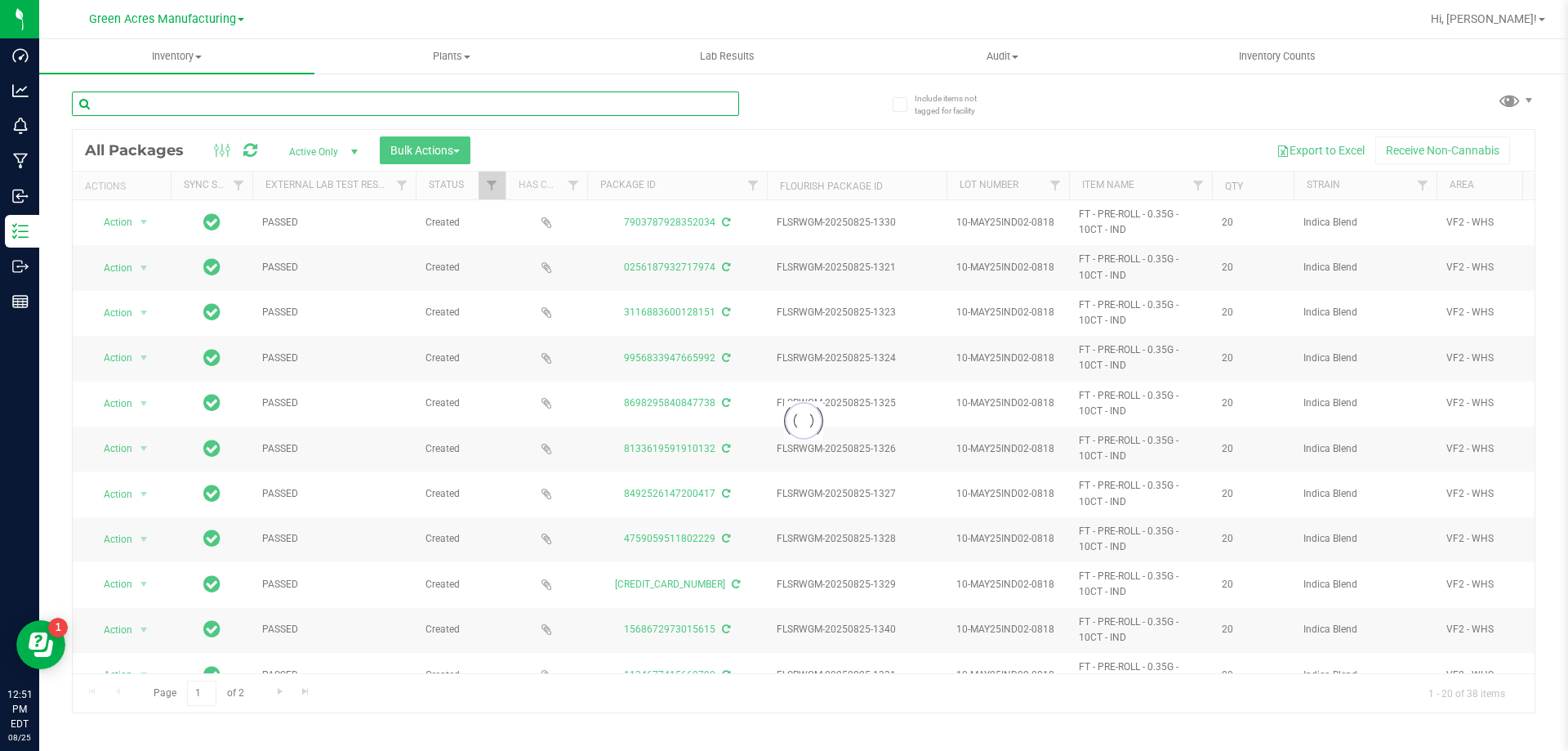
click at [700, 99] on input "text" at bounding box center [405, 104] width 667 height 25
paste input "10-JUL25HYB05-0819"
type input "10-JUL25HYB05-0819"
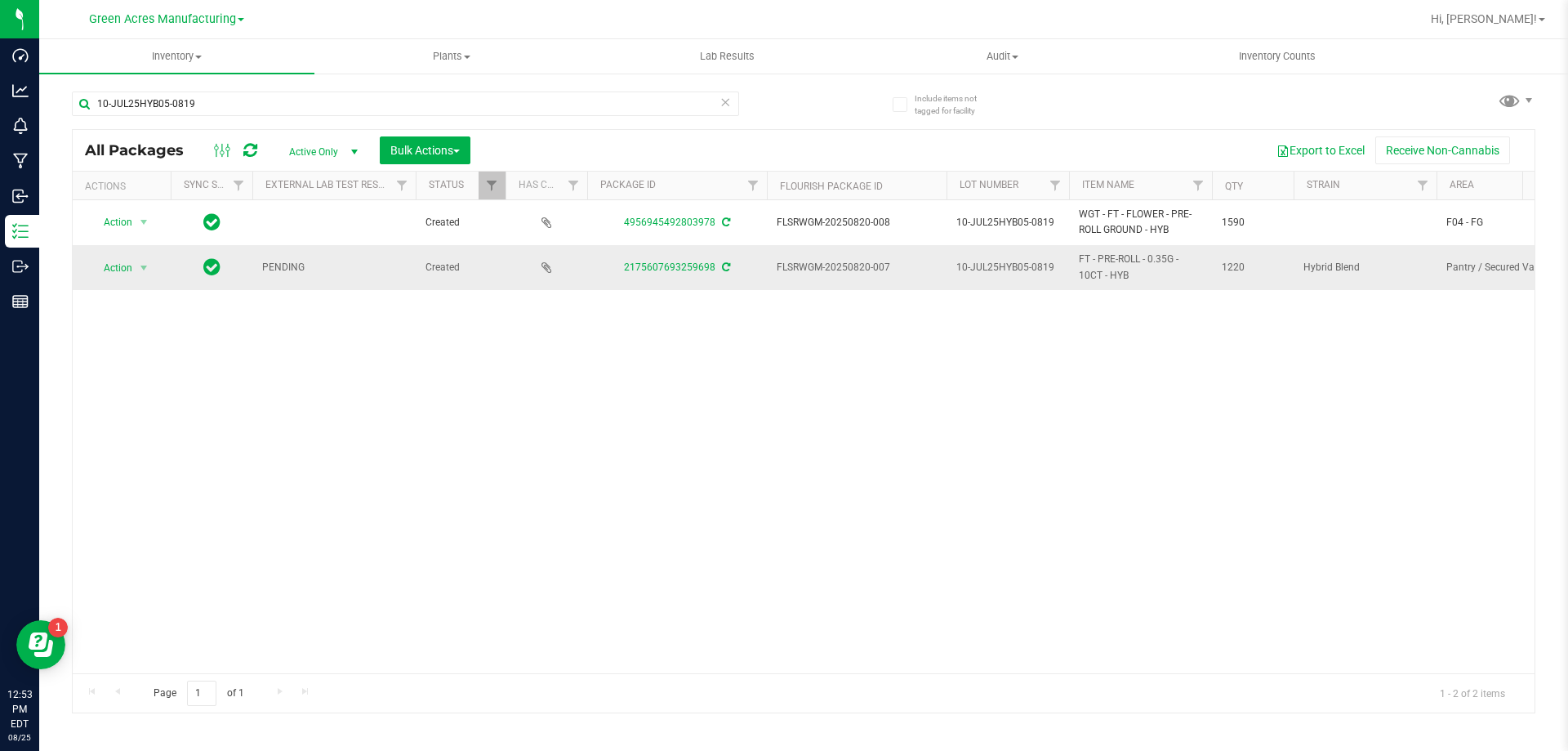
click at [729, 271] on icon at bounding box center [726, 267] width 9 height 10
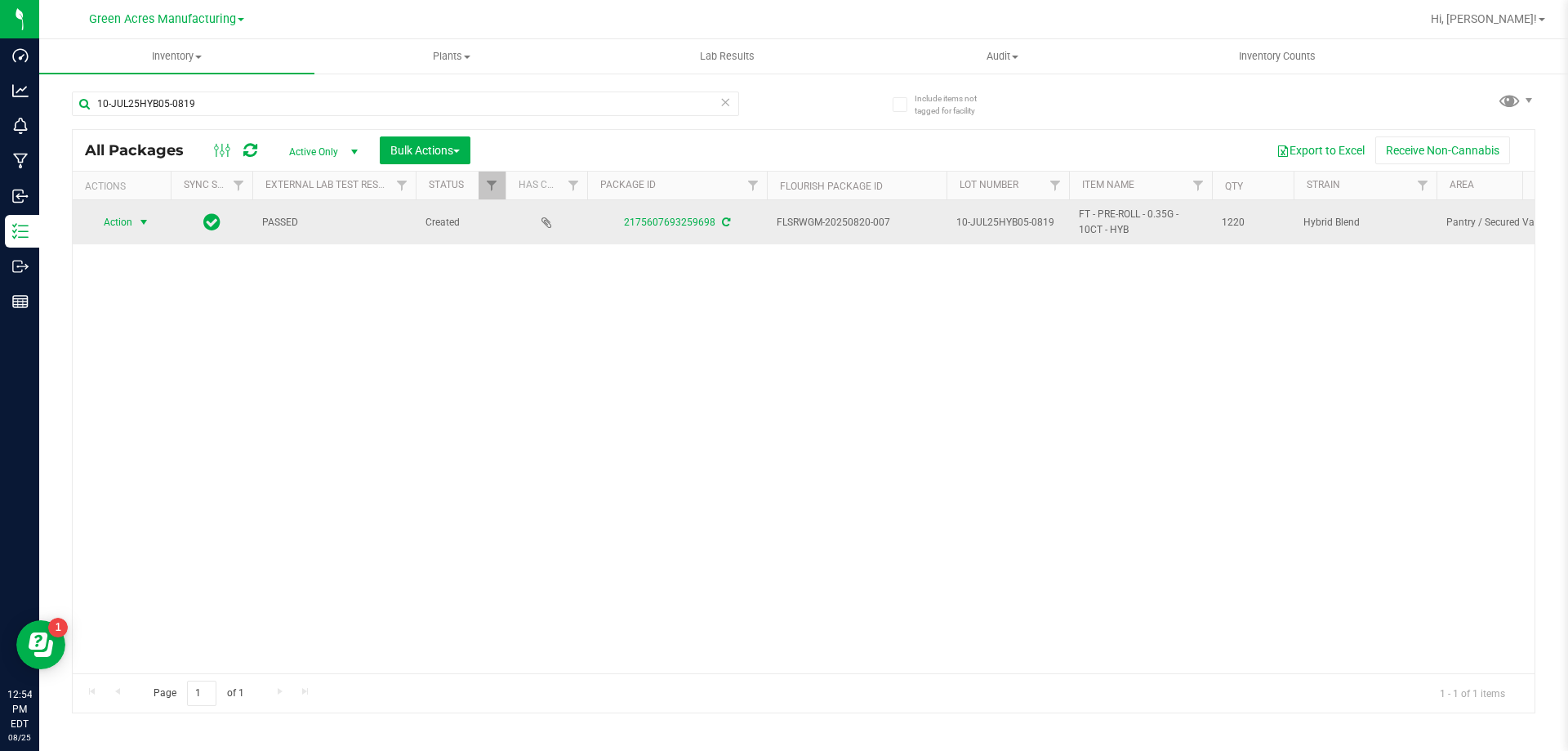
click at [121, 220] on span "Action" at bounding box center [111, 222] width 44 height 23
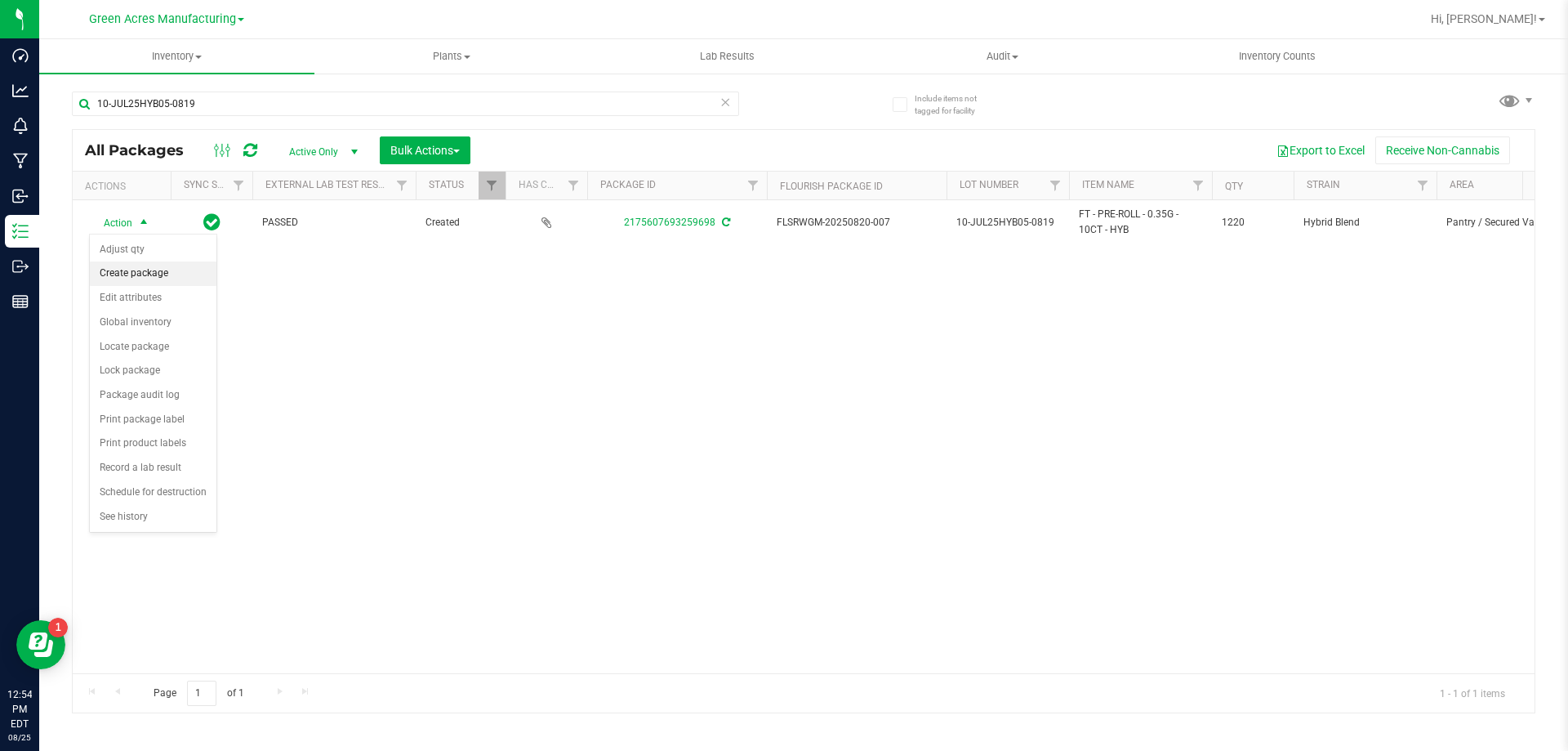
click at [118, 264] on li "Create package" at bounding box center [153, 274] width 126 height 25
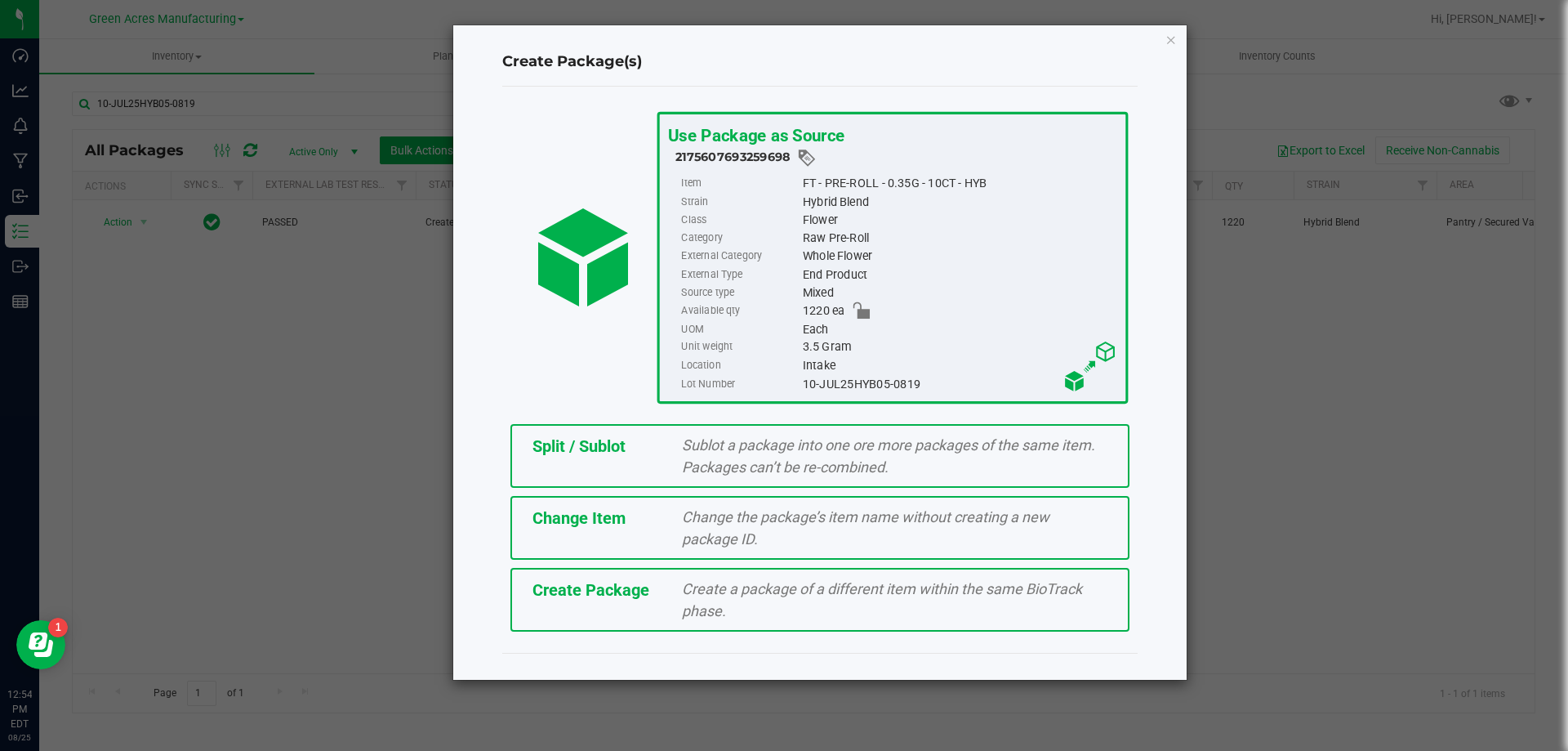
click at [632, 606] on div "Create Package Create a package of a different item within the same BioTrack ph…" at bounding box center [820, 600] width 620 height 64
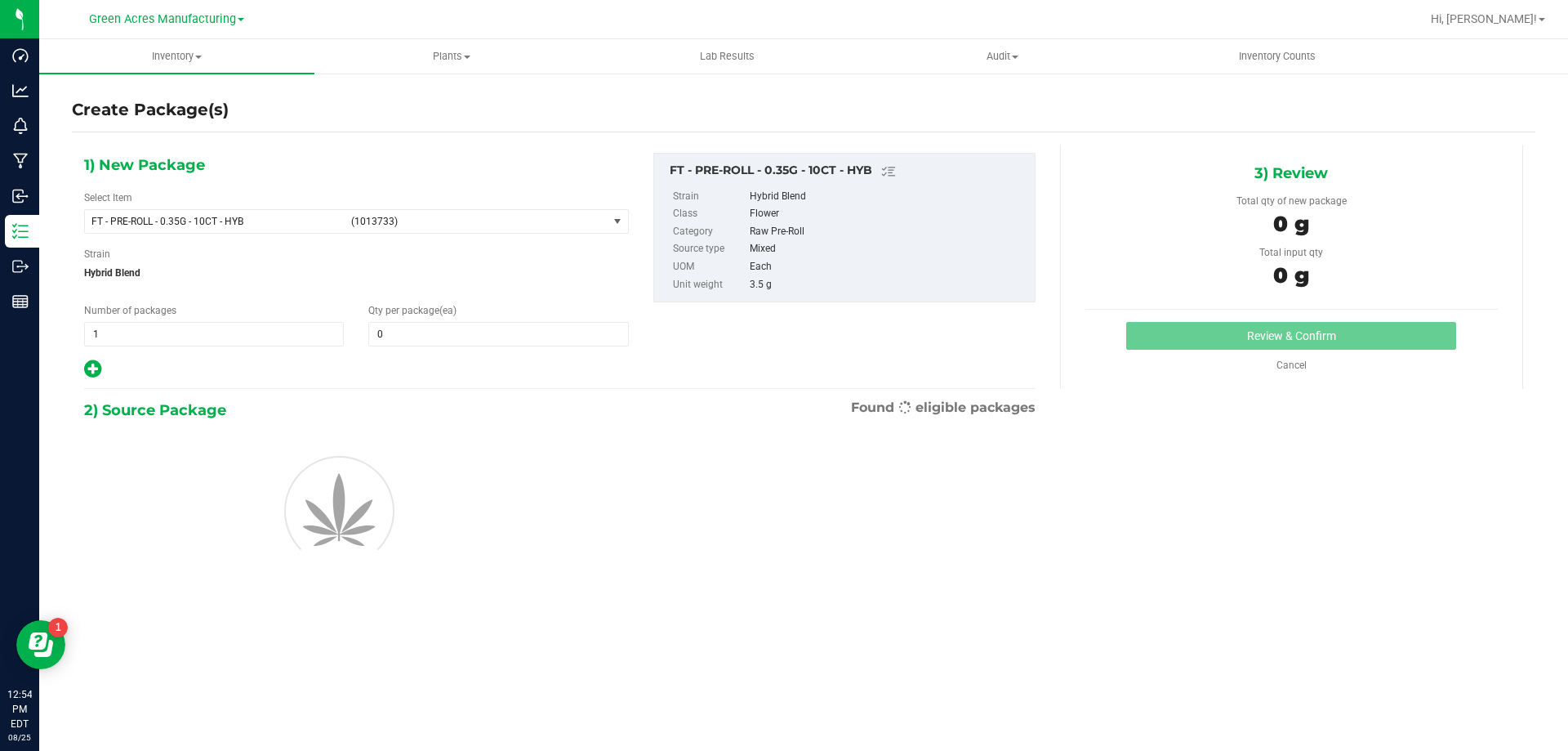
type input "0"
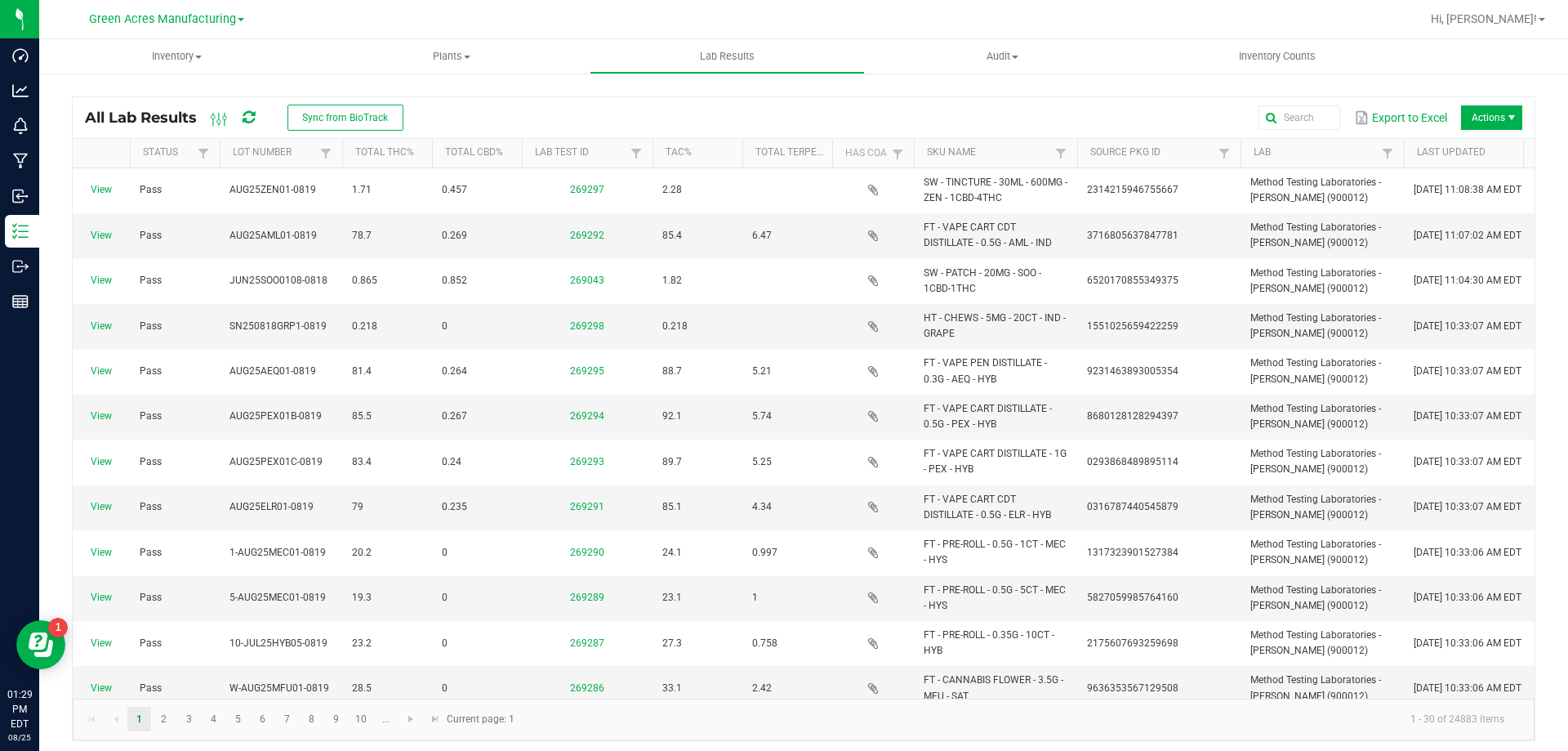
click at [245, 112] on icon at bounding box center [249, 117] width 12 height 14
